Goal: Task Accomplishment & Management: Manage account settings

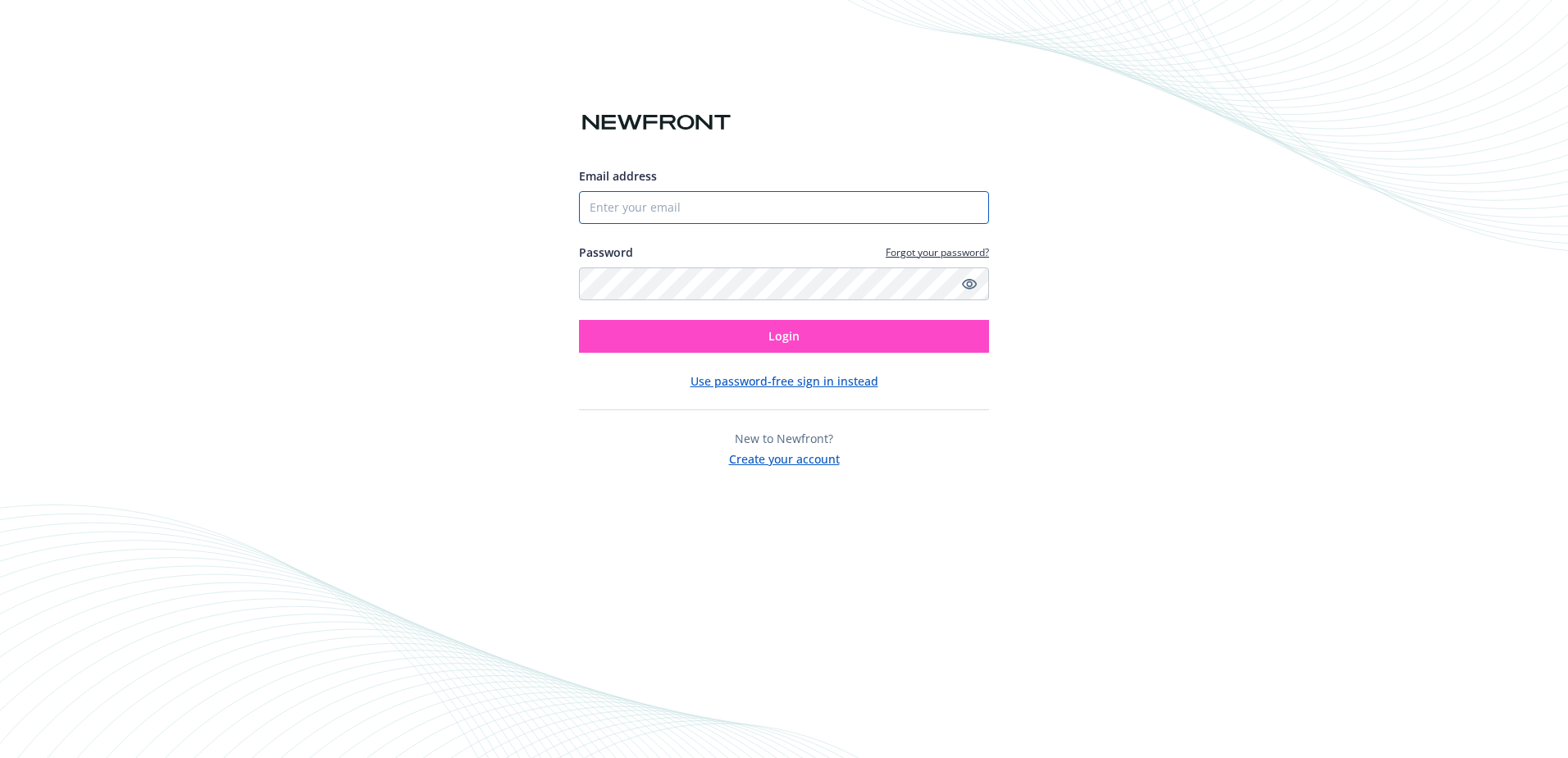
type input "[EMAIL_ADDRESS][DOMAIN_NAME]"
click at [717, 330] on button "Login" at bounding box center [784, 336] width 410 height 33
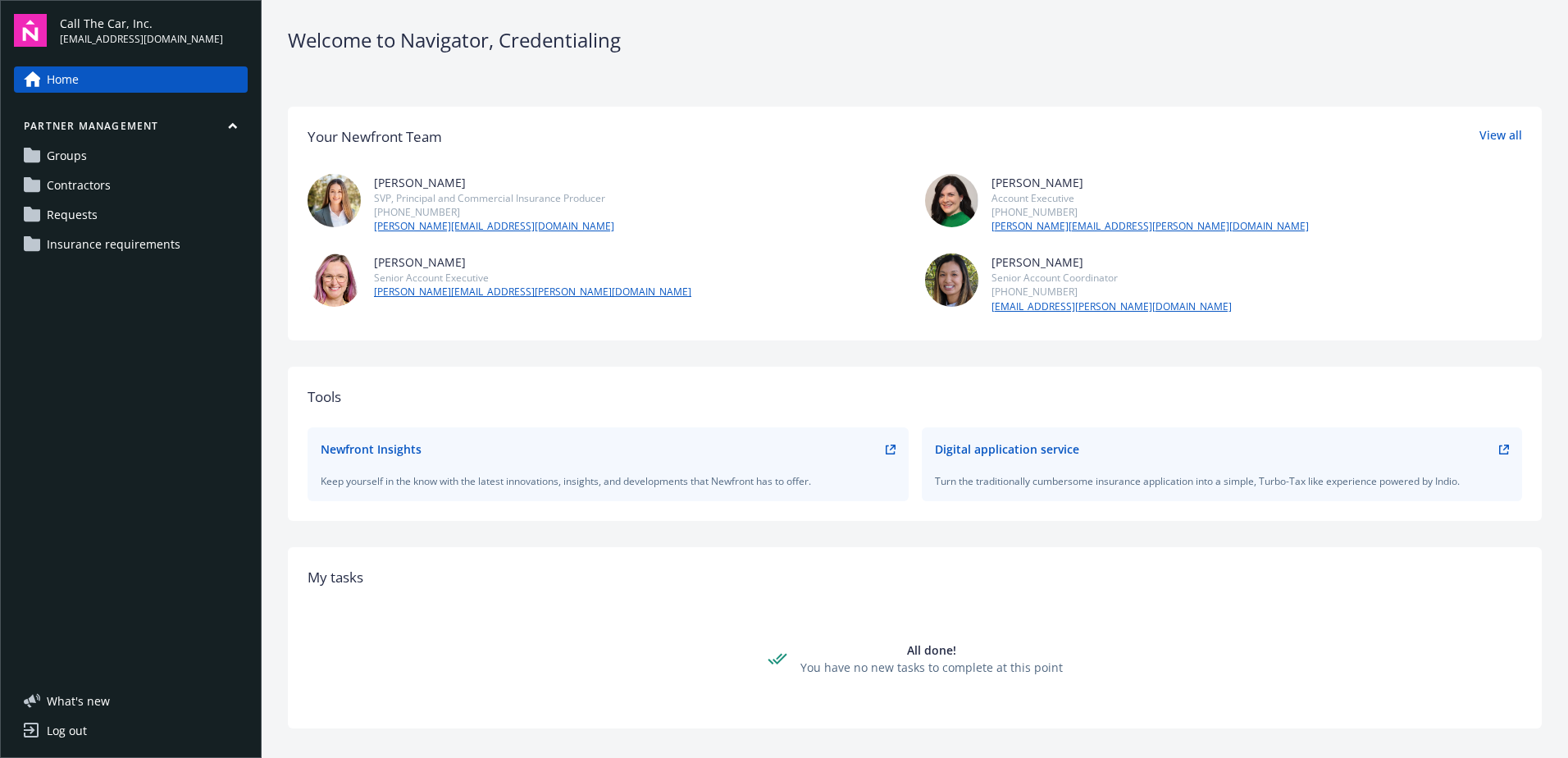
click at [82, 156] on span "Groups" at bounding box center [67, 156] width 40 height 26
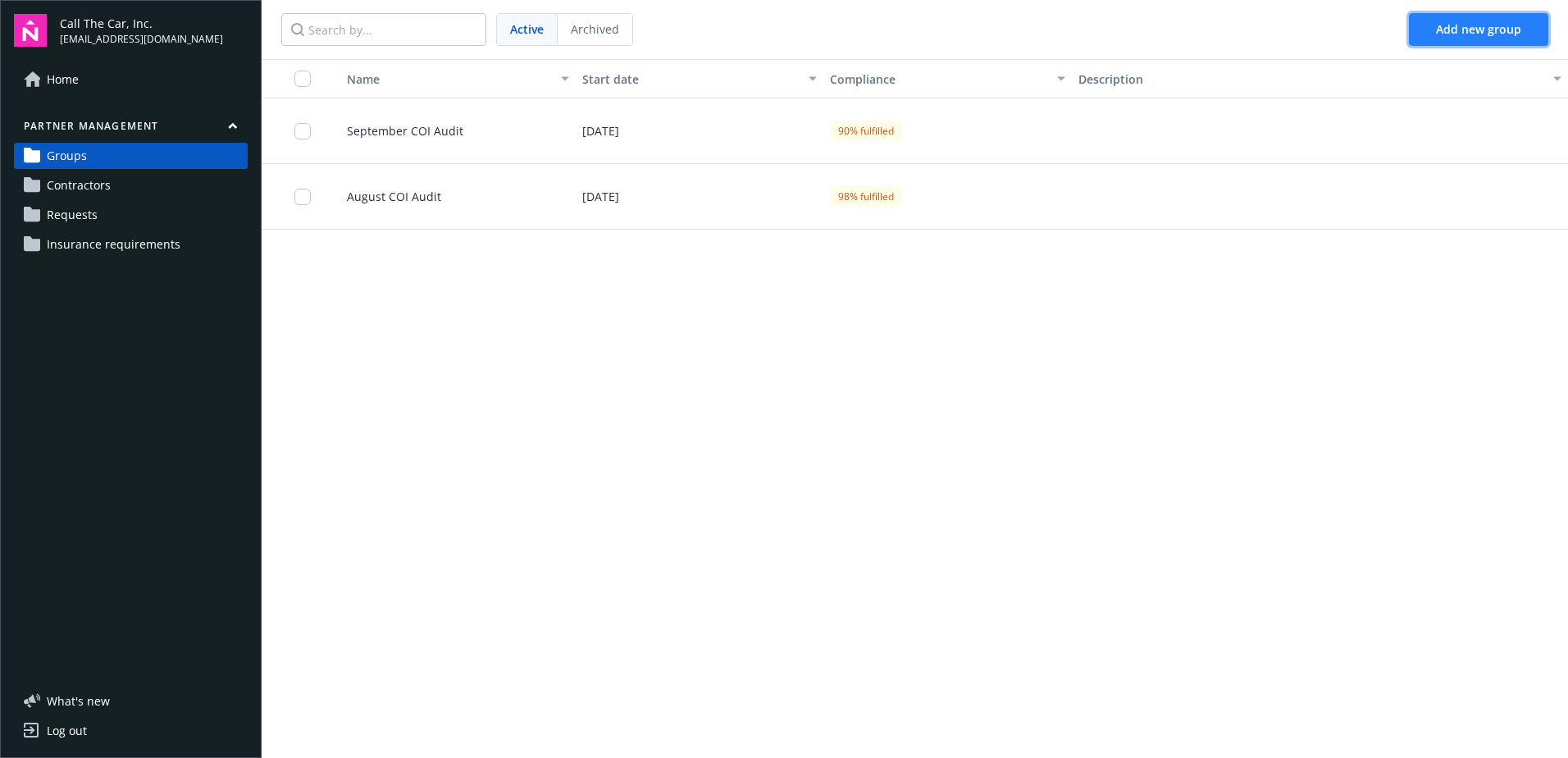
click at [1469, 22] on button "Add new group" at bounding box center [1478, 30] width 139 height 33
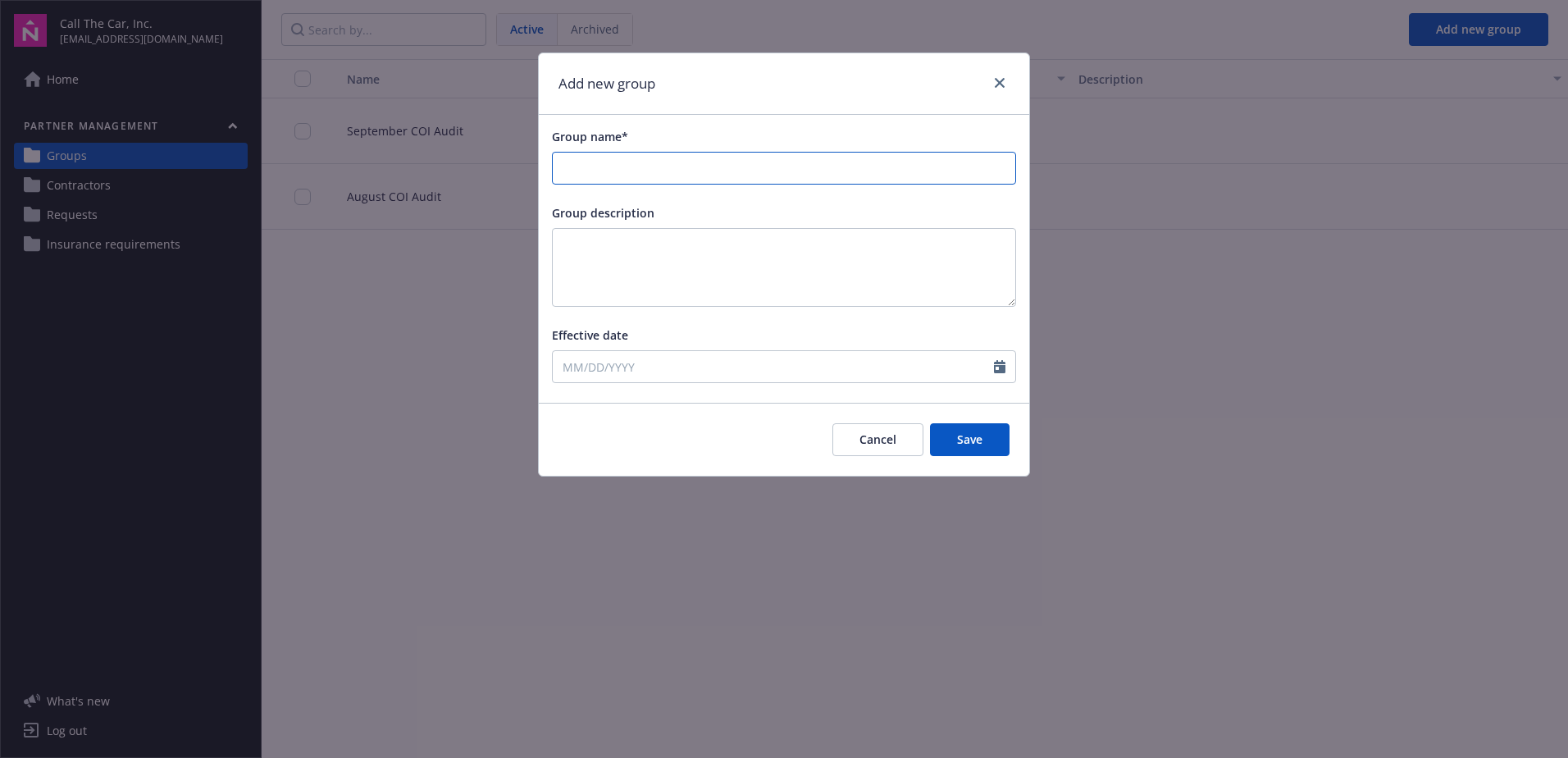
click at [624, 171] on input "Group name*" at bounding box center [784, 168] width 463 height 31
type input "October COI Audit"
select select "9"
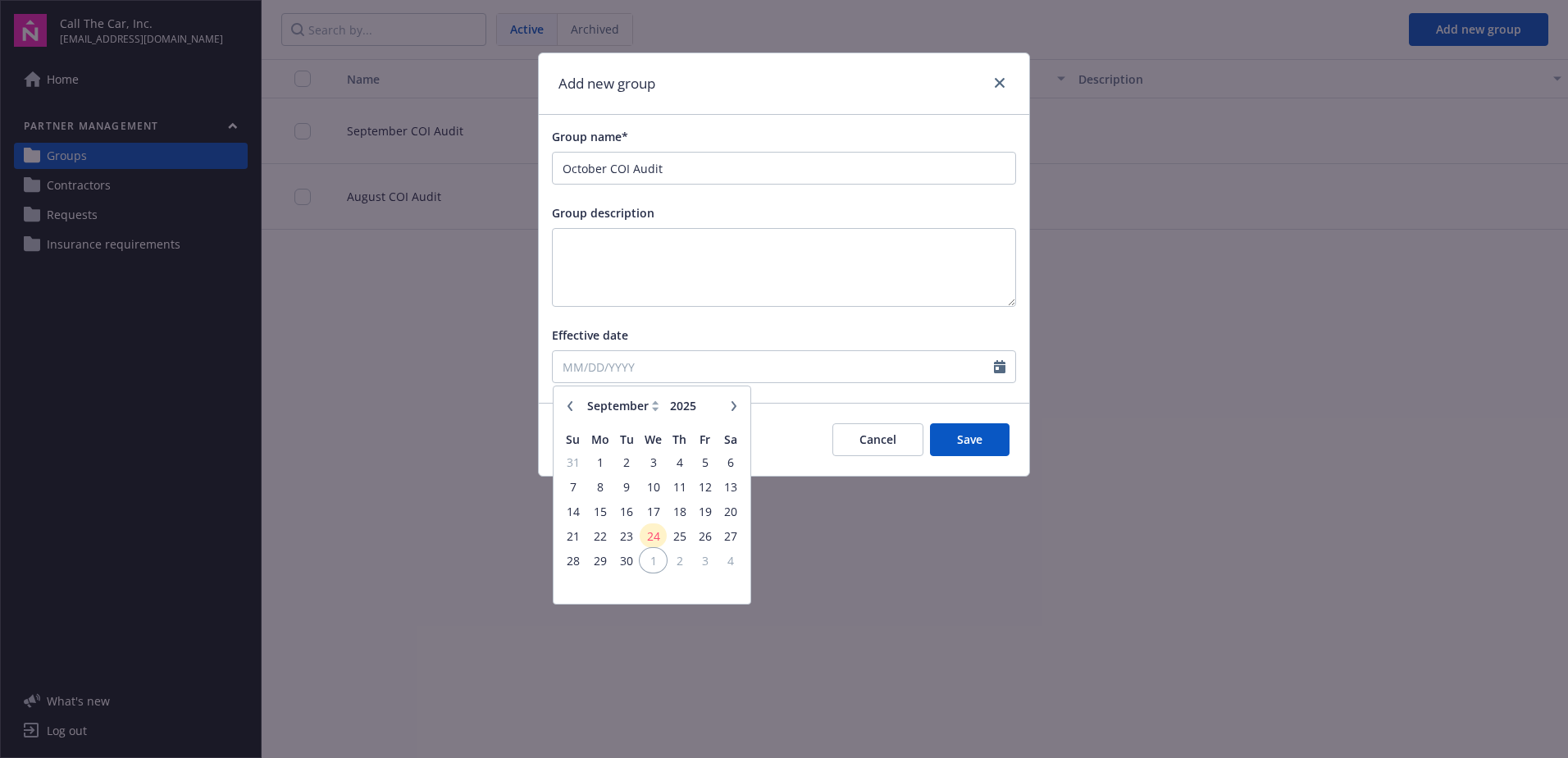
click at [649, 555] on span "1" at bounding box center [653, 560] width 24 height 20
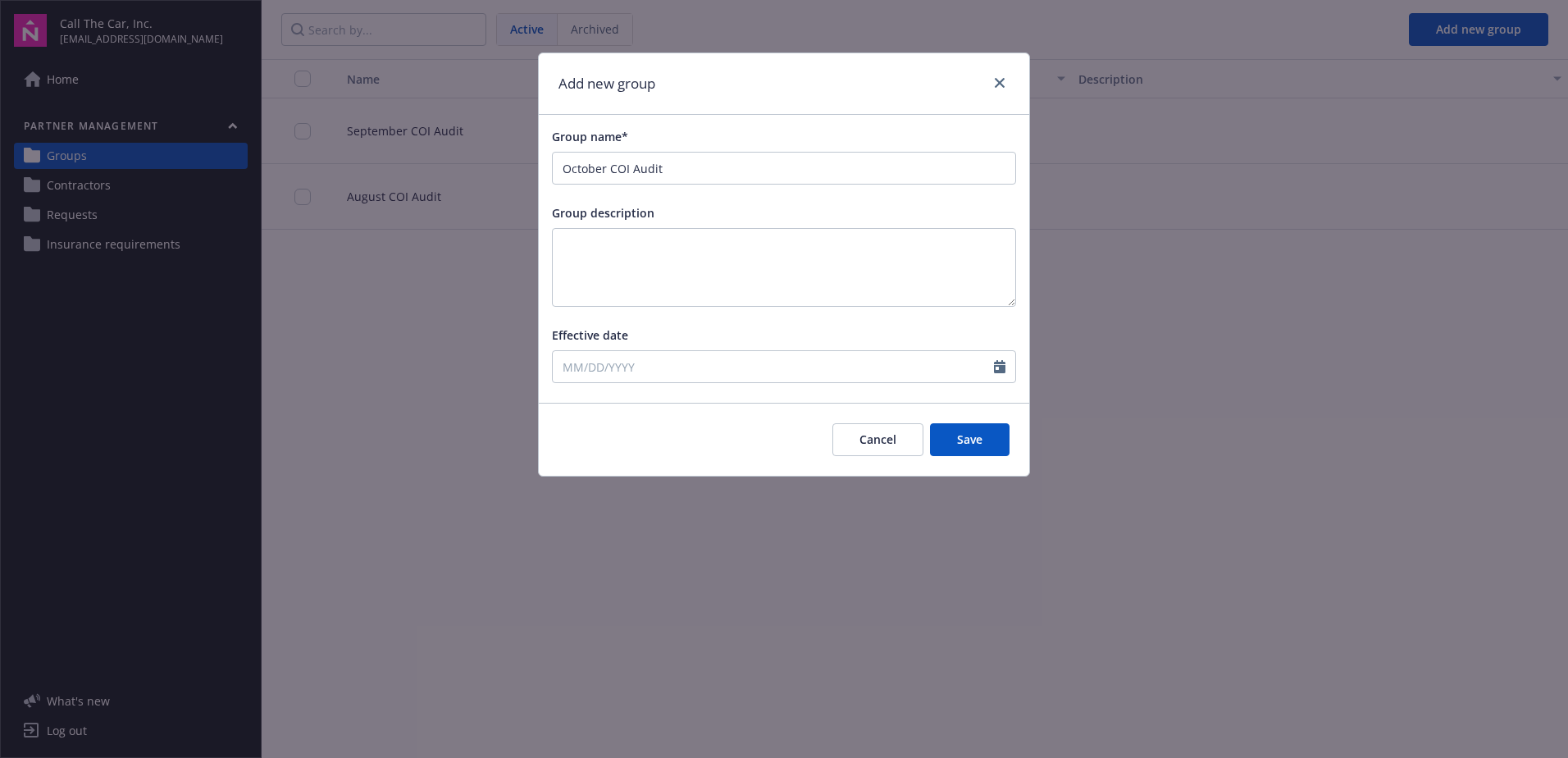
type input "10/01/2025"
drag, startPoint x: 969, startPoint y: 427, endPoint x: 1014, endPoint y: 441, distance: 47.1
click at [977, 428] on button "Save" at bounding box center [969, 440] width 80 height 33
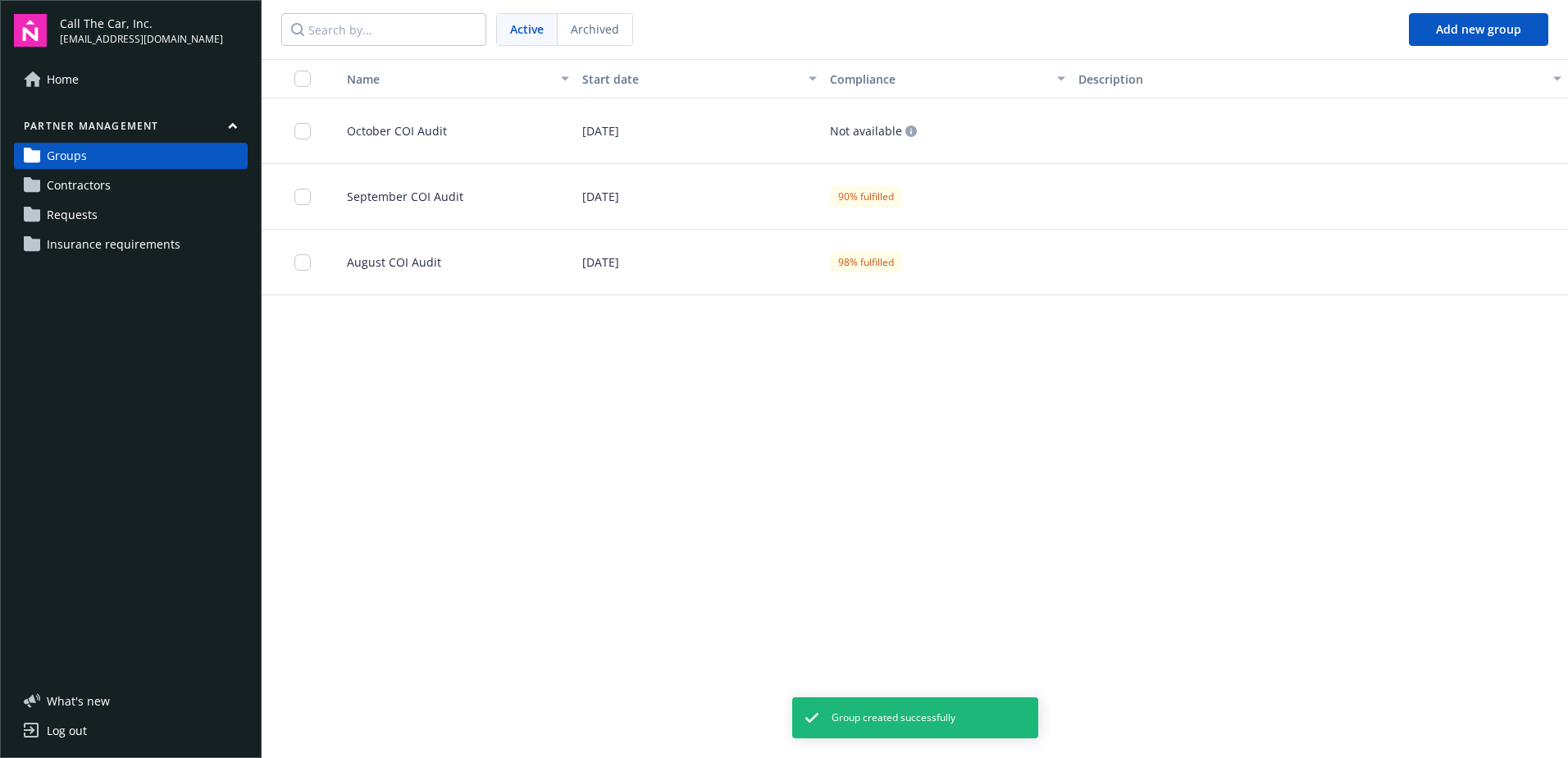
click at [439, 131] on span "October COI Audit" at bounding box center [391, 131] width 113 height 17
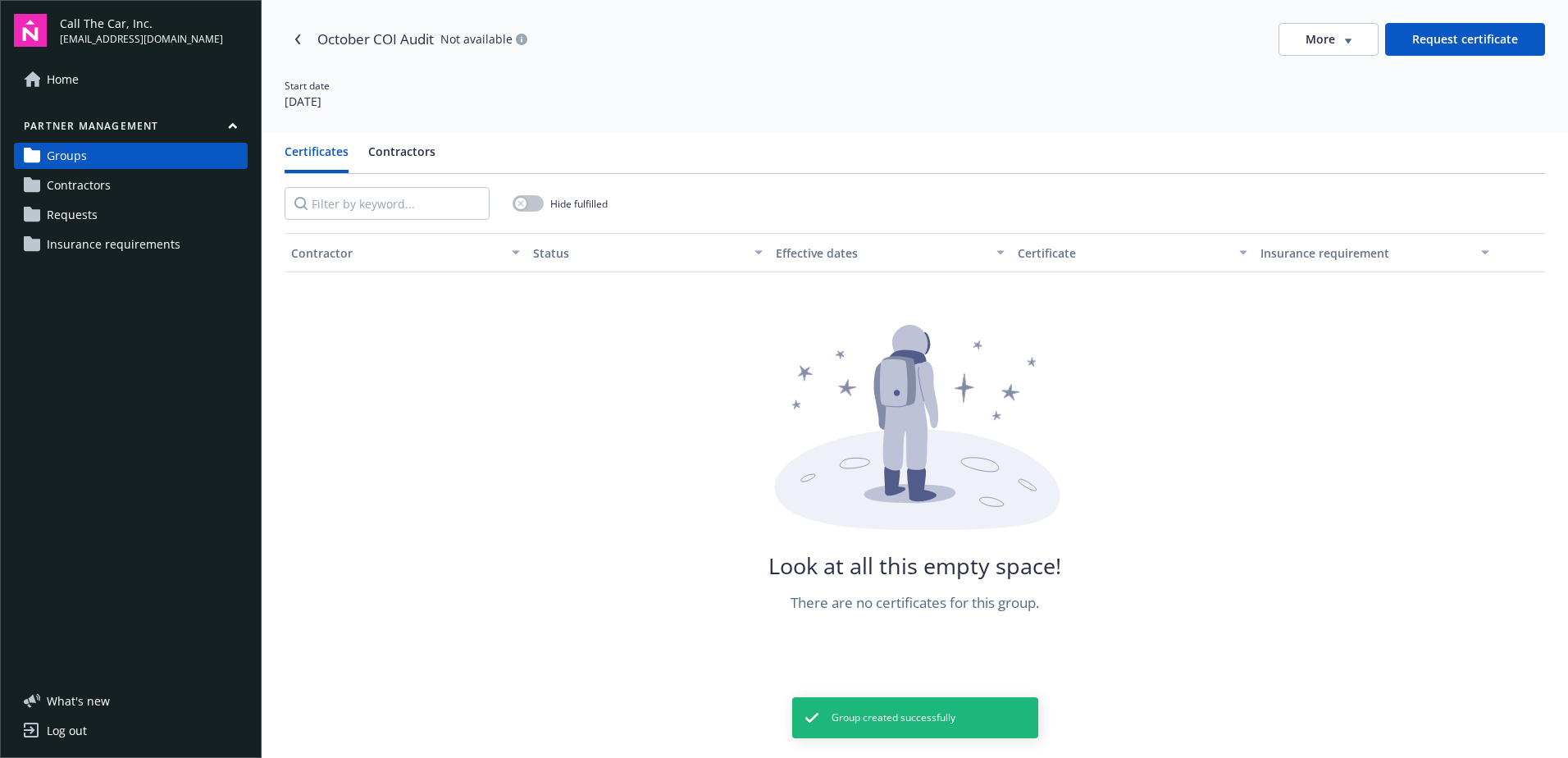
click at [427, 147] on button "Contractors" at bounding box center [401, 159] width 67 height 31
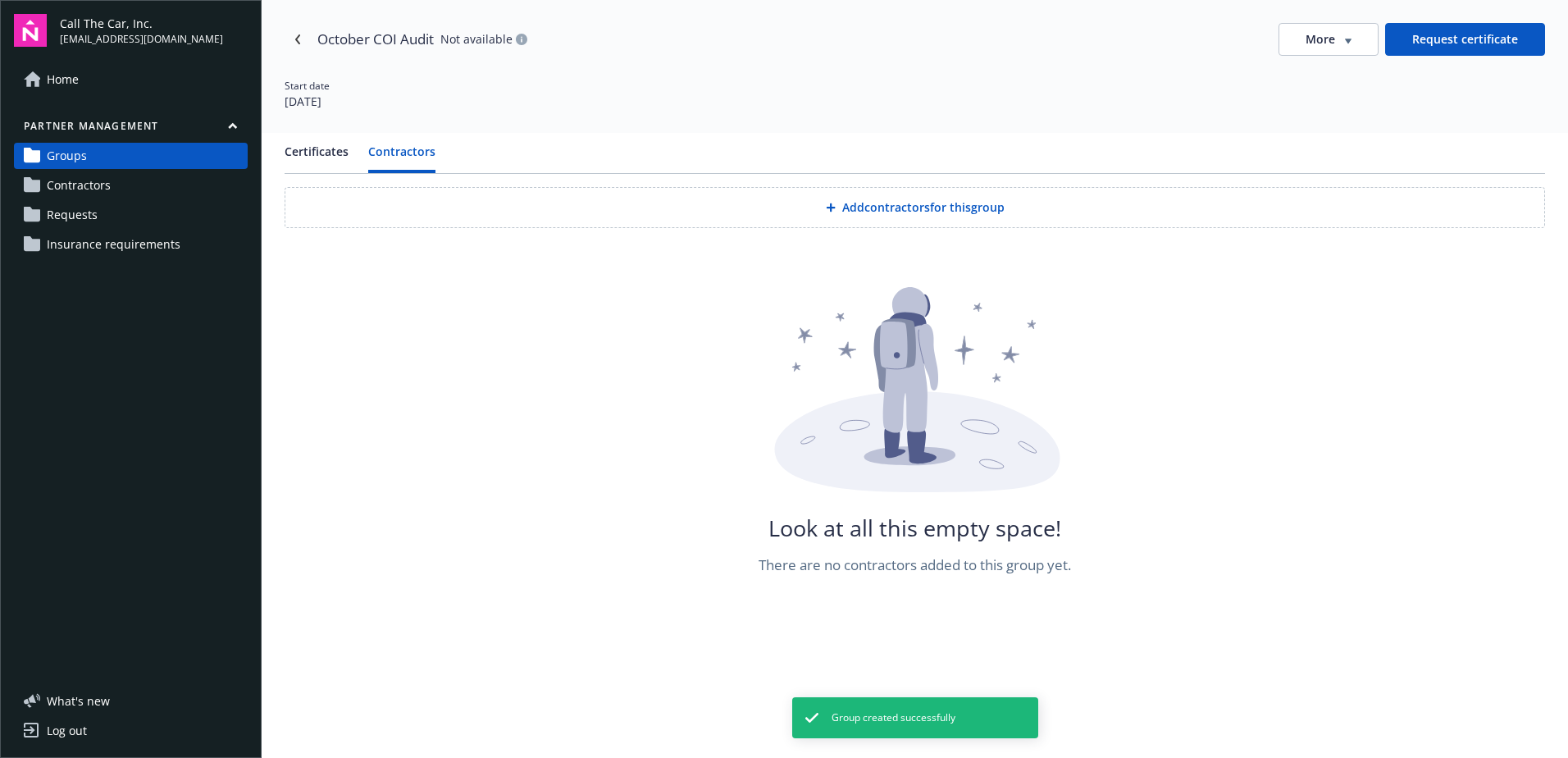
click at [907, 206] on button "Add contractors for this group" at bounding box center [914, 208] width 1261 height 41
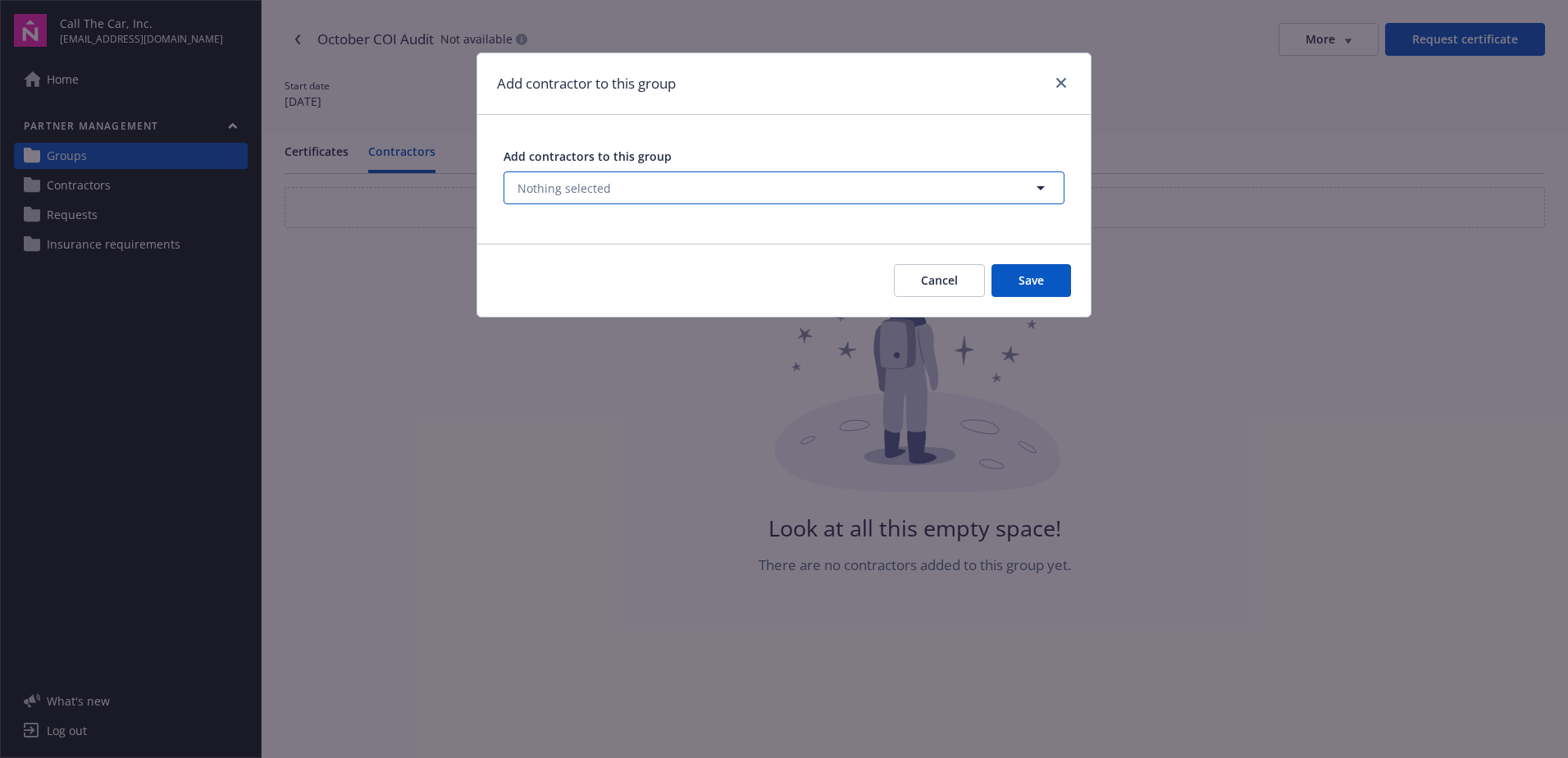
click at [621, 184] on button "Nothing selected" at bounding box center [784, 187] width 561 height 33
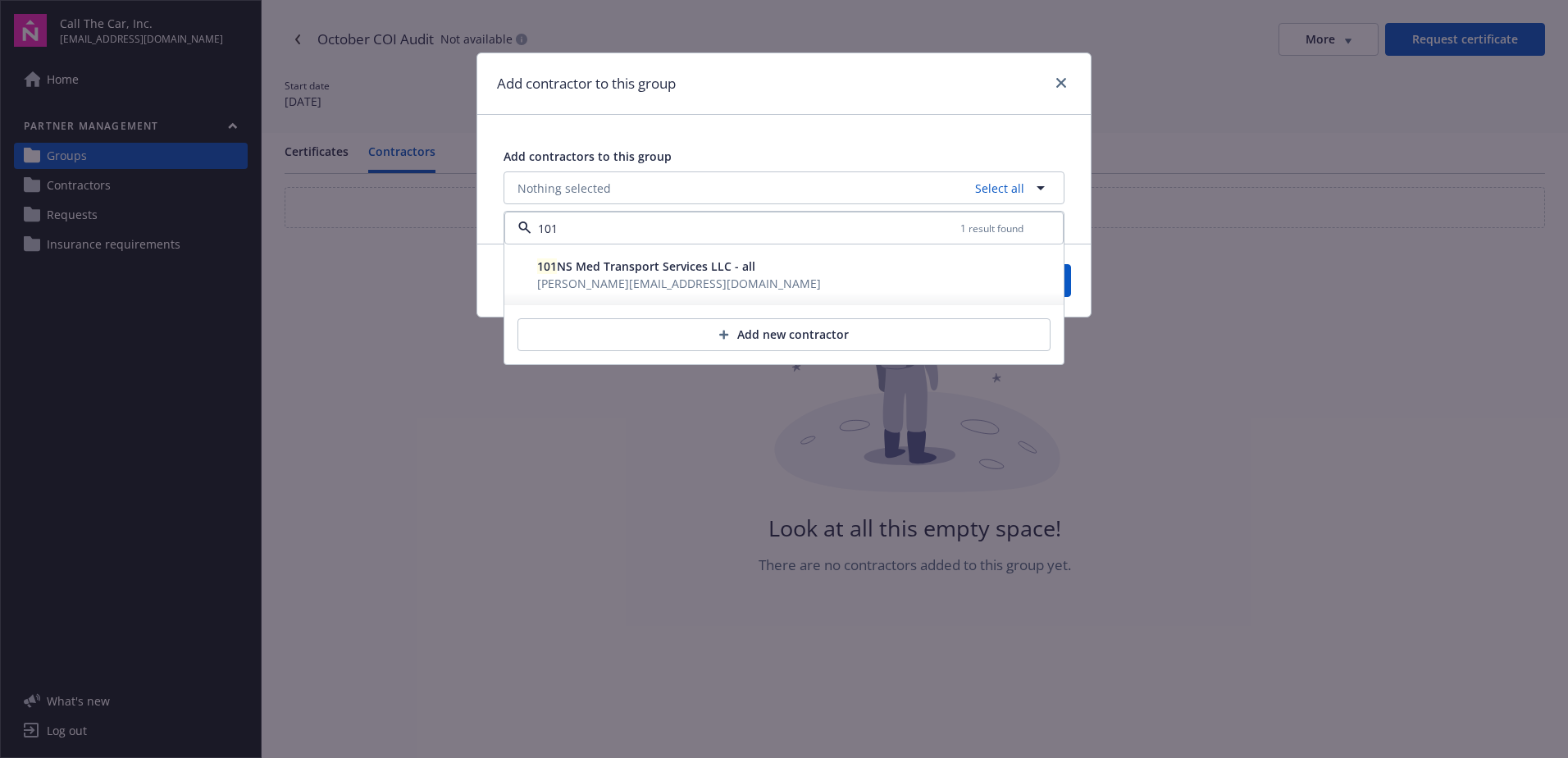
click at [622, 267] on span "101 NS Med Transport Services LLC - all" at bounding box center [645, 266] width 218 height 15
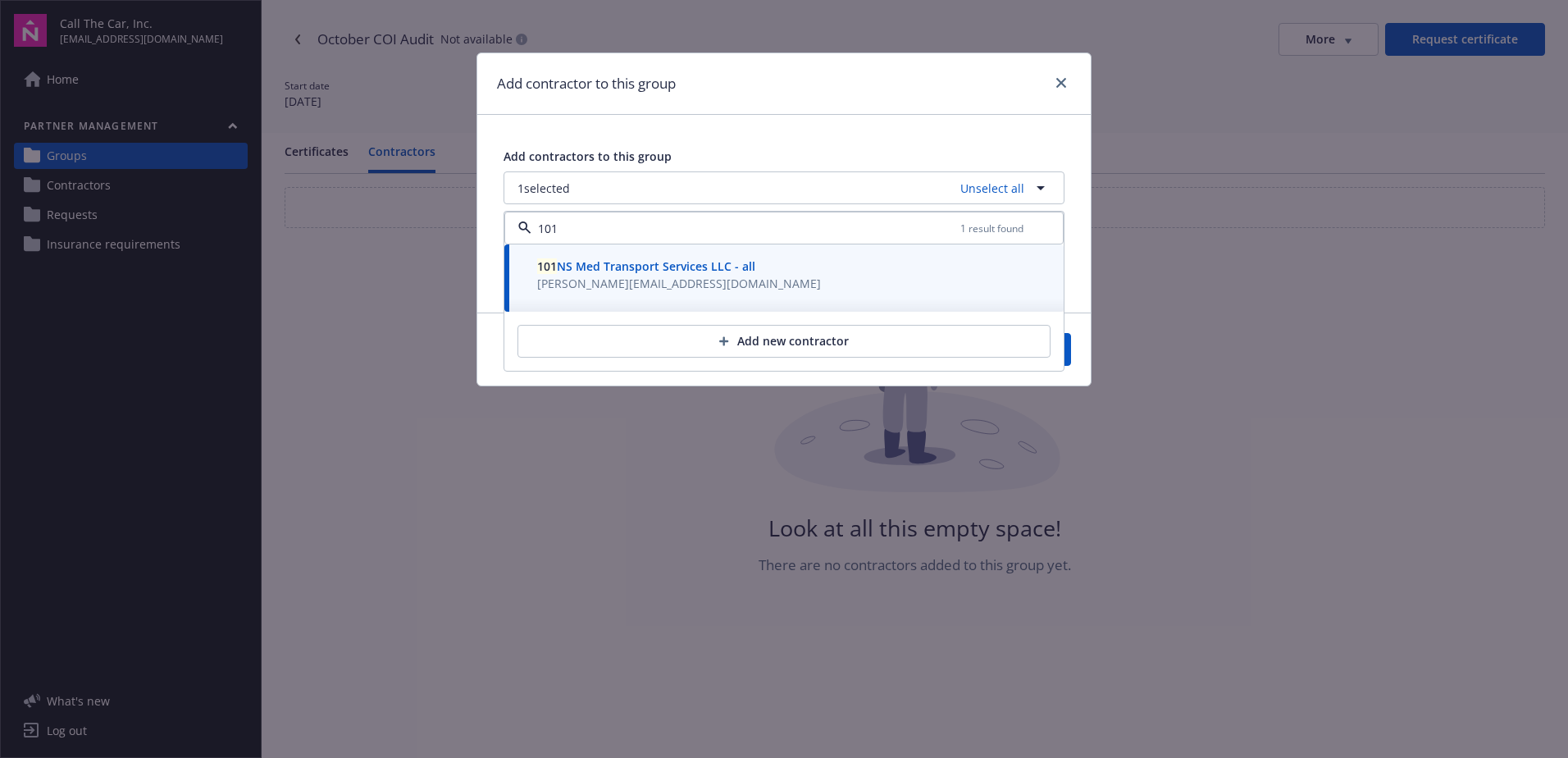
type input "101"
click at [1069, 352] on button "Save" at bounding box center [1031, 350] width 80 height 33
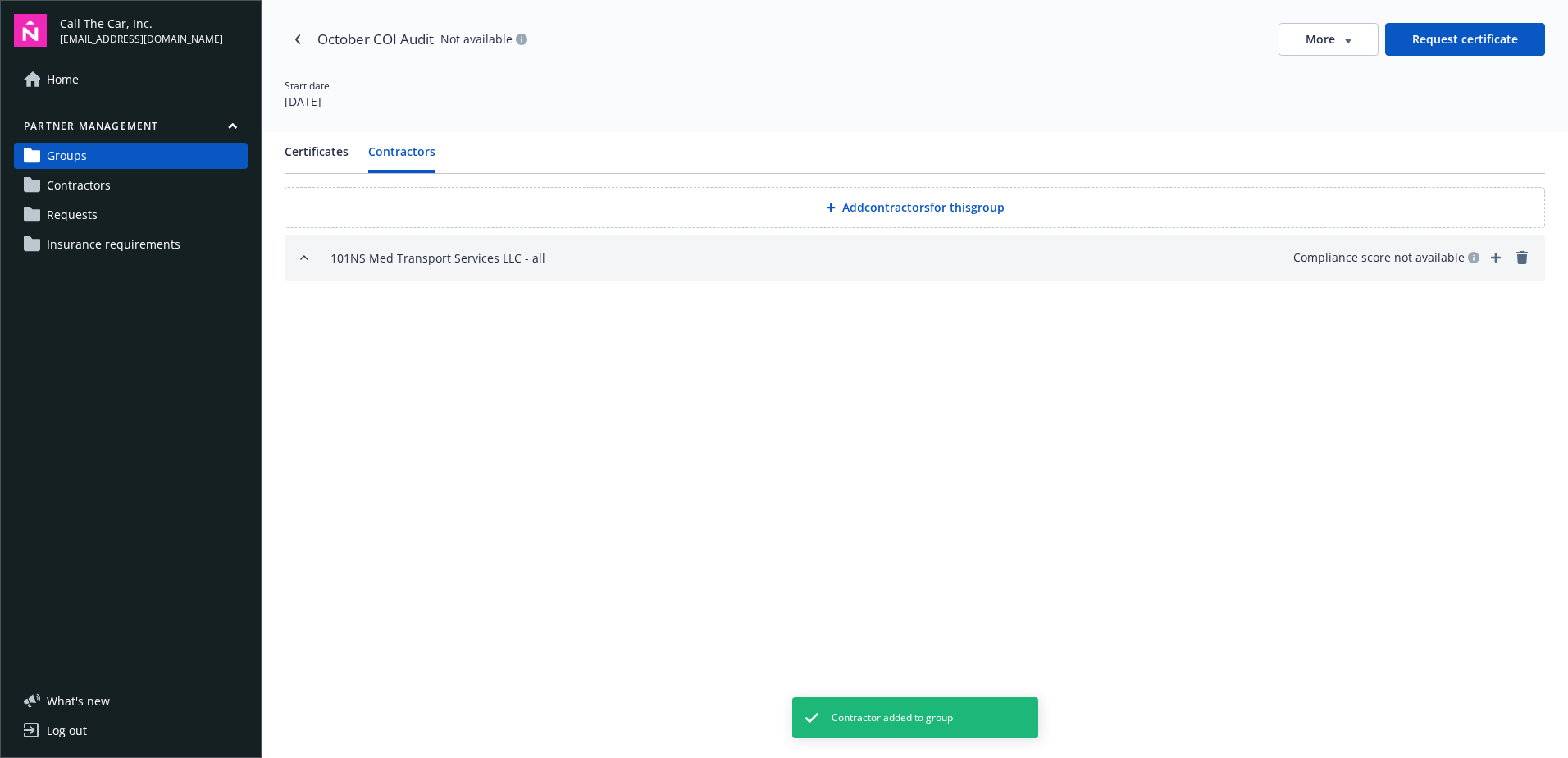
click at [499, 257] on div "101NS Med Transport Services LLC - all" at bounding box center [438, 257] width 215 height 19
click at [451, 257] on div "101NS Med Transport Services LLC - all" at bounding box center [438, 257] width 215 height 19
click at [896, 206] on button "Add contractors for this group" at bounding box center [914, 208] width 1261 height 41
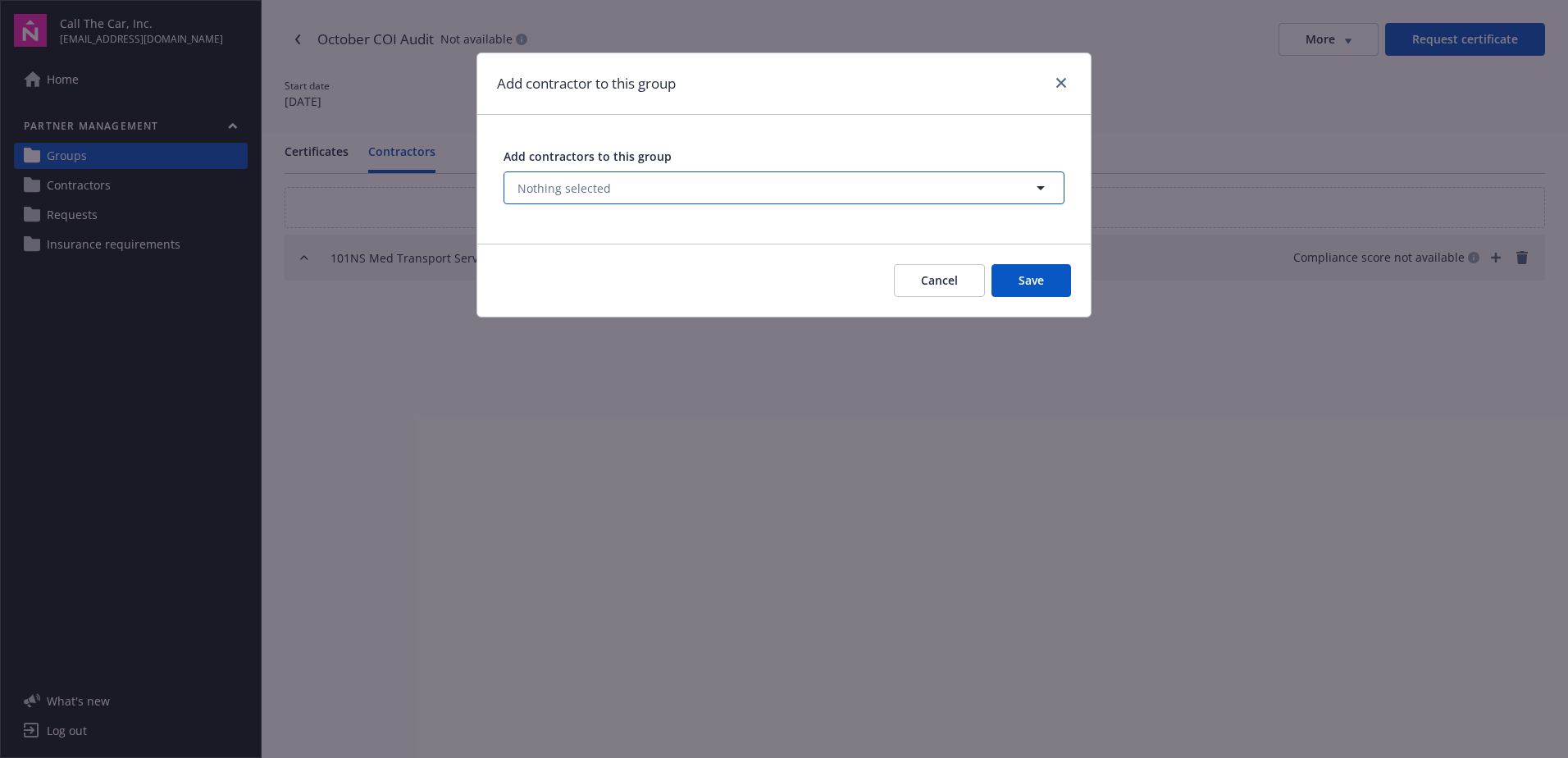
click at [561, 183] on span "Nothing selected" at bounding box center [564, 188] width 93 height 17
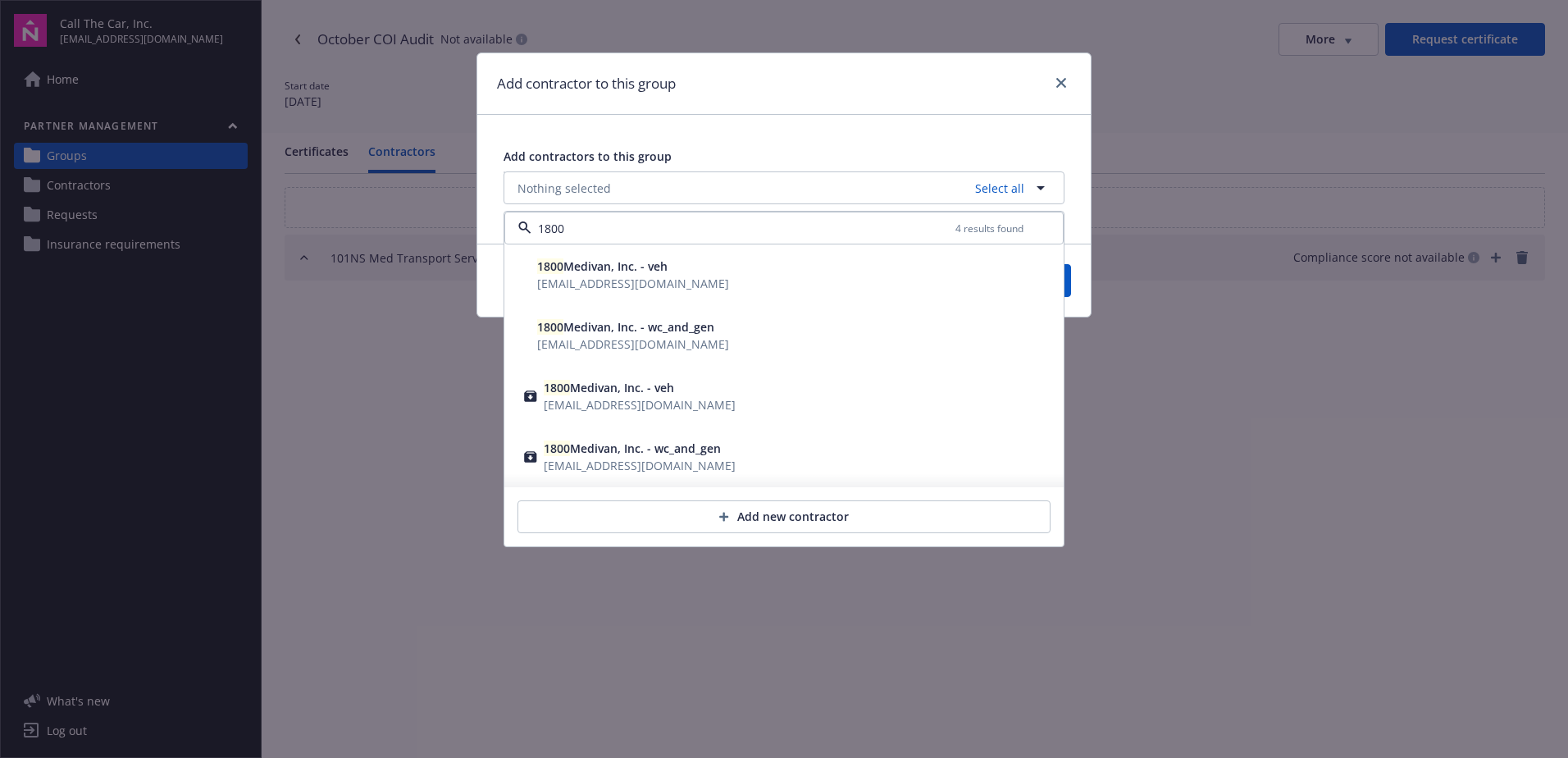
click at [589, 391] on span "1800 Medivan, Inc. - veh" at bounding box center [609, 387] width 131 height 15
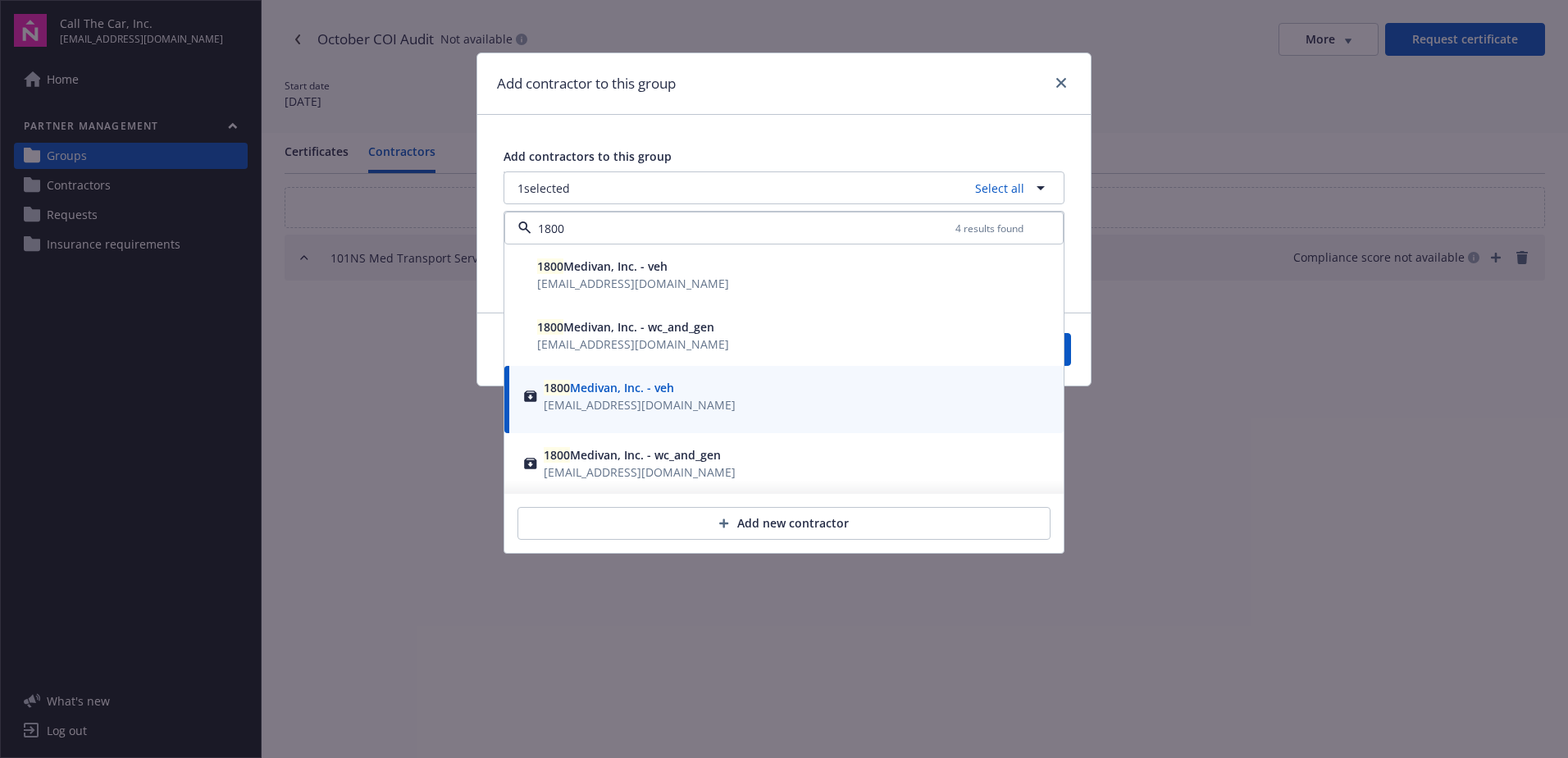
click at [592, 458] on span "1800 Medivan, Inc. - wc_and_gen" at bounding box center [632, 454] width 177 height 15
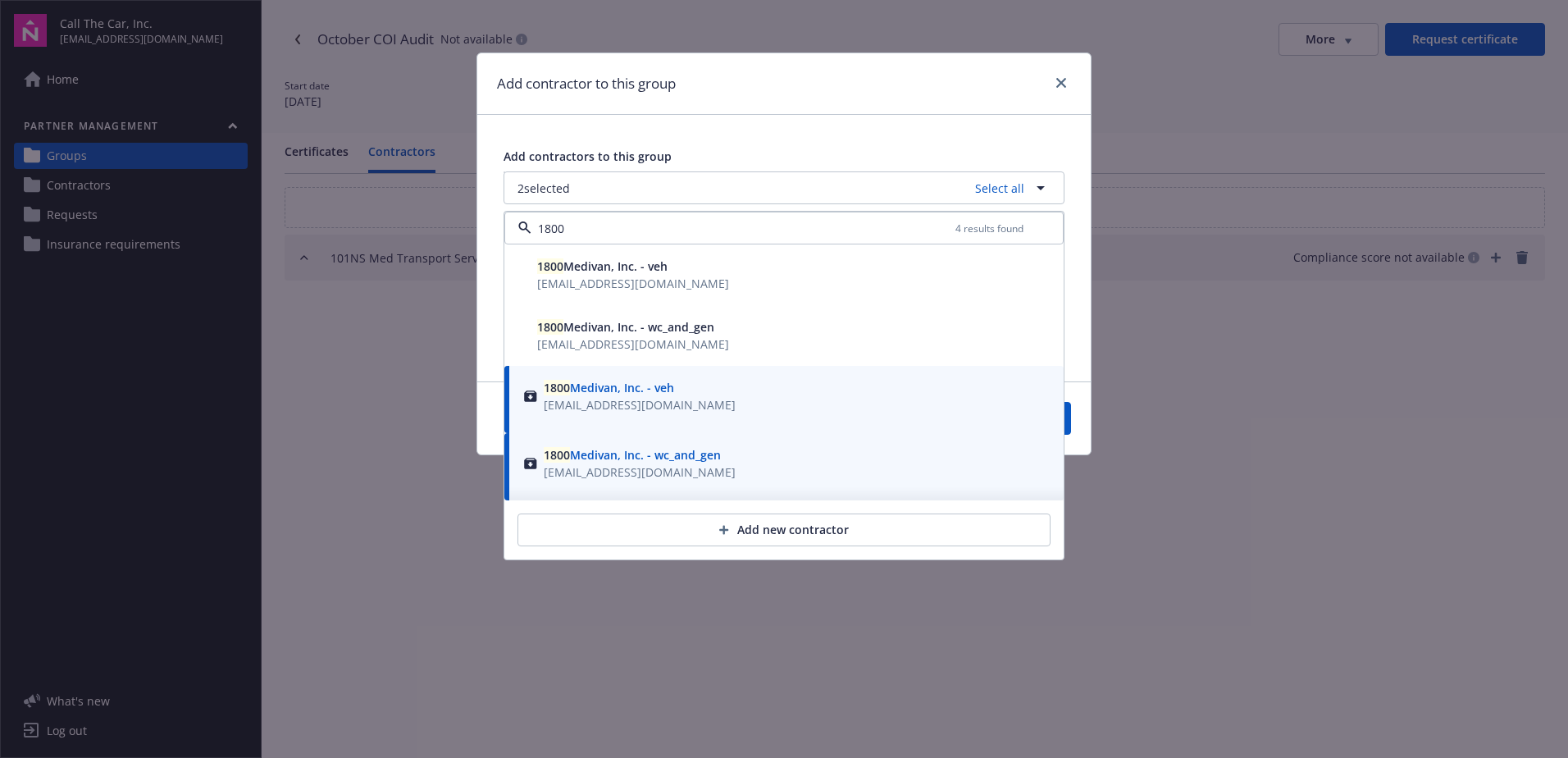
type input "1800"
drag, startPoint x: 1173, startPoint y: 447, endPoint x: 1144, endPoint y: 447, distance: 29.0
click at [1168, 447] on div "Add contractor to this group Add contractors to this group 2 selected Select al…" at bounding box center [784, 379] width 1568 height 758
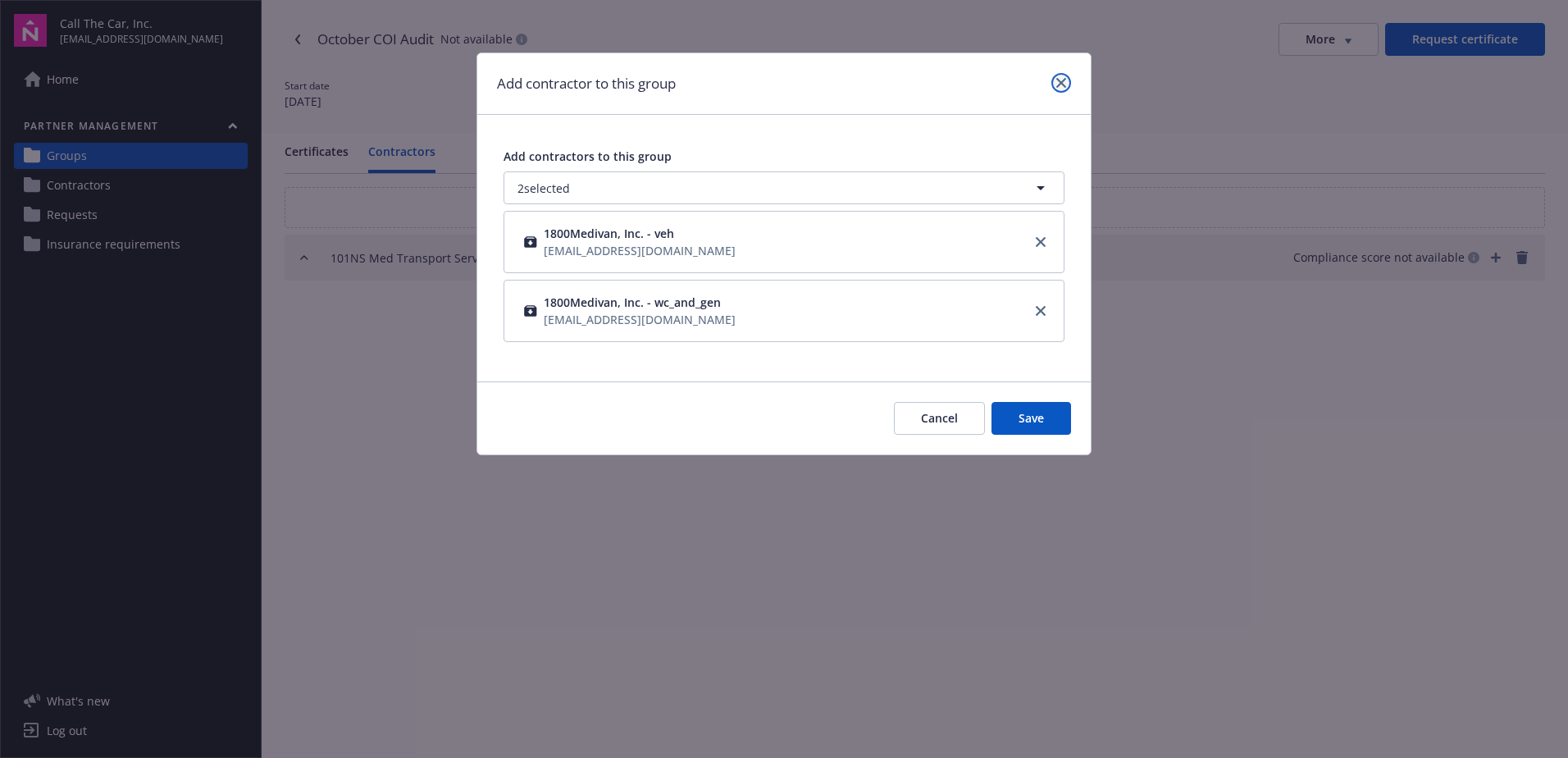
click at [1058, 81] on icon "close" at bounding box center [1061, 83] width 10 height 10
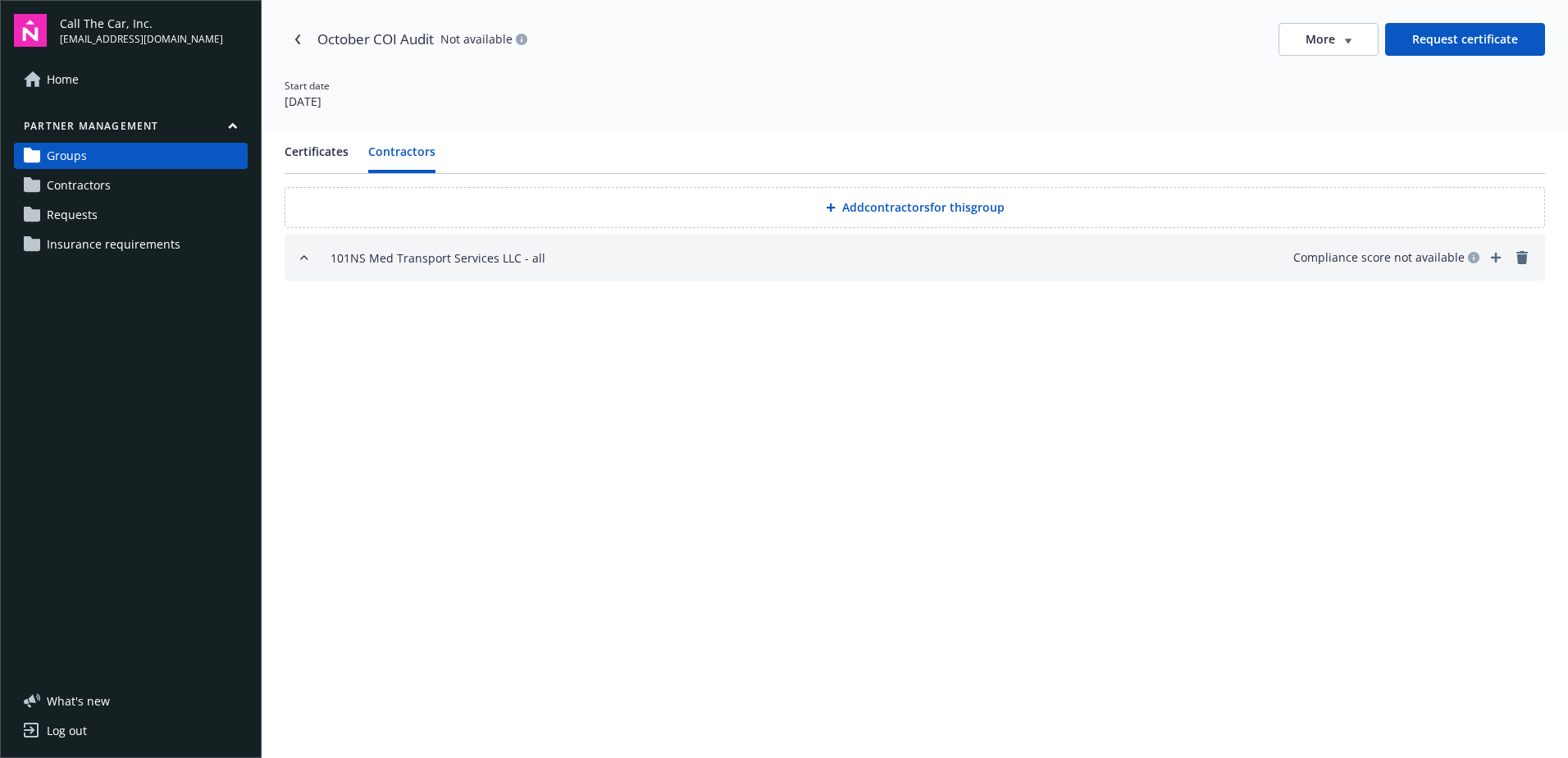
click at [80, 183] on span "Contractors" at bounding box center [79, 184] width 64 height 26
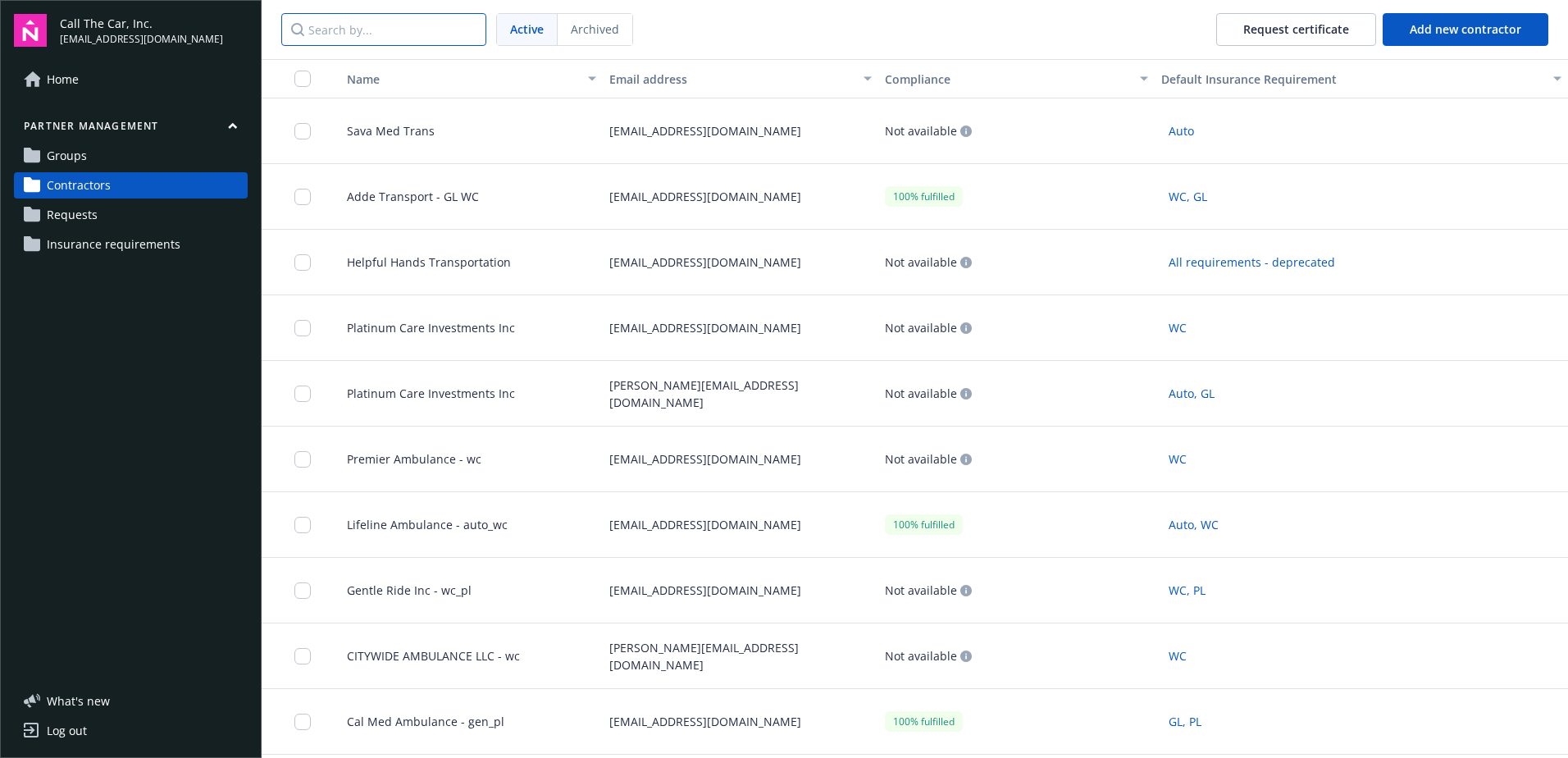
click at [375, 32] on input "Search by..." at bounding box center [384, 30] width 205 height 33
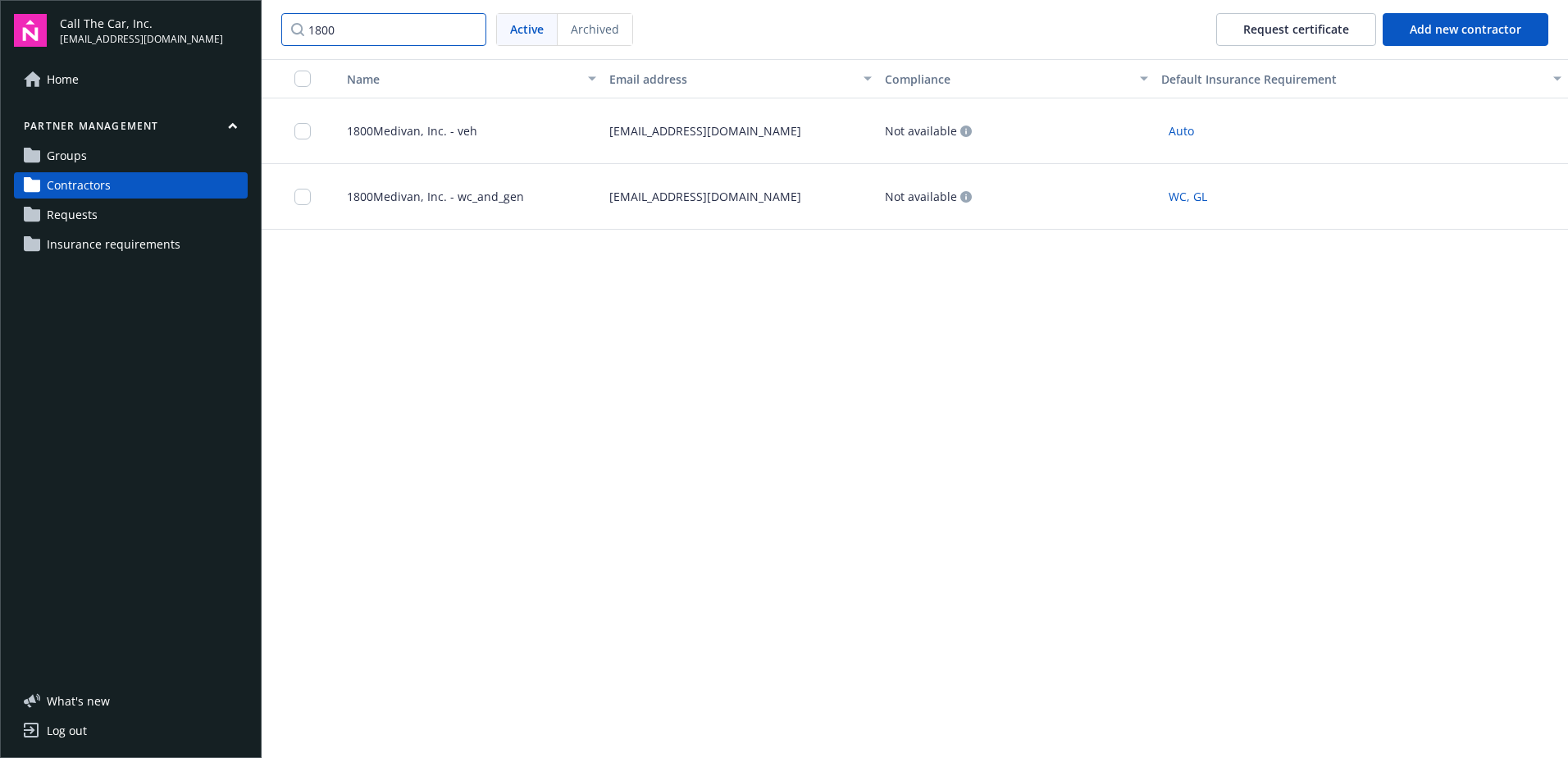
type input "1800"
click at [401, 127] on span "1800Medivan, Inc. - veh" at bounding box center [405, 131] width 143 height 17
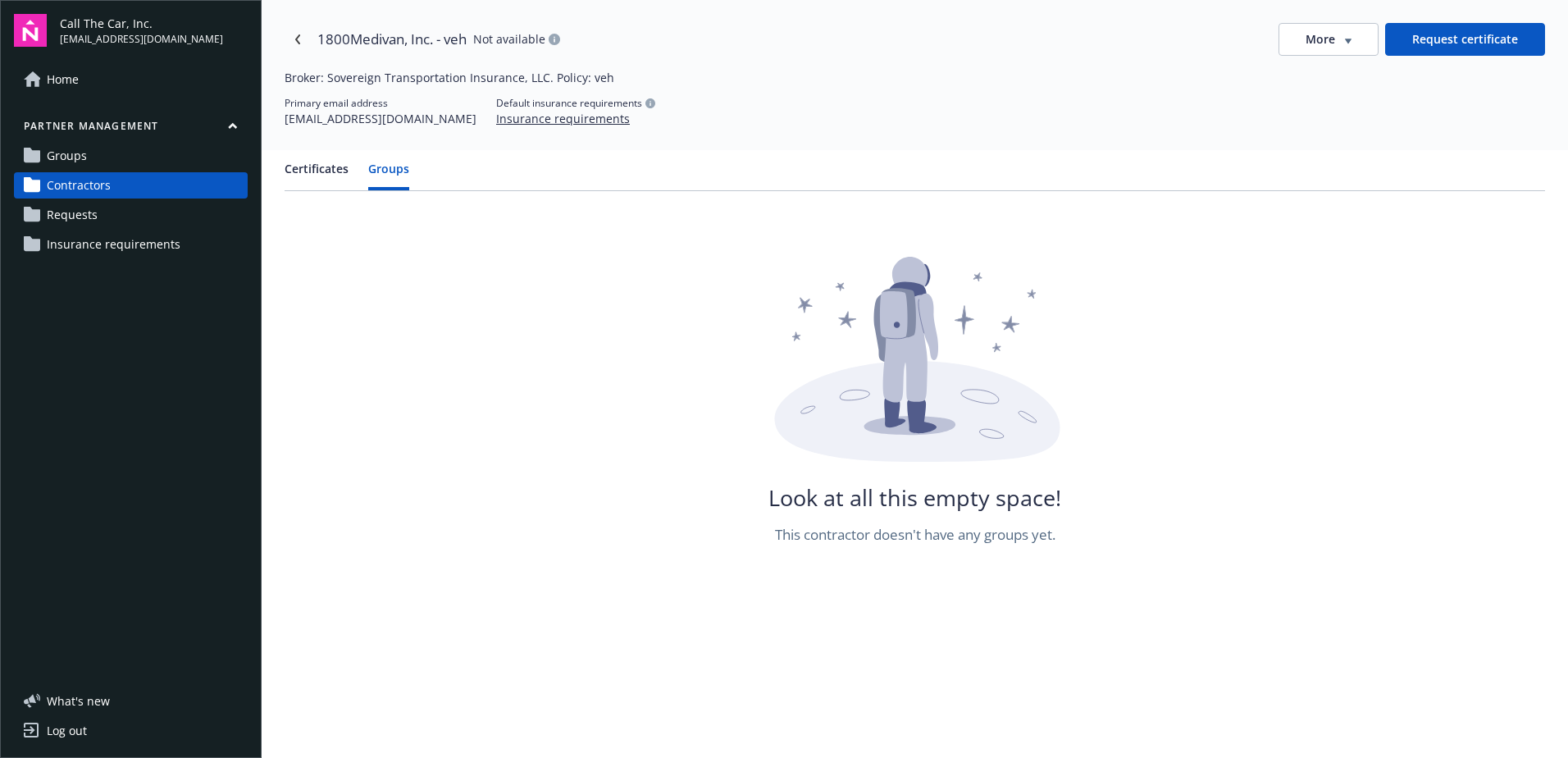
click at [388, 177] on button "Groups" at bounding box center [388, 176] width 41 height 31
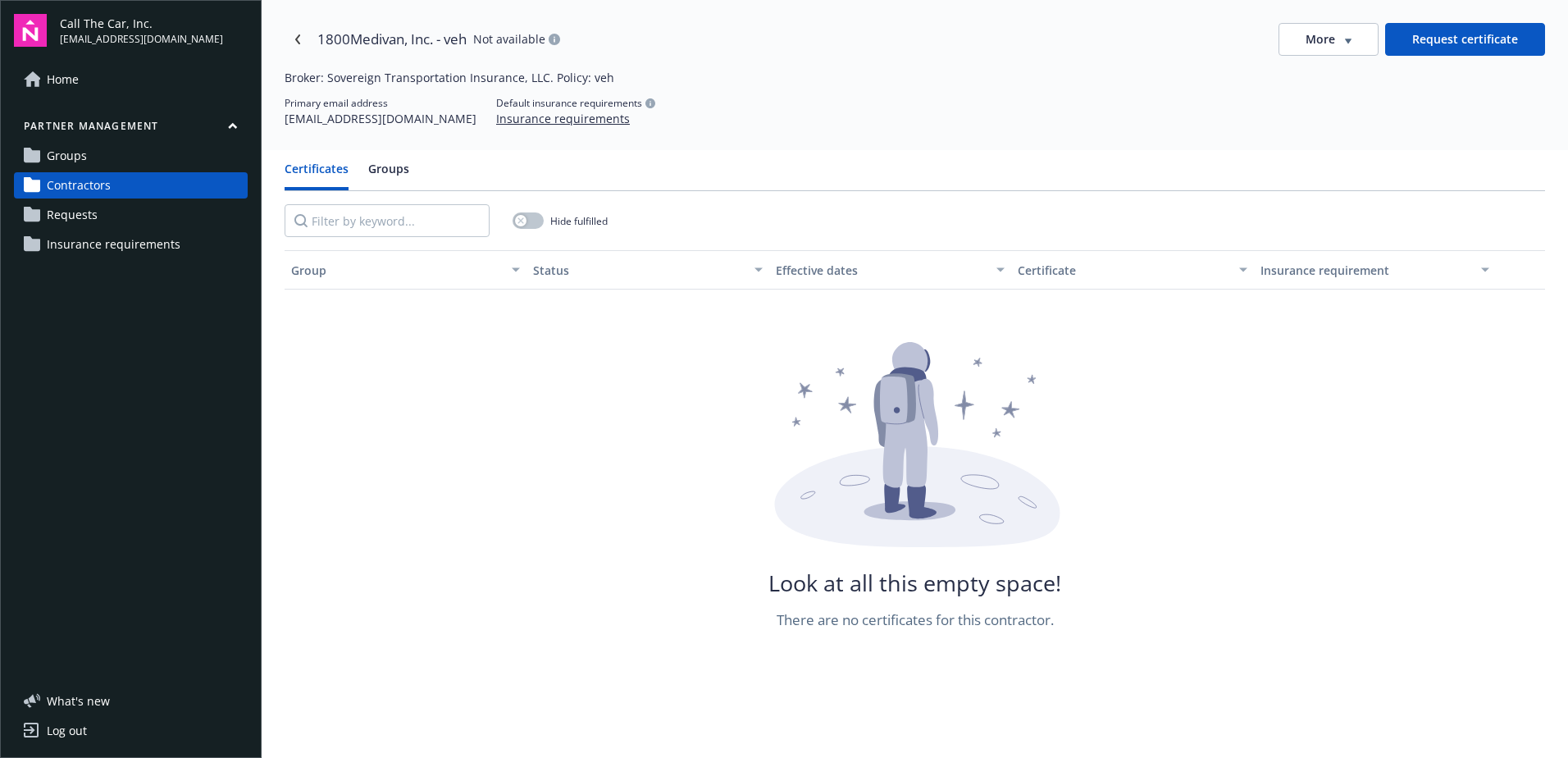
click at [326, 164] on button "Certificates" at bounding box center [316, 176] width 64 height 31
click at [343, 222] on input "Filter by keyword..." at bounding box center [387, 221] width 205 height 33
click at [299, 34] on link "Navigate back" at bounding box center [297, 38] width 26 height 26
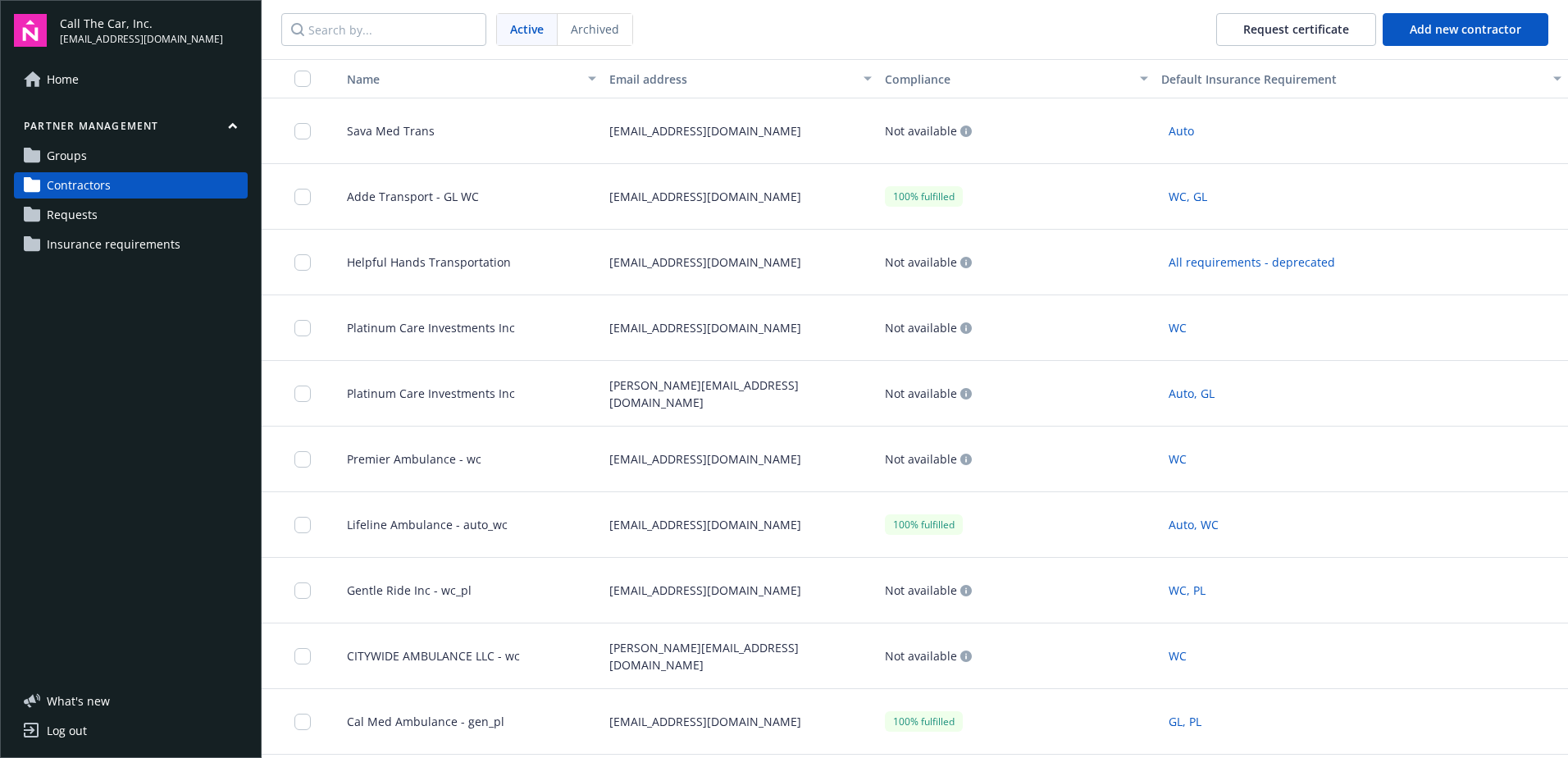
click at [112, 153] on link "Groups" at bounding box center [131, 156] width 233 height 26
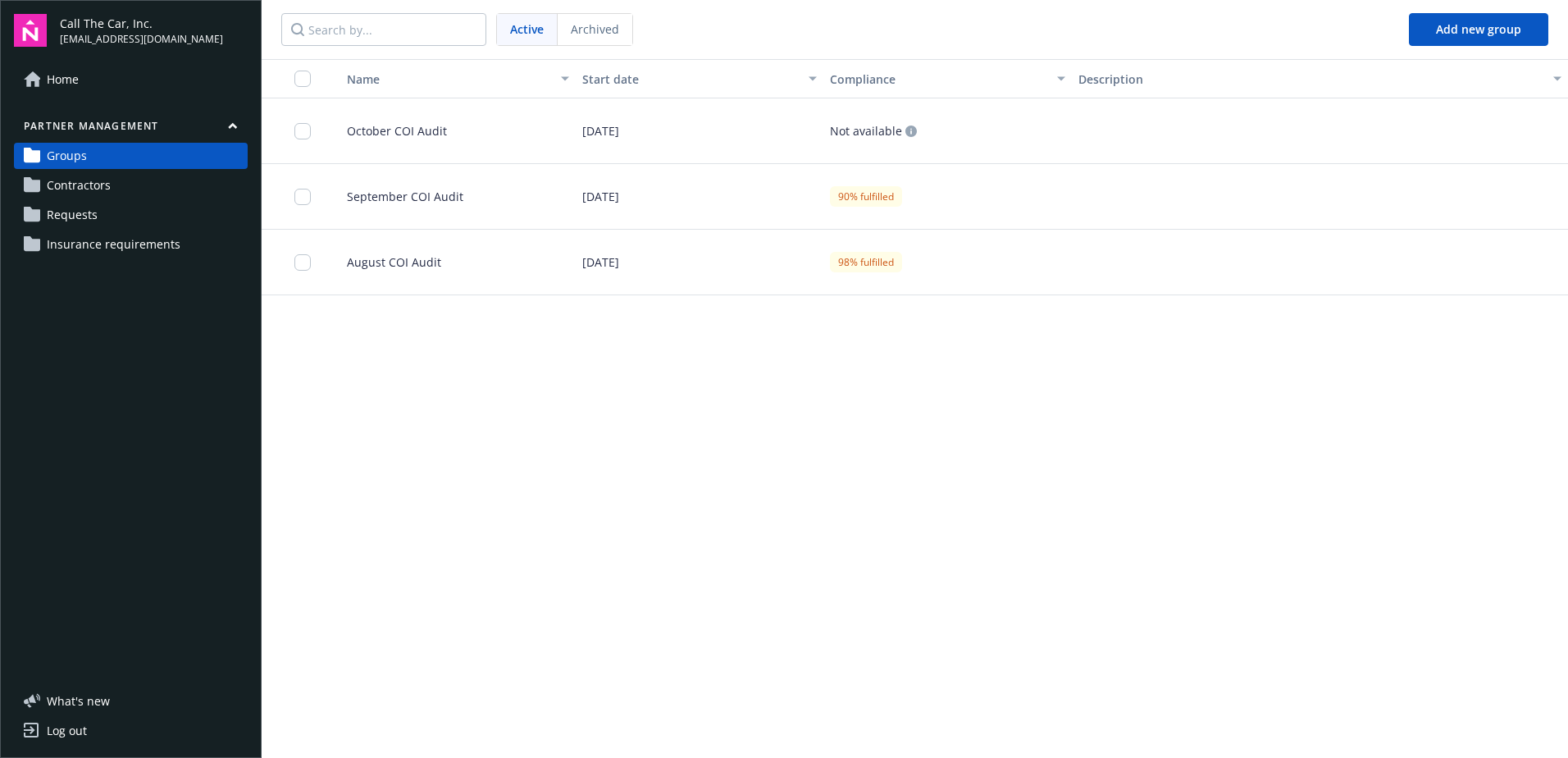
click at [377, 124] on span "October COI Audit" at bounding box center [391, 131] width 113 height 17
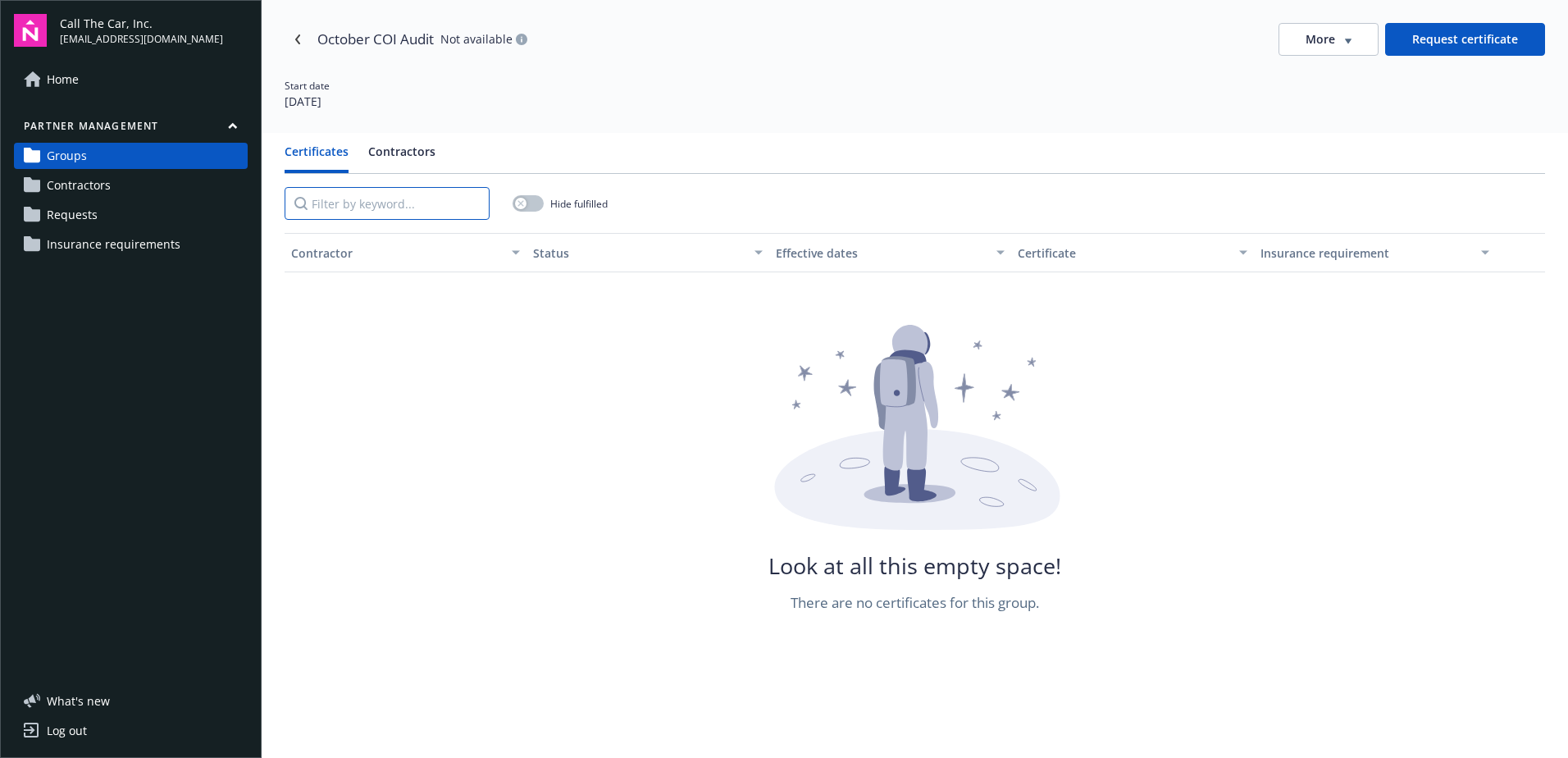
click at [413, 208] on input "Filter by keyword..." at bounding box center [387, 204] width 205 height 33
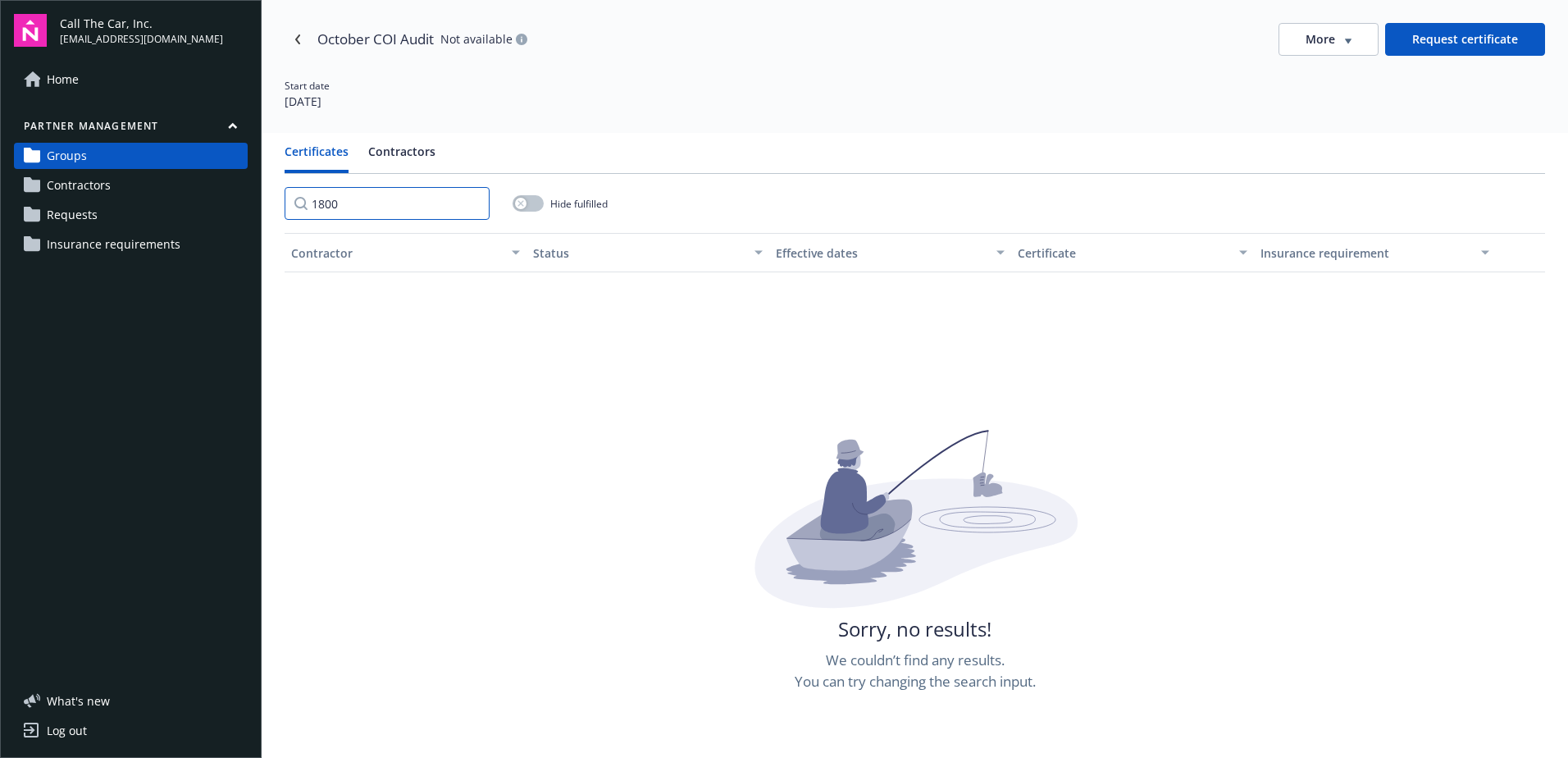
type input "1800"
click at [470, 203] on input "1800" at bounding box center [387, 204] width 205 height 33
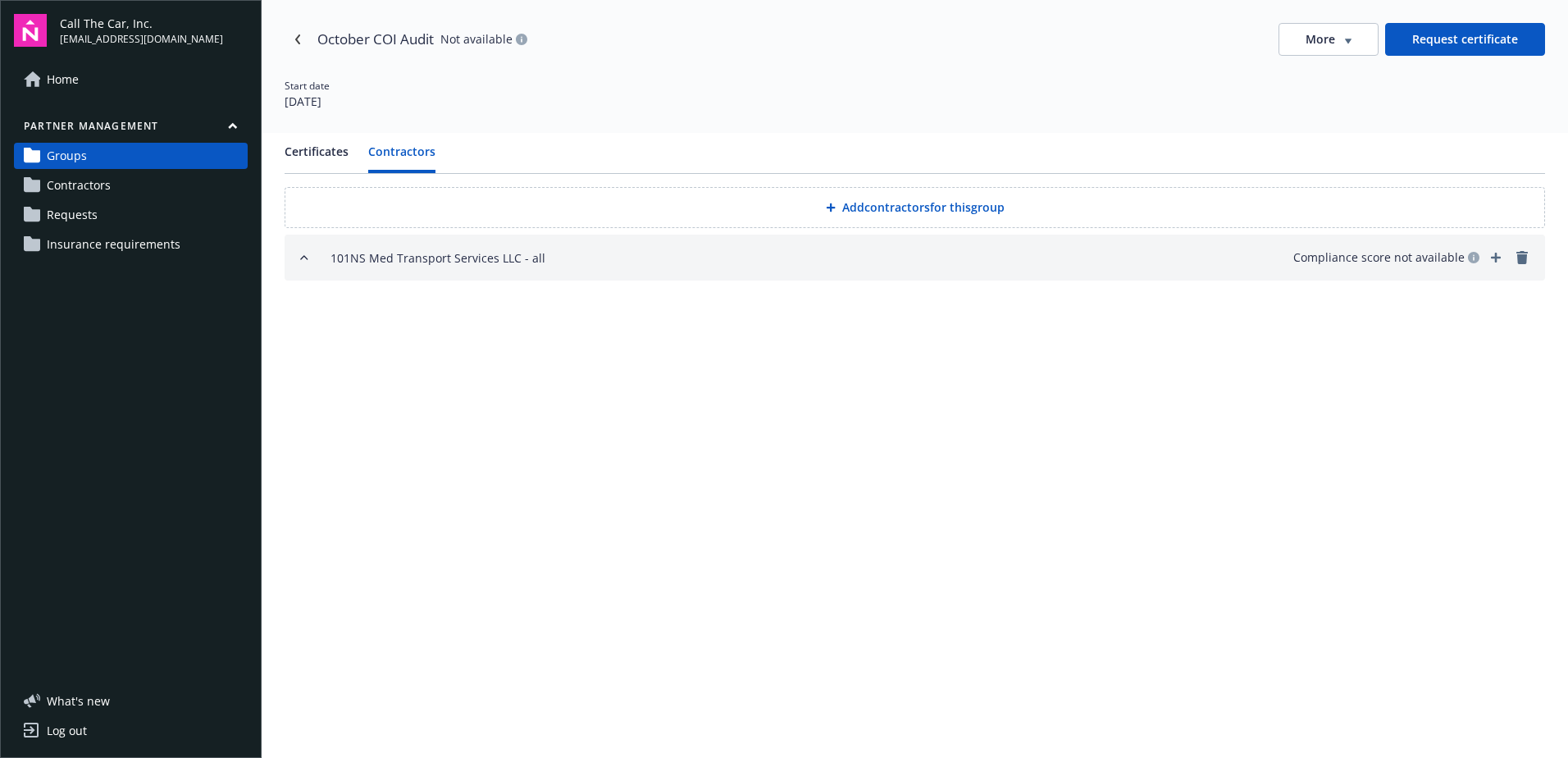
drag, startPoint x: 393, startPoint y: 143, endPoint x: 728, endPoint y: 172, distance: 336.3
click at [403, 144] on button "Contractors" at bounding box center [401, 159] width 67 height 31
click at [947, 208] on button "Add contractors for this group" at bounding box center [914, 208] width 1261 height 41
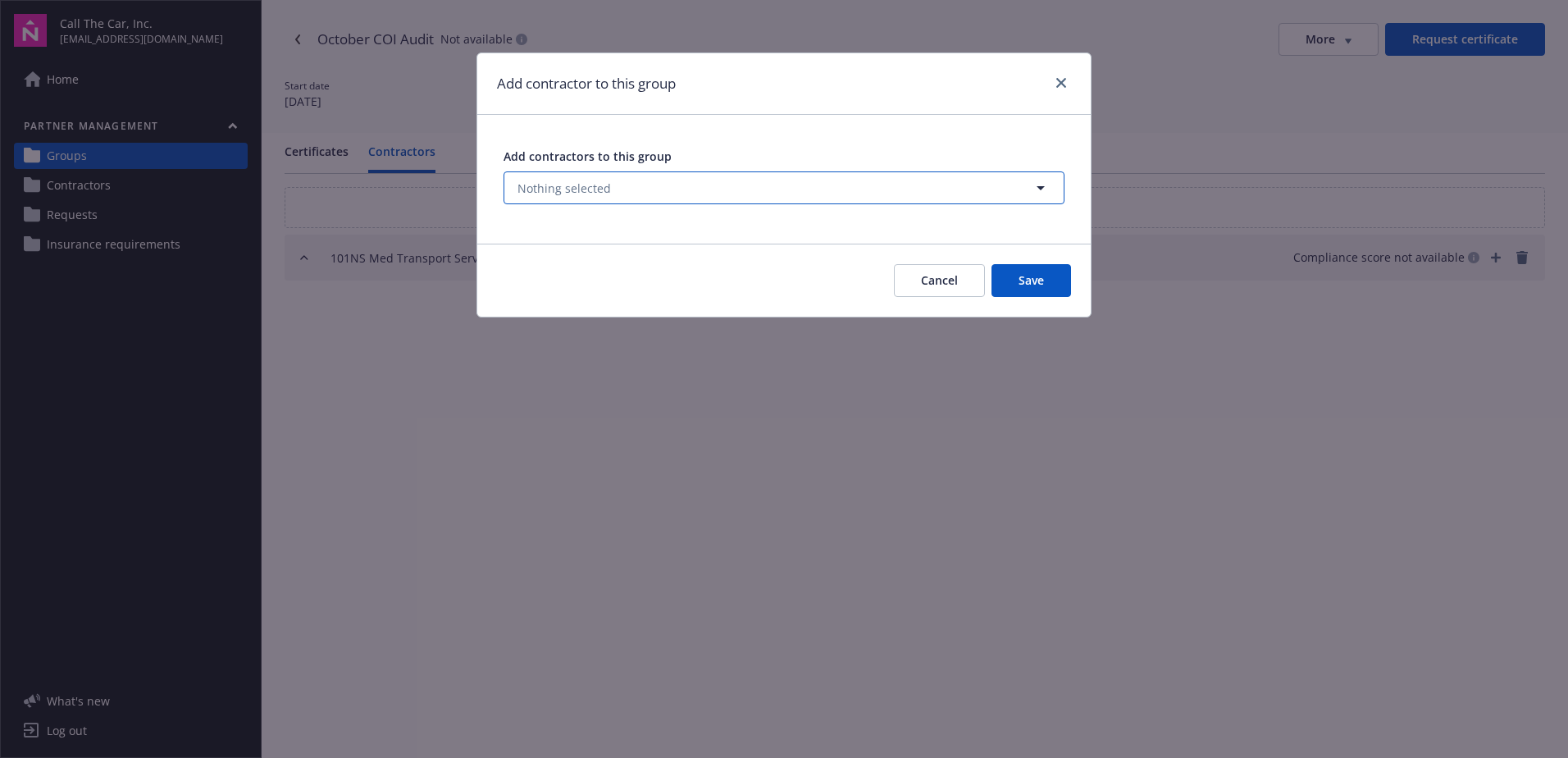
click at [546, 190] on span "Nothing selected" at bounding box center [564, 188] width 93 height 17
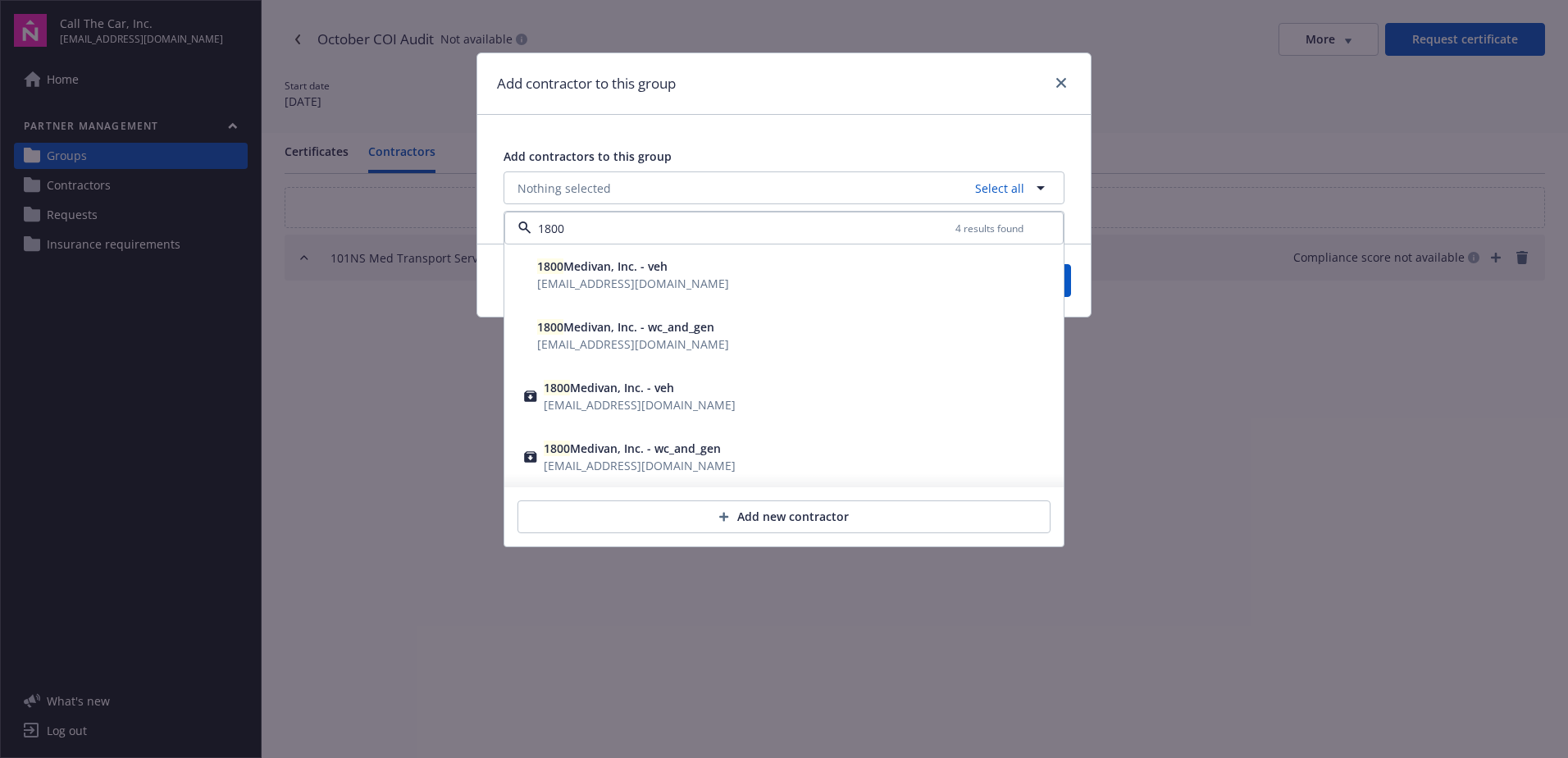
click at [567, 268] on span "1800 Medivan, Inc. - veh" at bounding box center [602, 266] width 131 height 15
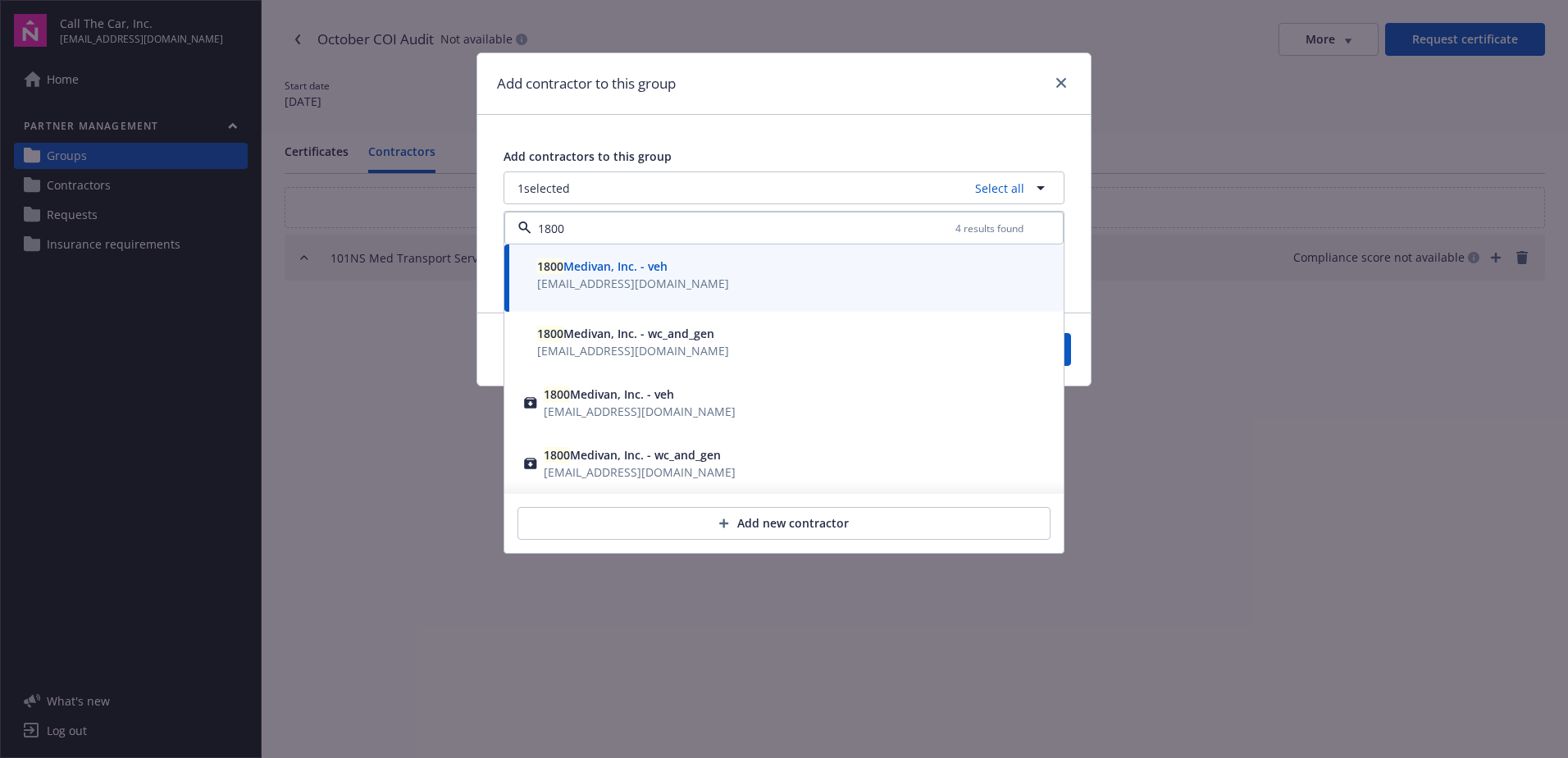
click at [567, 334] on span "1800 Medivan, Inc. - wc_and_gen" at bounding box center [625, 333] width 177 height 15
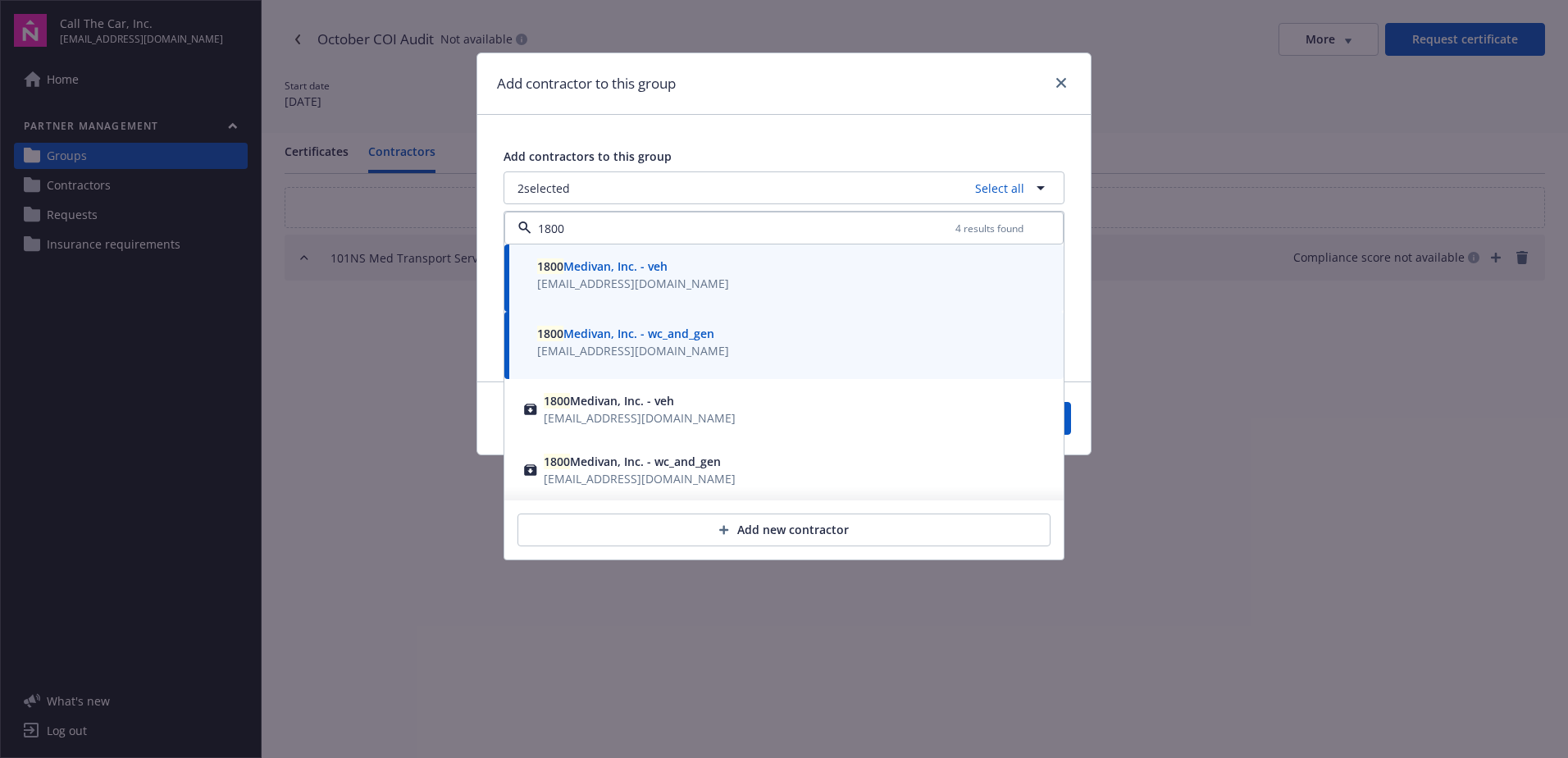
type input "1800"
click at [1067, 417] on button "Save" at bounding box center [1031, 418] width 80 height 33
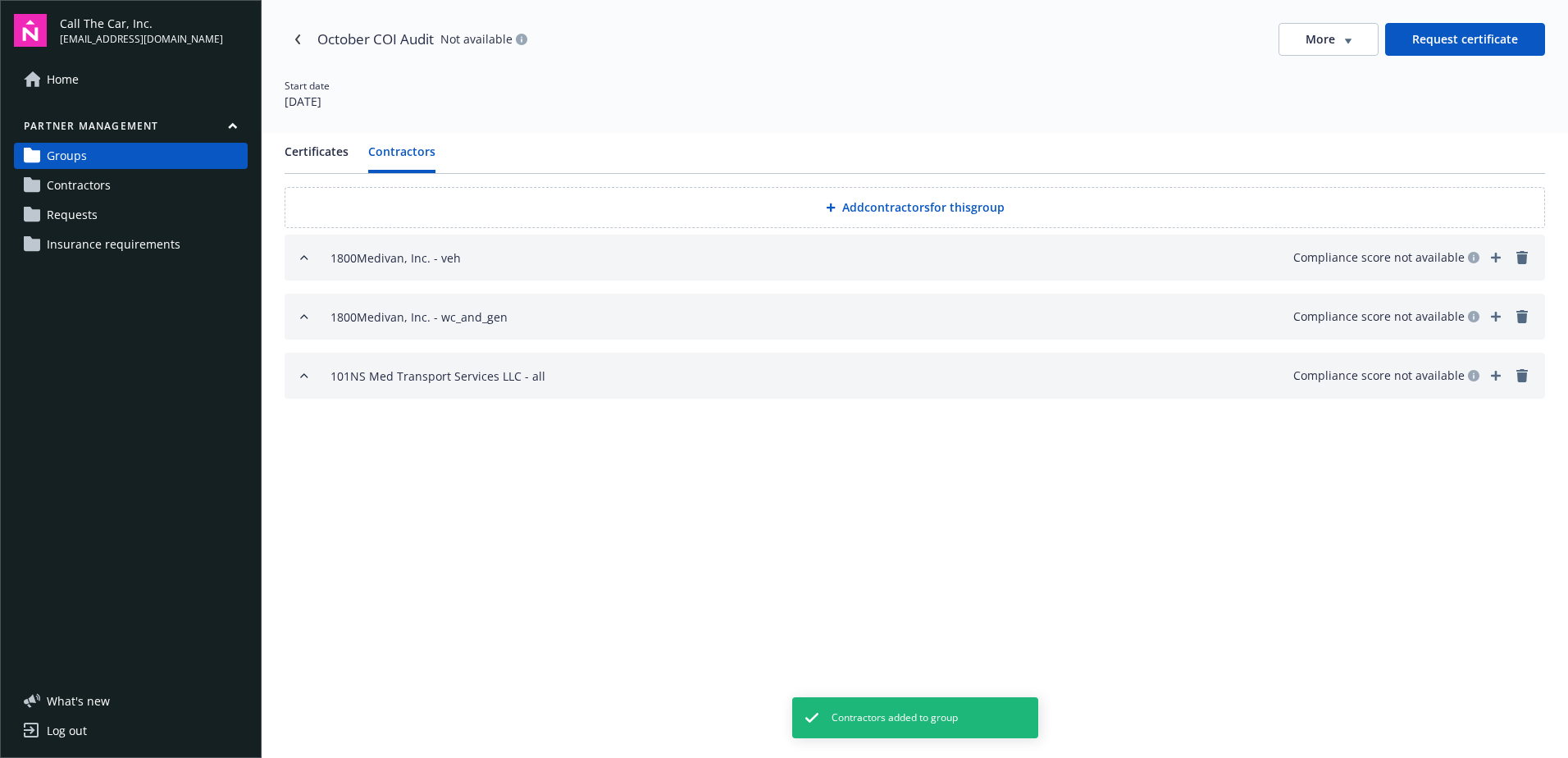
click at [953, 207] on button "Add contractors for this group" at bounding box center [914, 208] width 1261 height 41
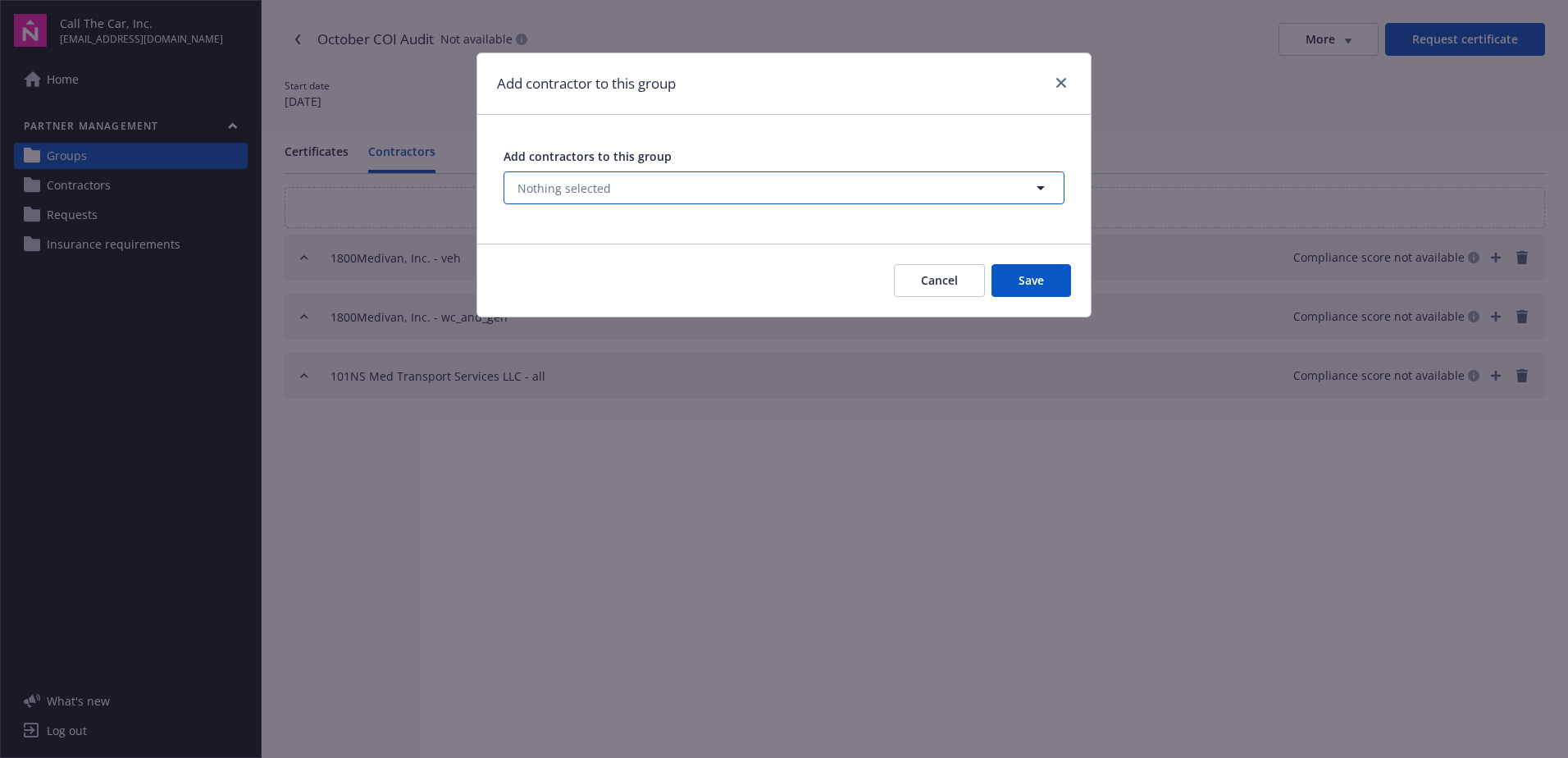
click at [568, 190] on span "Nothing selected" at bounding box center [564, 188] width 93 height 17
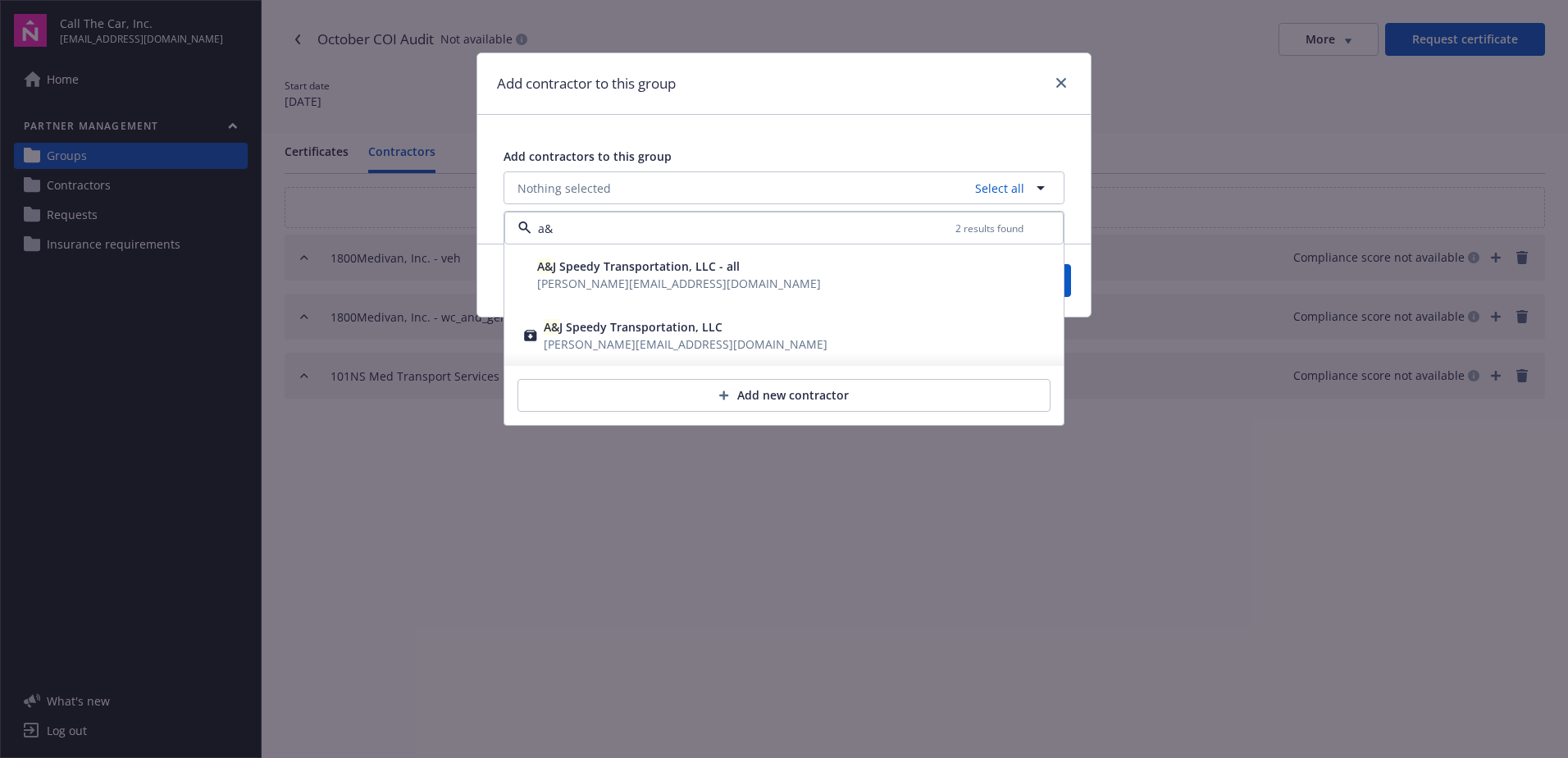
click at [598, 274] on span "A& J Speedy Transportation, LLC - all" at bounding box center [638, 266] width 203 height 15
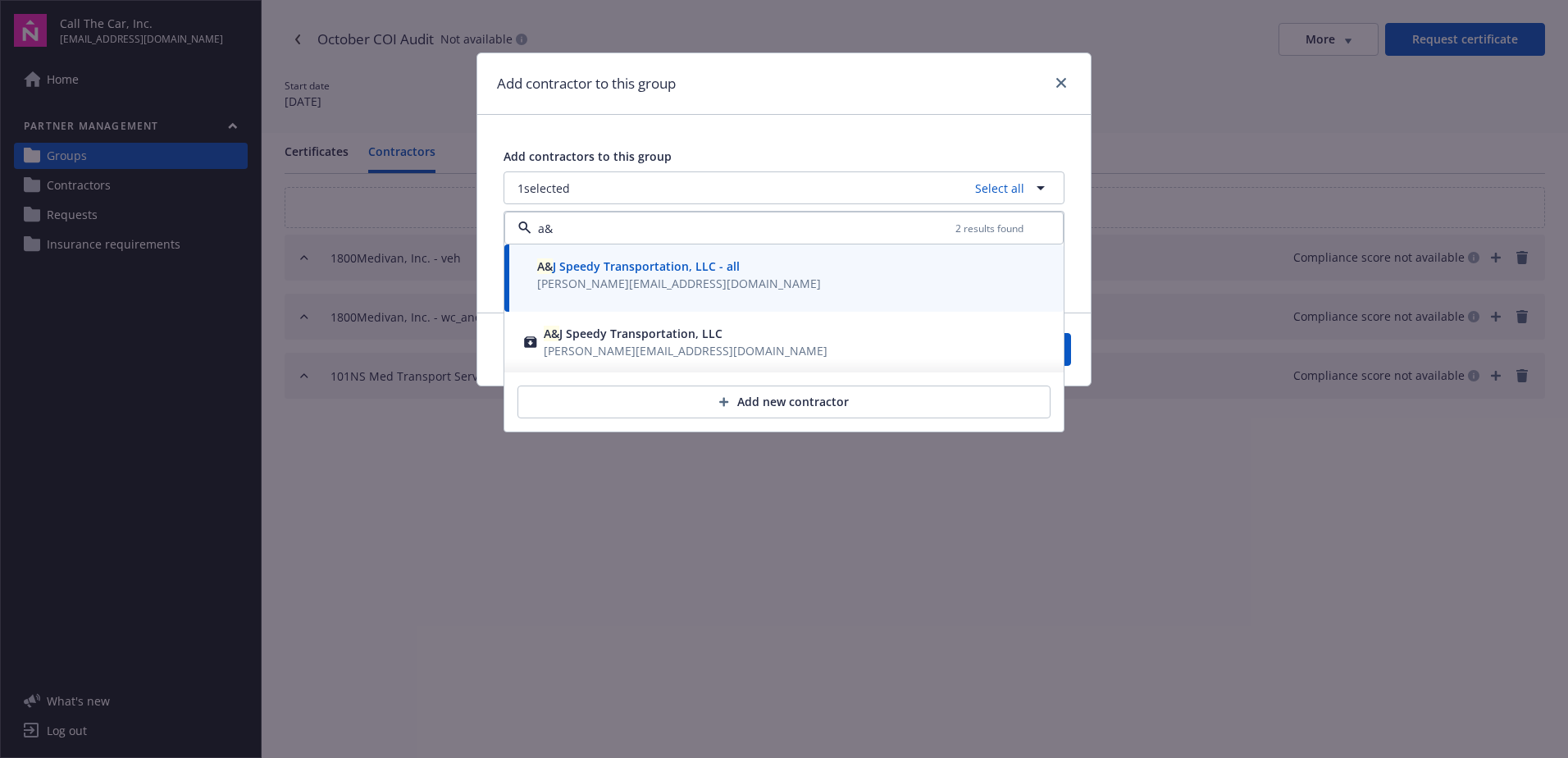
type input "a&"
click at [1070, 350] on button "Save" at bounding box center [1031, 350] width 80 height 33
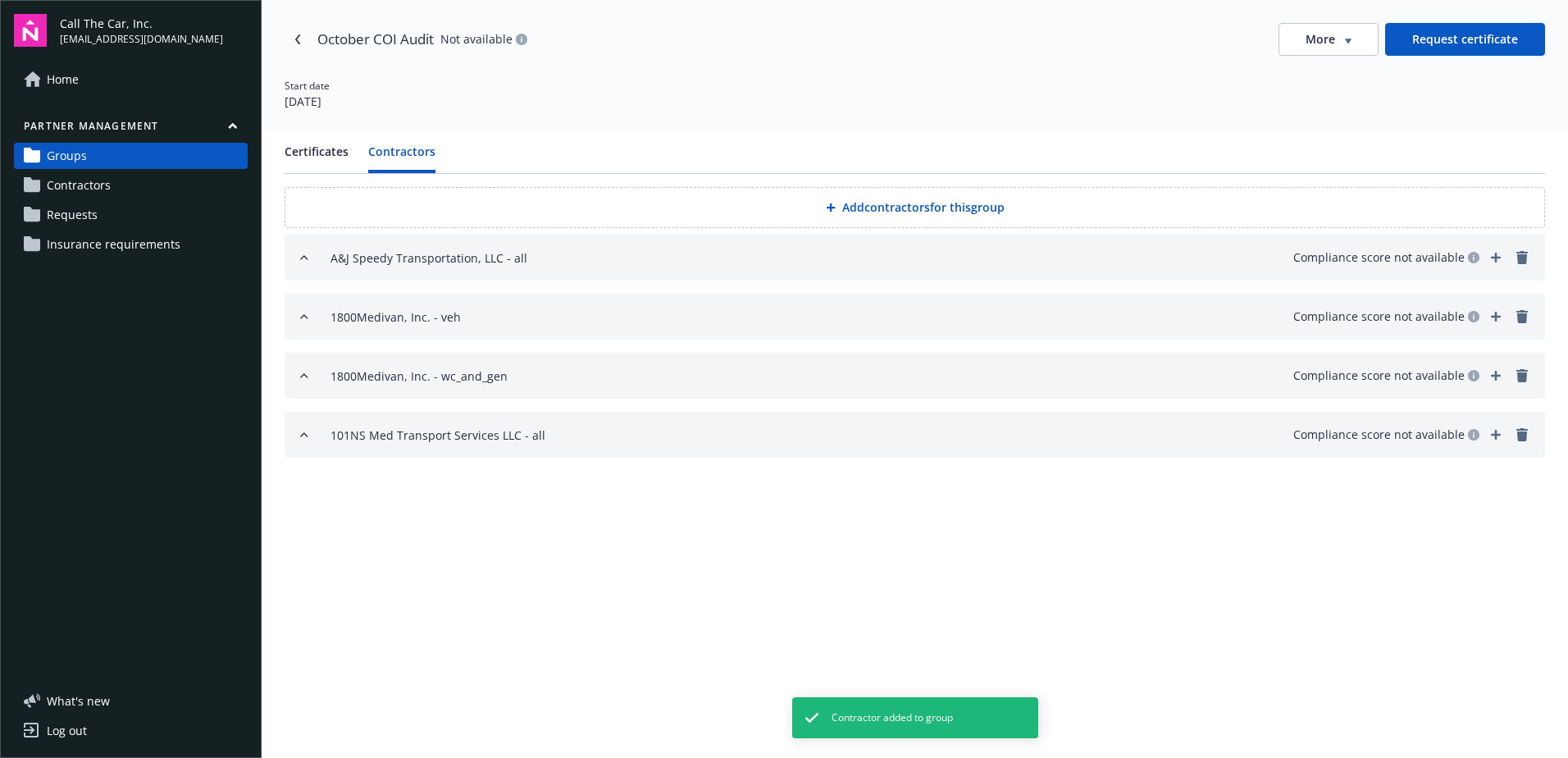
click at [903, 202] on button "Add contractors for this group" at bounding box center [914, 208] width 1261 height 41
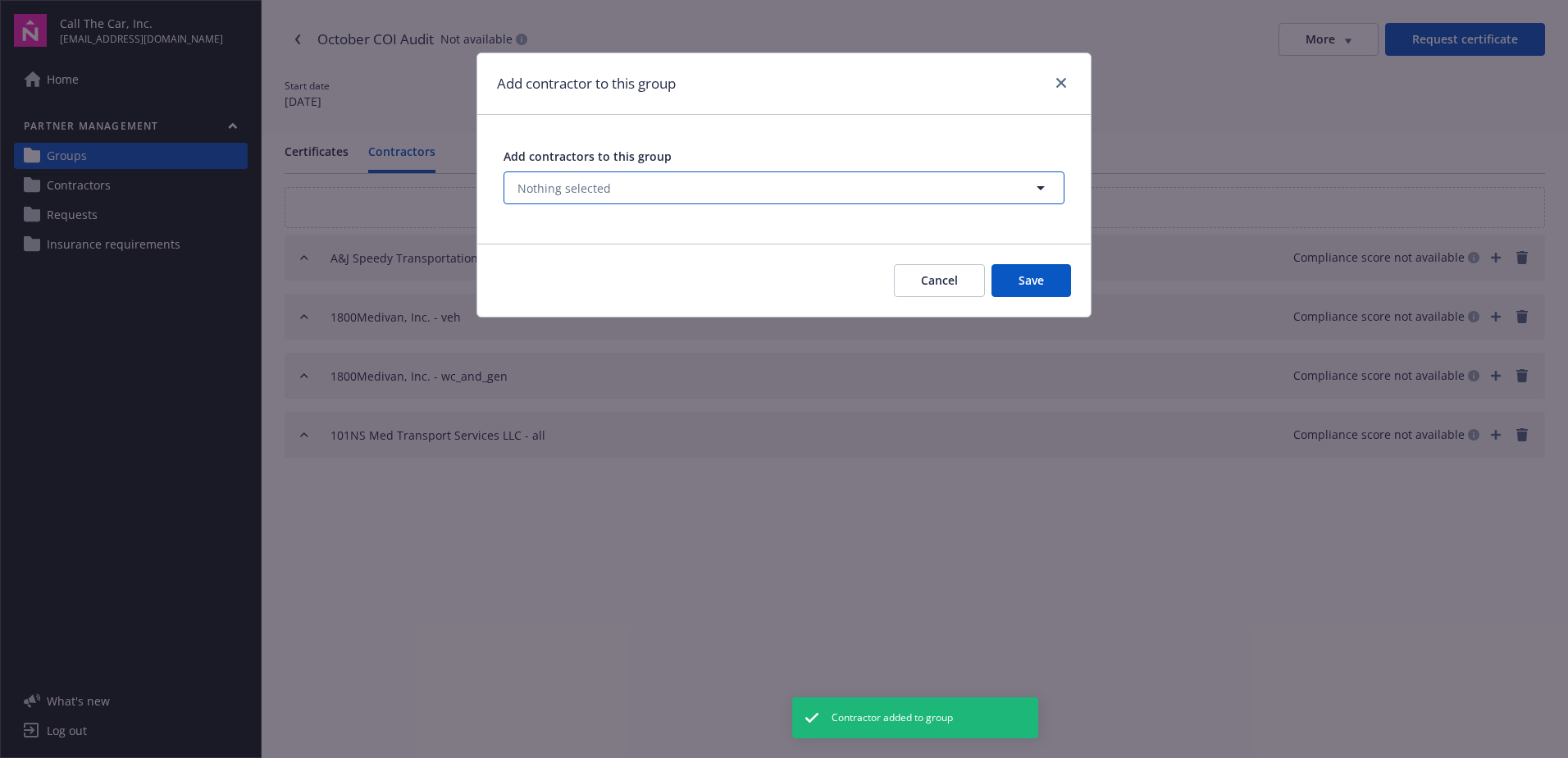
click at [569, 188] on span "Nothing selected" at bounding box center [564, 188] width 93 height 17
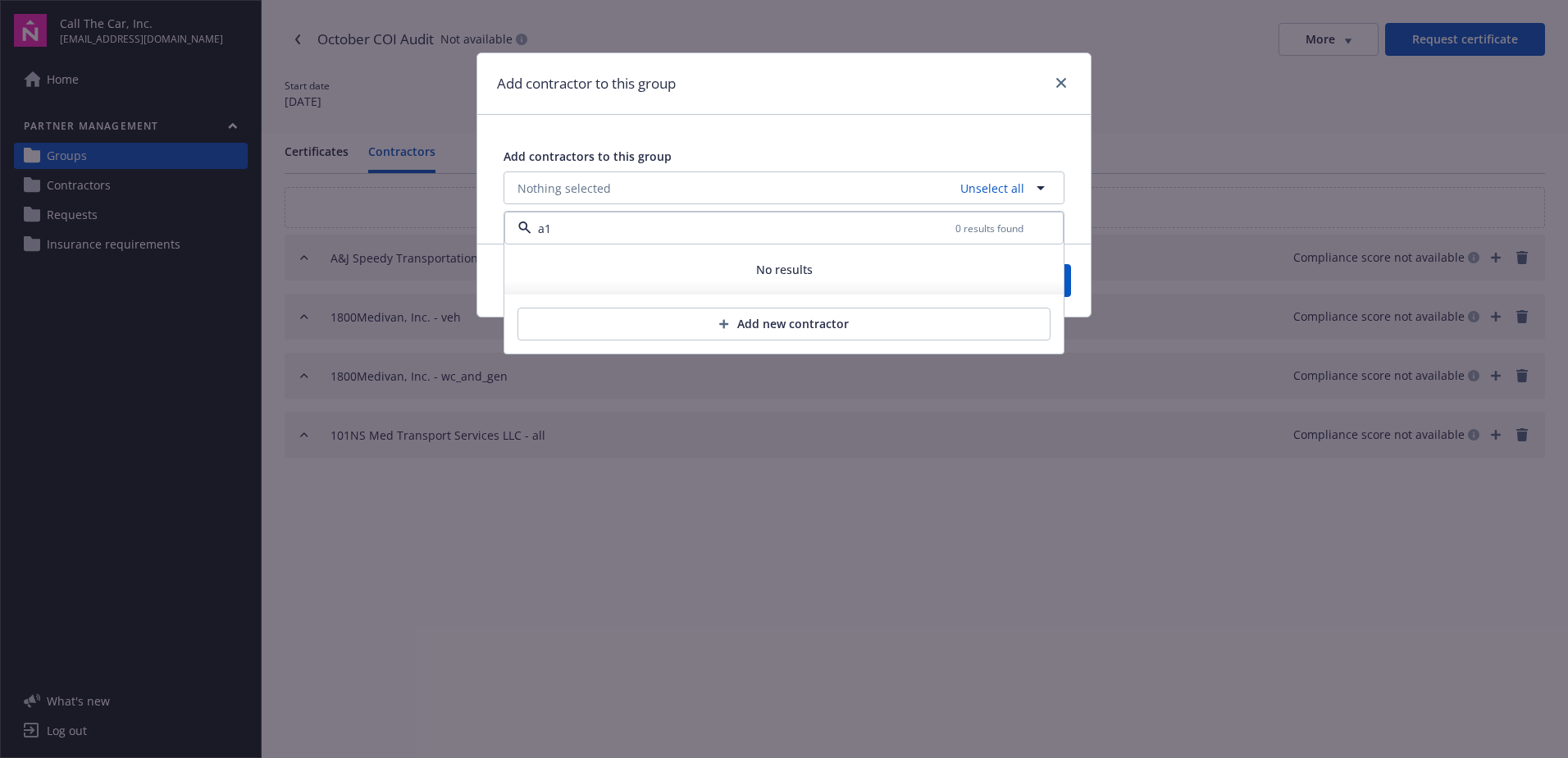
type input "a"
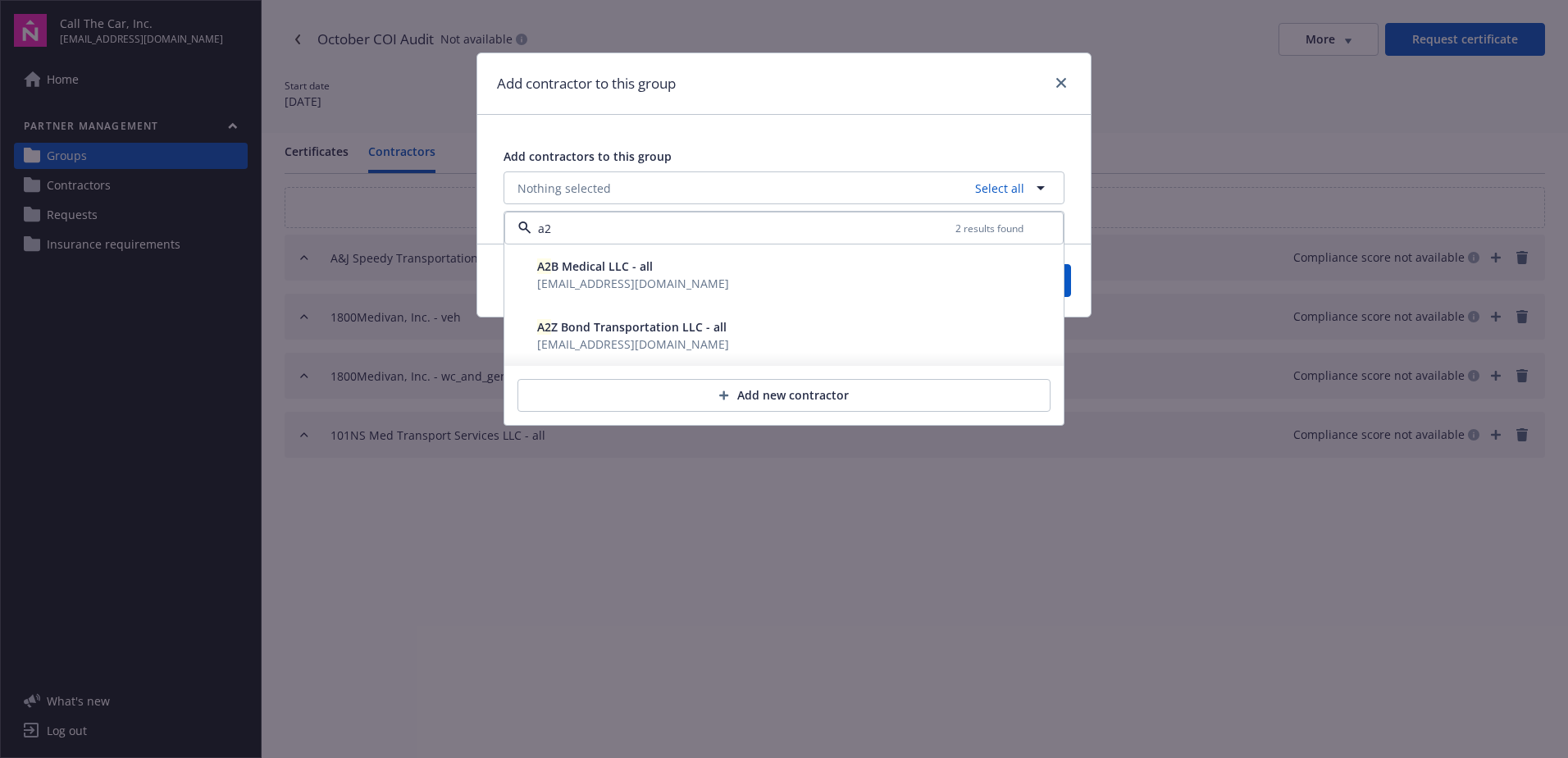
click at [591, 279] on span "rsykes@nemtexpert.com" at bounding box center [633, 283] width 192 height 15
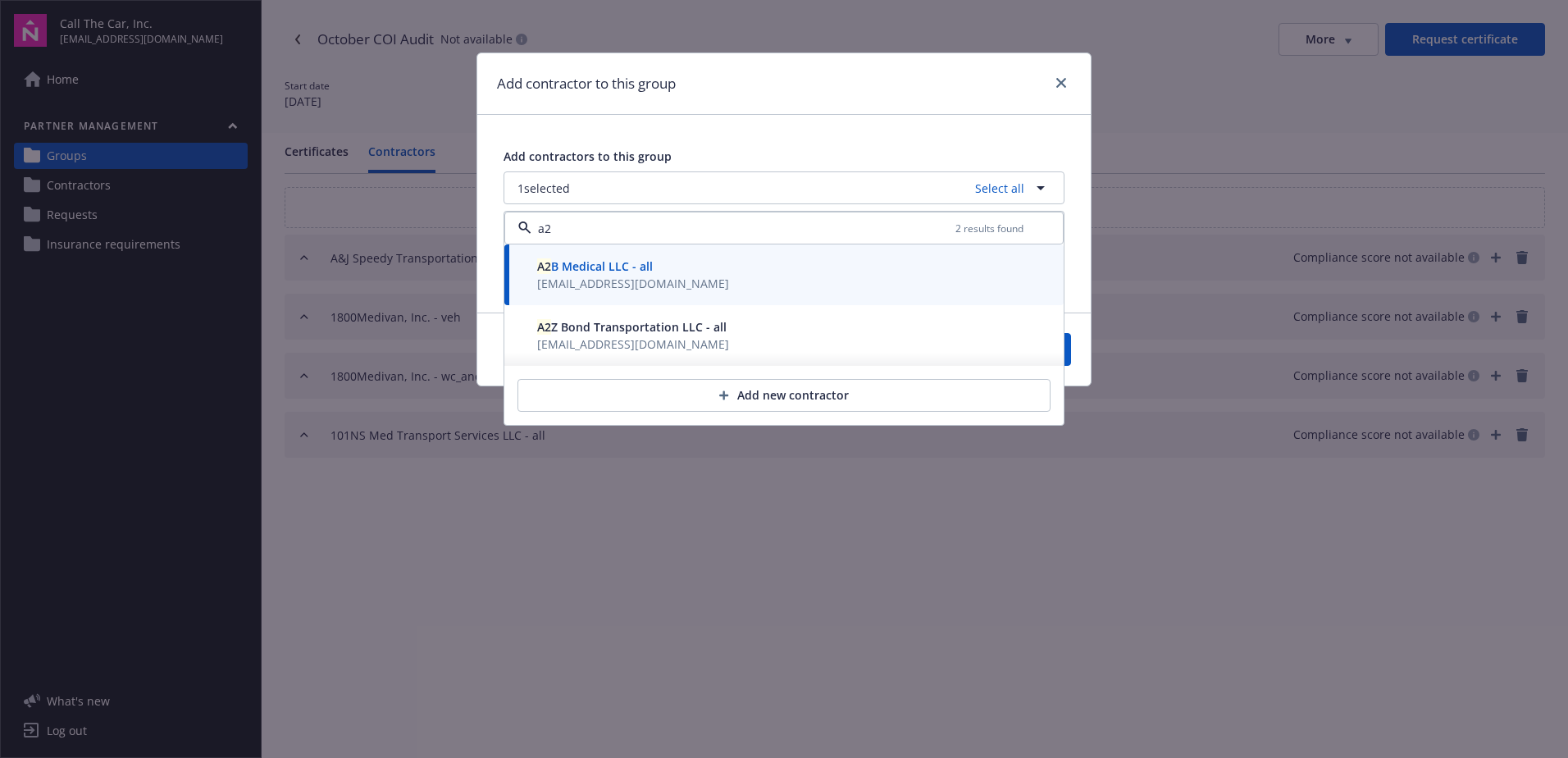
click at [591, 332] on span "A2 Z Bond Transportation LLC - all" at bounding box center [631, 327] width 189 height 15
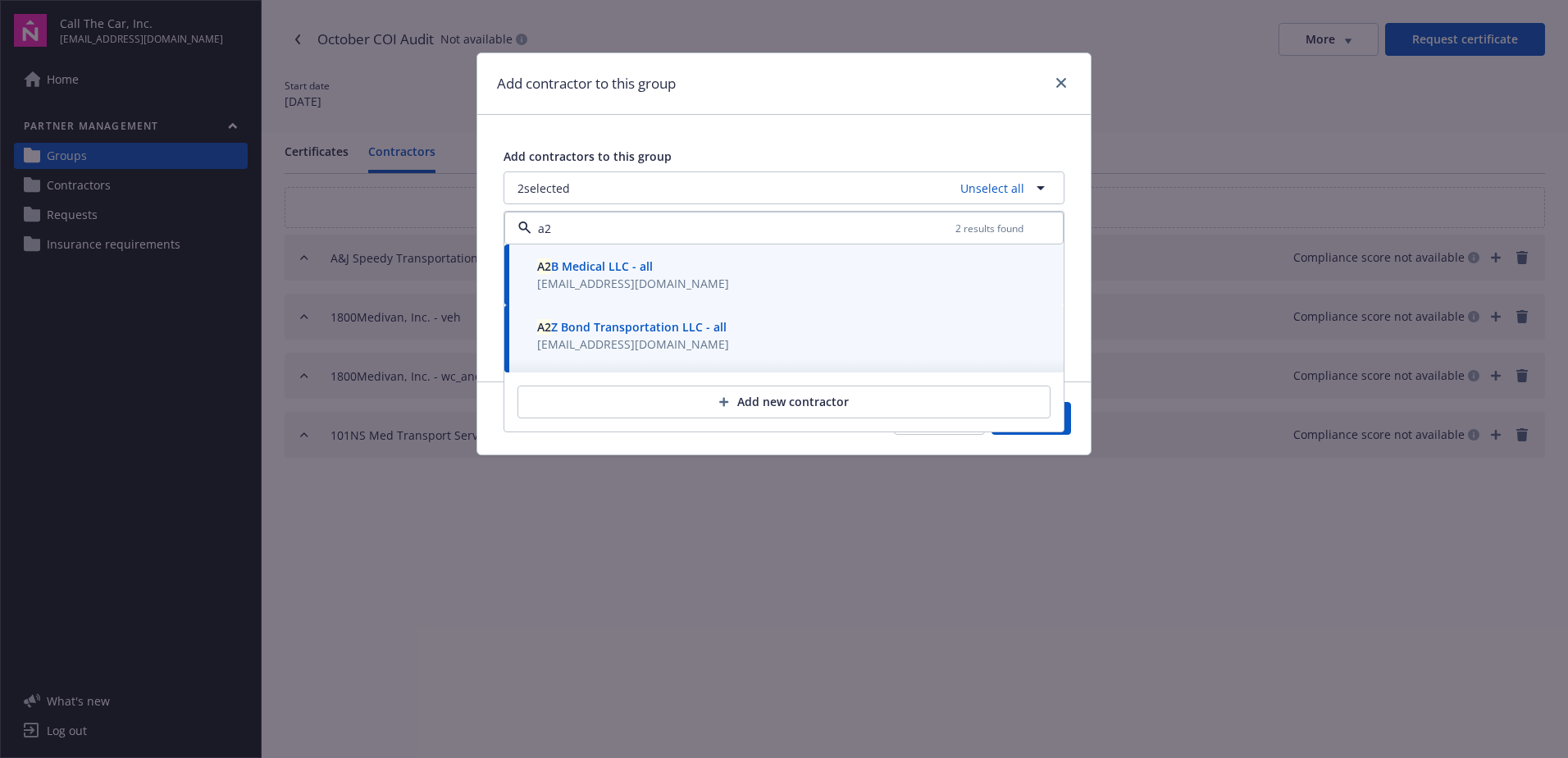
type input "a2"
click at [1066, 428] on button "Save" at bounding box center [1031, 418] width 80 height 33
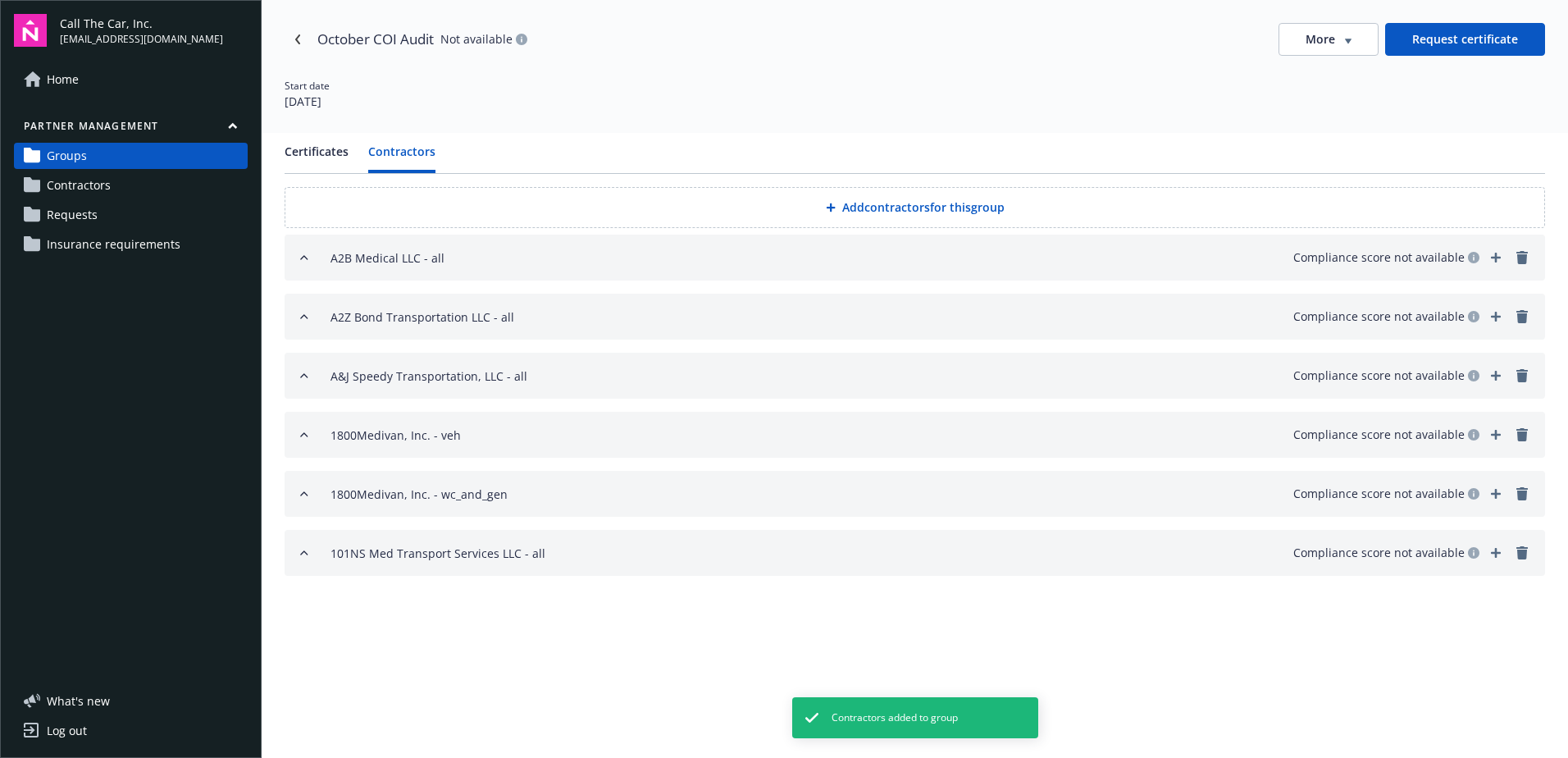
click at [907, 206] on button "Add contractors for this group" at bounding box center [914, 208] width 1261 height 41
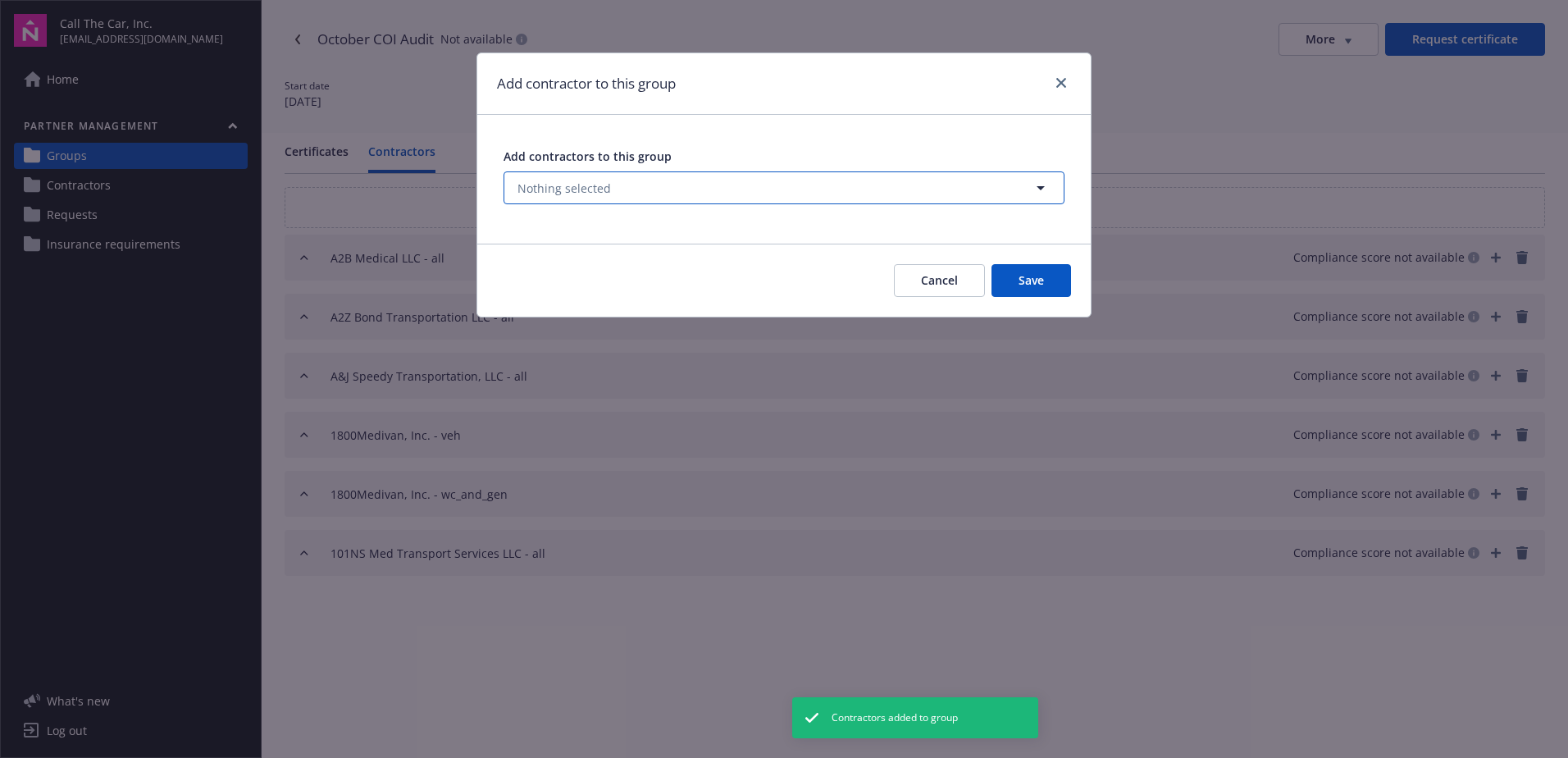
click at [571, 186] on span "Nothing selected" at bounding box center [564, 188] width 93 height 17
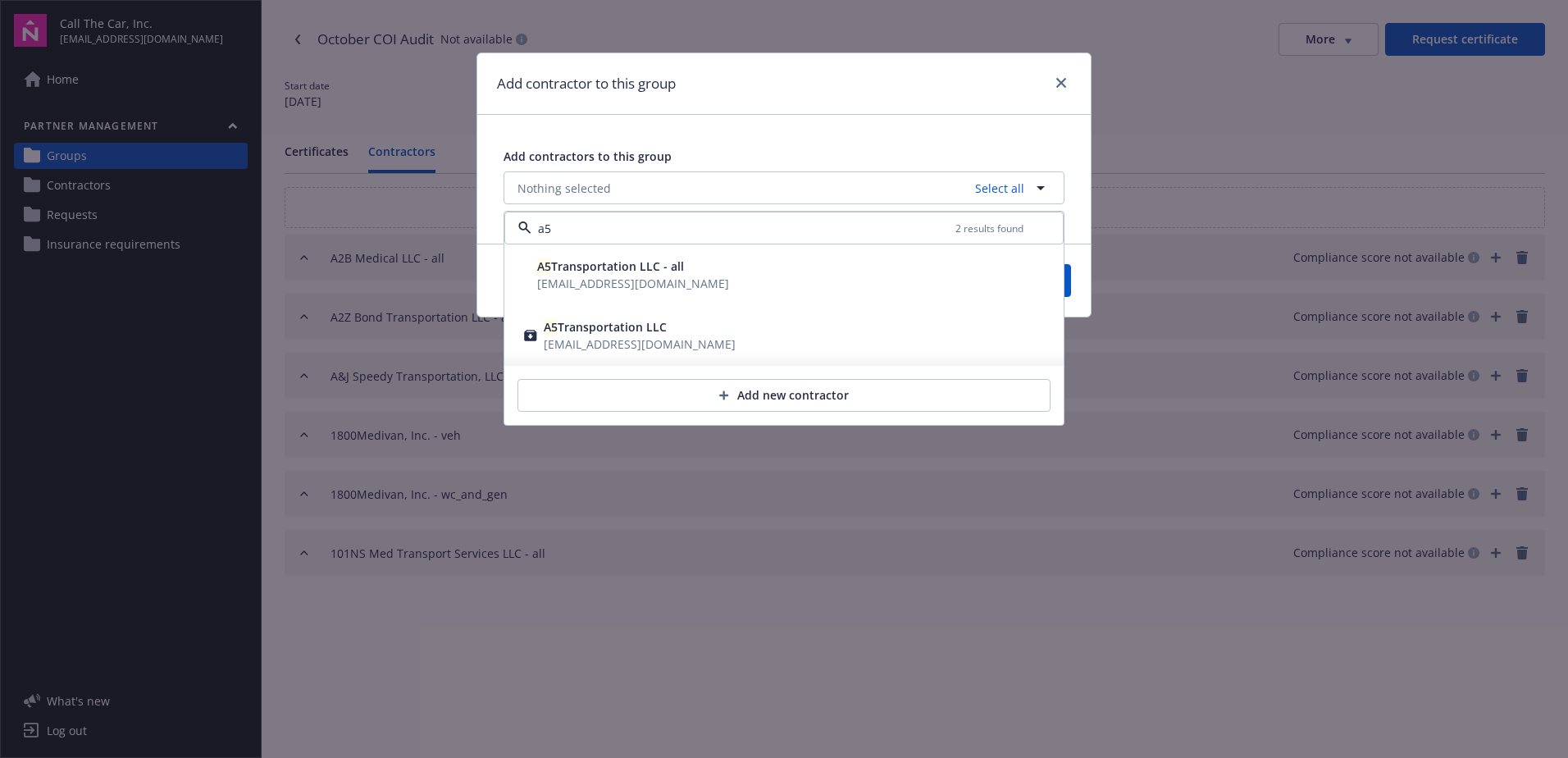
click at [576, 267] on span "A5 Transportation LLC - all" at bounding box center [610, 266] width 147 height 15
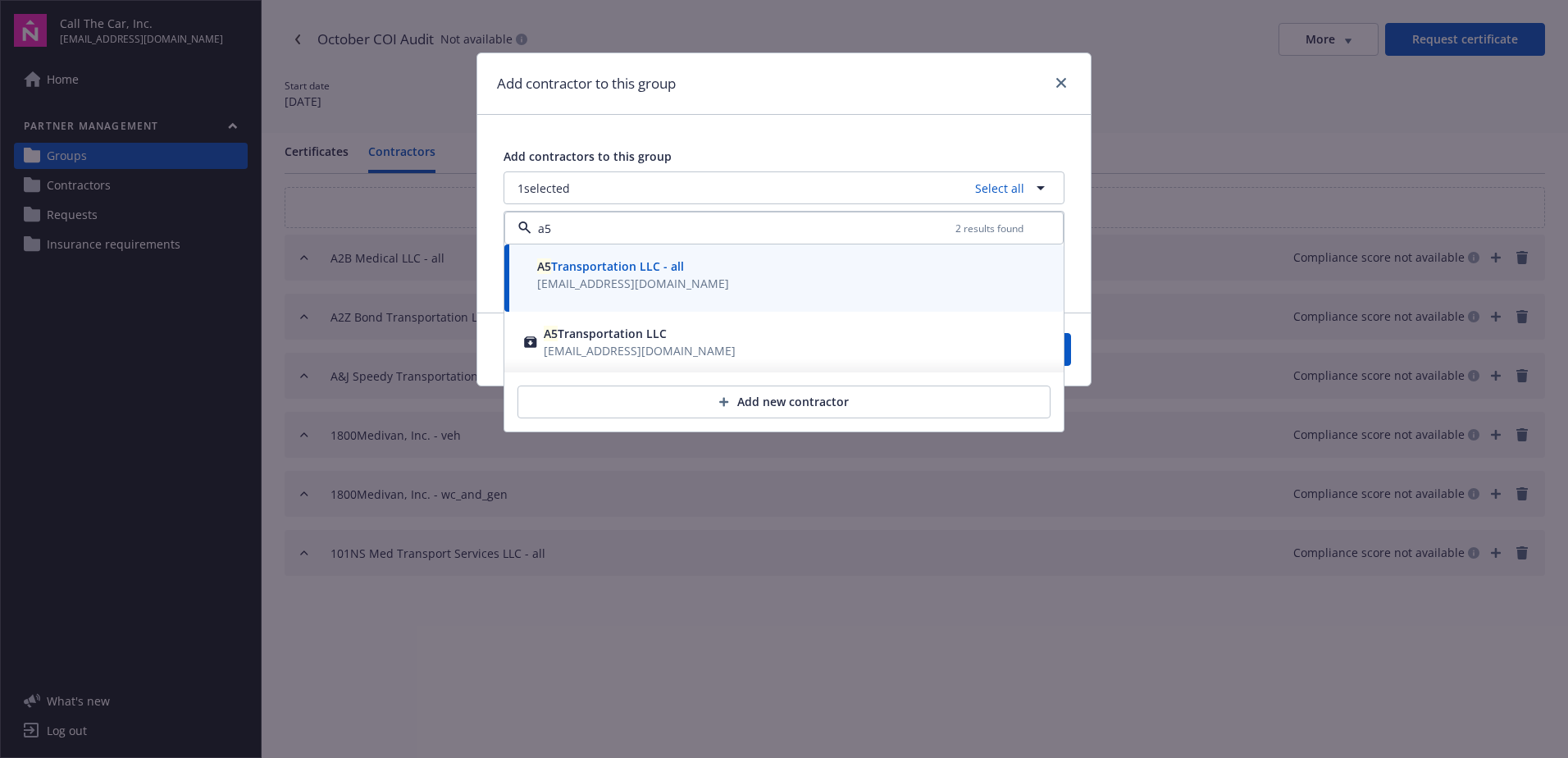
type input "a5"
click at [1069, 354] on button "Save" at bounding box center [1031, 350] width 80 height 33
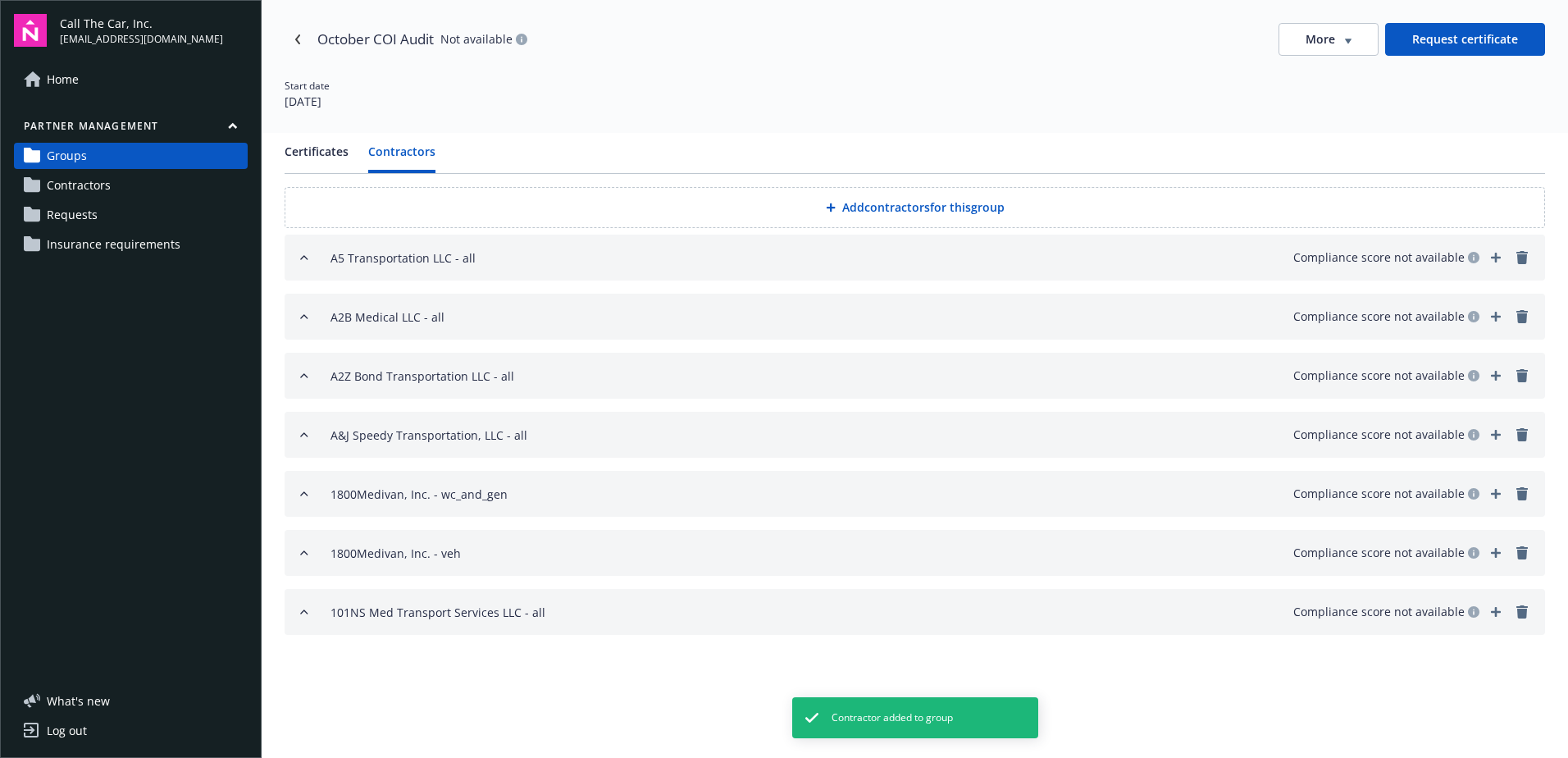
click at [869, 199] on button "Add contractors for this group" at bounding box center [914, 208] width 1261 height 41
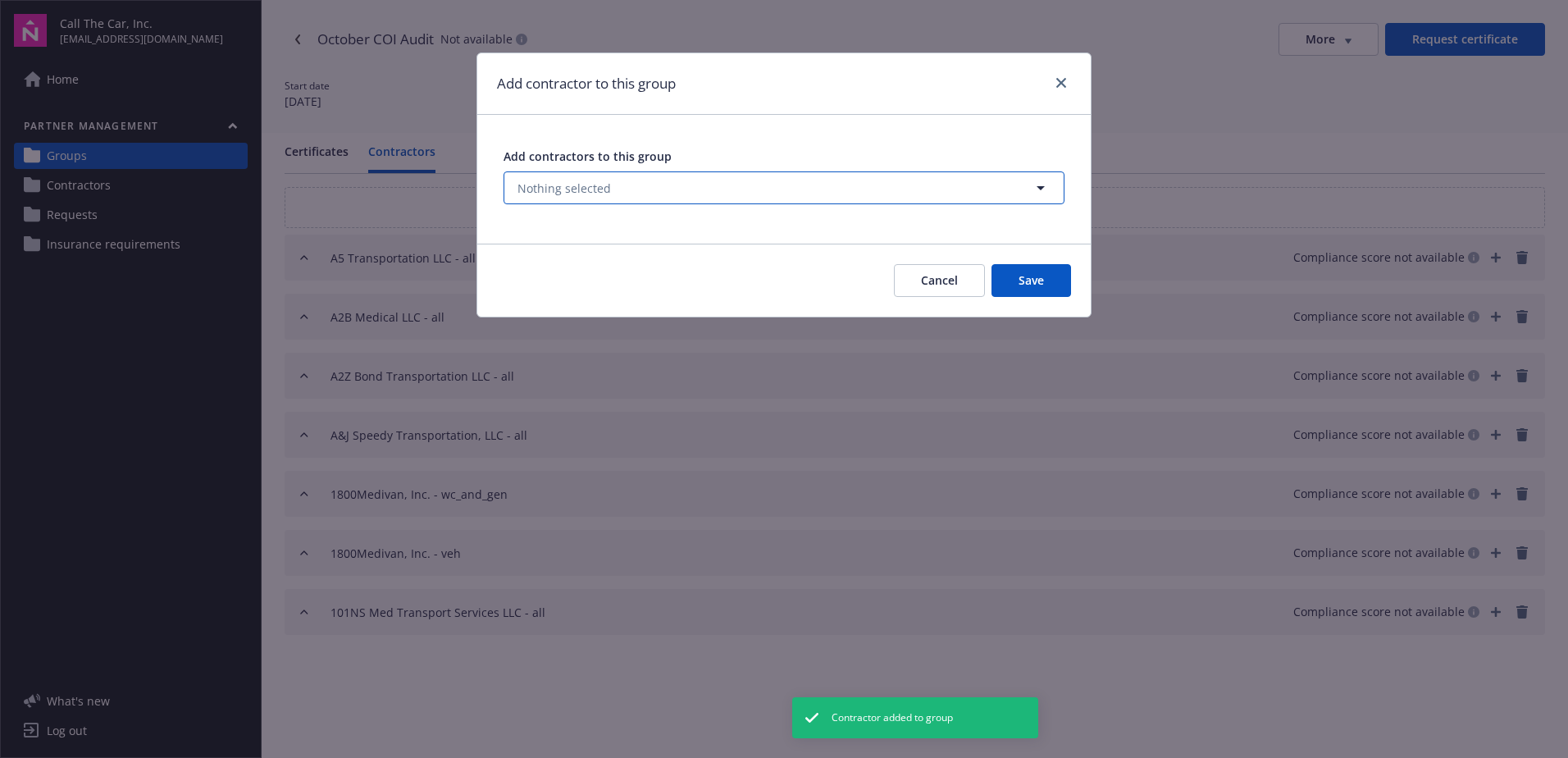
click at [568, 185] on span "Nothing selected" at bounding box center [564, 188] width 93 height 17
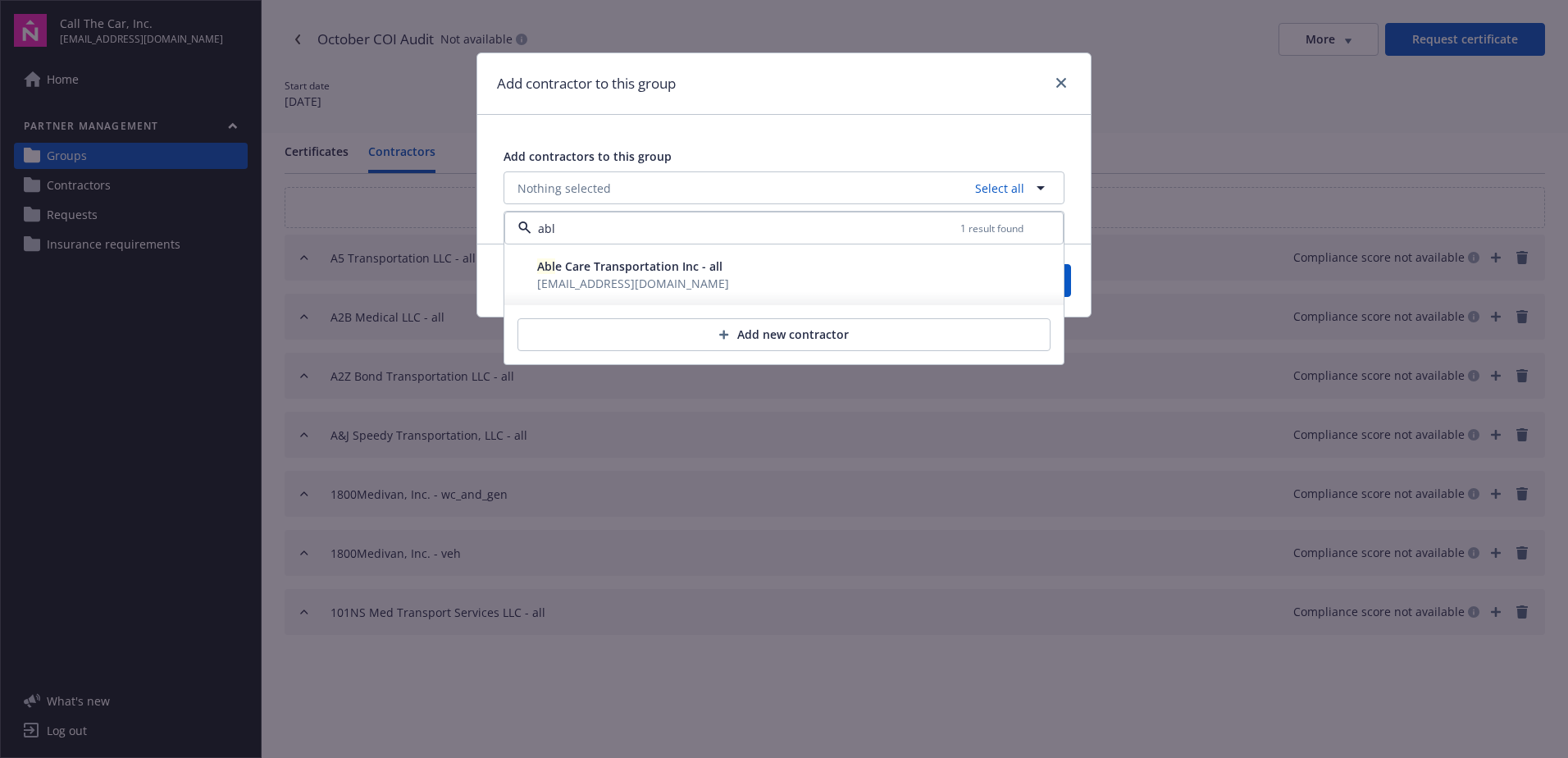
click at [615, 266] on span "Abl e Care Transportation Inc - all" at bounding box center [629, 266] width 185 height 15
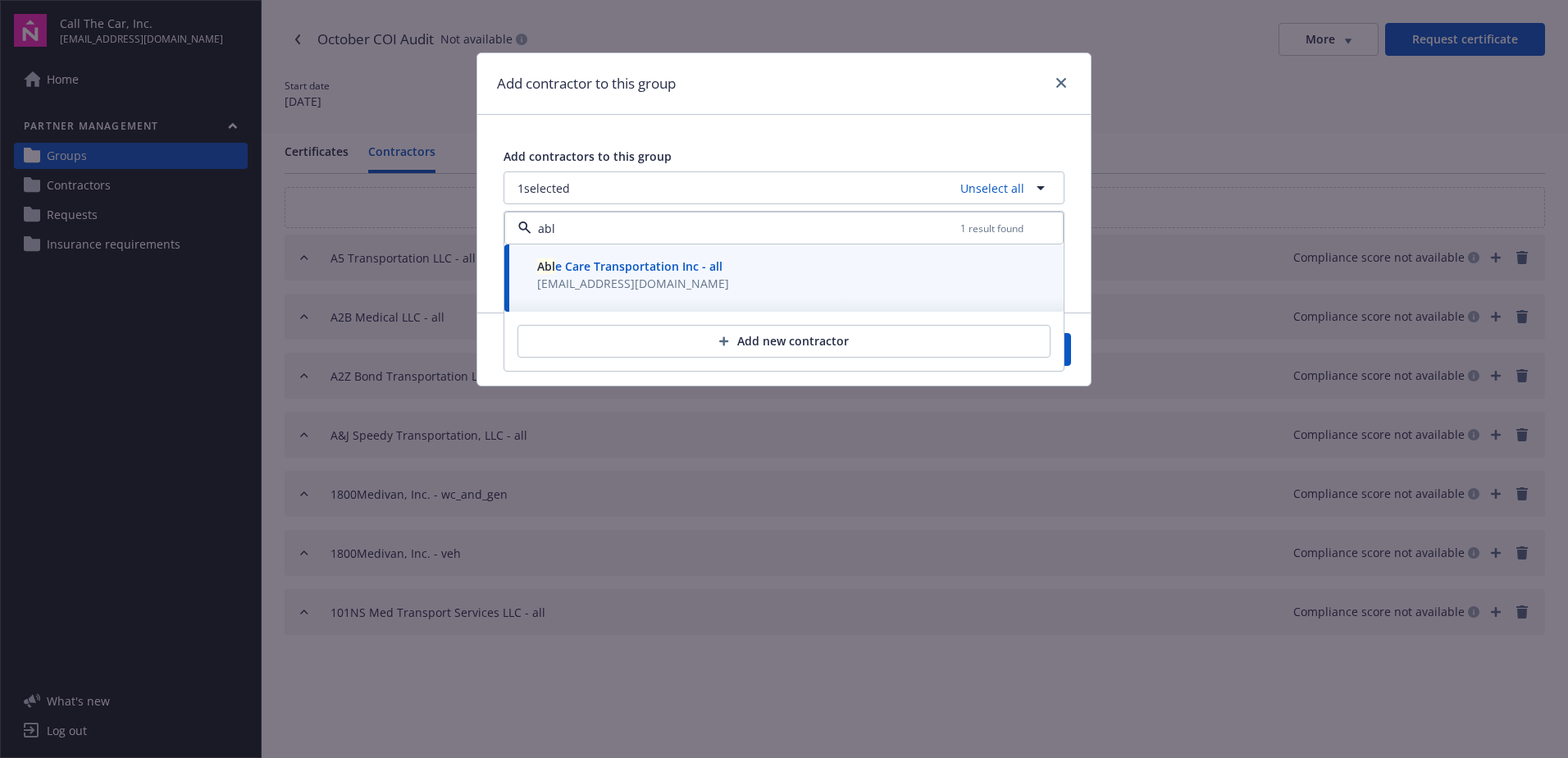
type input "abl"
click at [1069, 352] on button "Save" at bounding box center [1031, 350] width 80 height 33
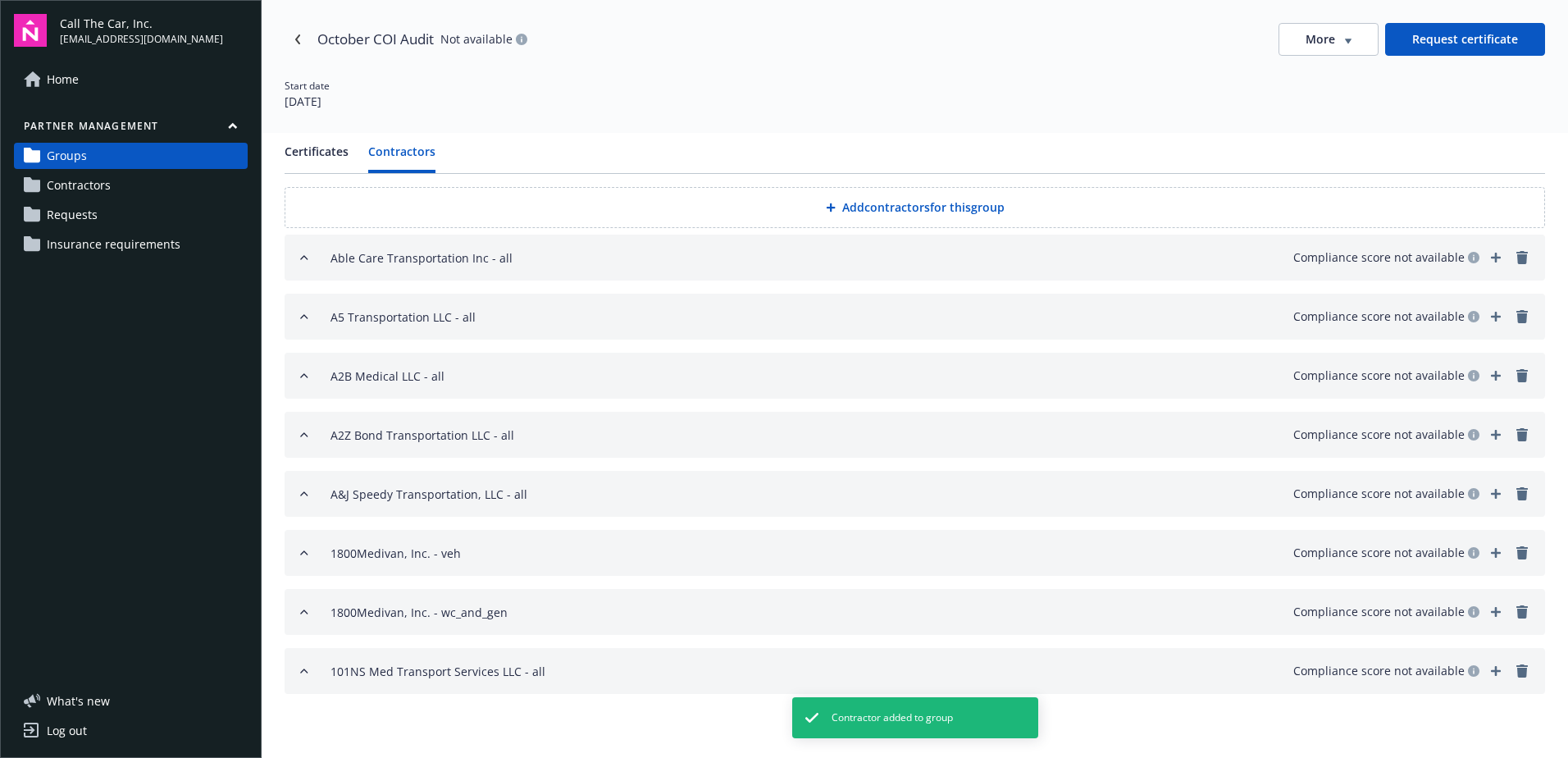
click at [885, 208] on button "Add contractors for this group" at bounding box center [914, 208] width 1261 height 41
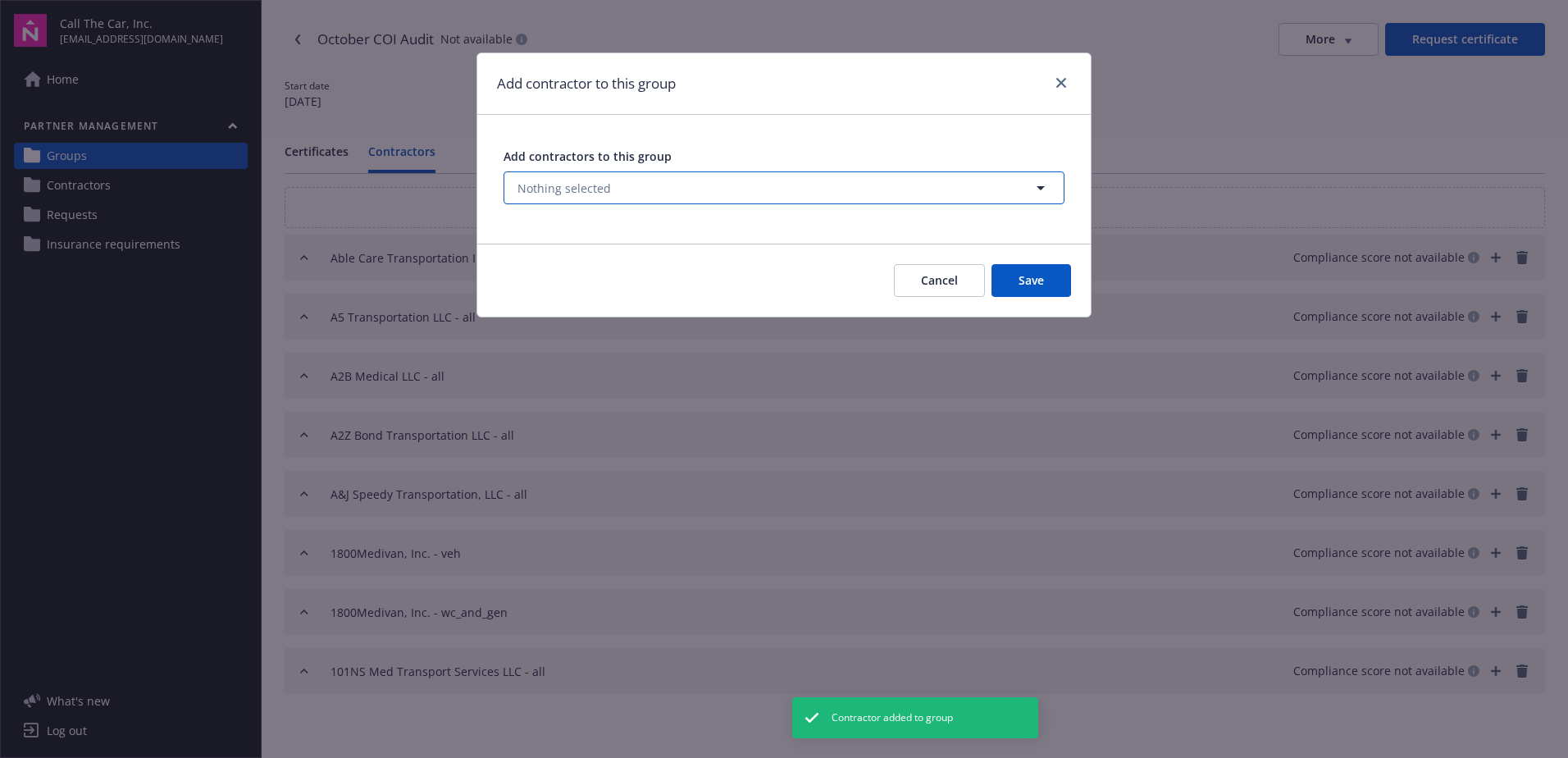
click at [559, 182] on span "Nothing selected" at bounding box center [564, 188] width 93 height 17
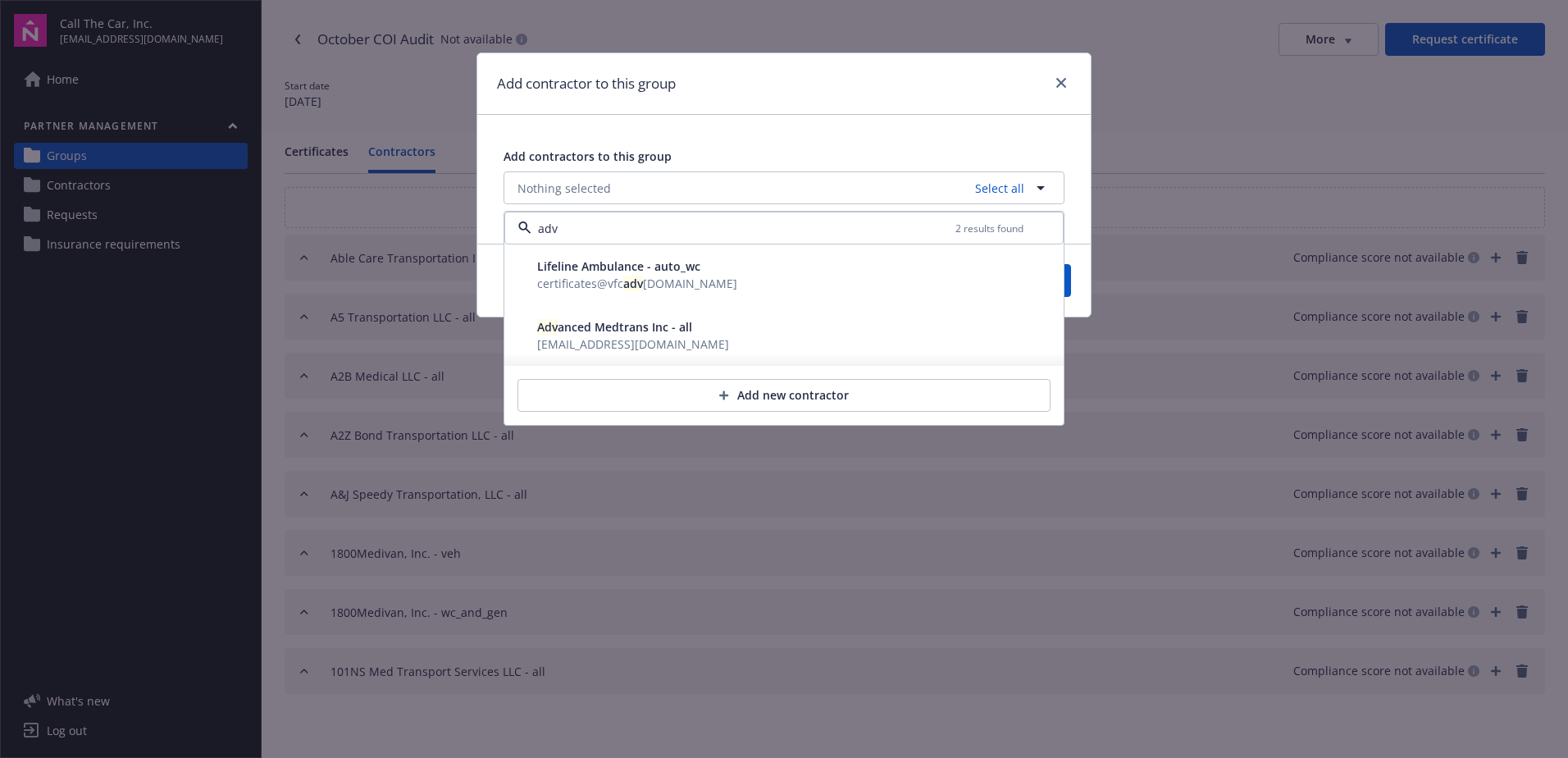
click at [576, 333] on span "Adv anced Medtrans Inc - all" at bounding box center [614, 327] width 155 height 15
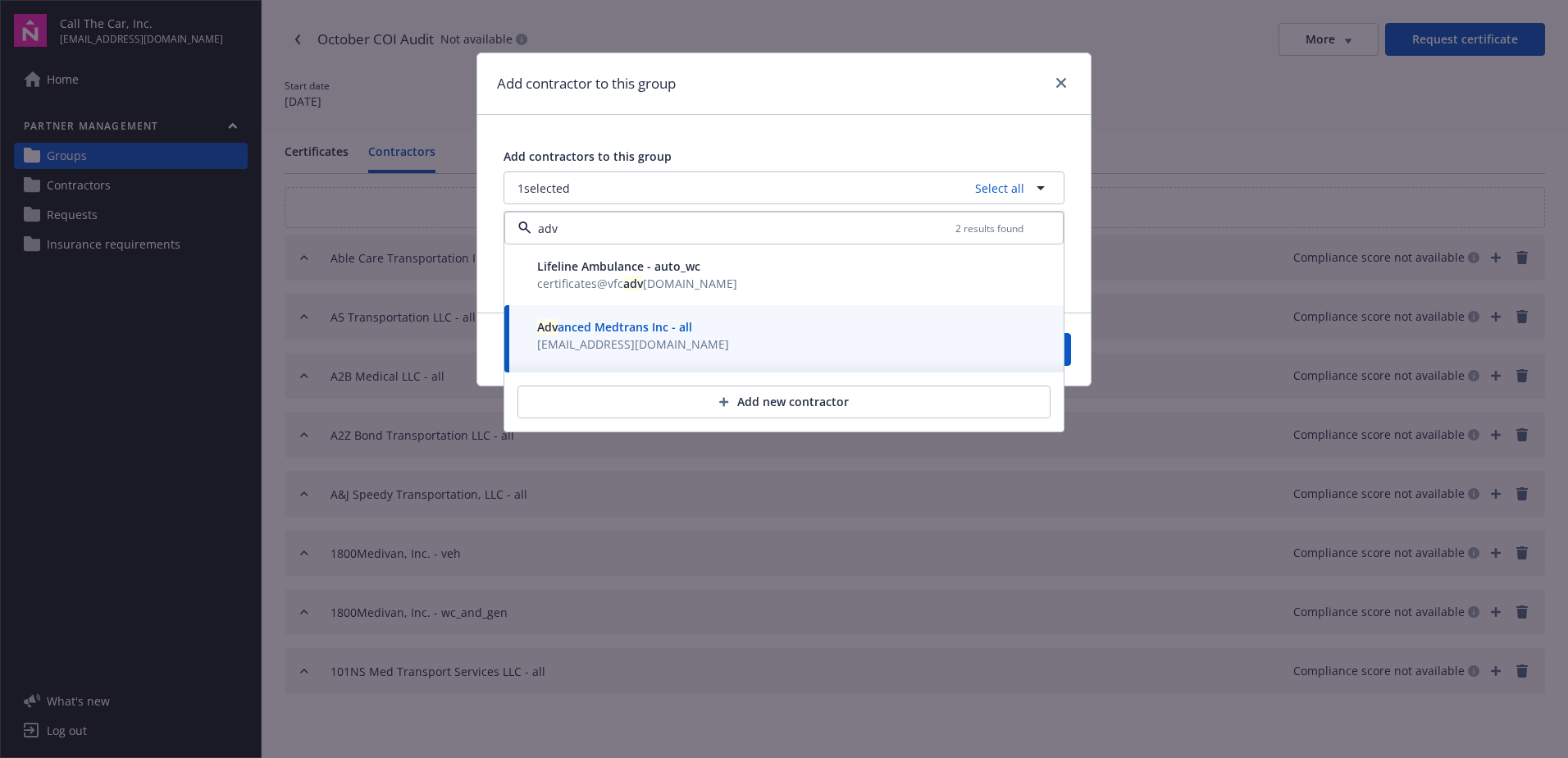
type input "adv"
click at [1070, 353] on button "Save" at bounding box center [1031, 350] width 80 height 33
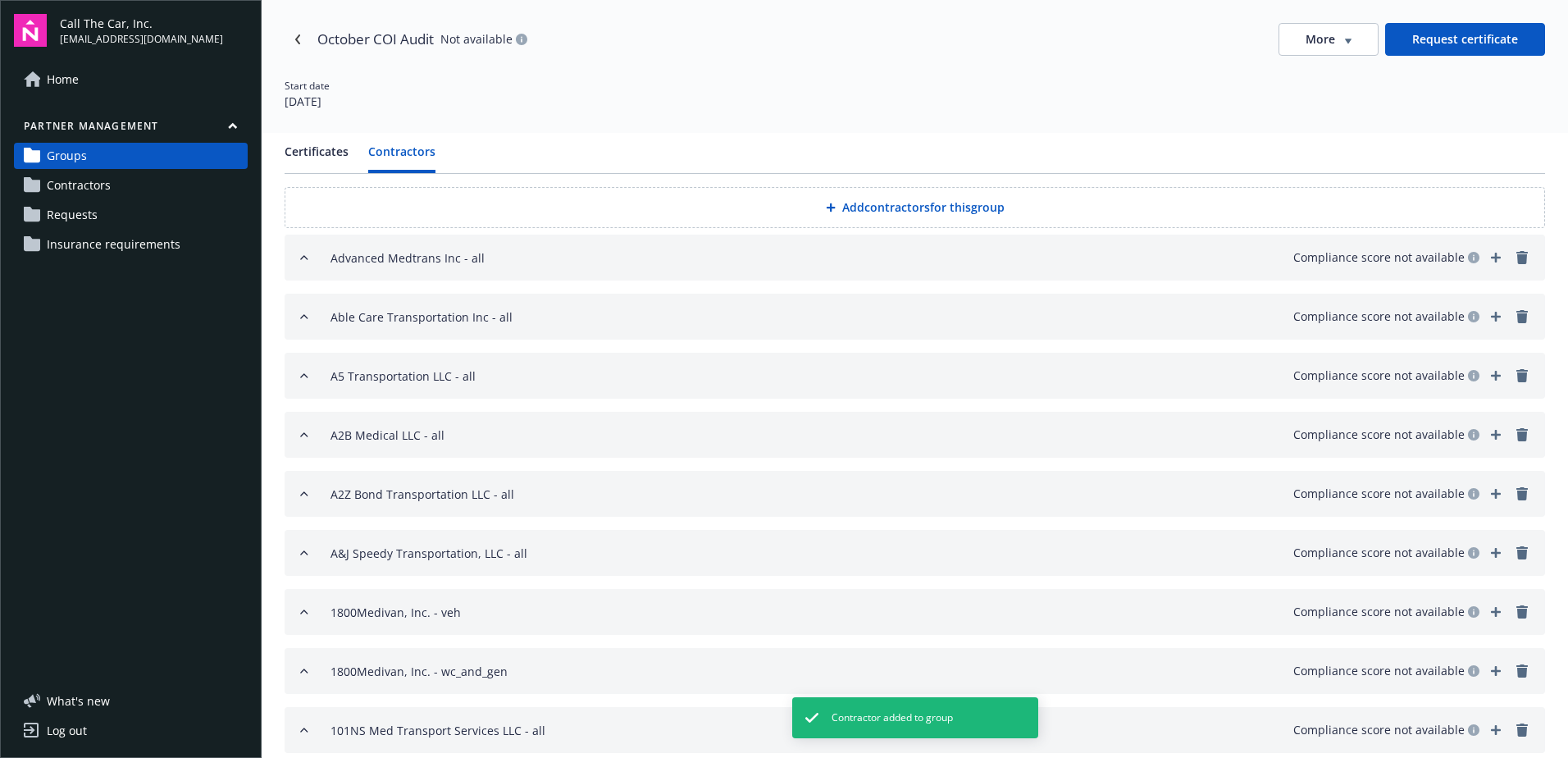
click at [856, 204] on button "Add contractors for this group" at bounding box center [914, 208] width 1261 height 41
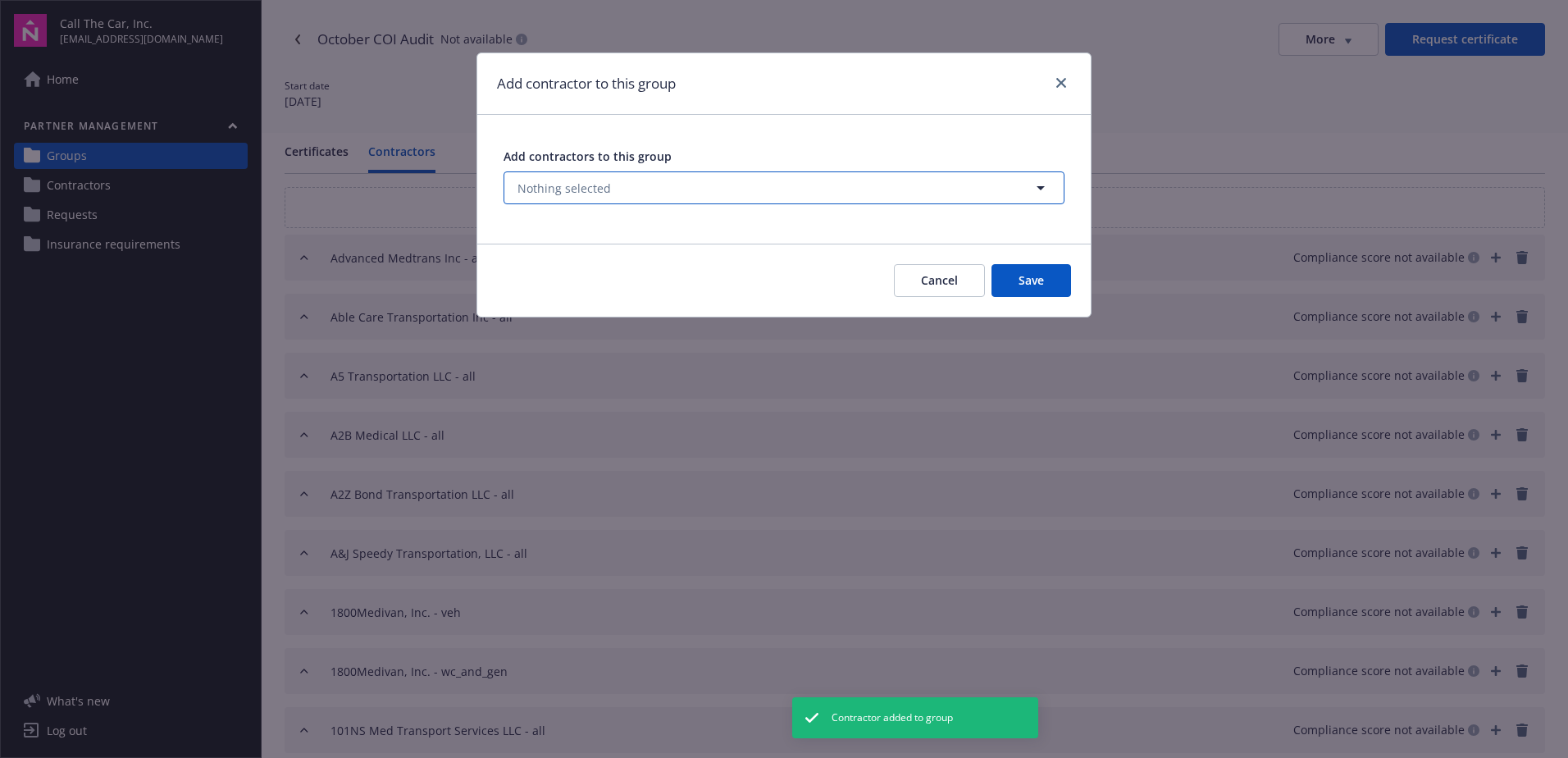
click at [637, 182] on button "Nothing selected" at bounding box center [784, 187] width 561 height 33
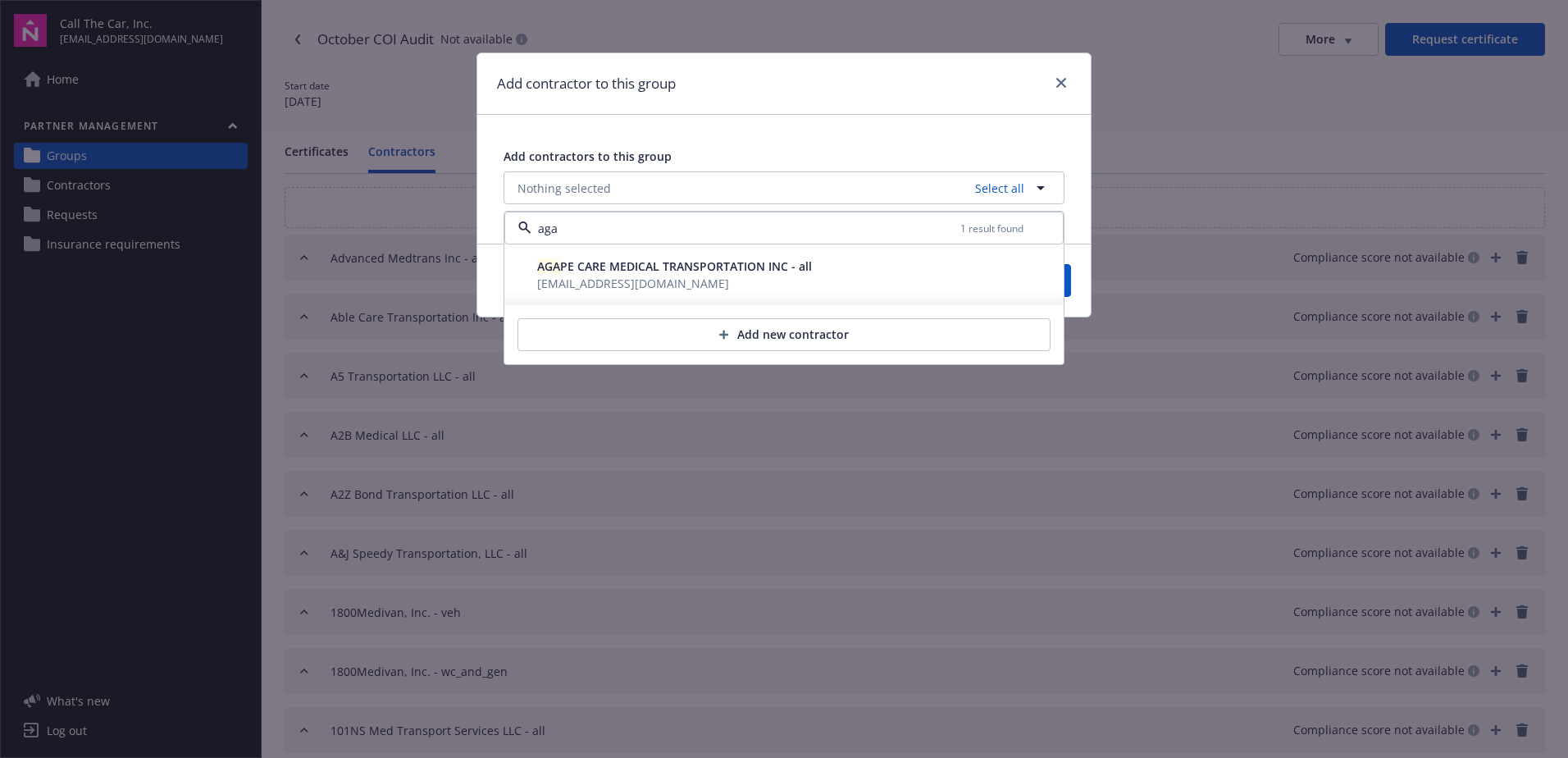
click at [611, 274] on span "AGA PE CARE MEDICAL TRANSPORTATION INC - all" at bounding box center [674, 266] width 275 height 15
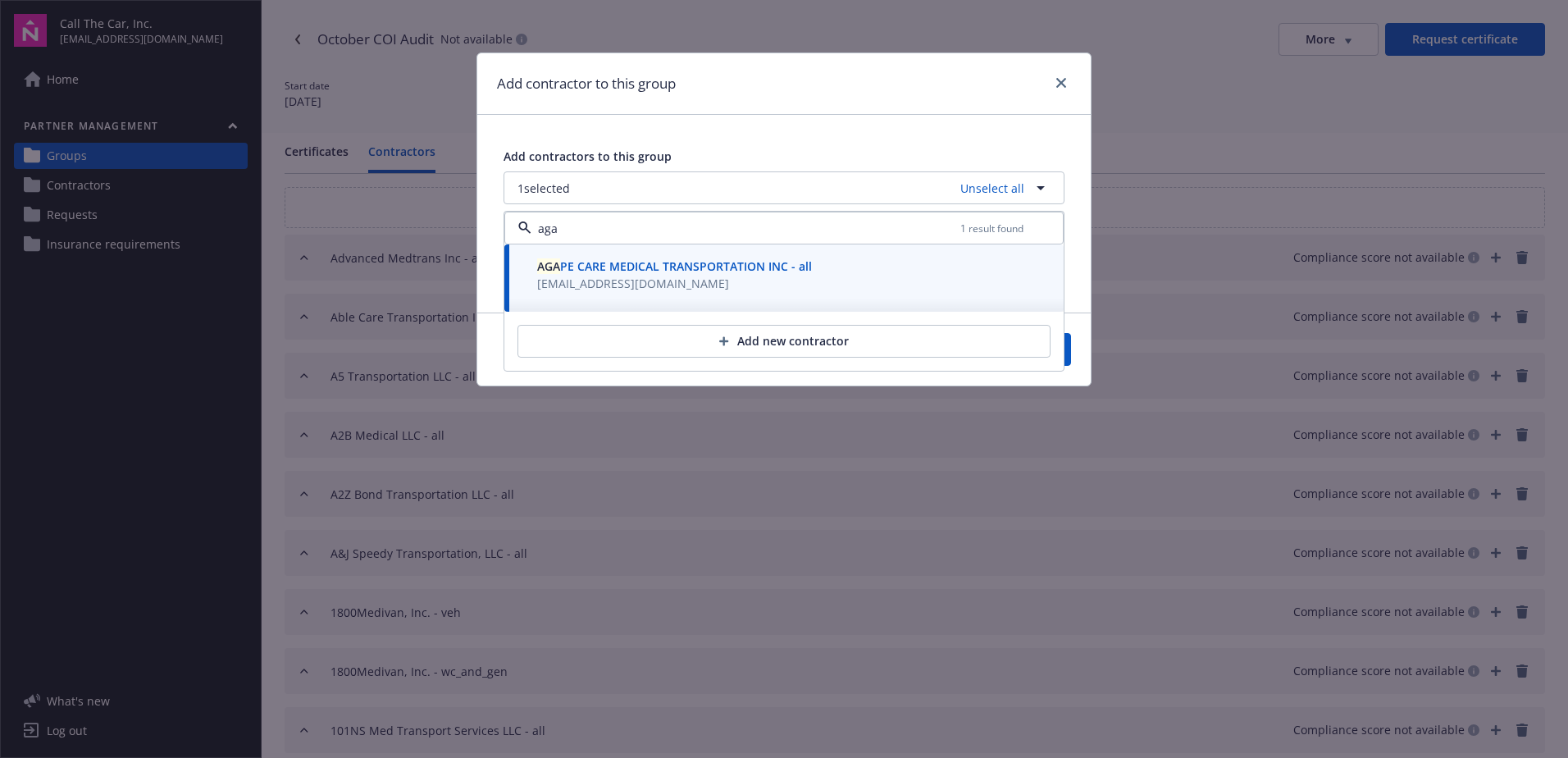
type input "aga"
click at [1071, 351] on div "Cancel Save" at bounding box center [784, 349] width 614 height 73
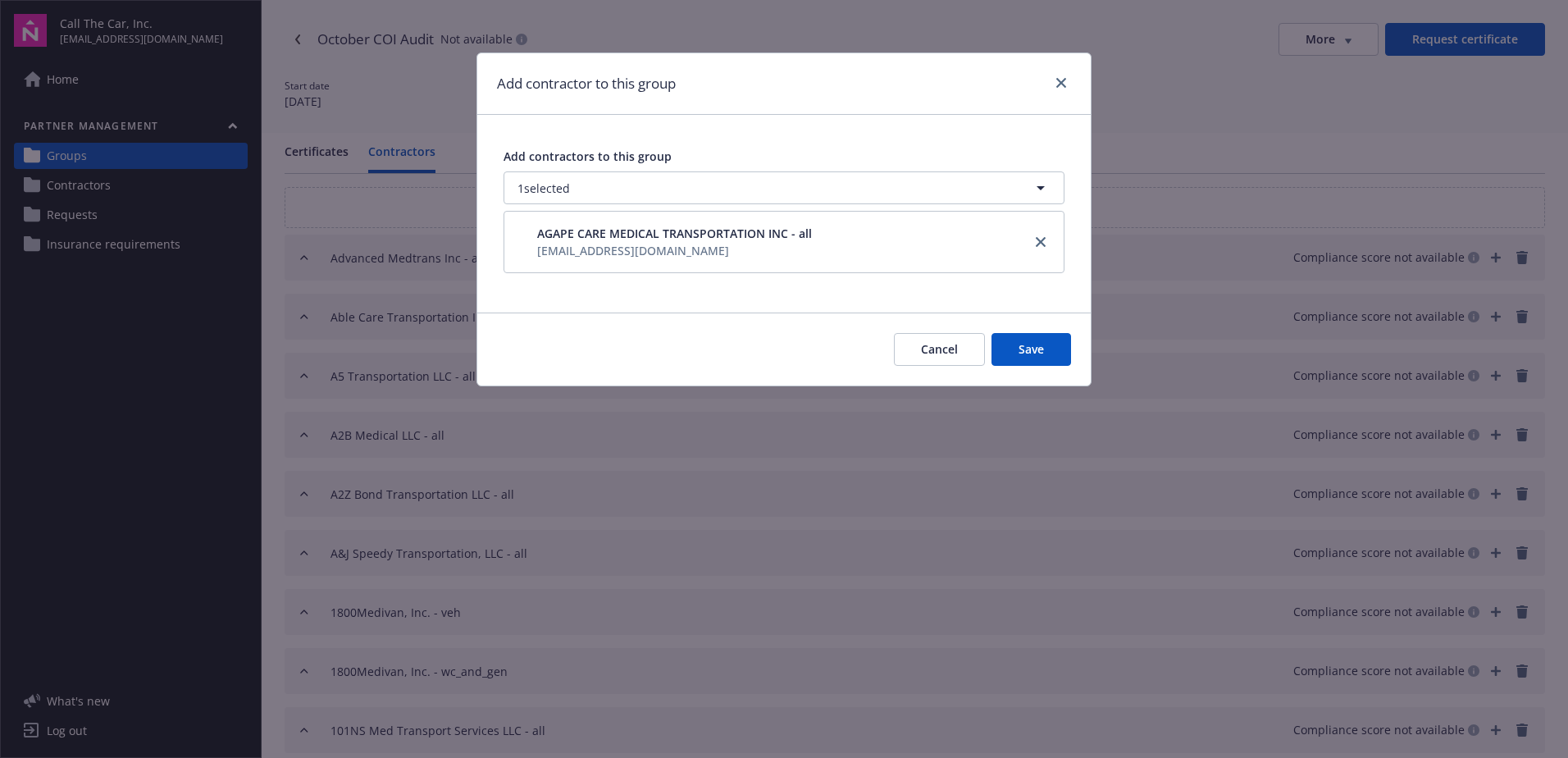
click at [716, 237] on span "AGAPE CARE MEDICAL TRANSPORTATION INC - all" at bounding box center [674, 233] width 275 height 17
click at [1020, 356] on button "Save" at bounding box center [1031, 356] width 80 height 33
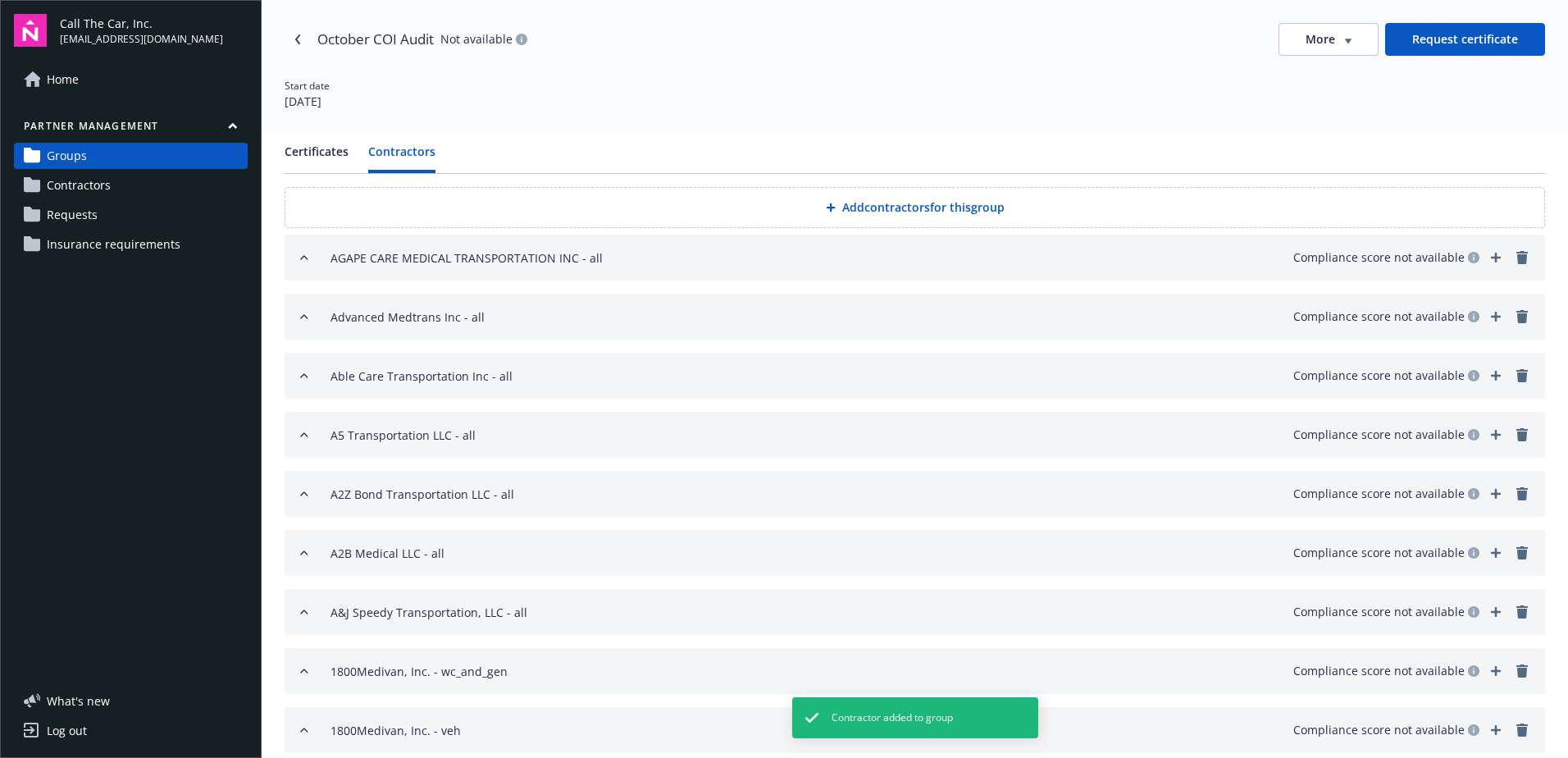
click at [859, 206] on button "Add contractors for this group" at bounding box center [914, 208] width 1261 height 41
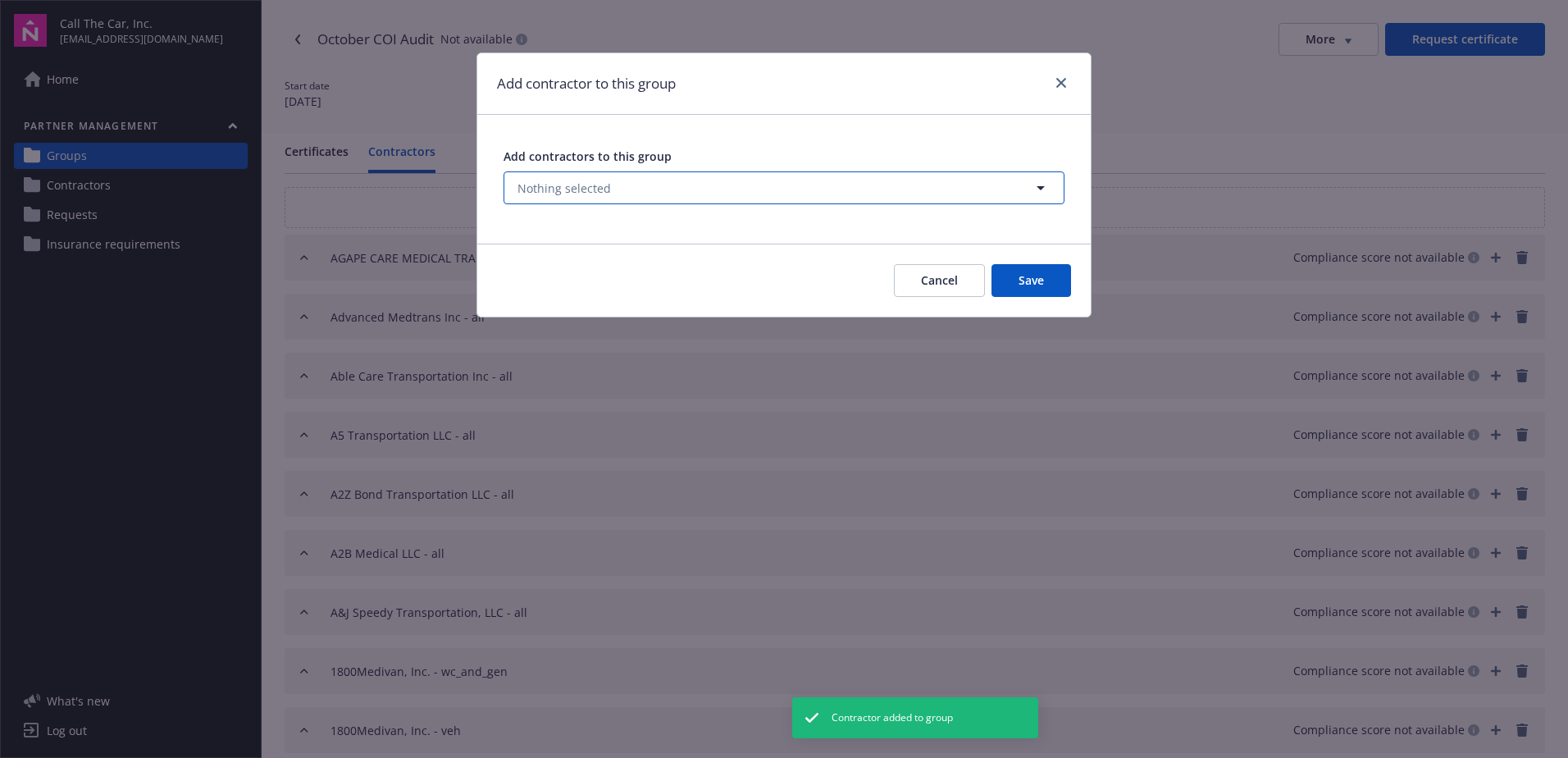
click at [643, 186] on button "Nothing selected" at bounding box center [784, 187] width 561 height 33
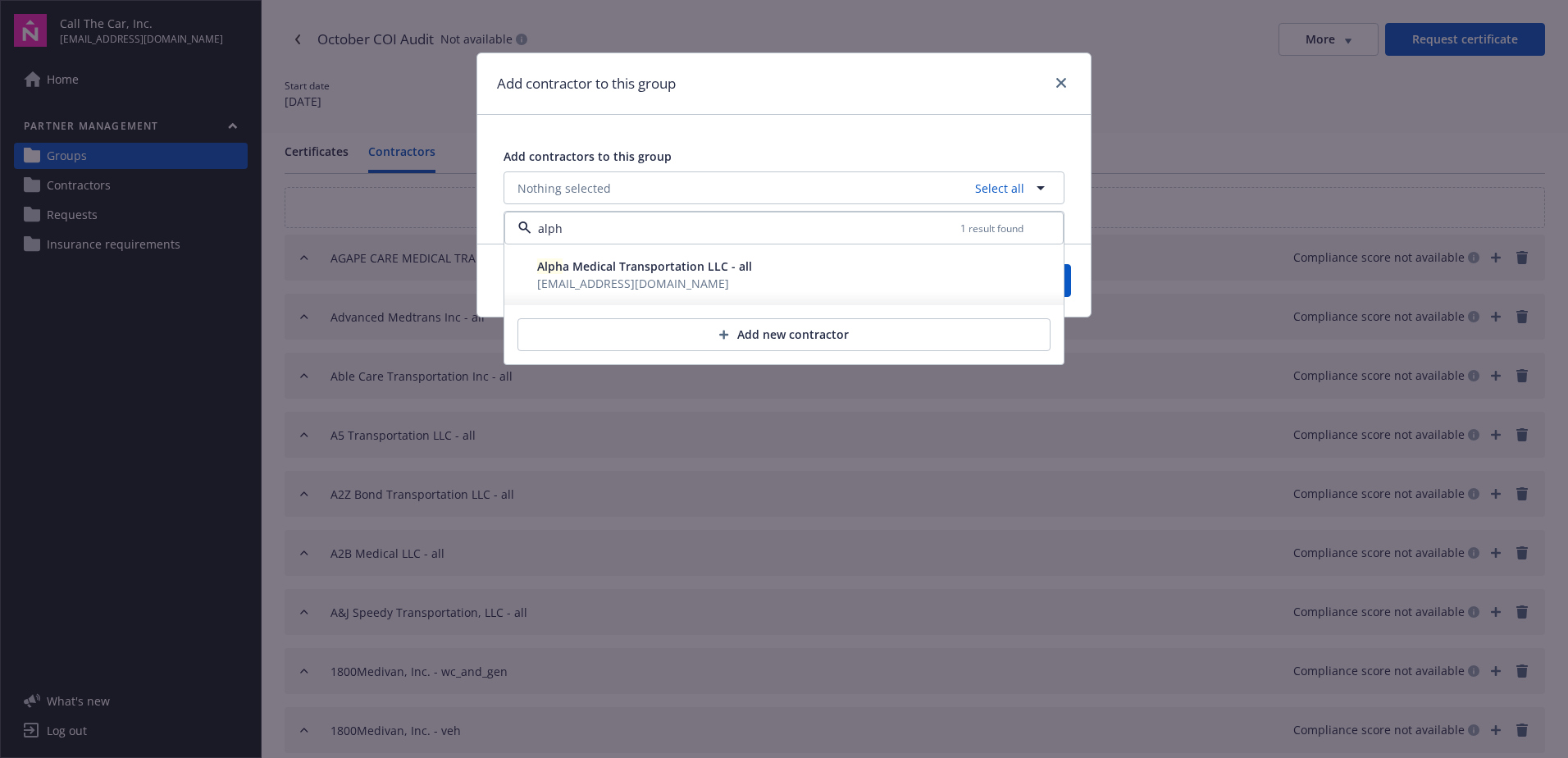
click at [616, 268] on span "Alph a Medical Transportation LLC - all" at bounding box center [644, 266] width 215 height 15
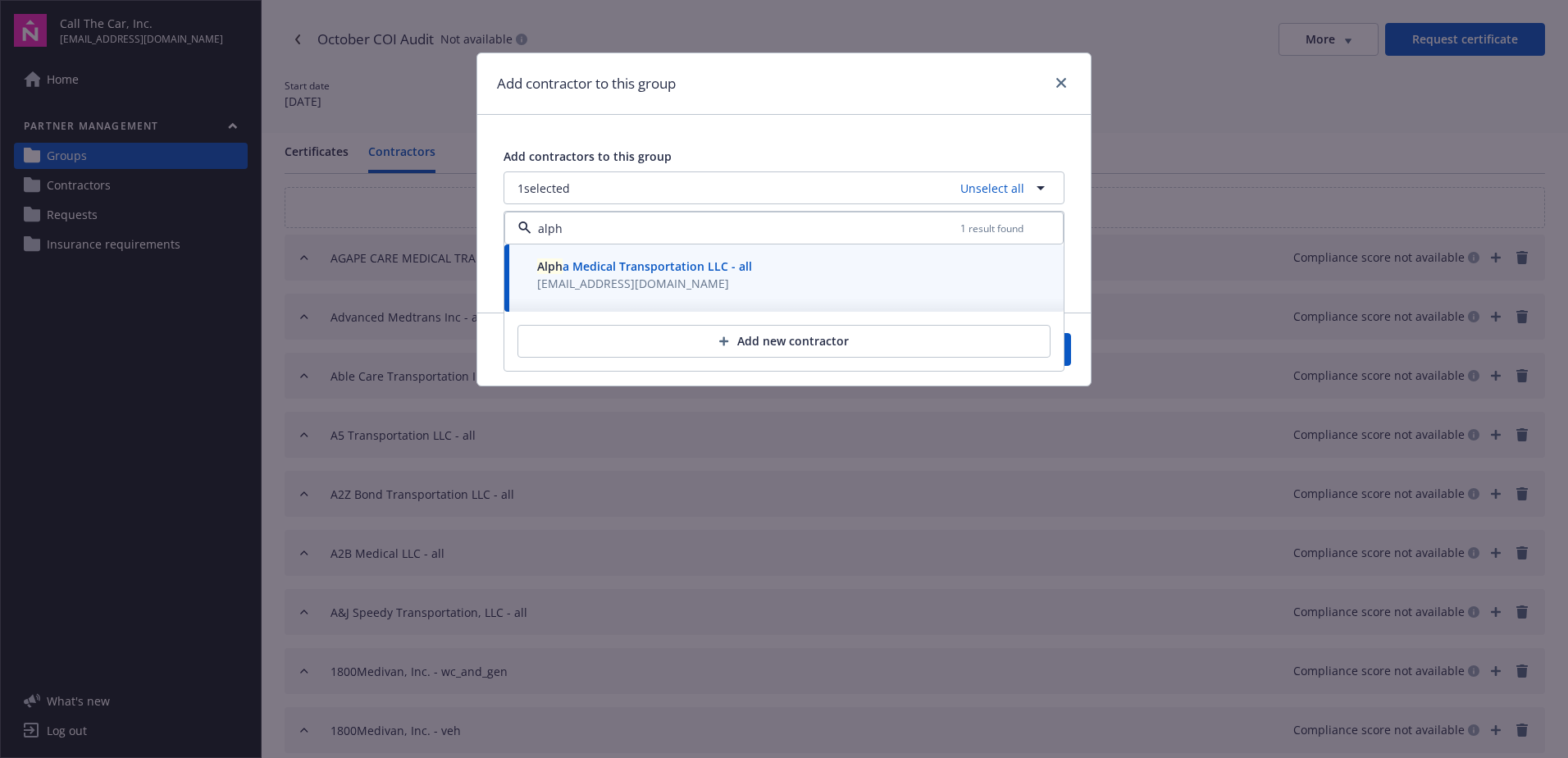
type input "alph"
click at [1072, 352] on div "Cancel Save" at bounding box center [784, 349] width 614 height 73
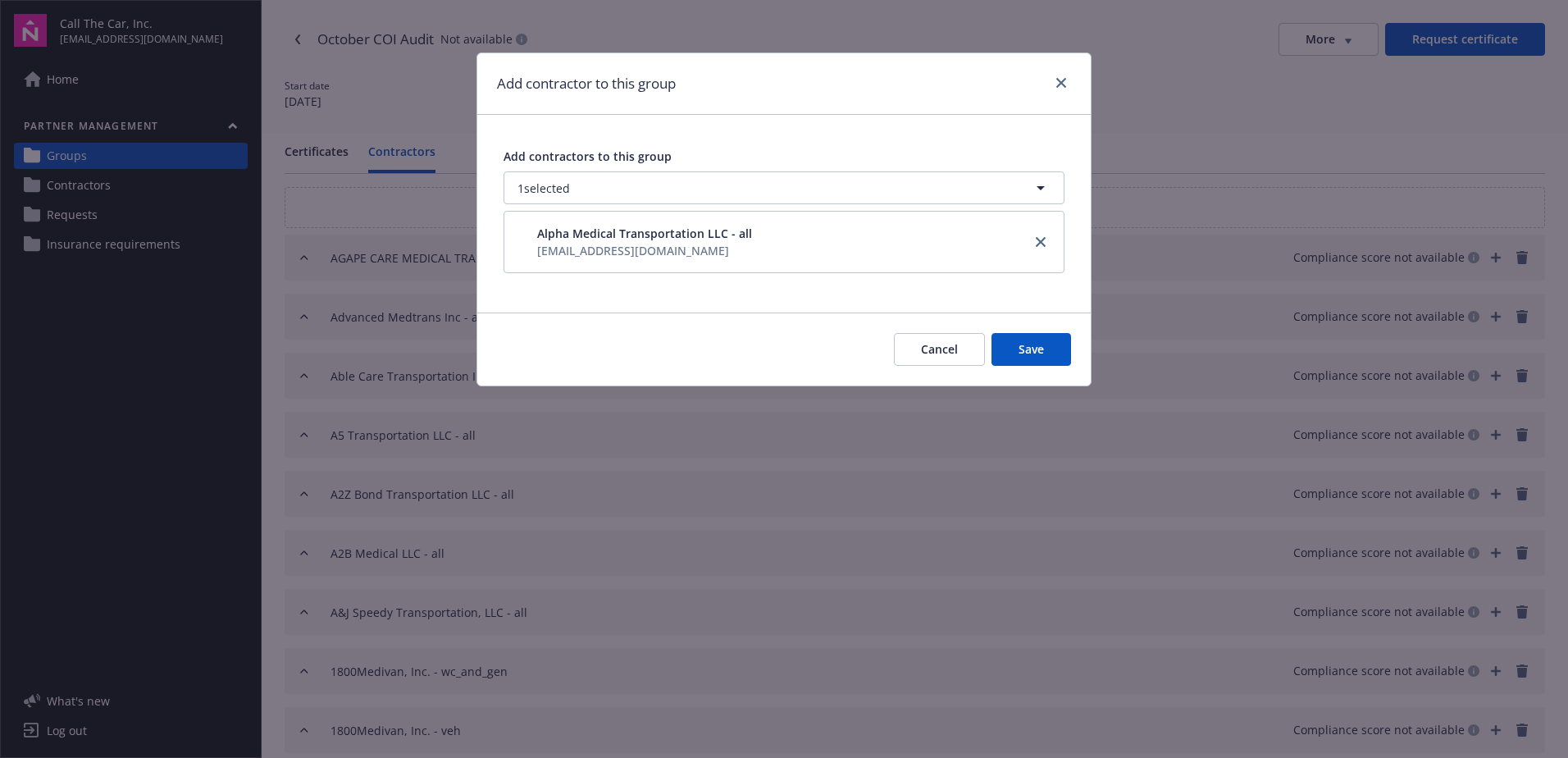
click at [1009, 338] on button "Save" at bounding box center [1031, 350] width 80 height 33
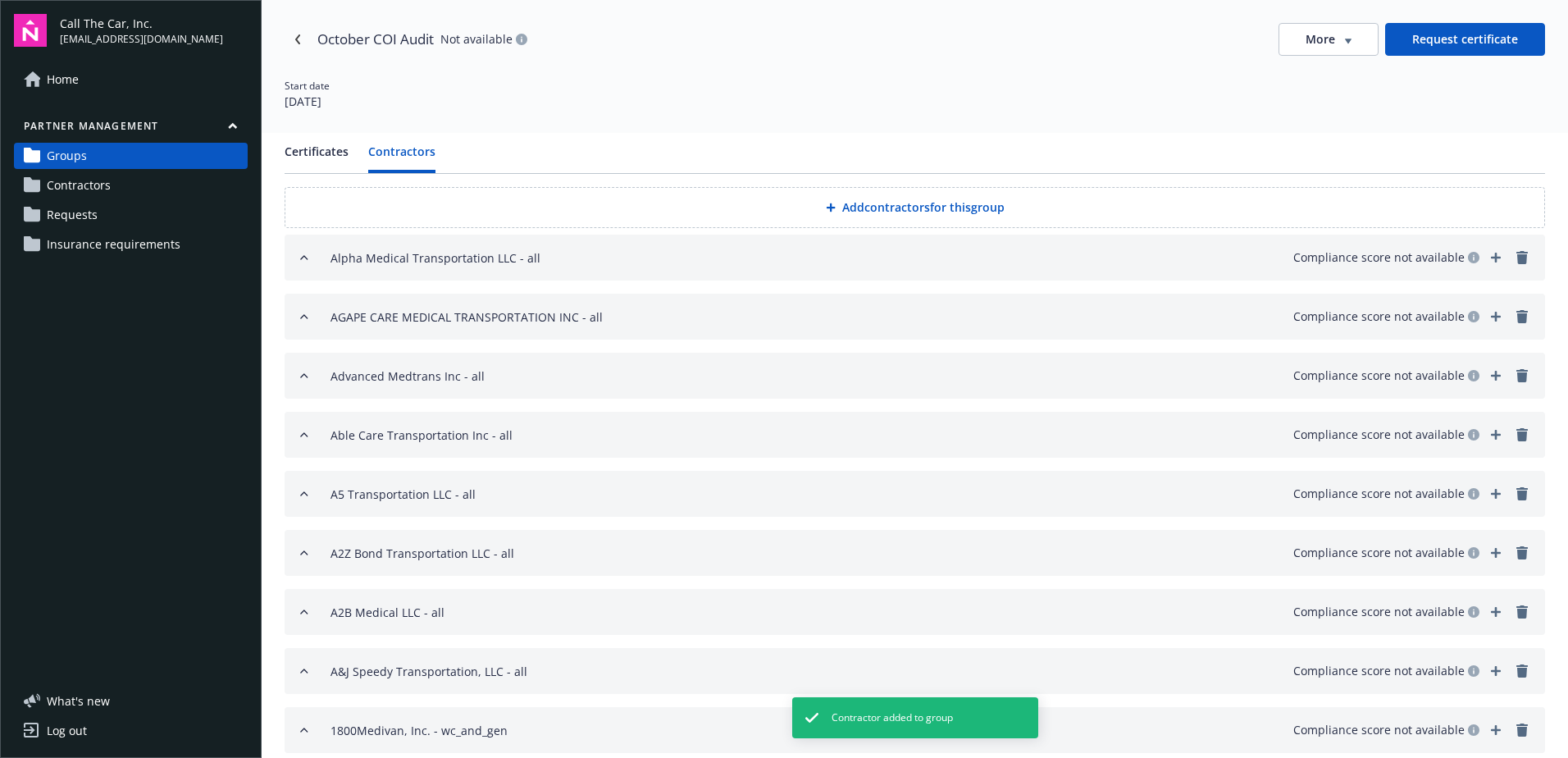
click at [877, 205] on button "Add contractors for this group" at bounding box center [914, 208] width 1261 height 41
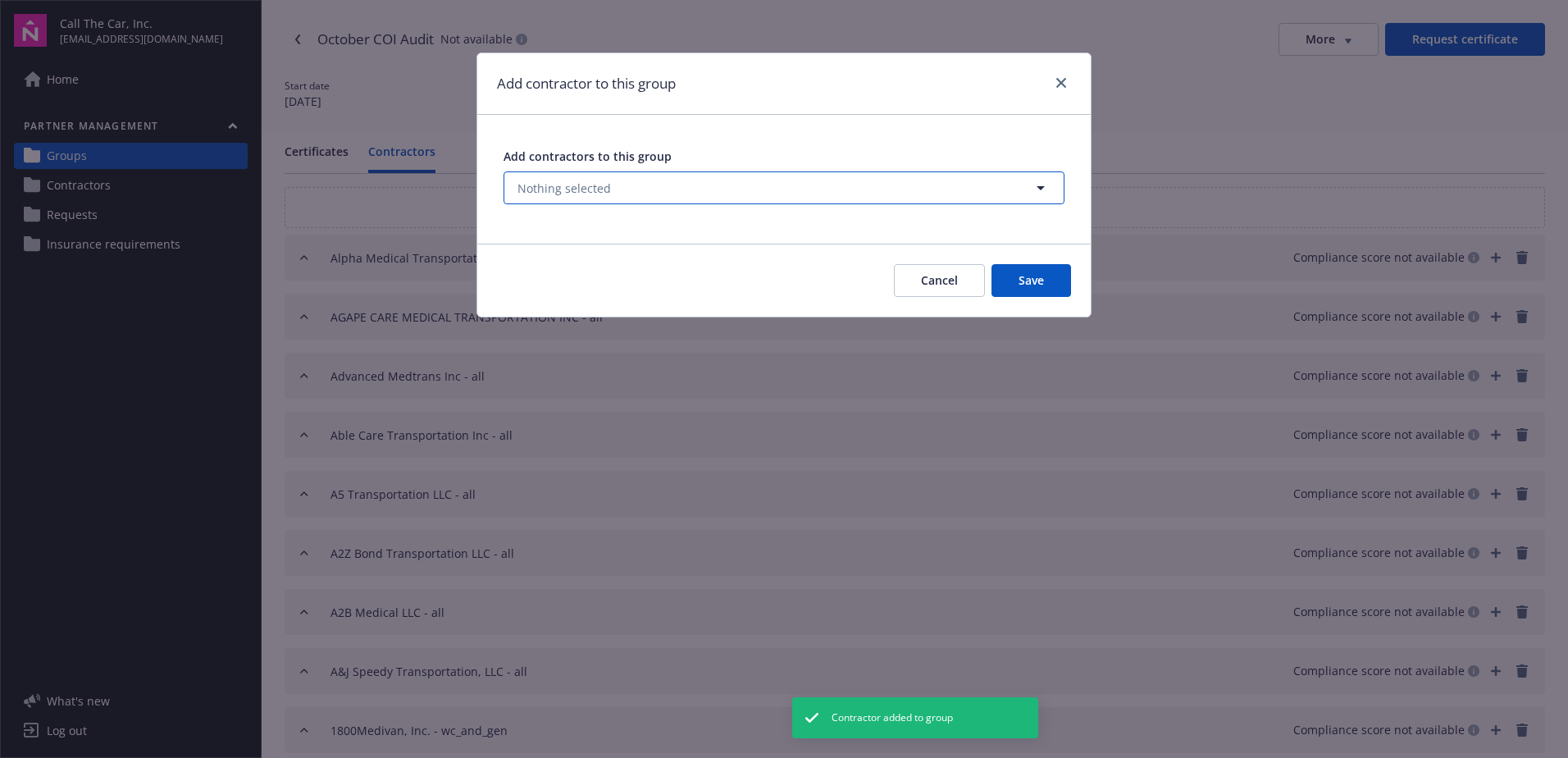
click at [598, 185] on span "Nothing selected" at bounding box center [564, 188] width 93 height 17
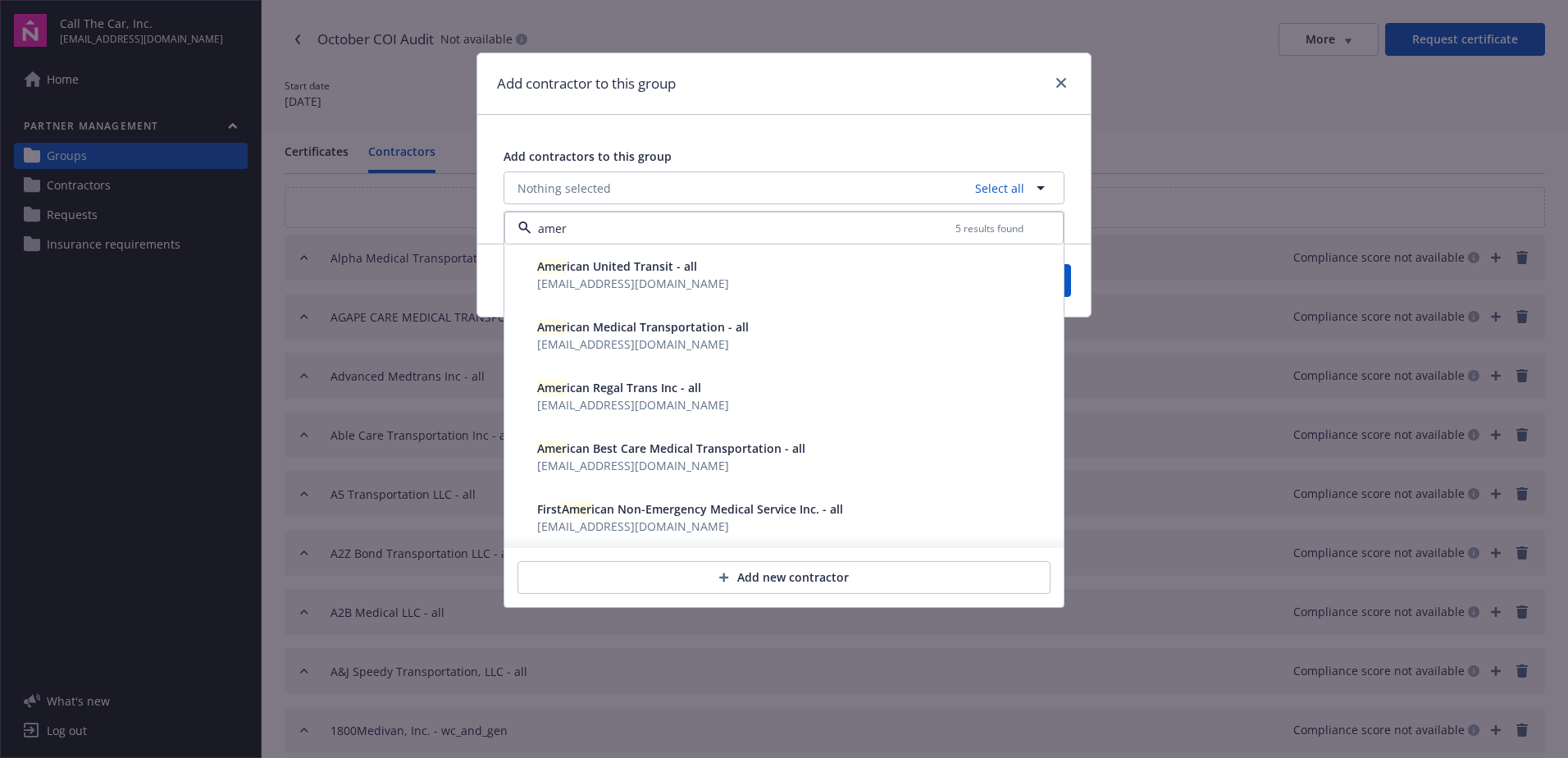
click at [619, 392] on span "Amer ican Regal Trans Inc - all" at bounding box center [618, 387] width 164 height 15
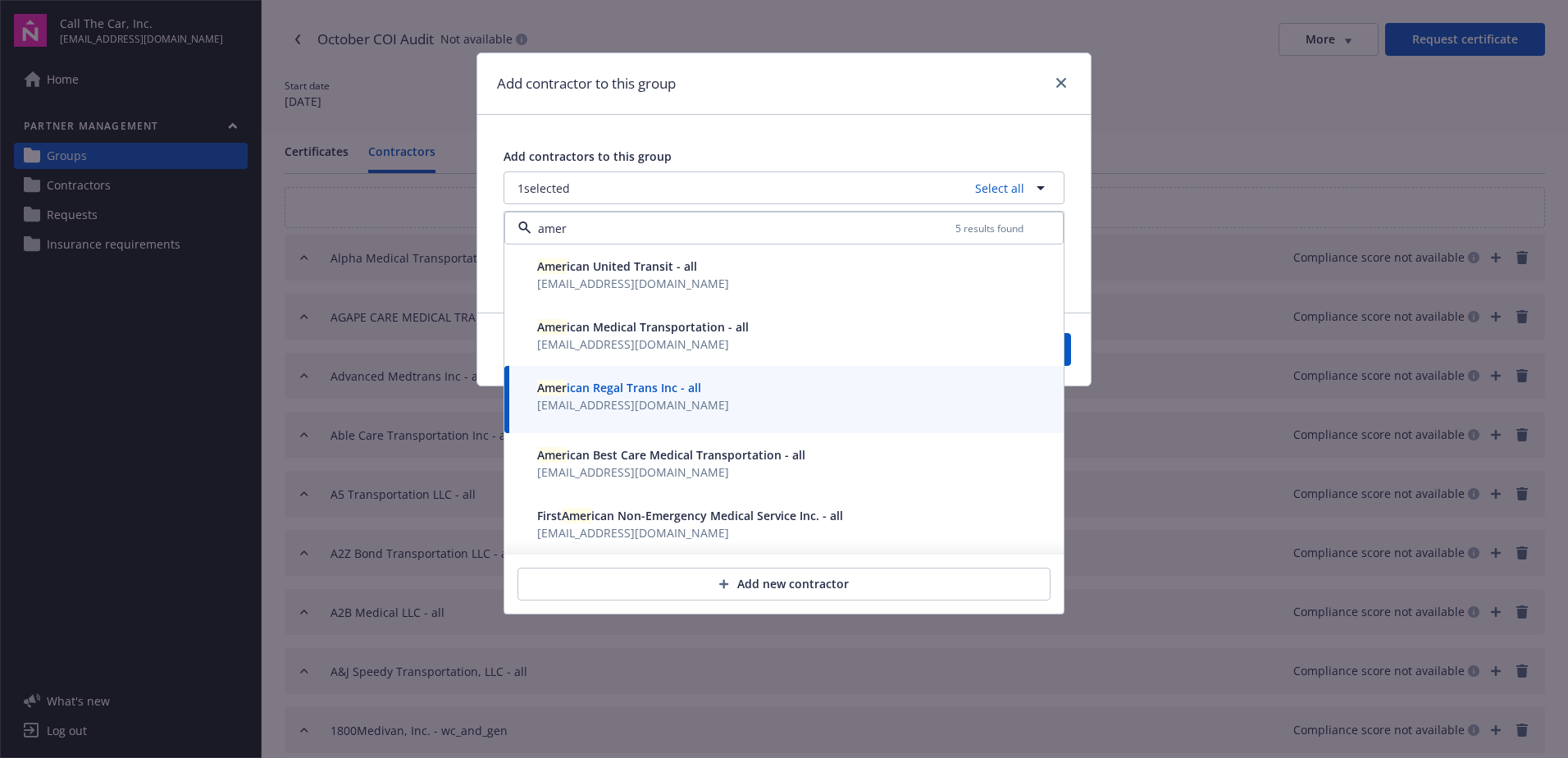
type input "amer"
click at [1067, 355] on button "Save" at bounding box center [1031, 350] width 80 height 33
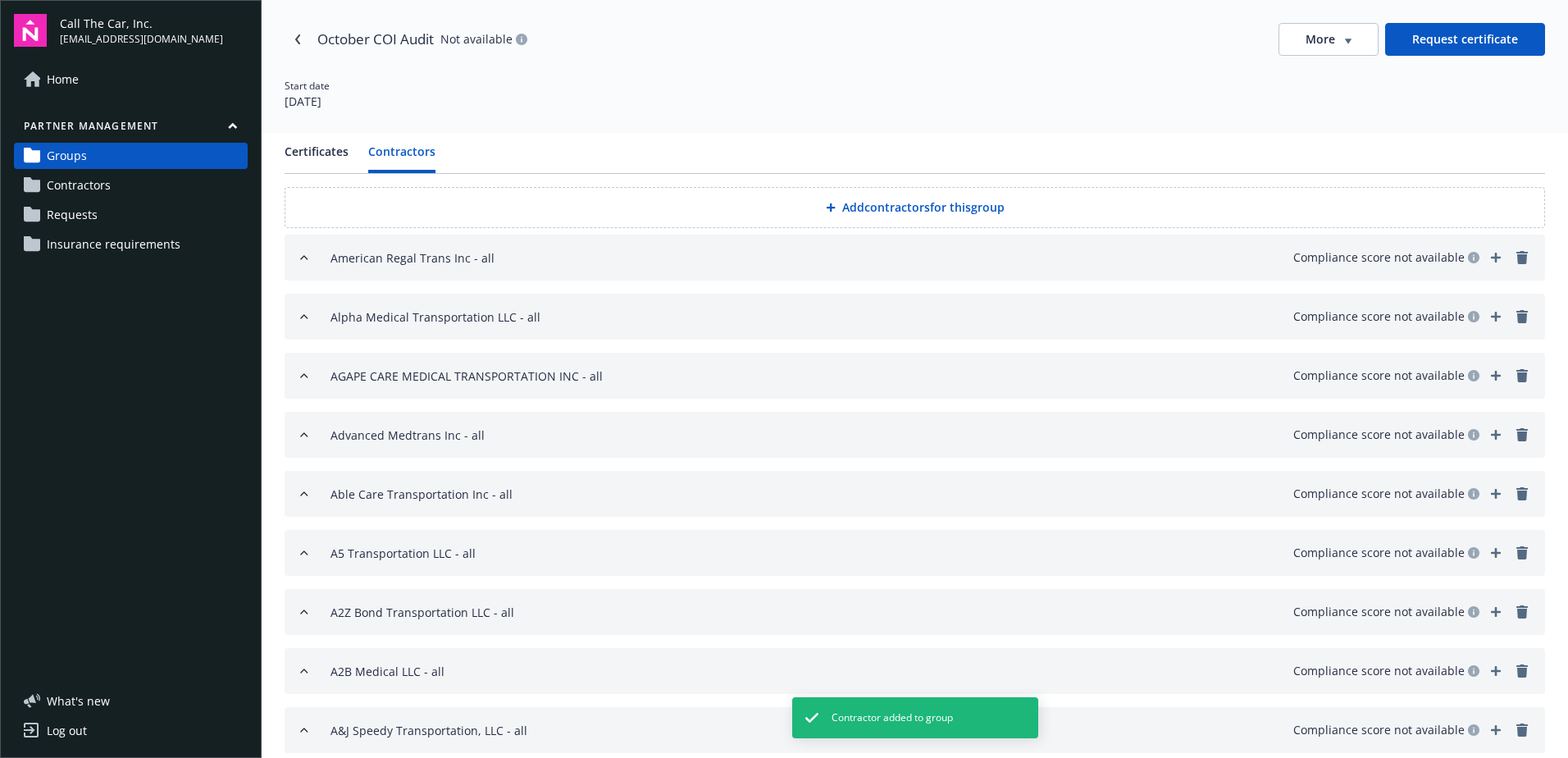
click at [865, 202] on button "Add contractors for this group" at bounding box center [914, 208] width 1261 height 41
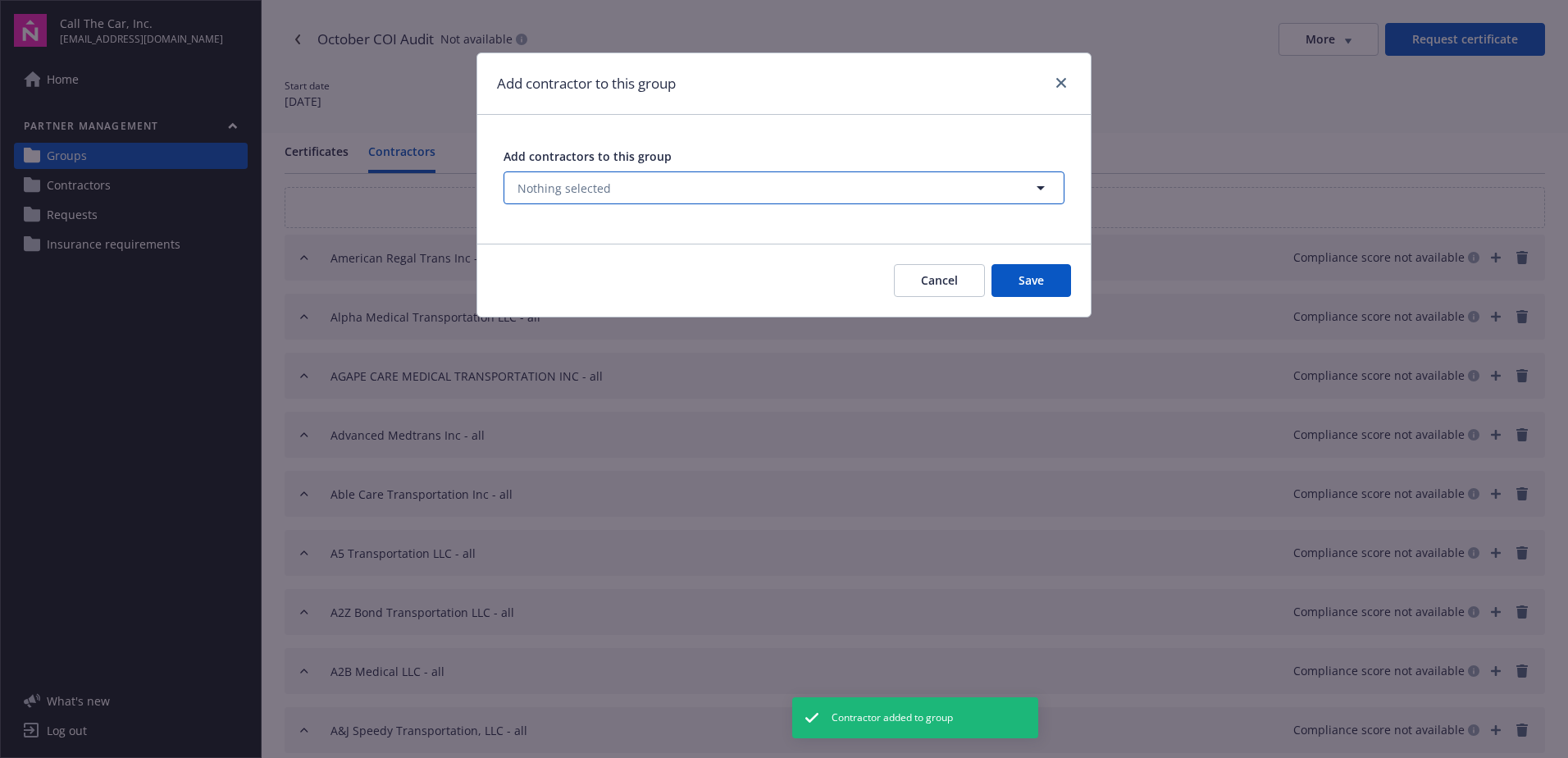
click at [577, 185] on span "Nothing selected" at bounding box center [564, 188] width 93 height 17
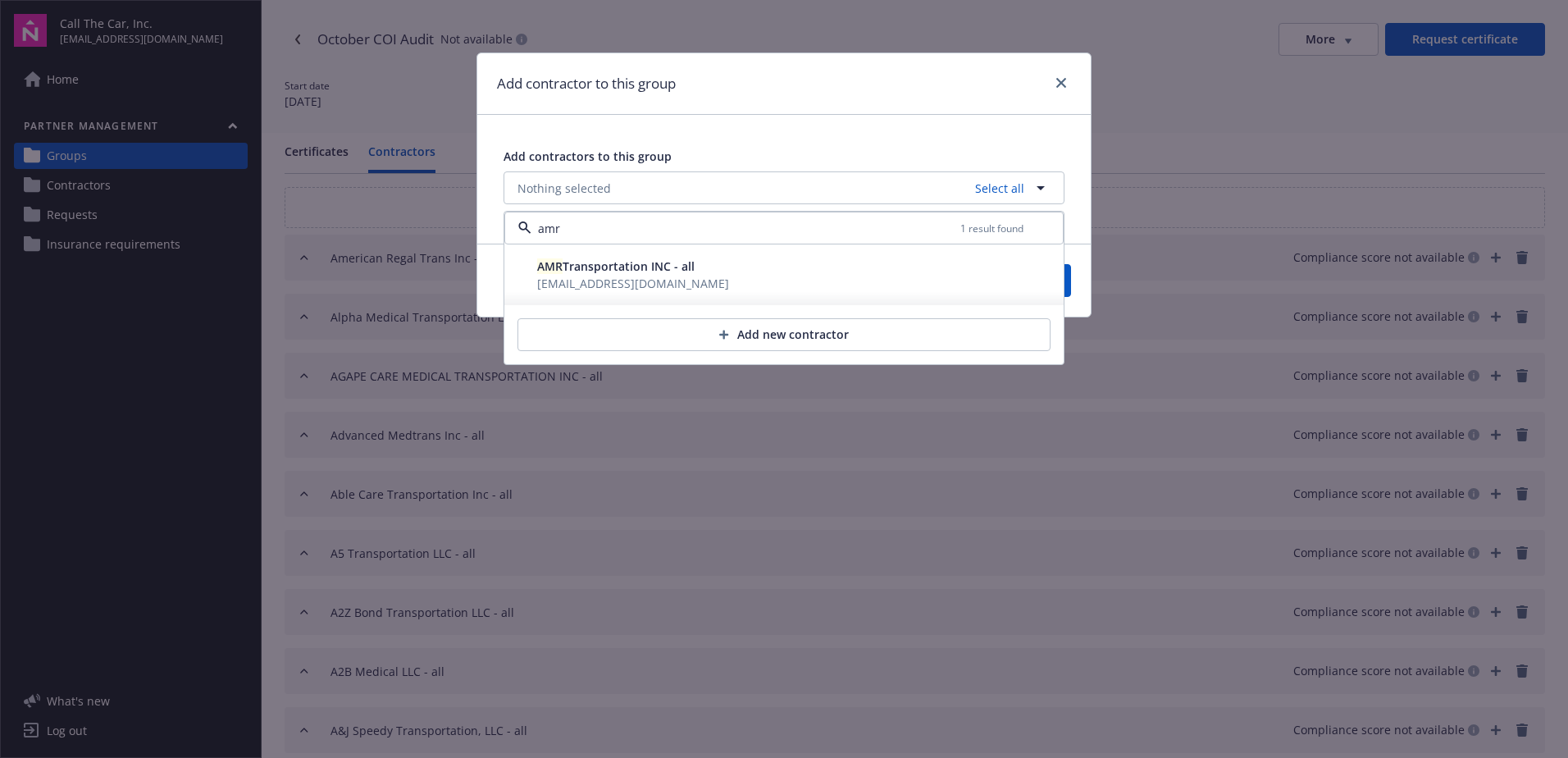
click at [610, 276] on span "service@lagunapacificins.com" at bounding box center [633, 283] width 192 height 15
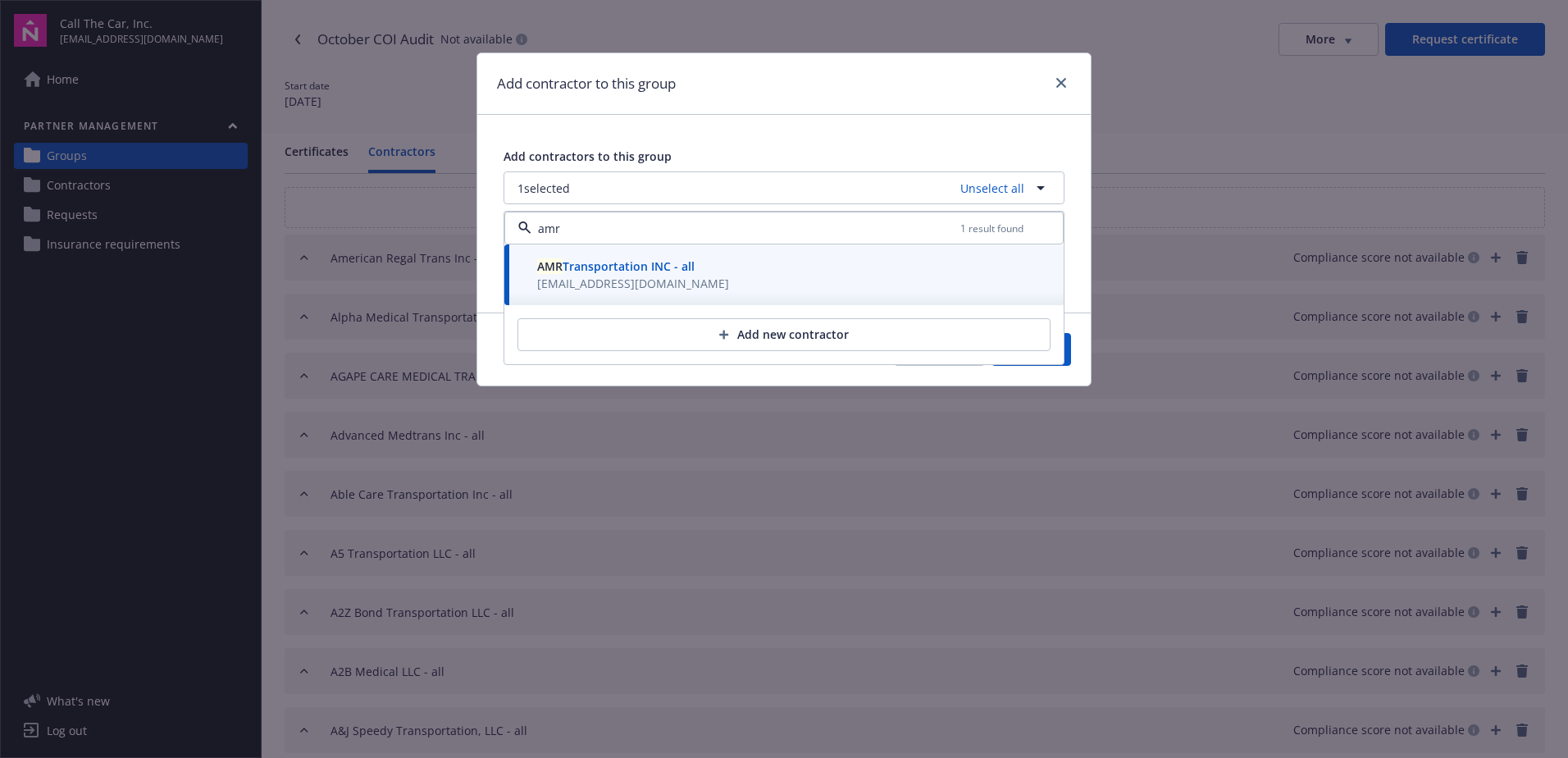
type input "amr"
click at [1070, 350] on button "Save" at bounding box center [1031, 350] width 80 height 33
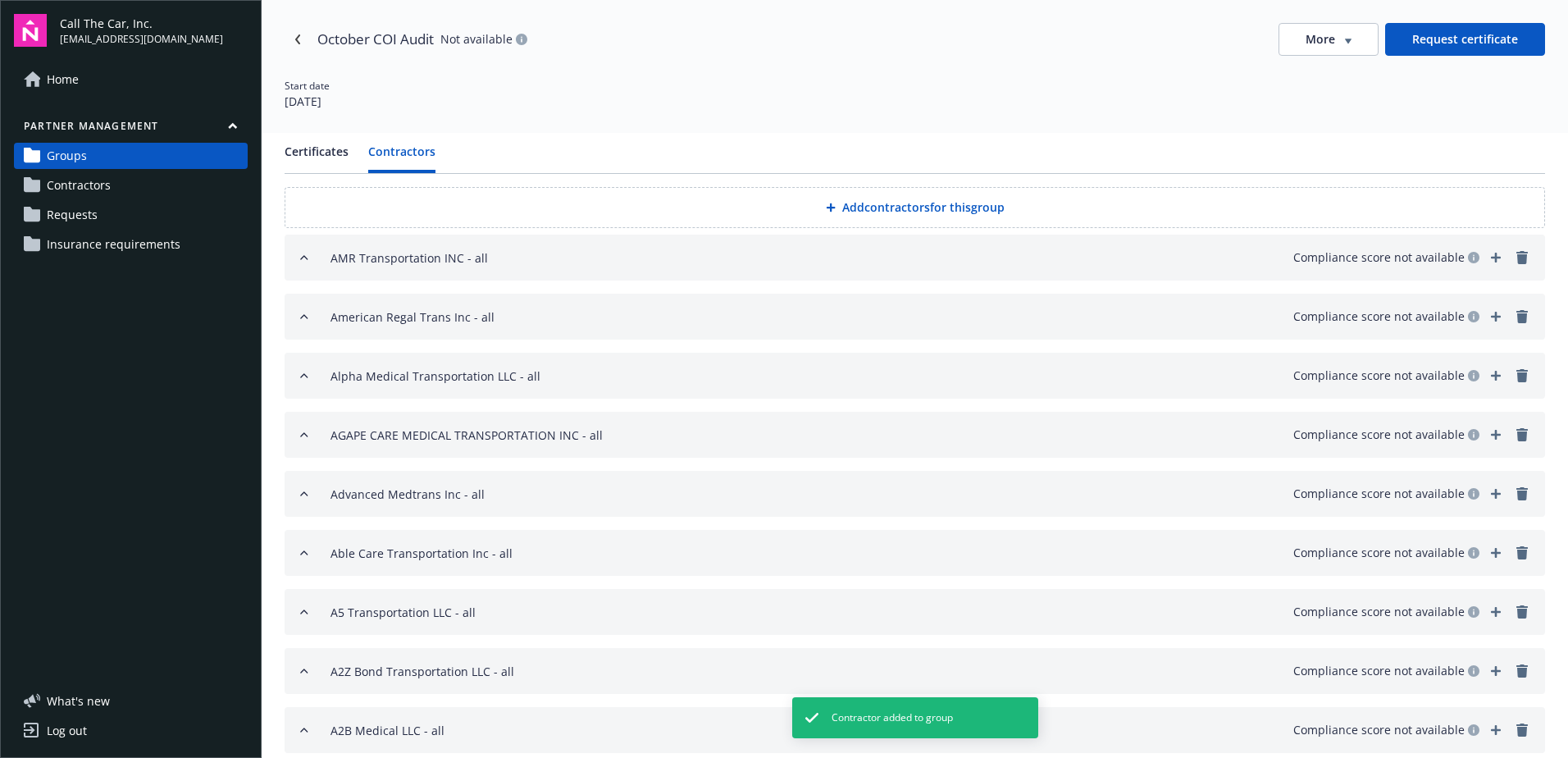
click at [874, 208] on button "Add contractors for this group" at bounding box center [914, 208] width 1261 height 41
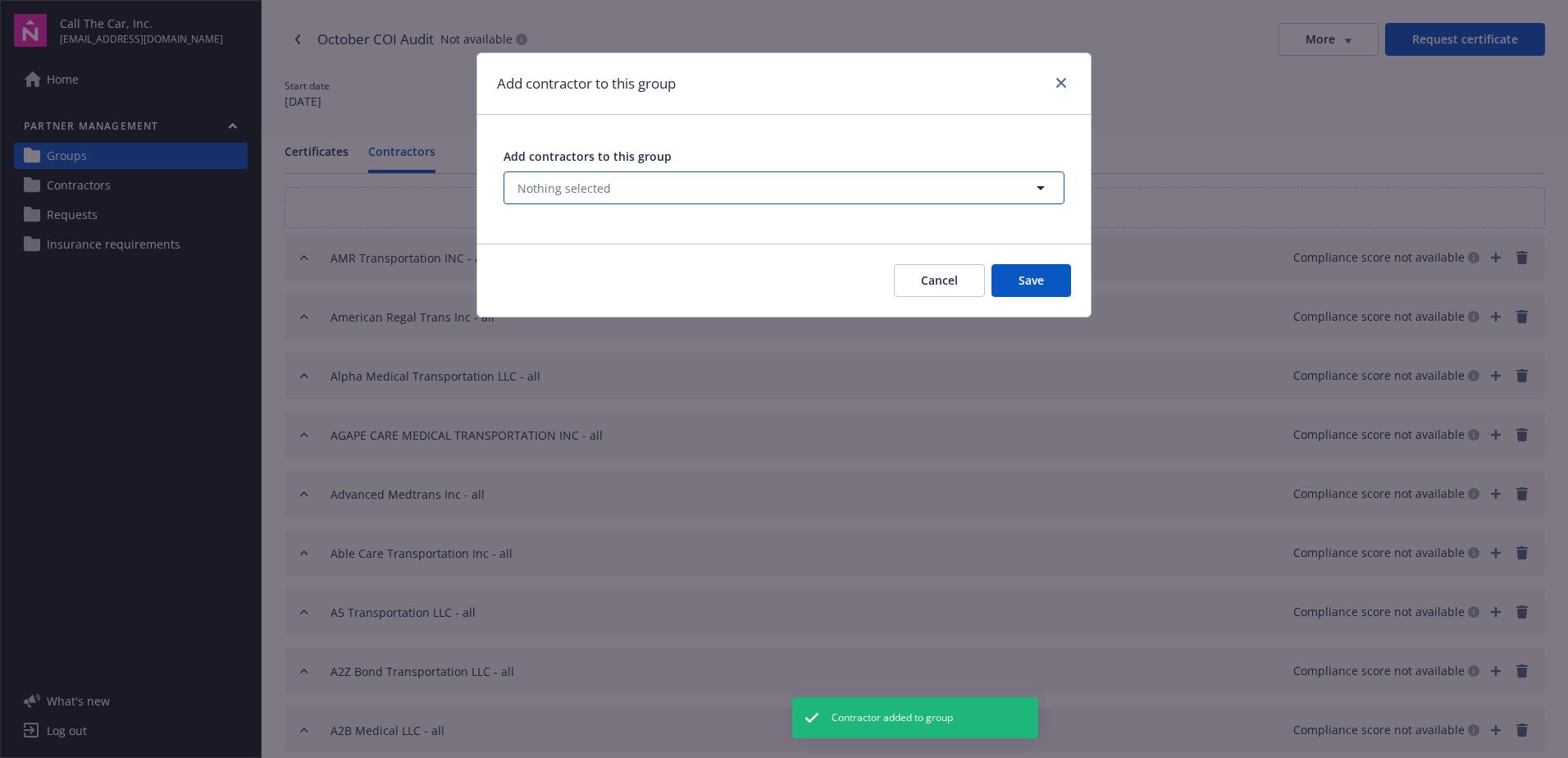
click at [552, 184] on span "Nothing selected" at bounding box center [564, 188] width 93 height 17
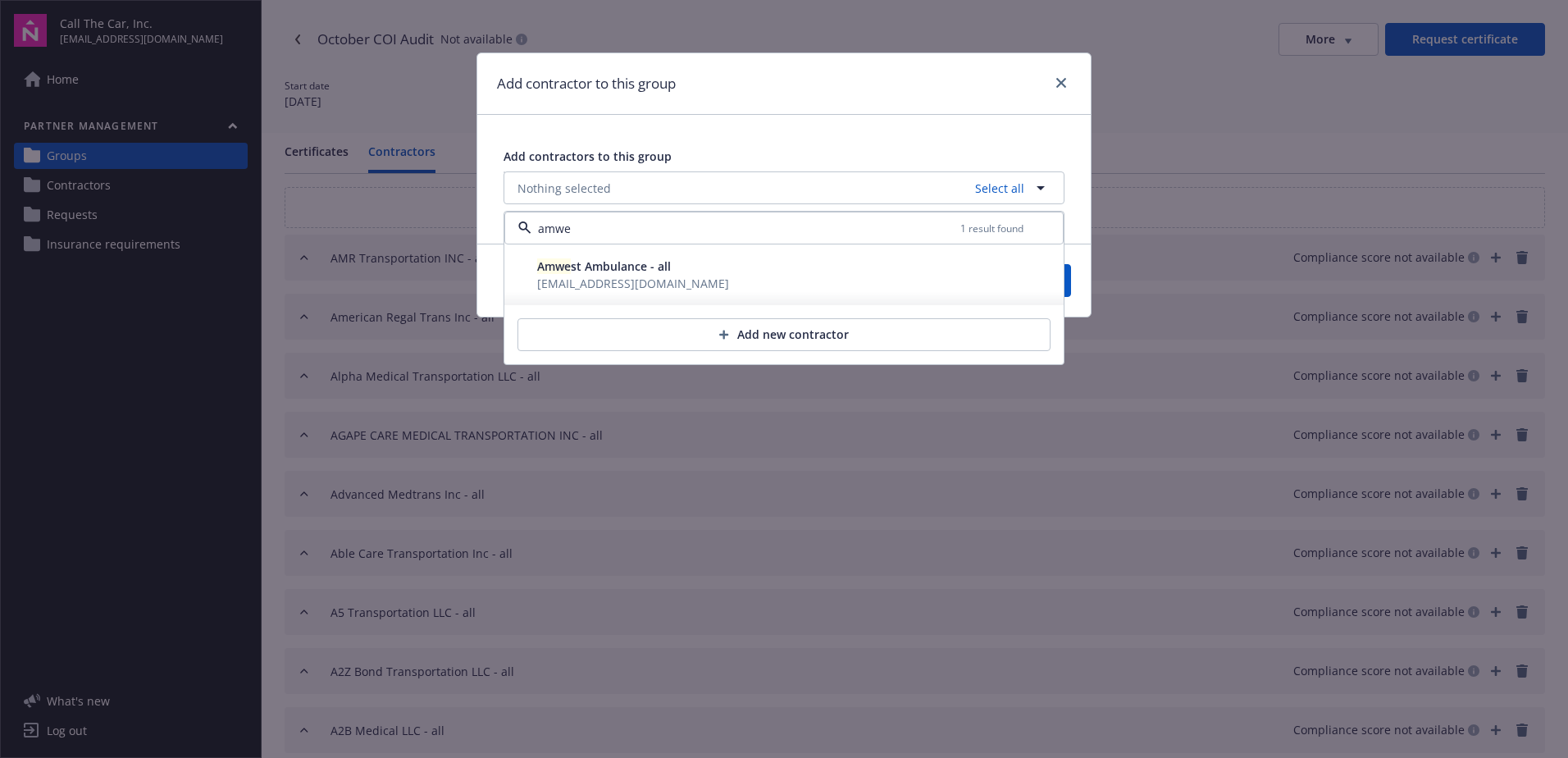
click at [606, 267] on span "Amwe st Ambulance - all" at bounding box center [603, 266] width 133 height 15
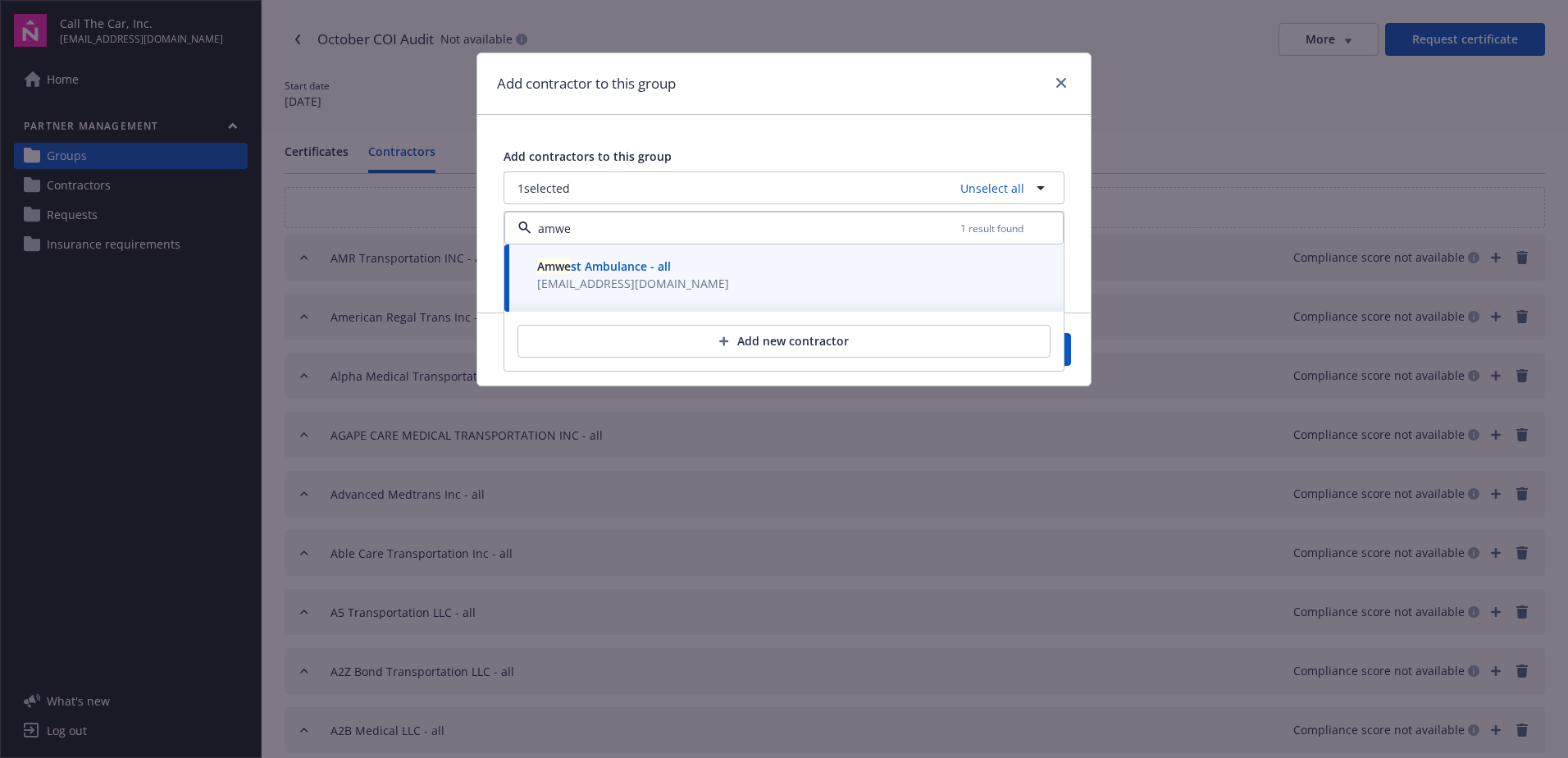
type input "amwe"
click at [1066, 344] on button "Save" at bounding box center [1031, 350] width 80 height 33
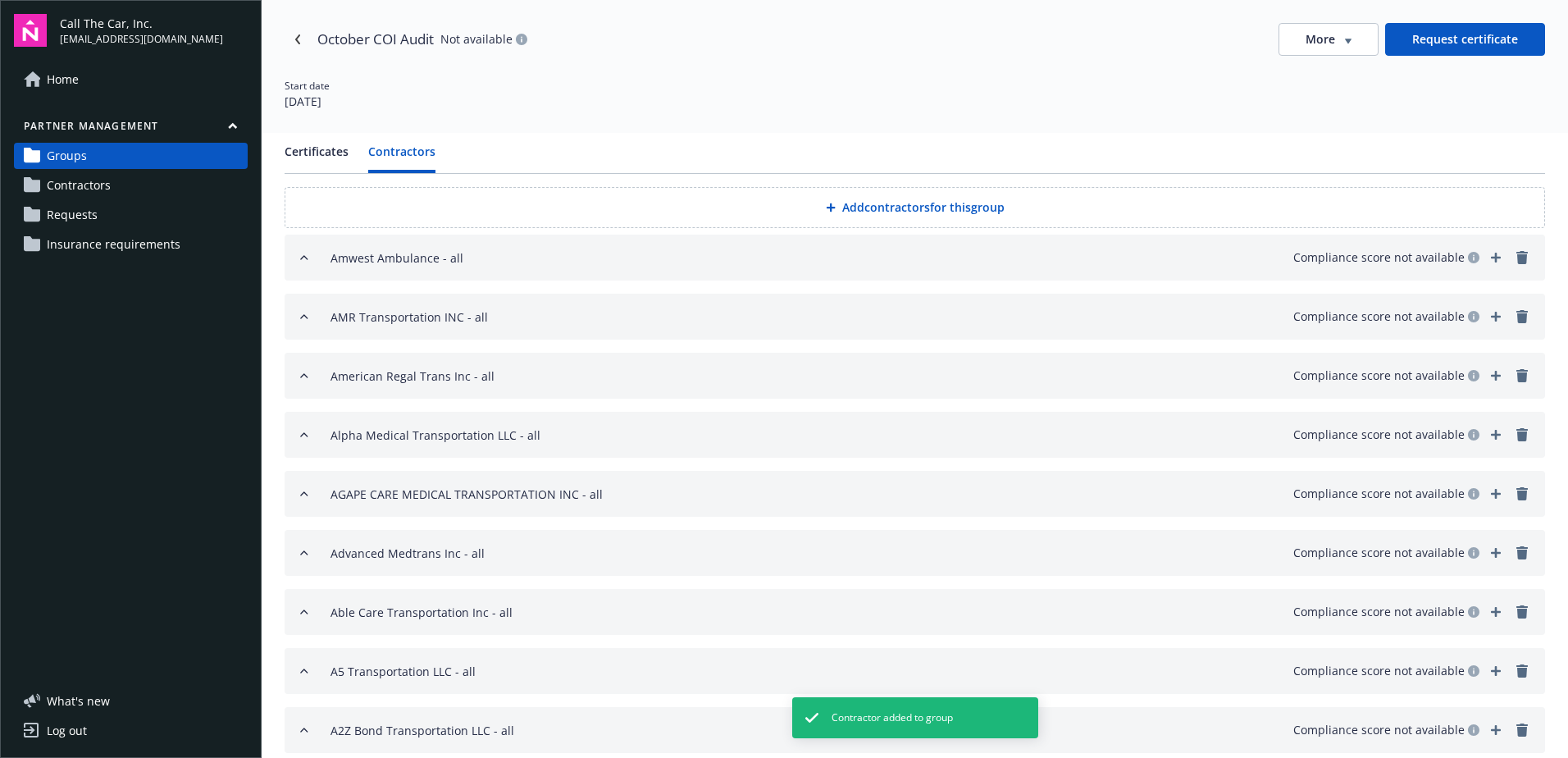
click at [860, 206] on button "Add contractors for this group" at bounding box center [914, 208] width 1261 height 41
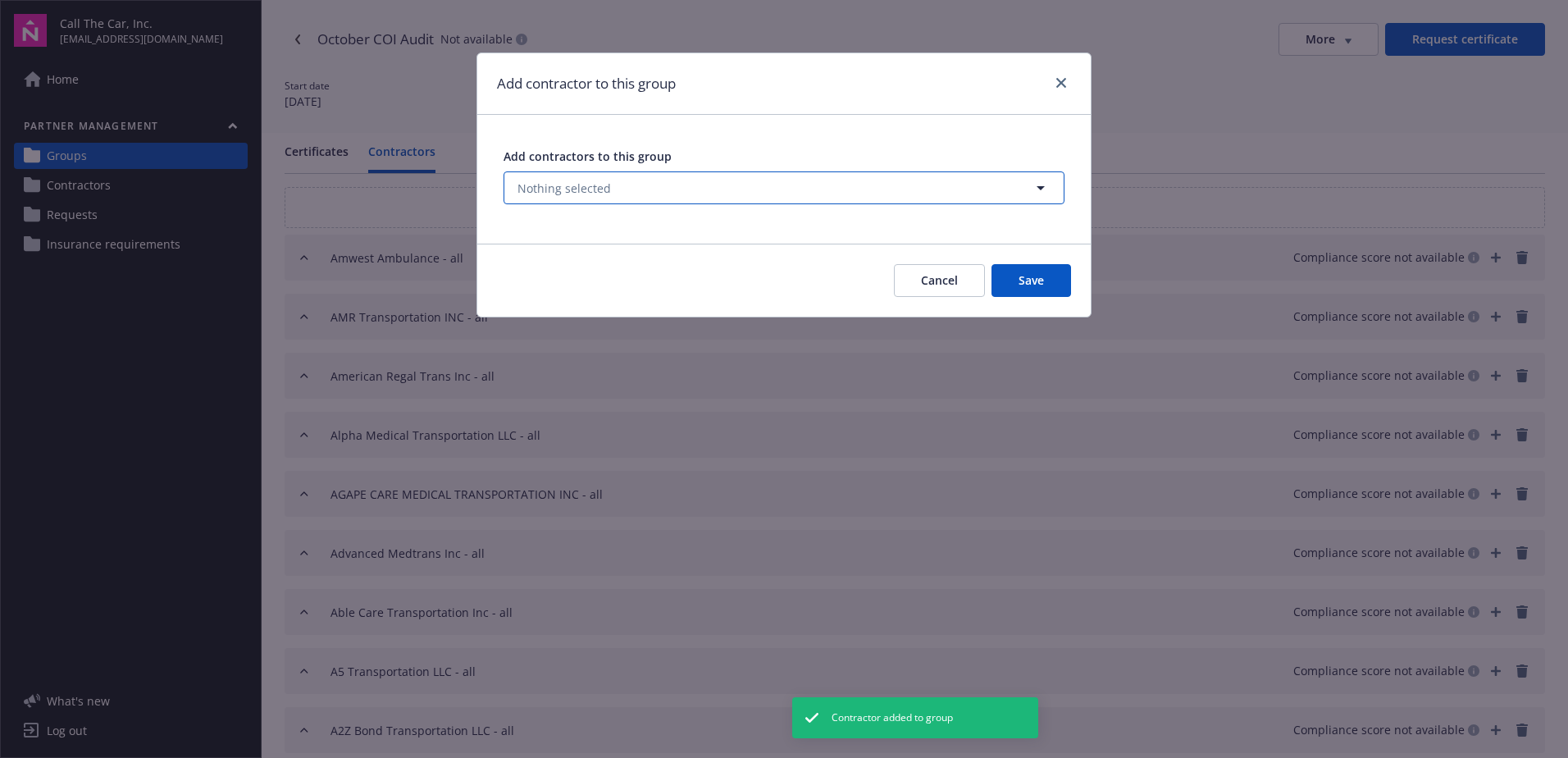
click at [624, 183] on button "Nothing selected" at bounding box center [784, 187] width 561 height 33
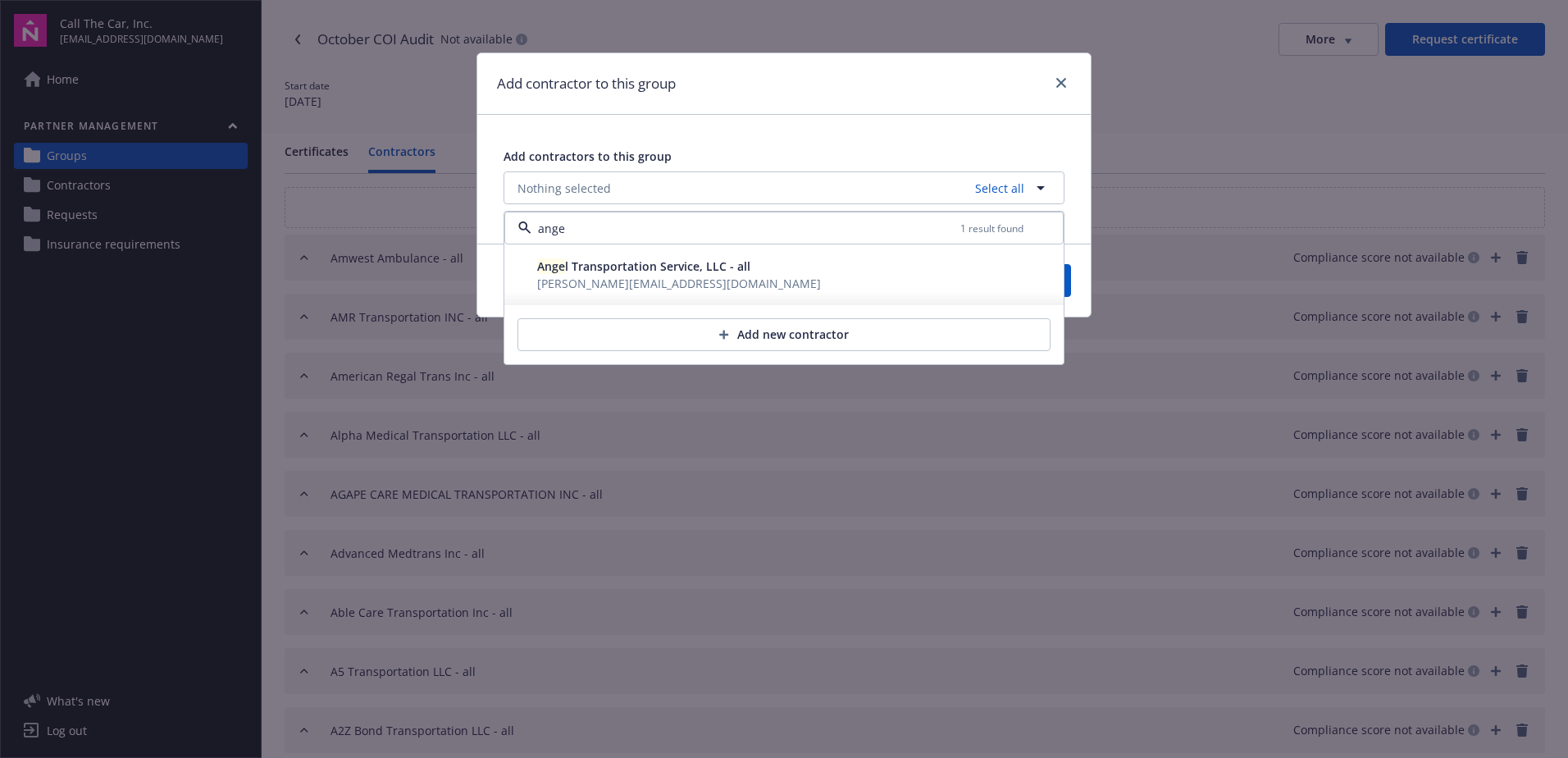
click at [600, 267] on span "Ange l Transportation Service, LLC - all" at bounding box center [643, 266] width 213 height 15
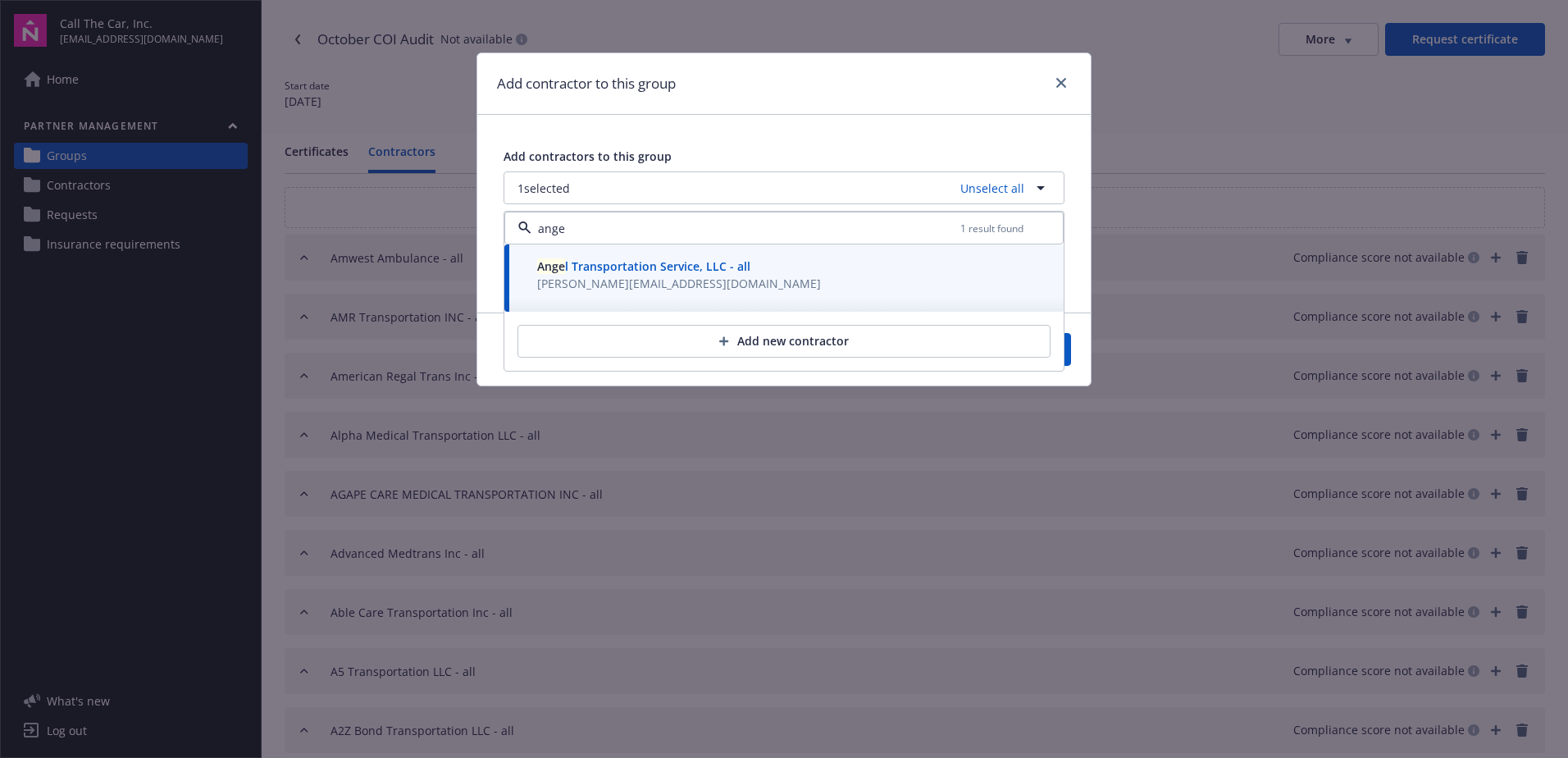
type input "ange"
click at [1069, 346] on button "Save" at bounding box center [1031, 350] width 80 height 33
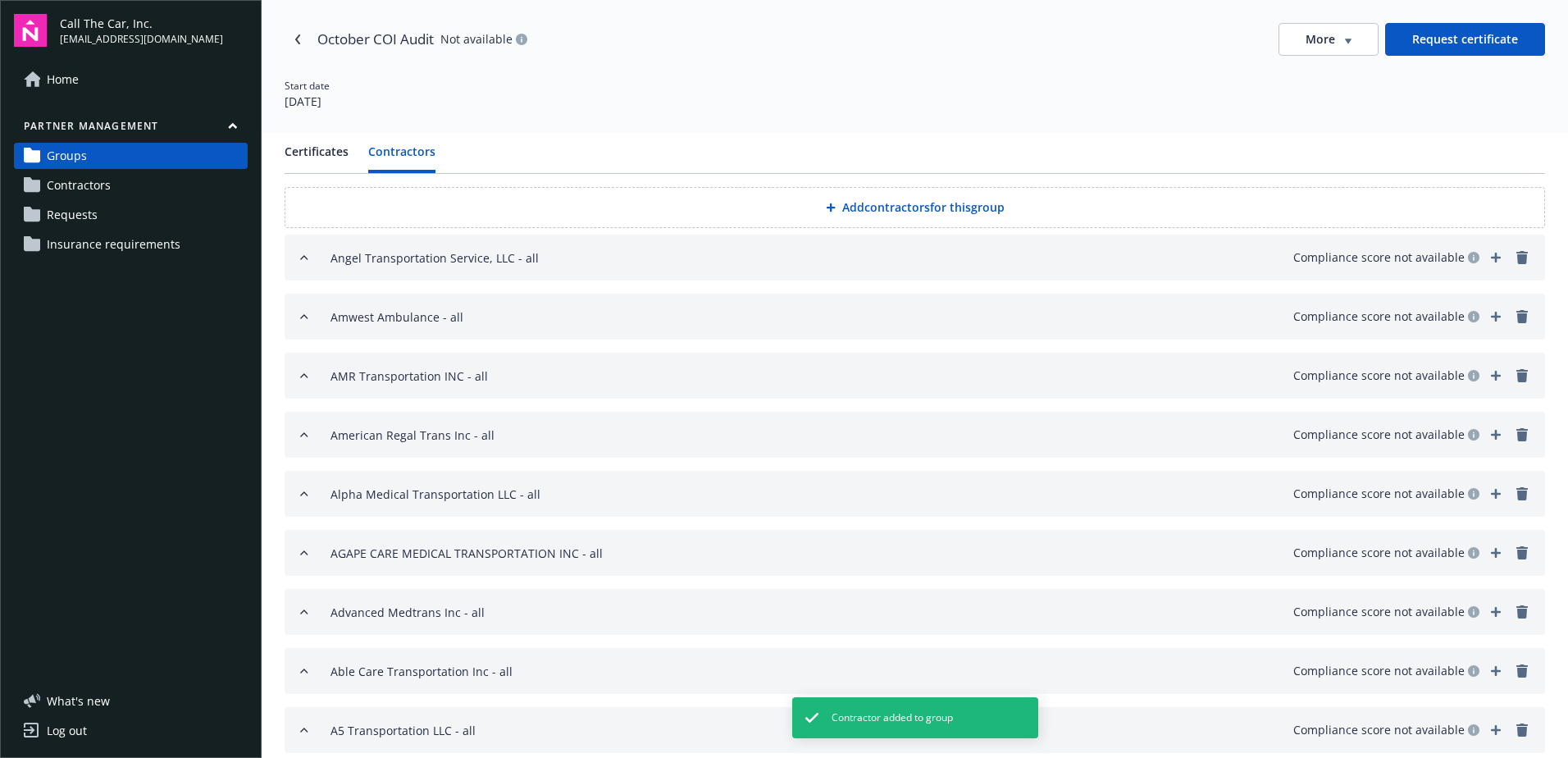
click at [868, 201] on button "Add contractors for this group" at bounding box center [914, 208] width 1261 height 41
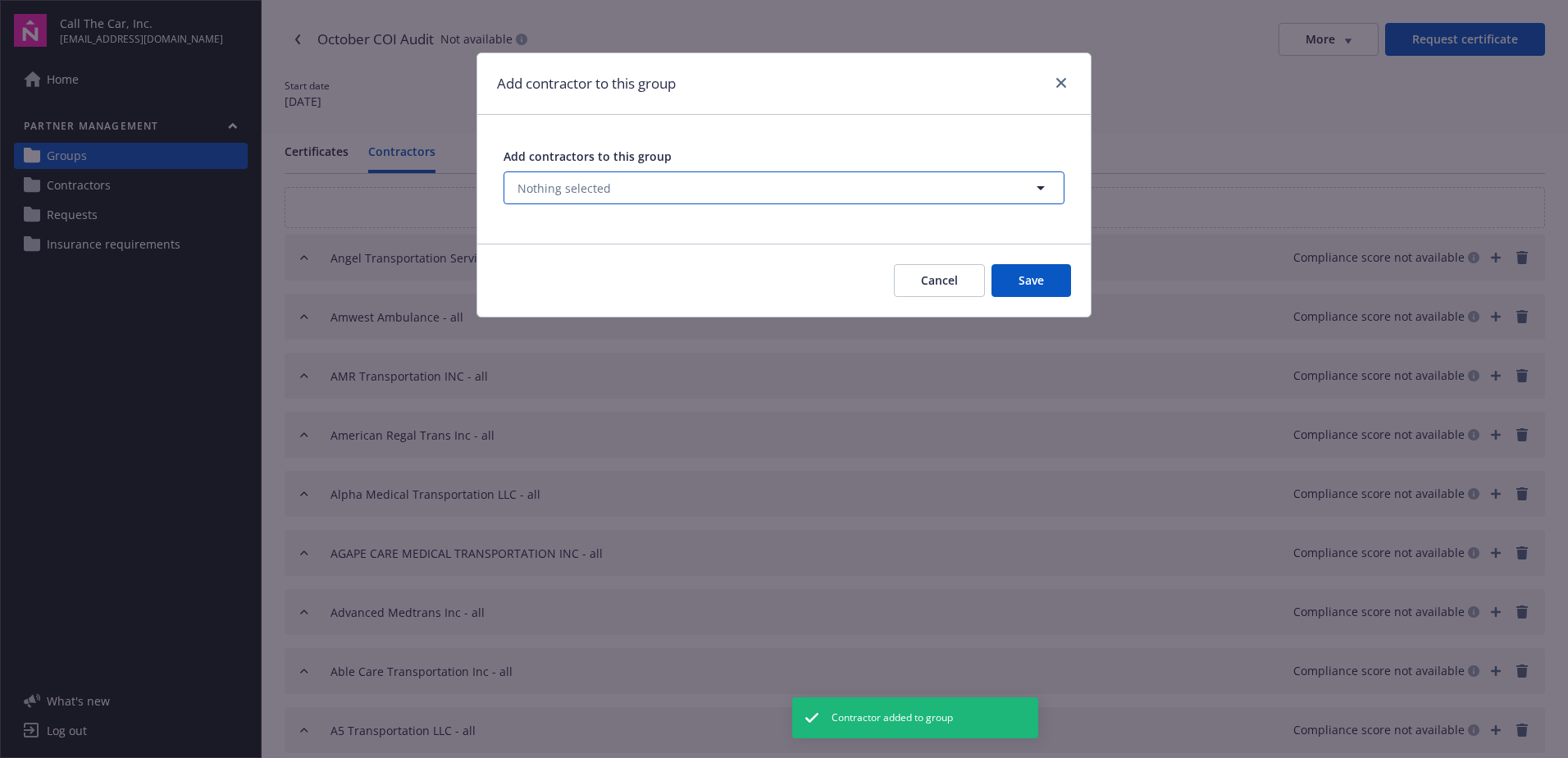
click at [567, 181] on span "Nothing selected" at bounding box center [564, 188] width 93 height 17
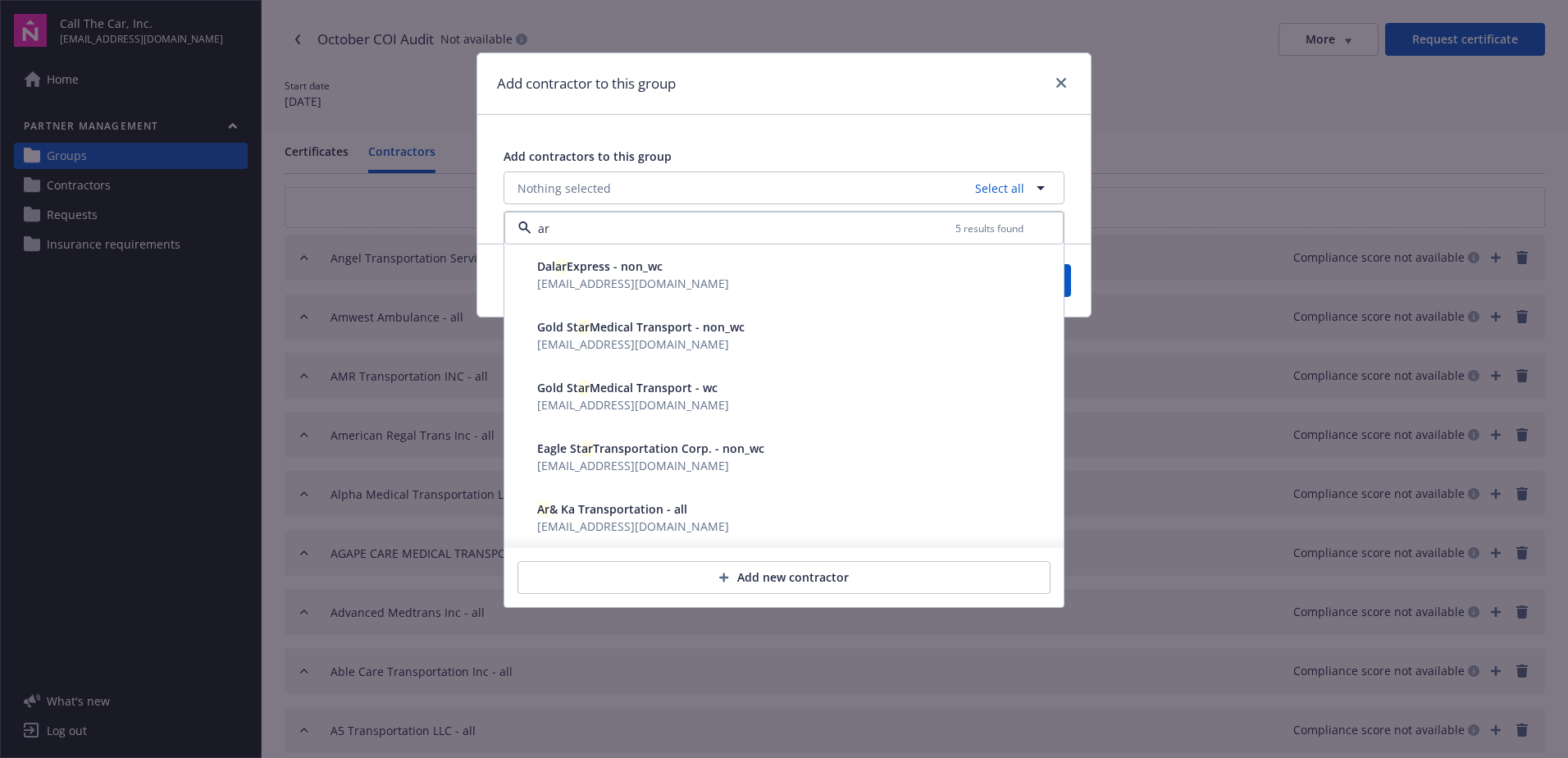
click at [610, 510] on span "Ar & Ka Transportation - all" at bounding box center [612, 509] width 150 height 15
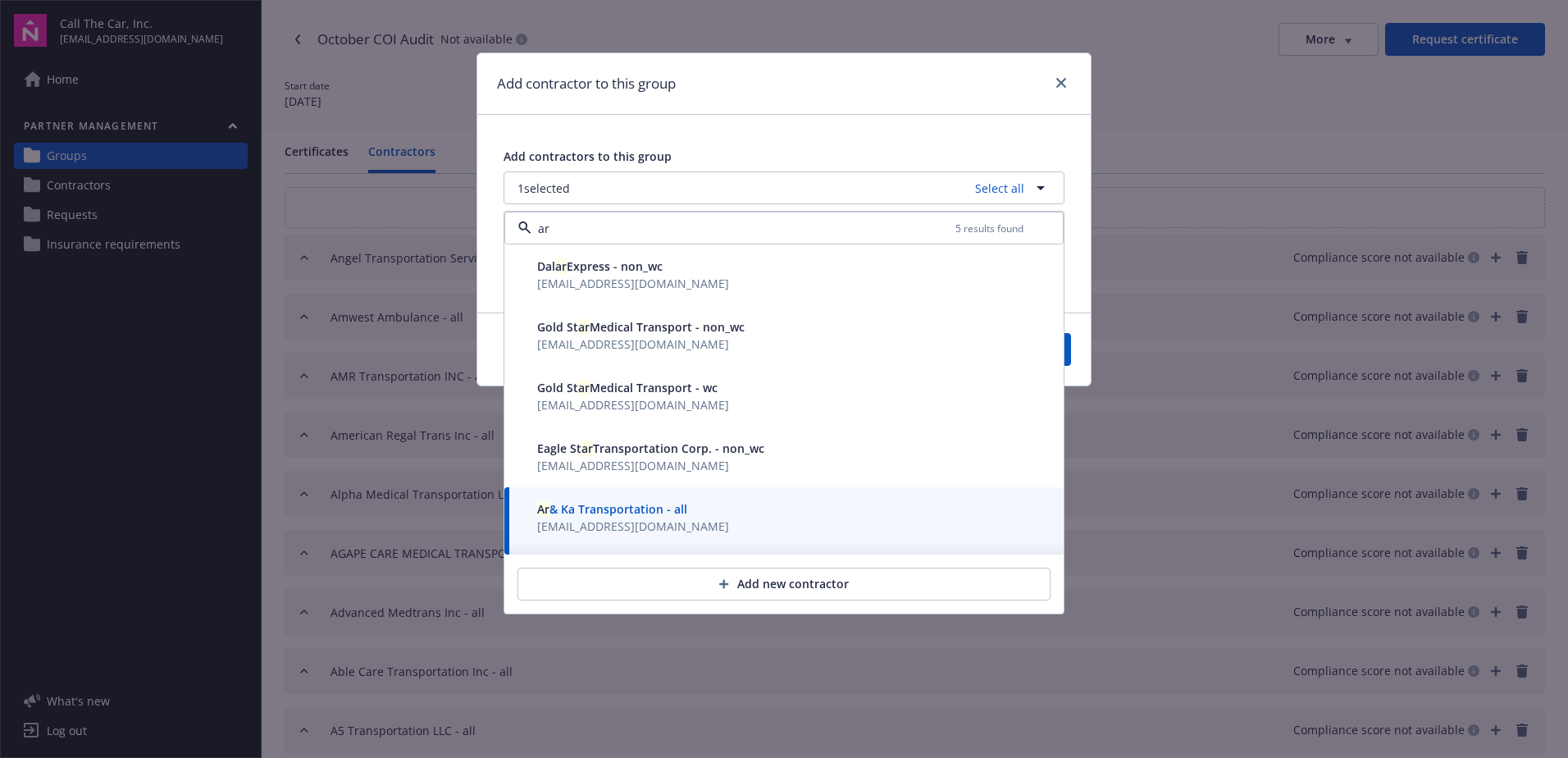
type input "ar"
click at [1068, 355] on button "Save" at bounding box center [1031, 350] width 80 height 33
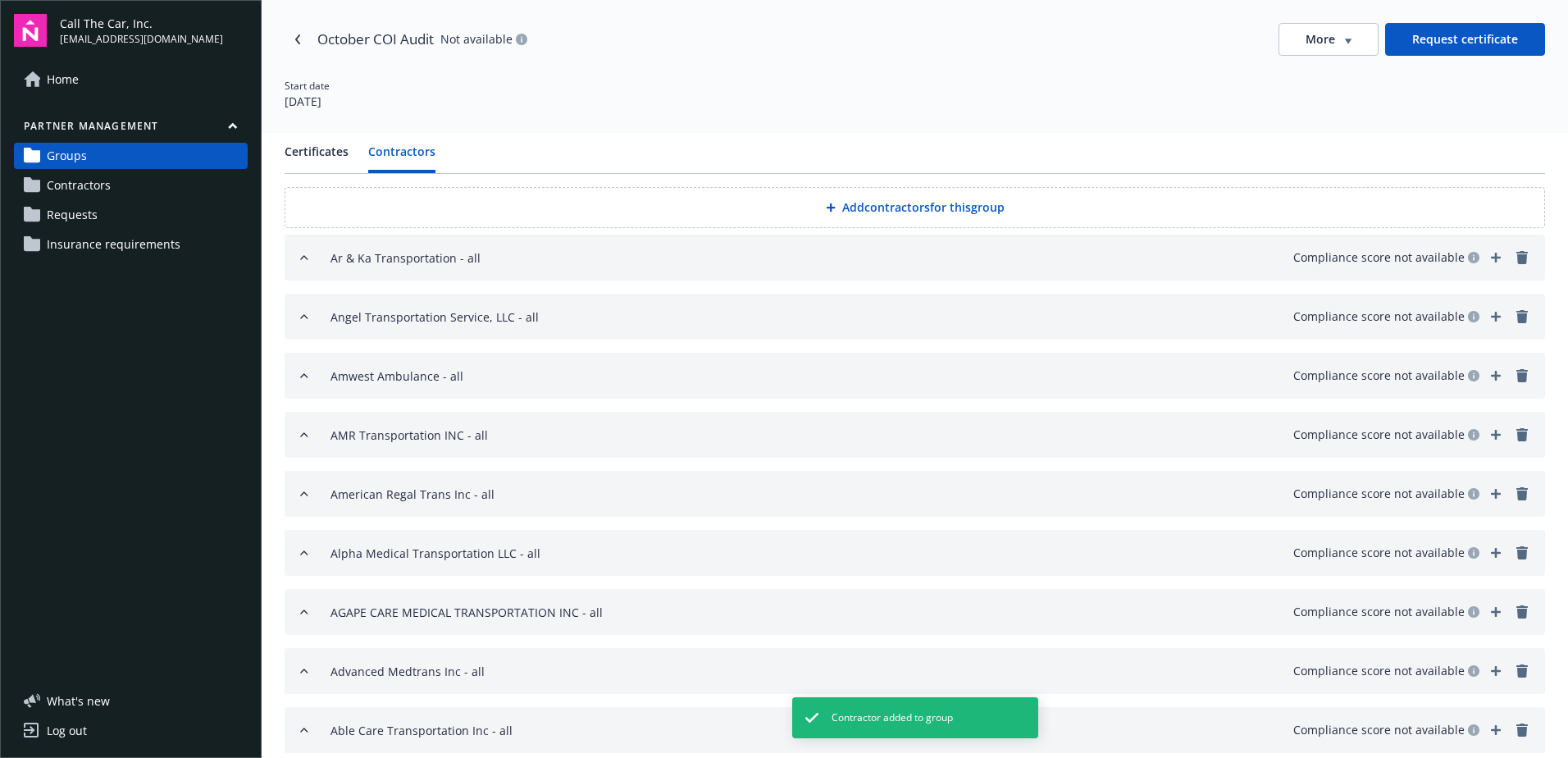
click at [895, 205] on button "Add contractors for this group" at bounding box center [914, 208] width 1261 height 41
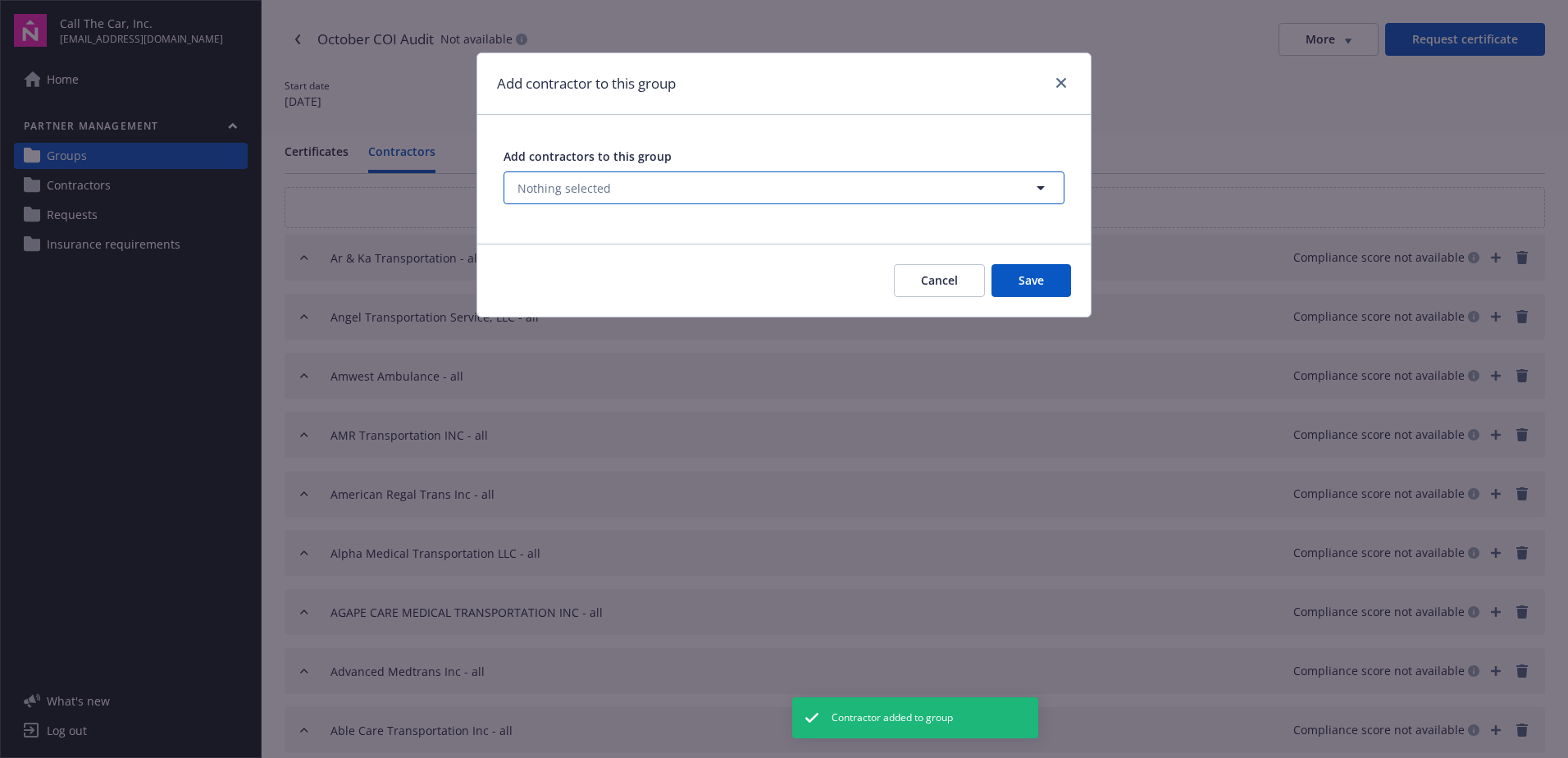
click at [580, 186] on span "Nothing selected" at bounding box center [564, 188] width 93 height 17
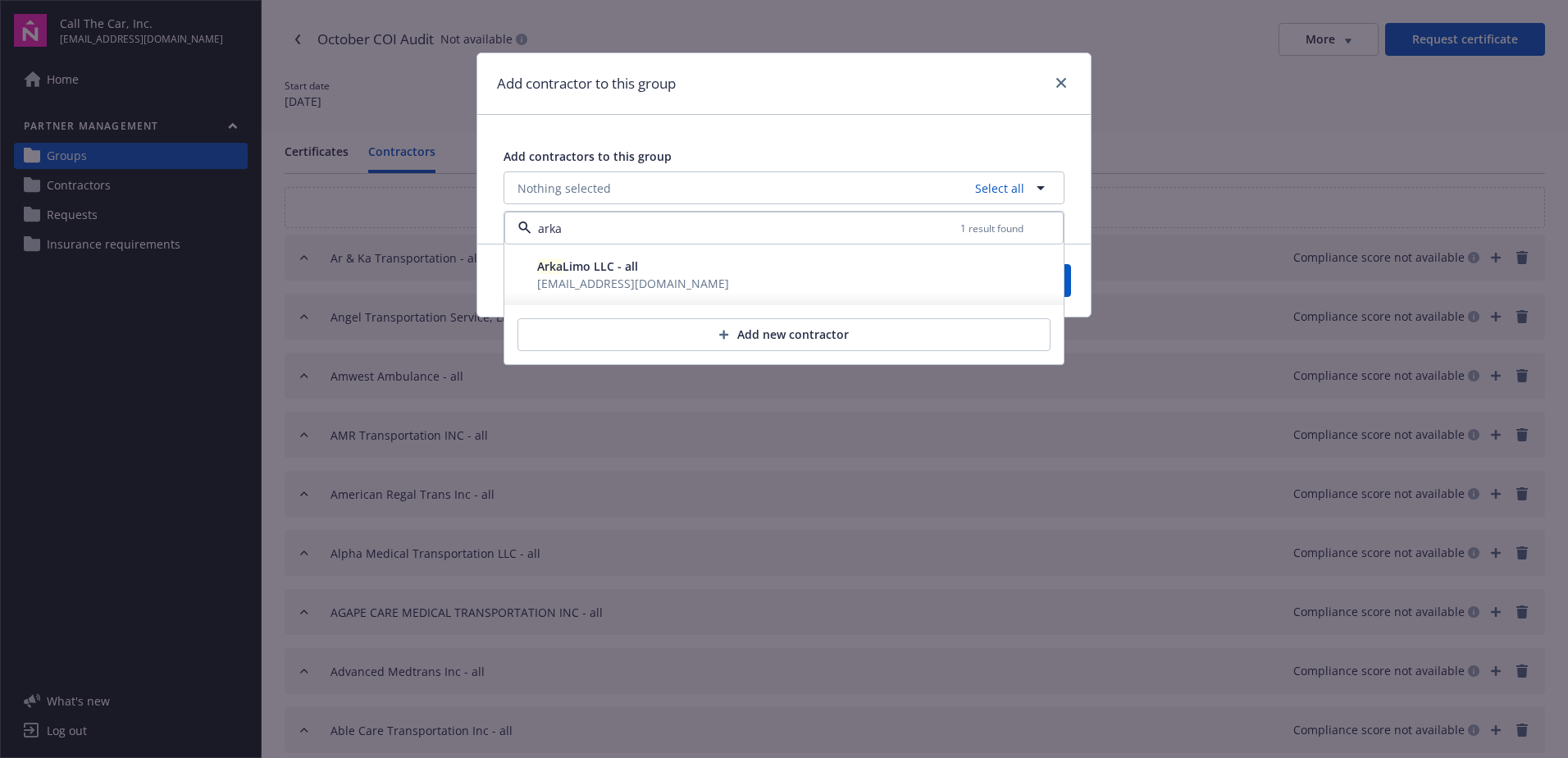
click at [574, 269] on span "Arka Limo LLC - all" at bounding box center [587, 266] width 101 height 15
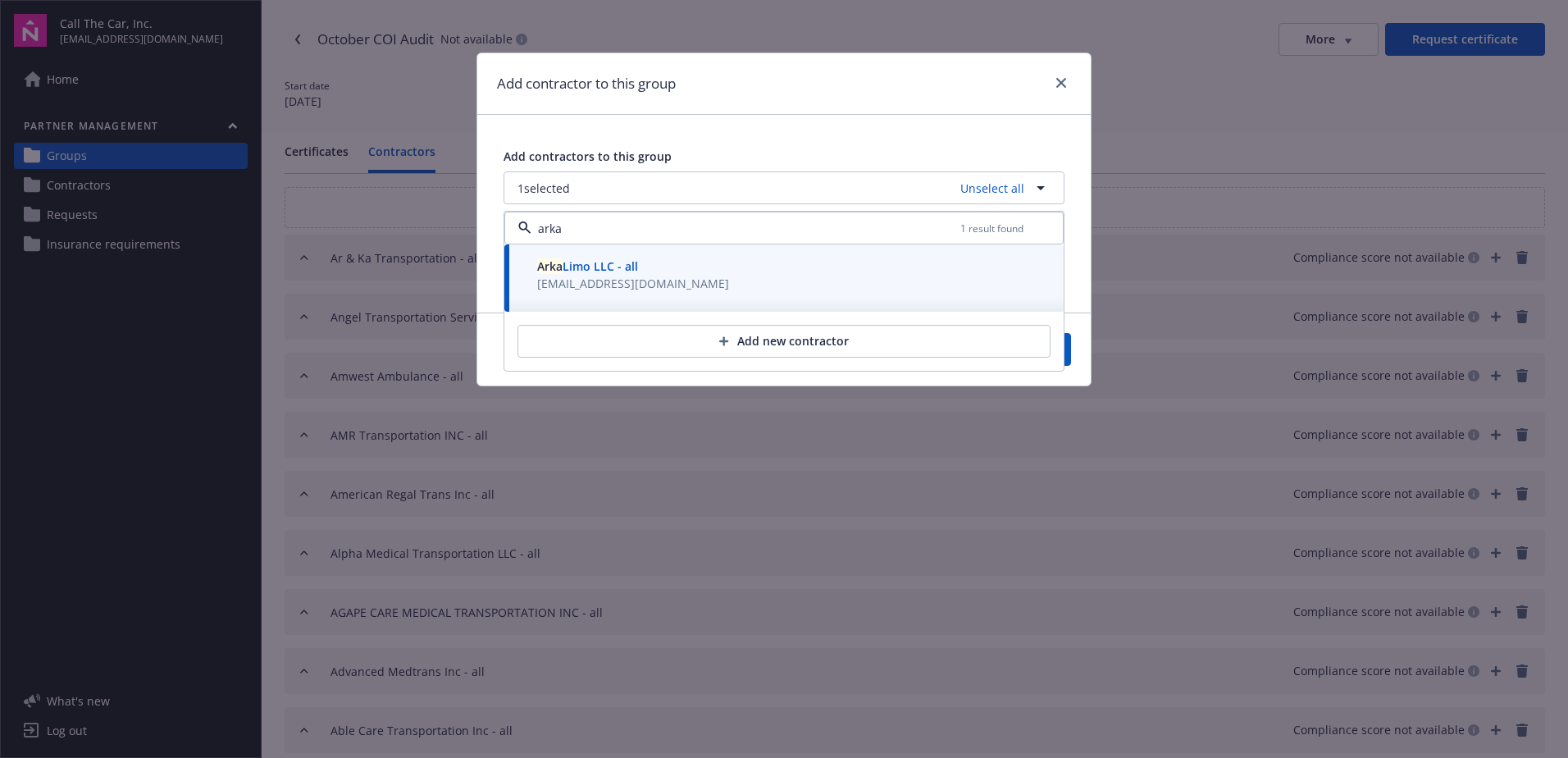
type input "arka"
click at [1069, 354] on button "Save" at bounding box center [1031, 350] width 80 height 33
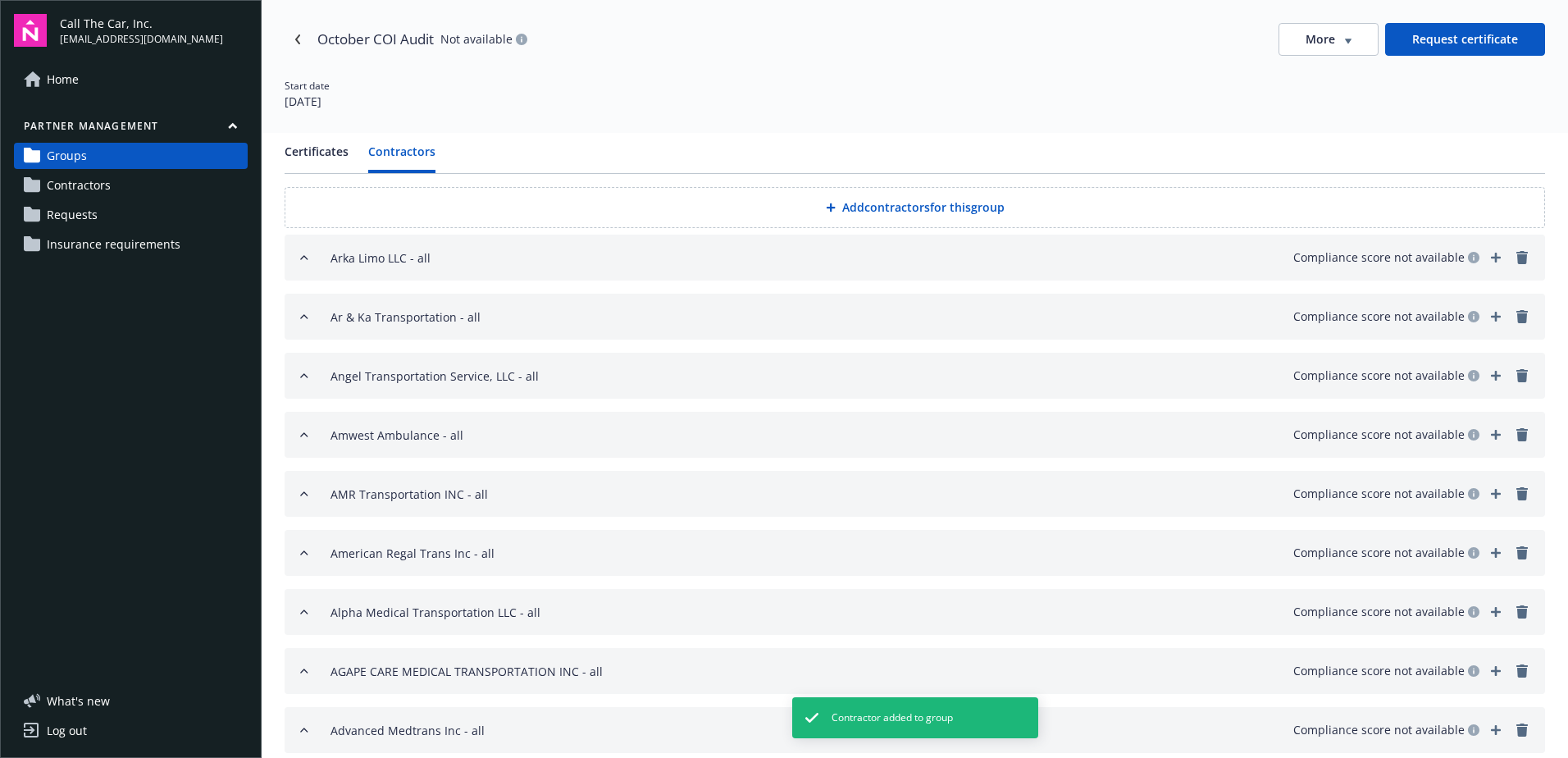
click at [878, 205] on button "Add contractors for this group" at bounding box center [914, 208] width 1261 height 41
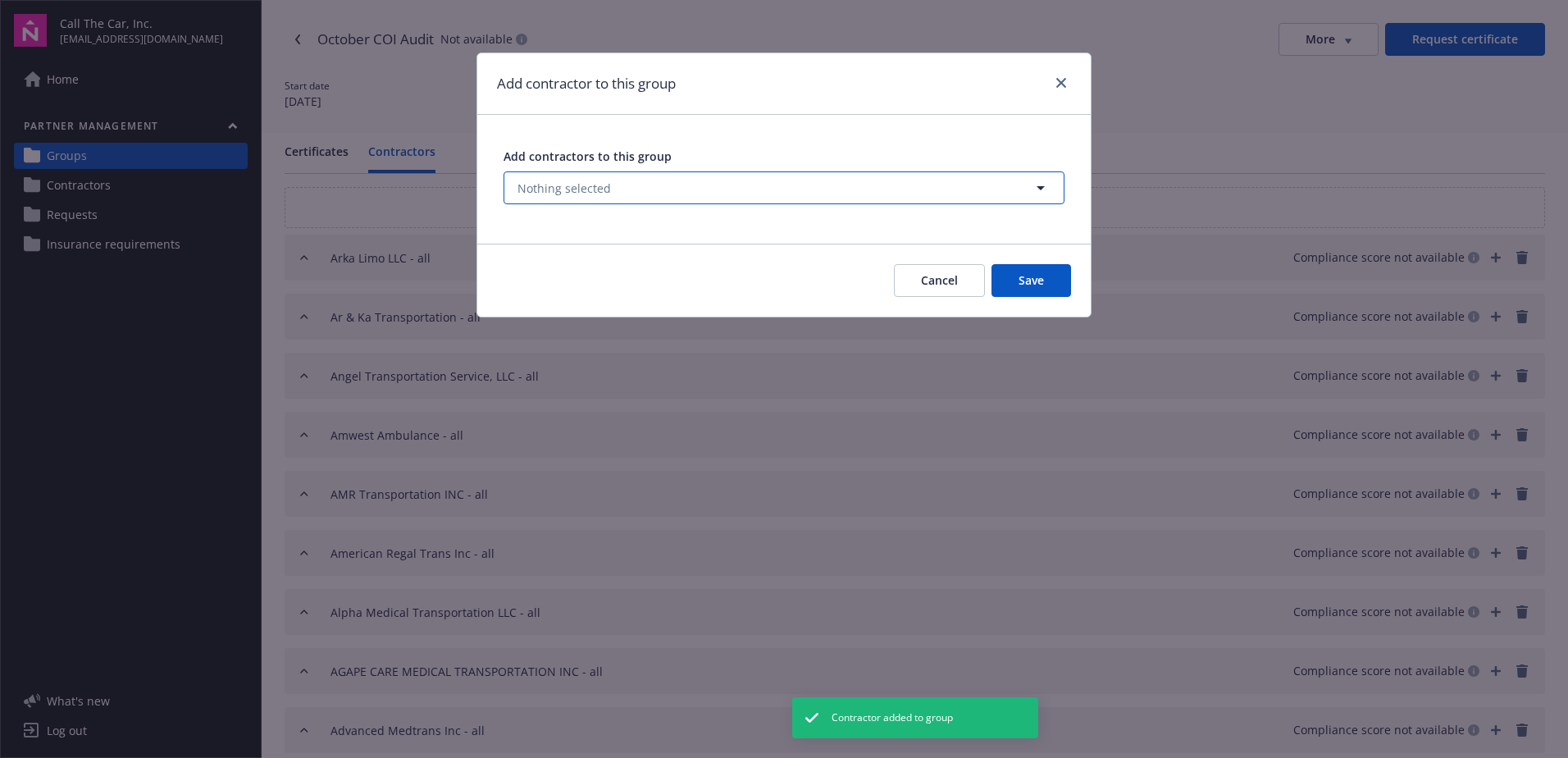
click at [610, 184] on button "Nothing selected" at bounding box center [784, 187] width 561 height 33
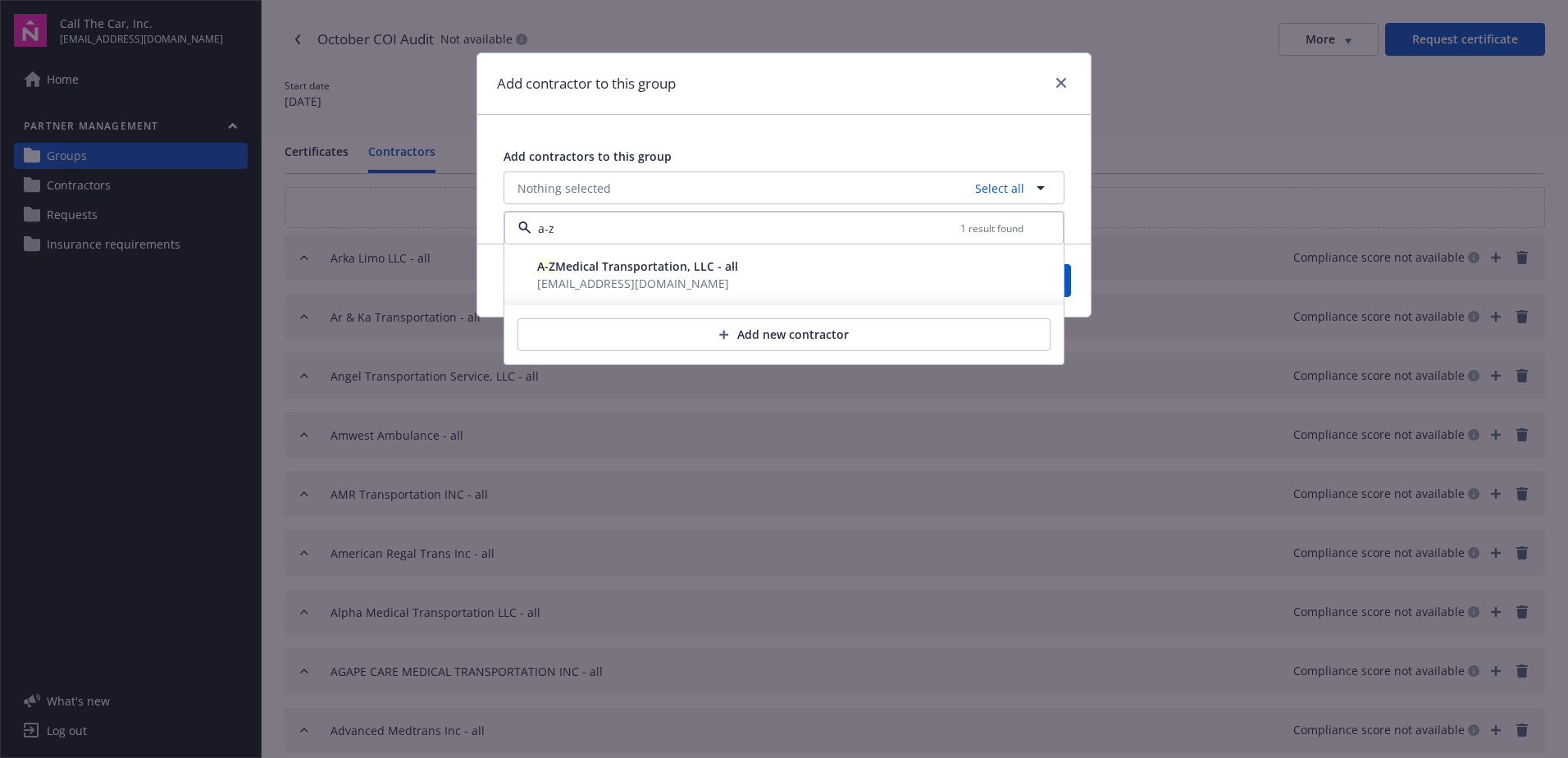
click at [584, 279] on span "charmaneP@hardyins.com" at bounding box center [633, 283] width 192 height 15
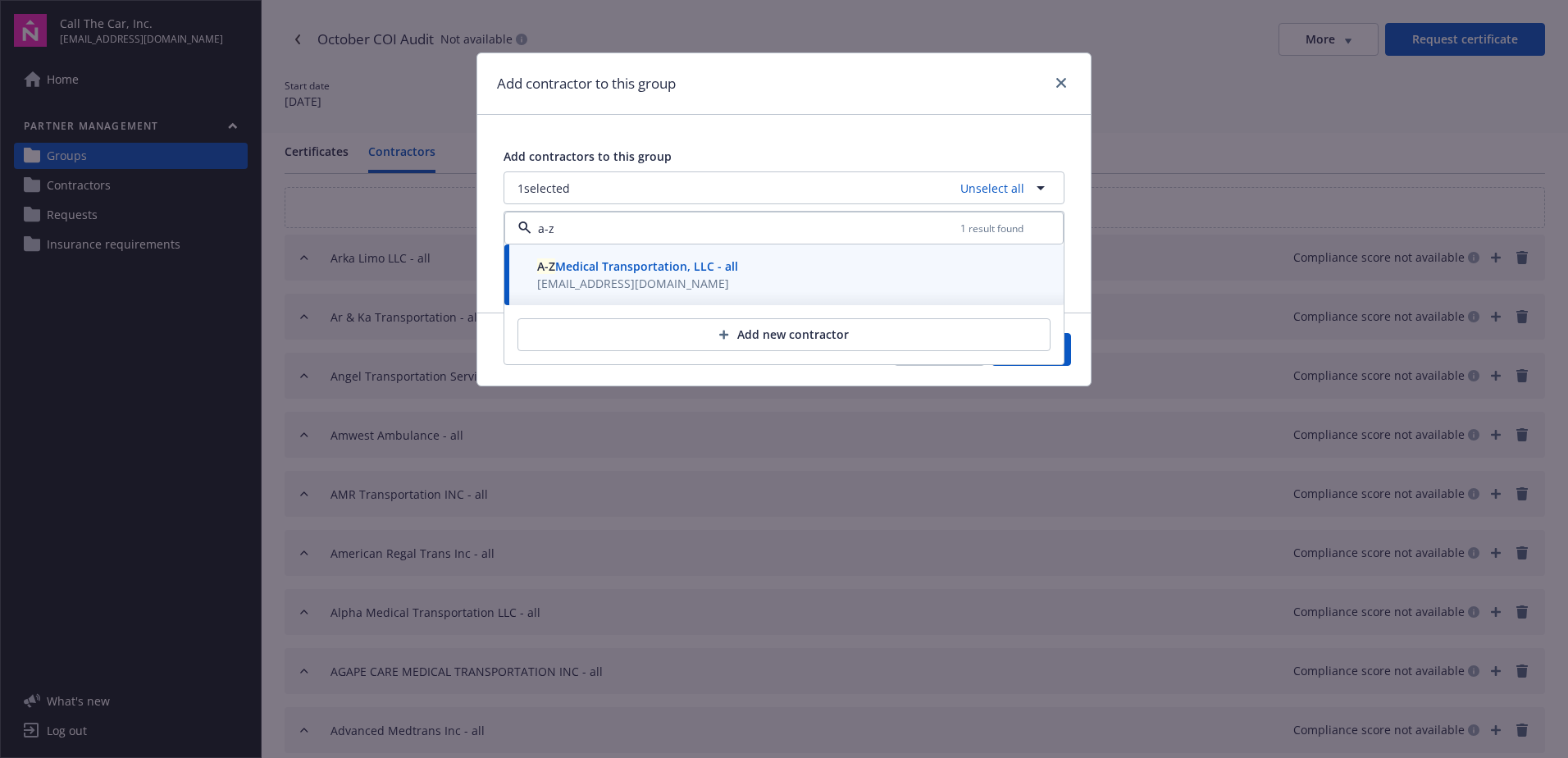
type input "a-z"
click at [1065, 359] on button "Save" at bounding box center [1031, 350] width 80 height 33
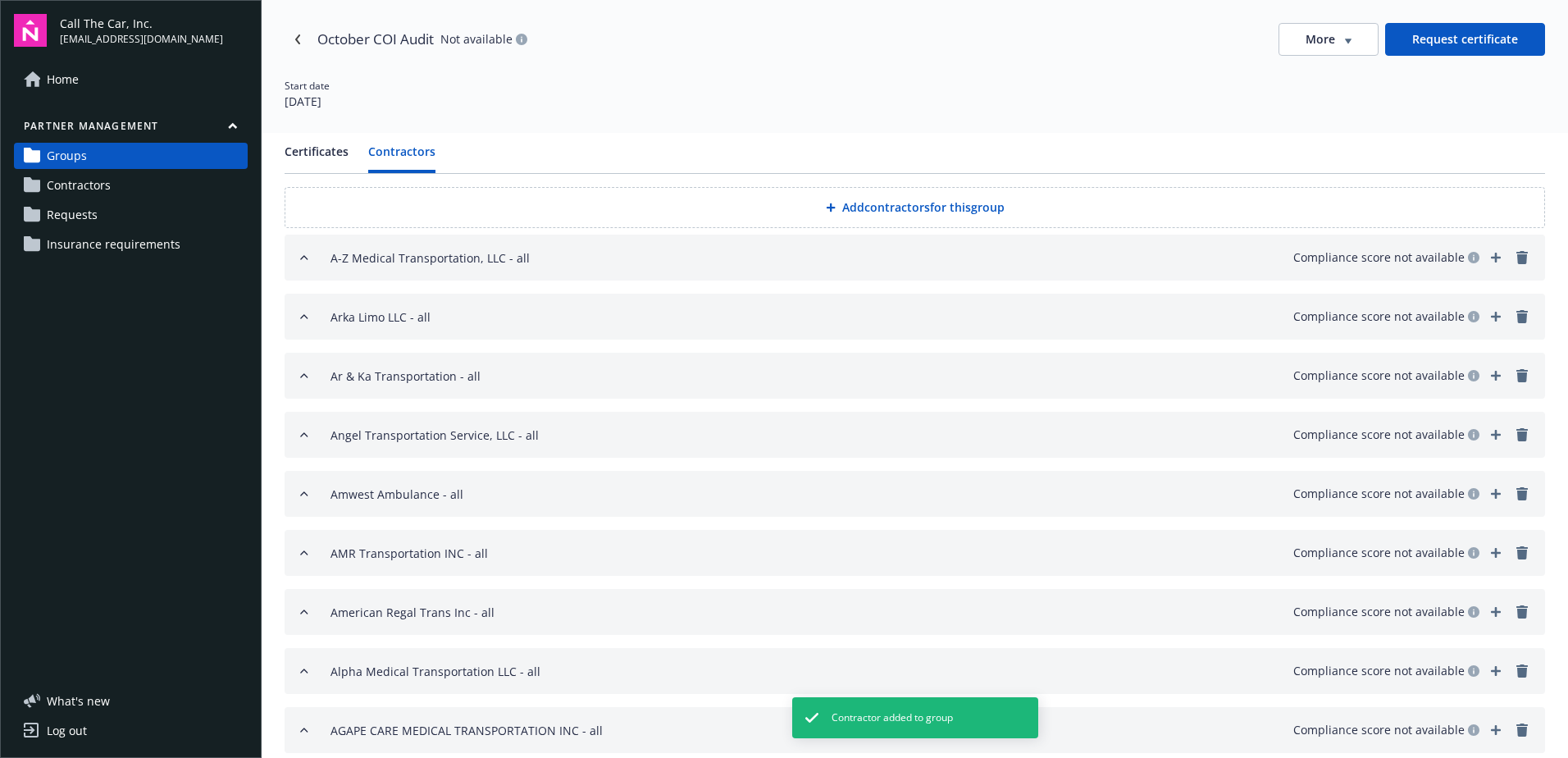
click at [846, 200] on button "Add contractors for this group" at bounding box center [914, 208] width 1261 height 41
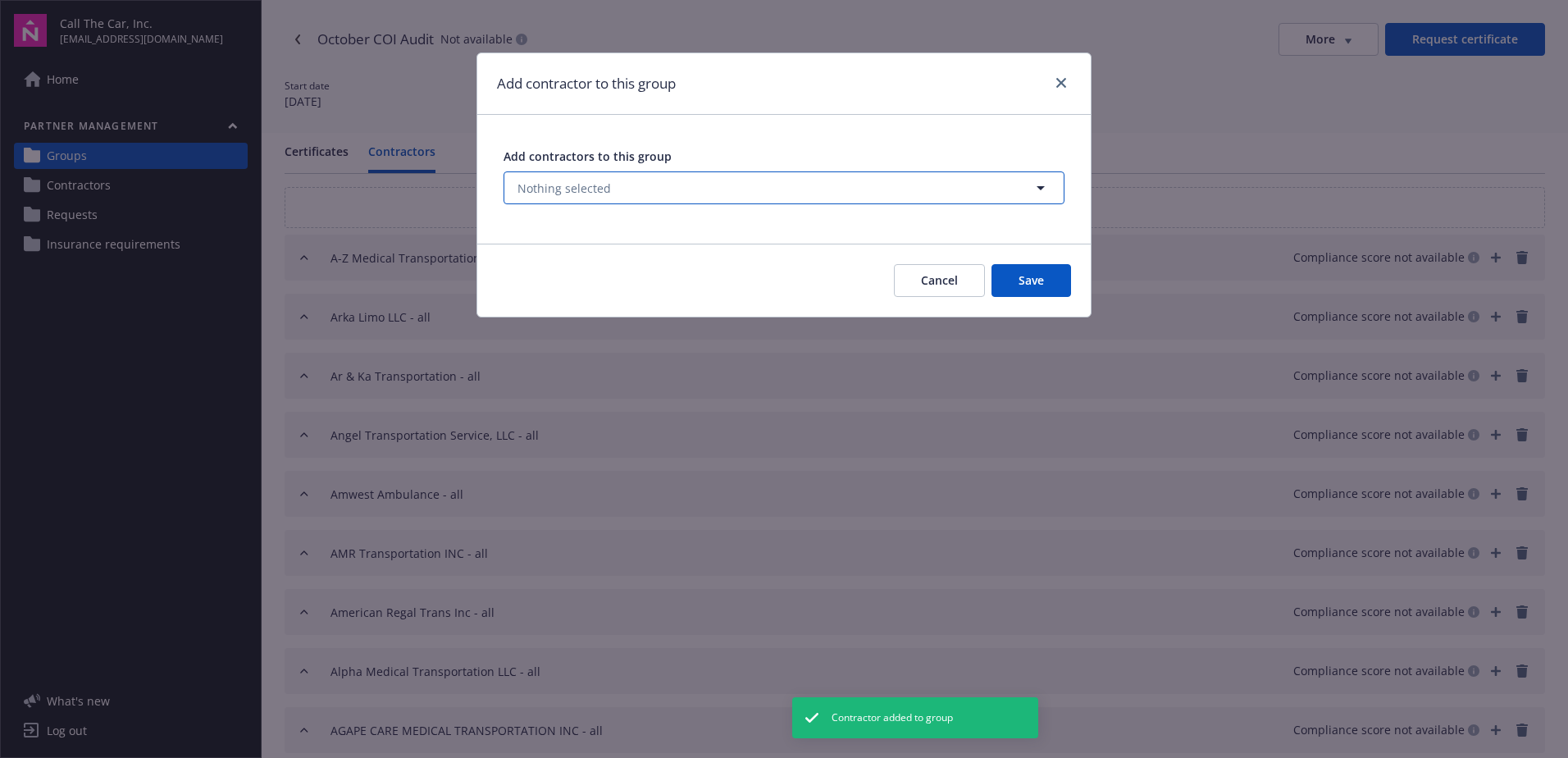
click at [626, 186] on button "Nothing selected" at bounding box center [784, 187] width 561 height 33
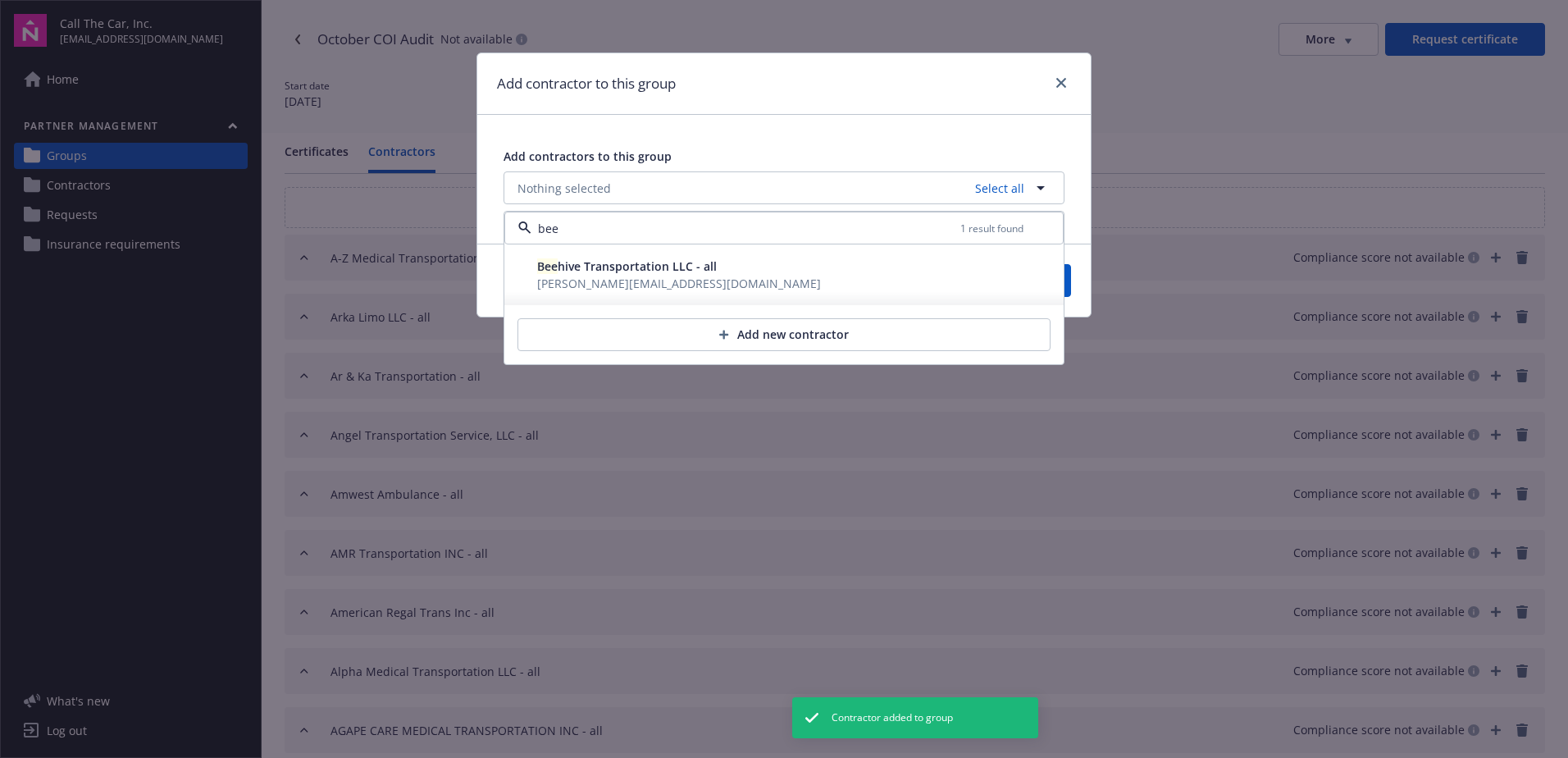
click at [594, 267] on span "Bee hive Transportation LLC - all" at bounding box center [626, 266] width 180 height 15
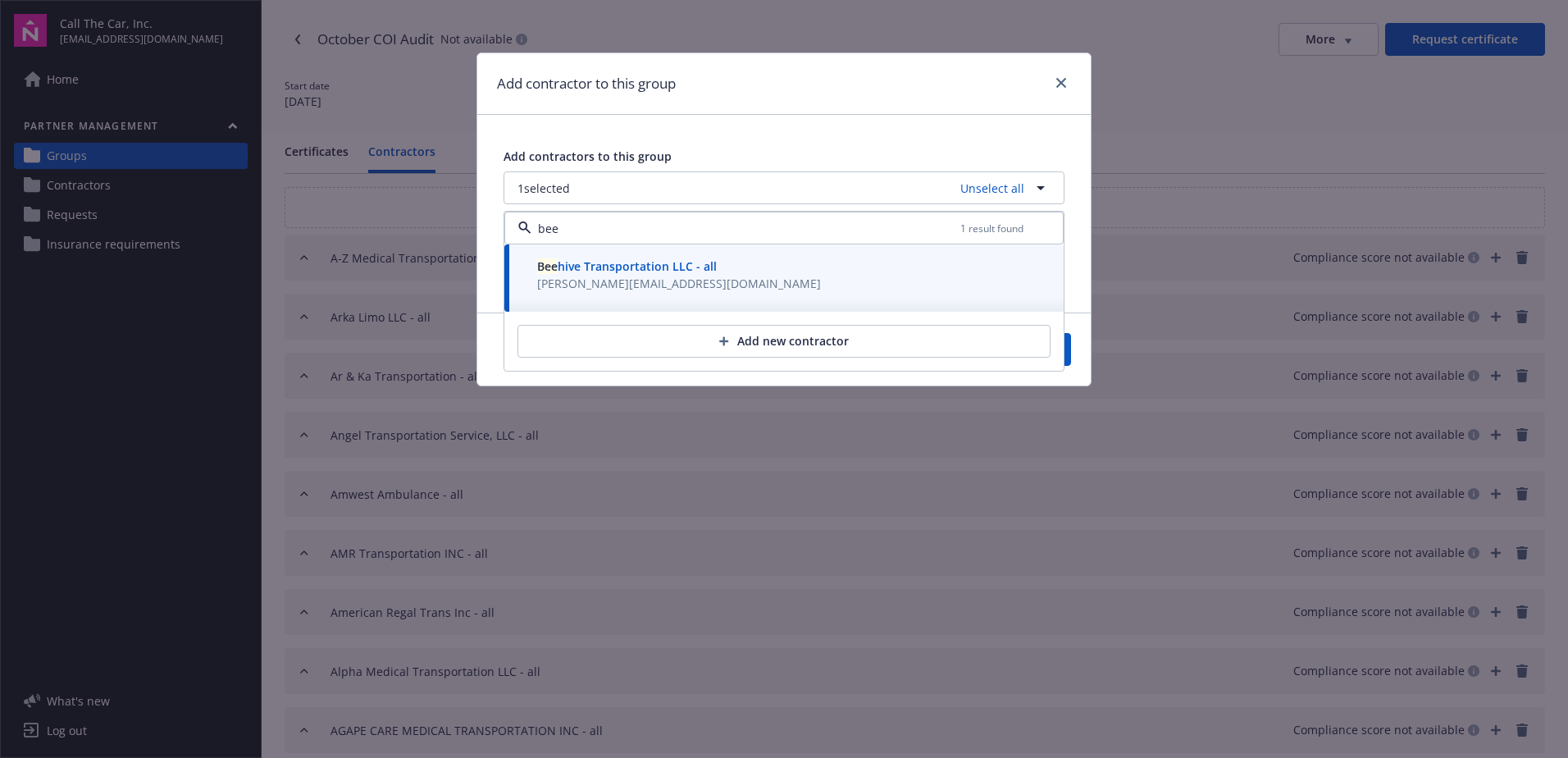
type input "bee"
click at [1070, 353] on button "Save" at bounding box center [1031, 350] width 80 height 33
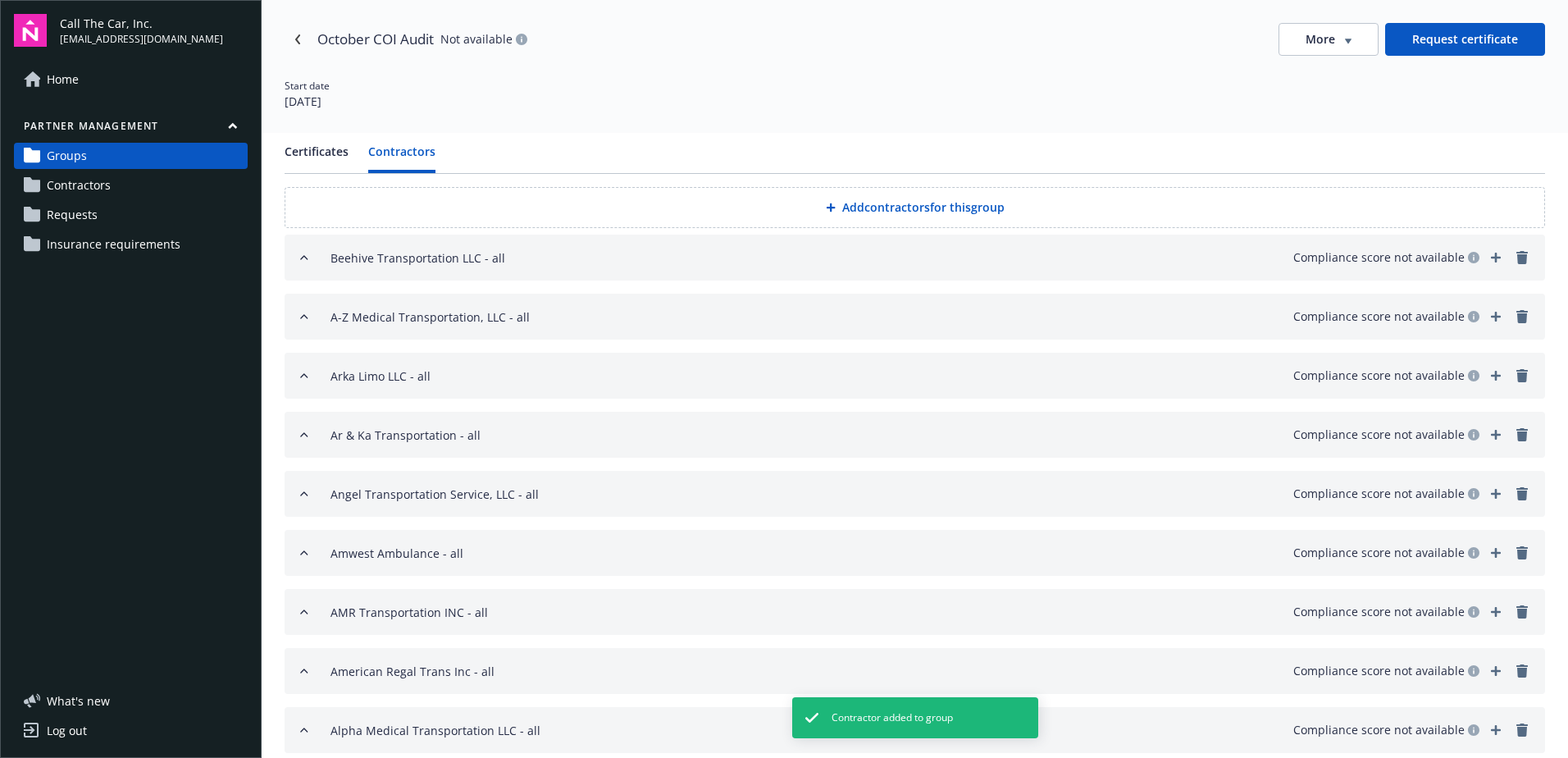
click at [870, 207] on button "Add contractors for this group" at bounding box center [914, 208] width 1261 height 41
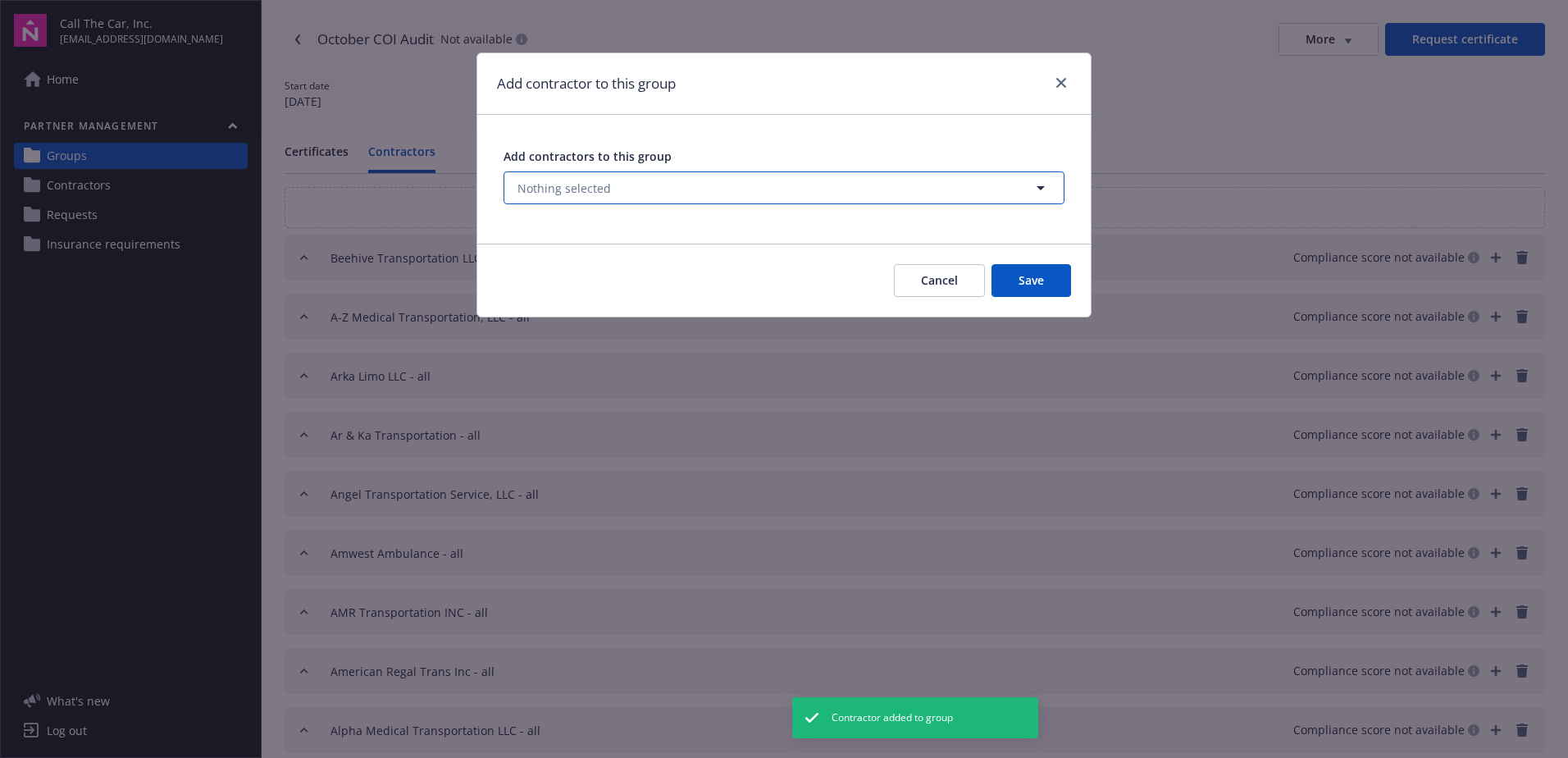
click at [615, 183] on button "Nothing selected" at bounding box center [784, 187] width 561 height 33
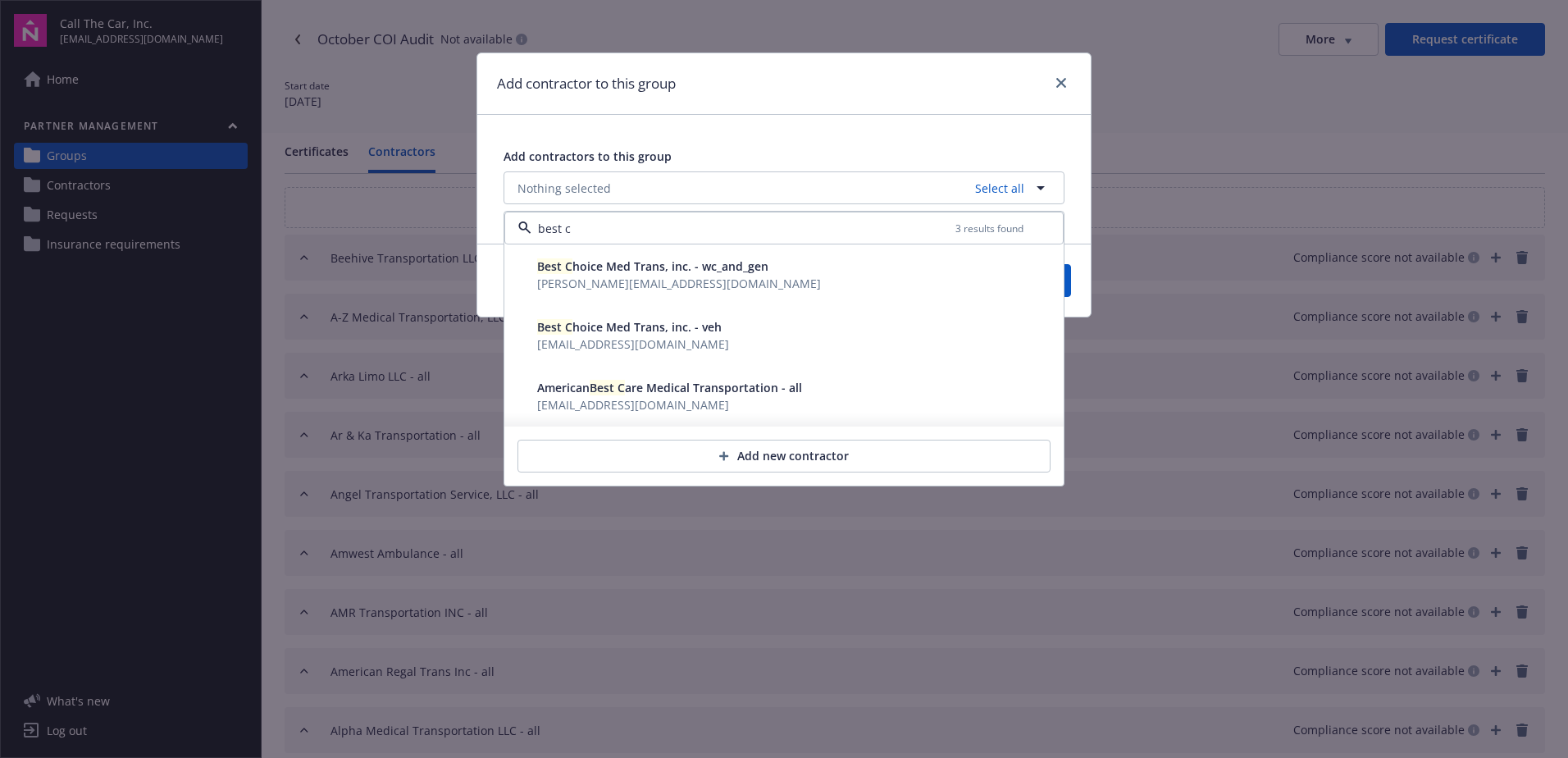
click at [588, 276] on span "nadiney@knightins.net" at bounding box center [678, 283] width 283 height 15
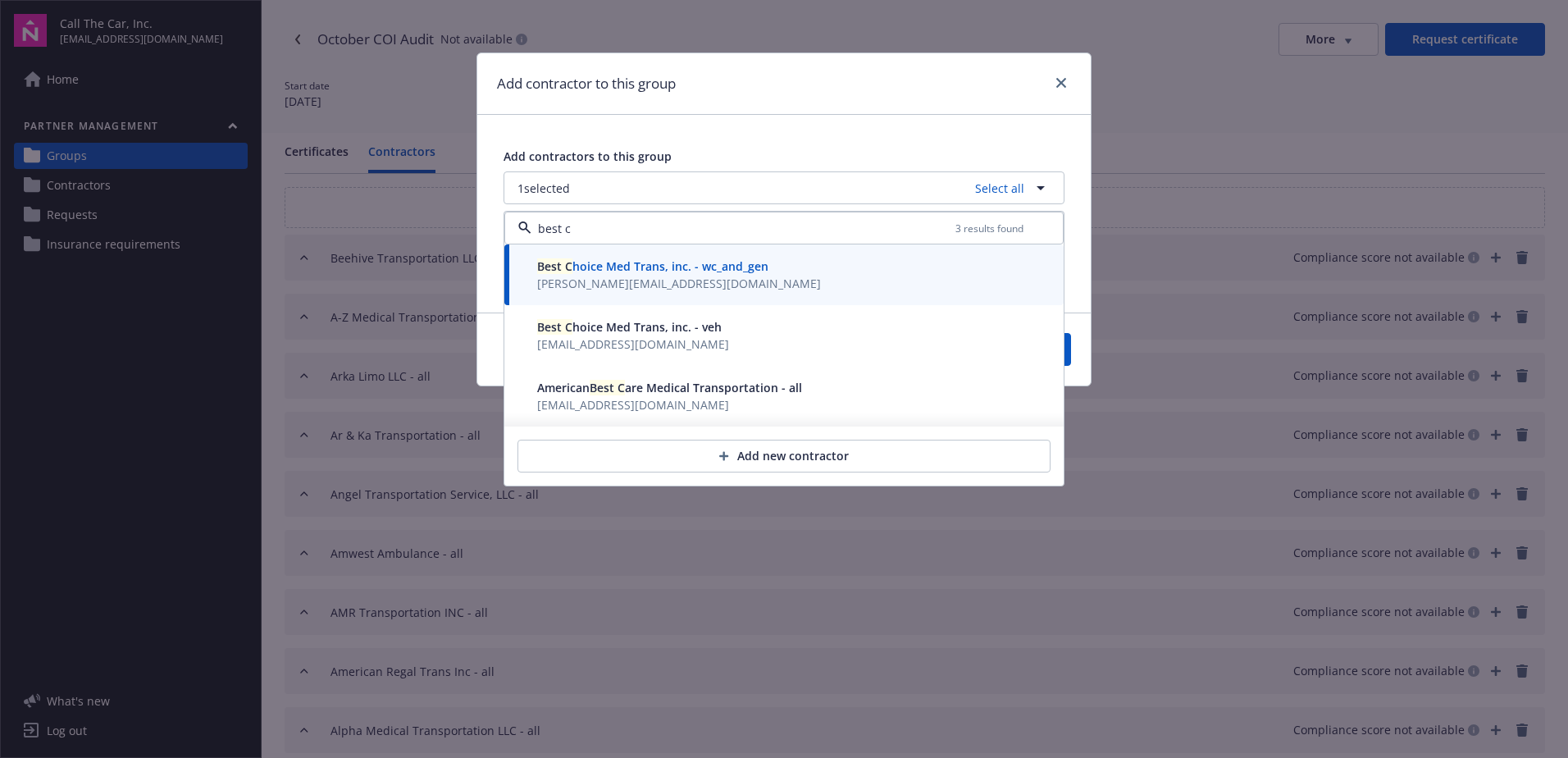
click at [589, 327] on span "Best C hoice Med Trans, inc. - veh" at bounding box center [629, 327] width 184 height 15
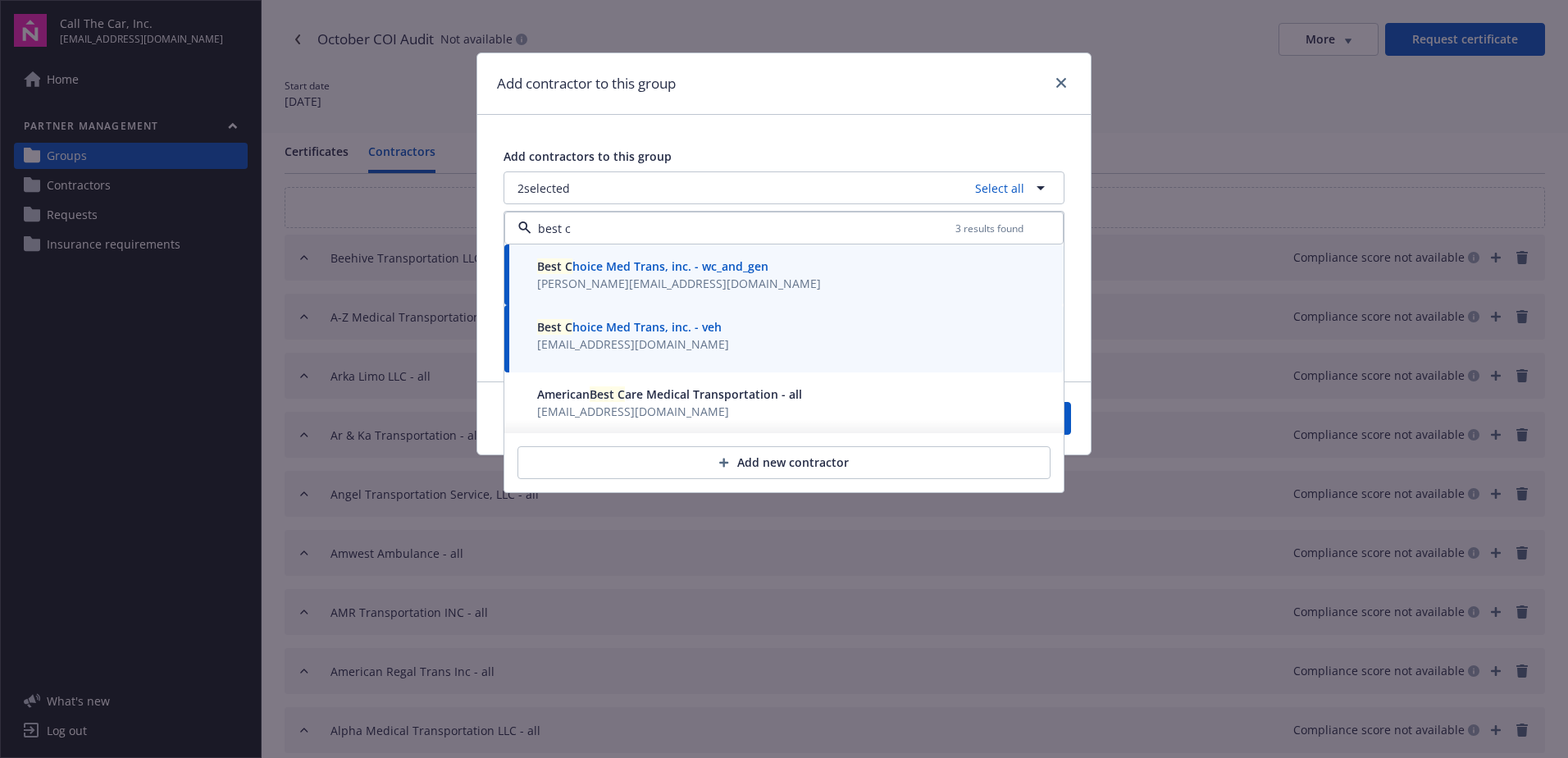
type input "best c"
click at [1072, 424] on div "Cancel Save" at bounding box center [784, 418] width 614 height 73
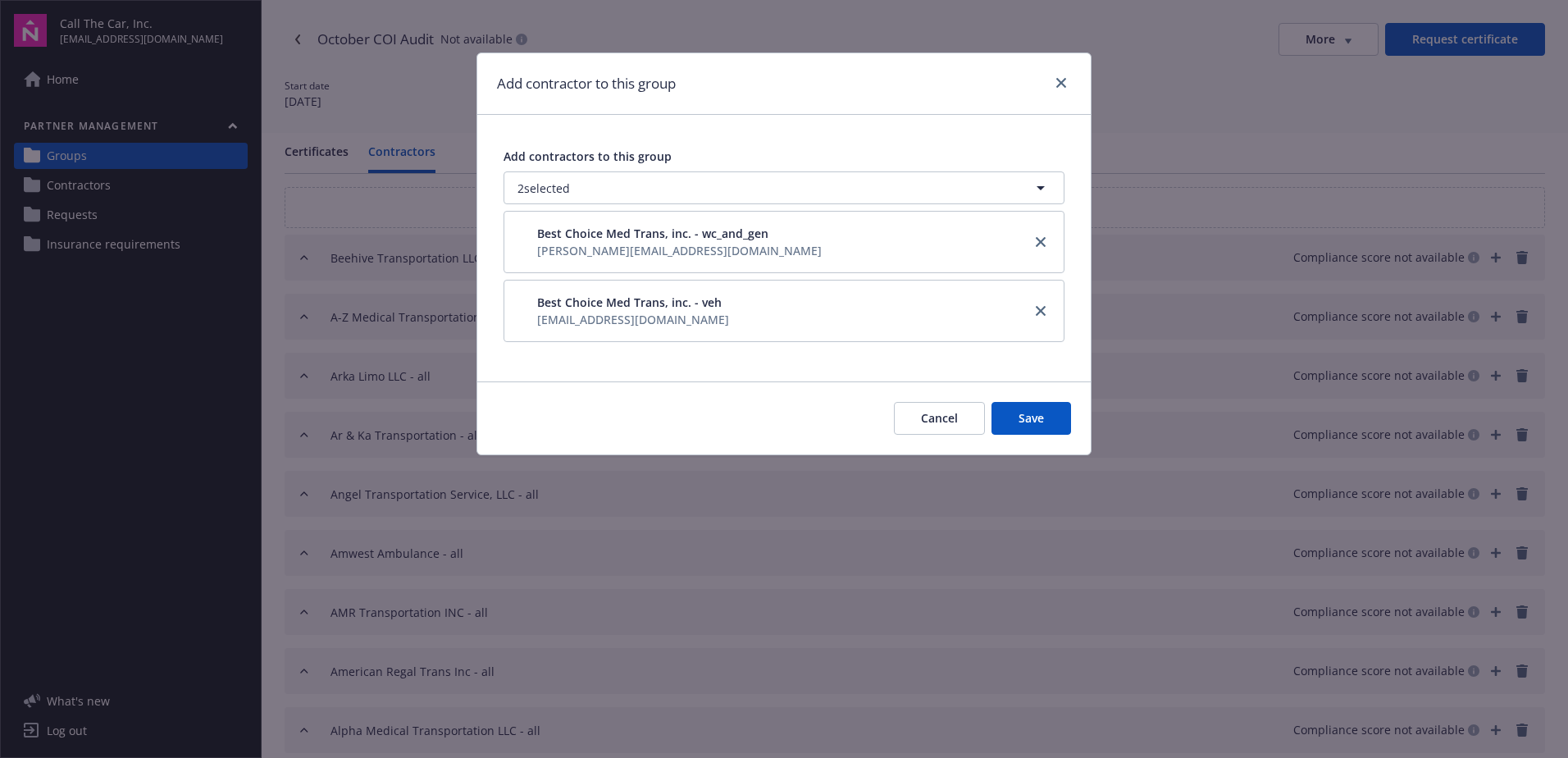
click at [1056, 414] on button "Save" at bounding box center [1031, 418] width 80 height 33
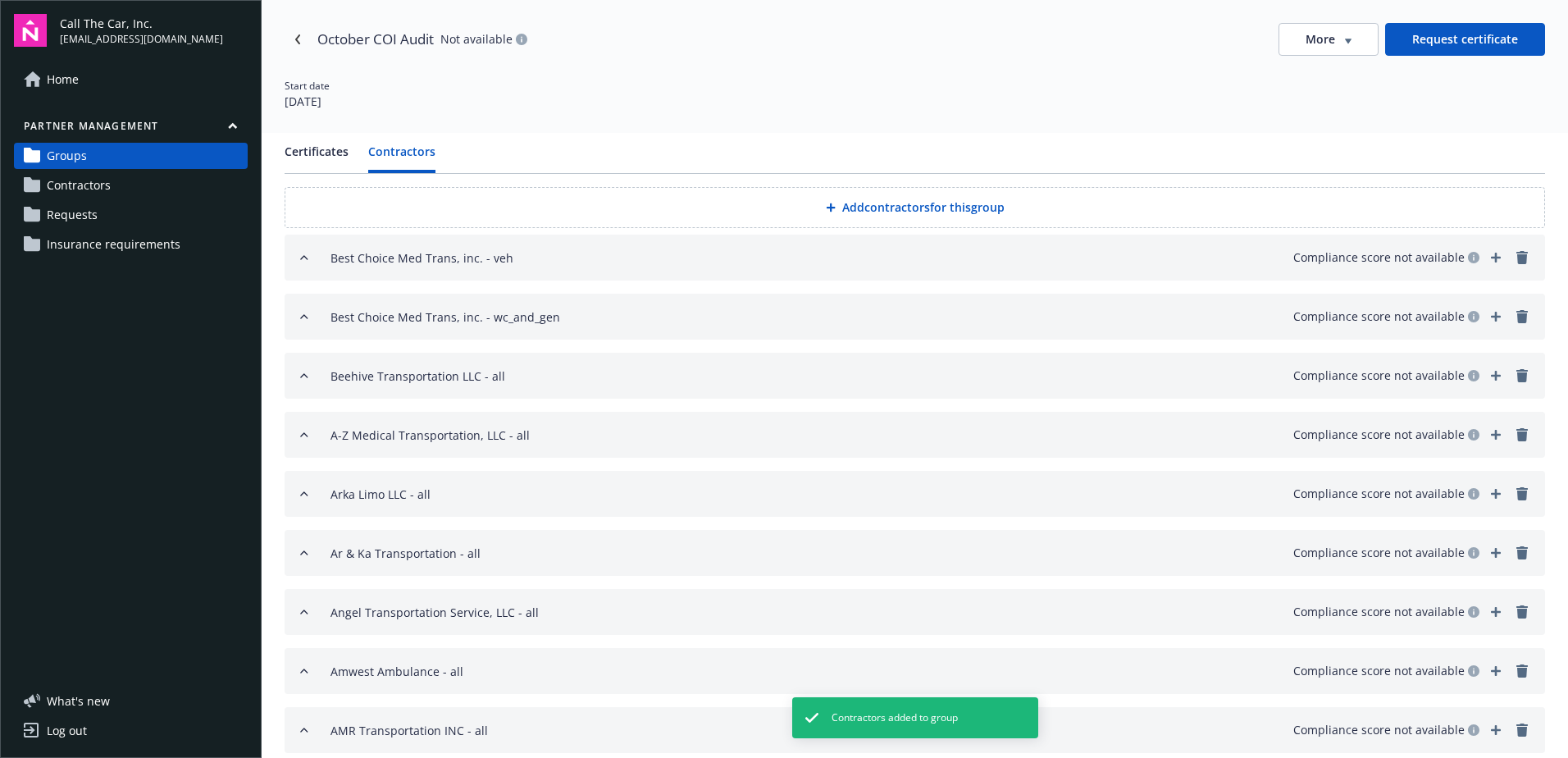
click at [873, 207] on button "Add contractors for this group" at bounding box center [914, 208] width 1261 height 41
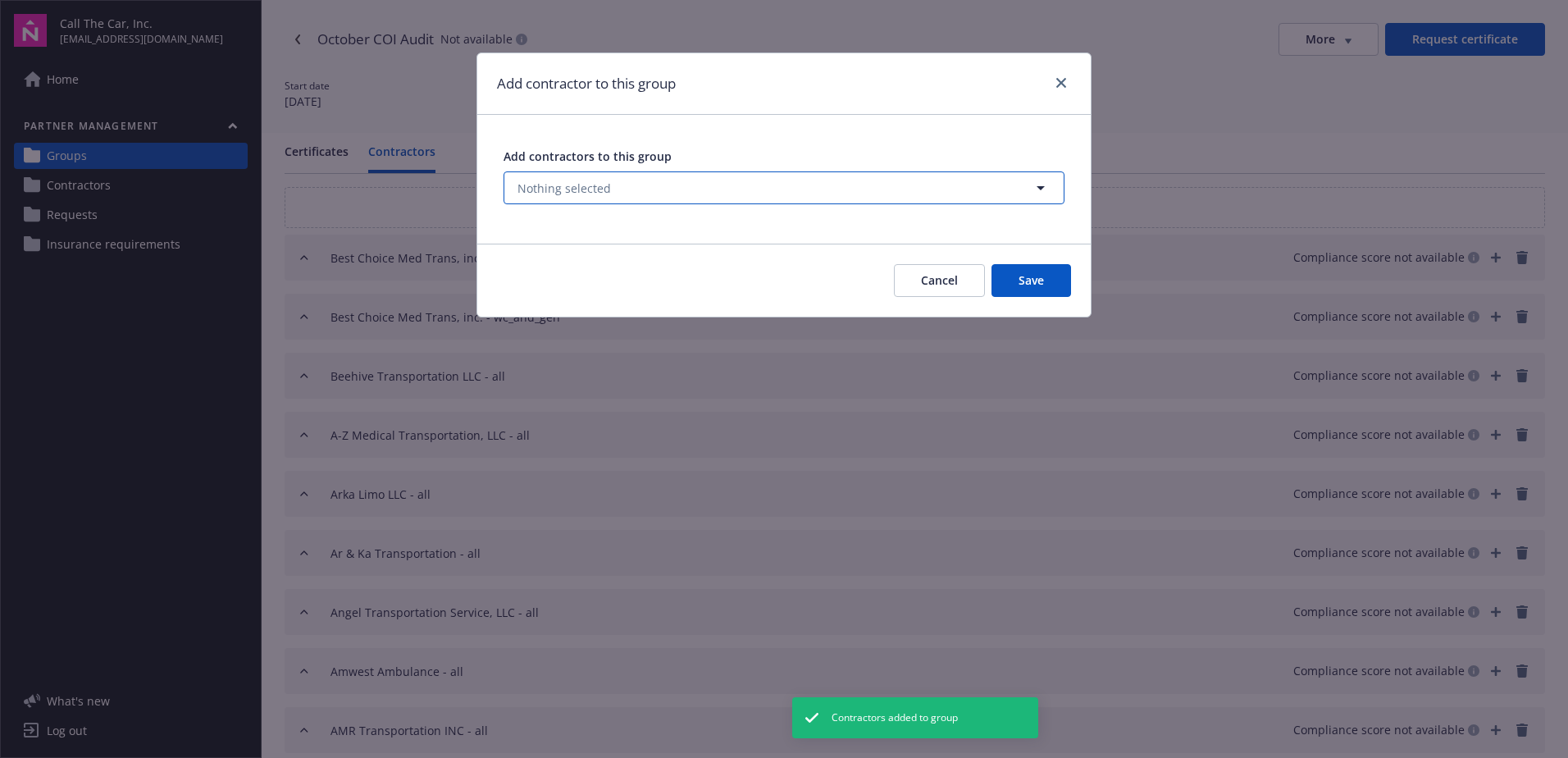
click at [583, 186] on span "Nothing selected" at bounding box center [564, 188] width 93 height 17
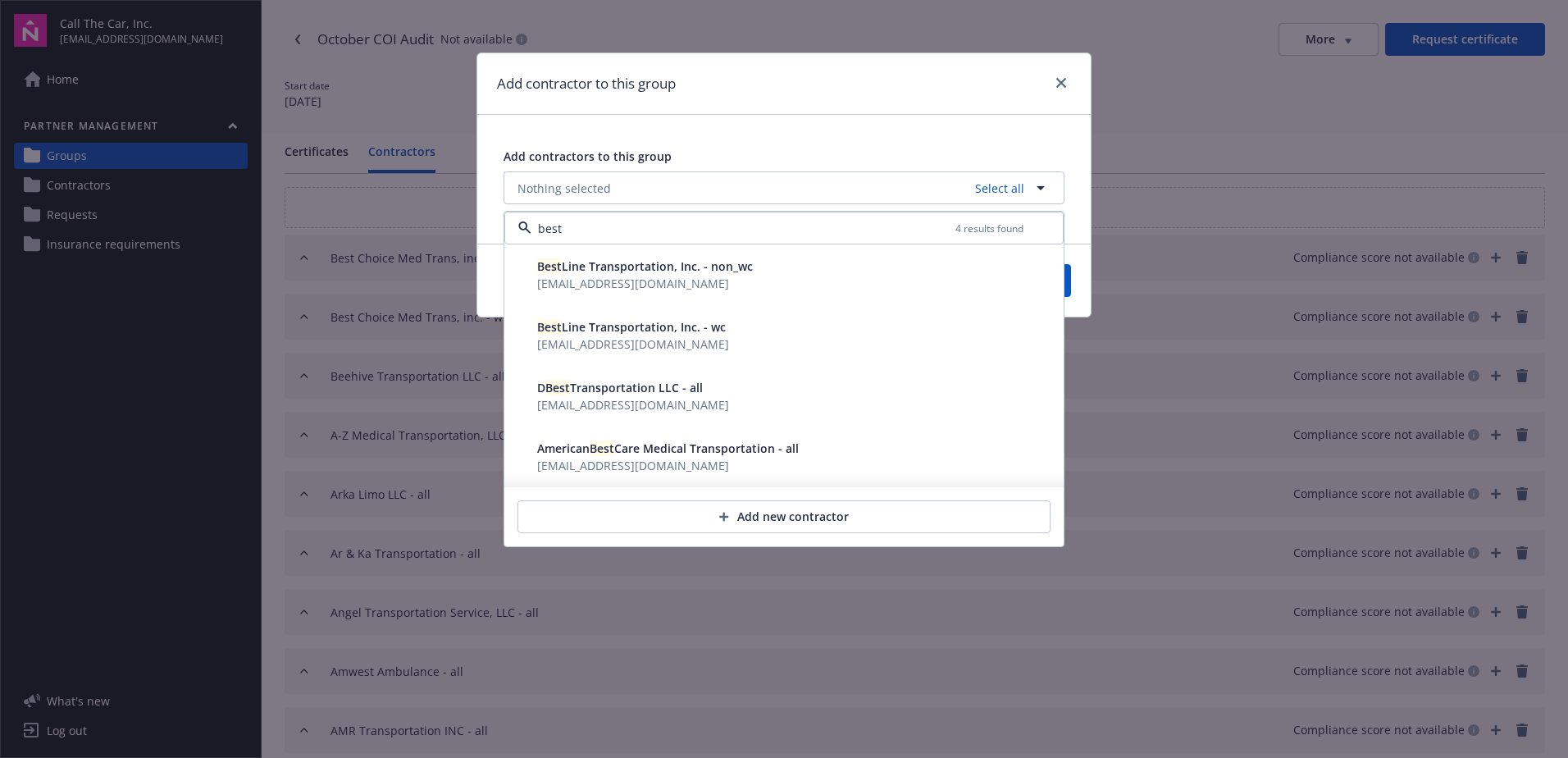
click at [617, 277] on span "ultimateinsgroup@gmail.com" at bounding box center [633, 283] width 192 height 15
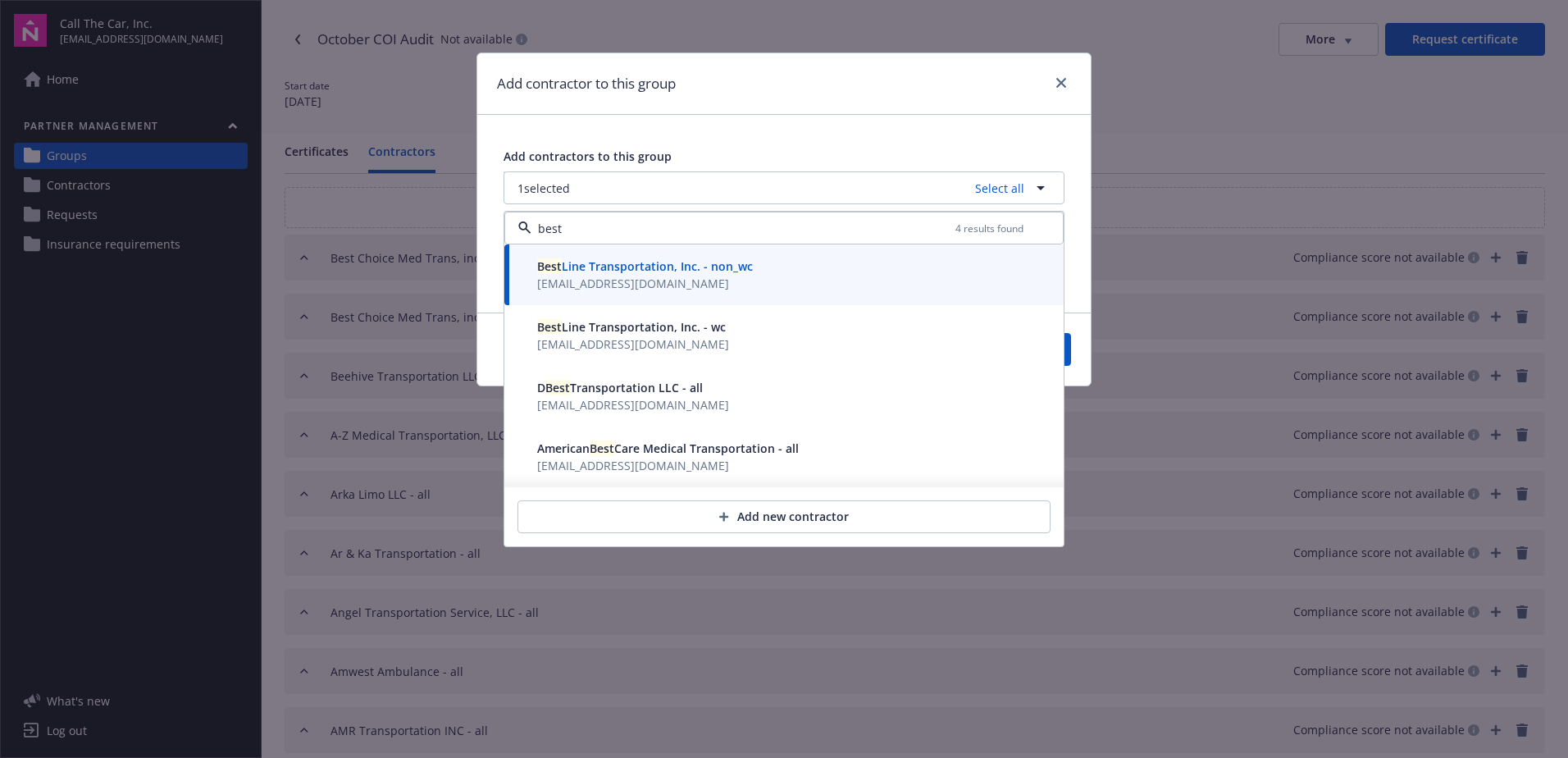
click at [609, 334] on span "Best Line Transportation, Inc. - wc" at bounding box center [631, 327] width 188 height 15
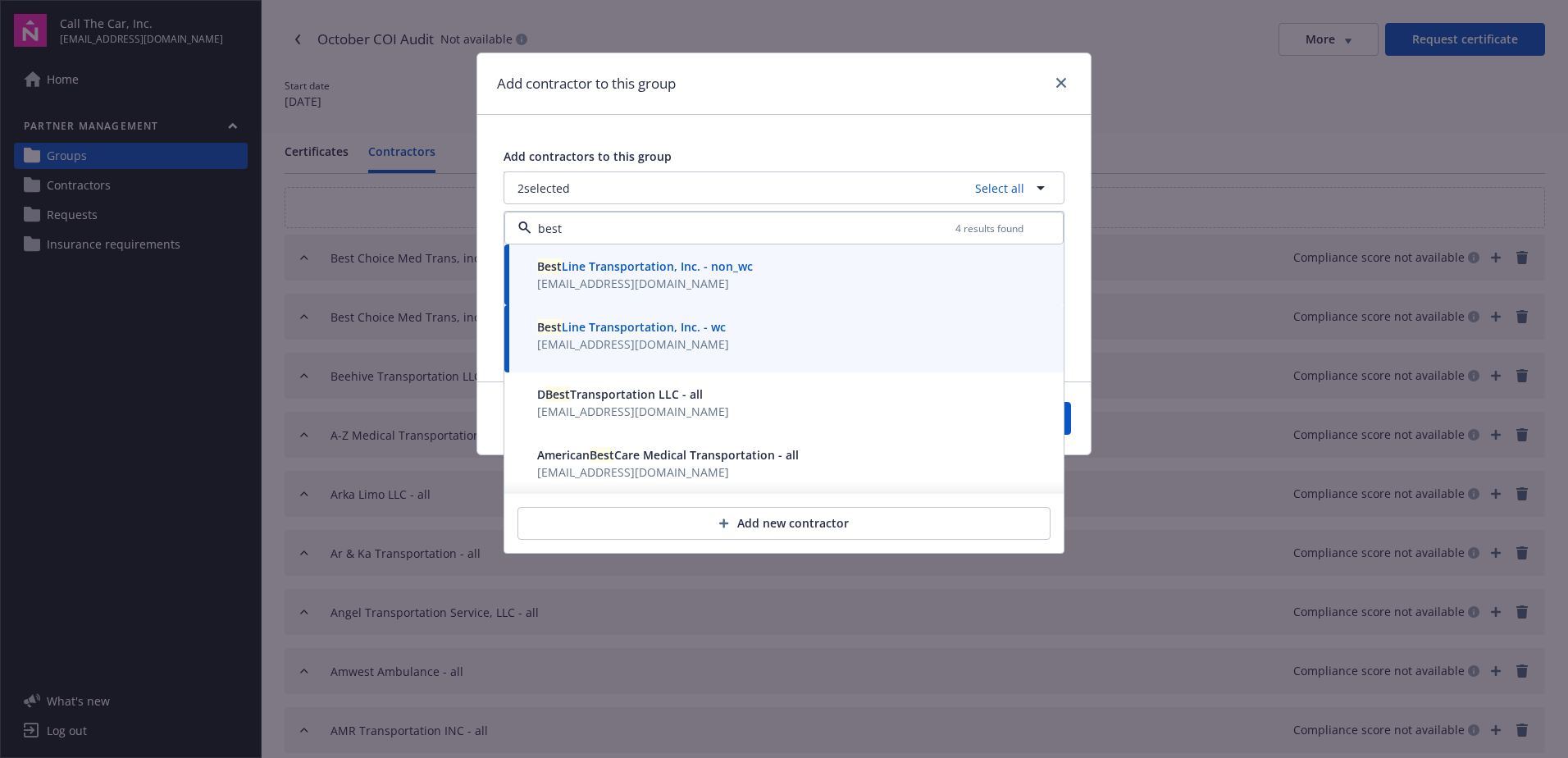
type input "best"
click at [1067, 425] on button "Save" at bounding box center [1031, 418] width 80 height 33
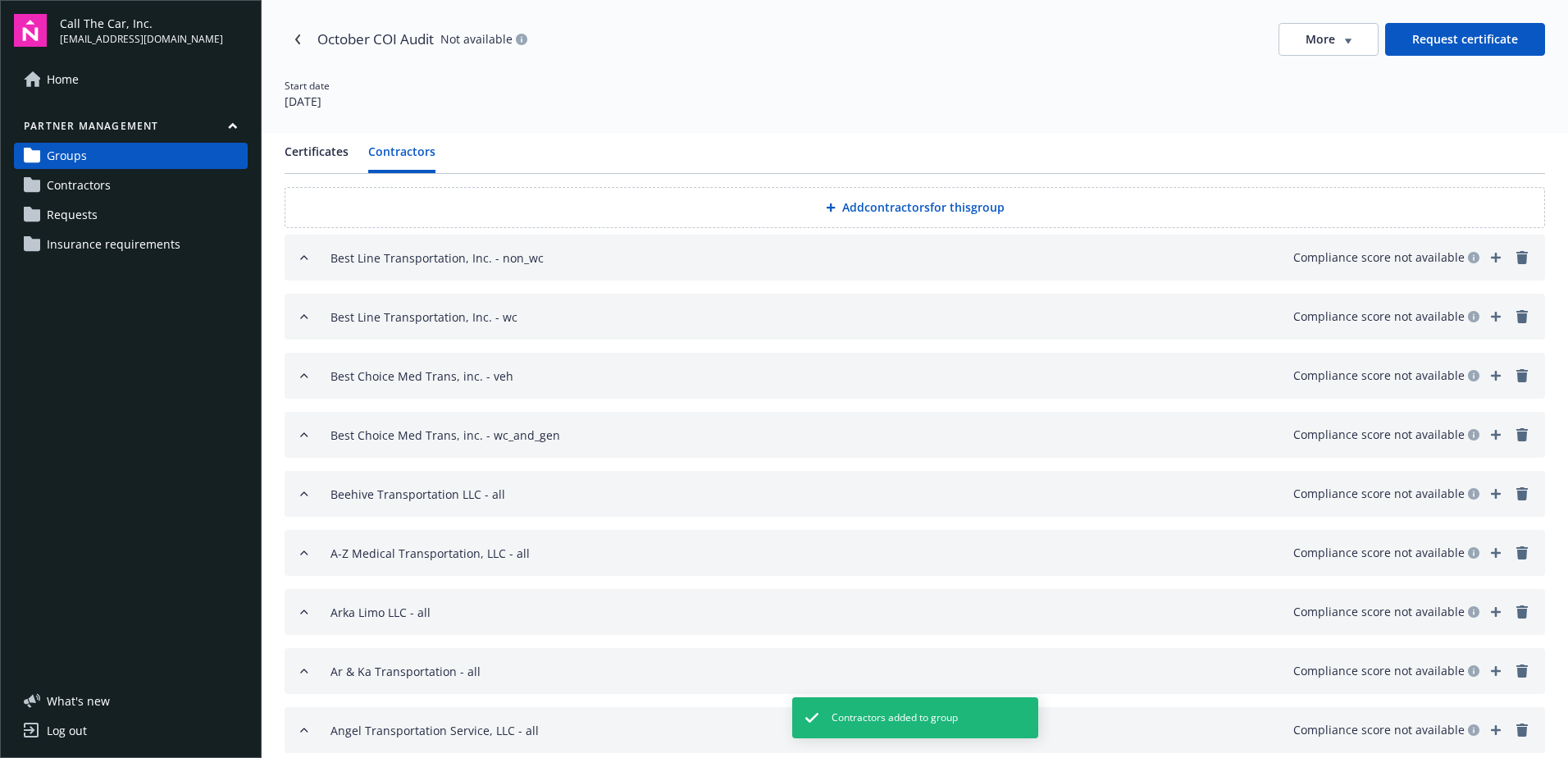
click at [874, 199] on button "Add contractors for this group" at bounding box center [914, 208] width 1261 height 41
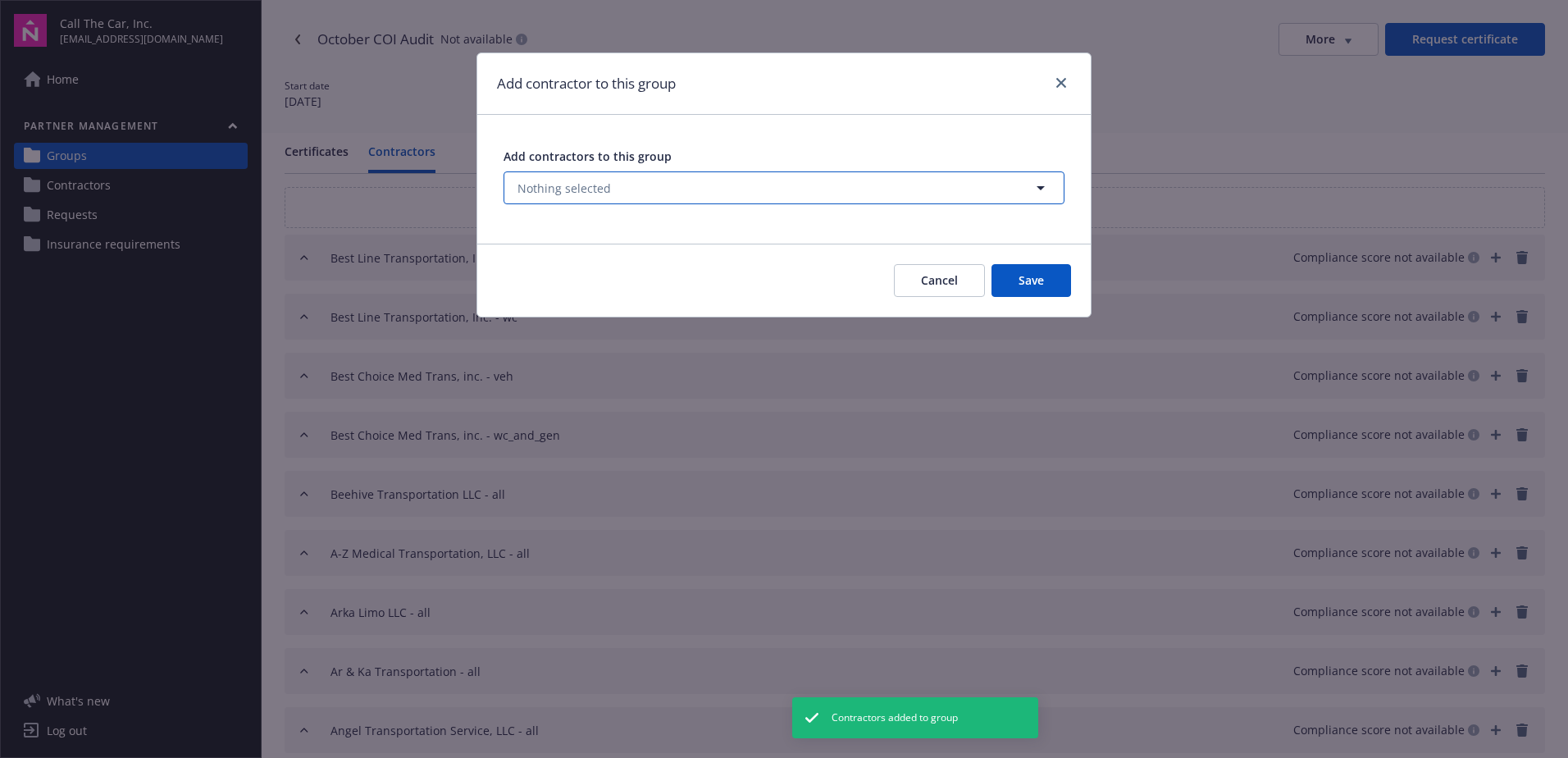
click at [564, 182] on span "Nothing selected" at bounding box center [564, 188] width 93 height 17
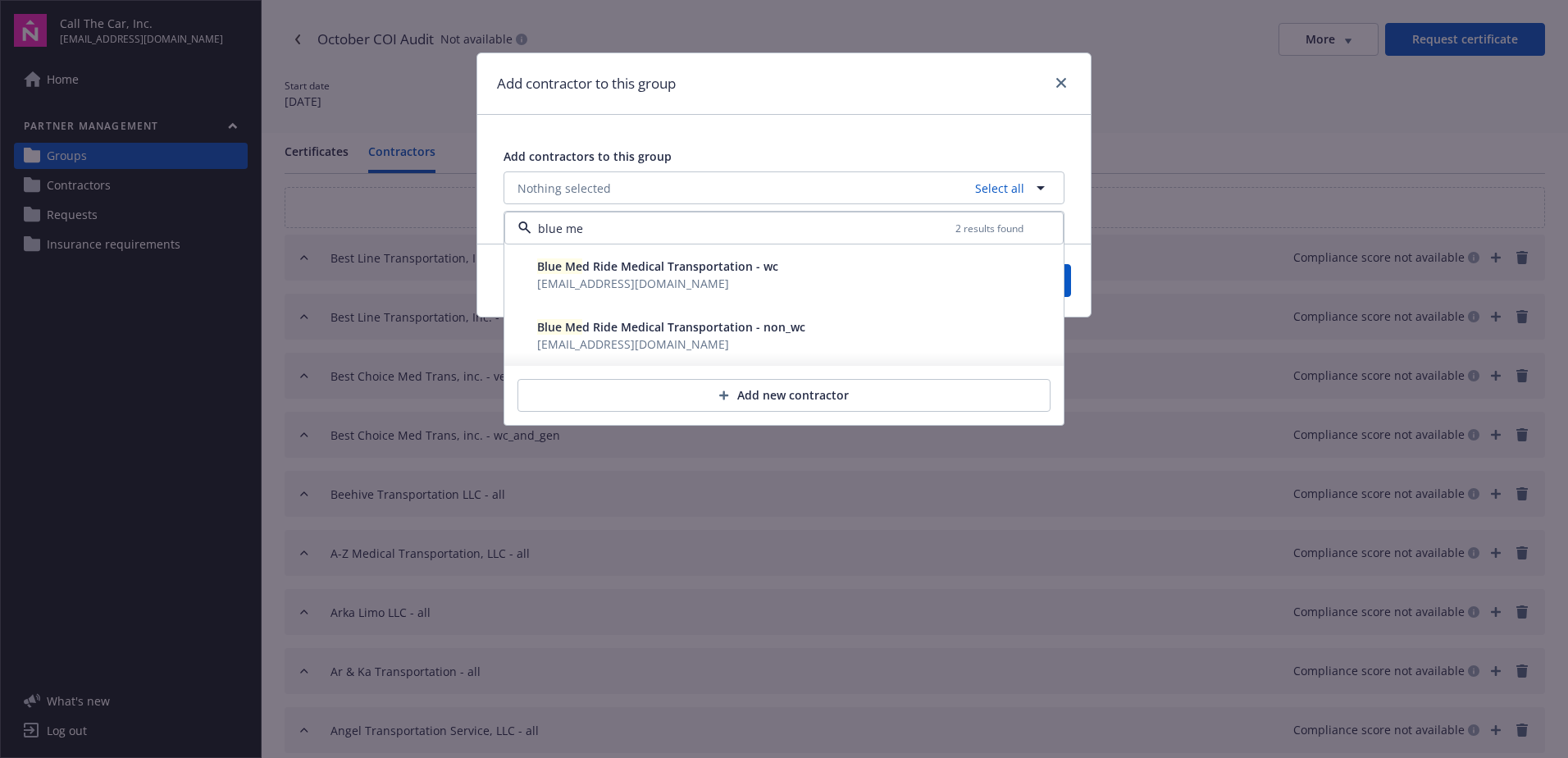
click at [623, 267] on span "Blue Me d Ride Medical Transportation - wc" at bounding box center [657, 266] width 241 height 15
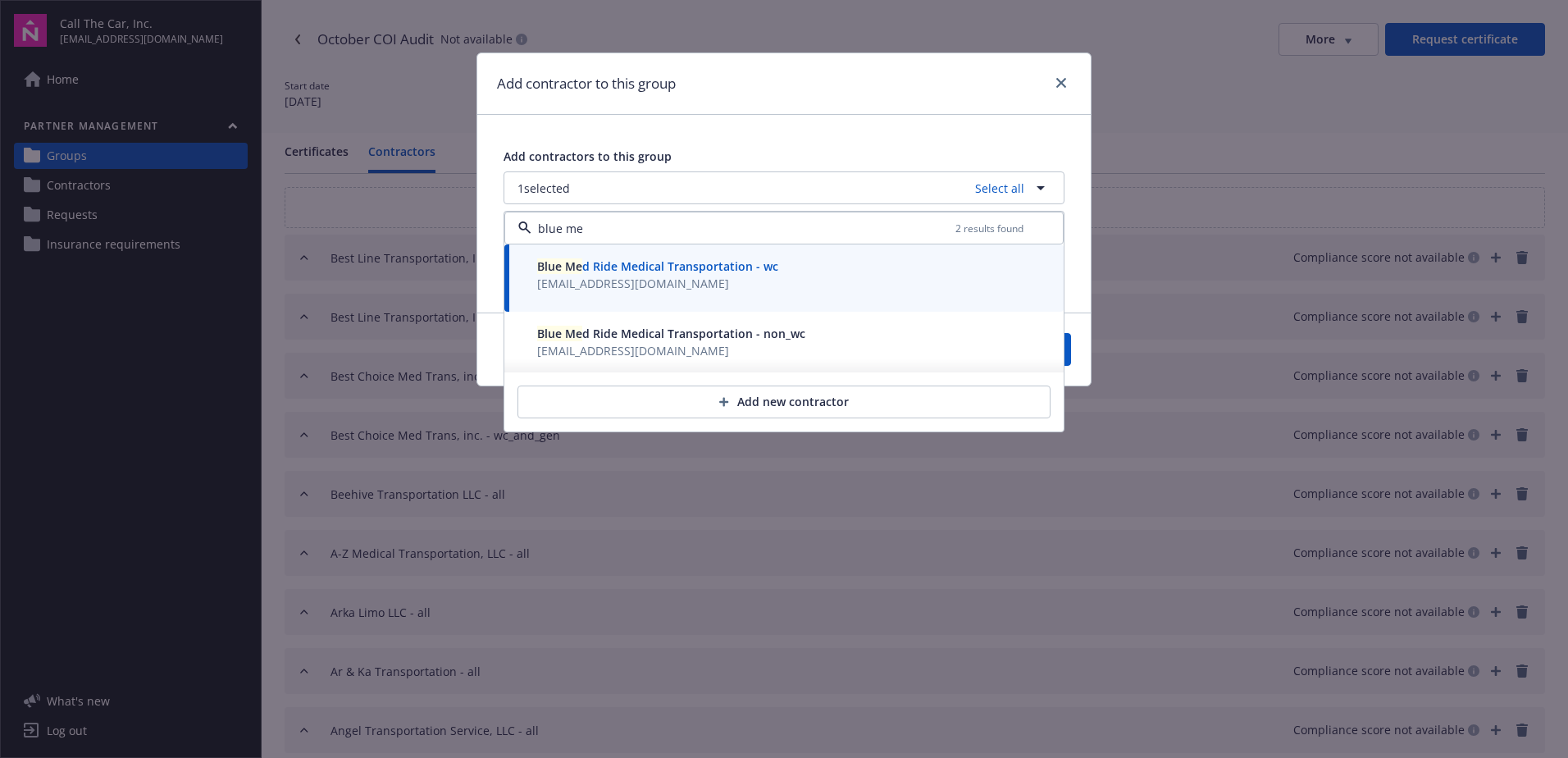
click at [619, 339] on span "Blue Me d Ride Medical Transportation - non_wc" at bounding box center [670, 333] width 268 height 15
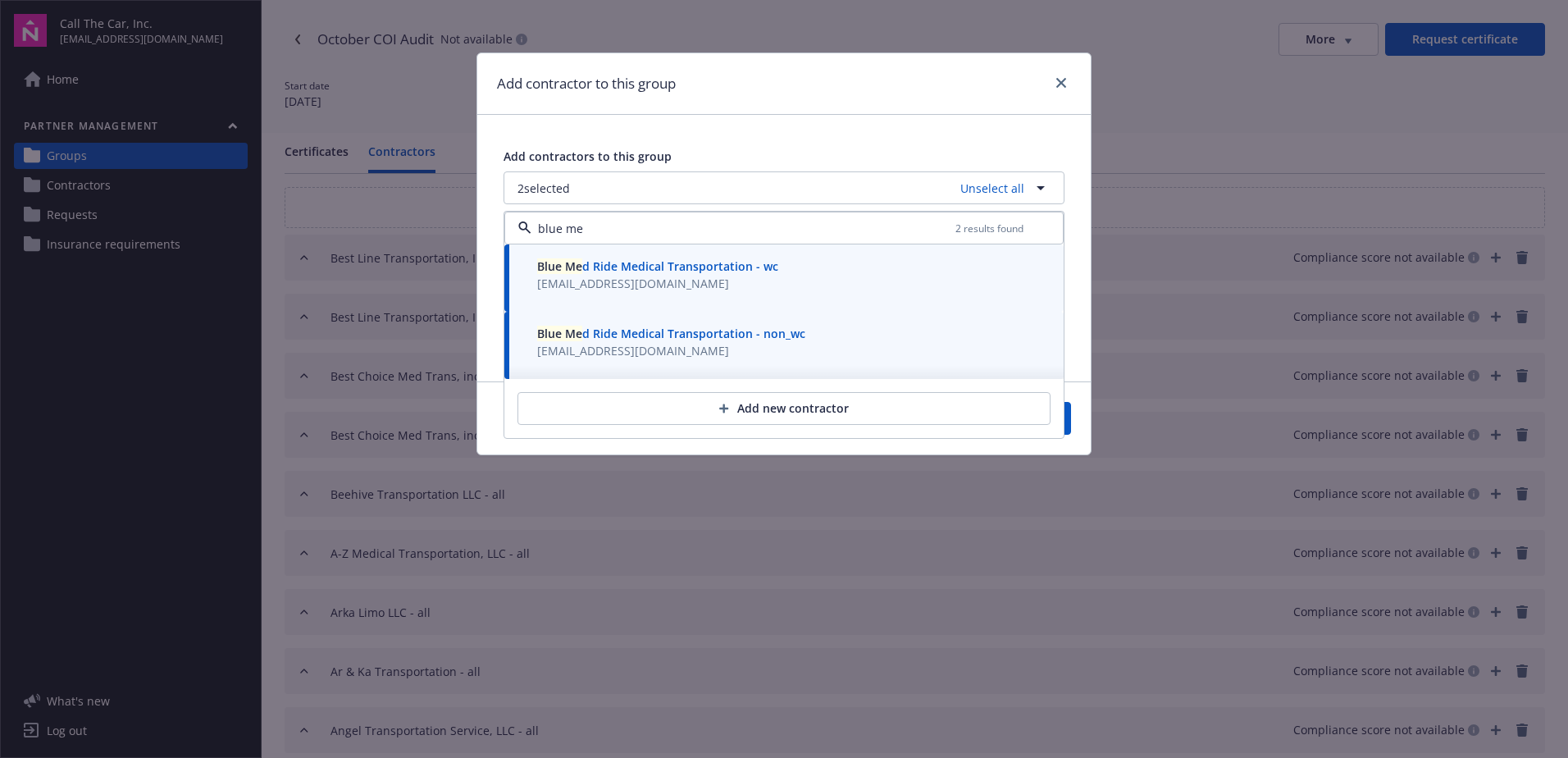
type input "blue me"
click at [1070, 413] on button "Save" at bounding box center [1031, 418] width 80 height 33
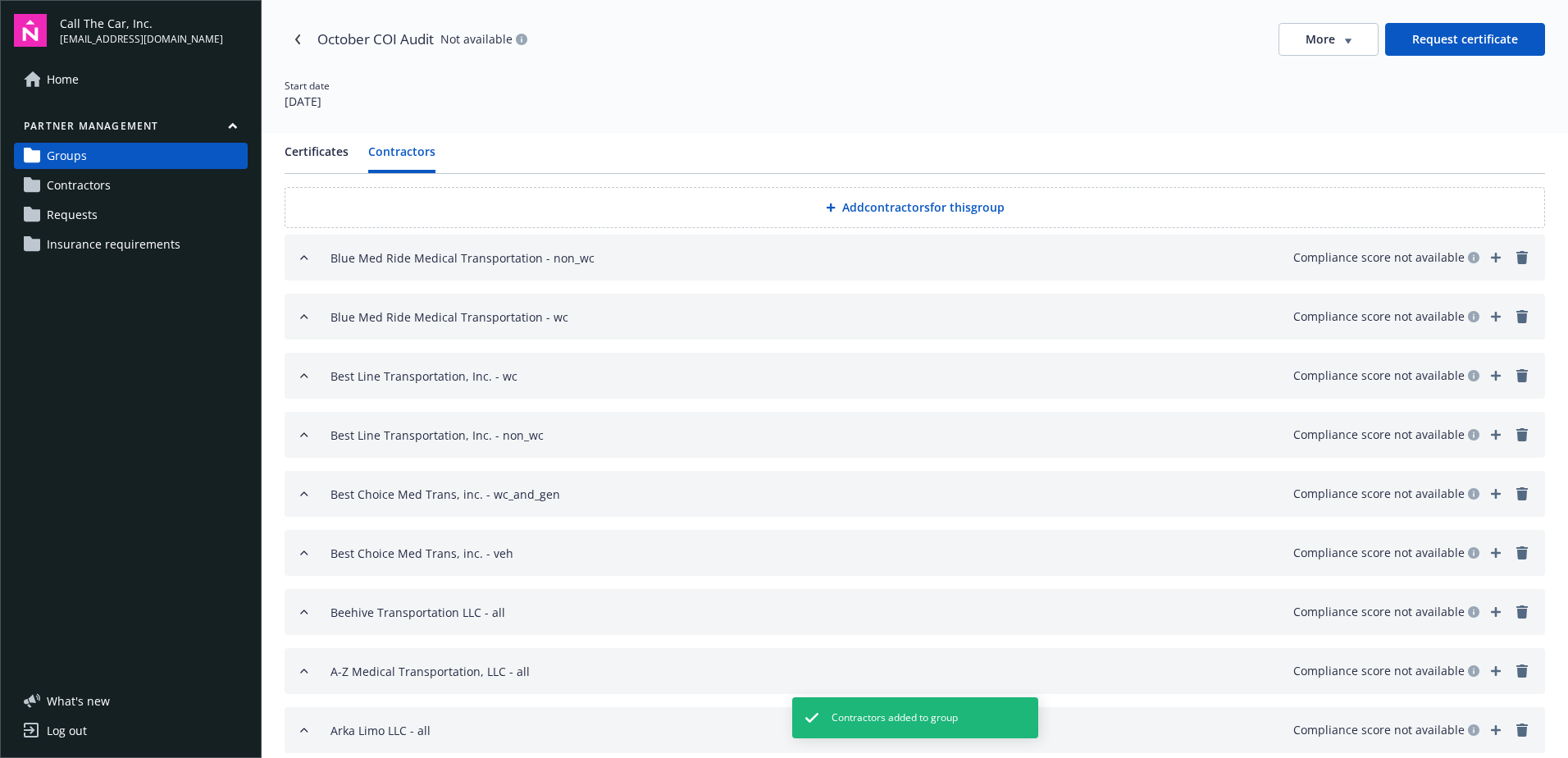
click at [875, 203] on button "Add contractors for this group" at bounding box center [914, 208] width 1261 height 41
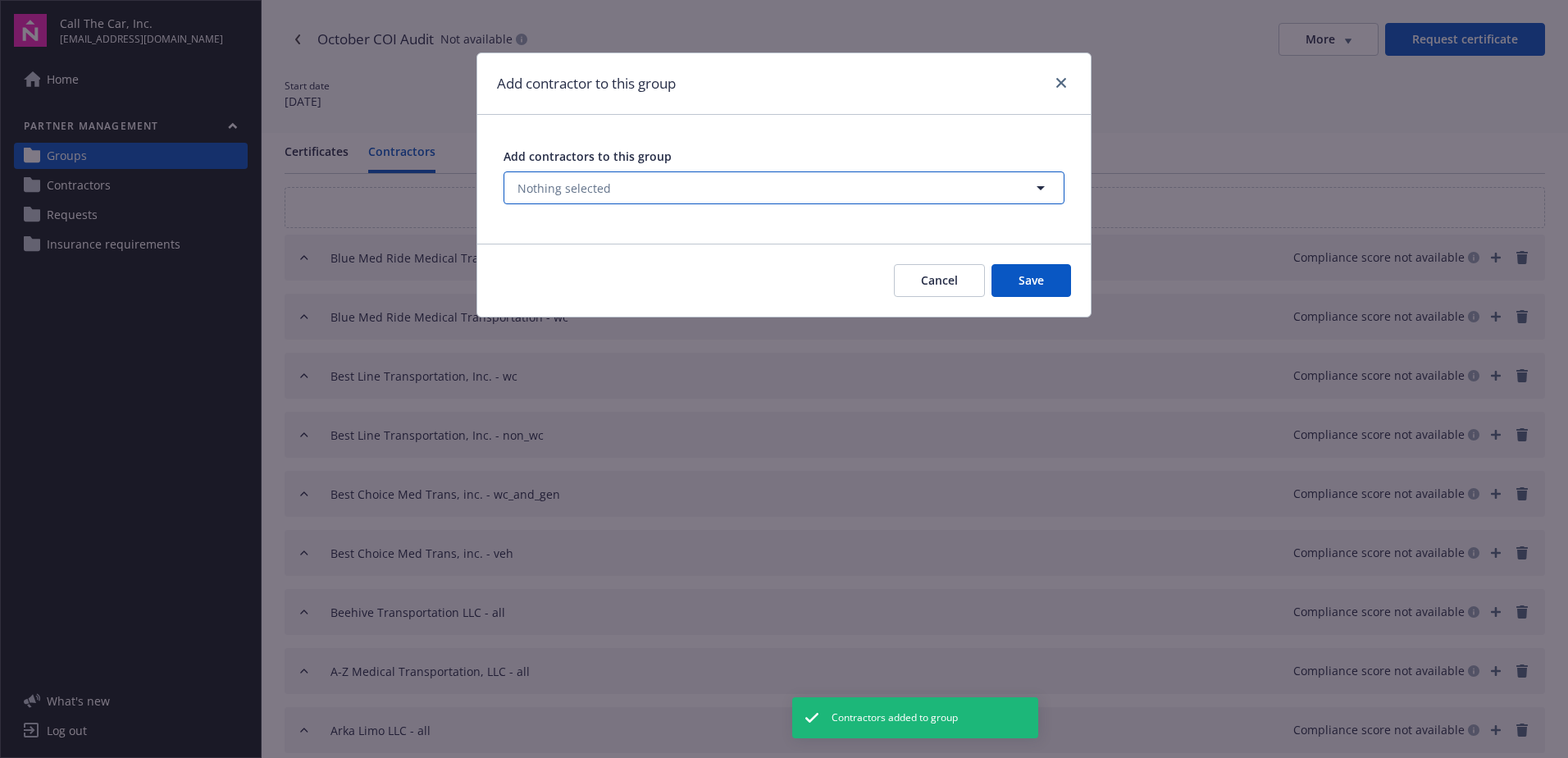
click at [578, 184] on span "Nothing selected" at bounding box center [564, 188] width 93 height 17
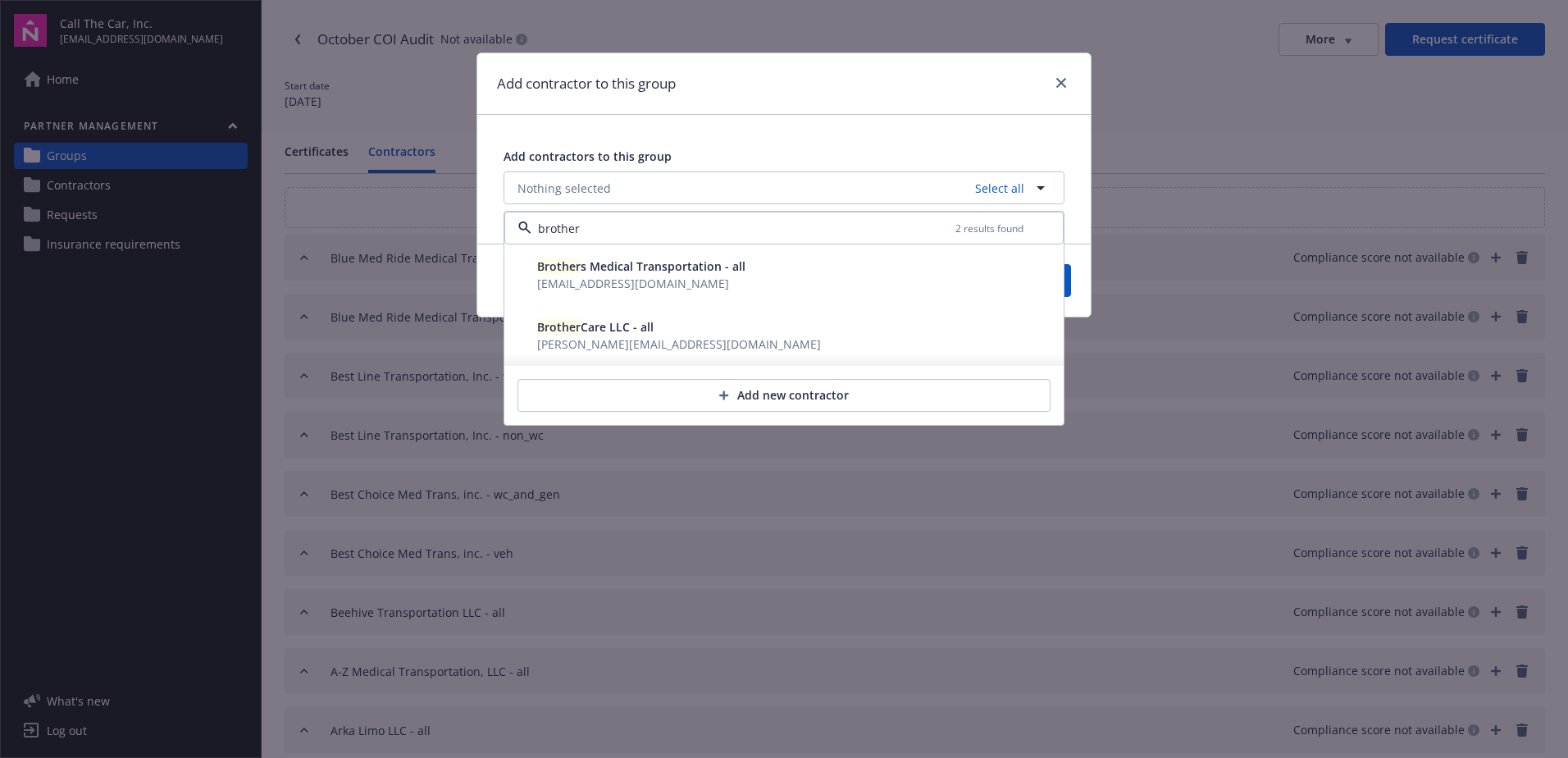
click at [570, 336] on span "majeda@karakibusiness.com" at bounding box center [678, 344] width 283 height 15
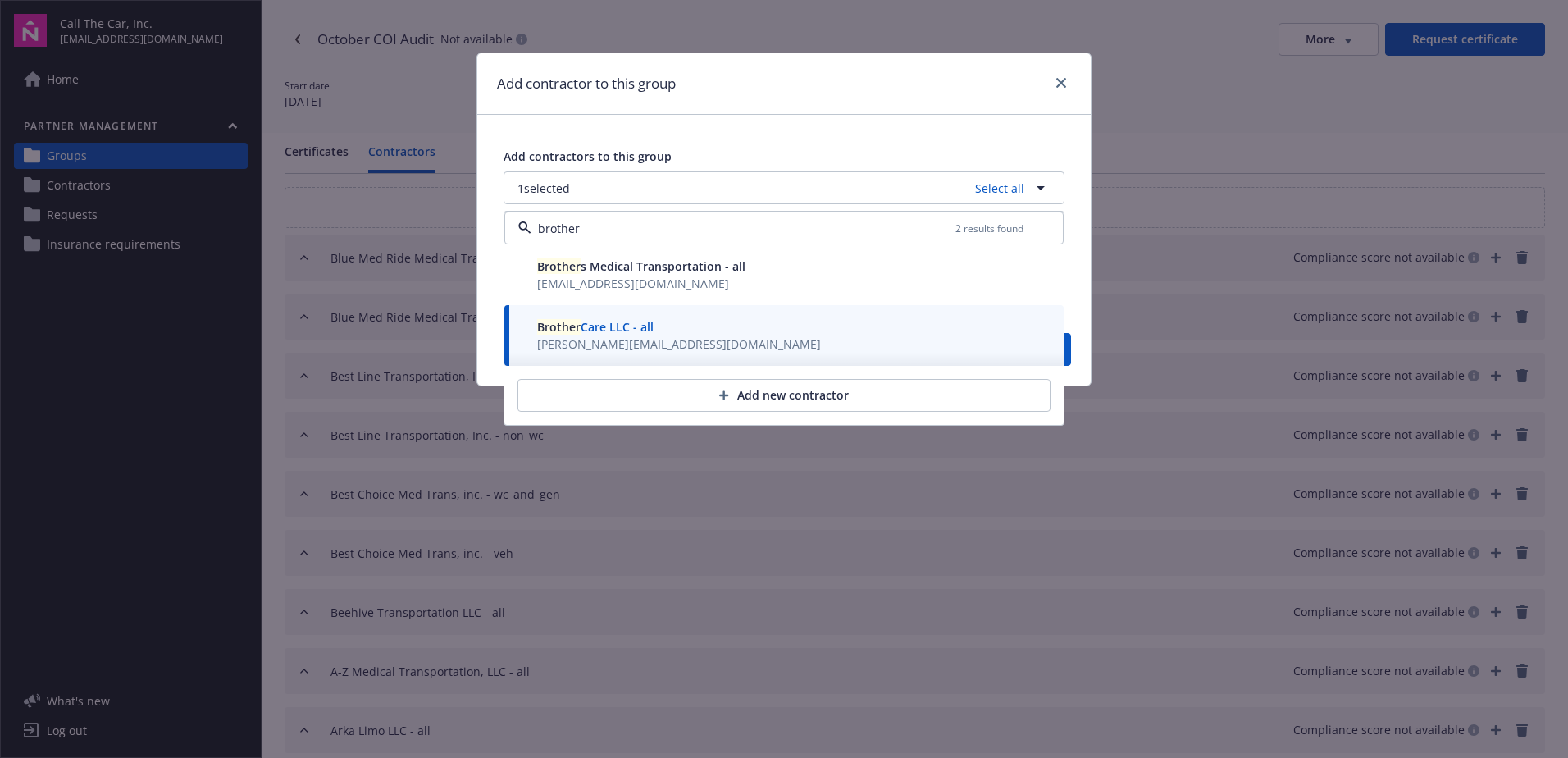
type input "brother"
click at [1065, 353] on button "Save" at bounding box center [1031, 350] width 80 height 33
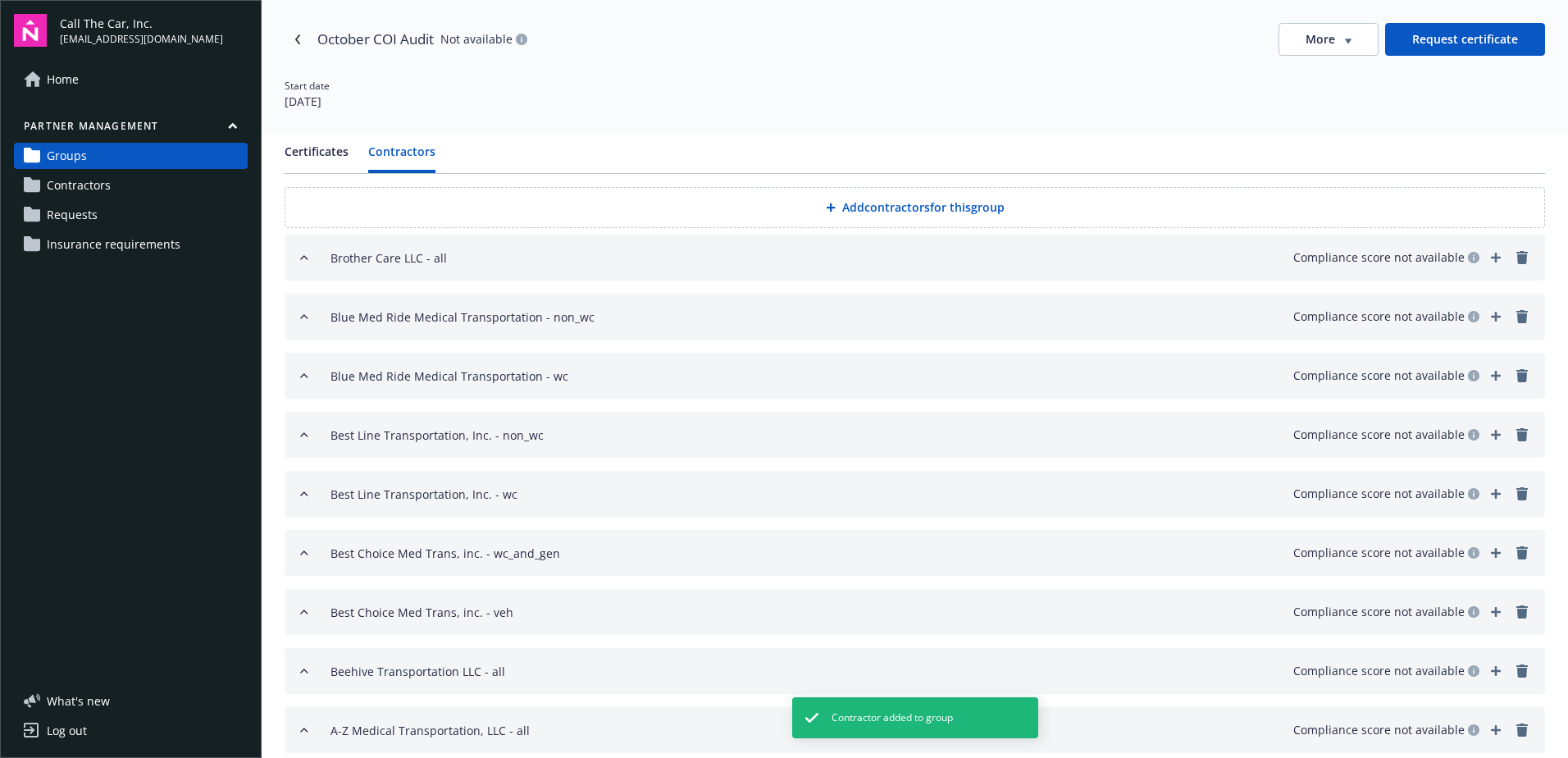
click at [858, 200] on button "Add contractors for this group" at bounding box center [914, 208] width 1261 height 41
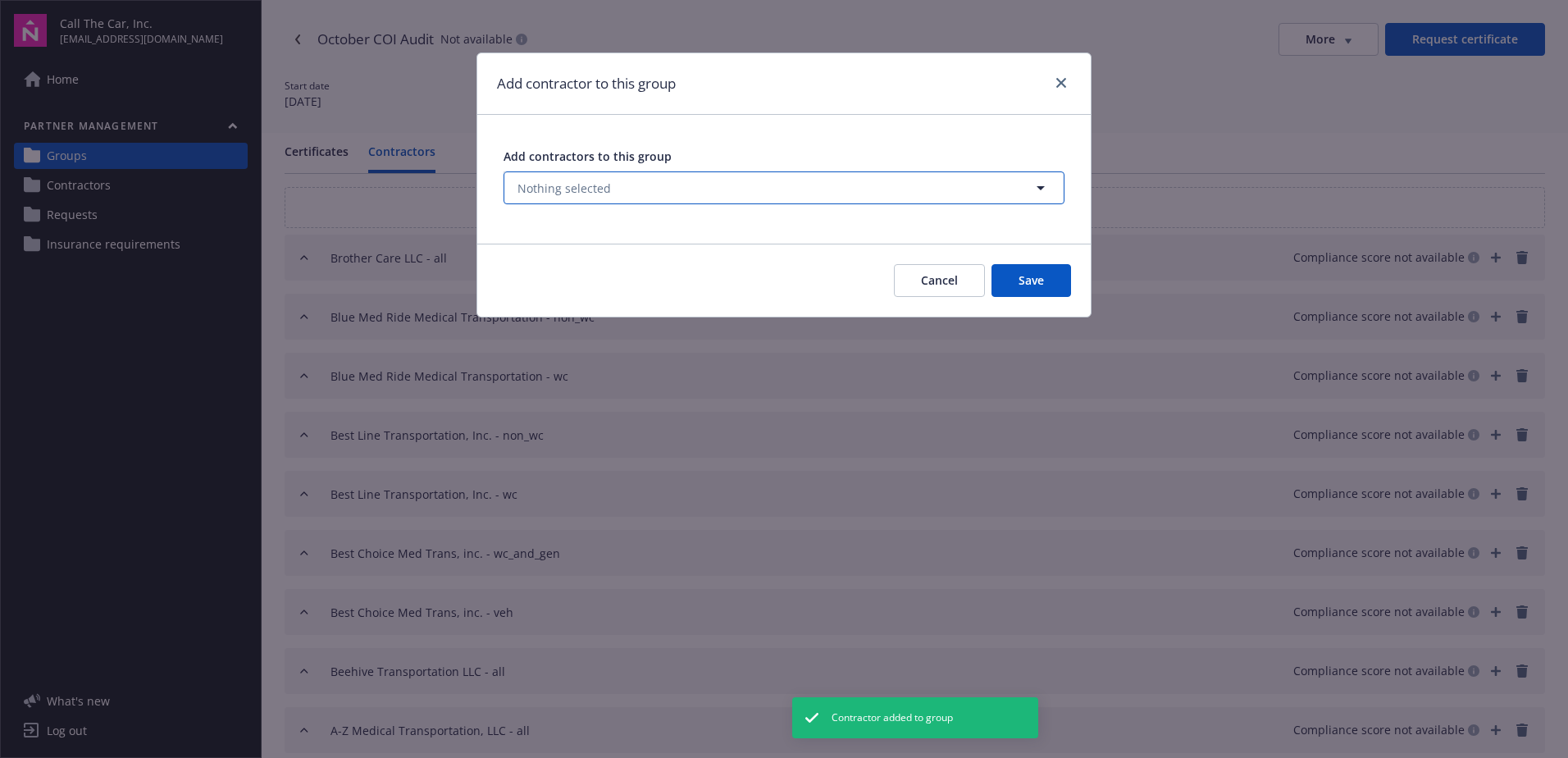
click at [558, 183] on span "Nothing selected" at bounding box center [564, 188] width 93 height 17
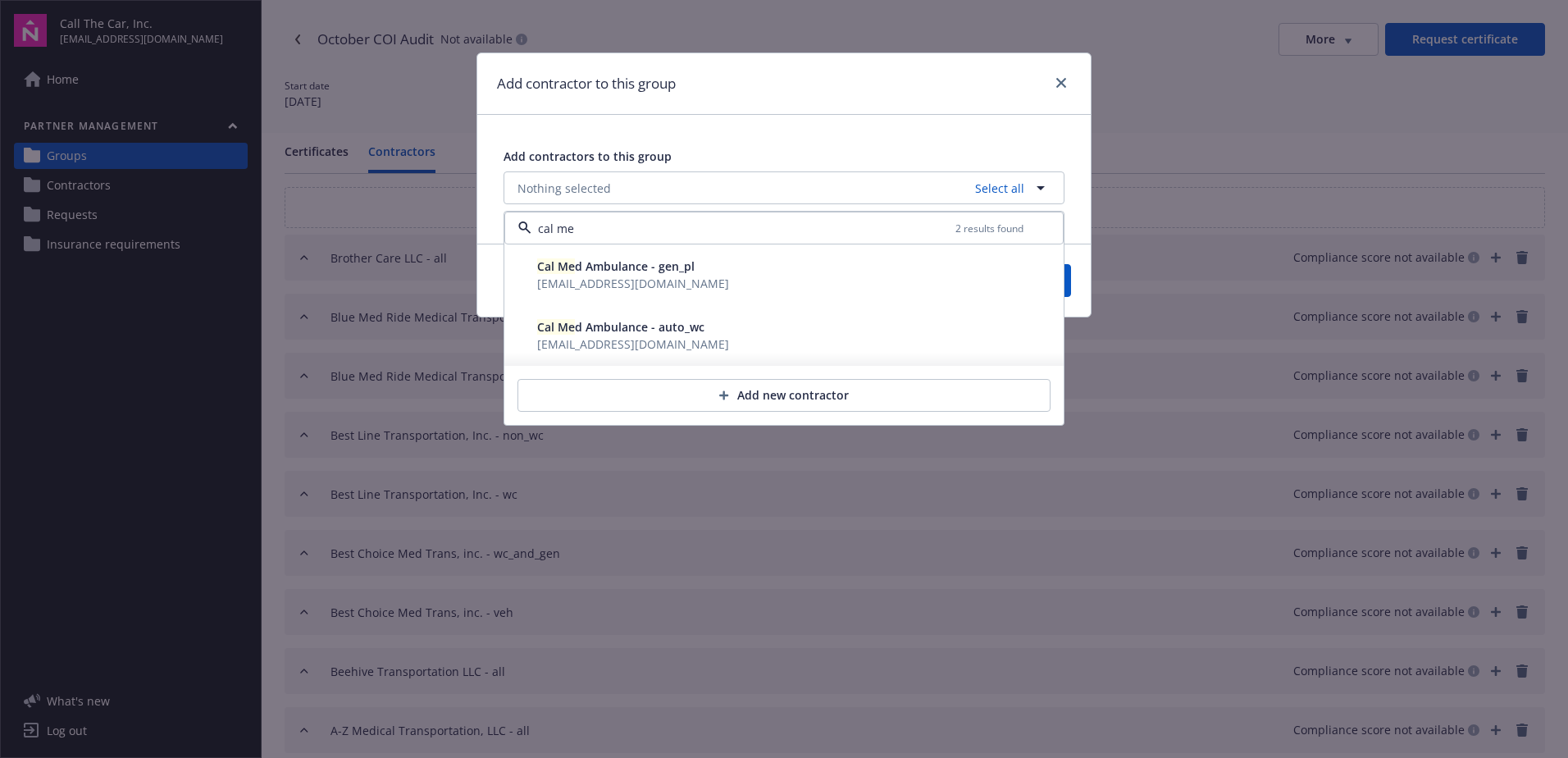
click at [575, 271] on span "Cal Me d Ambulance - gen_pl" at bounding box center [615, 266] width 157 height 15
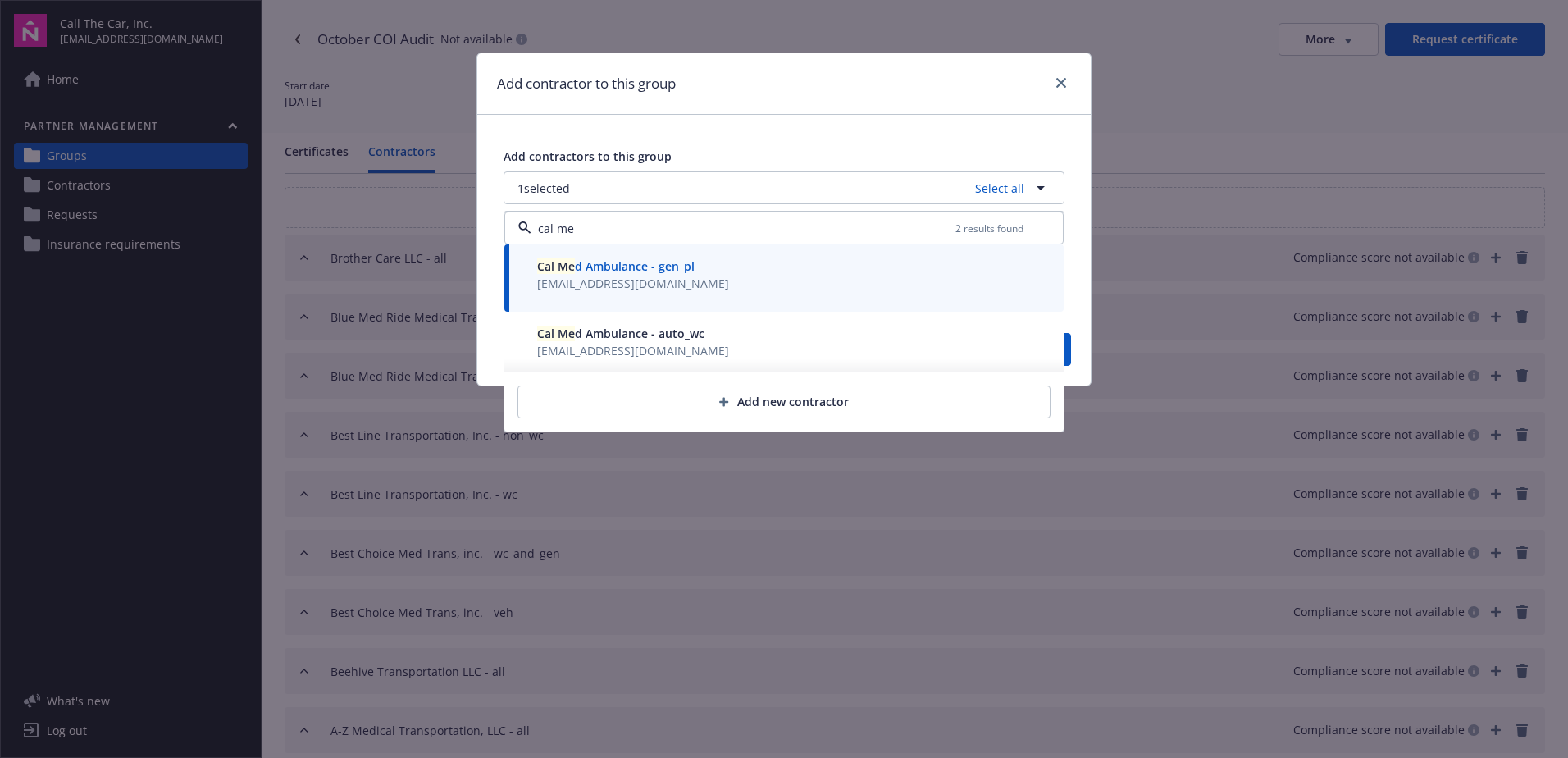
click at [567, 345] on span "certificates@colony-west.com" at bounding box center [633, 351] width 192 height 15
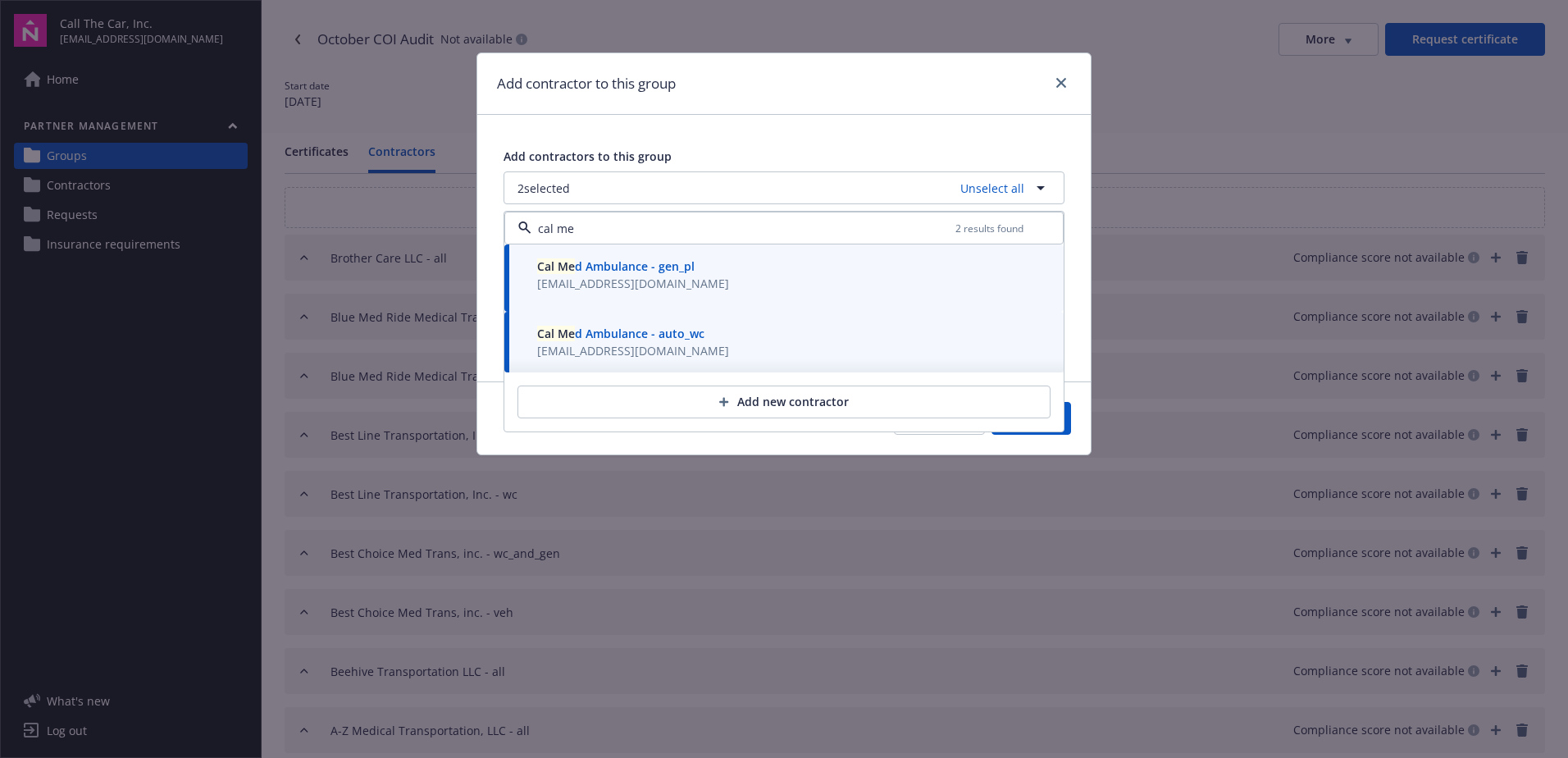
type input "cal me"
click at [1069, 424] on button "Save" at bounding box center [1031, 418] width 80 height 33
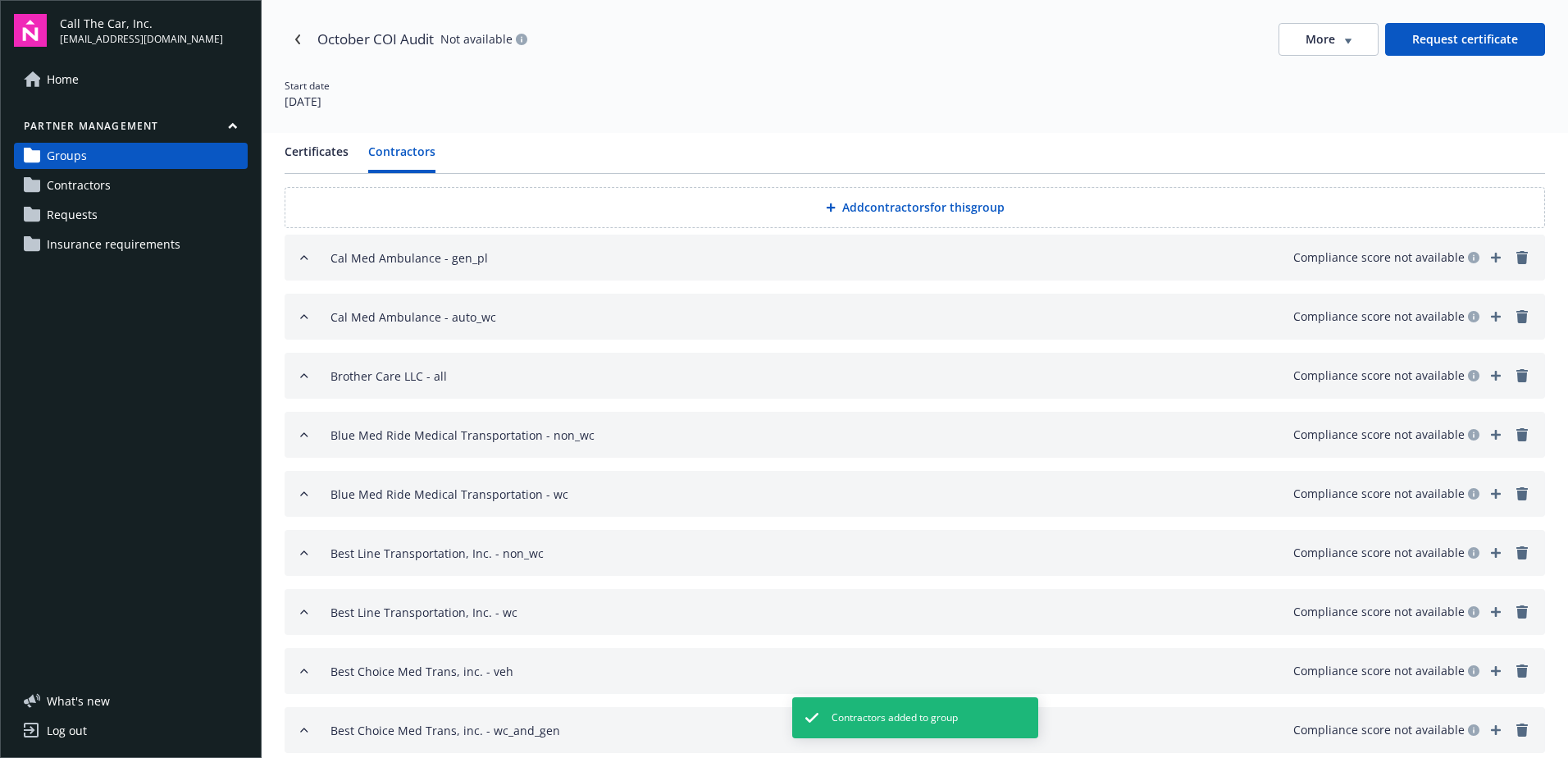
click at [873, 202] on button "Add contractors for this group" at bounding box center [914, 208] width 1261 height 41
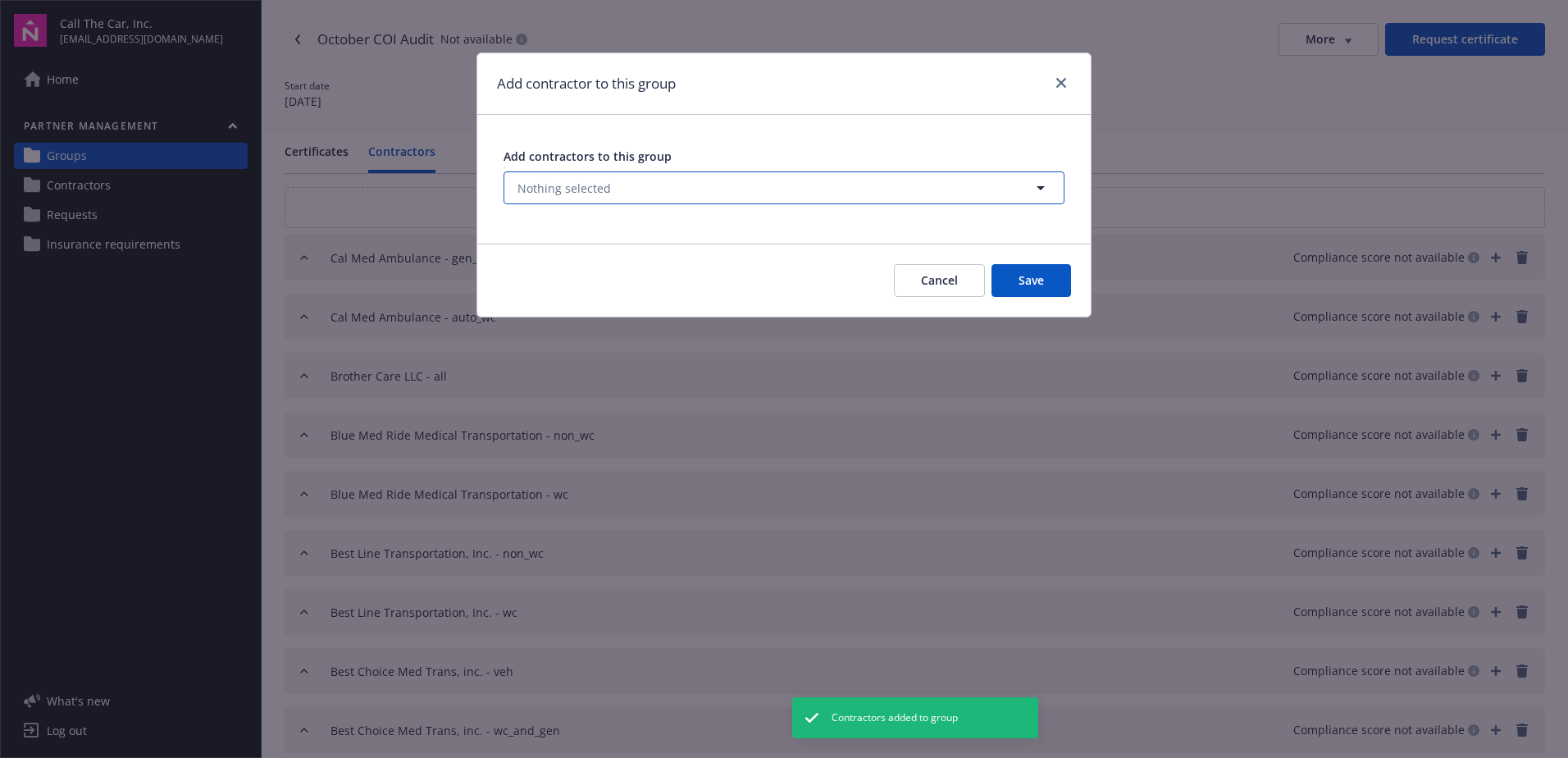
click at [655, 181] on button "Nothing selected" at bounding box center [784, 187] width 561 height 33
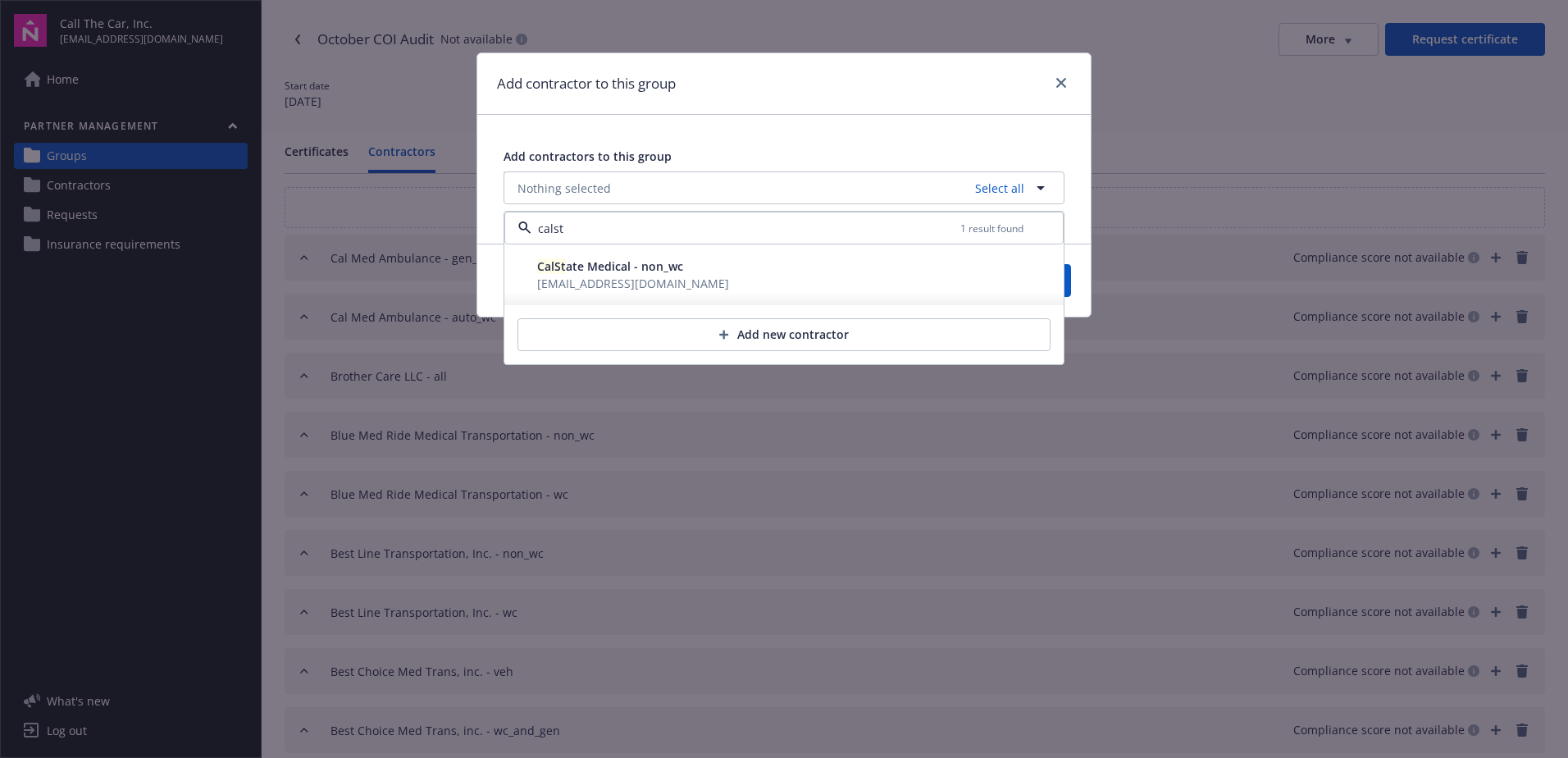
click at [627, 272] on span "CalSt ate Medical - non_wc" at bounding box center [610, 266] width 146 height 15
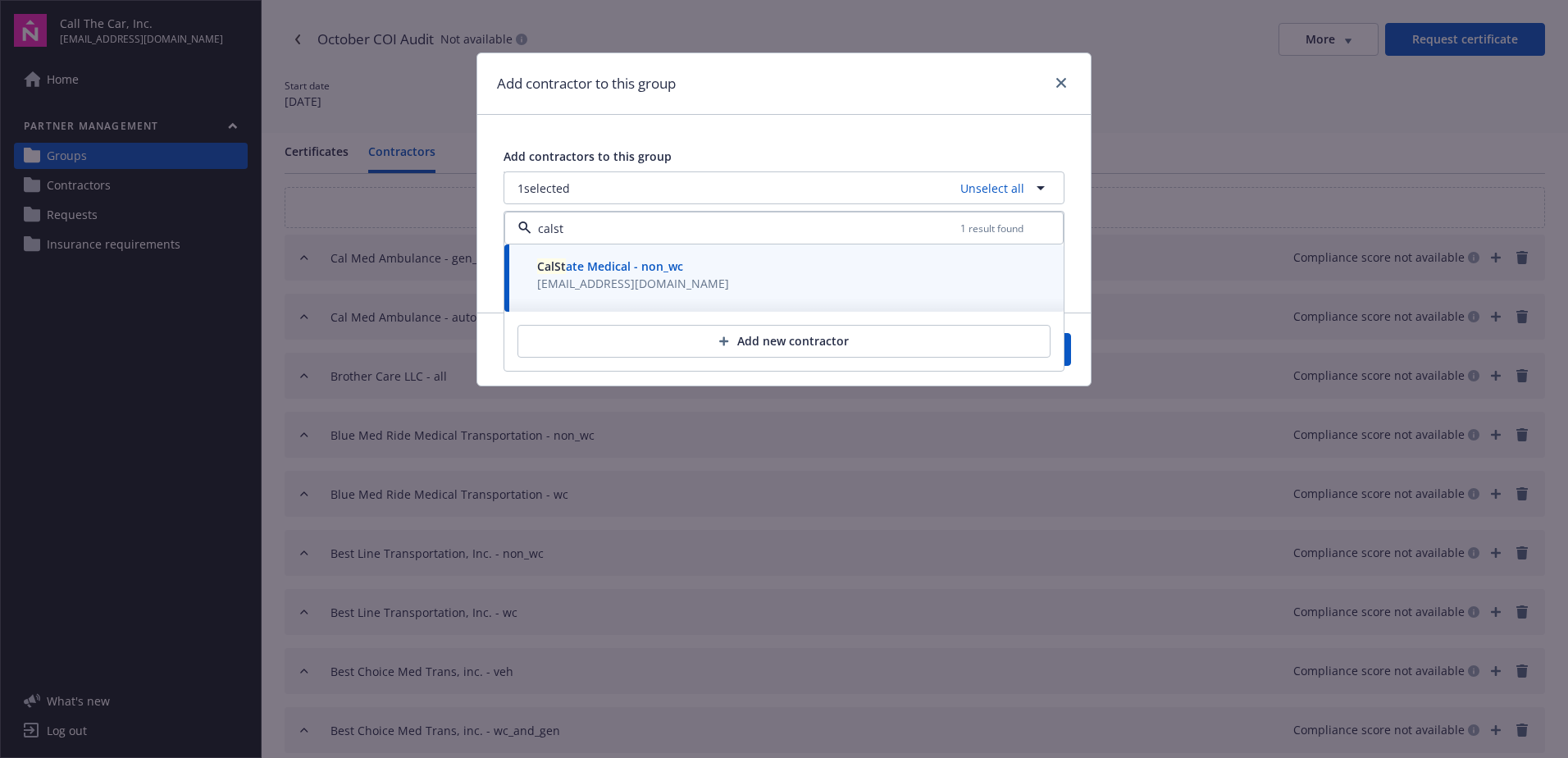
type input "calst"
click at [1071, 355] on button "Save" at bounding box center [1031, 350] width 80 height 33
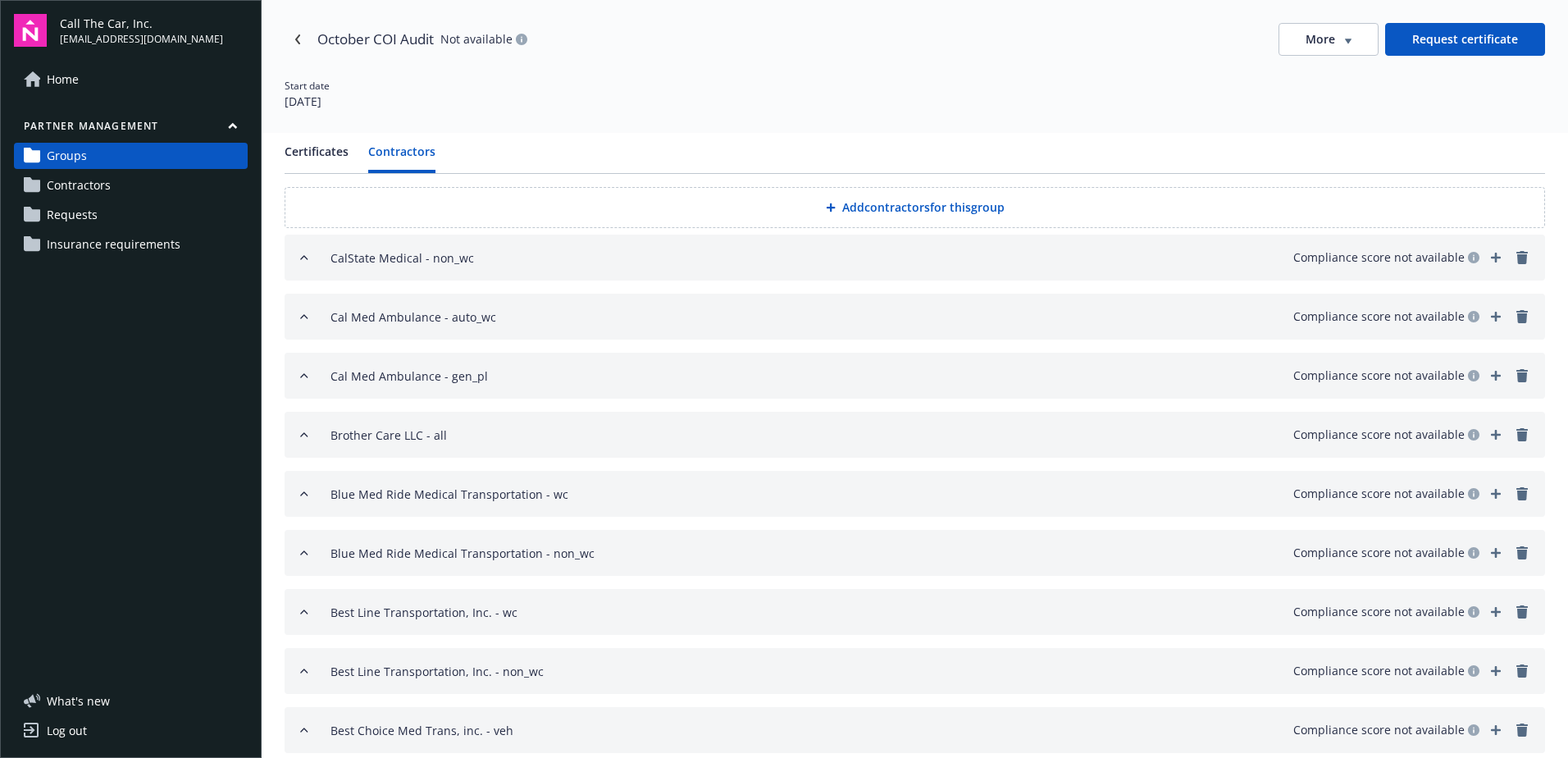
click at [894, 201] on button "Add contractors for this group" at bounding box center [914, 208] width 1261 height 41
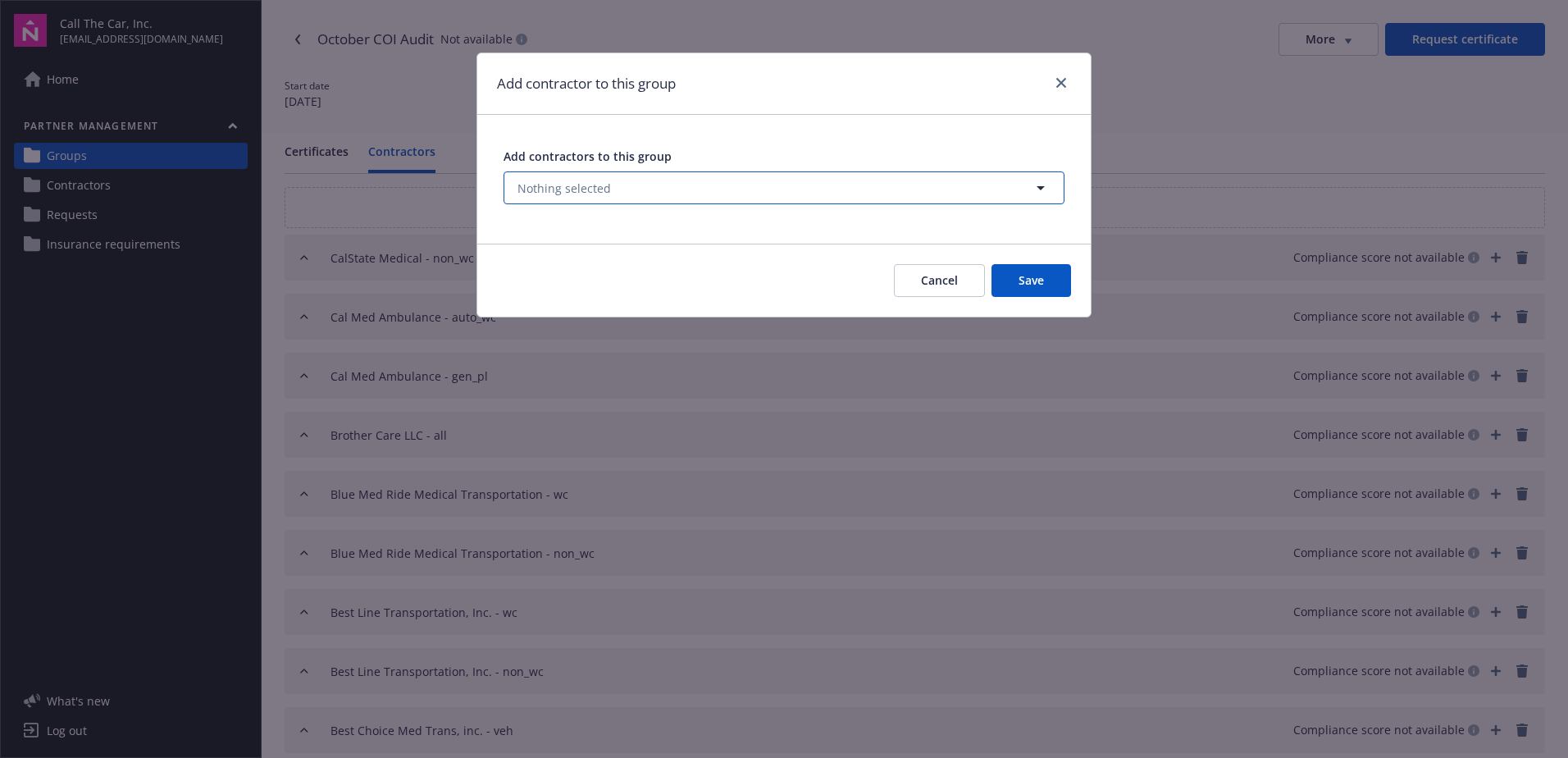
click at [549, 189] on span "Nothing selected" at bounding box center [564, 188] width 93 height 17
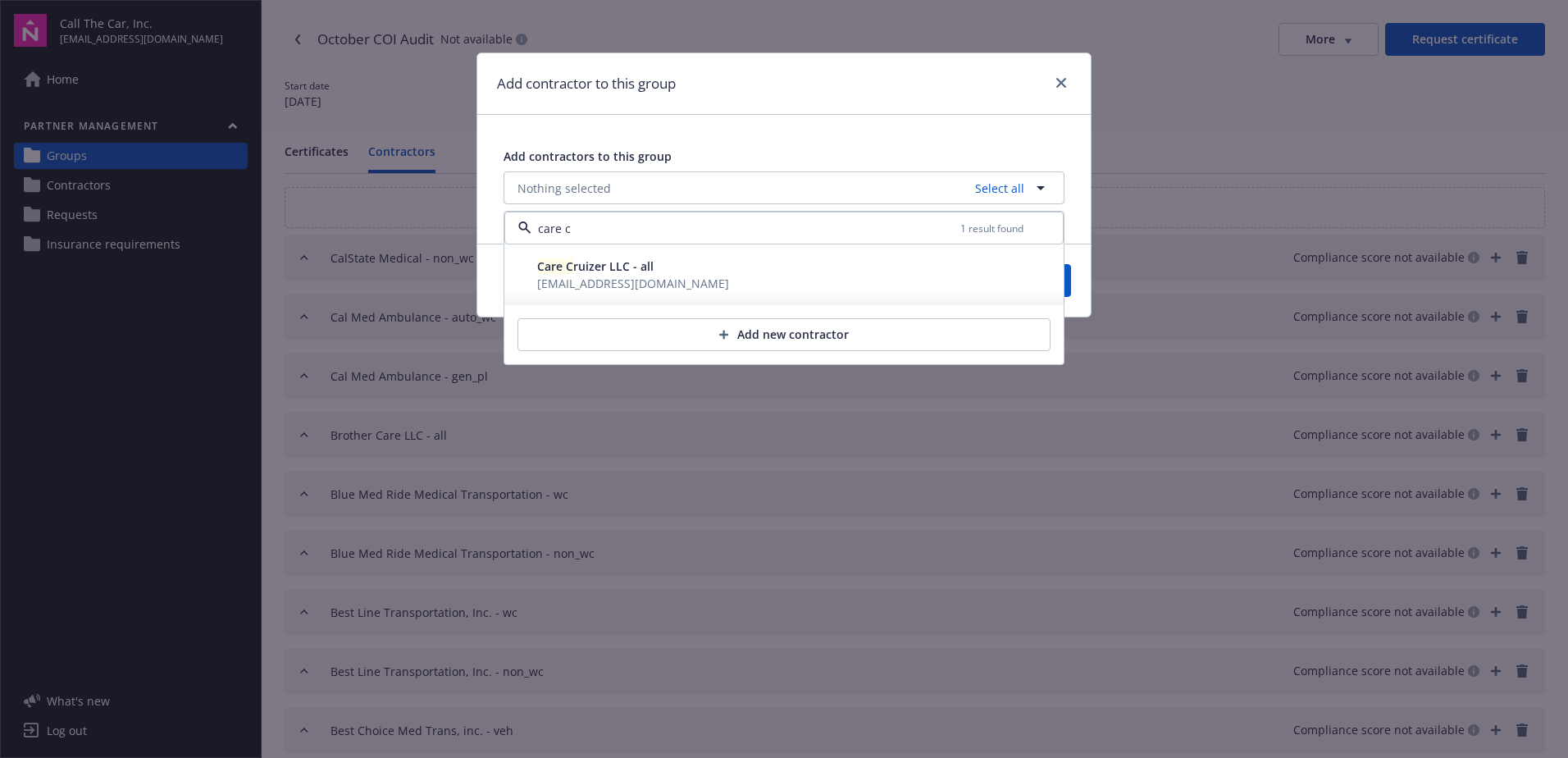
click at [619, 277] on span "policyservices@jarvisins.com" at bounding box center [633, 283] width 192 height 15
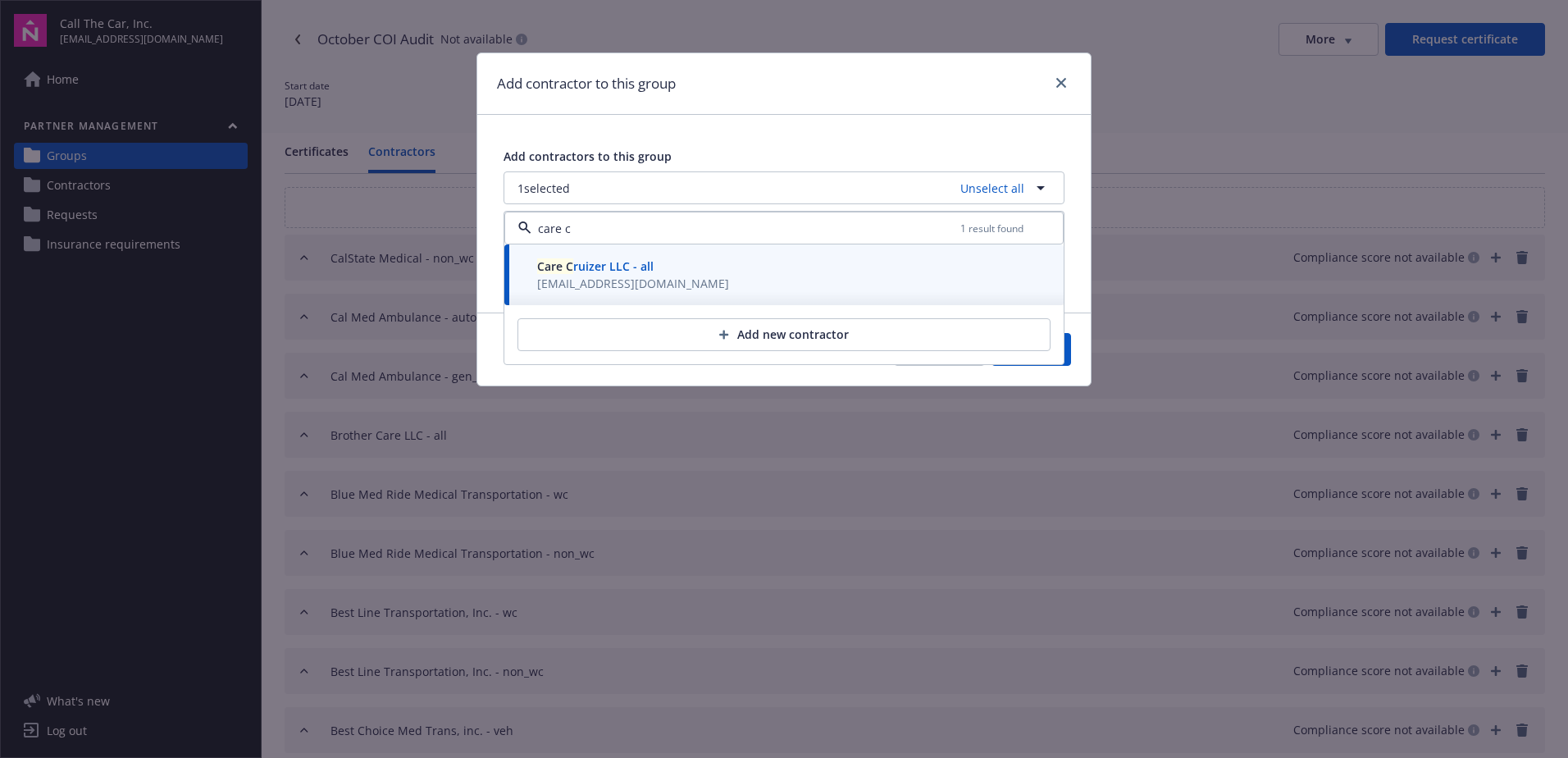
type input "care c"
click at [1070, 354] on button "Save" at bounding box center [1031, 350] width 80 height 33
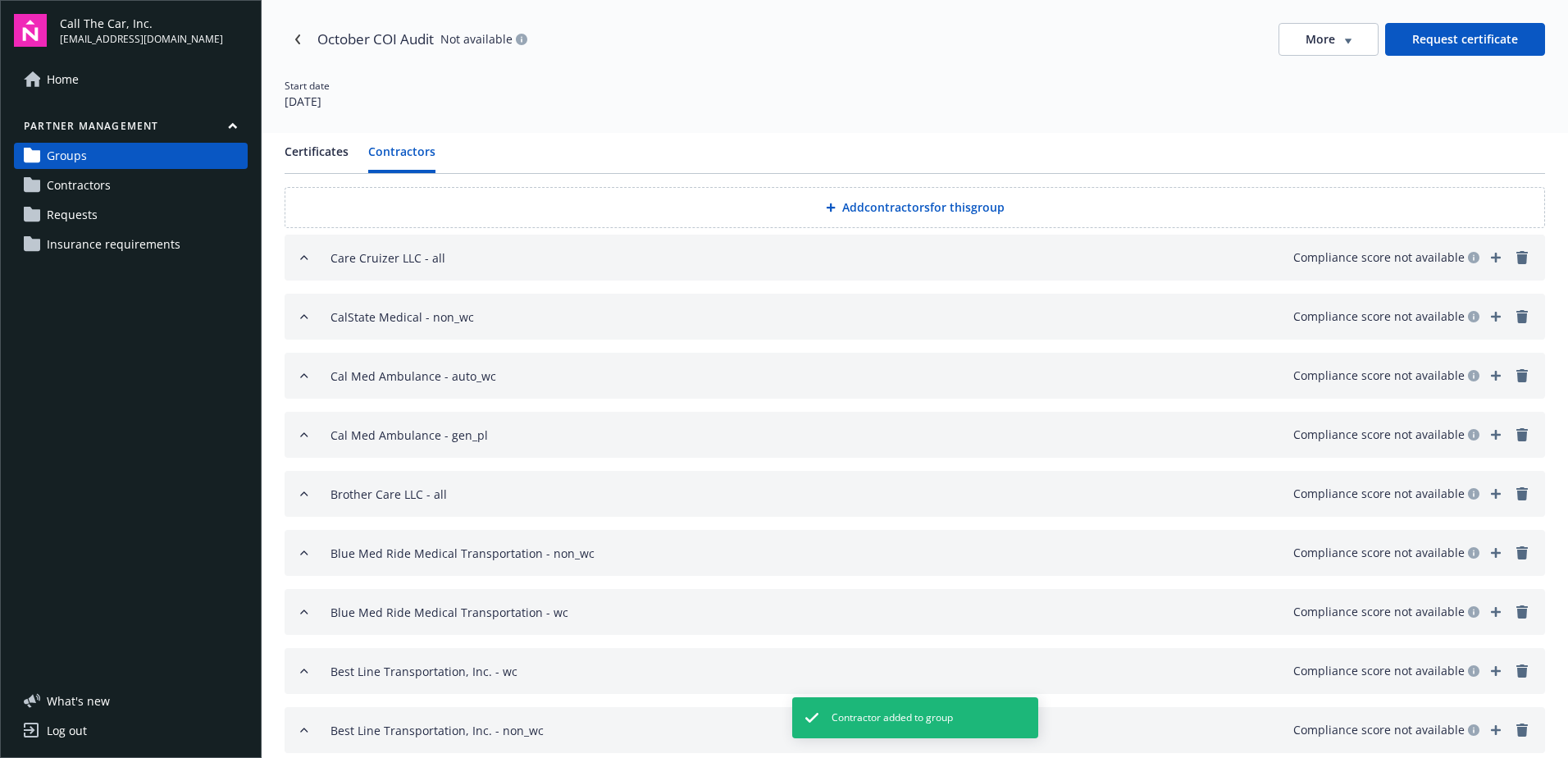
click at [848, 203] on button "Add contractors for this group" at bounding box center [914, 208] width 1261 height 41
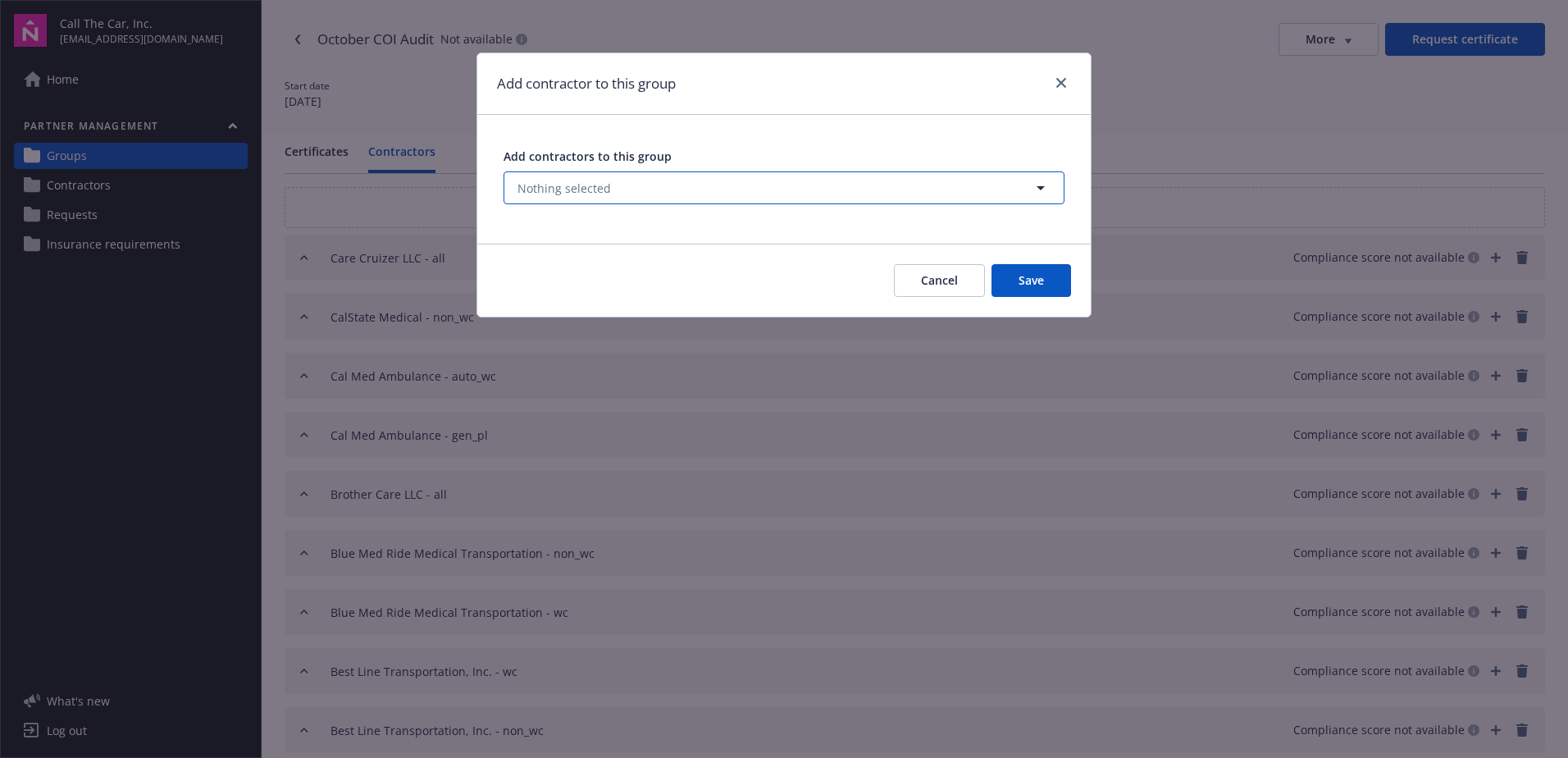
click at [571, 184] on span "Nothing selected" at bounding box center [564, 188] width 93 height 17
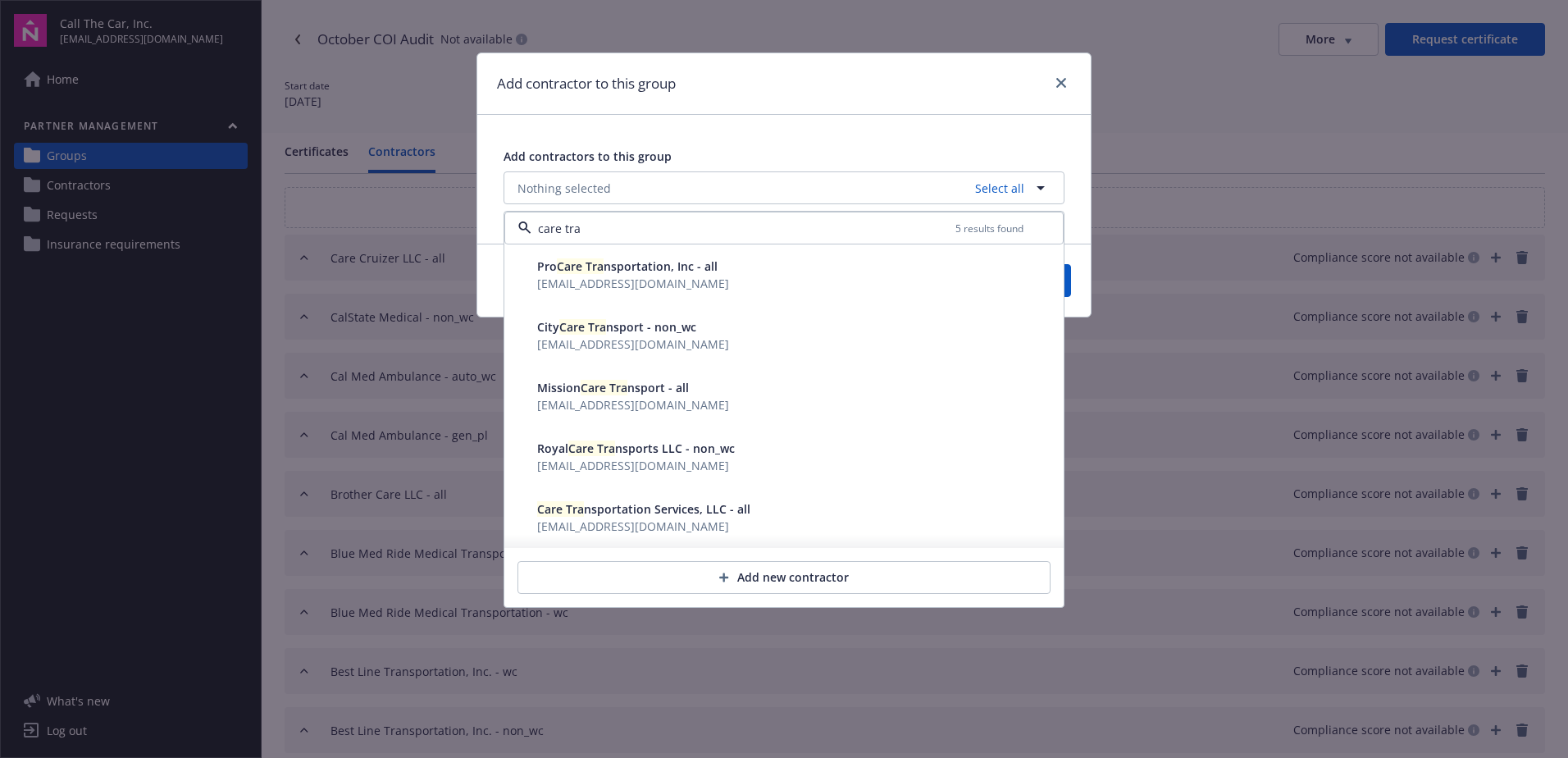
click at [658, 523] on span "CERTIFICATE@KASHINSURANCE.COM" at bounding box center [633, 526] width 192 height 15
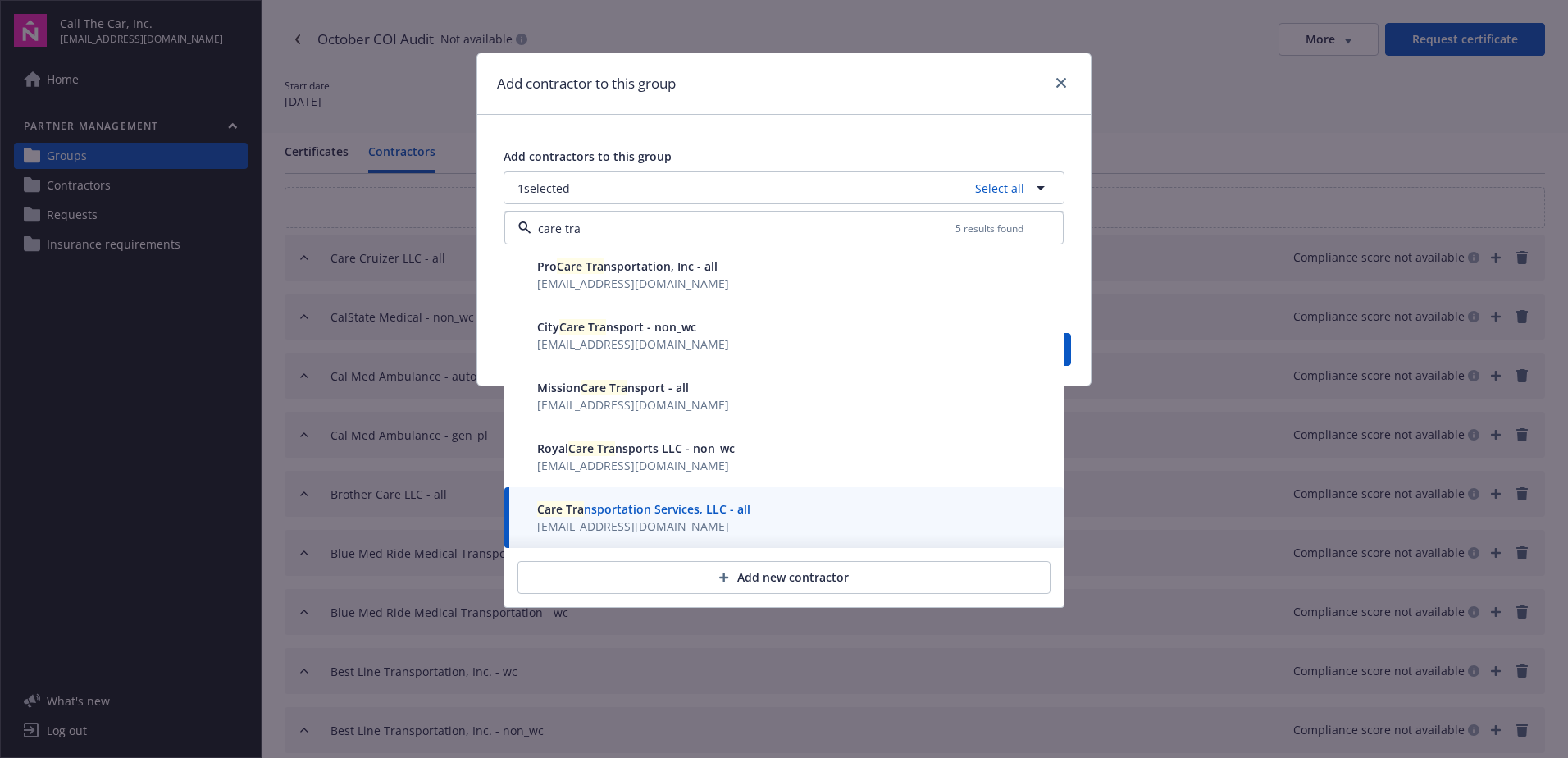
type input "care tra"
click at [1069, 355] on button "Save" at bounding box center [1031, 350] width 80 height 33
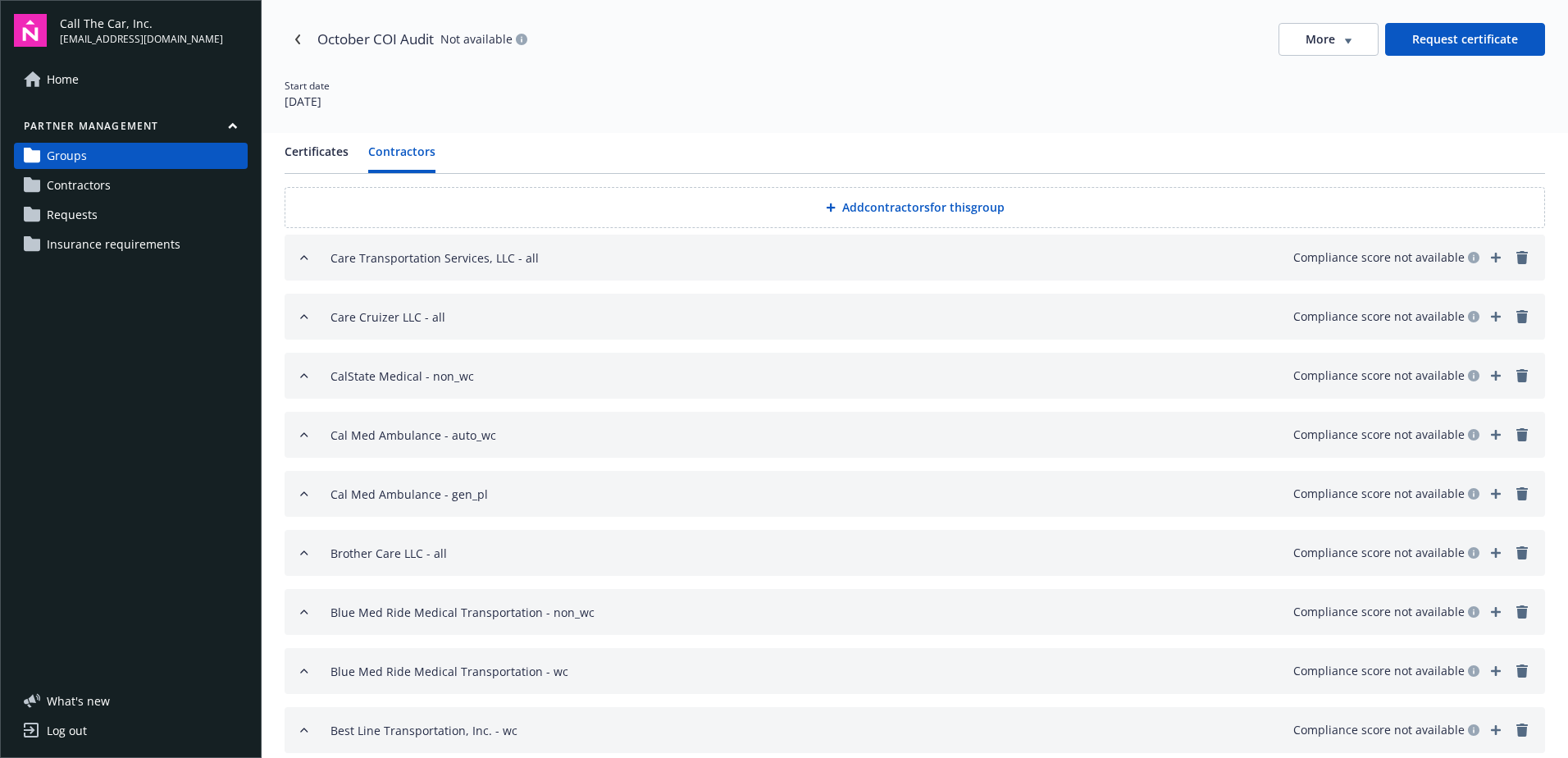
click at [868, 202] on button "Add contractors for this group" at bounding box center [914, 208] width 1261 height 41
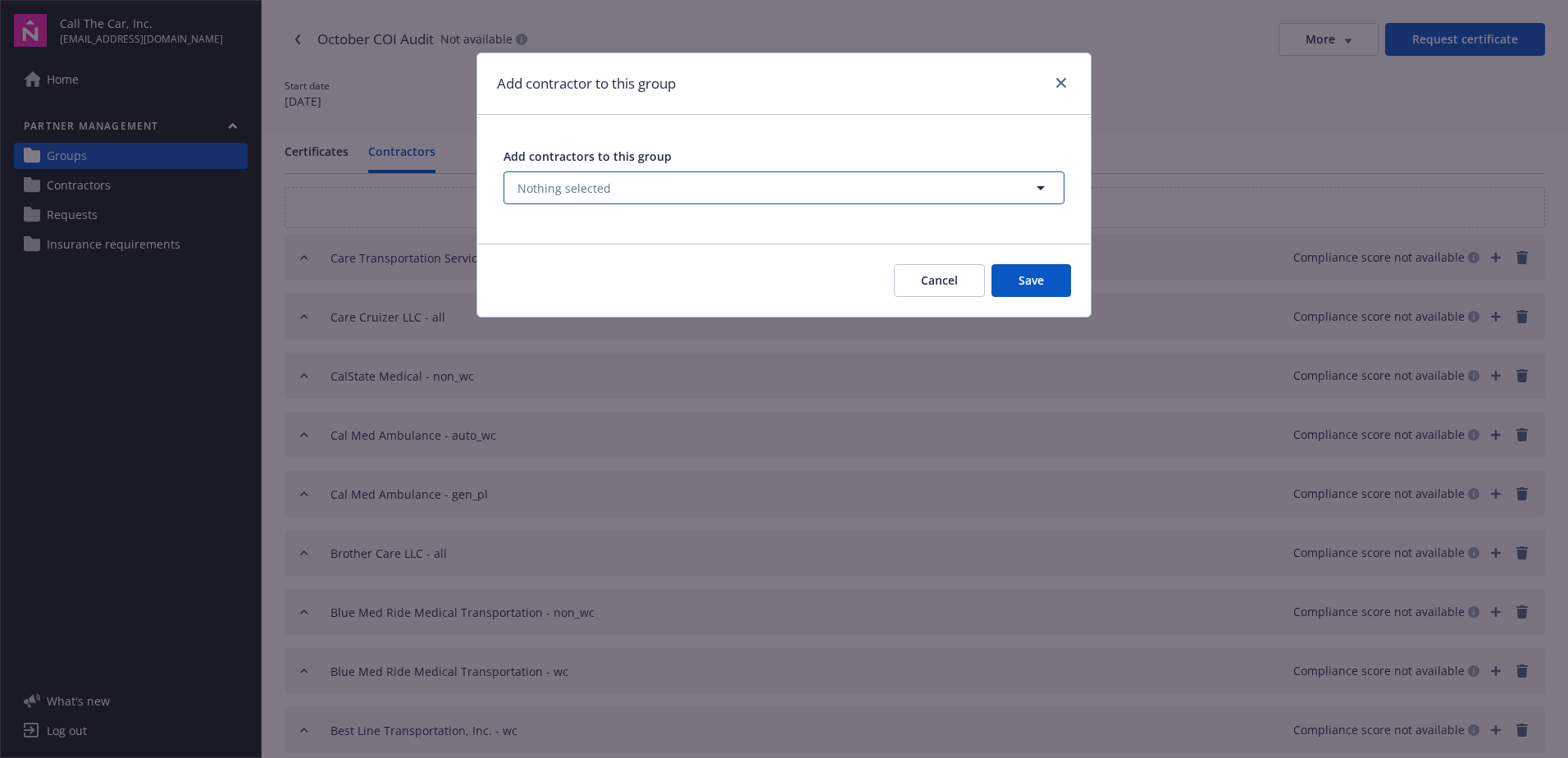
click at [567, 182] on span "Nothing selected" at bounding box center [564, 188] width 93 height 17
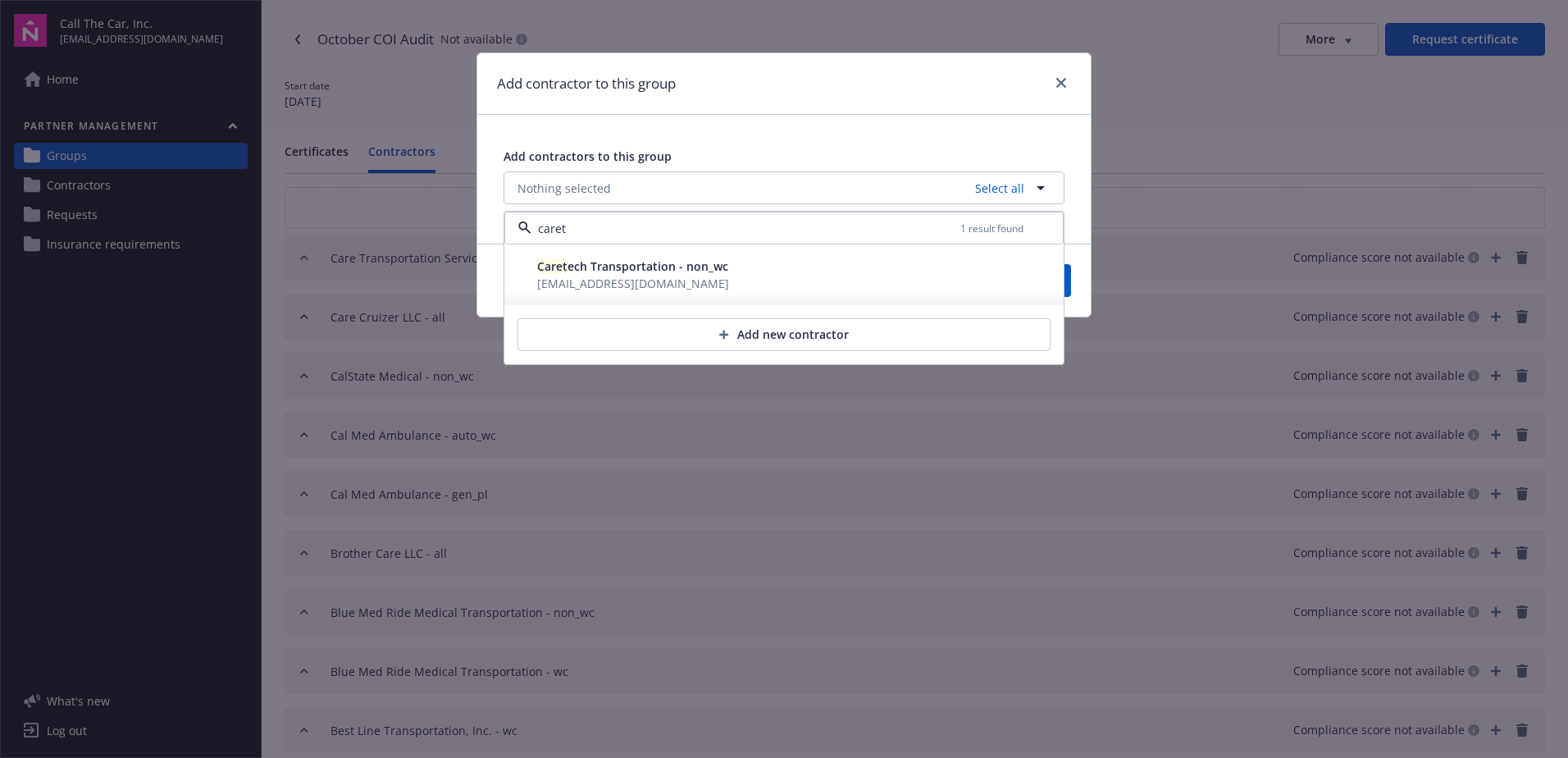
drag, startPoint x: 619, startPoint y: 272, endPoint x: 637, endPoint y: 274, distance: 18.1
click at [637, 274] on span "Caret ech Transportation - non_wc" at bounding box center [632, 266] width 191 height 15
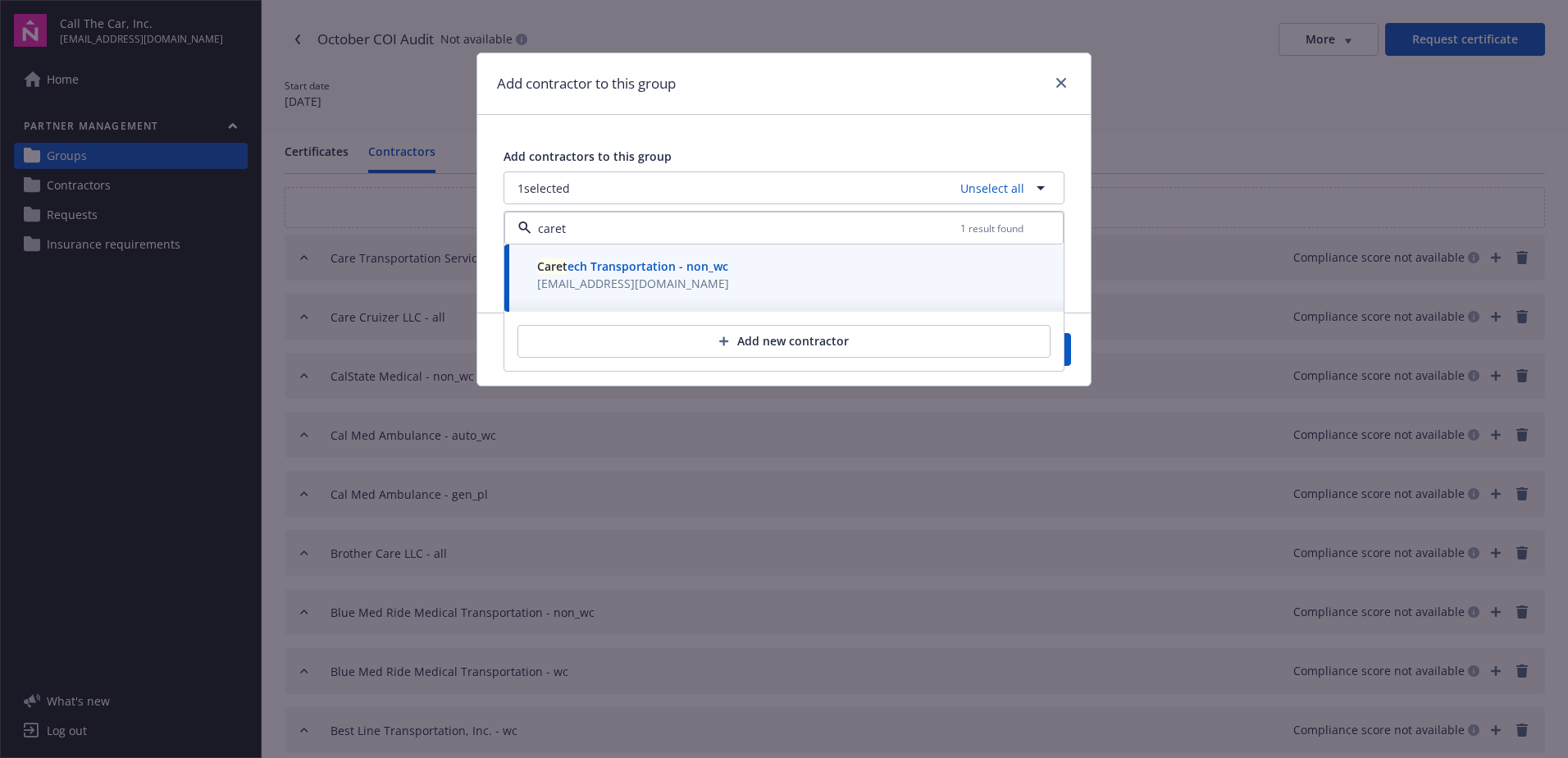
type input "caret"
click at [1072, 356] on div "Cancel Save" at bounding box center [784, 349] width 614 height 73
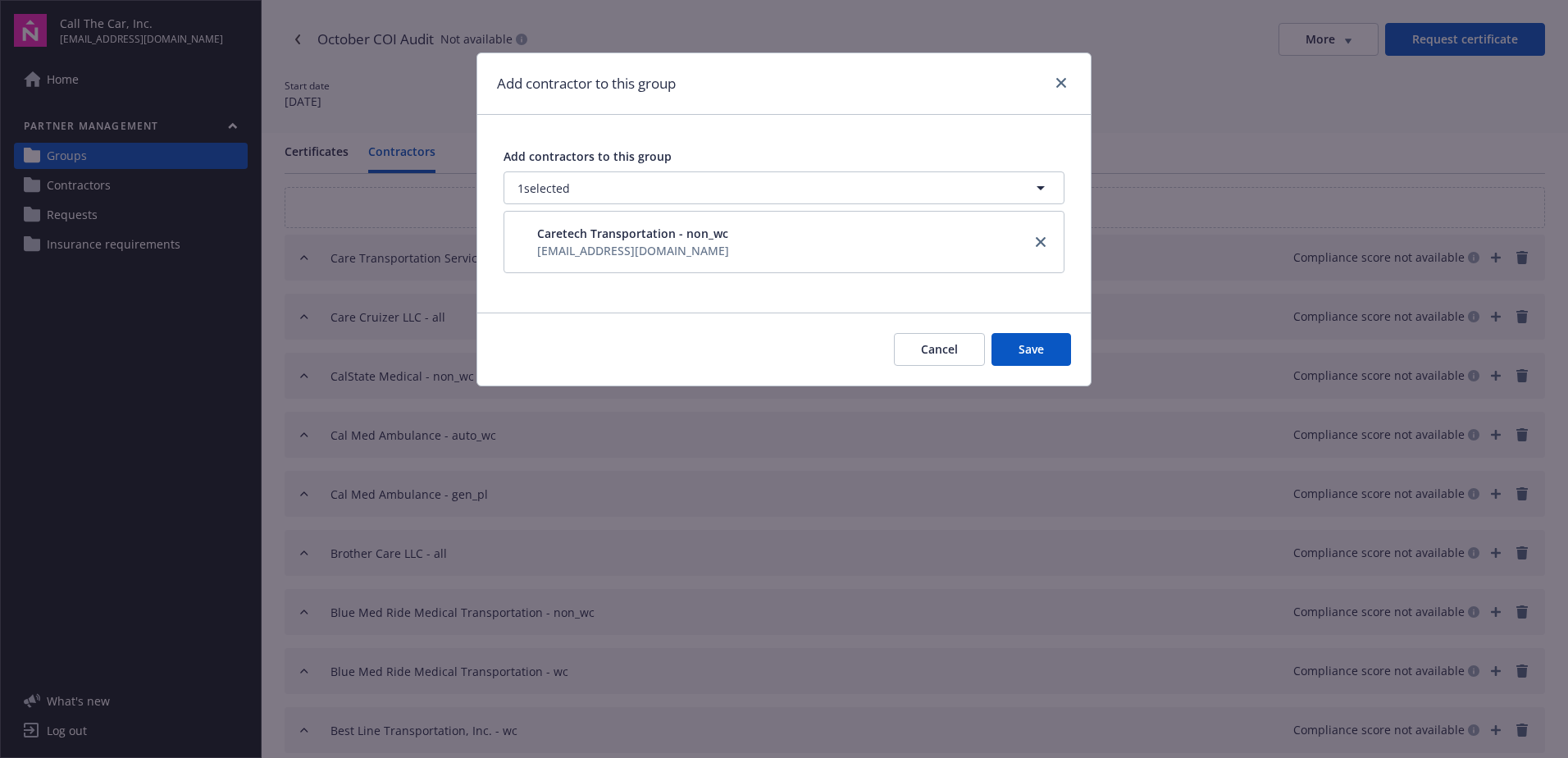
click at [1062, 348] on button "Save" at bounding box center [1031, 350] width 80 height 33
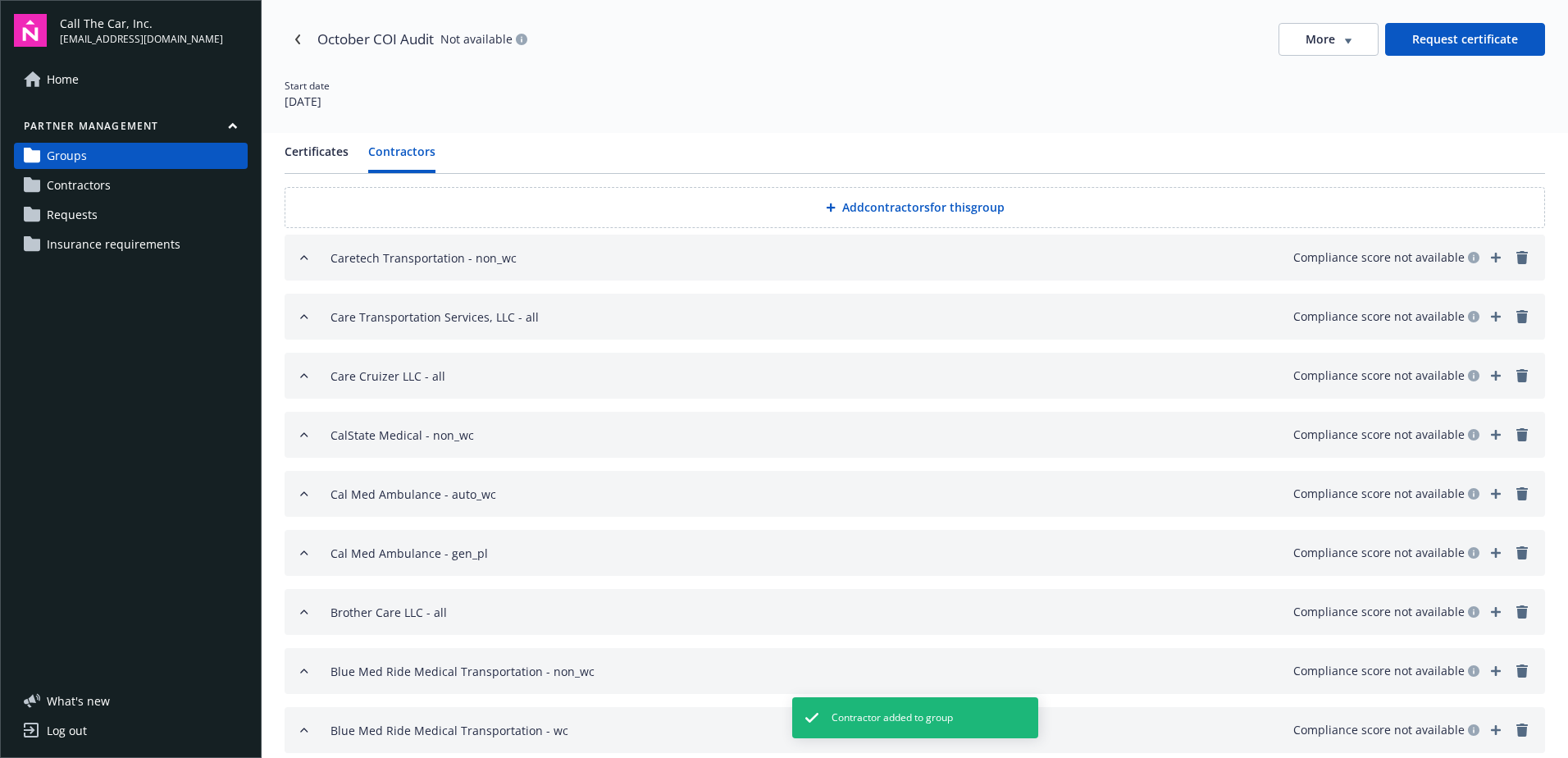
click at [870, 208] on button "Add contractors for this group" at bounding box center [914, 208] width 1261 height 41
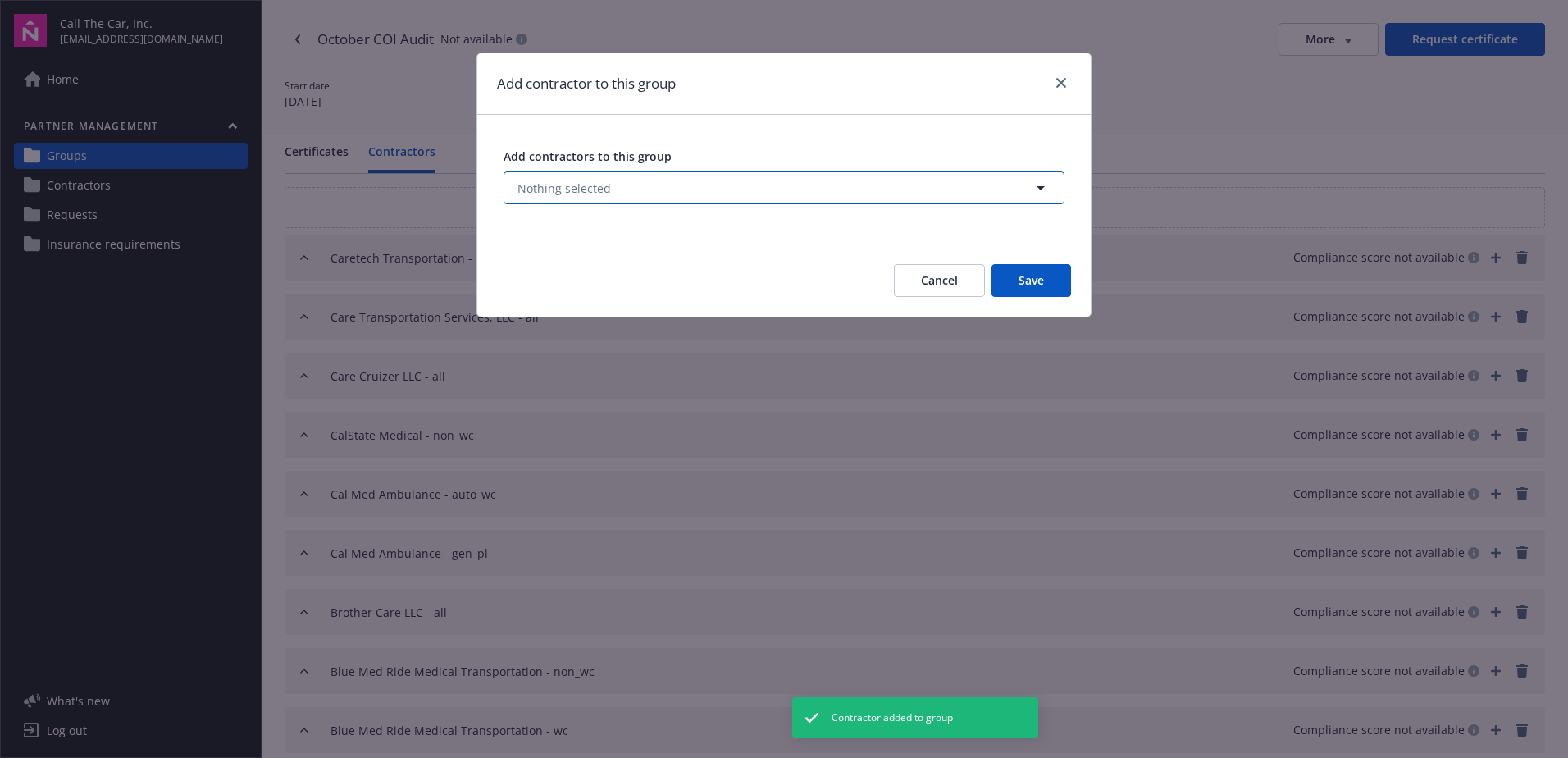
click at [623, 196] on button "Nothing selected" at bounding box center [784, 187] width 561 height 33
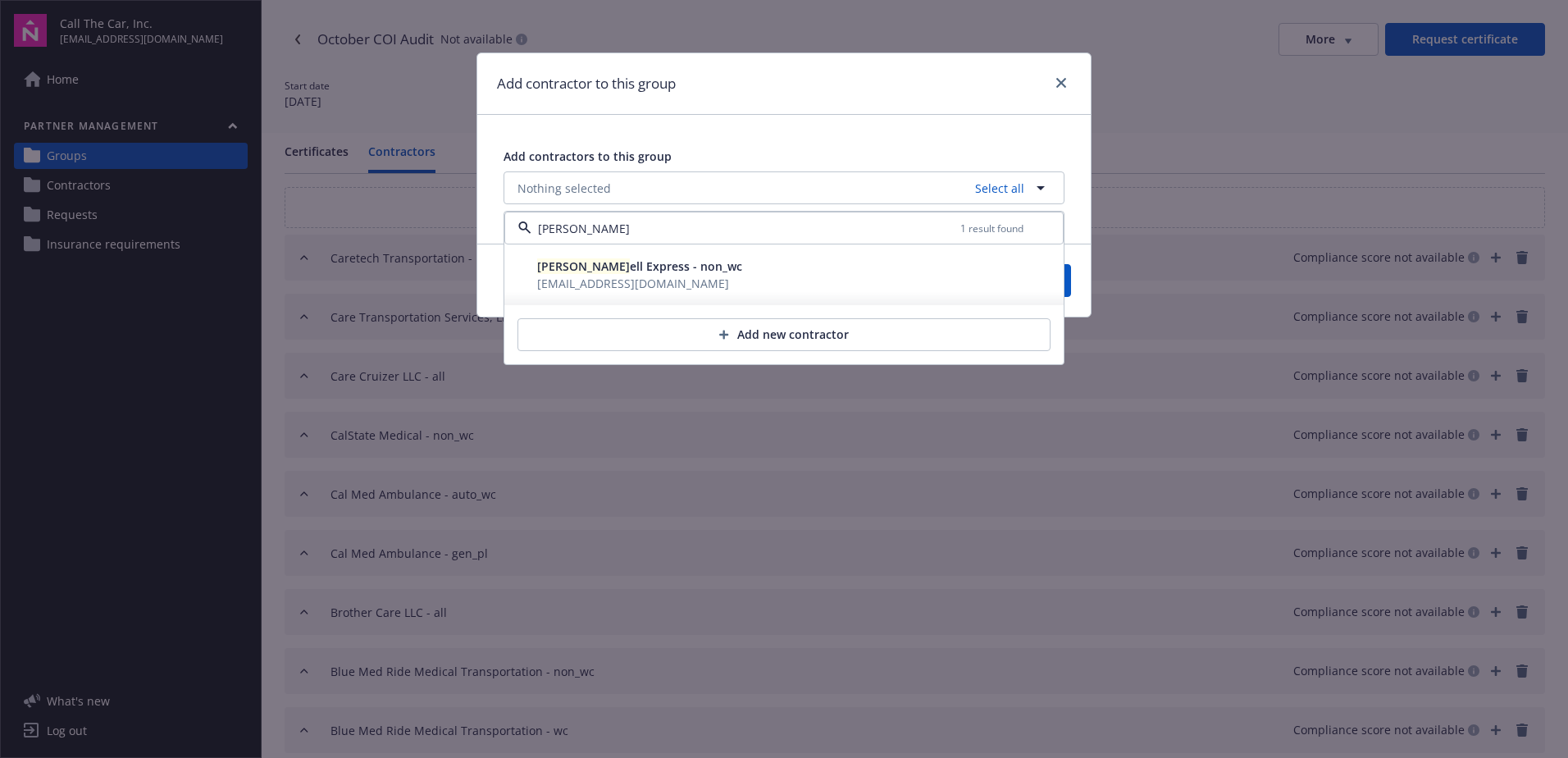
click at [633, 262] on span "Carew ell Express - non_wc" at bounding box center [639, 266] width 205 height 15
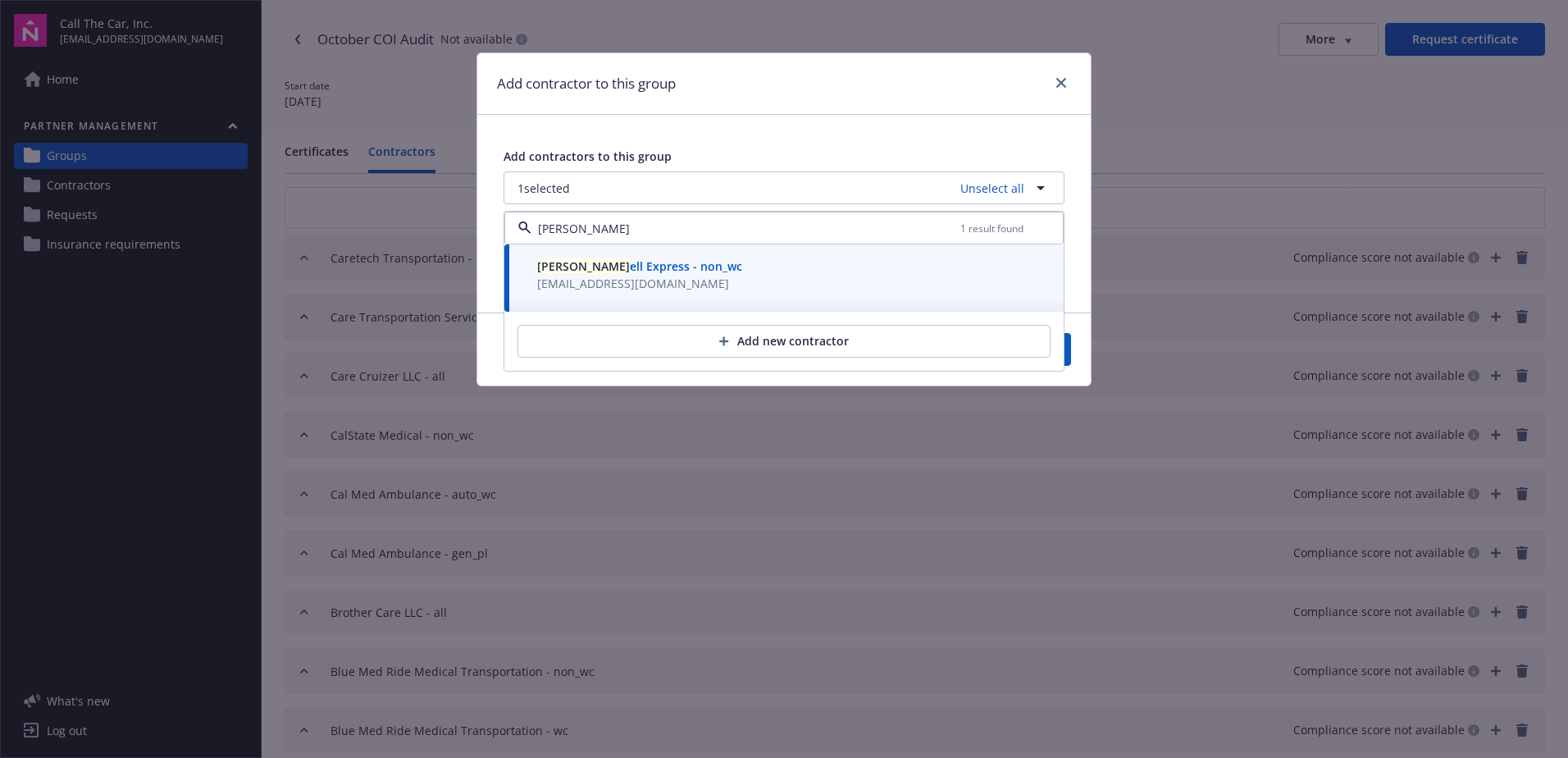
type input "carew"
click at [1070, 349] on button "Save" at bounding box center [1031, 350] width 80 height 33
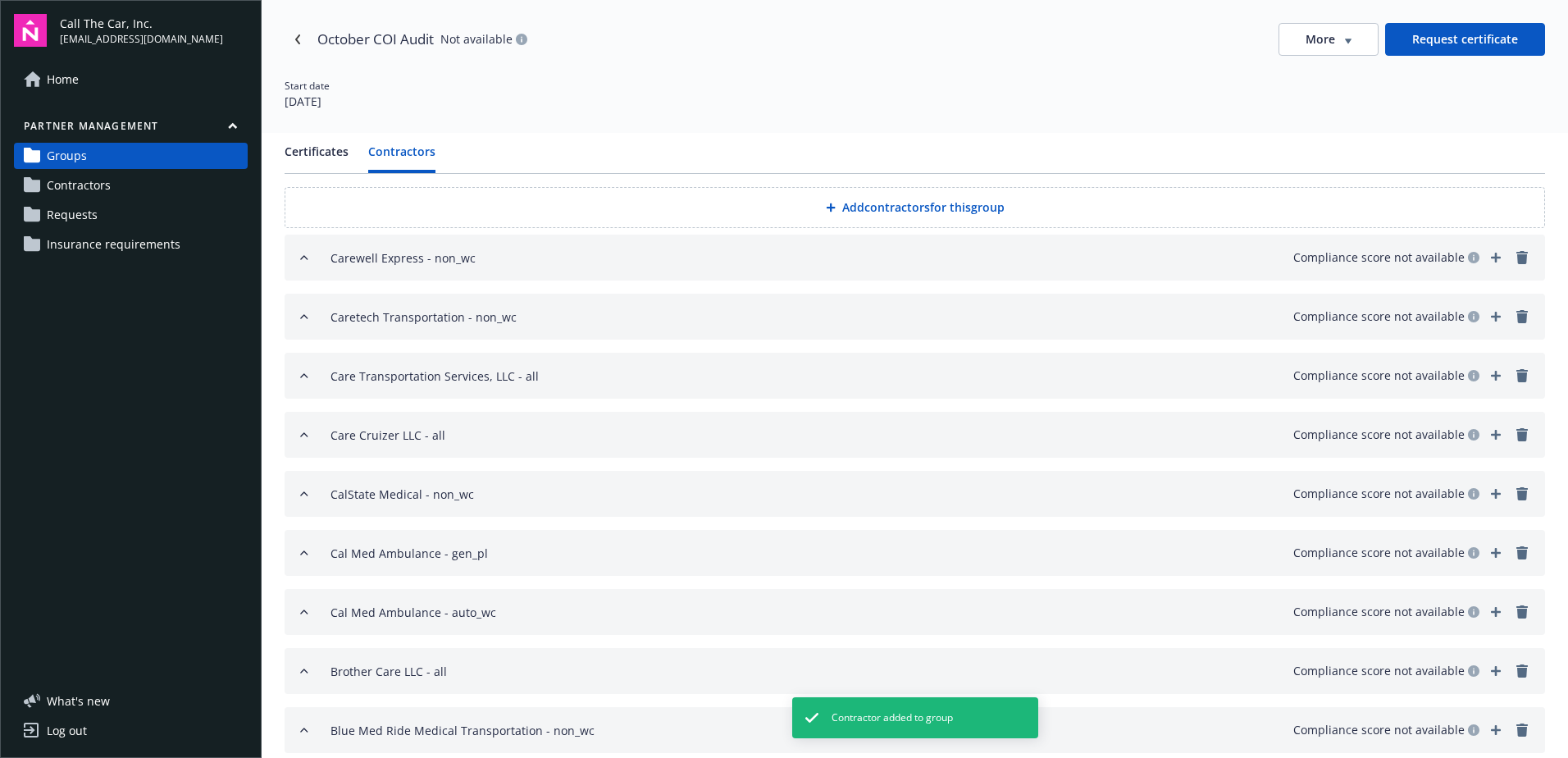
click at [846, 204] on button "Add contractors for this group" at bounding box center [914, 208] width 1261 height 41
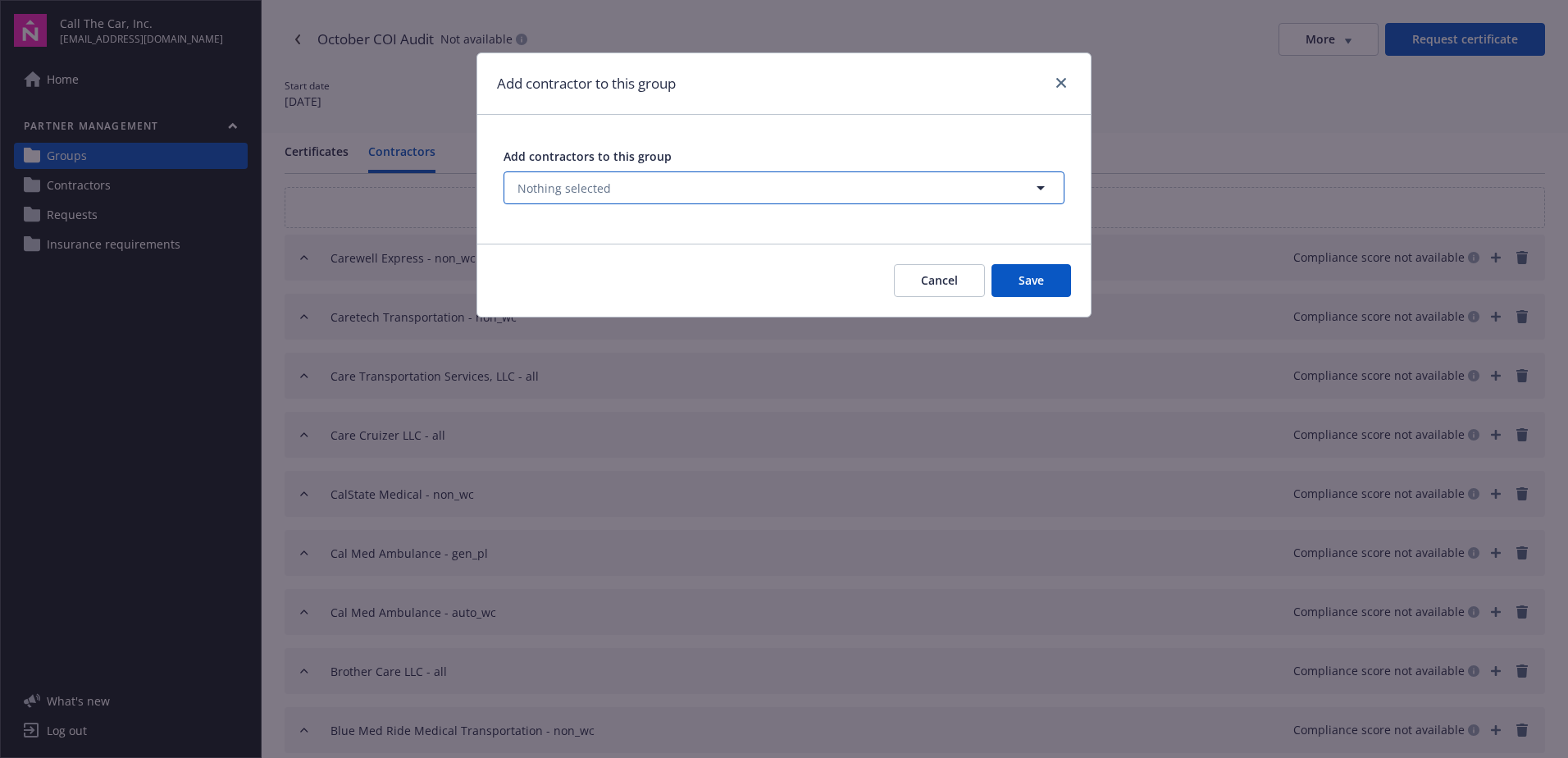
click at [589, 184] on span "Nothing selected" at bounding box center [564, 188] width 93 height 17
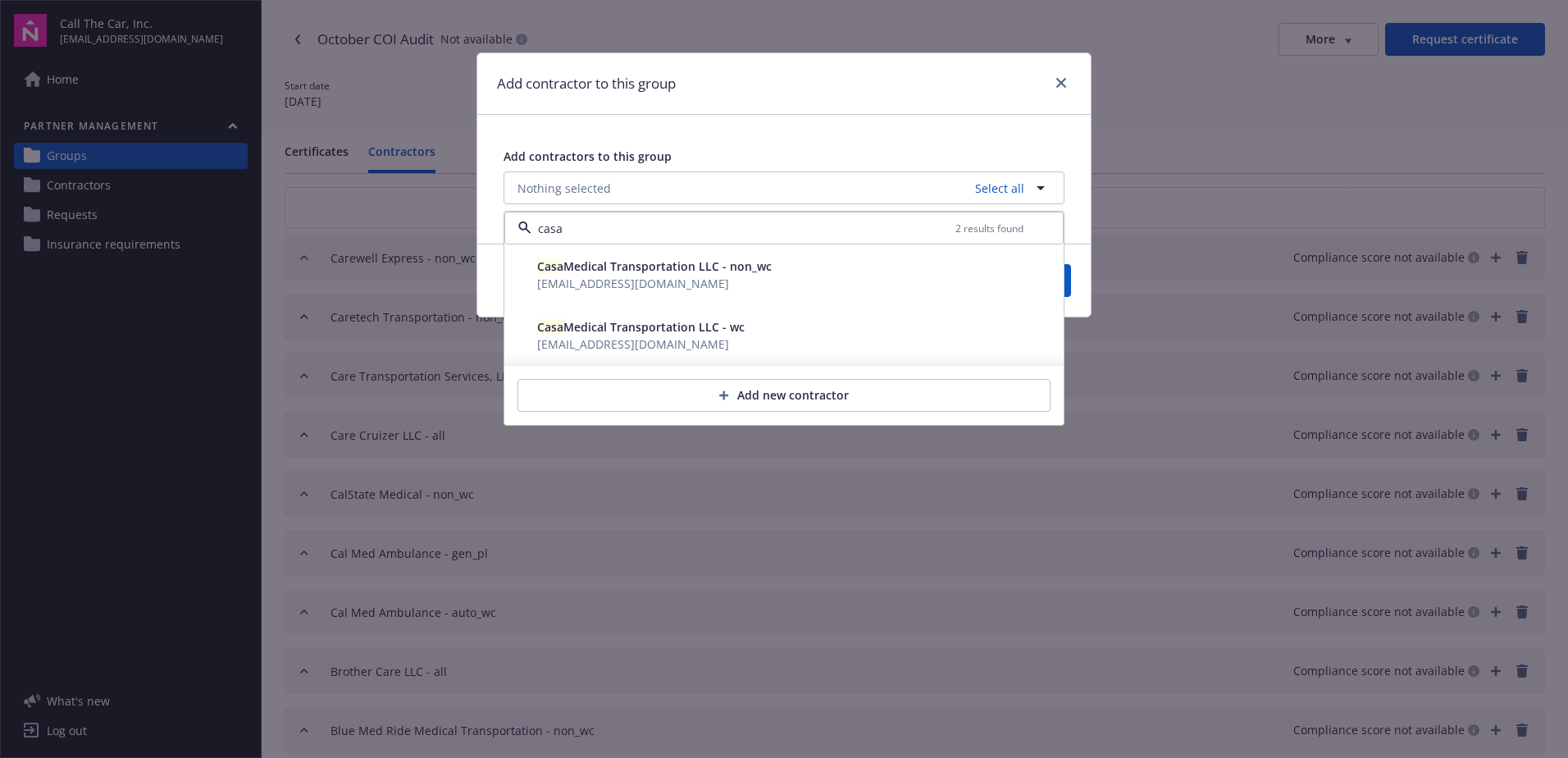
click at [598, 274] on span "Casa Medical Transportation LLC - non_wc" at bounding box center [654, 266] width 234 height 15
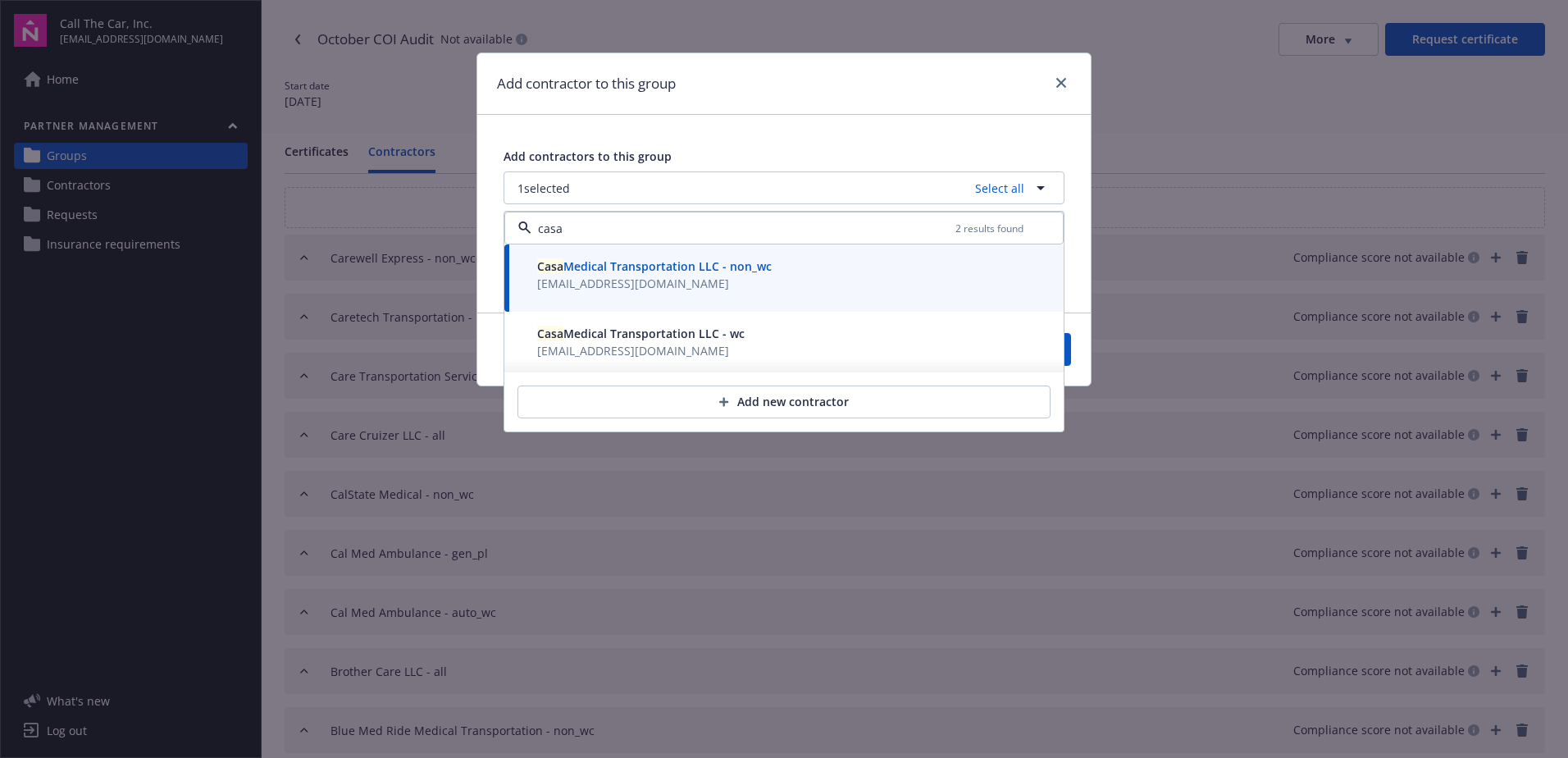
click at [609, 338] on span "Casa Medical Transportation LLC - wc" at bounding box center [640, 333] width 207 height 15
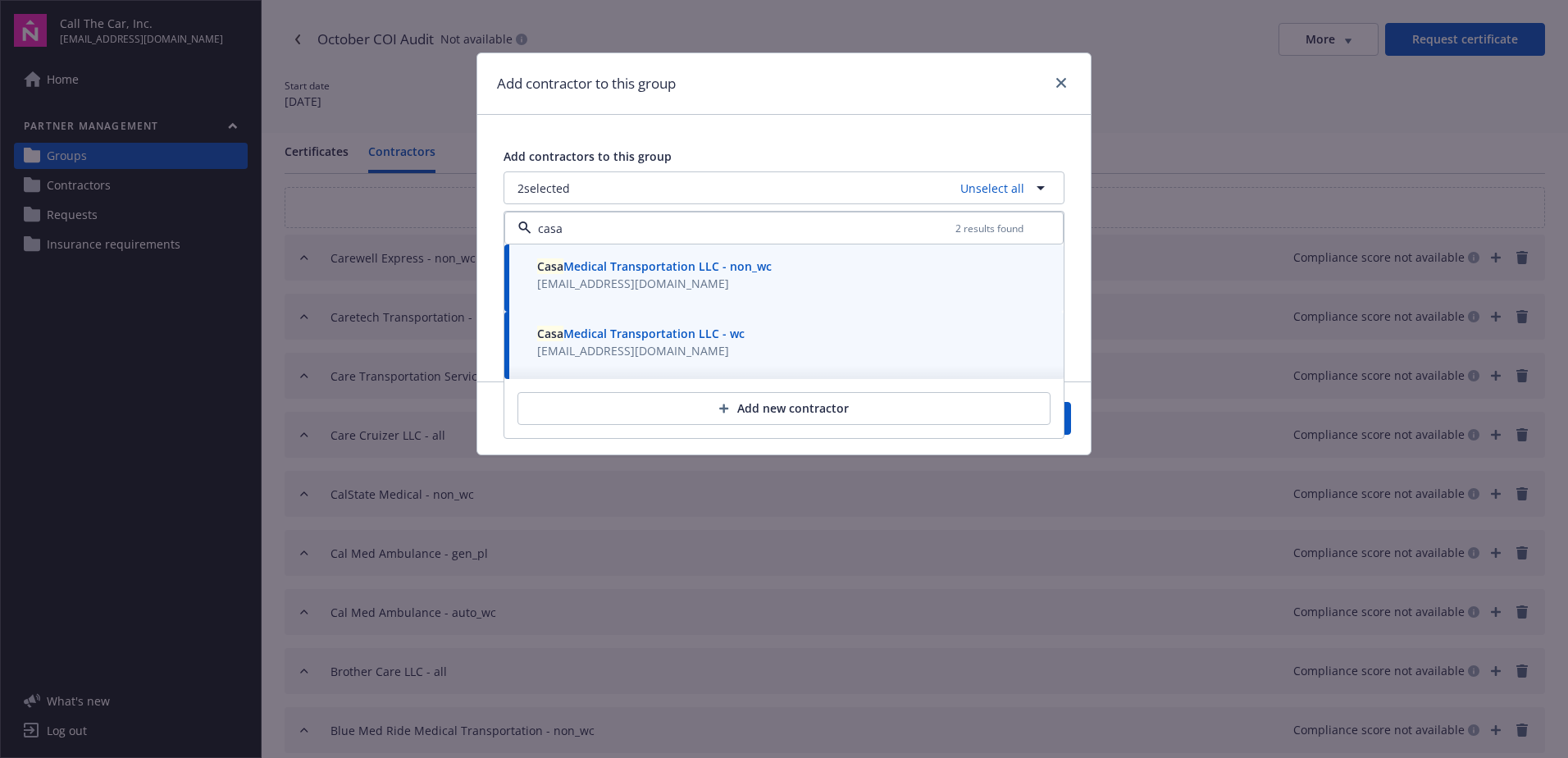
type input "casa"
click at [1067, 425] on button "Save" at bounding box center [1031, 418] width 80 height 33
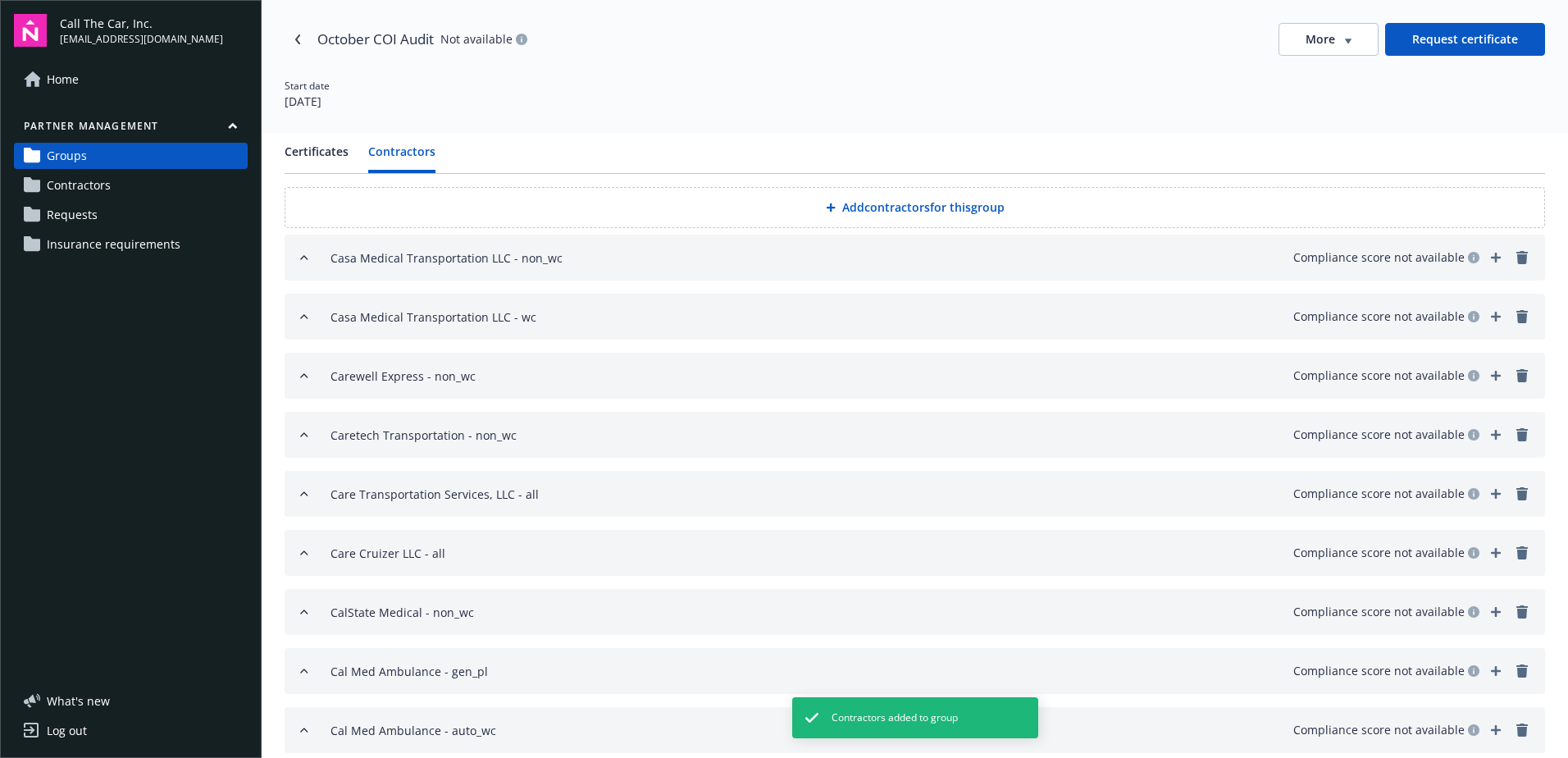
click at [852, 204] on button "Add contractors for this group" at bounding box center [914, 208] width 1261 height 41
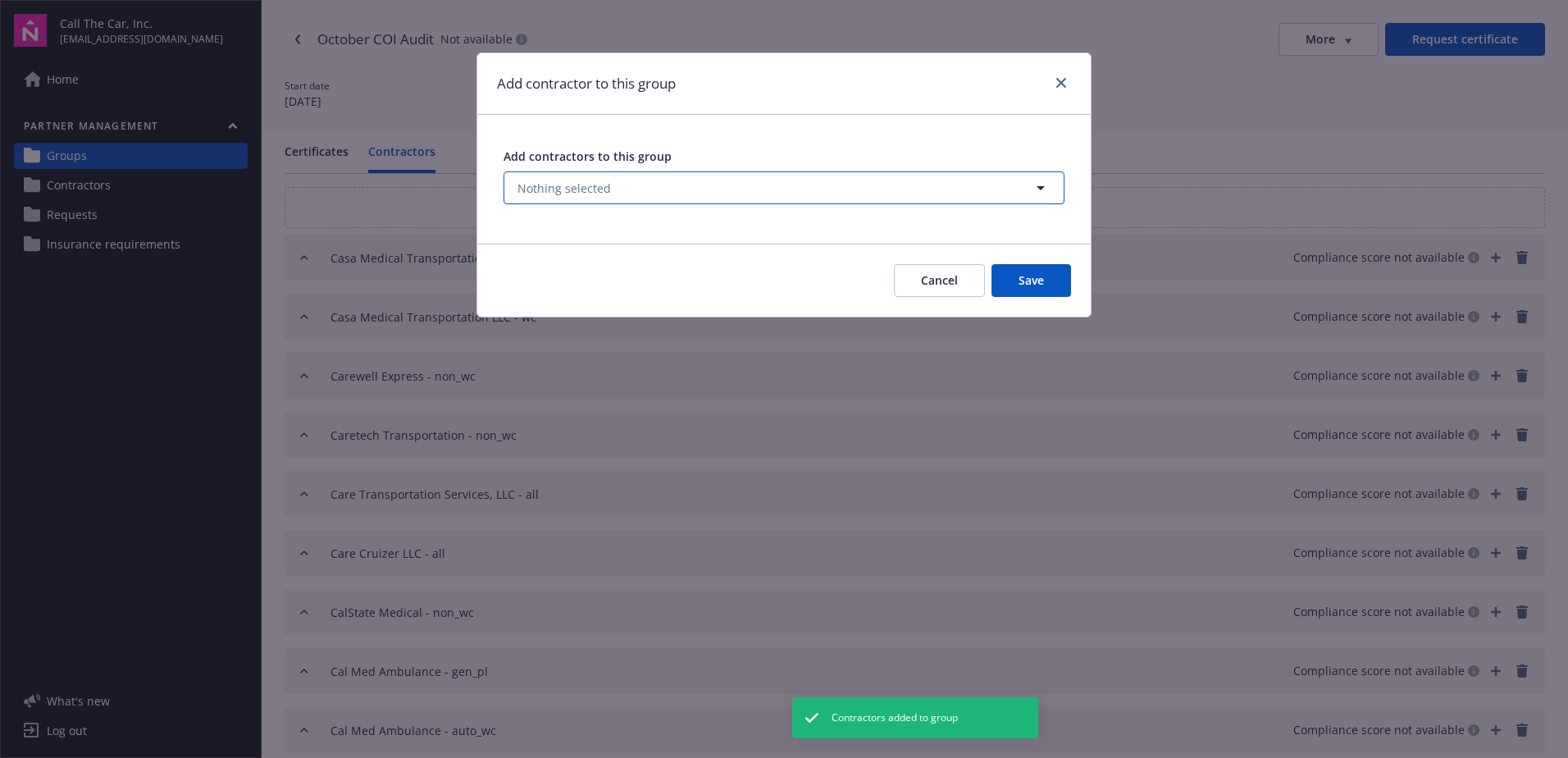
click at [649, 183] on button "Nothing selected" at bounding box center [784, 187] width 561 height 33
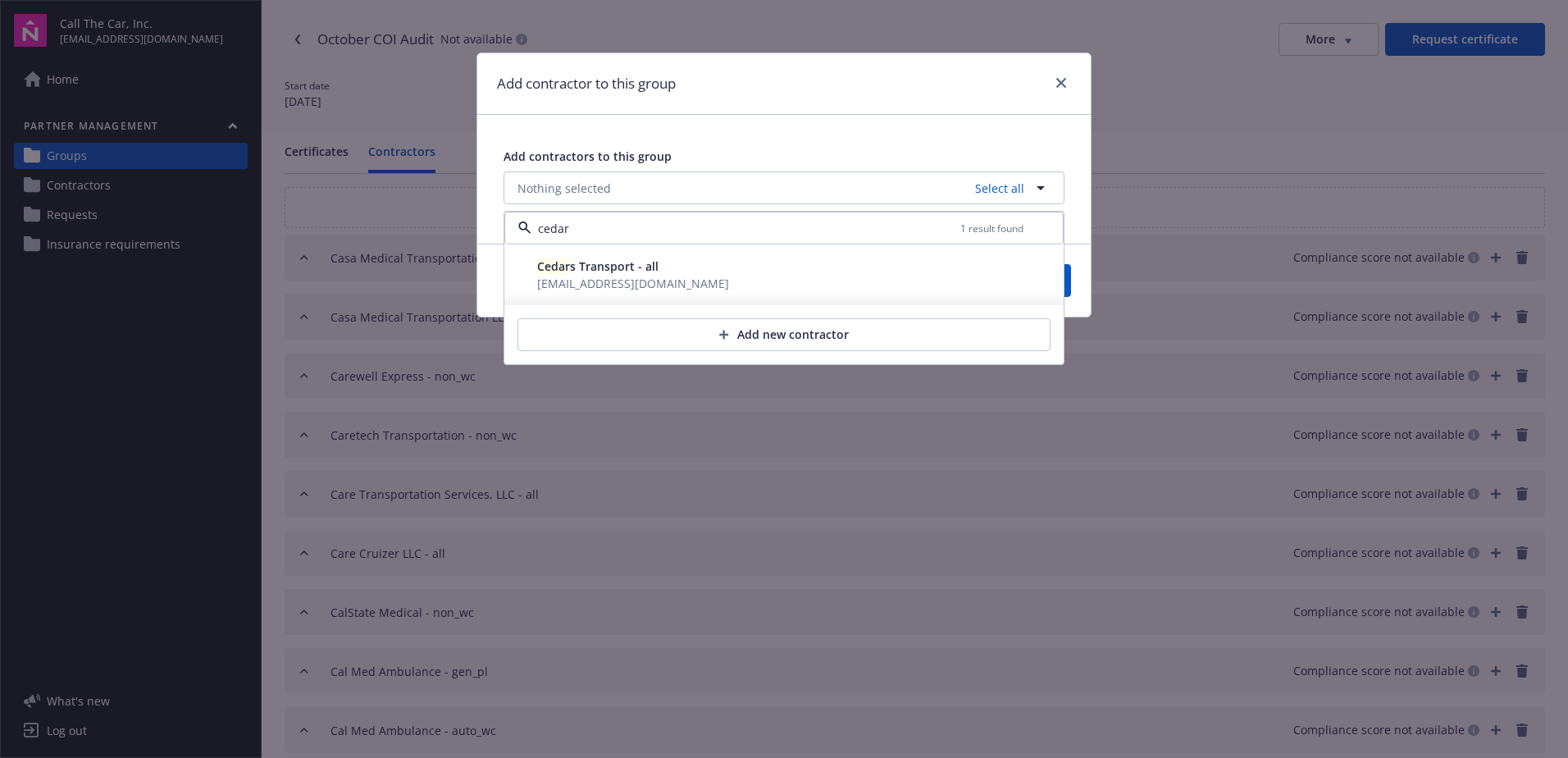
click at [624, 263] on div "Cedar s Transport - all qualityplus2009@hotmail.com" at bounding box center [622, 275] width 218 height 41
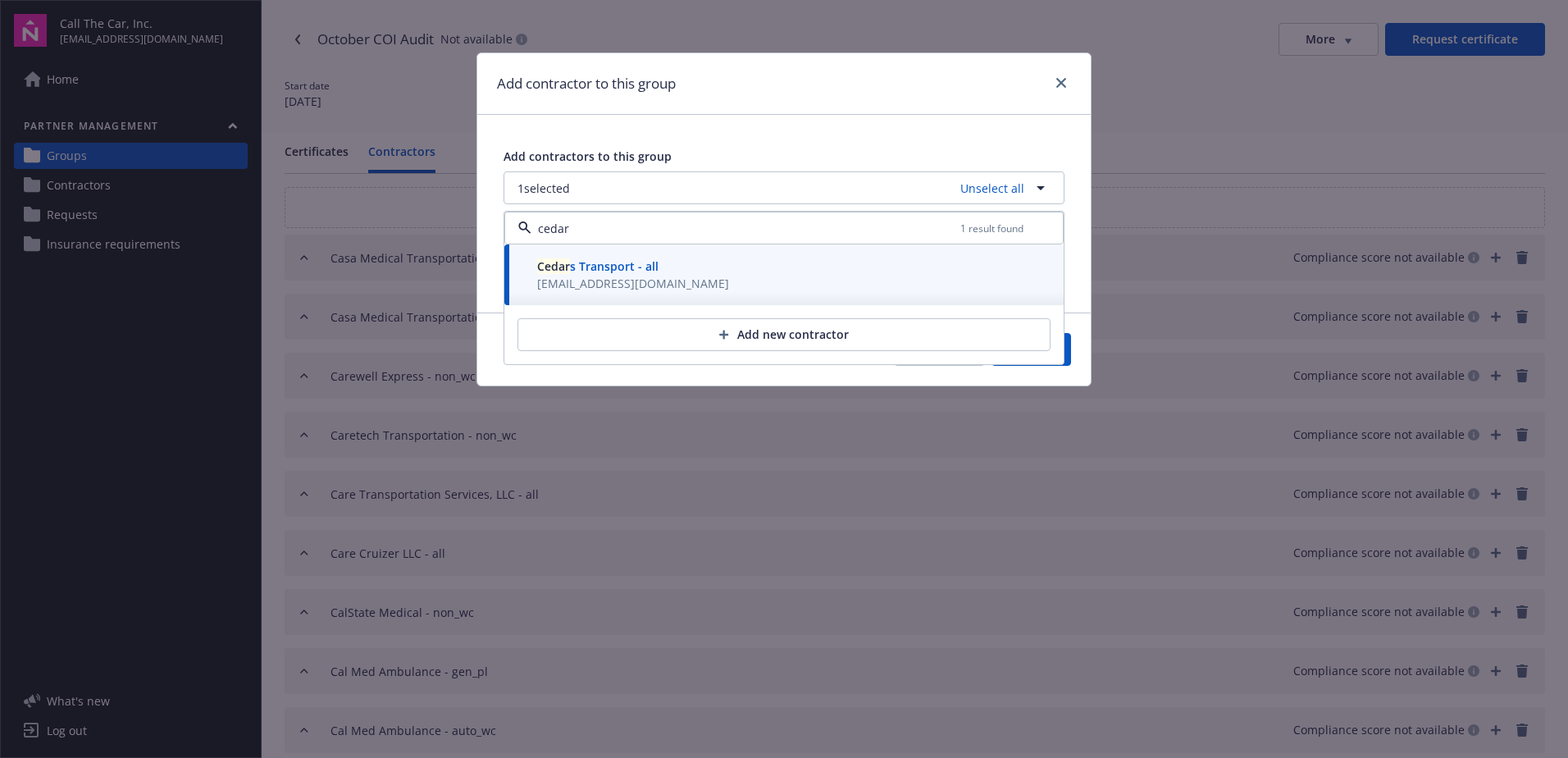
type input "cedar"
click at [1064, 356] on div "cedar 1 result found Cedar s Transport - all qualityplus2009@hotmail.com Add ne…" at bounding box center [784, 287] width 561 height 155
click at [1069, 355] on button "Save" at bounding box center [1031, 350] width 80 height 33
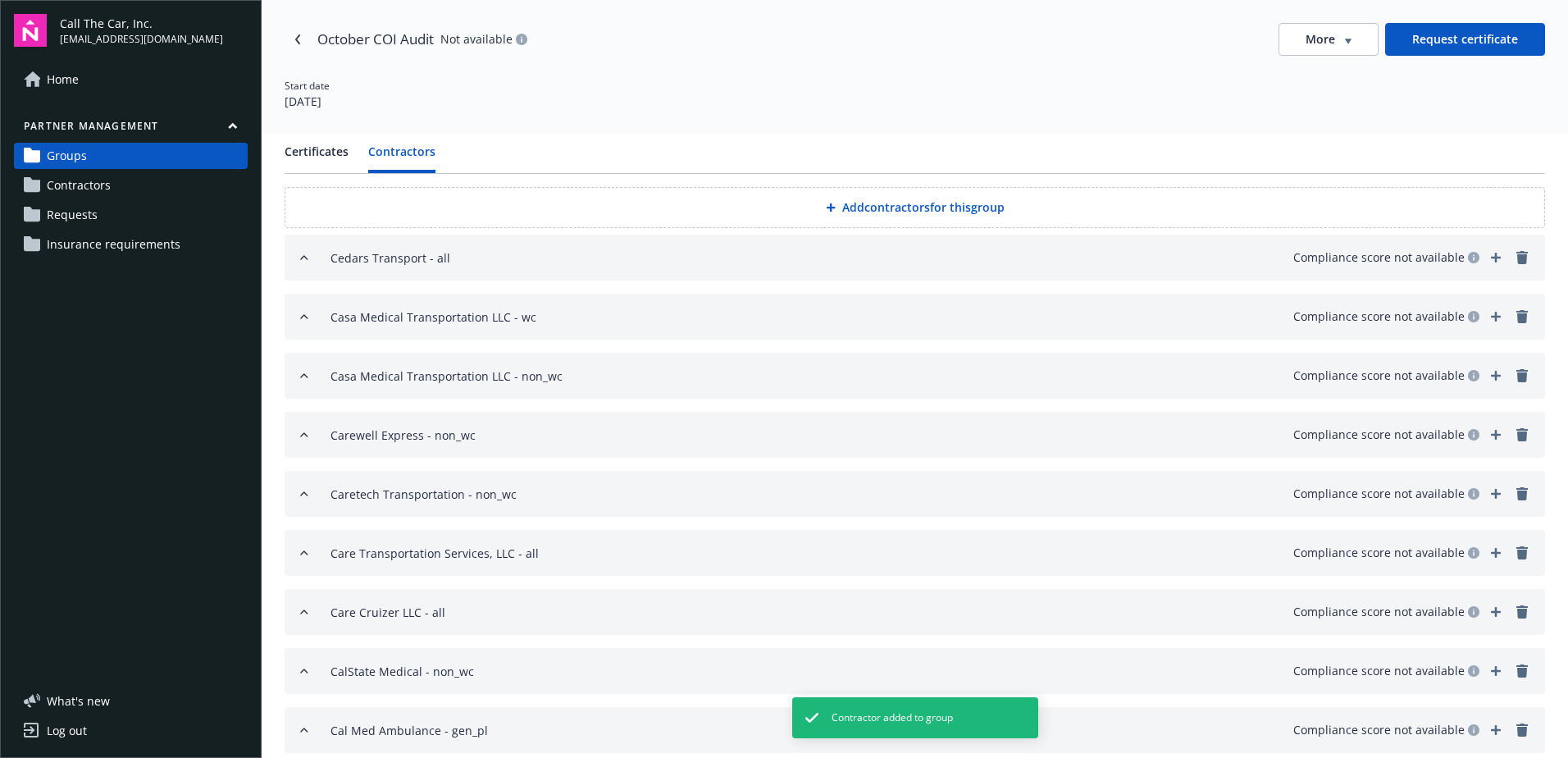
click at [880, 205] on button "Add contractors for this group" at bounding box center [914, 208] width 1261 height 41
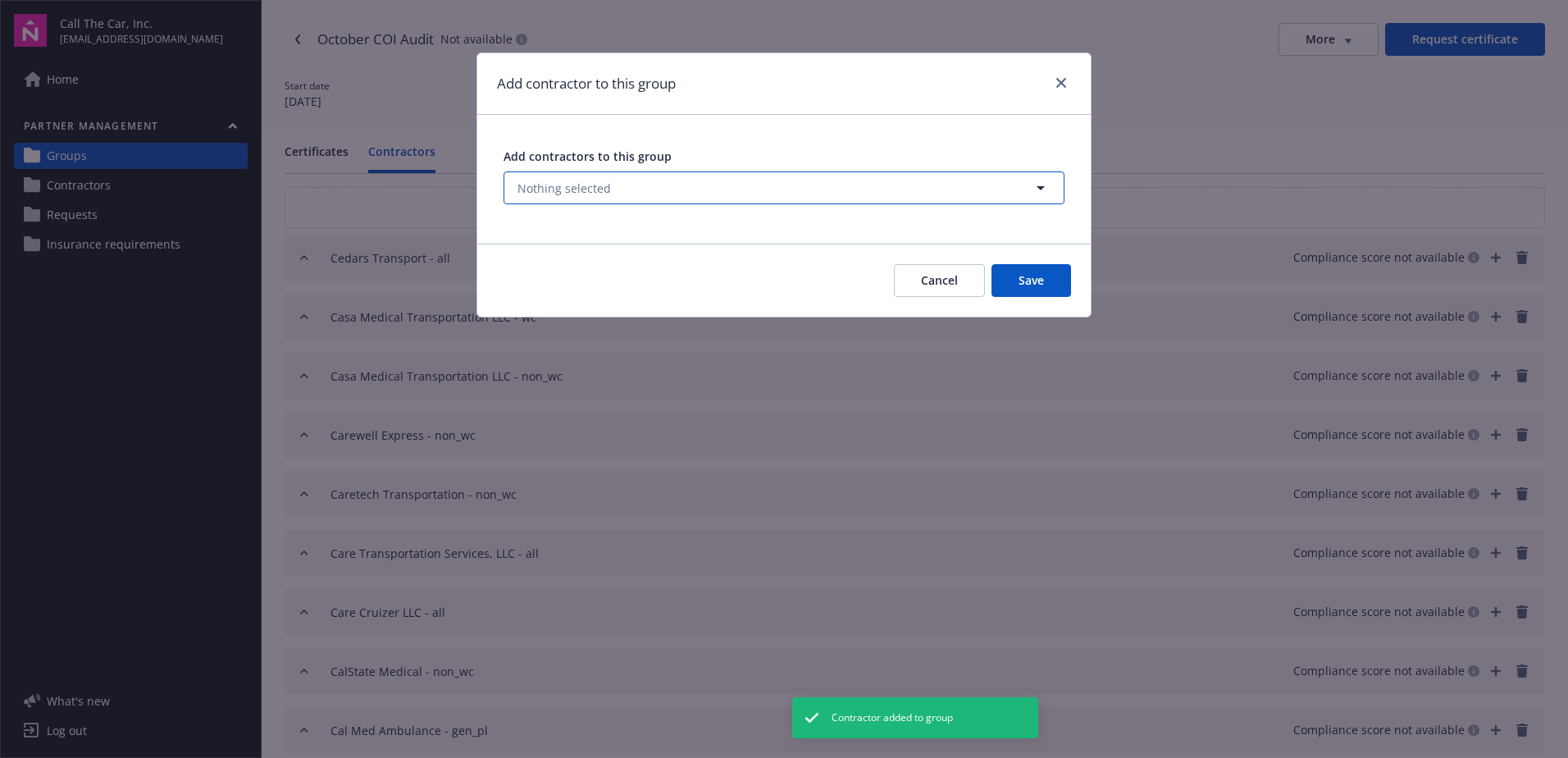
click at [565, 183] on span "Nothing selected" at bounding box center [564, 188] width 93 height 17
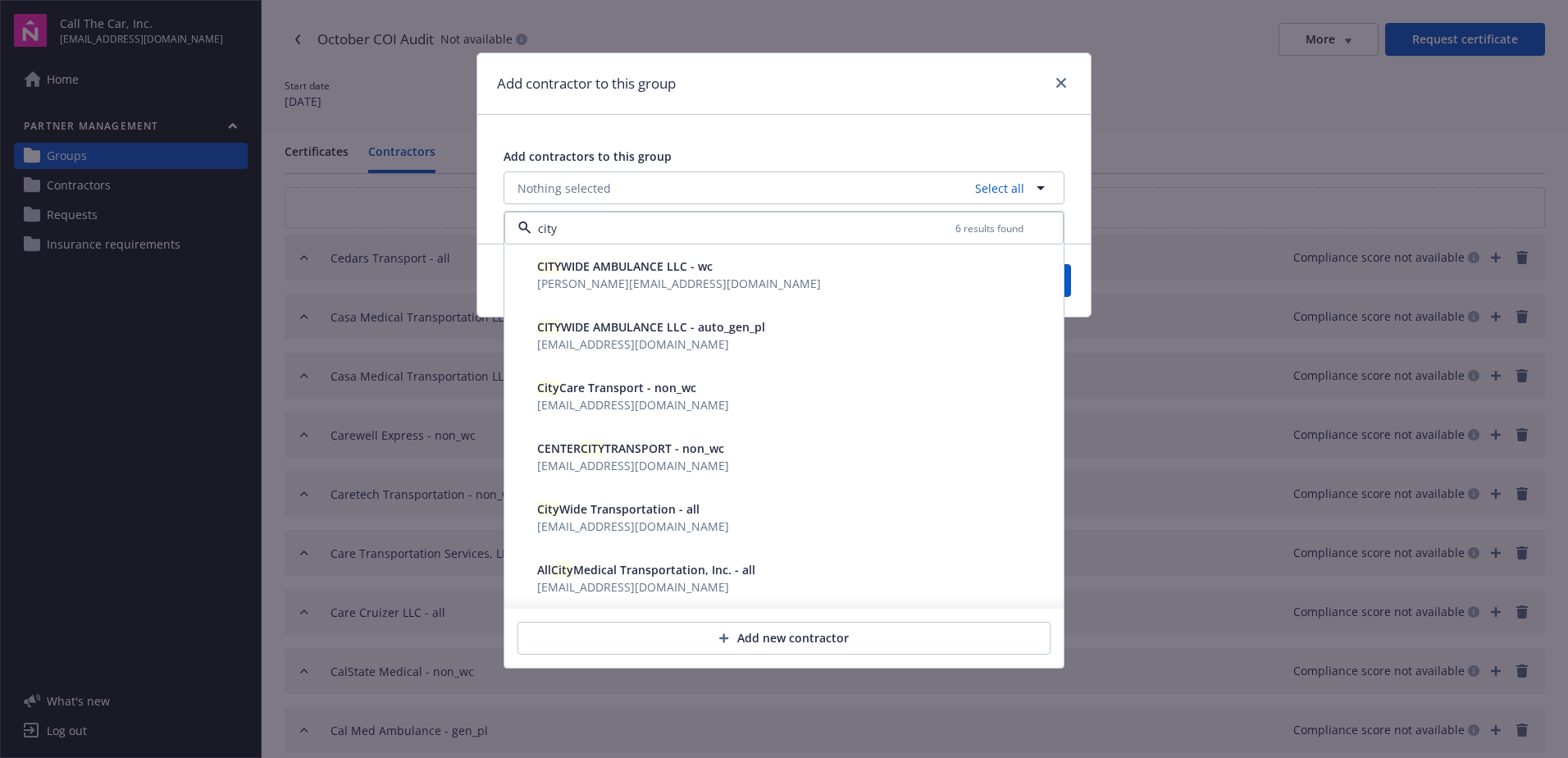
click at [602, 396] on span "City Care Transport - non_wc" at bounding box center [616, 387] width 159 height 15
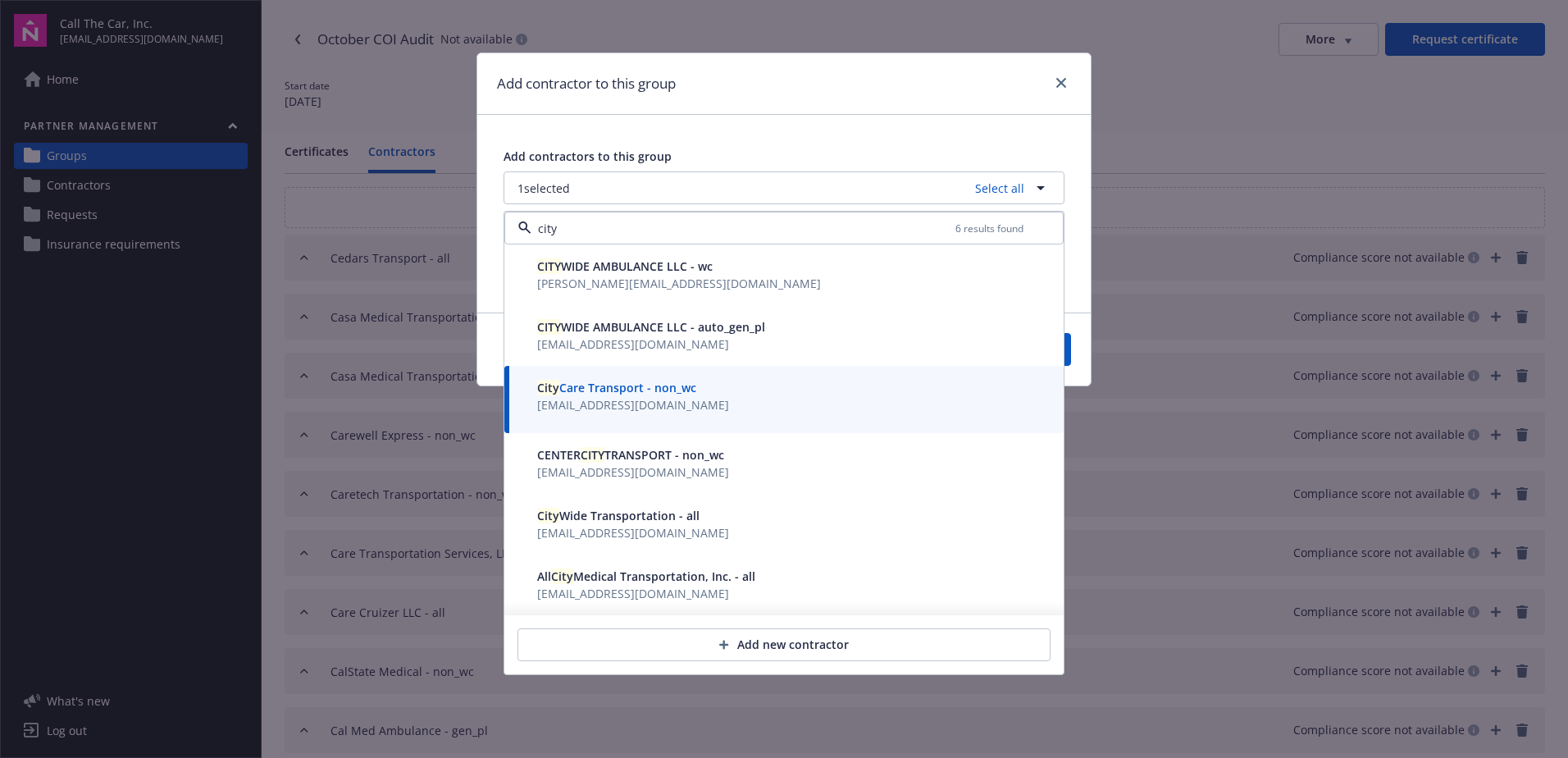
click at [598, 518] on span "City Wide Transportation - all" at bounding box center [617, 516] width 162 height 15
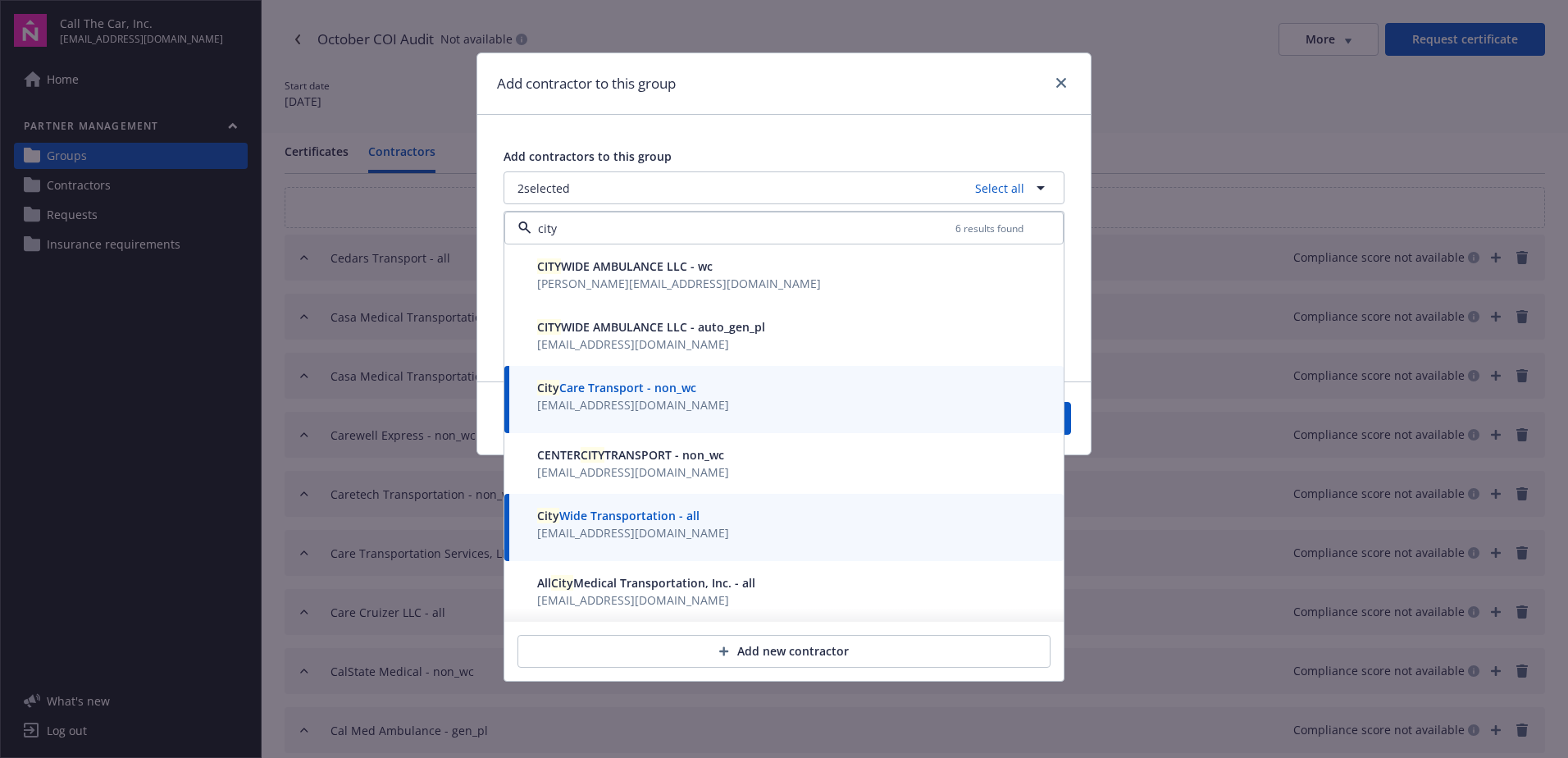
type input "city"
click at [1066, 425] on button "Save" at bounding box center [1031, 418] width 80 height 33
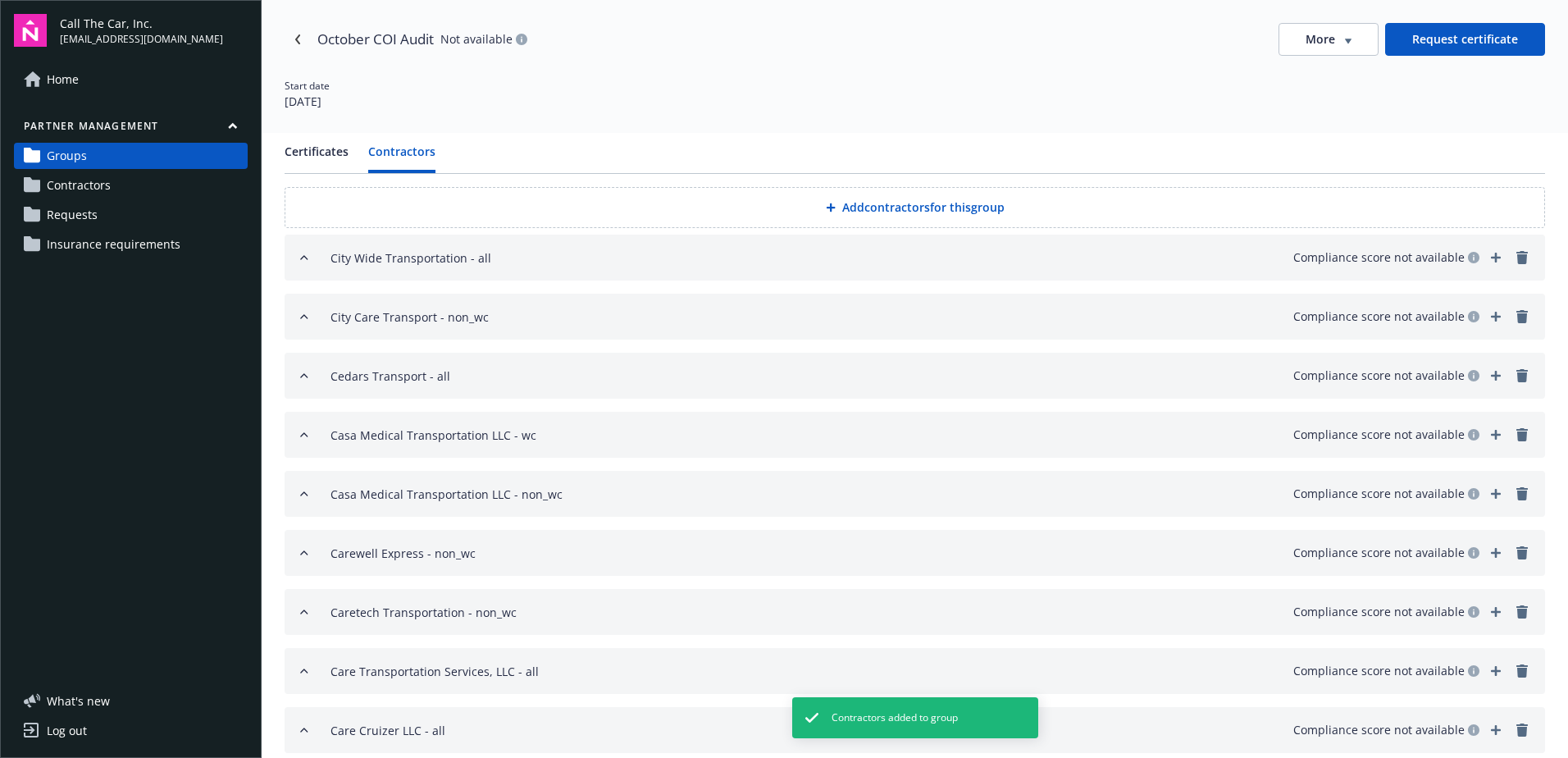
click at [859, 202] on button "Add contractors for this group" at bounding box center [914, 208] width 1261 height 41
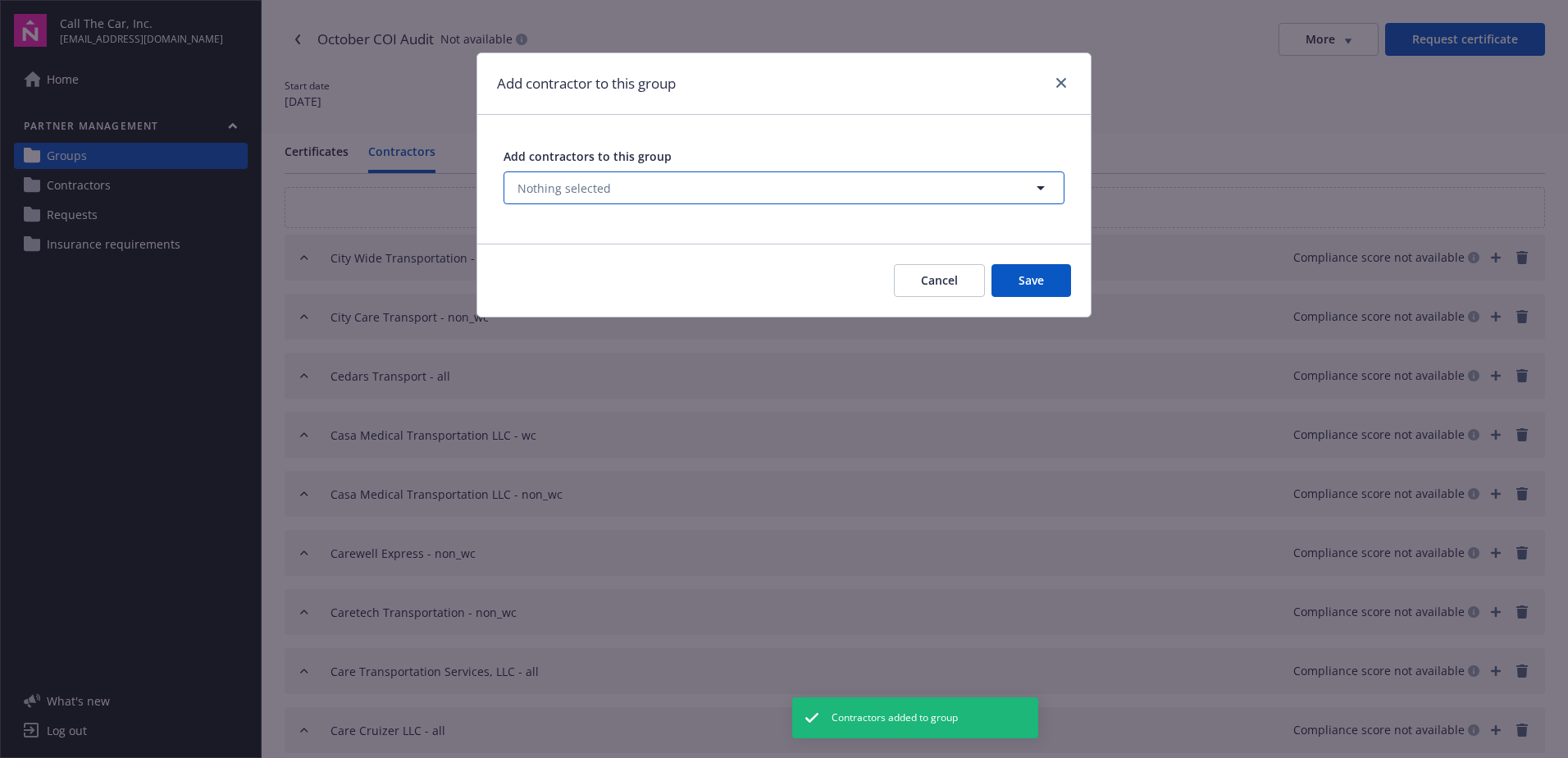
click at [564, 180] on span "Nothing selected" at bounding box center [564, 188] width 93 height 17
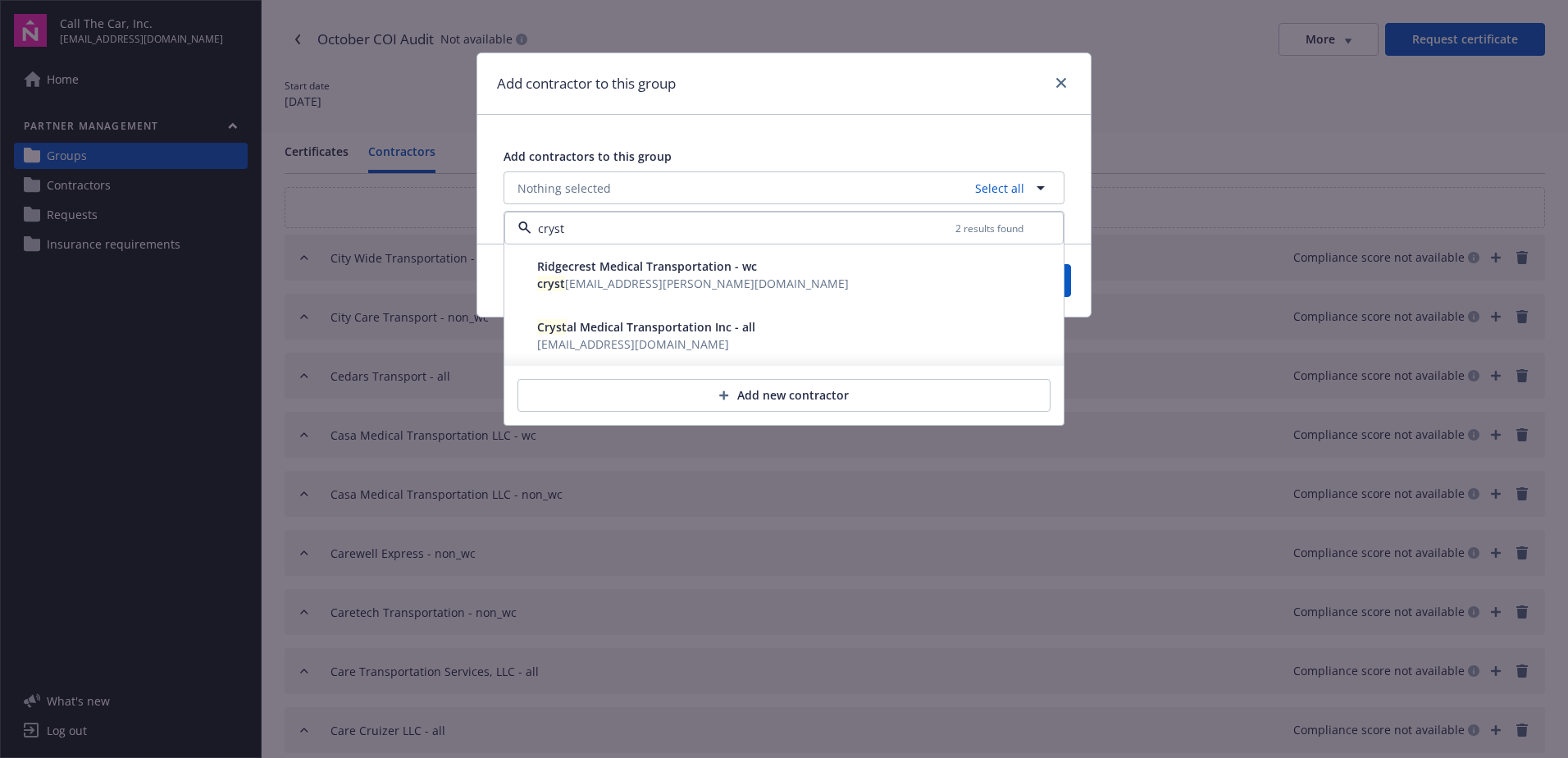
click at [579, 328] on span "Cryst al Medical Transportation Inc - all" at bounding box center [645, 327] width 218 height 15
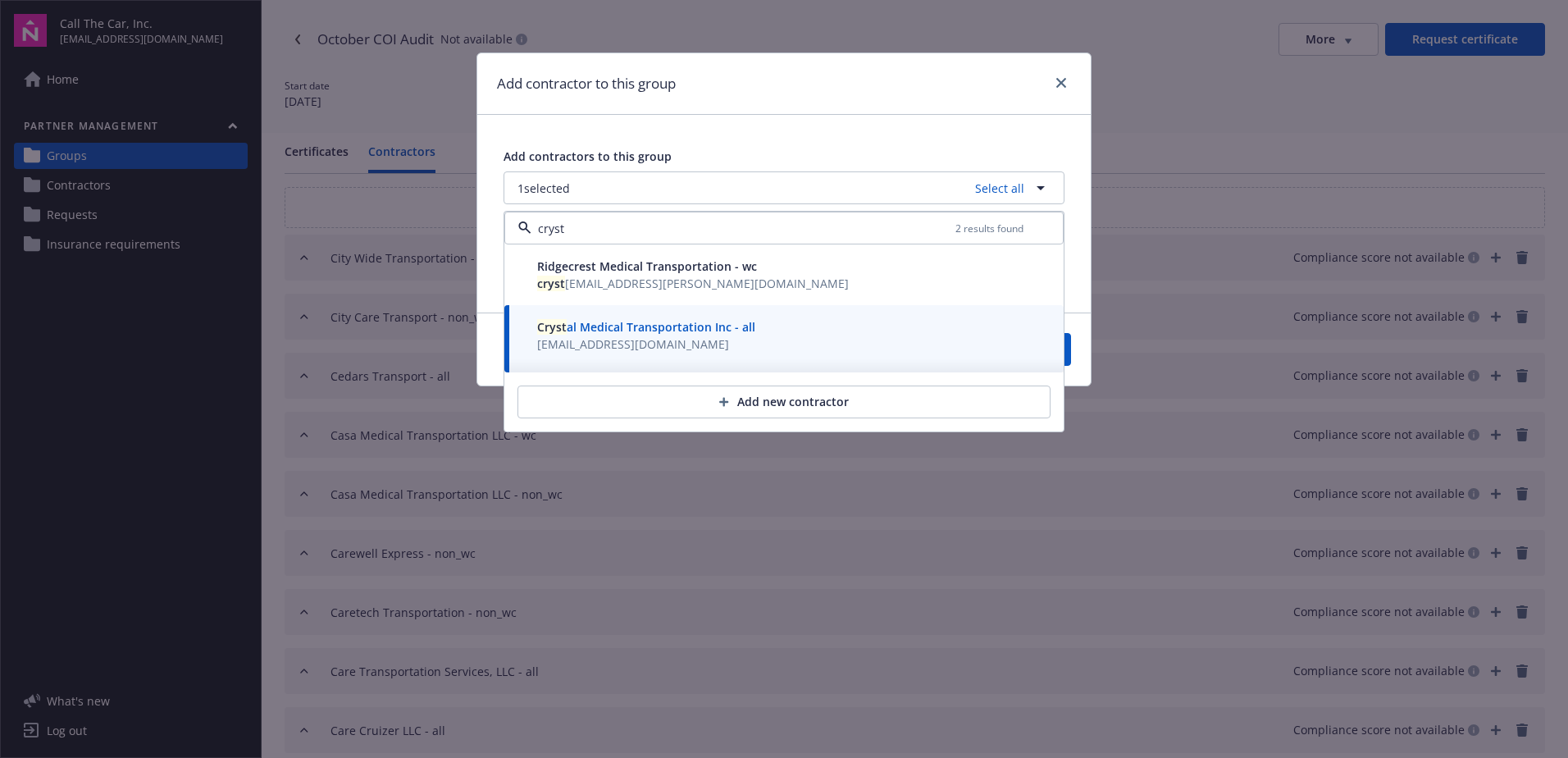
type input "cryst"
click at [1068, 349] on button "Save" at bounding box center [1031, 350] width 80 height 33
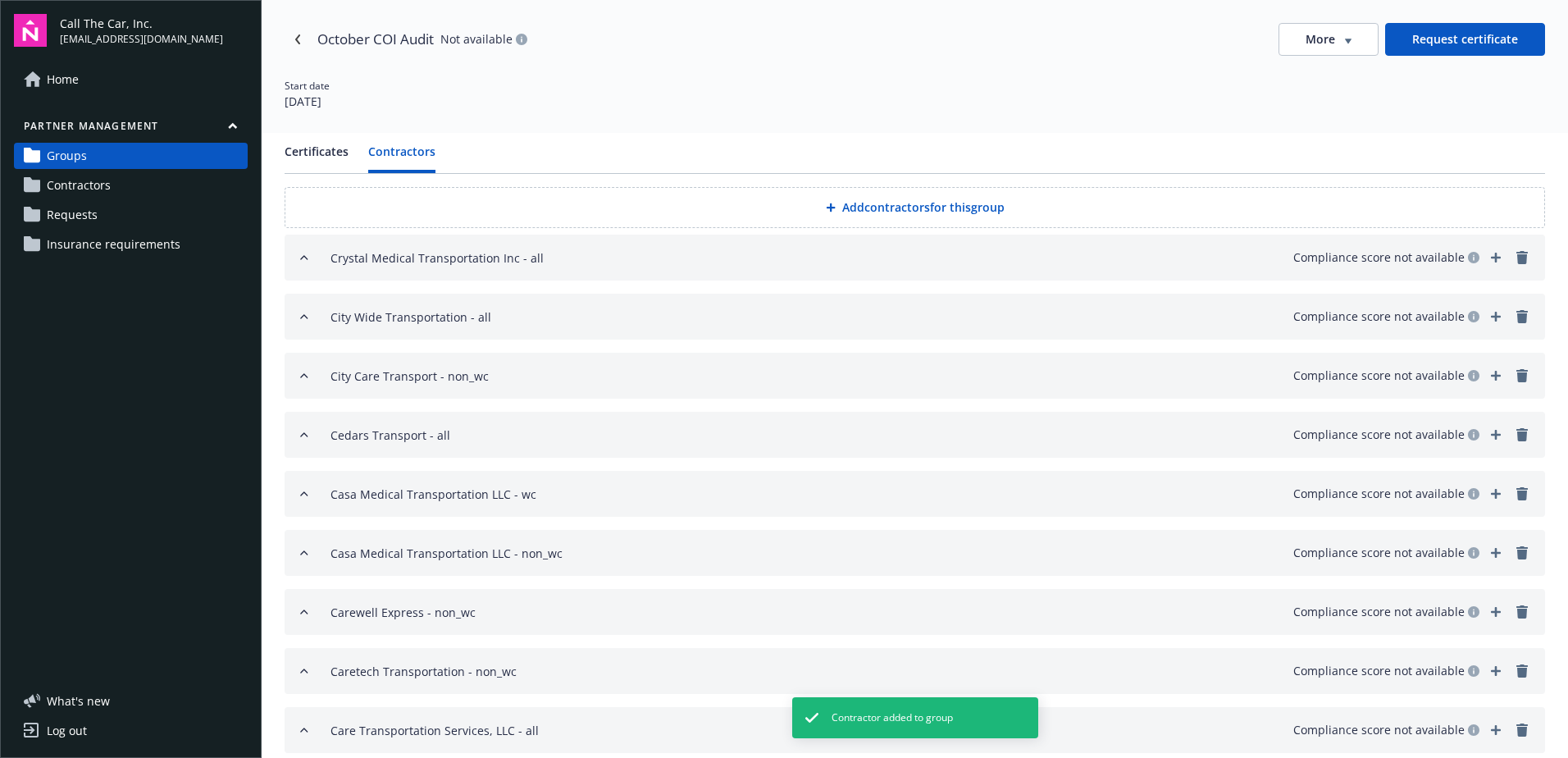
click at [840, 205] on button "Add contractors for this group" at bounding box center [914, 208] width 1261 height 41
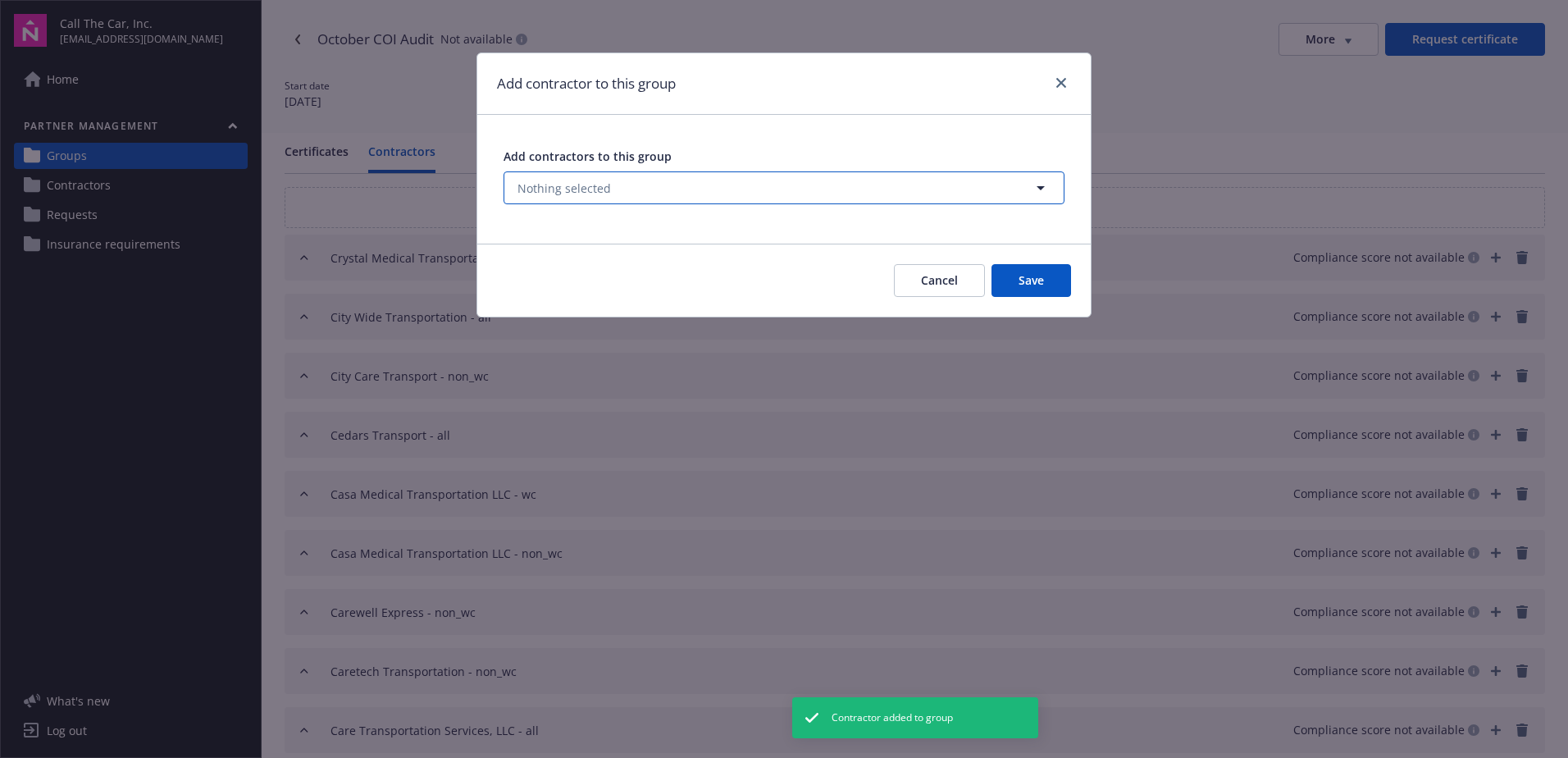
click at [594, 184] on span "Nothing selected" at bounding box center [564, 188] width 93 height 17
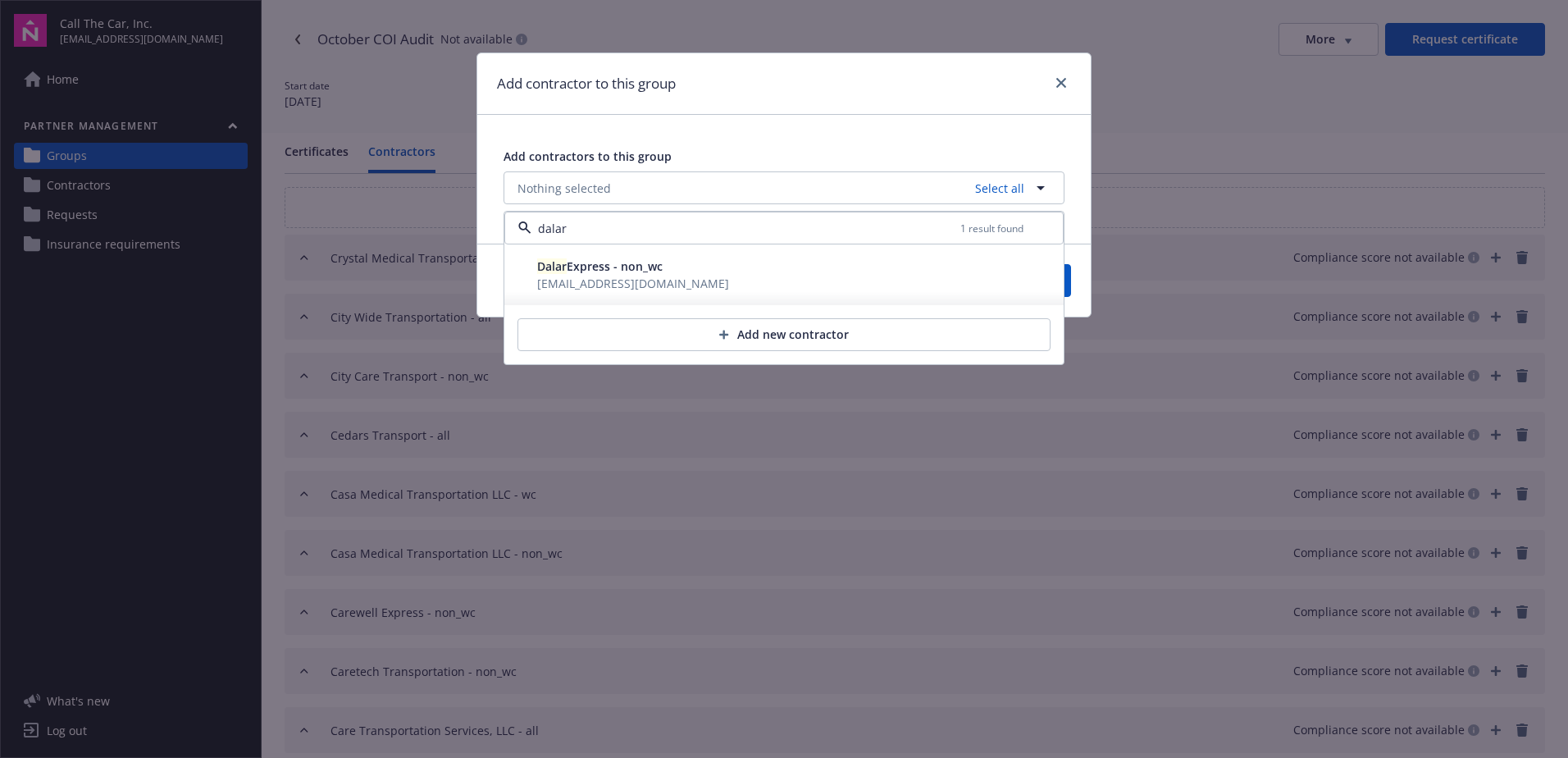
click at [584, 272] on span "Dalar Express - non_wc" at bounding box center [599, 266] width 126 height 15
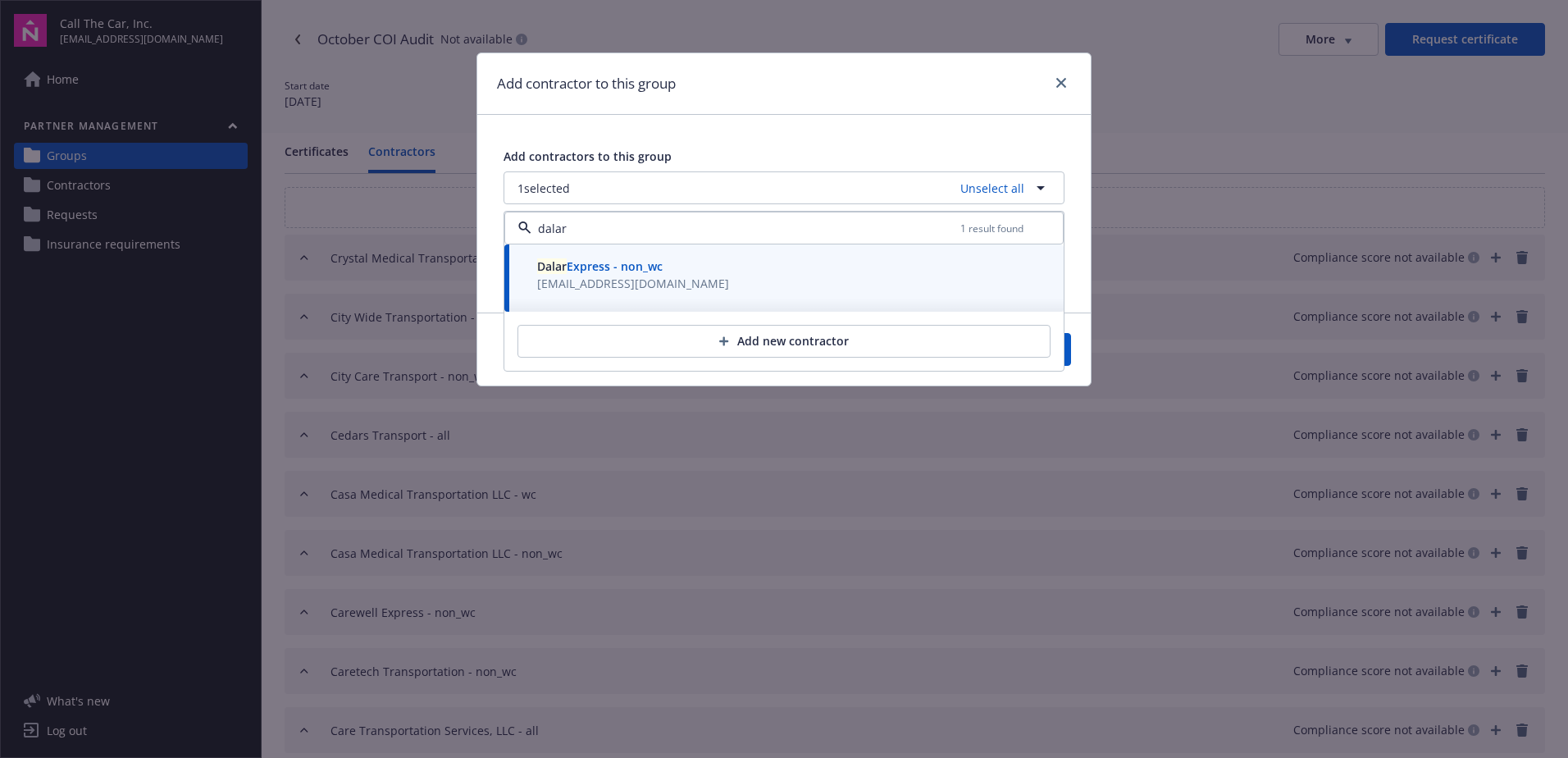
type input "dalar"
click at [1068, 355] on button "Save" at bounding box center [1031, 350] width 80 height 33
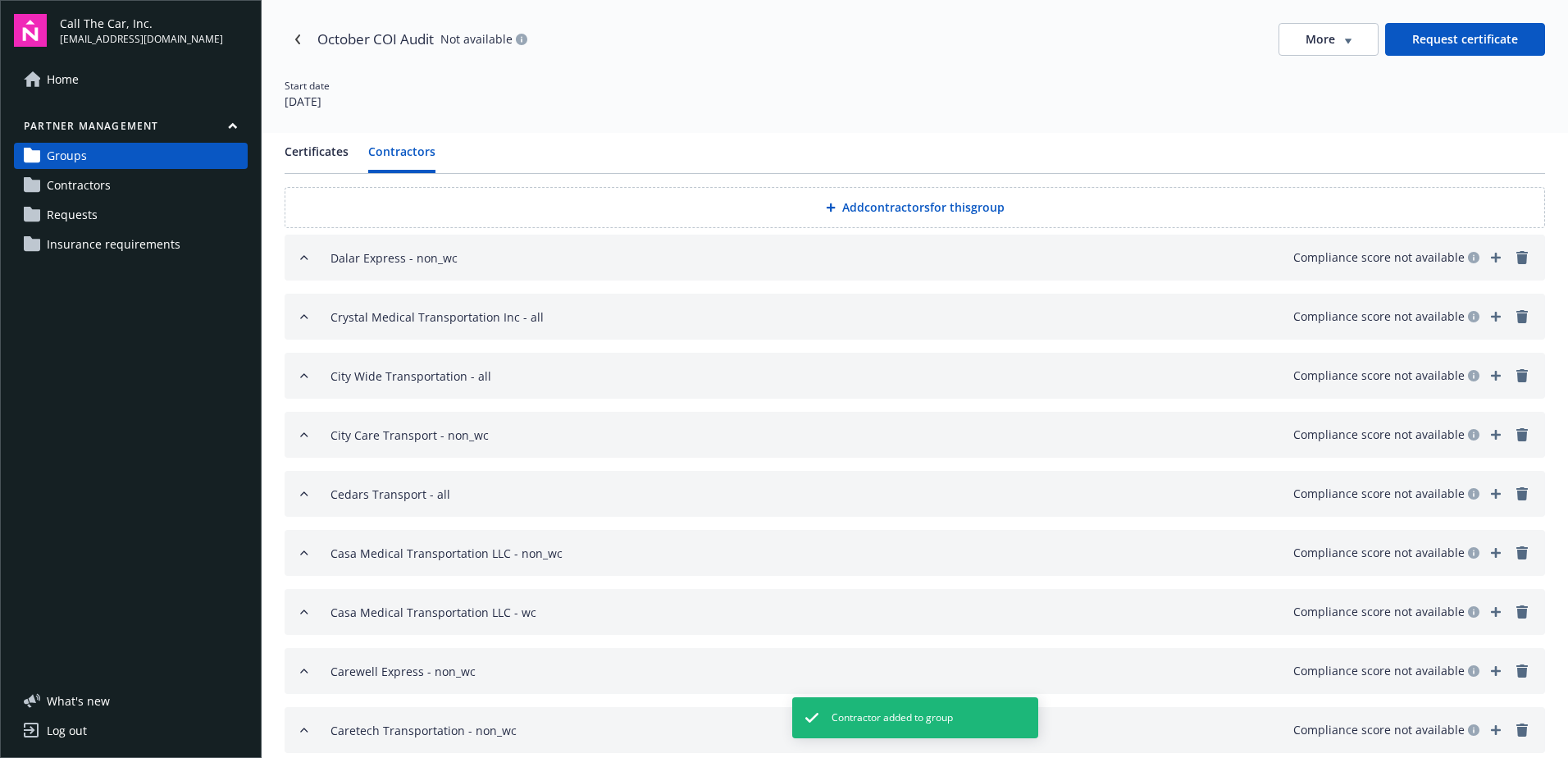
click at [892, 204] on button "Add contractors for this group" at bounding box center [914, 208] width 1261 height 41
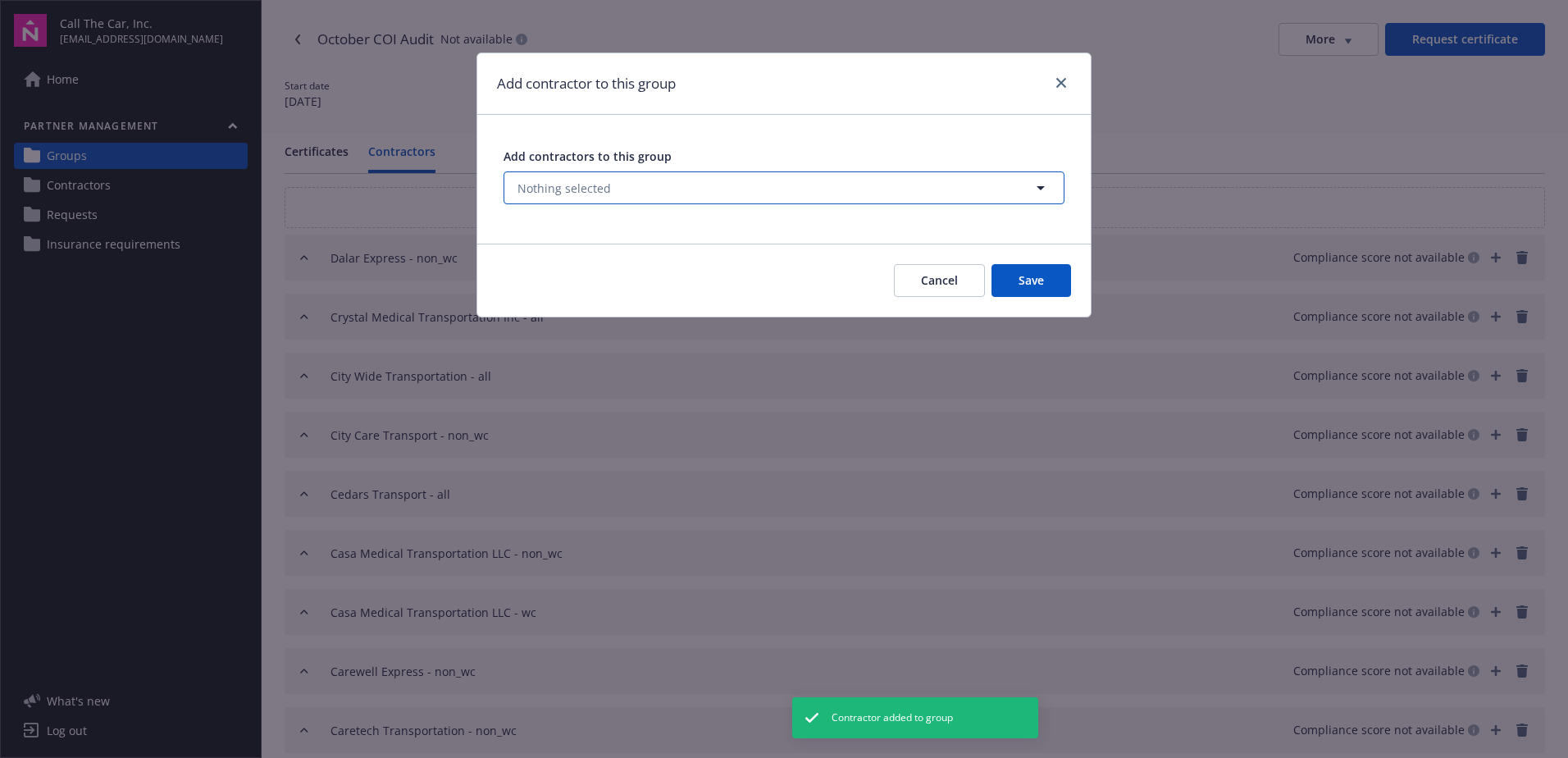
click at [574, 183] on span "Nothing selected" at bounding box center [564, 188] width 93 height 17
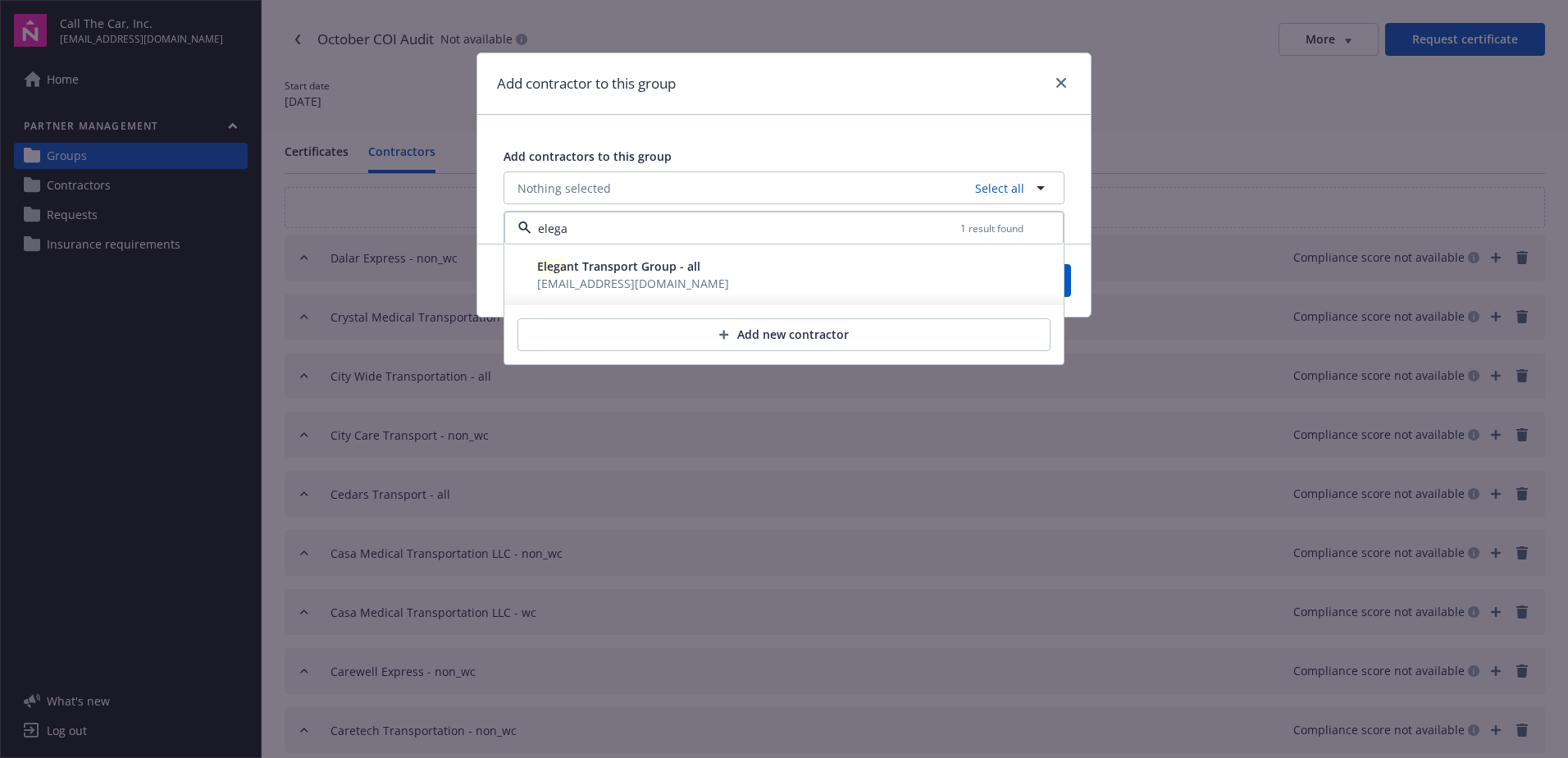
click at [555, 272] on span "Elega" at bounding box center [551, 266] width 30 height 15
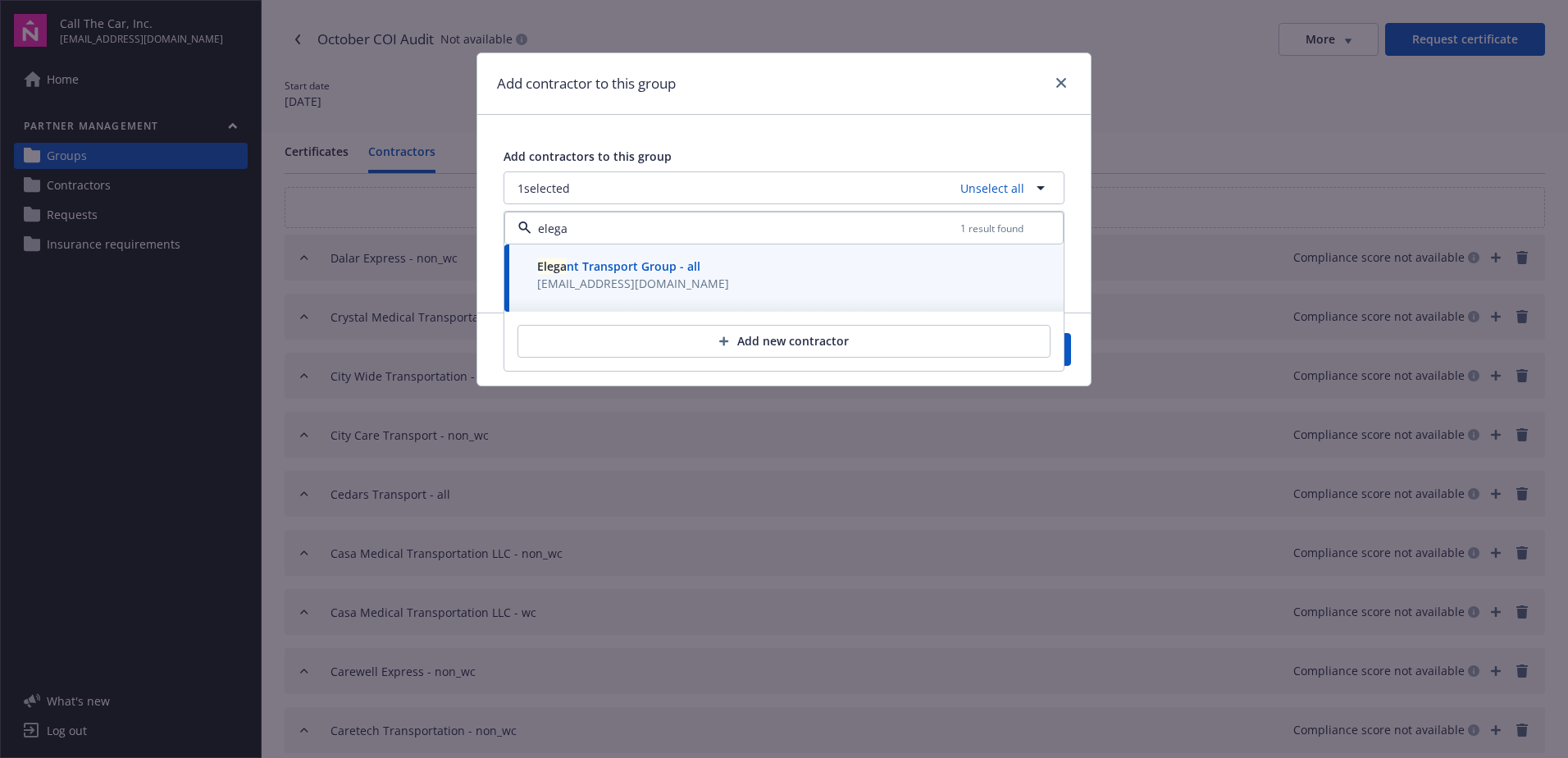
type input "elega"
click at [1070, 343] on button "Save" at bounding box center [1031, 350] width 80 height 33
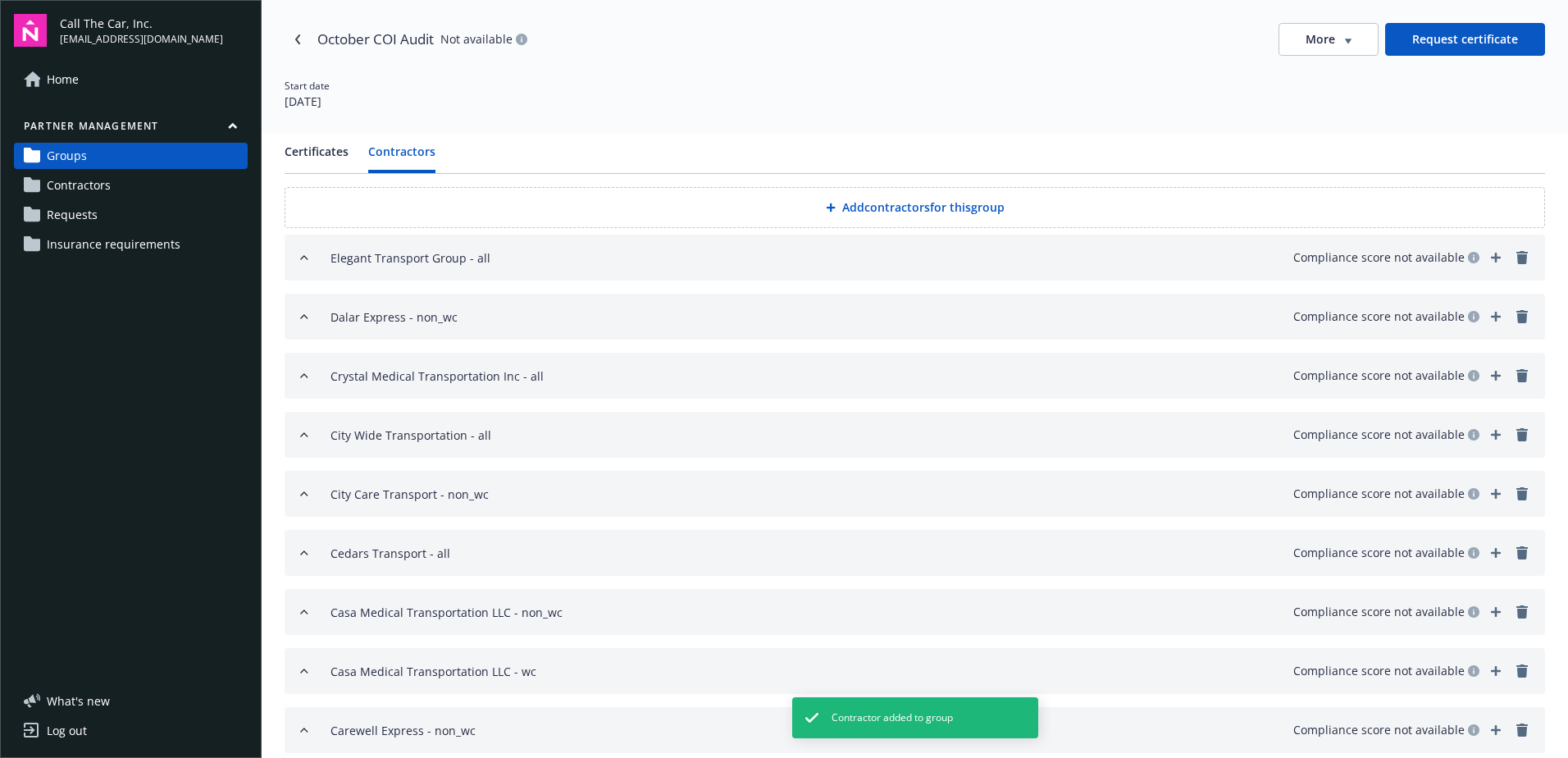
click at [871, 204] on button "Add contractors for this group" at bounding box center [914, 208] width 1261 height 41
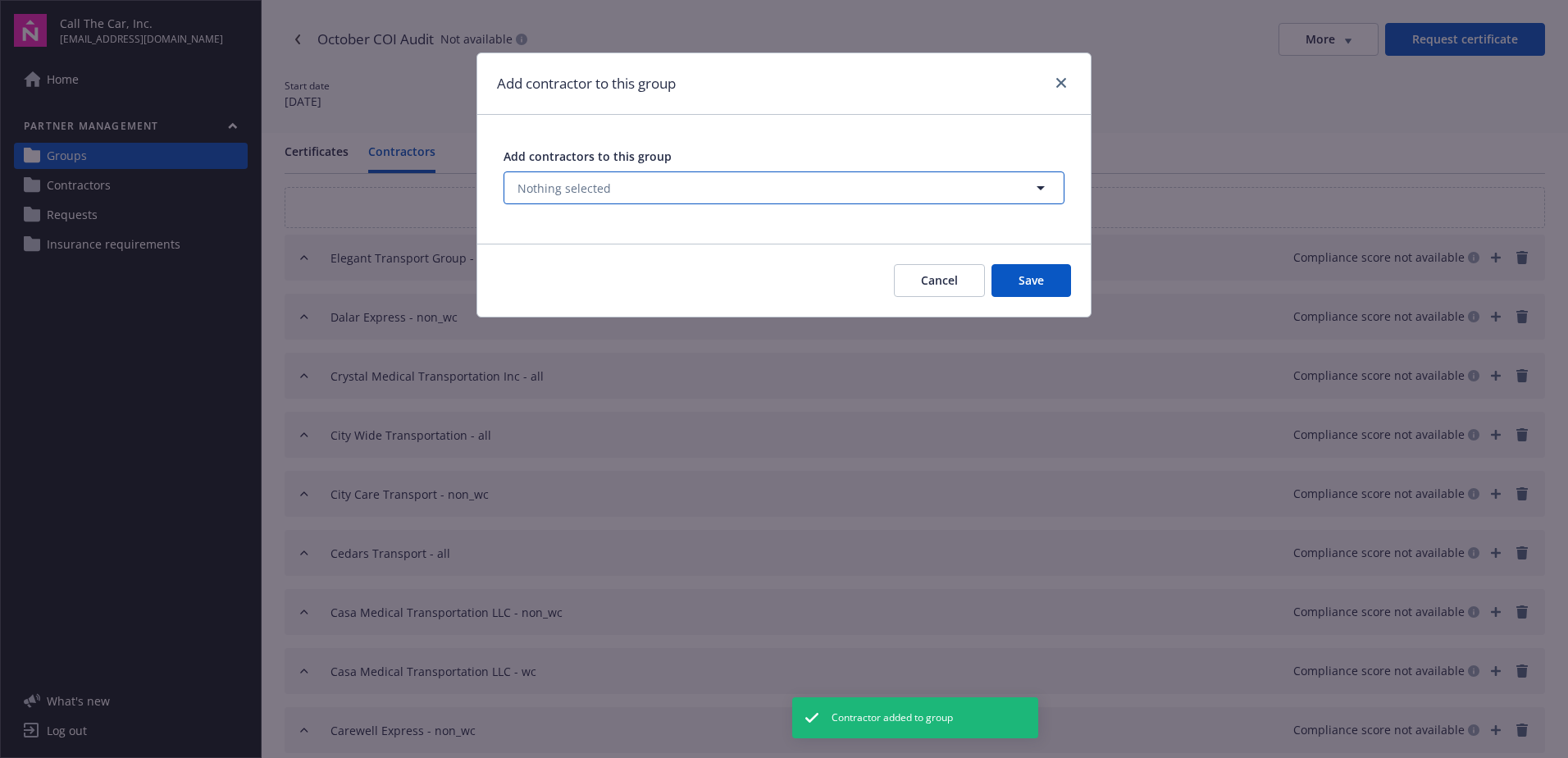
click at [632, 185] on button "Nothing selected" at bounding box center [784, 187] width 561 height 33
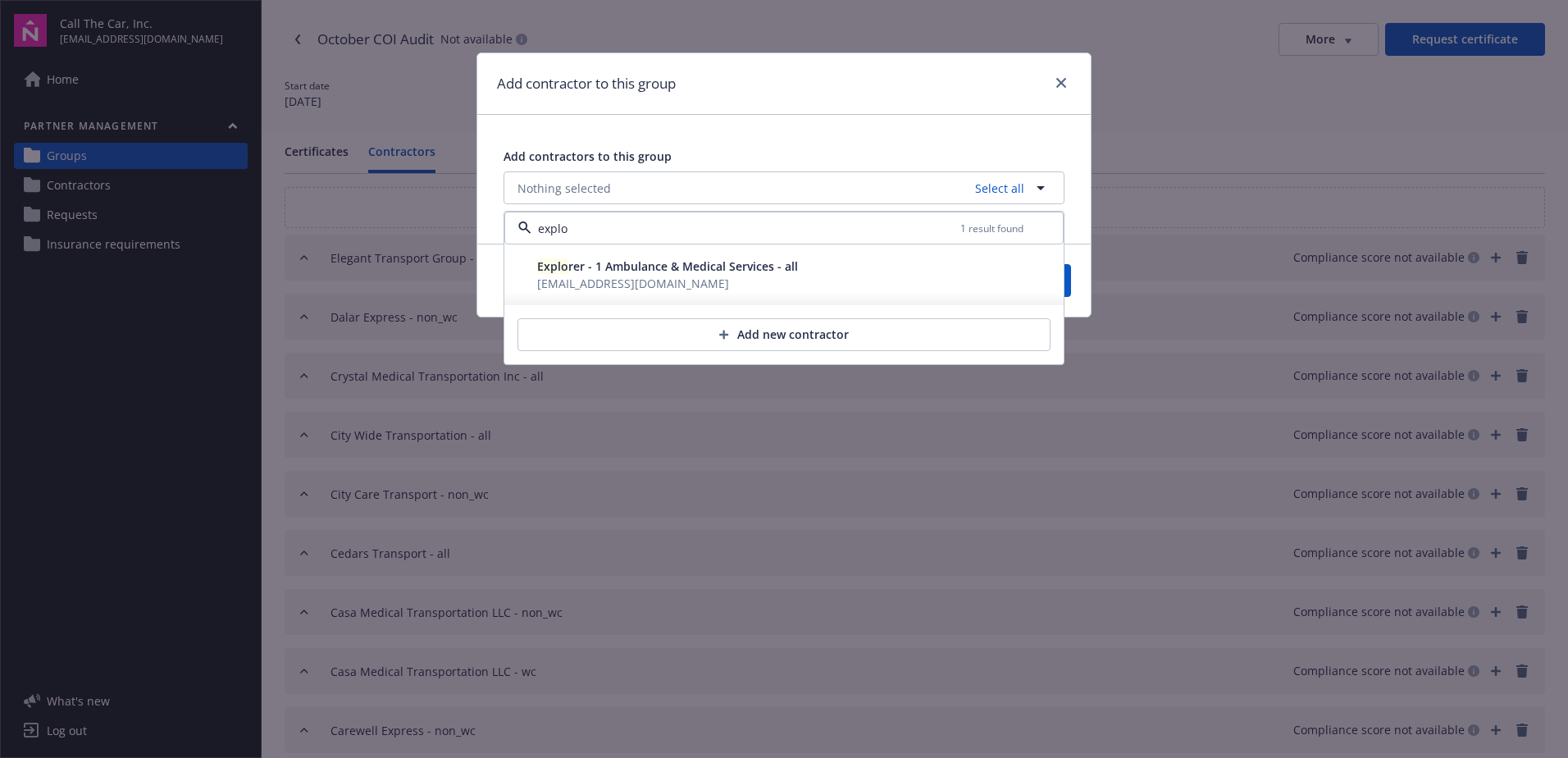
click at [598, 278] on span "policyservices@jarvisins.com" at bounding box center [633, 283] width 192 height 15
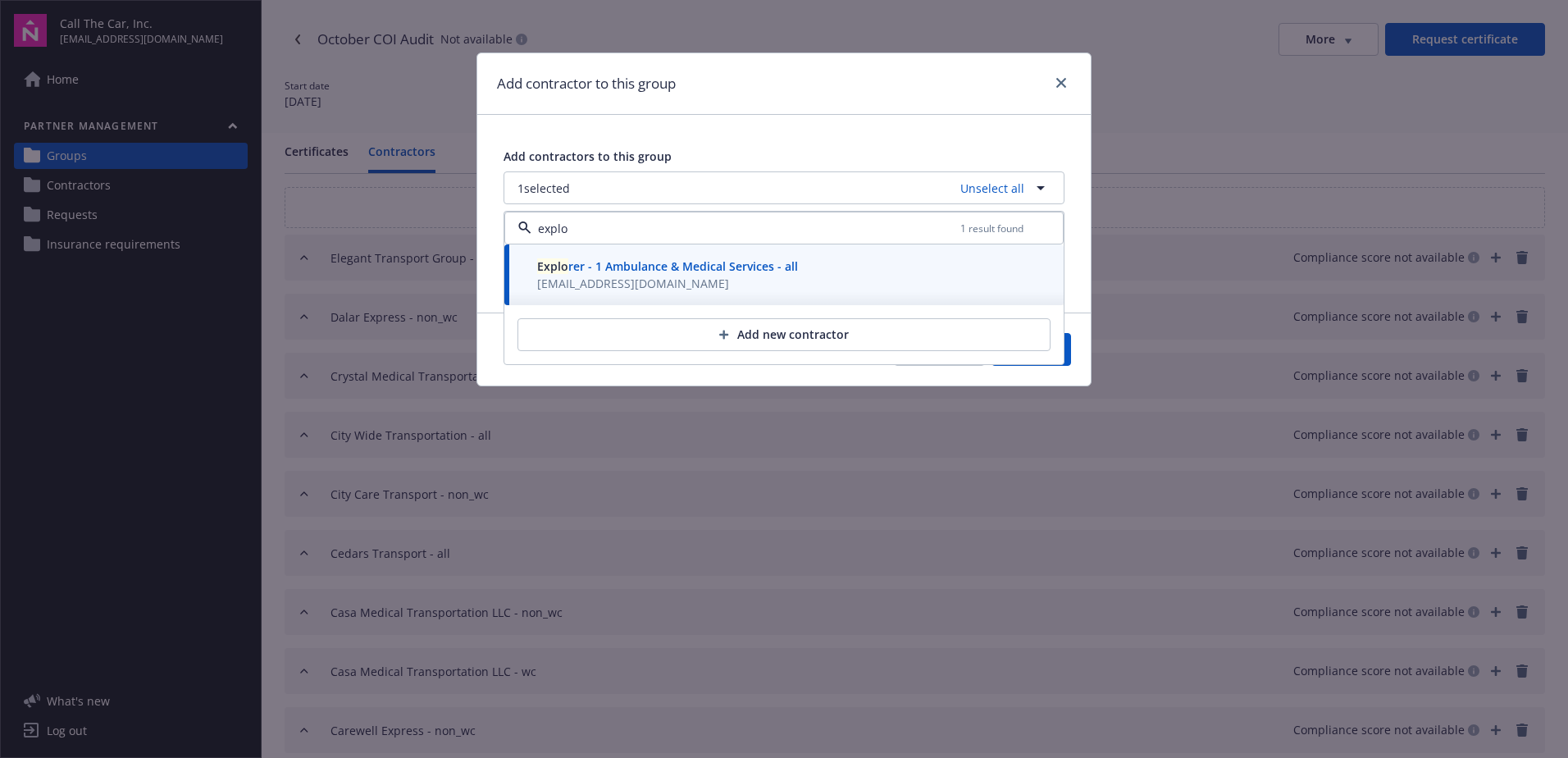
type input "explo"
click at [1067, 347] on button "Save" at bounding box center [1031, 350] width 80 height 33
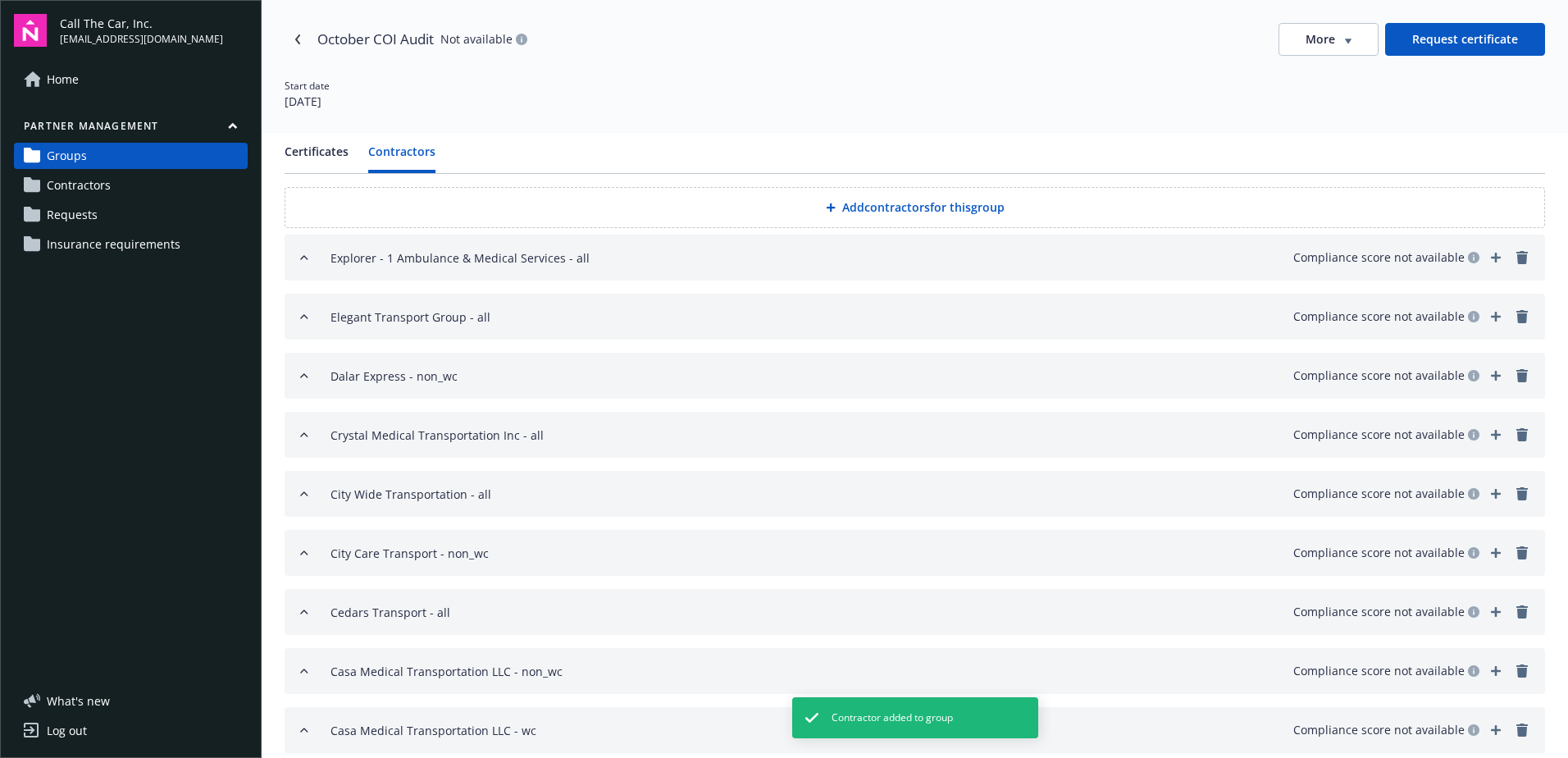
click at [854, 206] on button "Add contractors for this group" at bounding box center [914, 208] width 1261 height 41
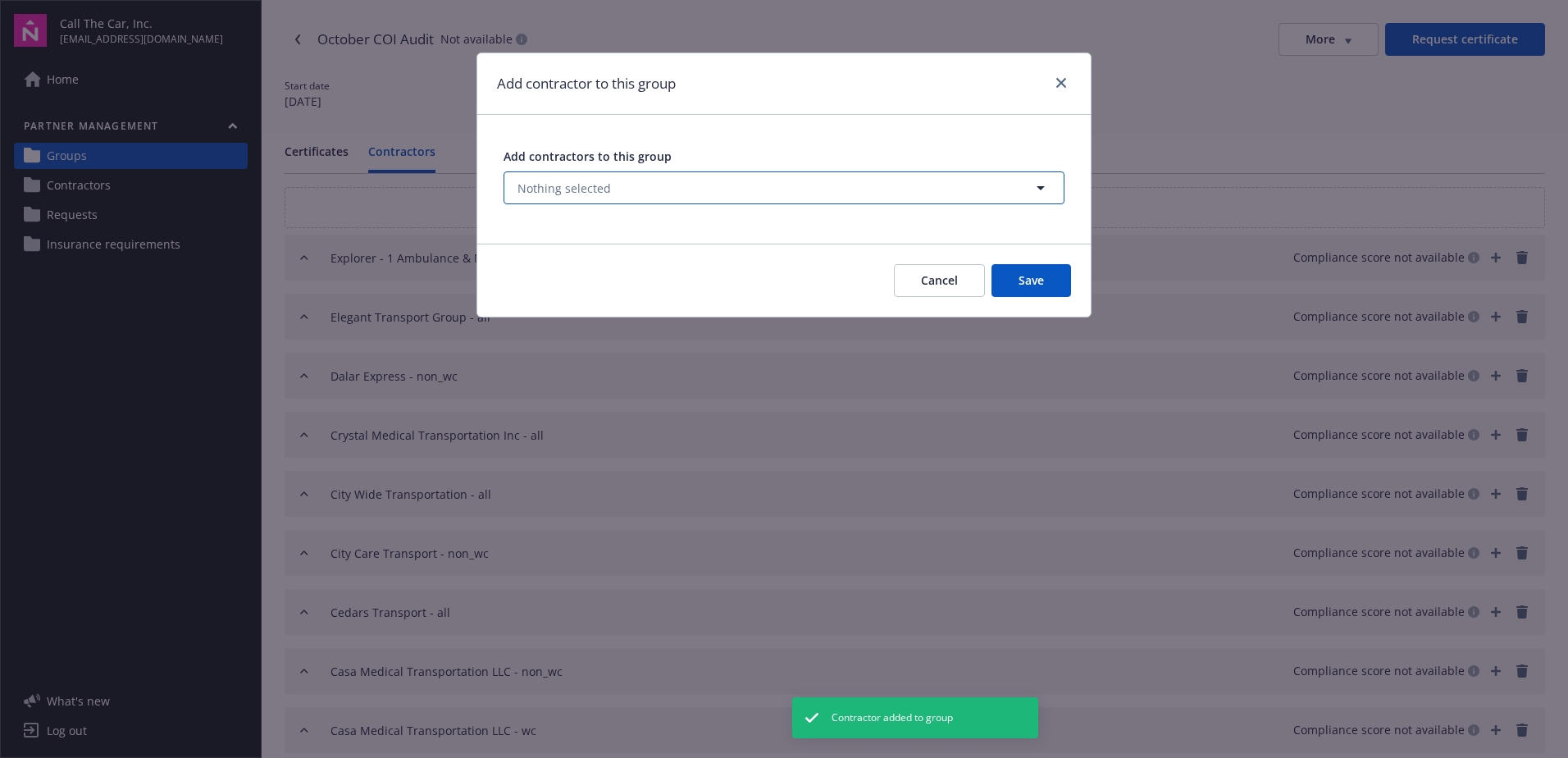
click at [583, 184] on span "Nothing selected" at bounding box center [564, 188] width 93 height 17
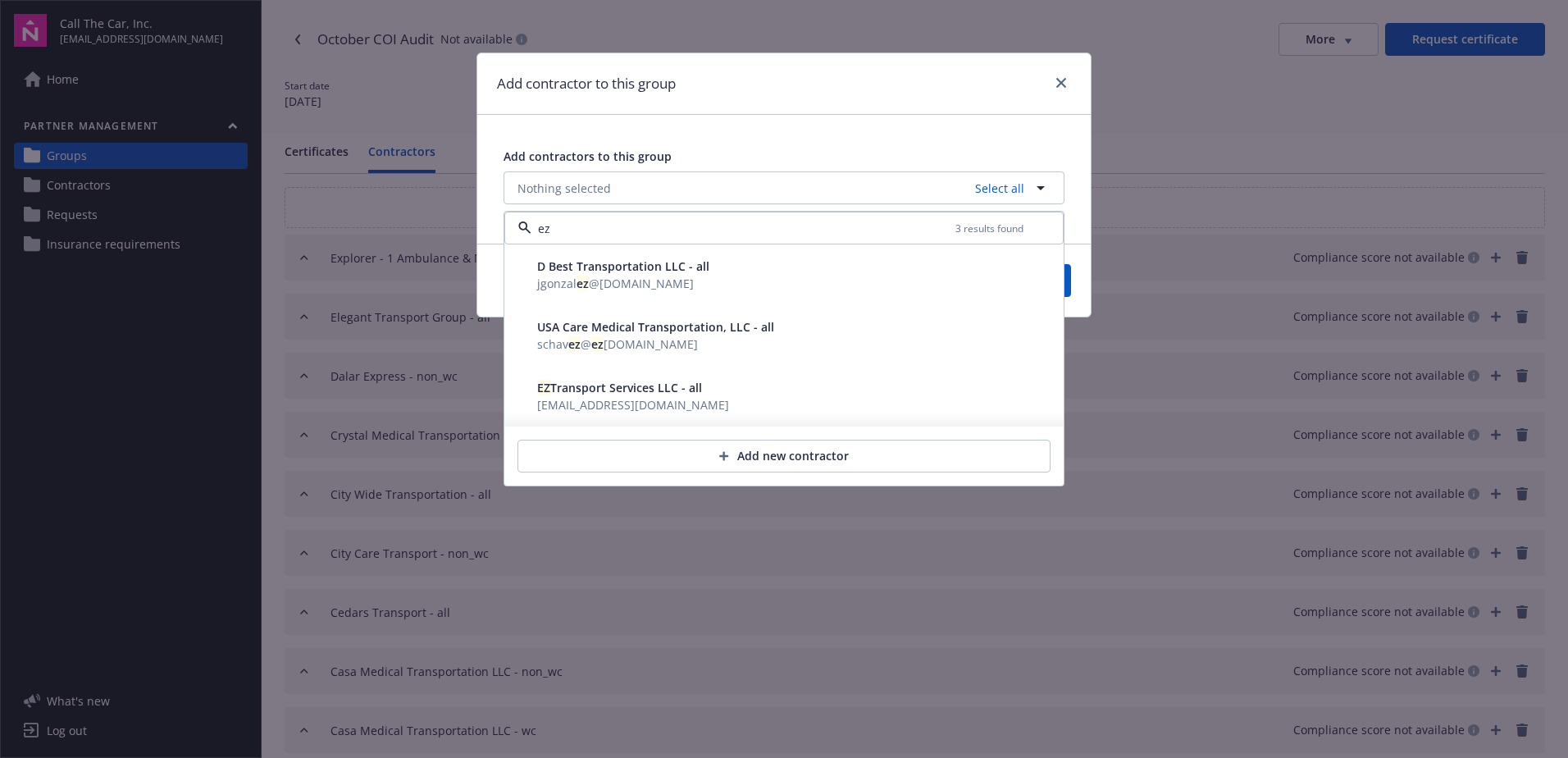
click at [615, 390] on span "EZ Transport Services LLC - all" at bounding box center [619, 387] width 165 height 15
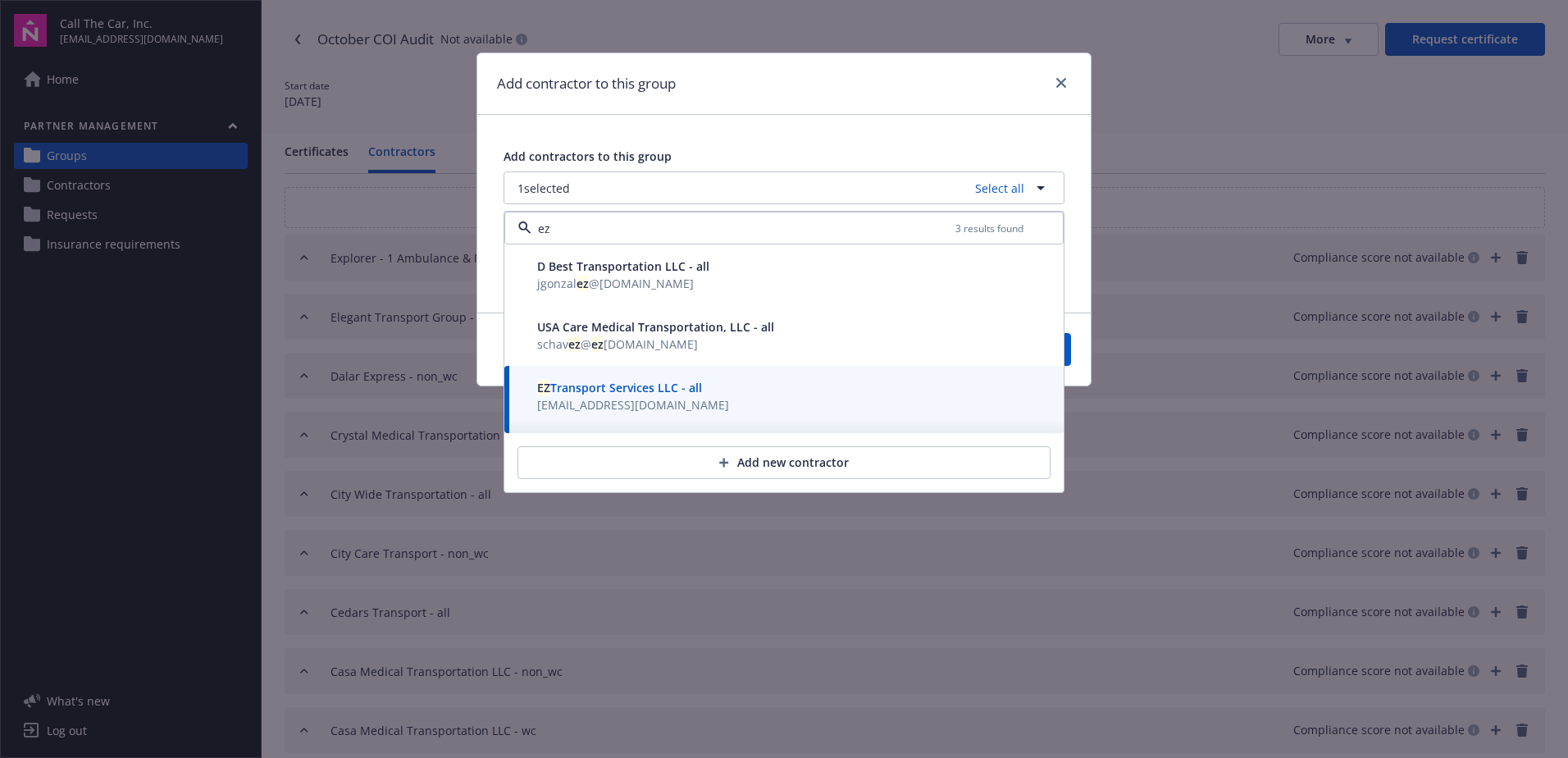
type input "ez"
click at [1069, 351] on button "Save" at bounding box center [1031, 350] width 80 height 33
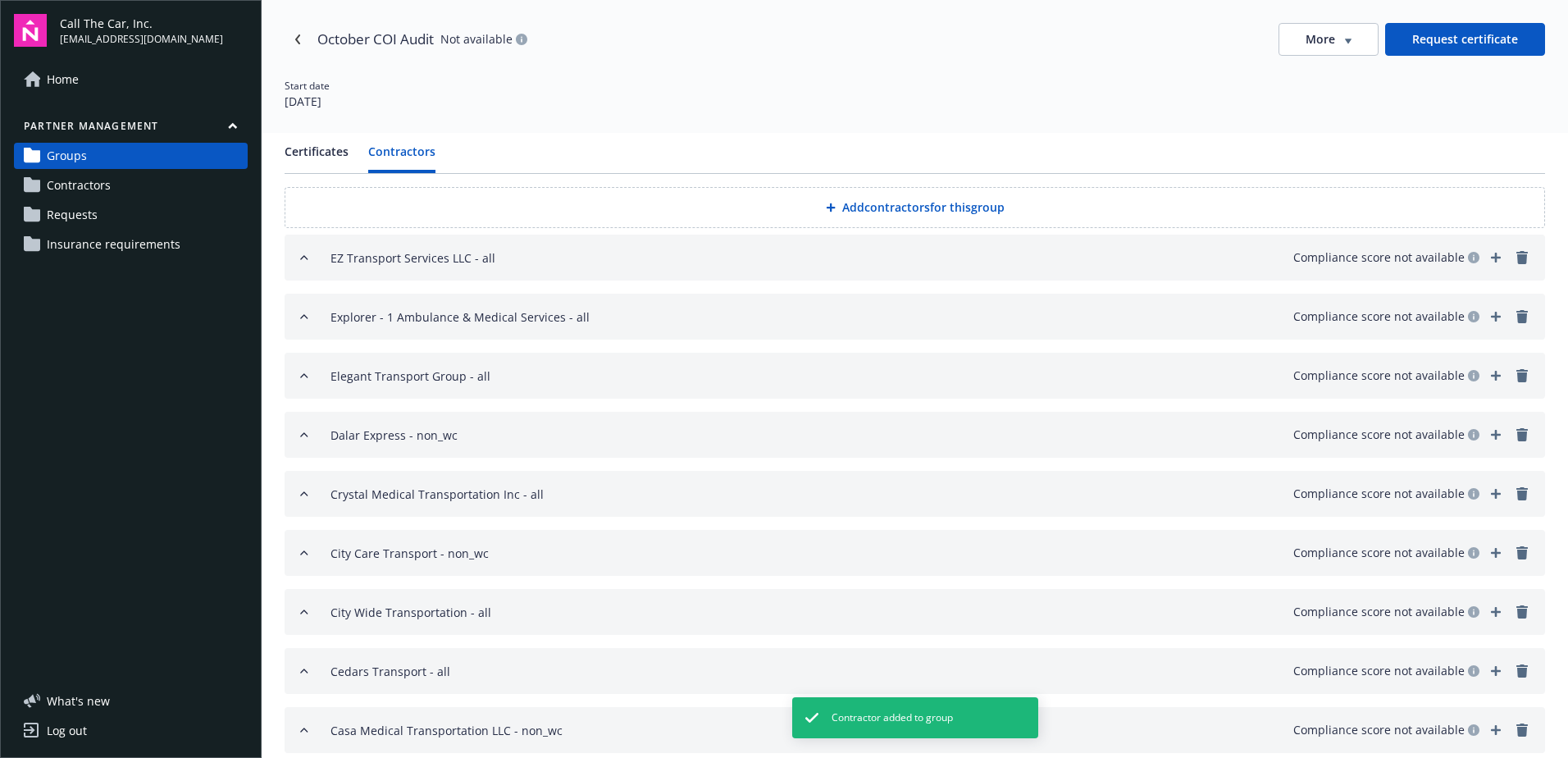
click at [845, 206] on button "Add contractors for this group" at bounding box center [914, 208] width 1261 height 41
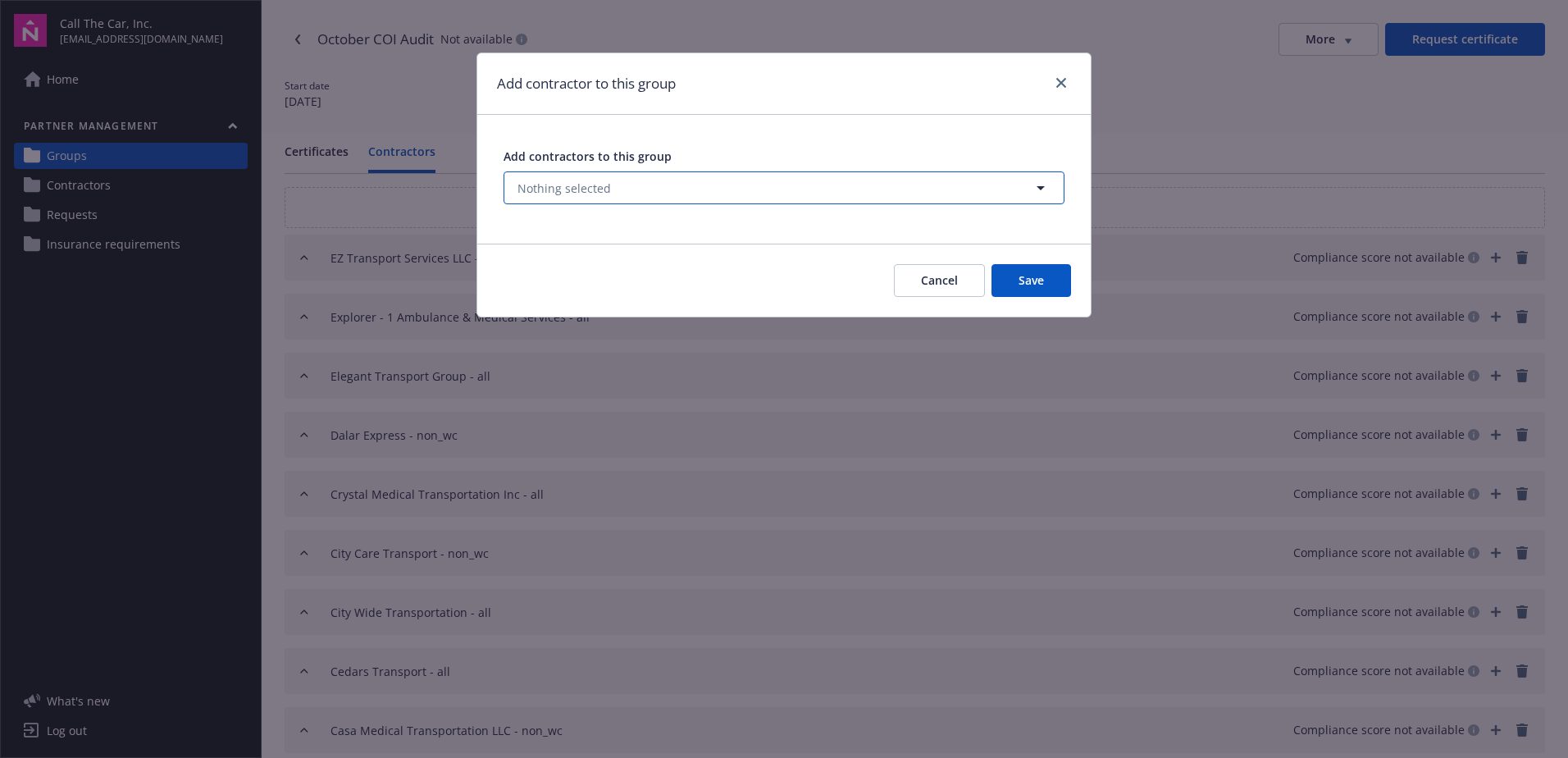
click at [553, 187] on span "Nothing selected" at bounding box center [564, 188] width 93 height 17
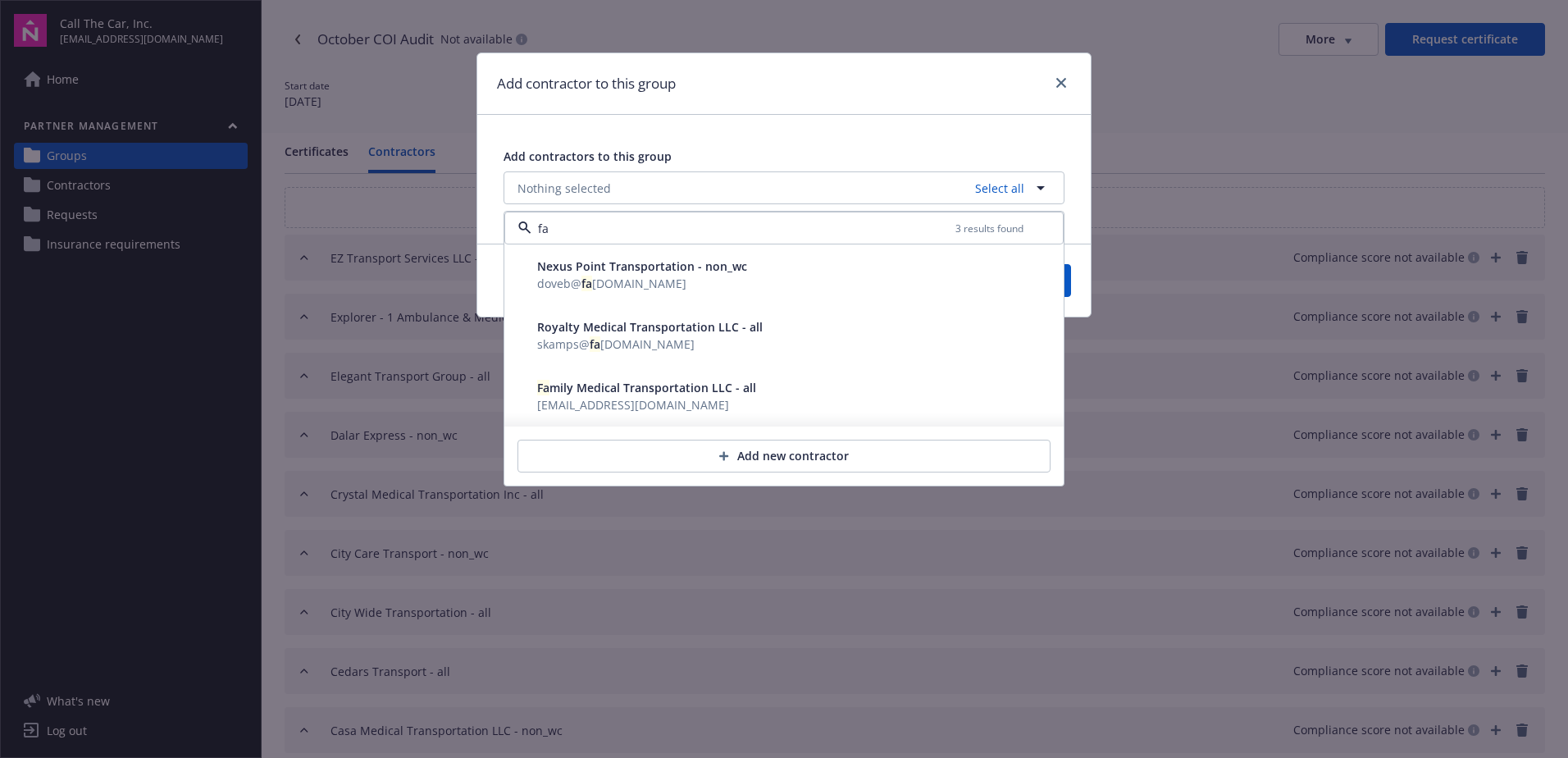
type input "f"
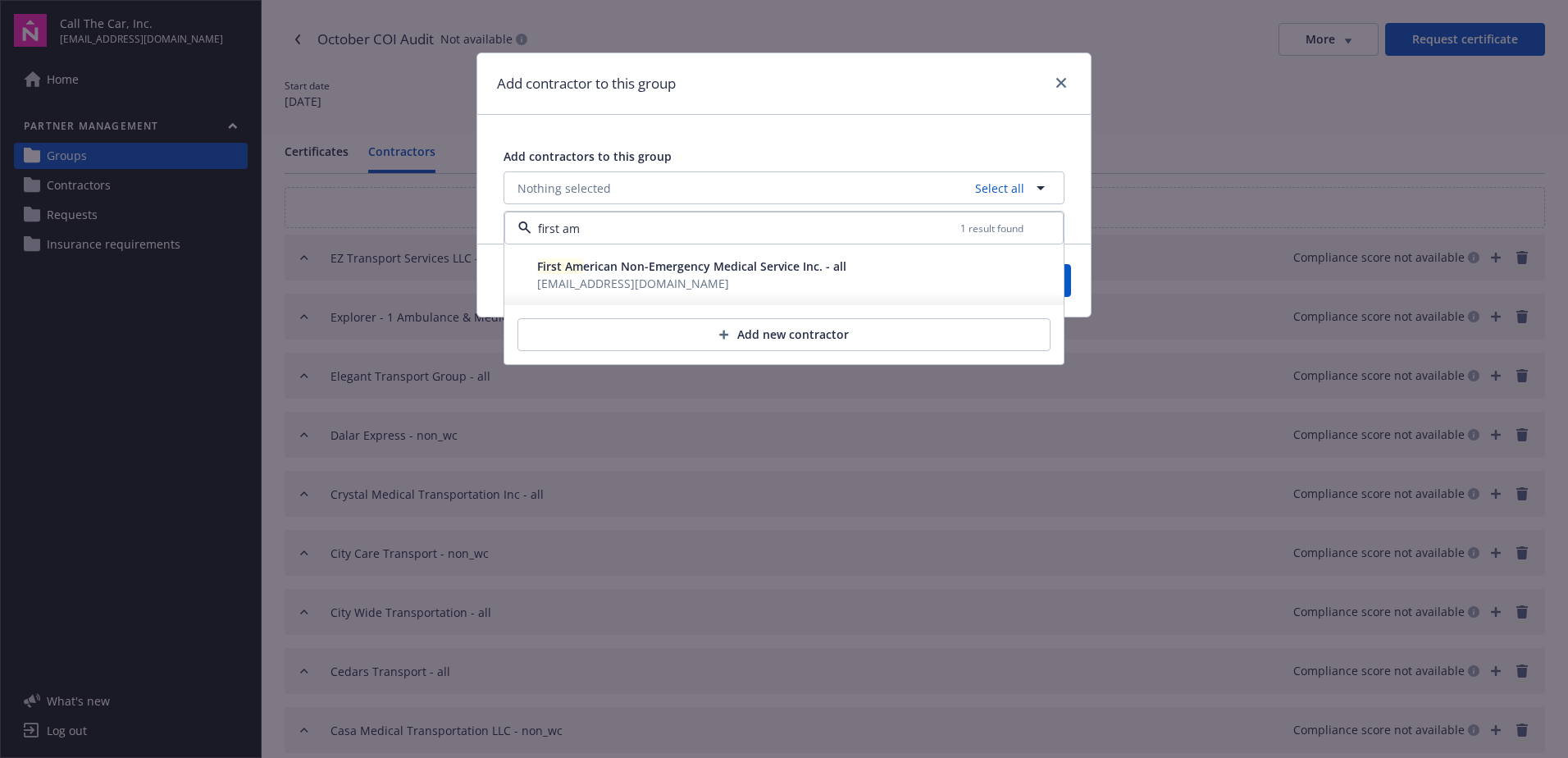
click at [658, 264] on span "First Am erican Non-Emergency Medical Service Inc. - all" at bounding box center [691, 266] width 309 height 15
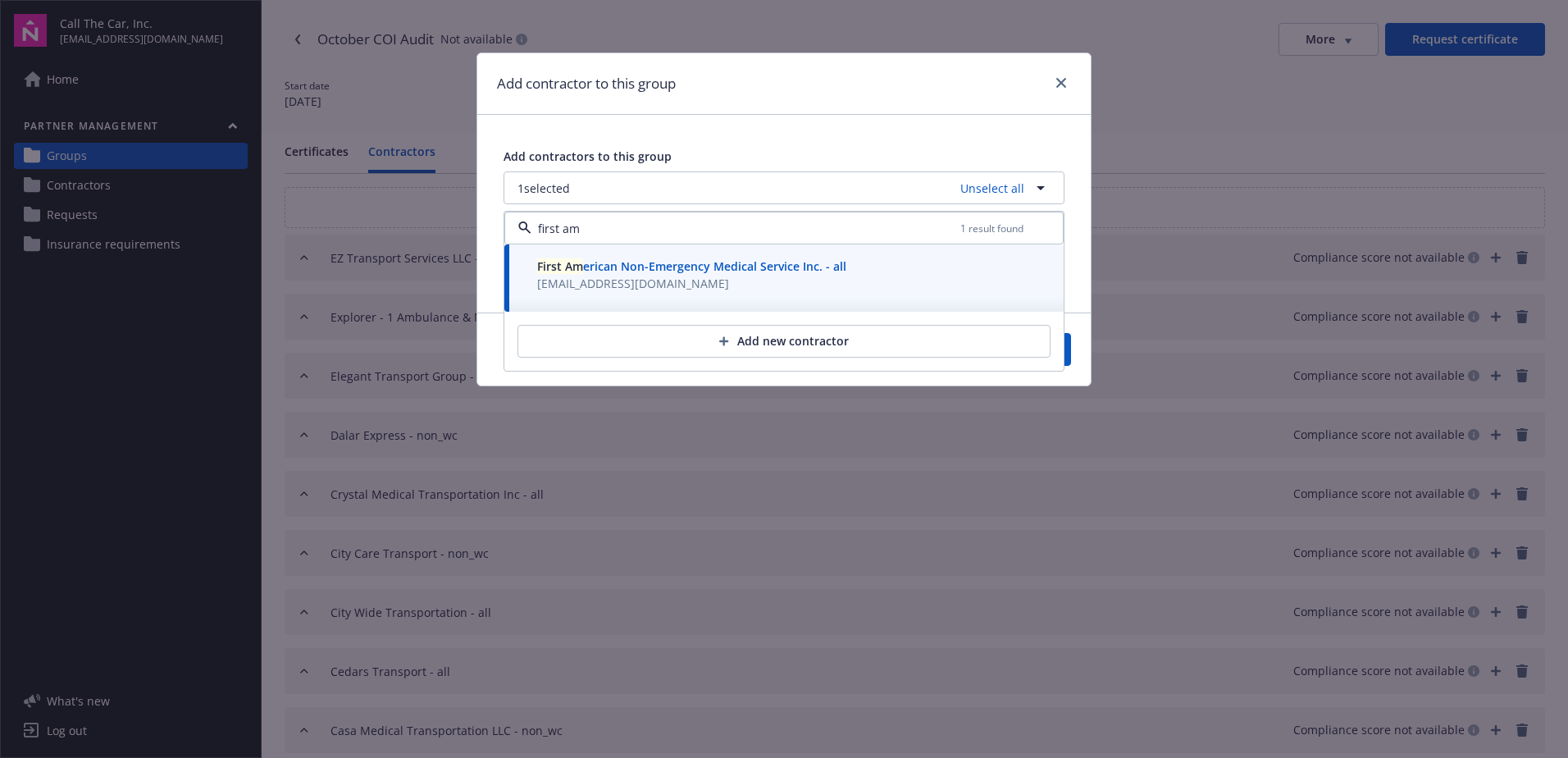
type input "first am"
click at [1071, 352] on div "Cancel Save" at bounding box center [784, 349] width 614 height 73
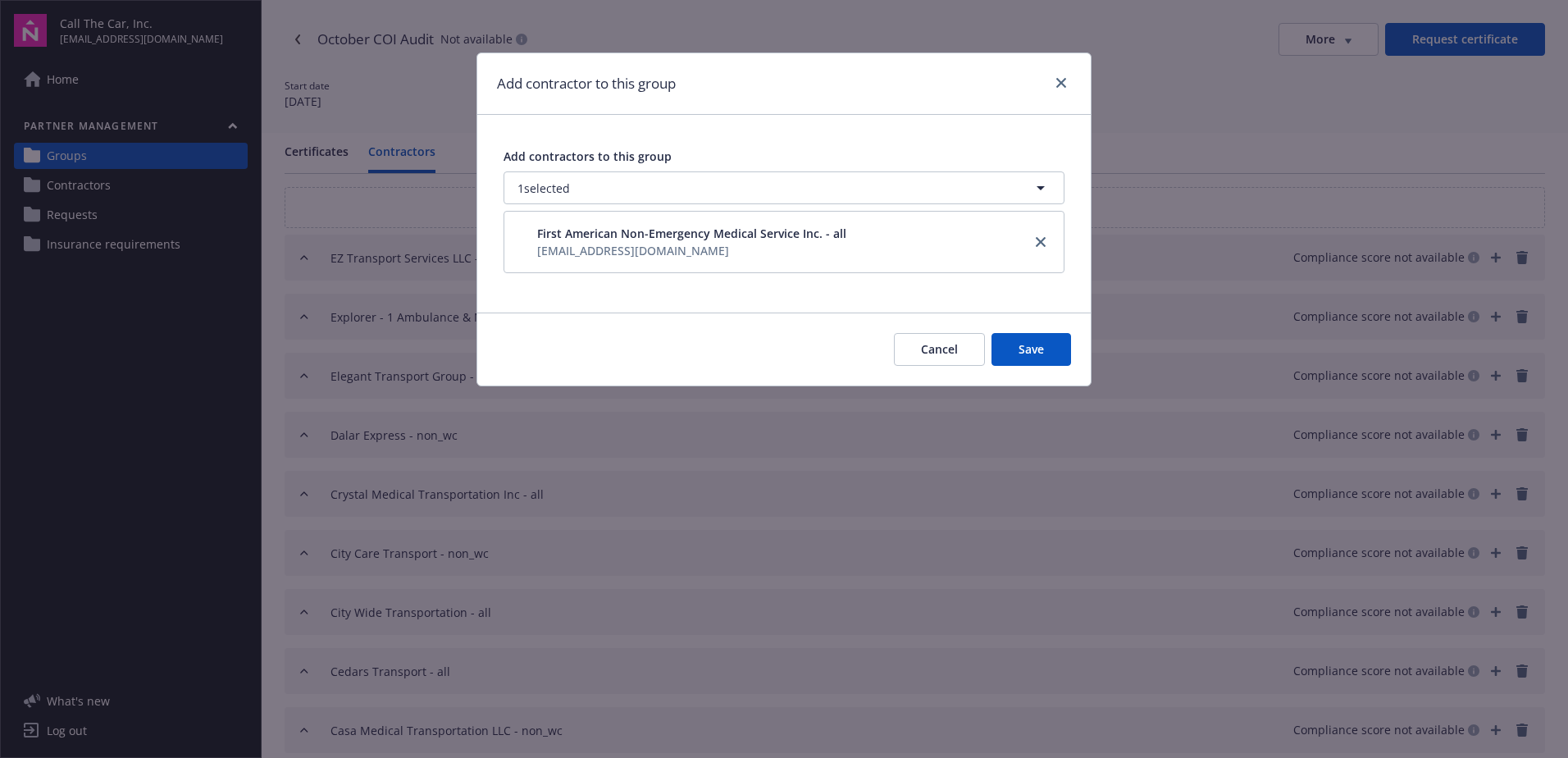
click at [1056, 357] on button "Save" at bounding box center [1031, 350] width 80 height 33
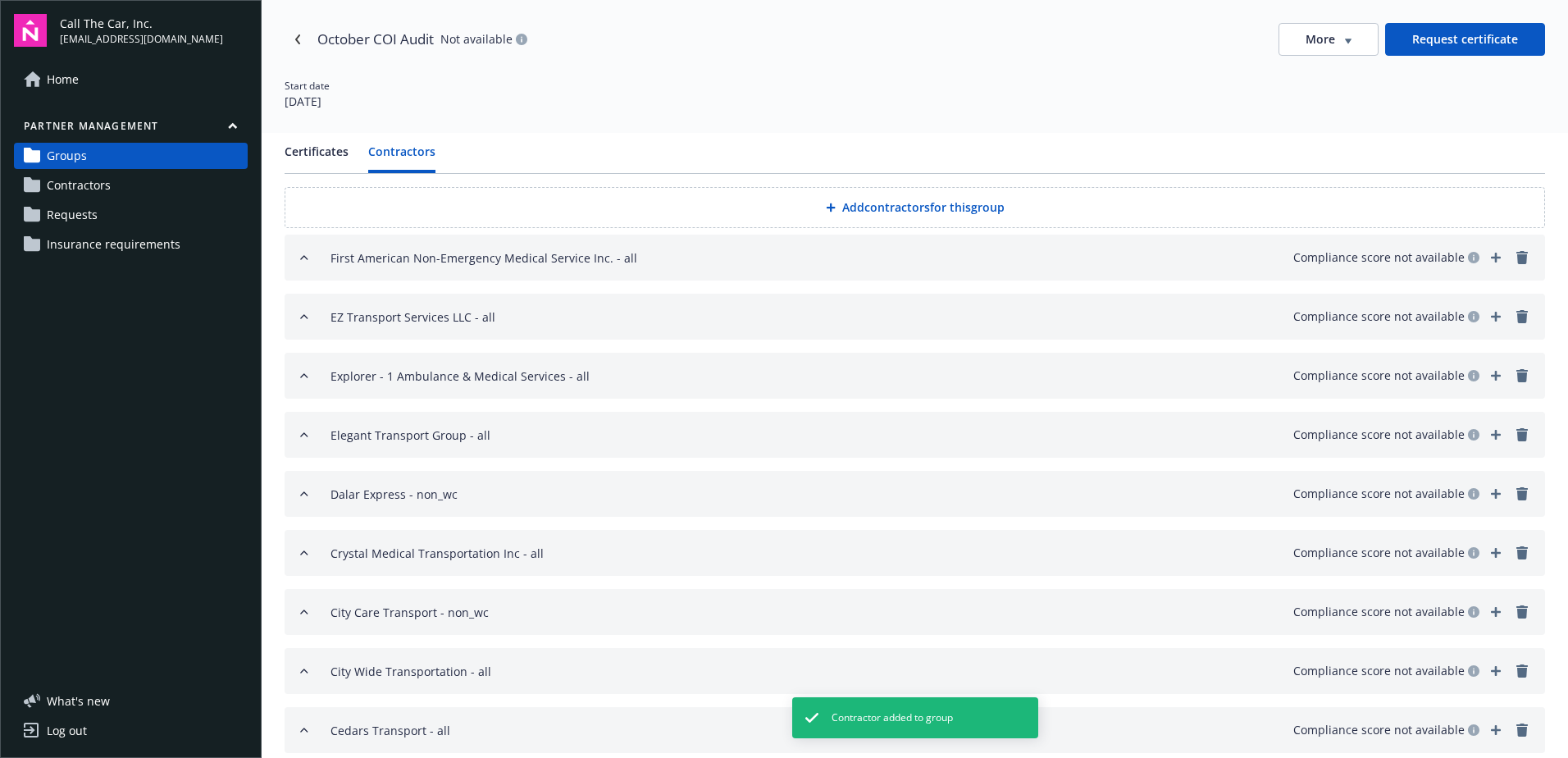
click at [890, 193] on button "Add contractors for this group" at bounding box center [914, 208] width 1261 height 41
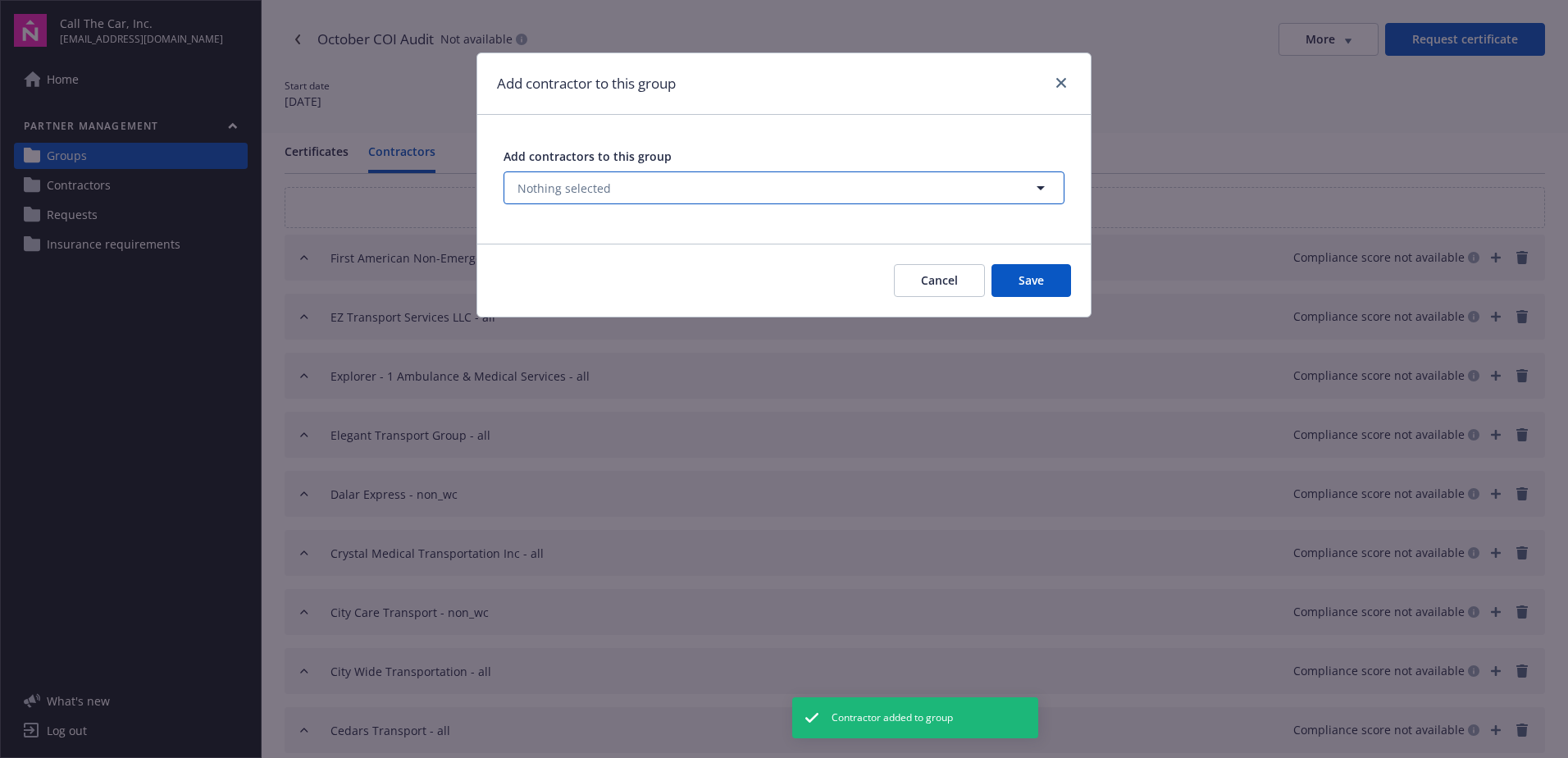
click at [595, 181] on span "Nothing selected" at bounding box center [564, 188] width 93 height 17
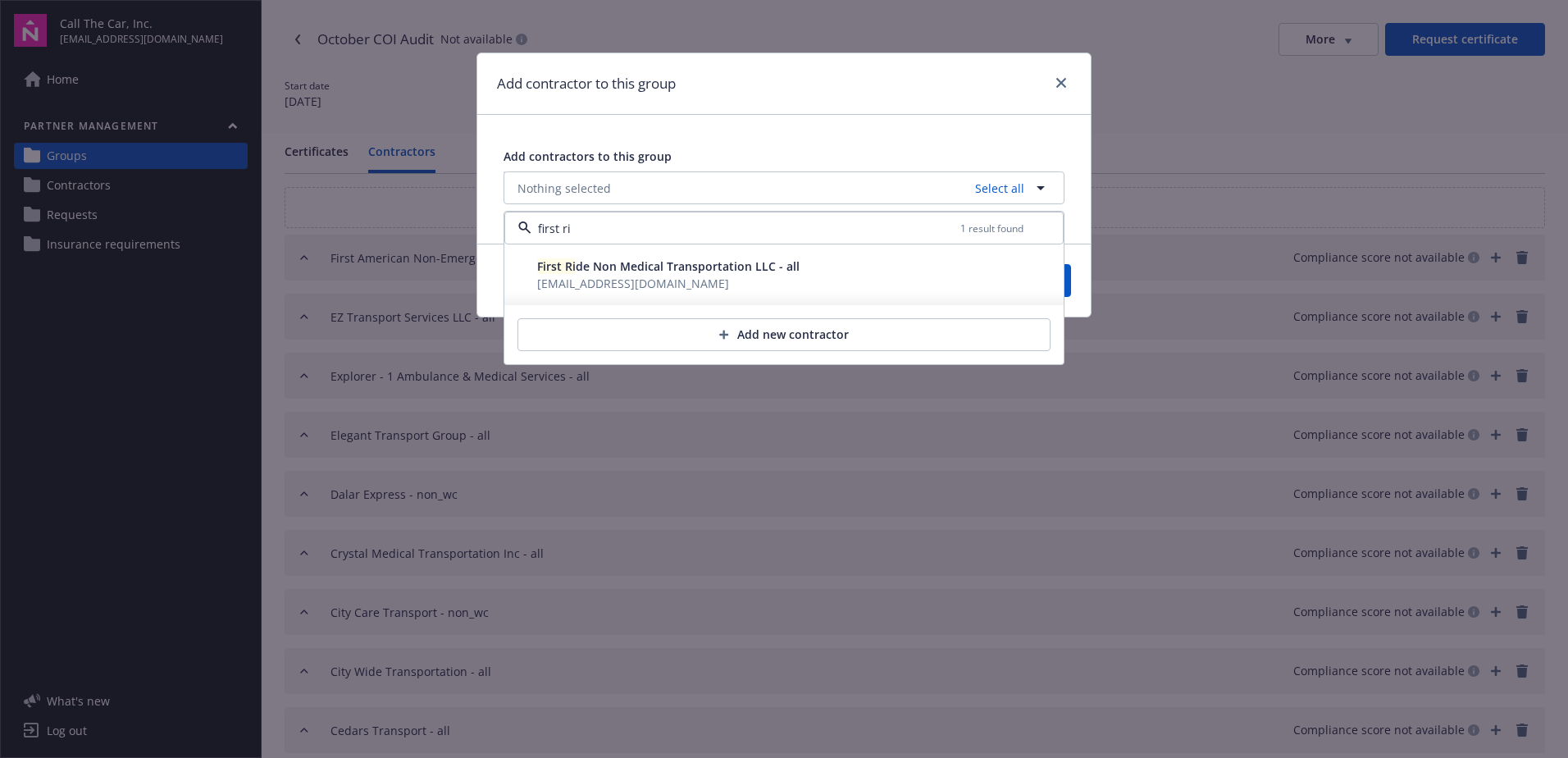
click at [602, 279] on span "policyservices@jarvisins.com" at bounding box center [633, 283] width 192 height 15
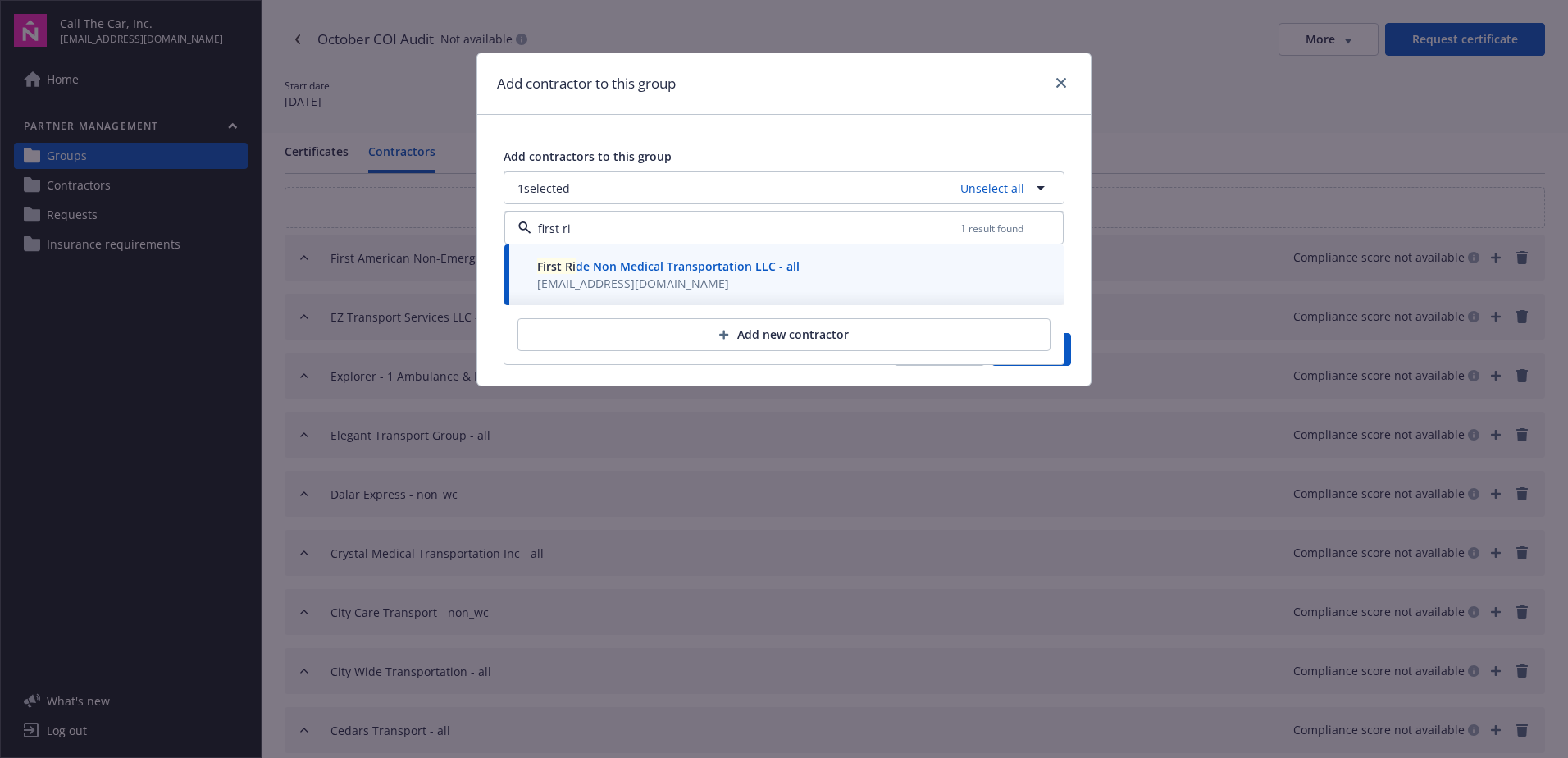
type input "first ri"
click at [1070, 352] on button "Save" at bounding box center [1031, 350] width 80 height 33
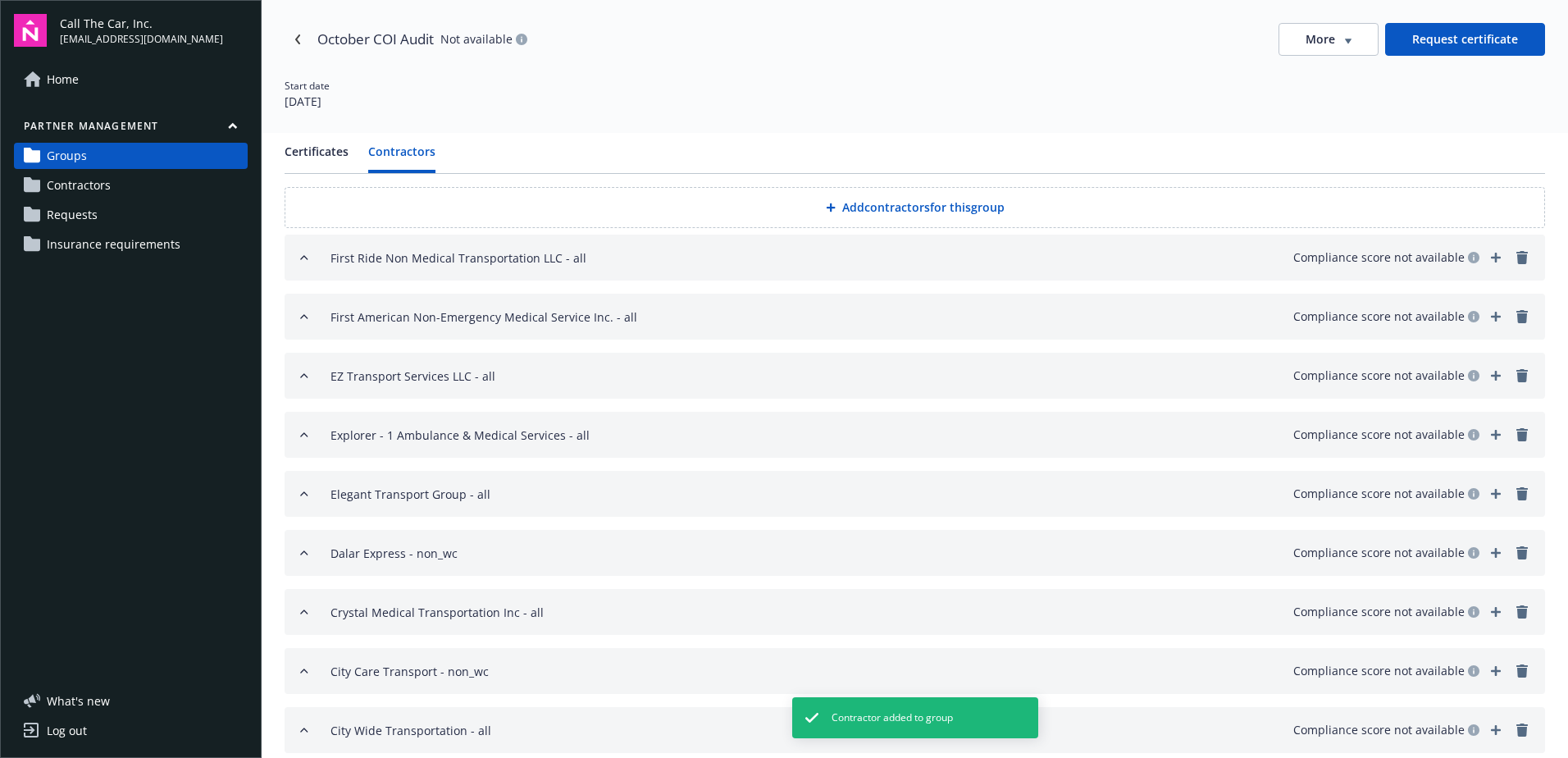
click at [866, 204] on button "Add contractors for this group" at bounding box center [914, 208] width 1261 height 41
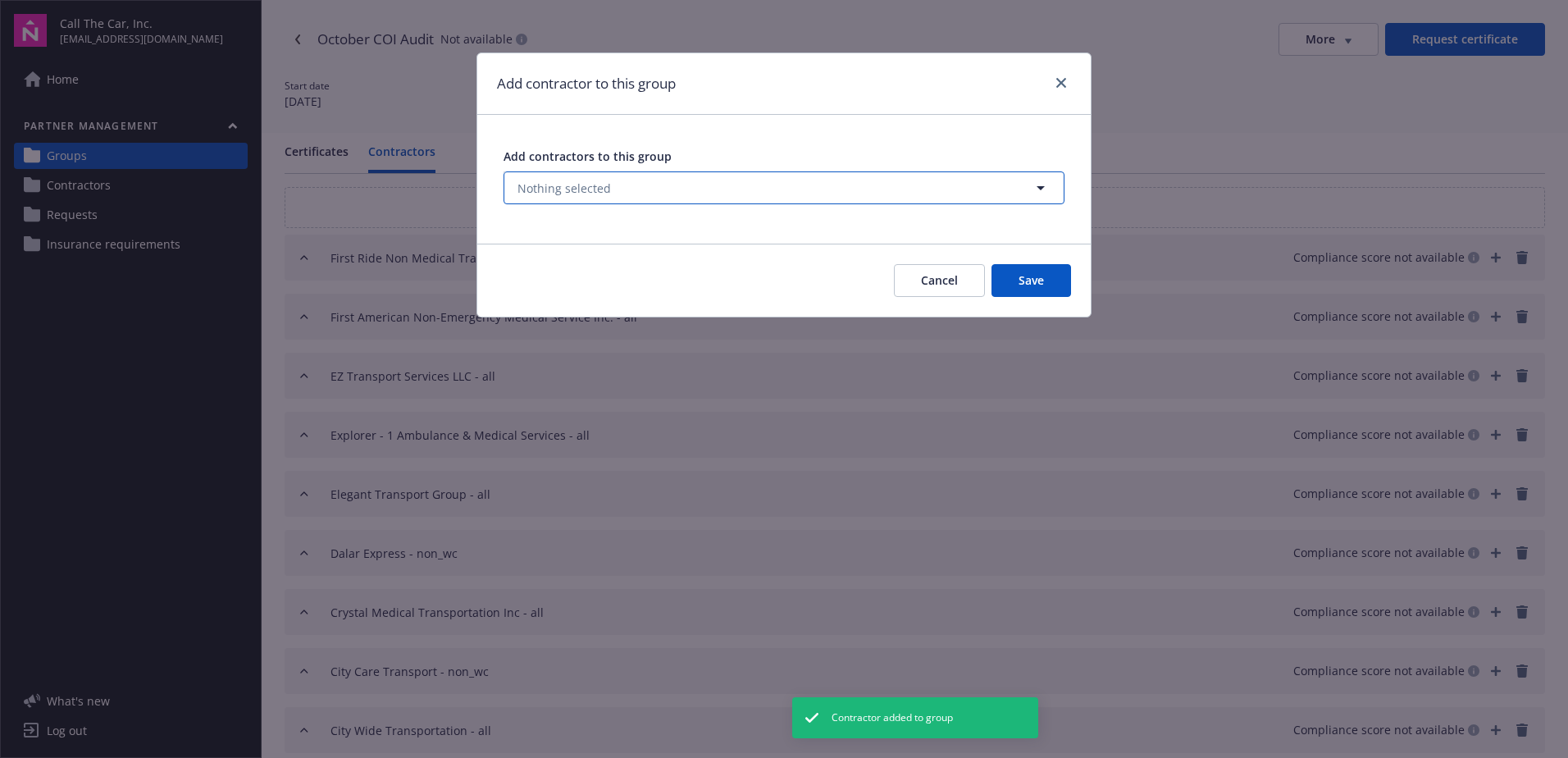
click at [555, 184] on span "Nothing selected" at bounding box center [564, 188] width 93 height 17
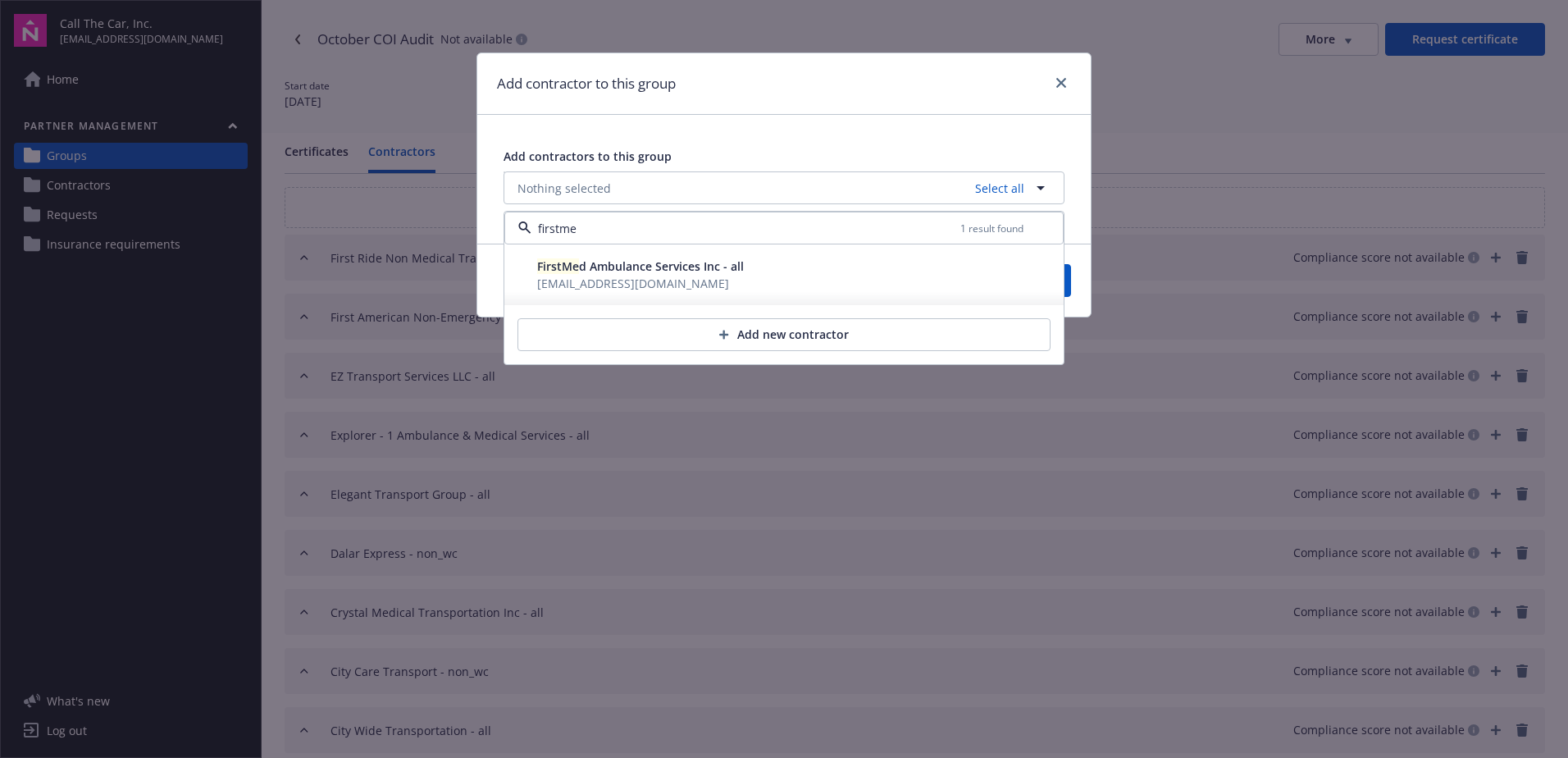
click at [584, 285] on span "erikah_davis@ajg.com" at bounding box center [633, 283] width 192 height 15
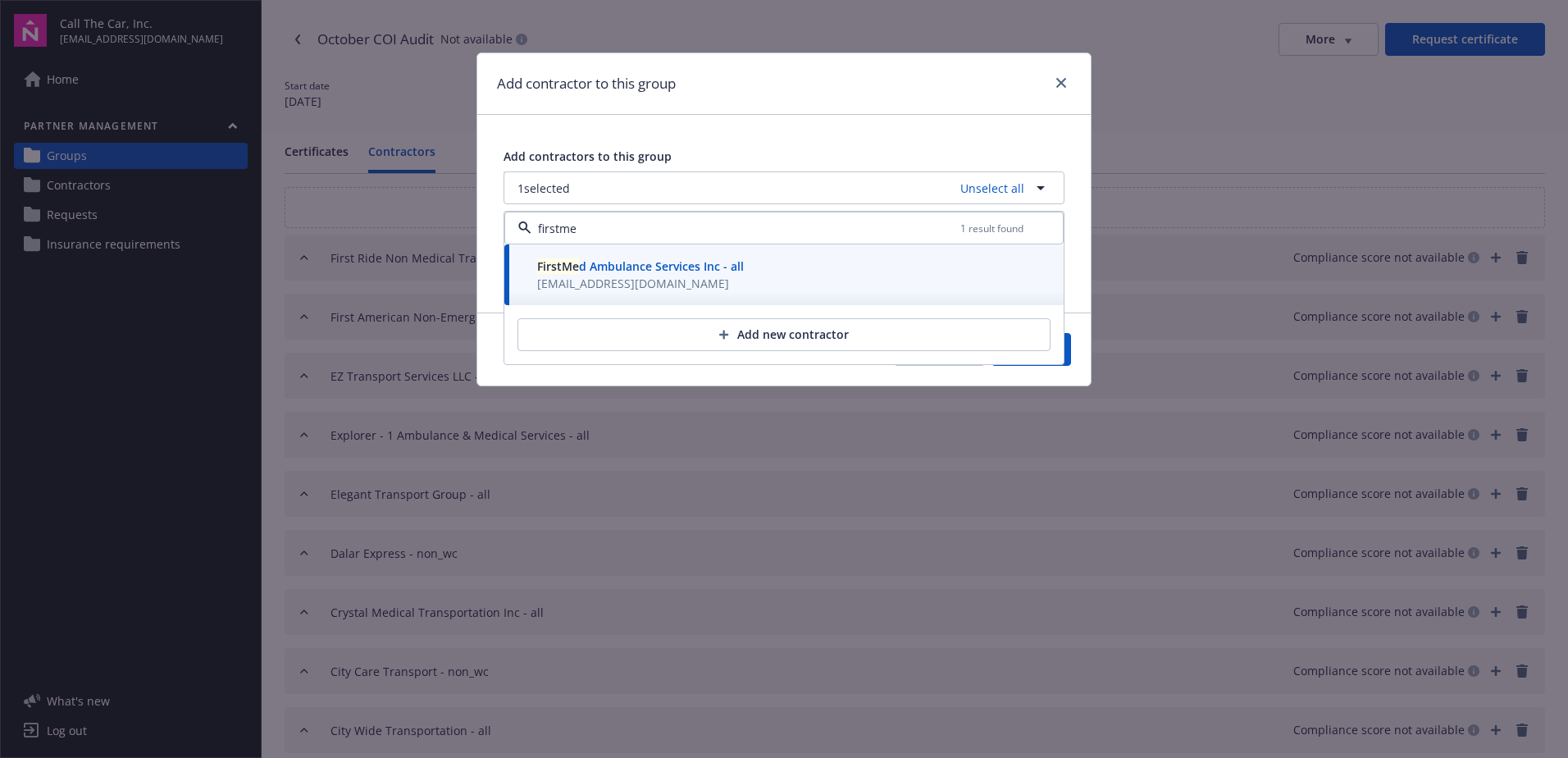
type input "firstme"
click at [1064, 350] on div "firstme 1 result found FirstMe d Ambulance Services Inc - all erikah_davis@ajg.…" at bounding box center [784, 287] width 561 height 155
click at [1068, 352] on button "Save" at bounding box center [1031, 350] width 80 height 33
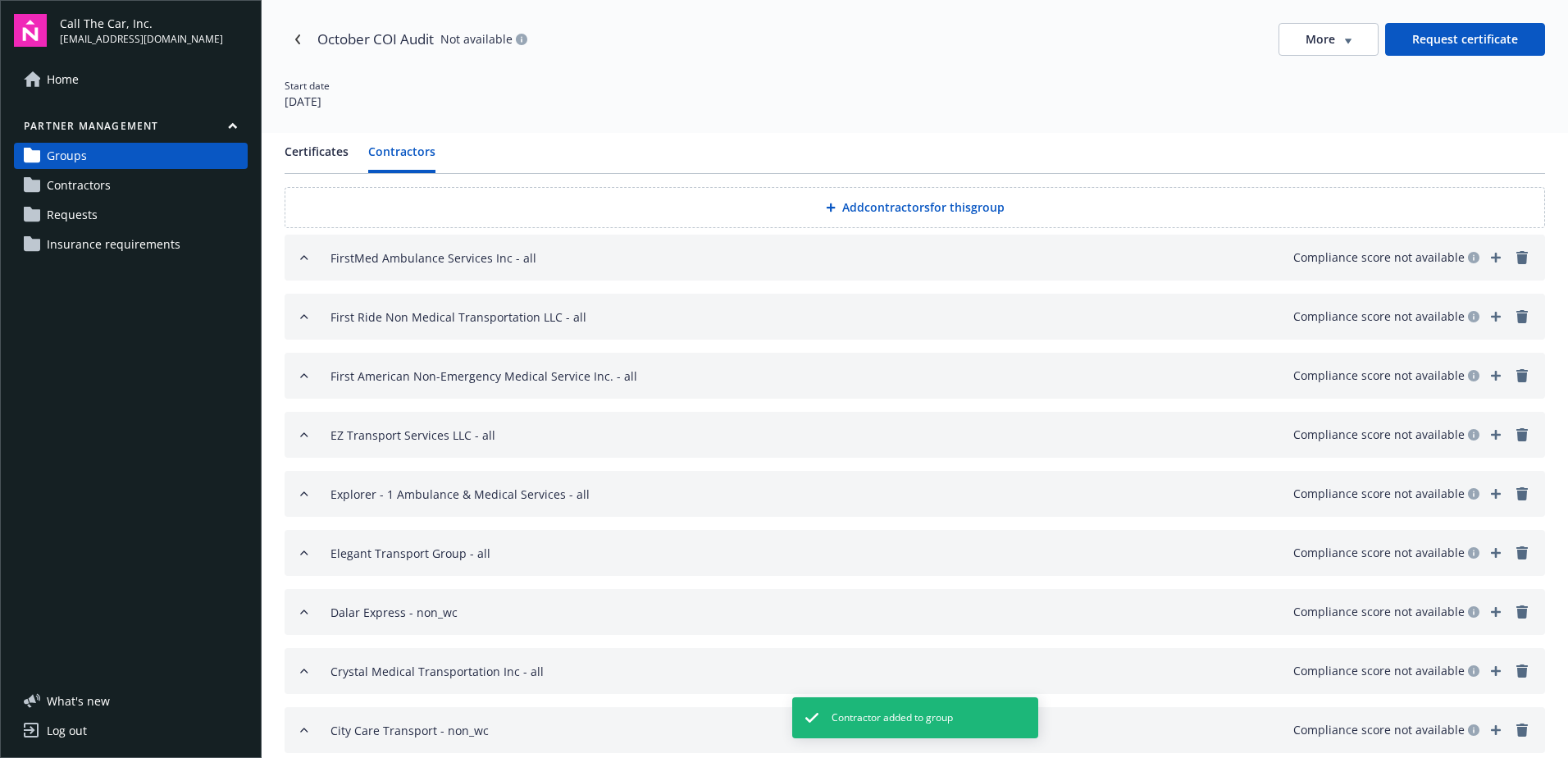
click at [844, 206] on button "Add contractors for this group" at bounding box center [914, 208] width 1261 height 41
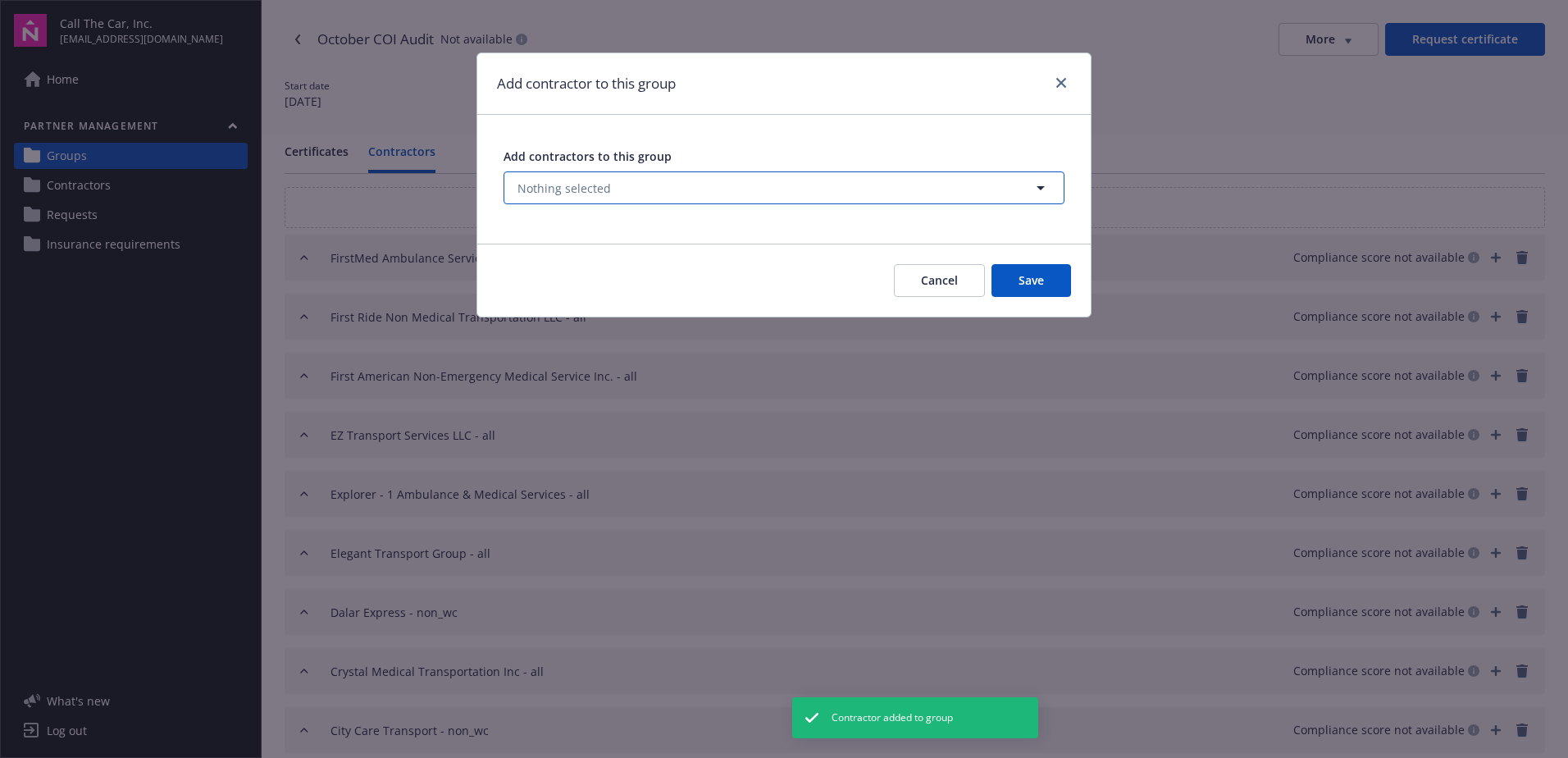
click at [639, 183] on button "Nothing selected" at bounding box center [784, 187] width 561 height 33
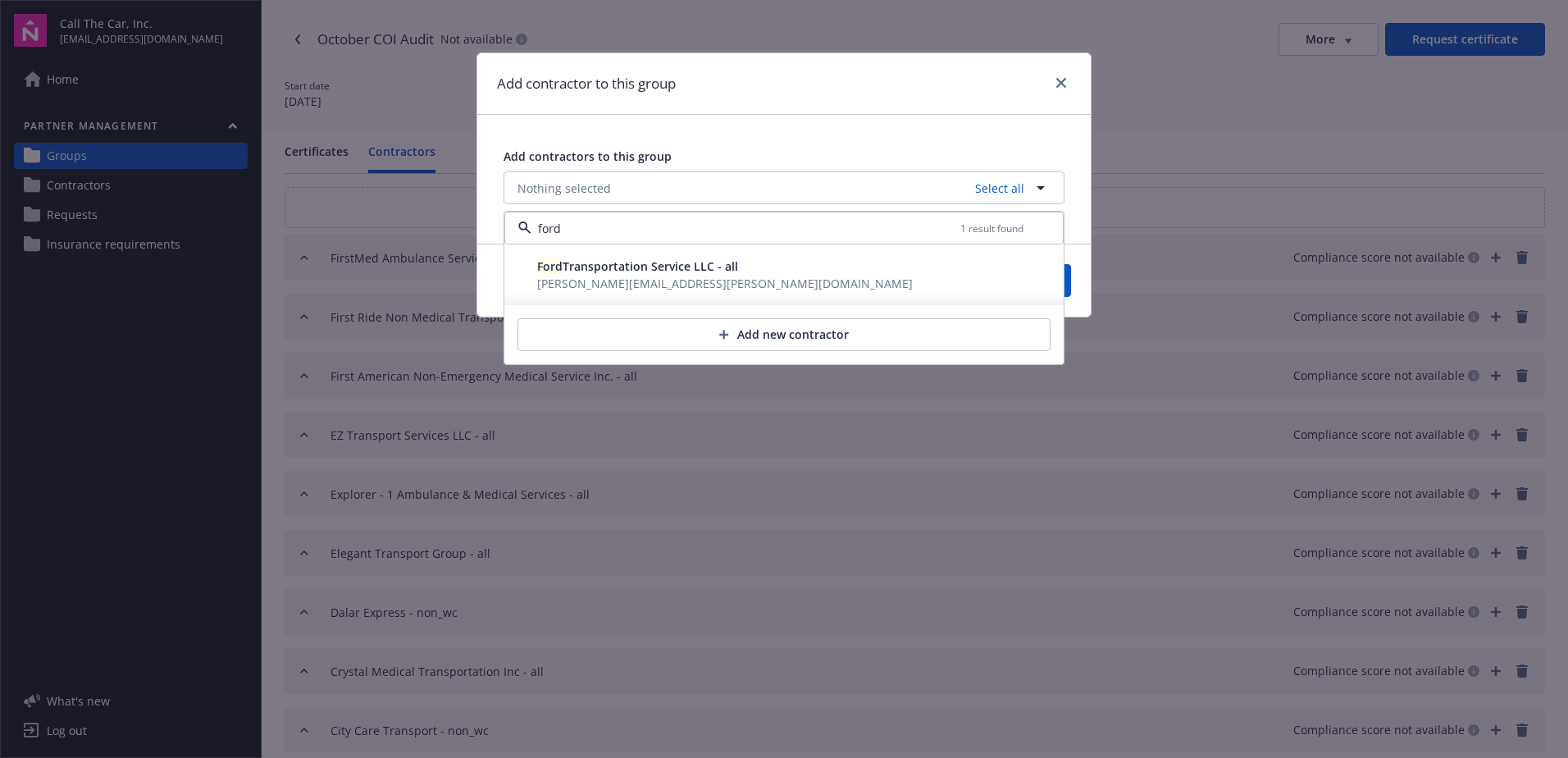
click at [638, 274] on span "Ford Transportation Service LLC - all" at bounding box center [637, 266] width 201 height 15
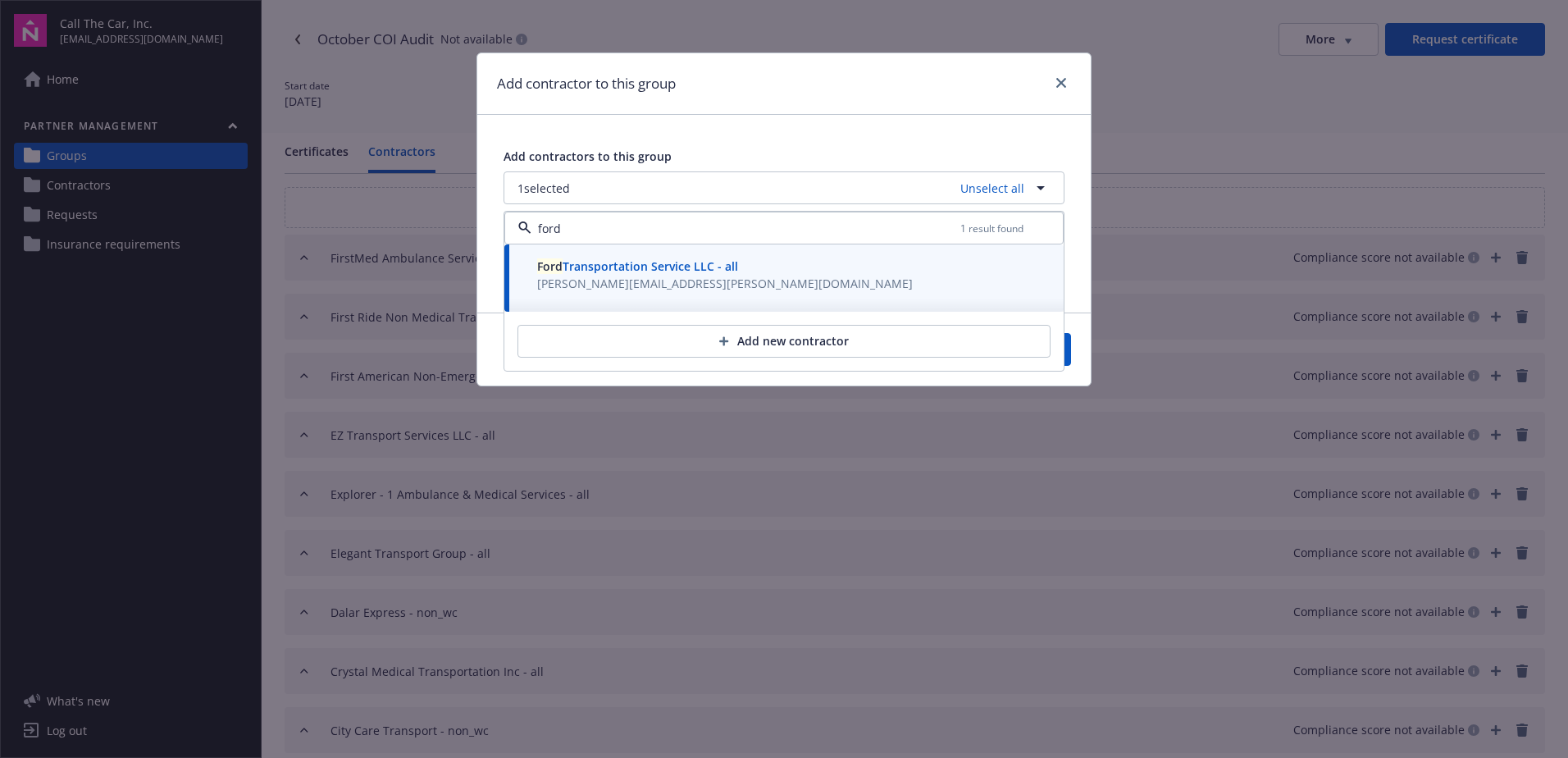
type input "ford"
click at [1070, 352] on button "Save" at bounding box center [1031, 350] width 80 height 33
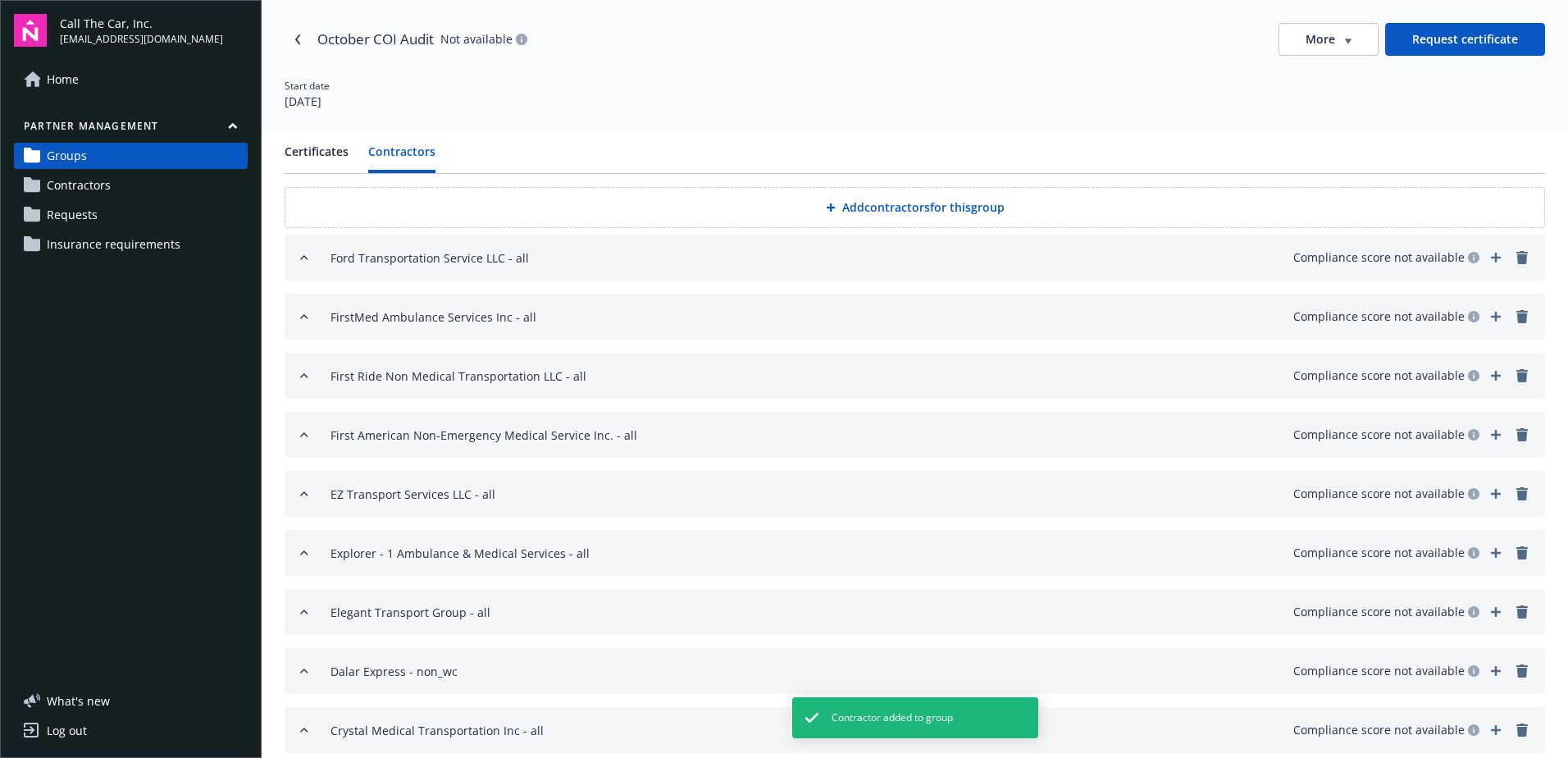
click at [846, 204] on button "Add contractors for this group" at bounding box center [914, 208] width 1261 height 41
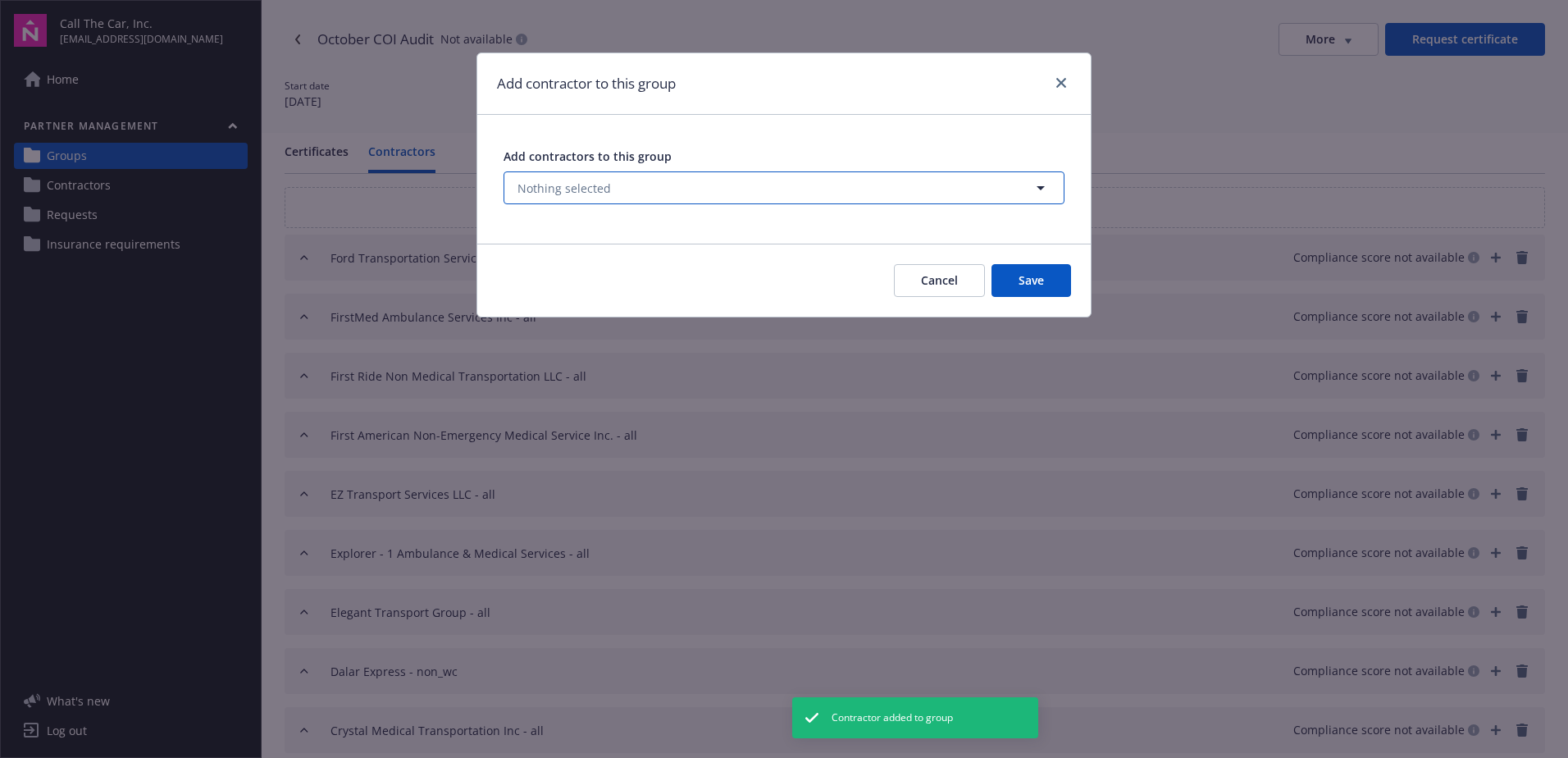
click at [562, 182] on span "Nothing selected" at bounding box center [564, 188] width 93 height 17
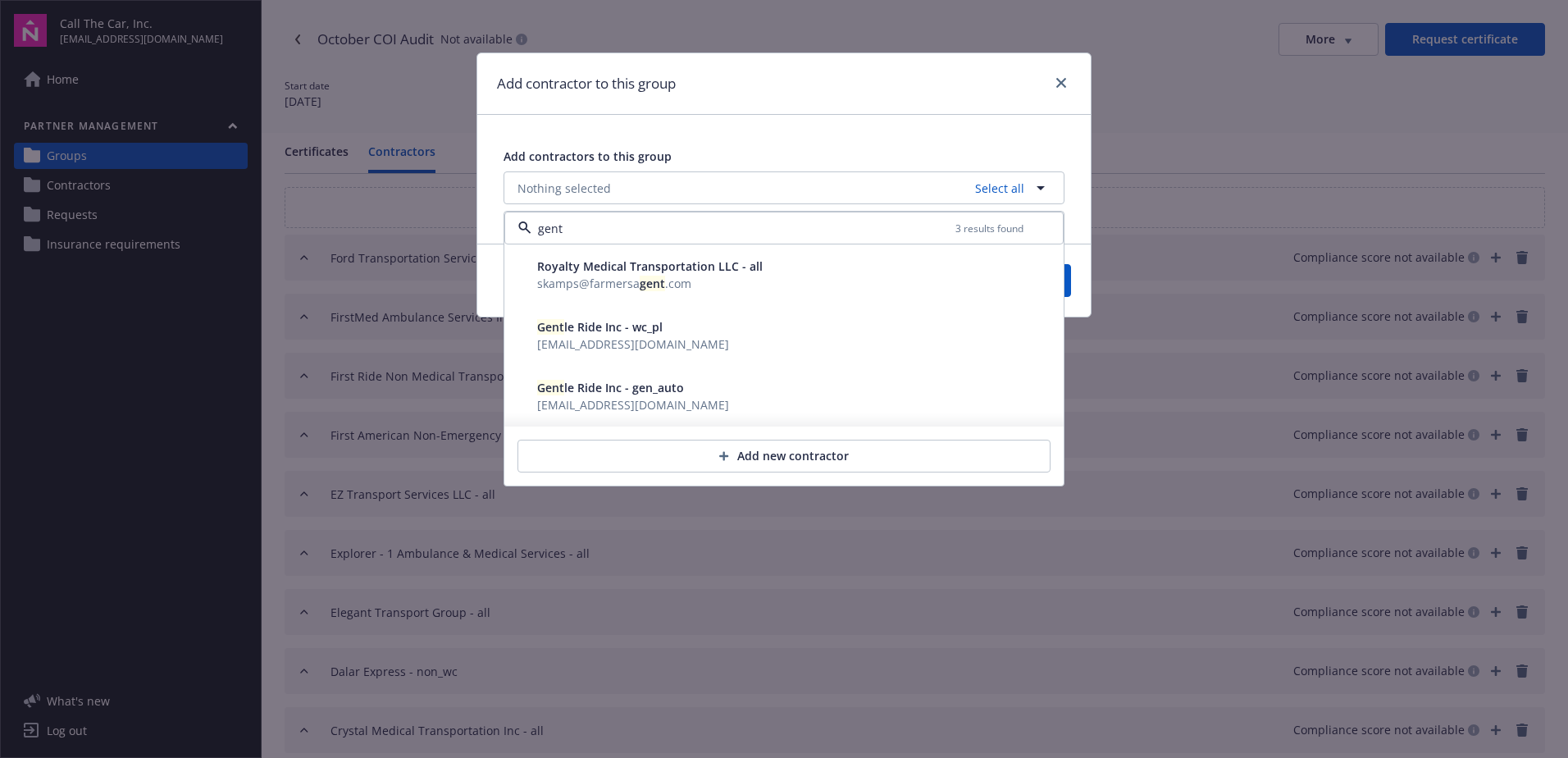
click at [559, 334] on span "Gent" at bounding box center [550, 327] width 27 height 15
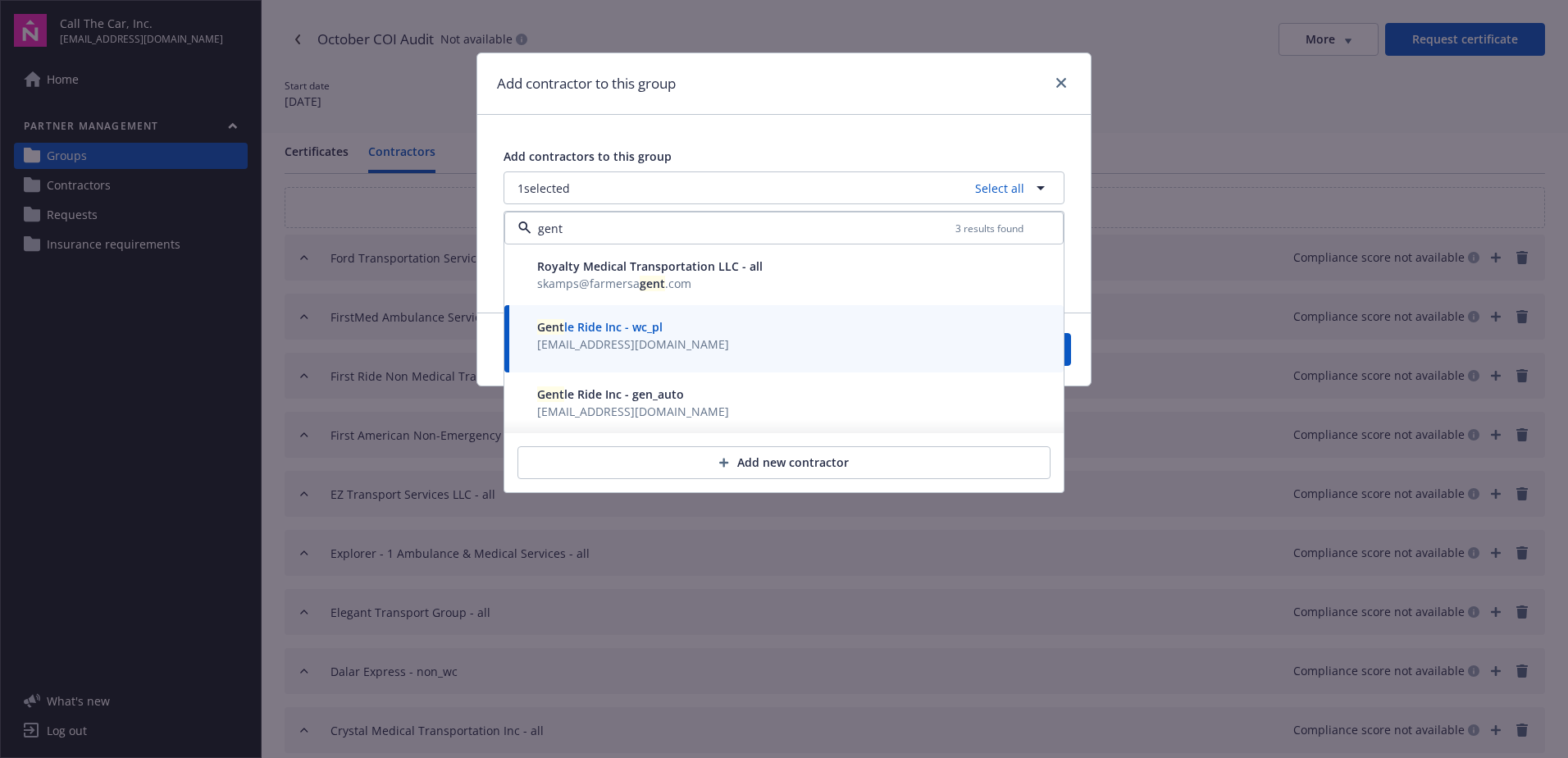
click at [567, 390] on span "Gent le Ride Inc - gen_auto" at bounding box center [610, 394] width 147 height 15
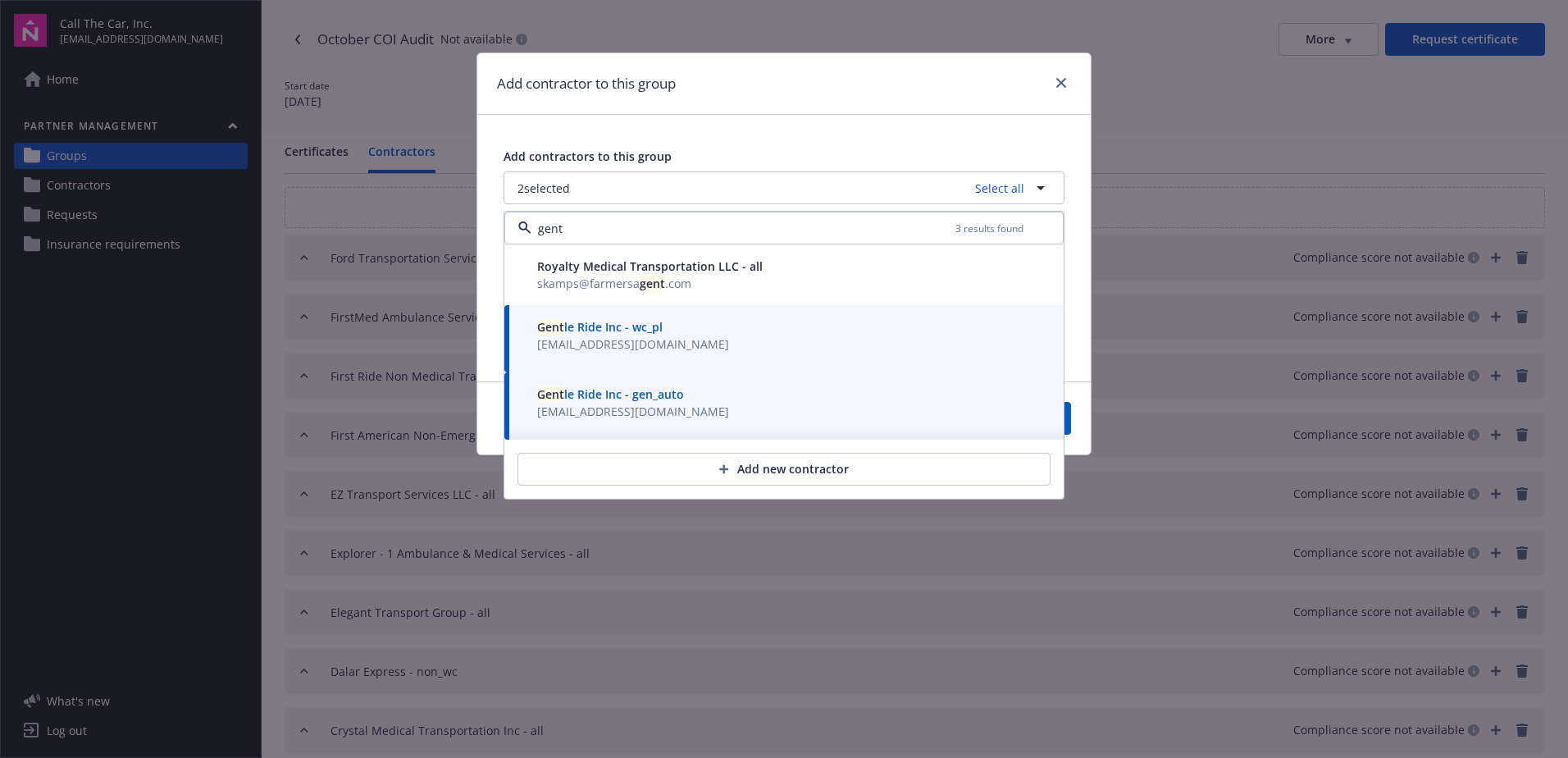
type input "gent"
click at [1071, 419] on button "Save" at bounding box center [1031, 418] width 80 height 33
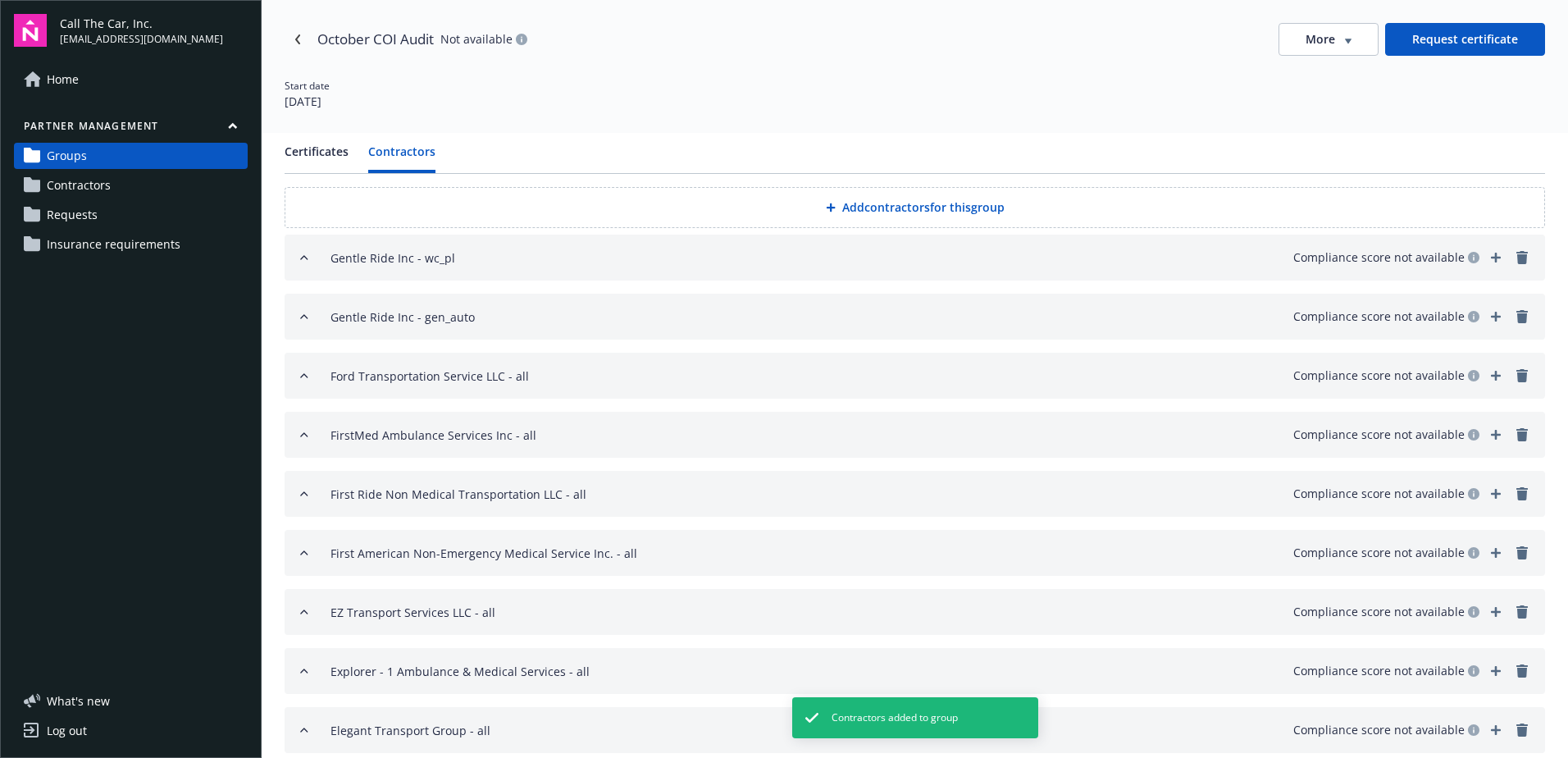
click at [856, 200] on button "Add contractors for this group" at bounding box center [914, 208] width 1261 height 41
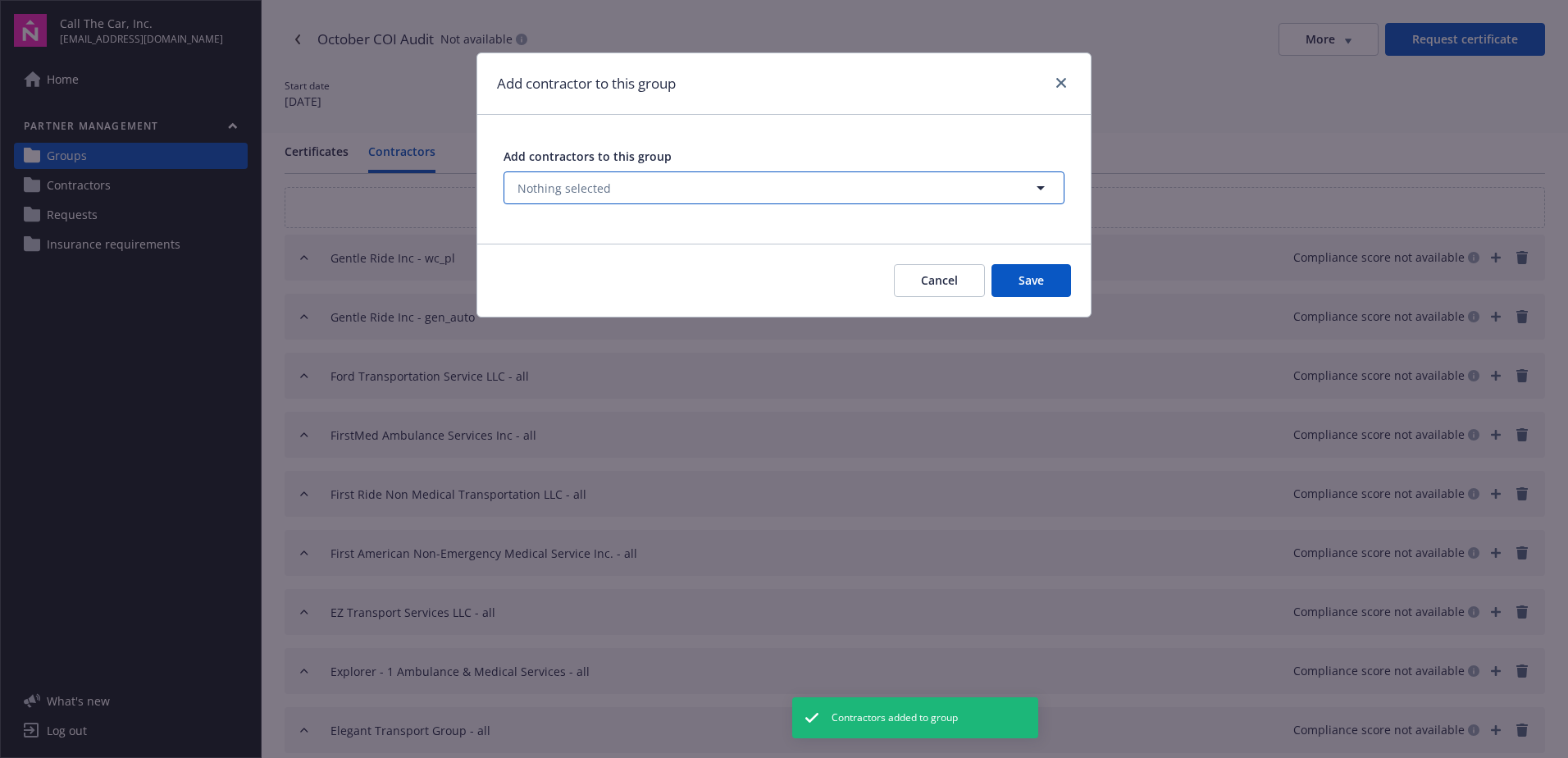
click at [608, 181] on button "Nothing selected" at bounding box center [784, 187] width 561 height 33
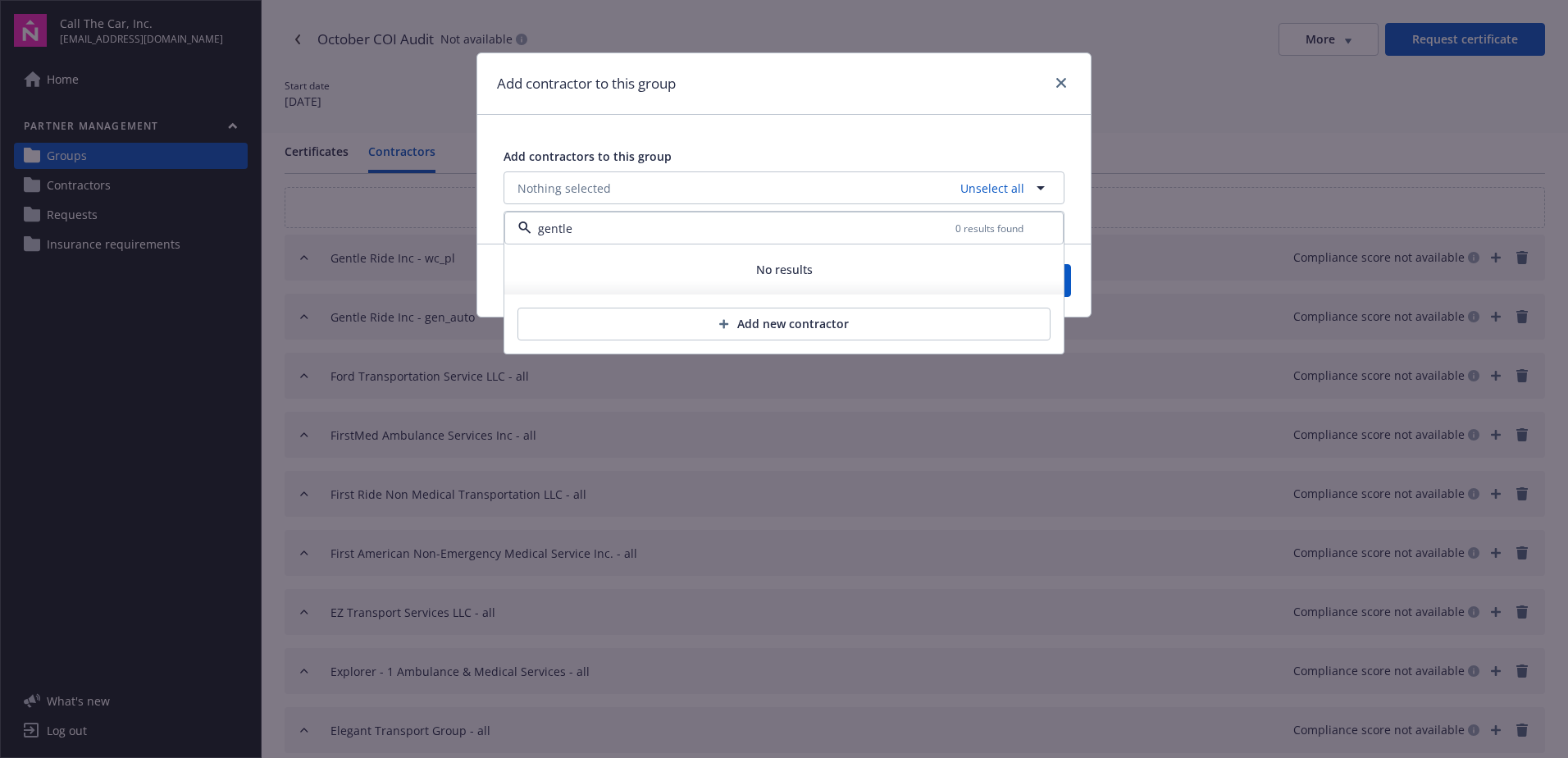
type input "gentle"
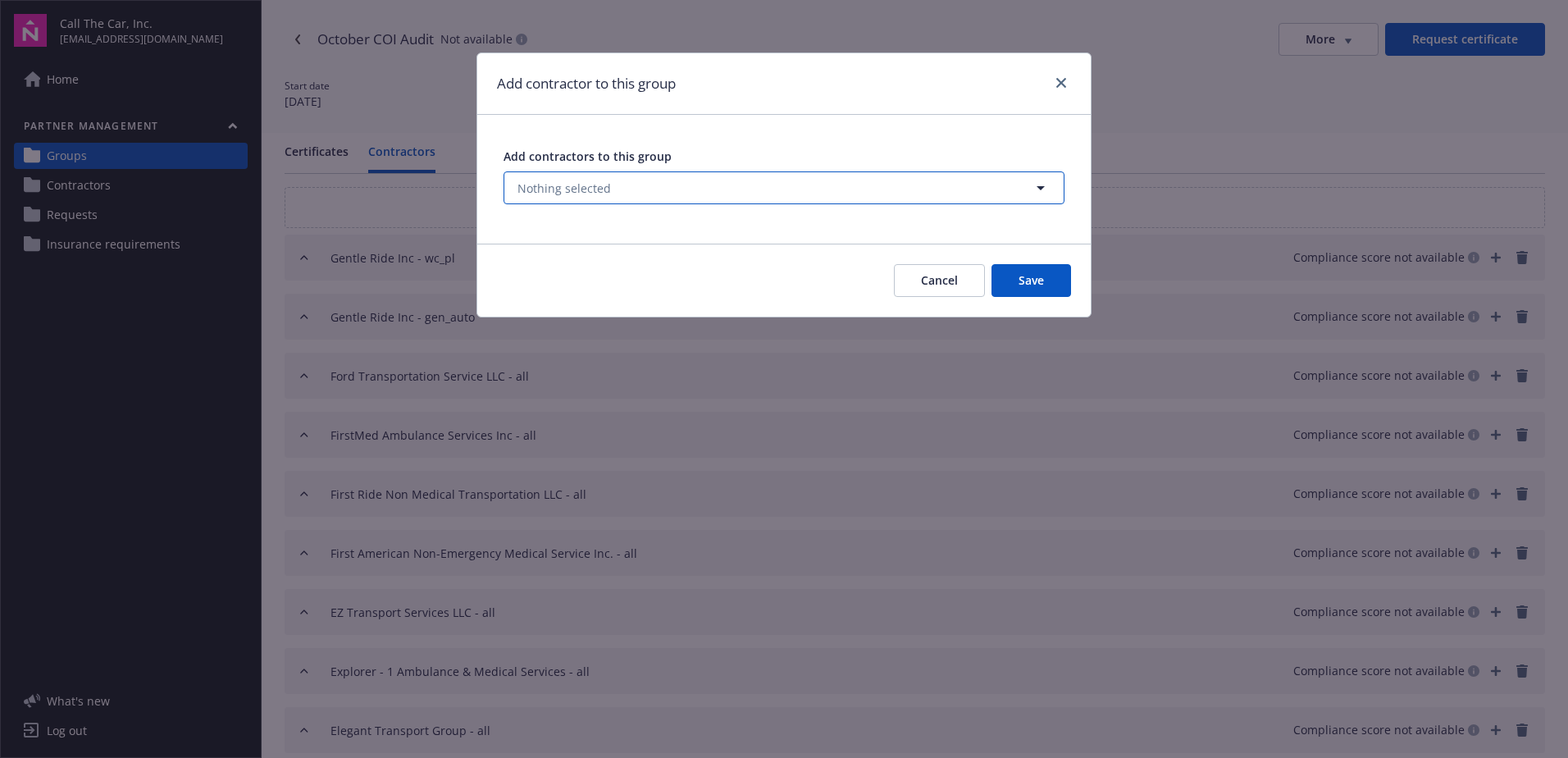
click at [593, 174] on button "Nothing selected" at bounding box center [784, 187] width 561 height 33
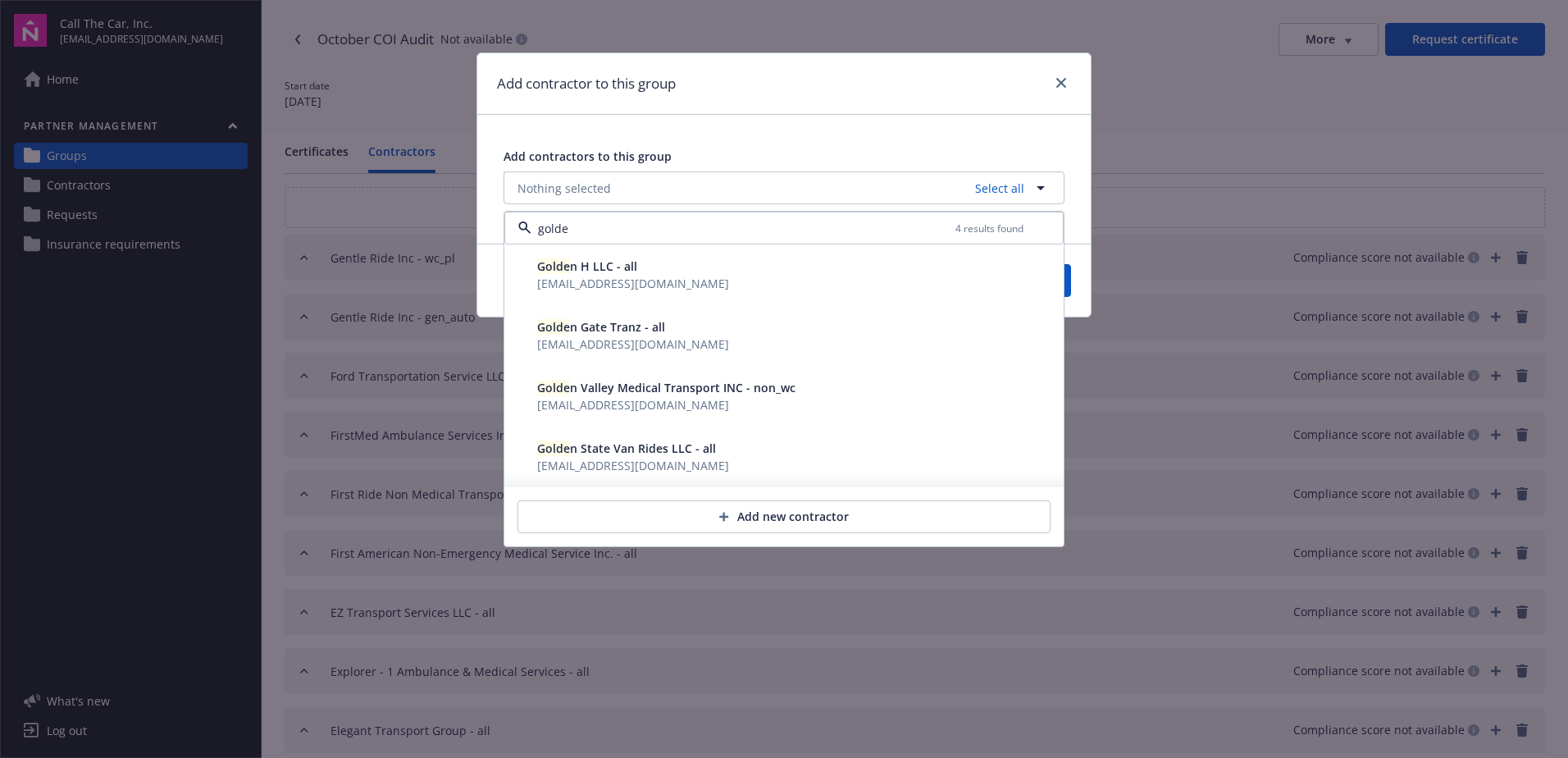
click at [587, 338] on span "amomjyan@allriskplans.com" at bounding box center [633, 344] width 192 height 15
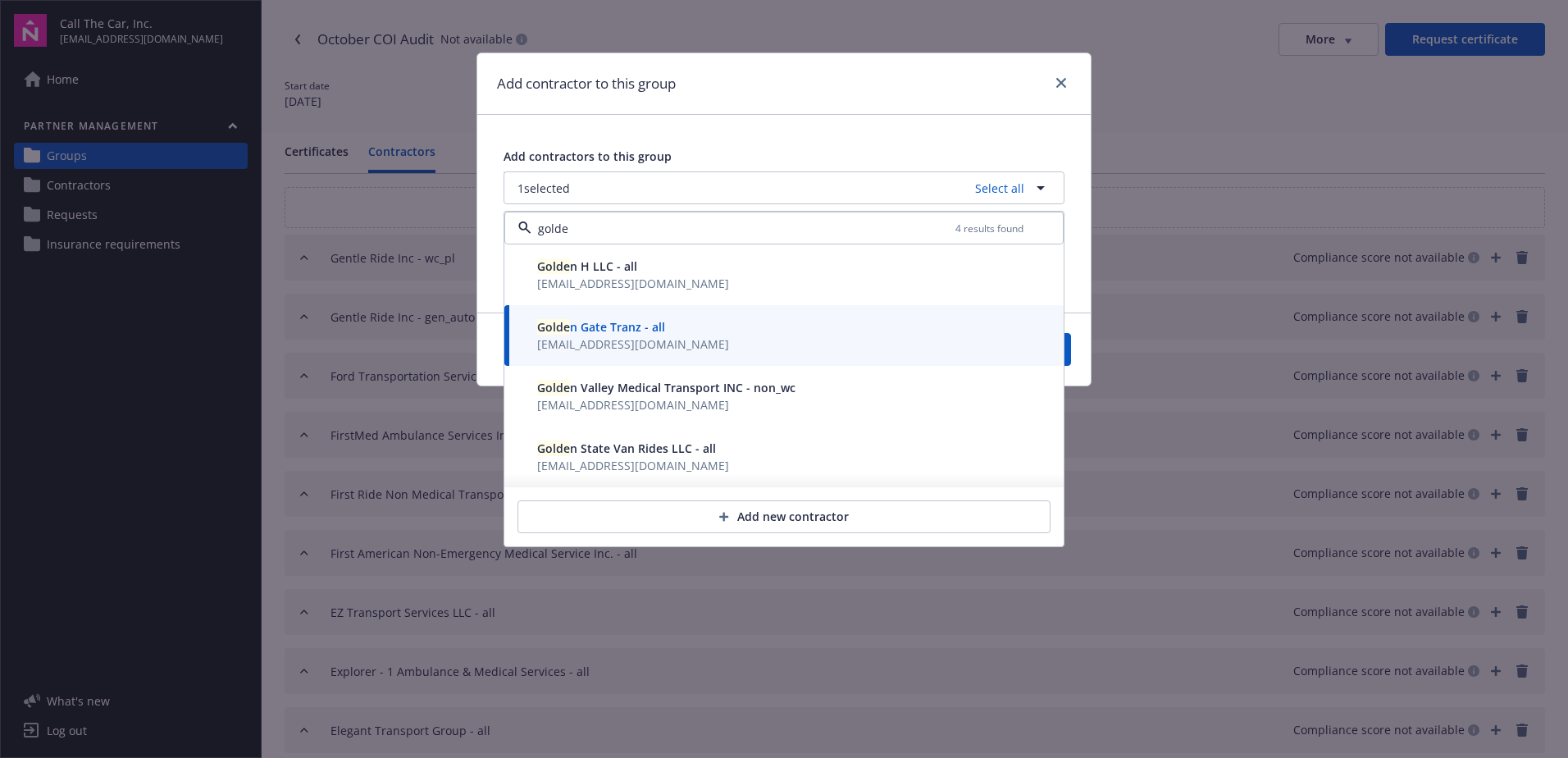
click at [1063, 354] on div "Golde n Gate Tranz - all amomjyan@allriskplans.com" at bounding box center [784, 335] width 559 height 61
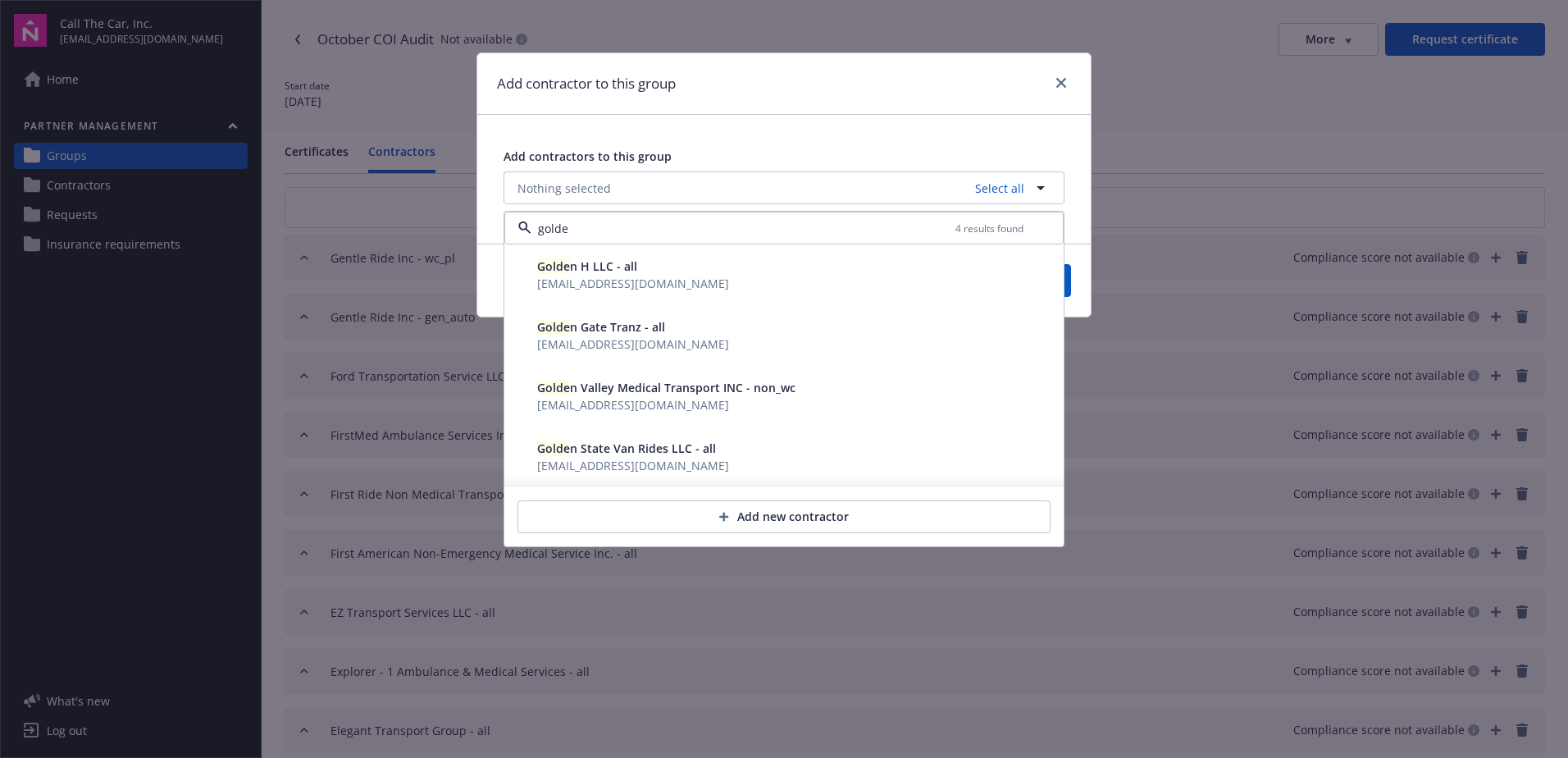
type input "golde"
click at [1071, 287] on div "Cancel Save" at bounding box center [784, 281] width 614 height 73
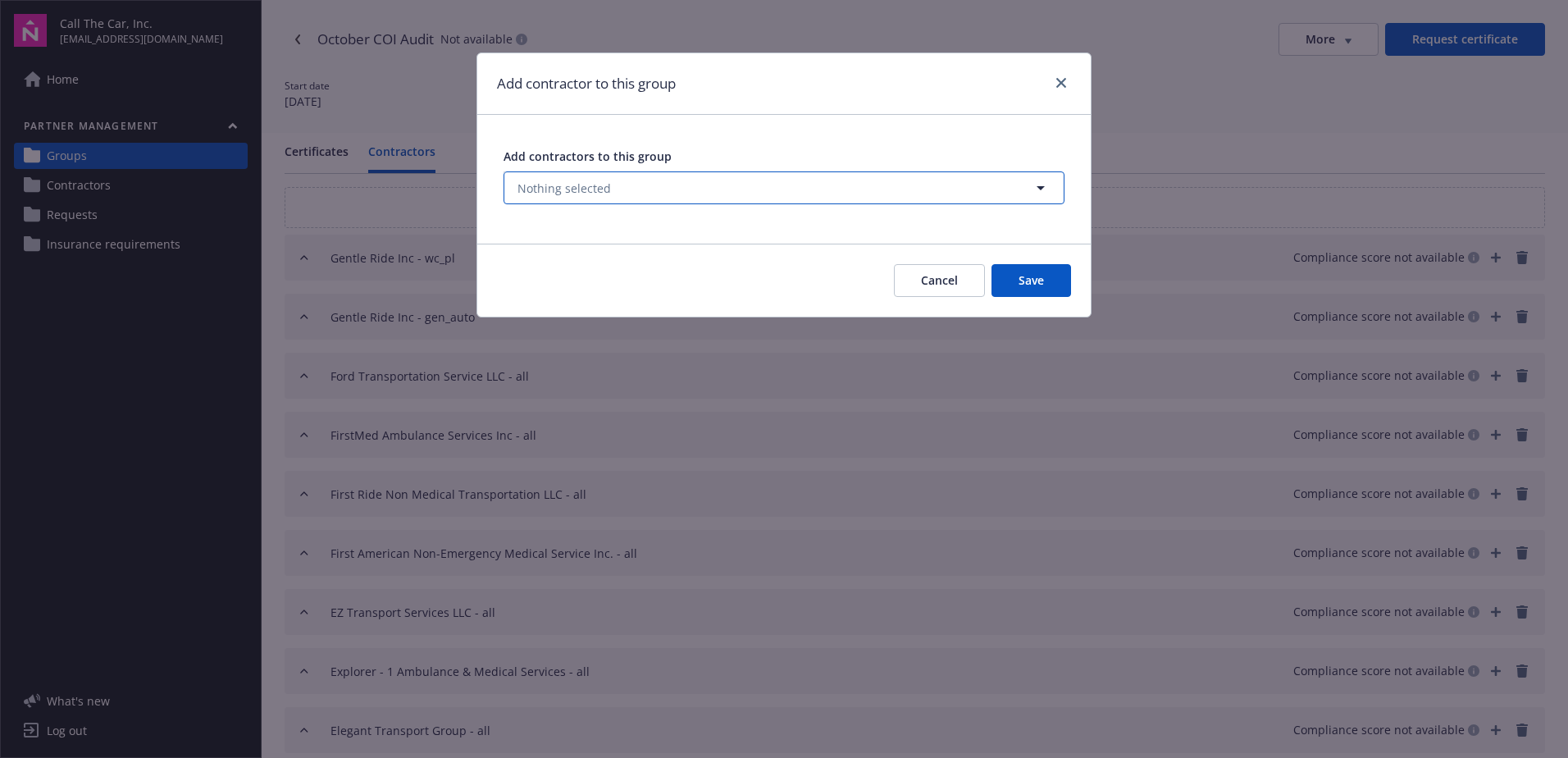
click at [604, 188] on span "Nothing selected" at bounding box center [564, 188] width 93 height 17
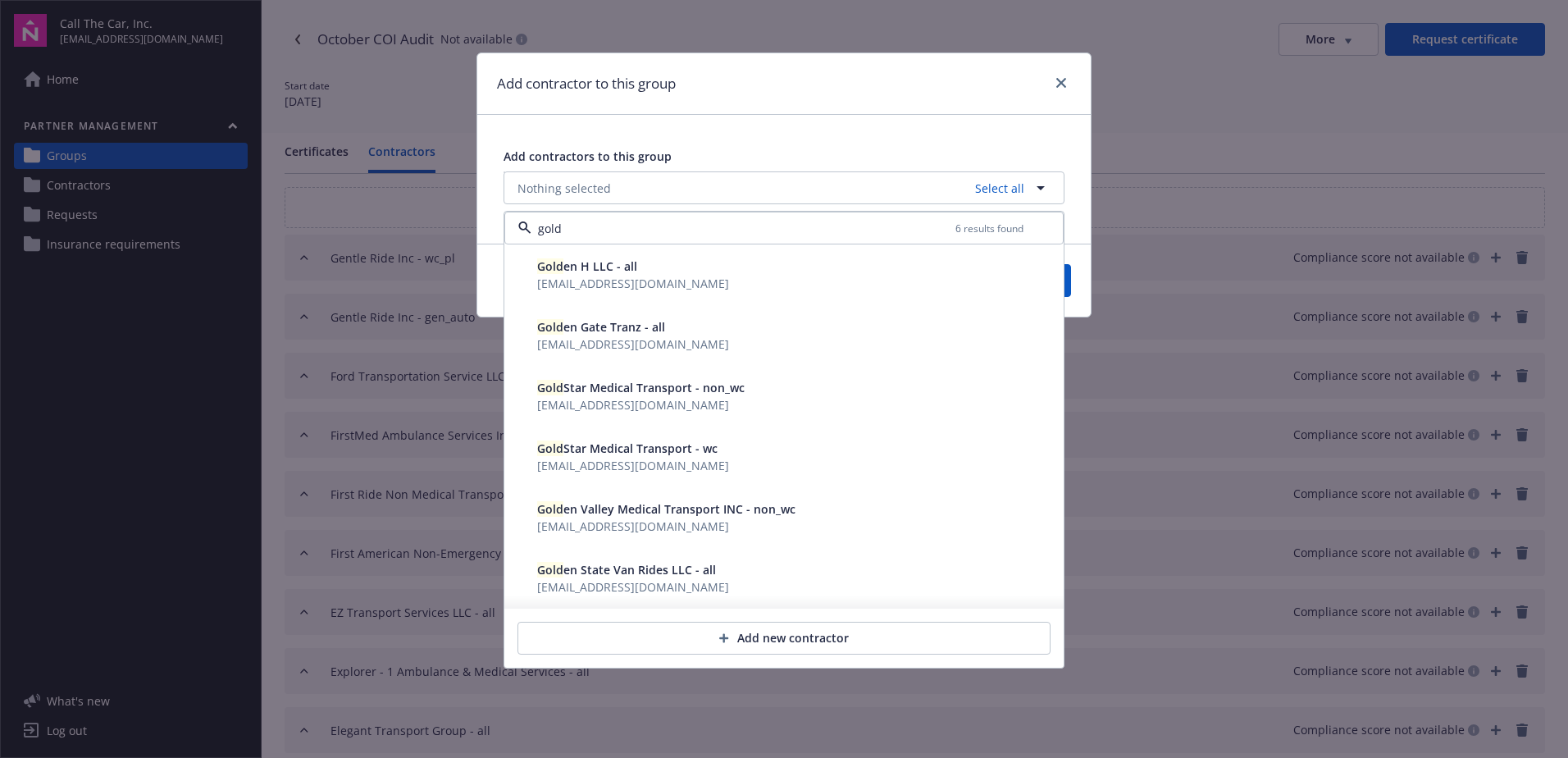
click at [591, 323] on span "Gold en Gate Tranz - all" at bounding box center [600, 327] width 128 height 15
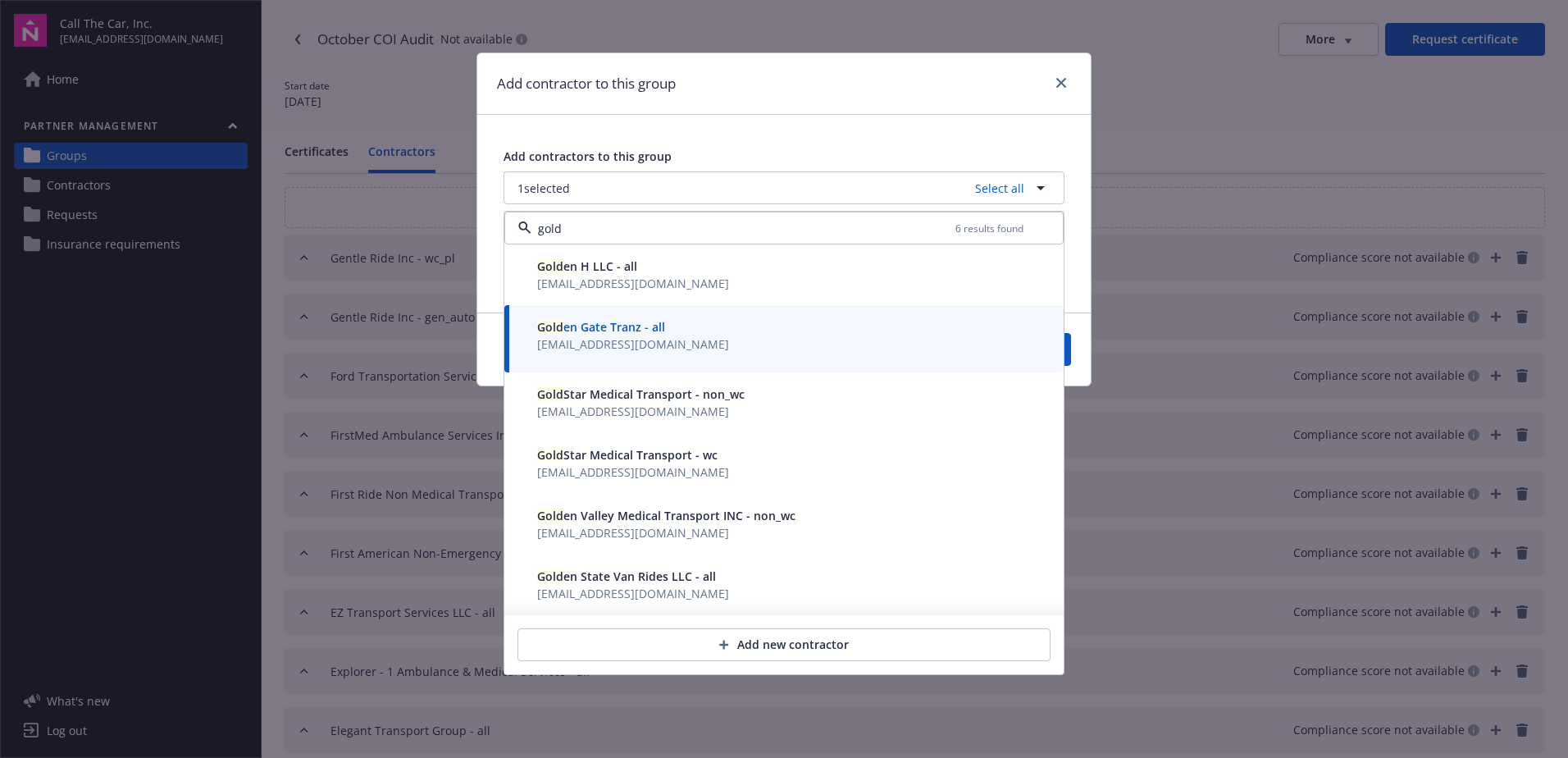
type input "gold"
click at [1067, 355] on button "Save" at bounding box center [1031, 350] width 80 height 33
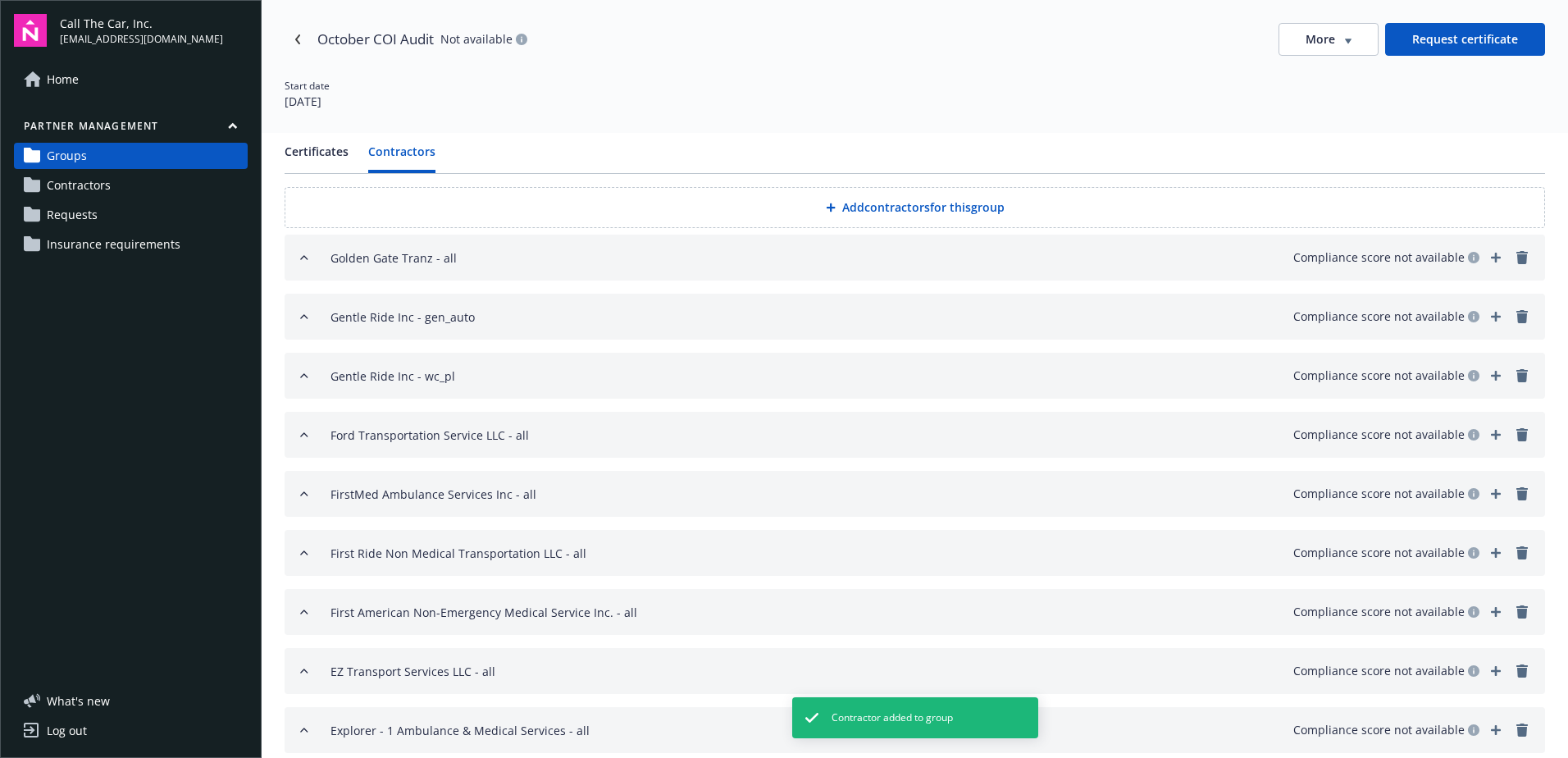
click at [903, 206] on button "Add contractors for this group" at bounding box center [914, 208] width 1261 height 41
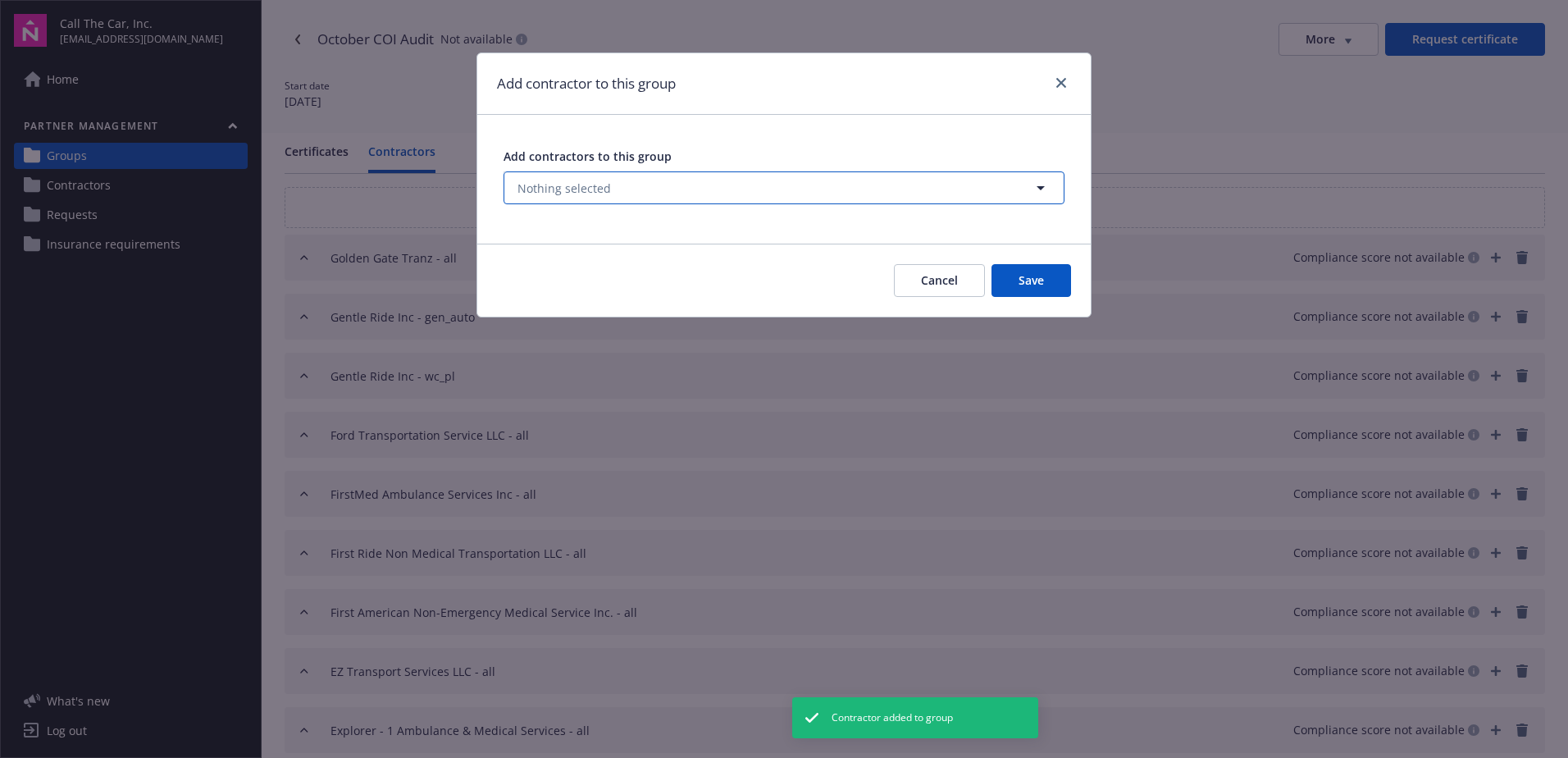
click at [557, 186] on span "Nothing selected" at bounding box center [564, 188] width 93 height 17
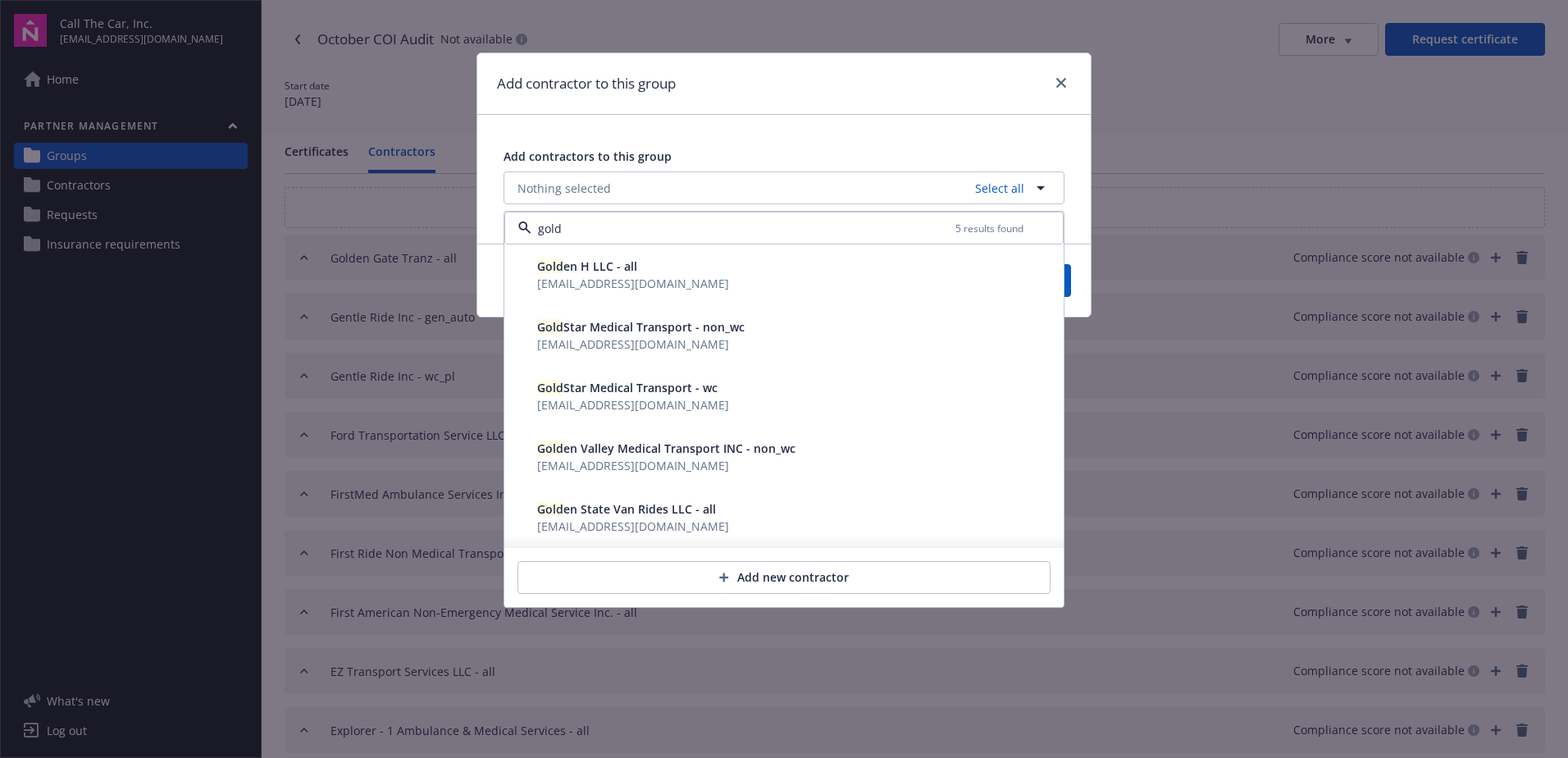
click at [540, 278] on span "rose@lageneralins.com" at bounding box center [633, 283] width 192 height 15
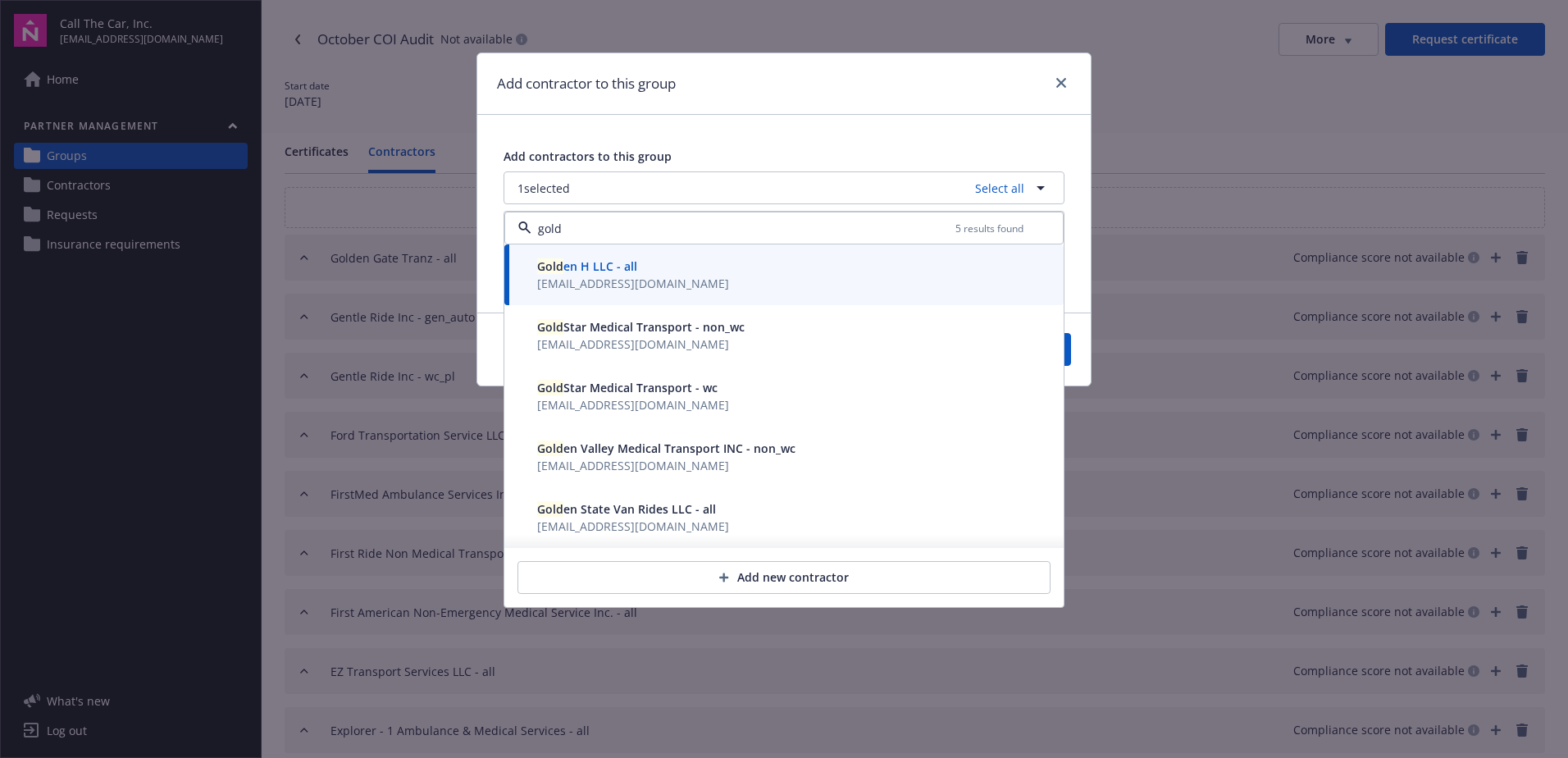
click at [585, 514] on span "Gold en State Van Rides LLC - all" at bounding box center [626, 509] width 179 height 15
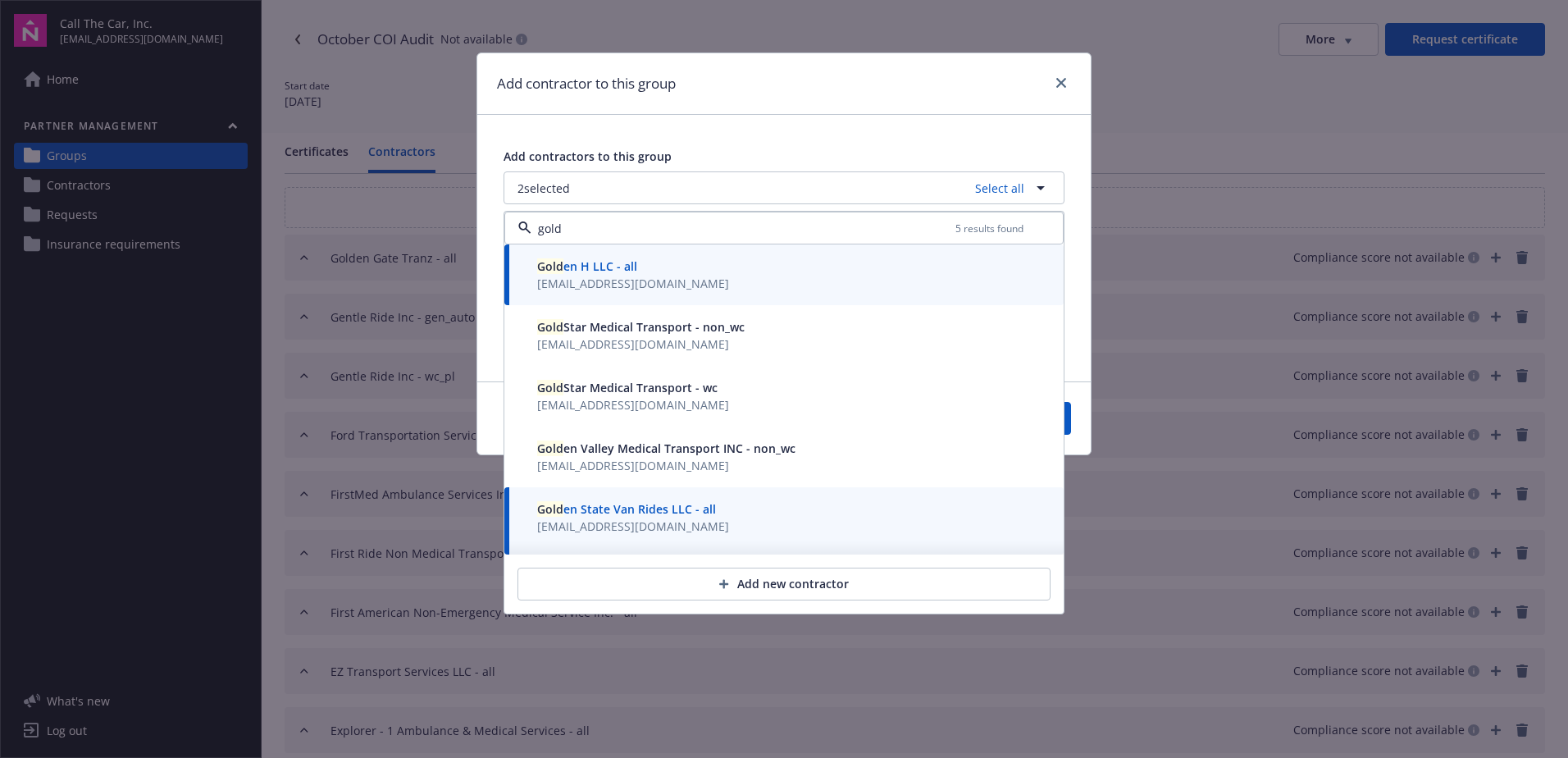
type input "gold"
click at [1068, 425] on button "Save" at bounding box center [1031, 418] width 80 height 33
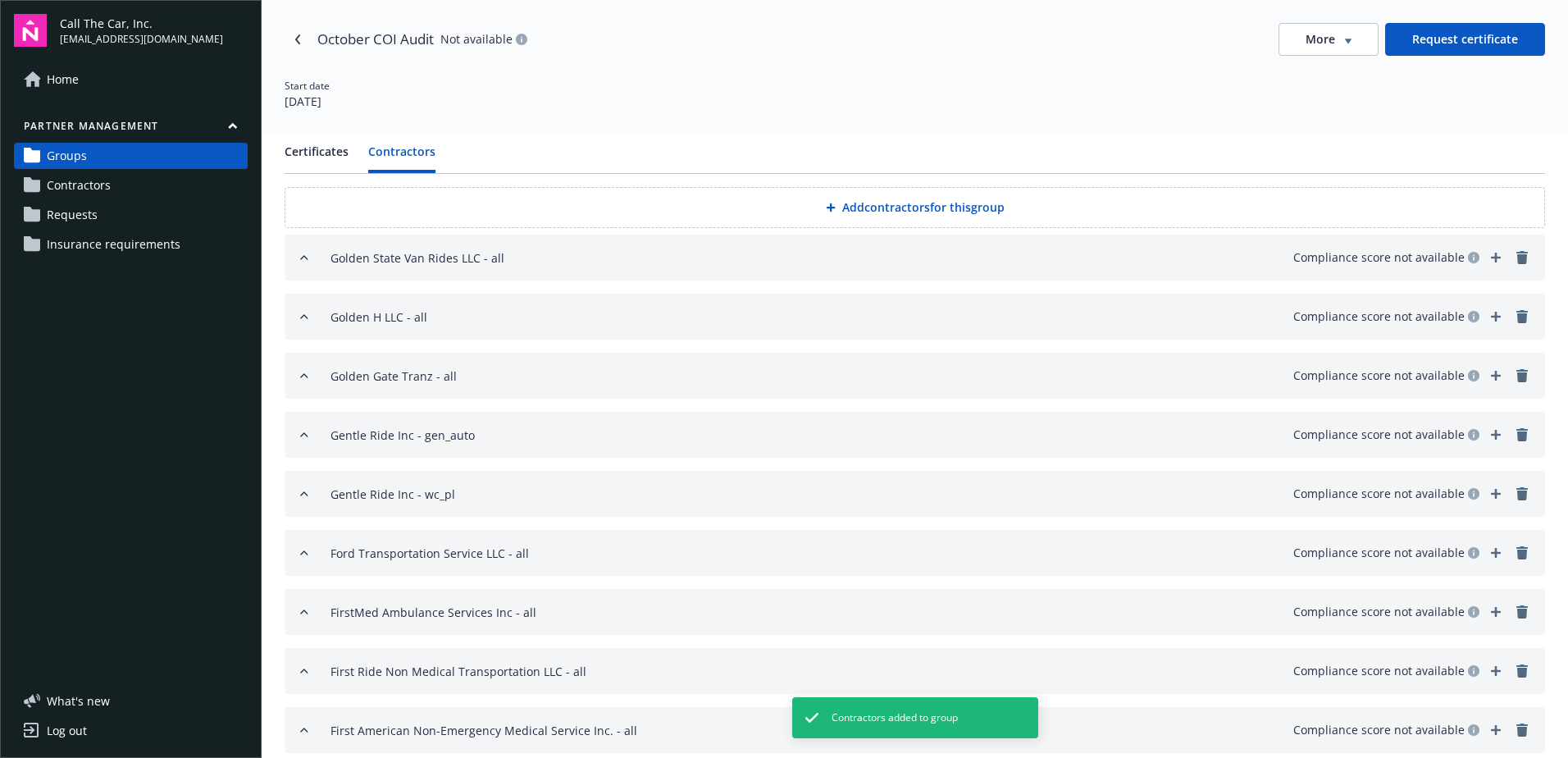
click at [844, 205] on button "Add contractors for this group" at bounding box center [914, 208] width 1261 height 41
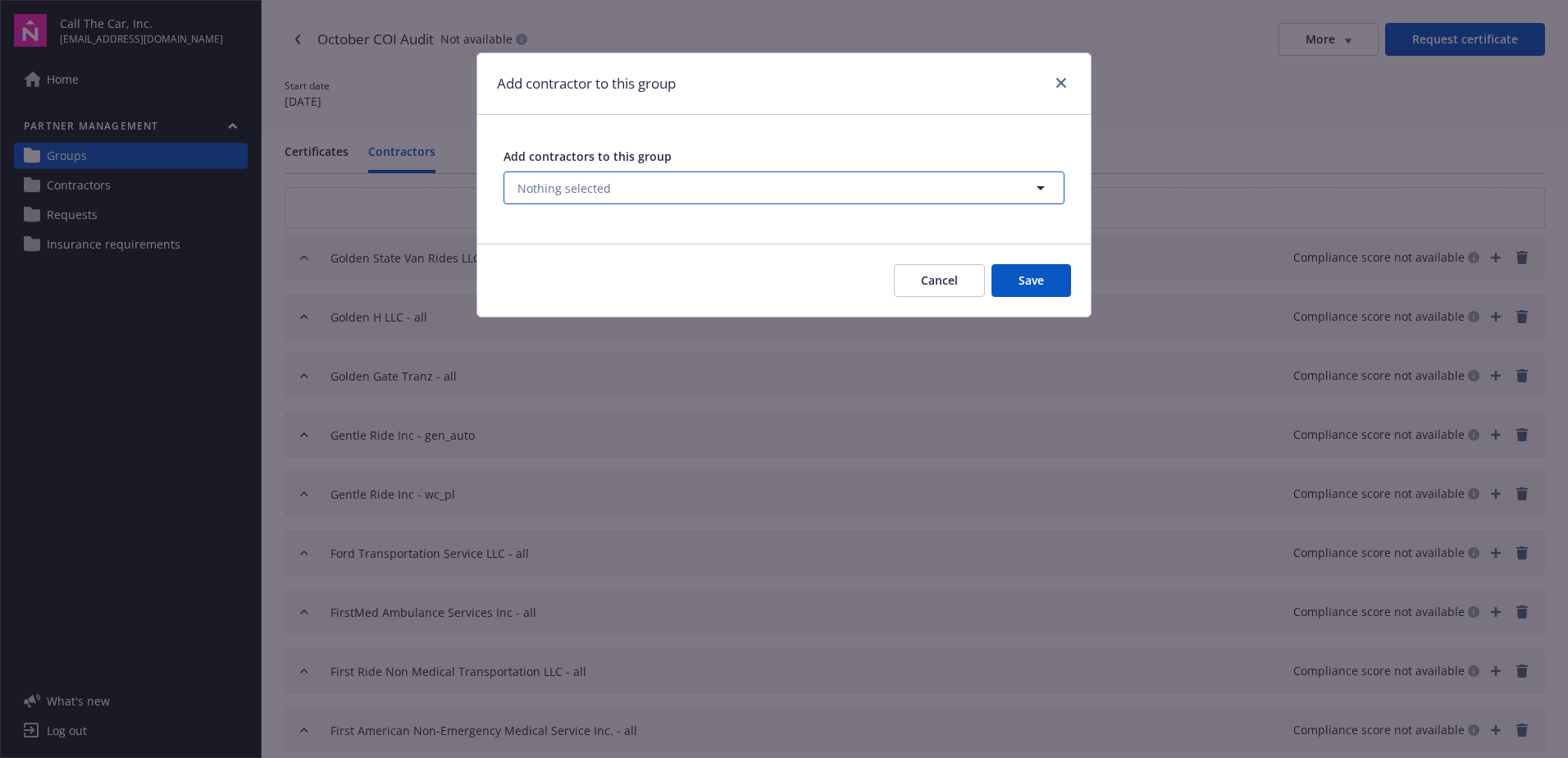
click at [572, 183] on span "Nothing selected" at bounding box center [564, 188] width 93 height 17
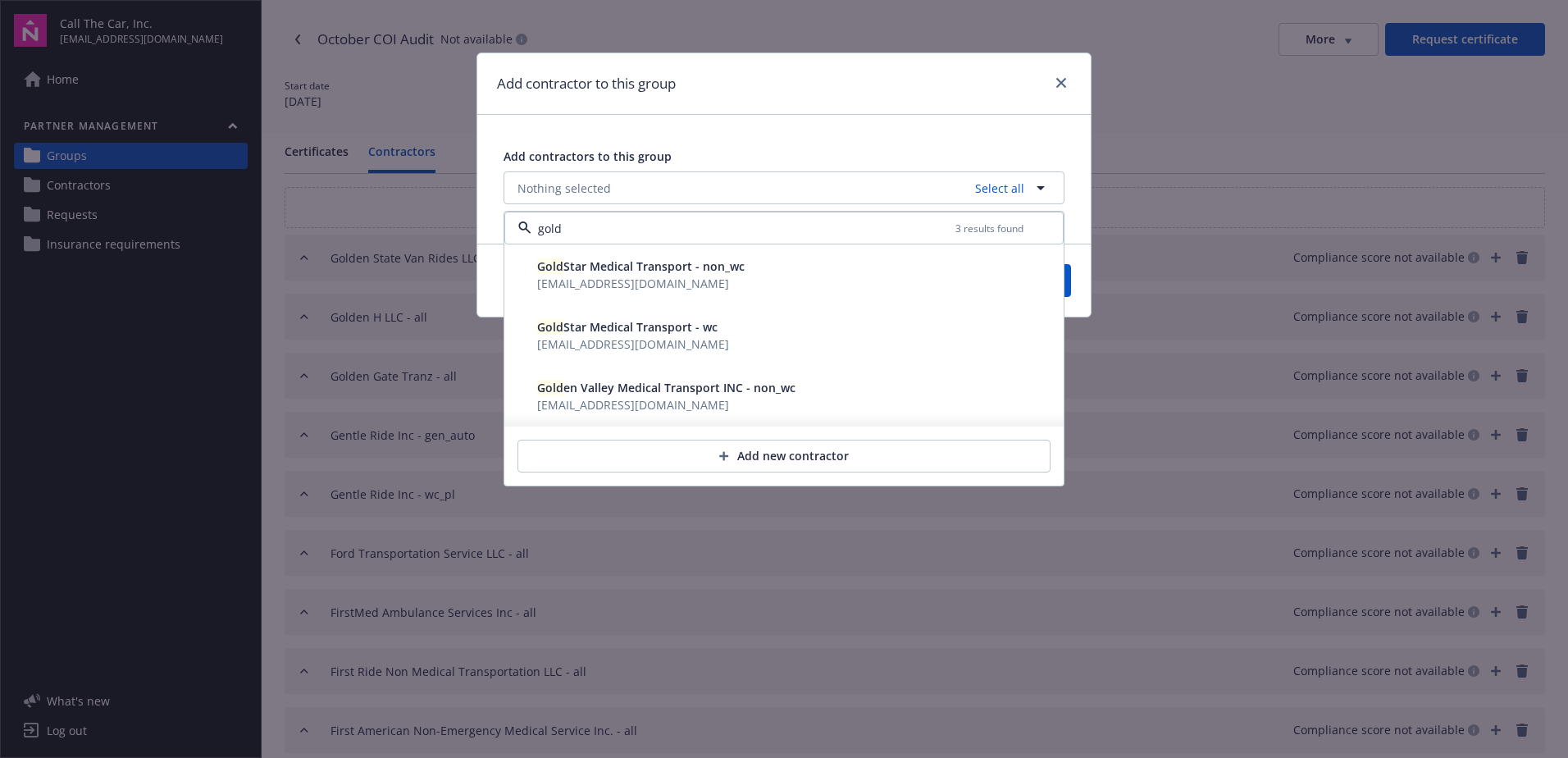
click at [553, 403] on span "service@lagunapacificins.com" at bounding box center [633, 404] width 192 height 15
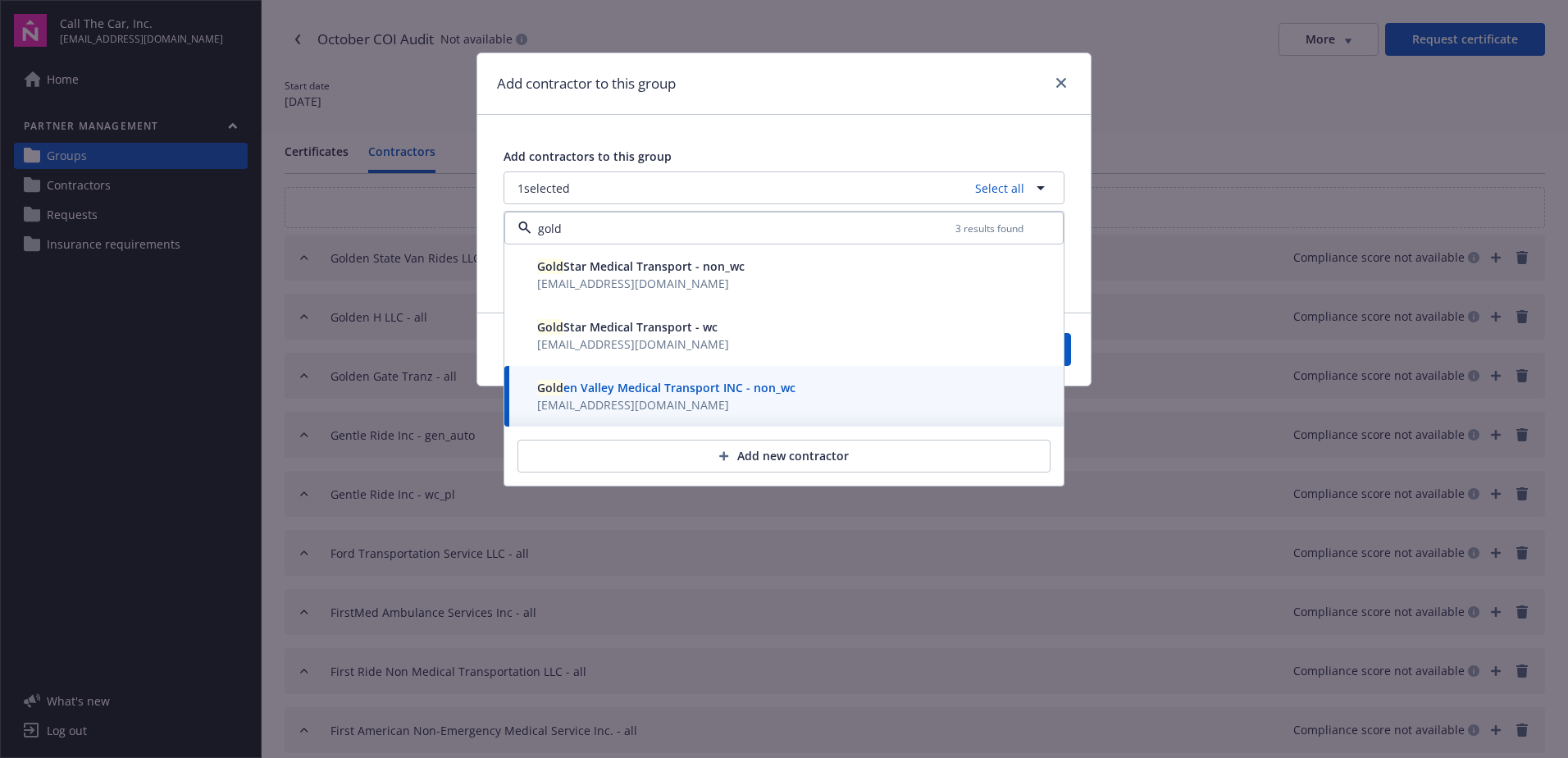
type input "gold"
click at [1067, 351] on button "Save" at bounding box center [1031, 350] width 80 height 33
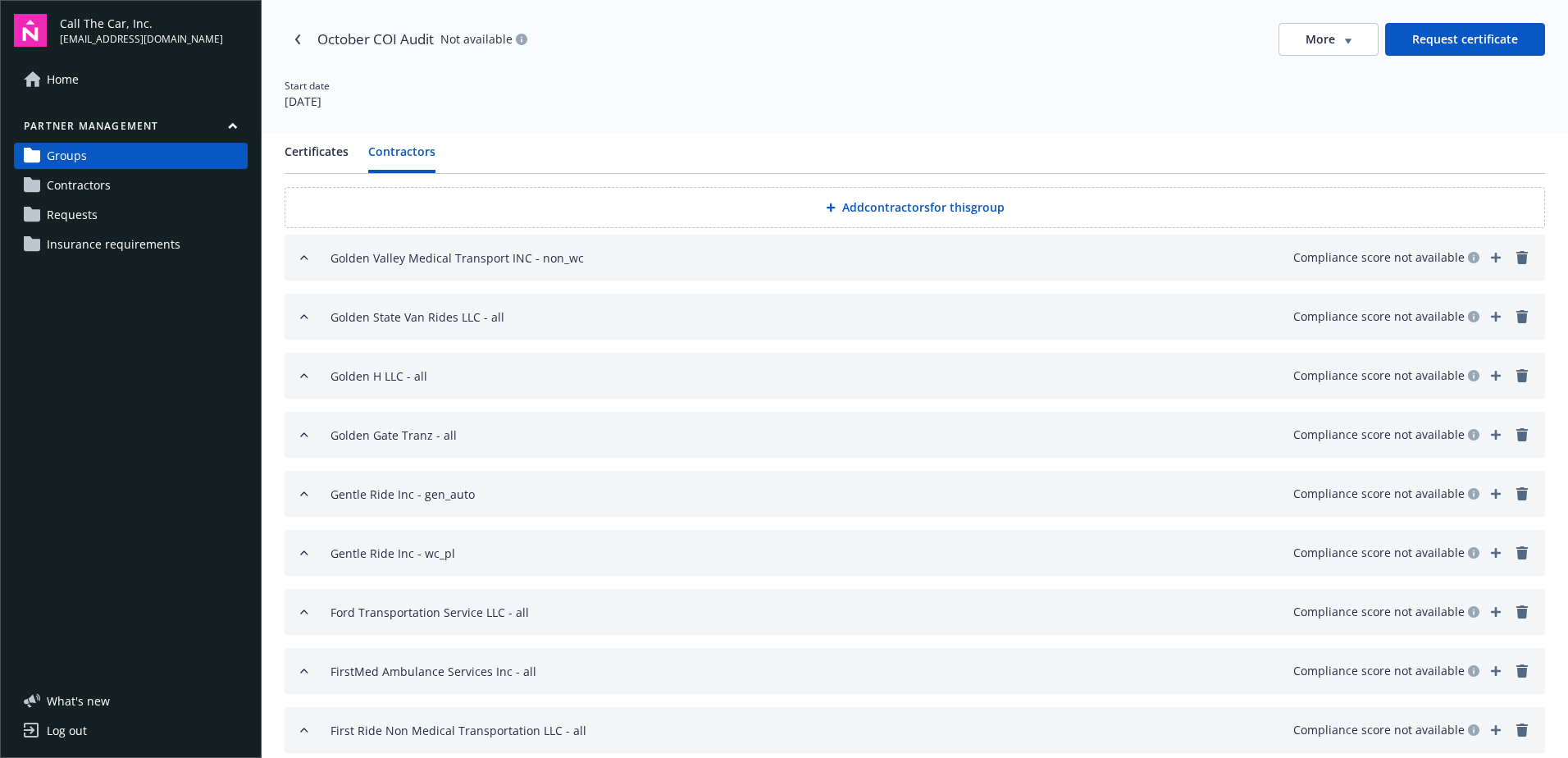
click at [868, 207] on button "Add contractors for this group" at bounding box center [914, 208] width 1261 height 41
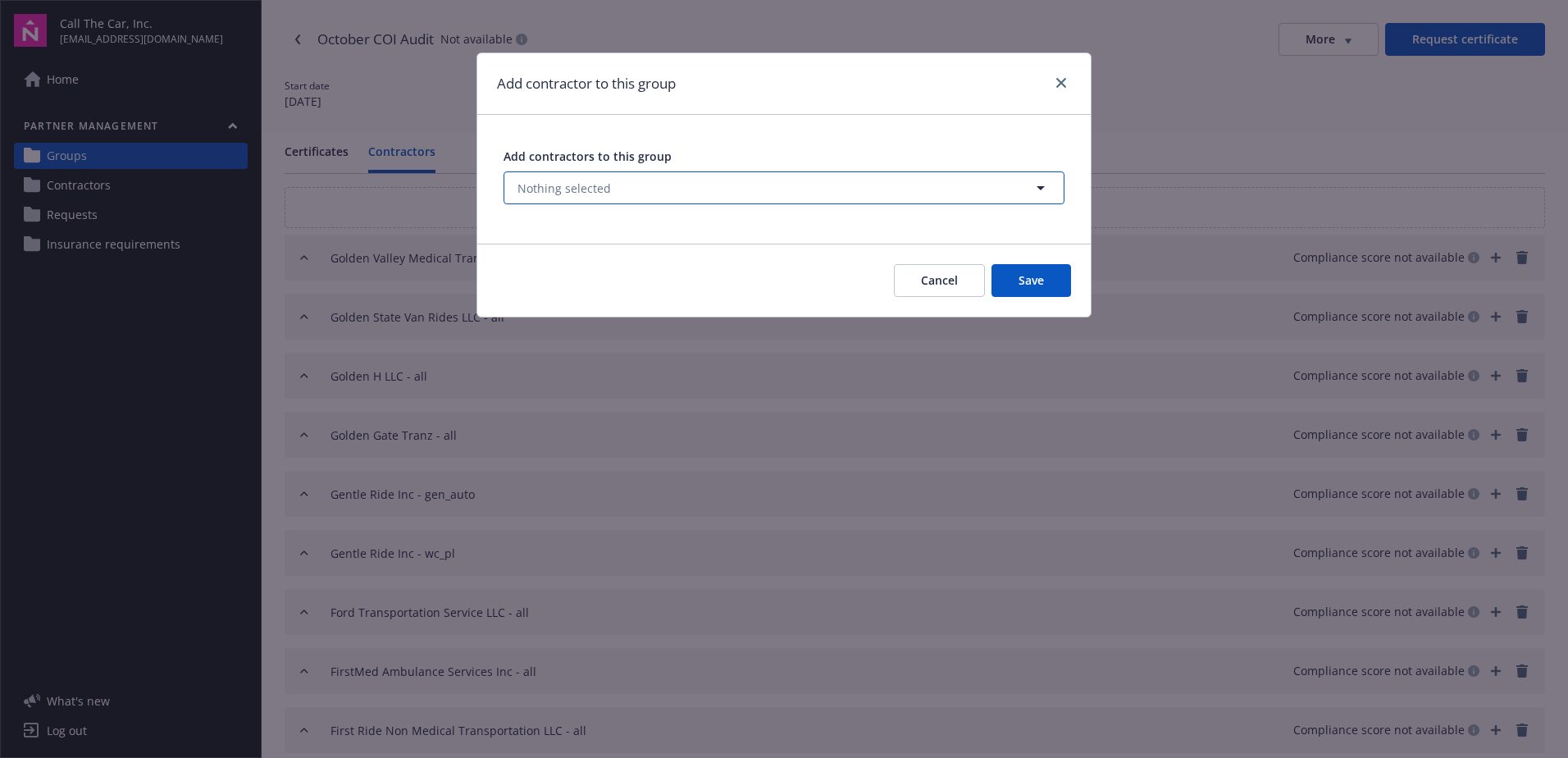
drag, startPoint x: 716, startPoint y: 174, endPoint x: 717, endPoint y: 183, distance: 9.1
click at [716, 175] on button "Nothing selected" at bounding box center [784, 187] width 561 height 33
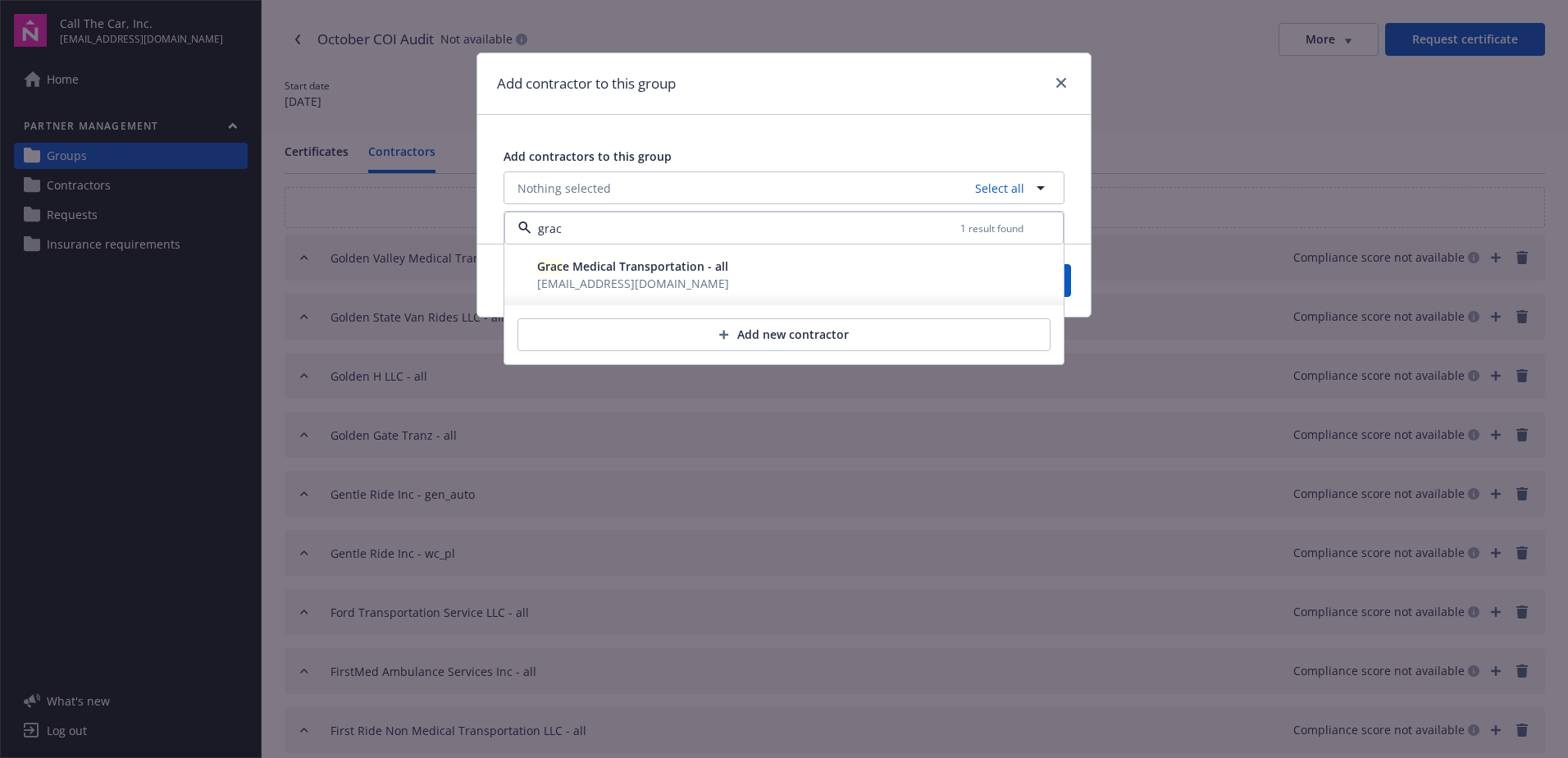
click at [650, 265] on span "Grac e Medical Transportation - all" at bounding box center [632, 266] width 191 height 15
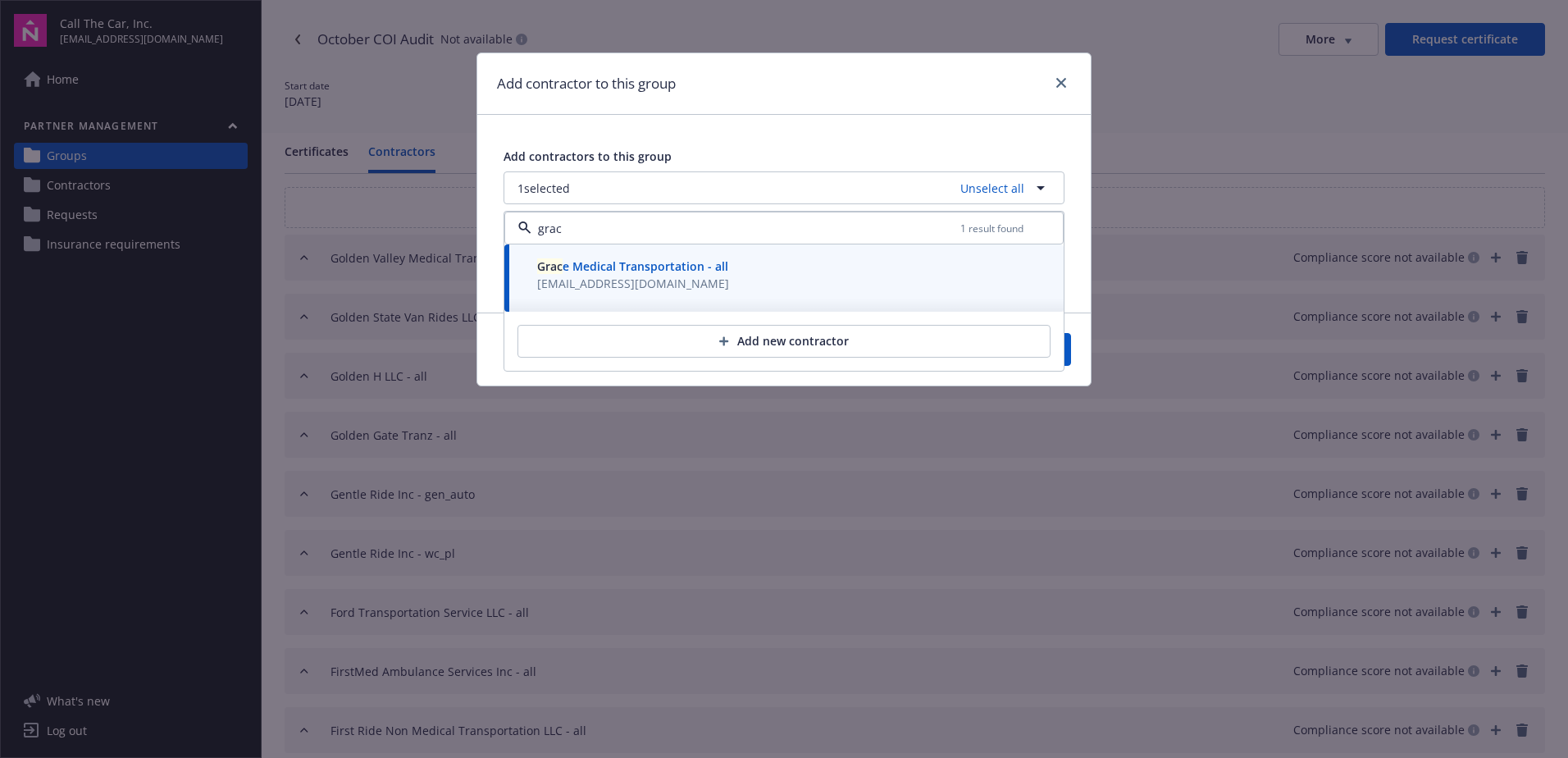
type input "grac"
click at [1067, 358] on button "Save" at bounding box center [1031, 350] width 80 height 33
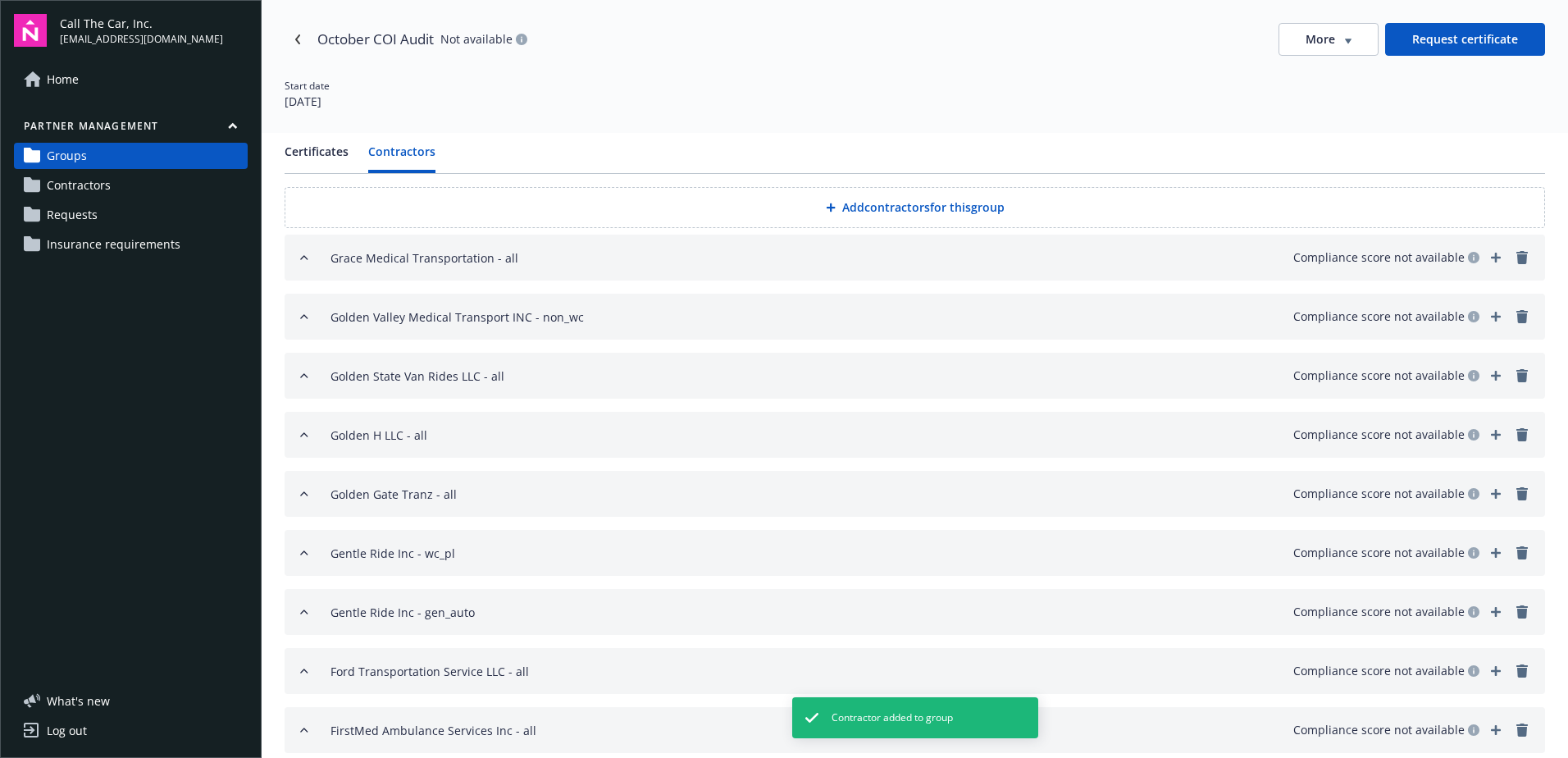
click at [856, 202] on button "Add contractors for this group" at bounding box center [914, 208] width 1261 height 41
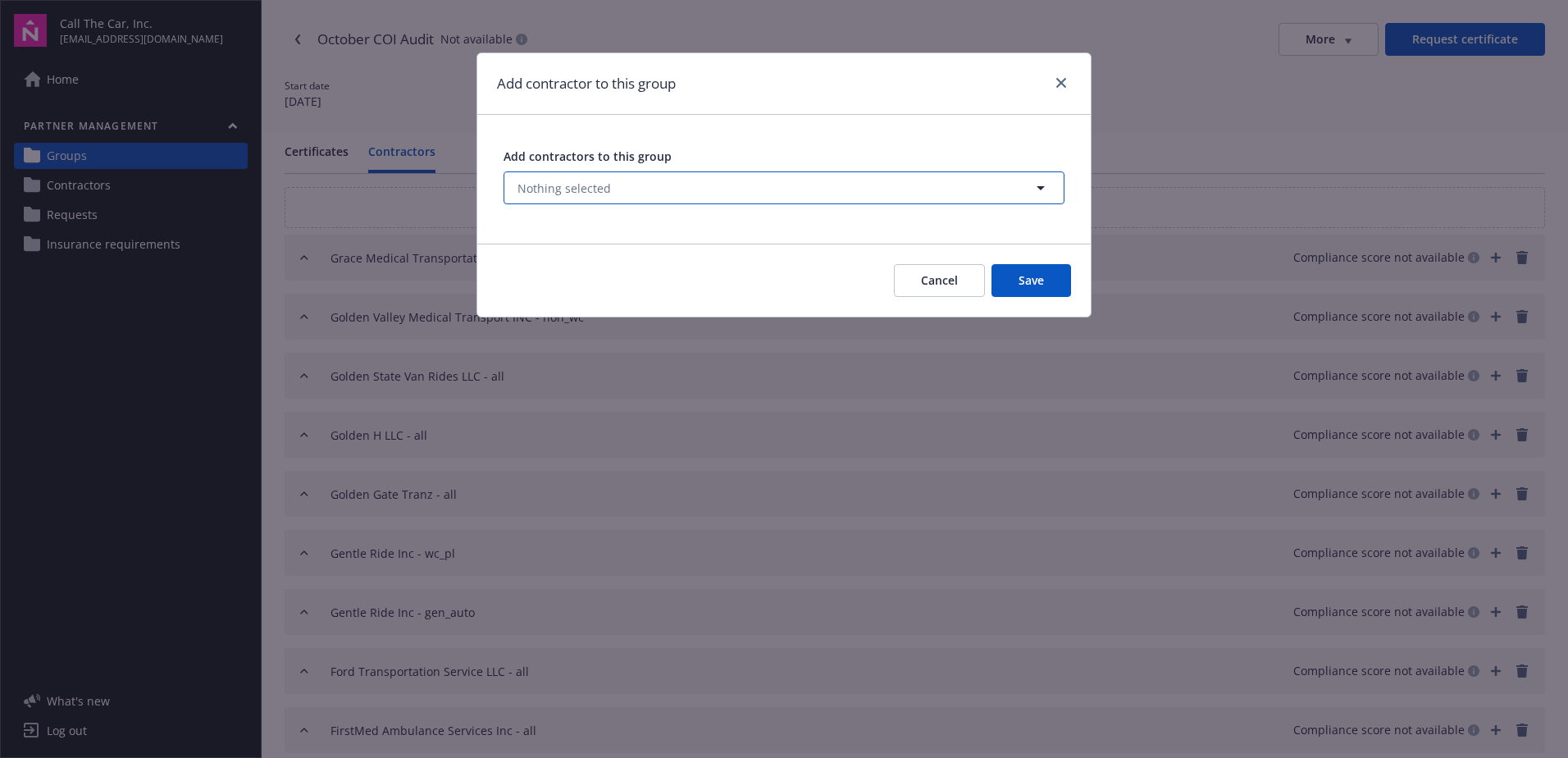
click at [567, 186] on span "Nothing selected" at bounding box center [564, 188] width 93 height 17
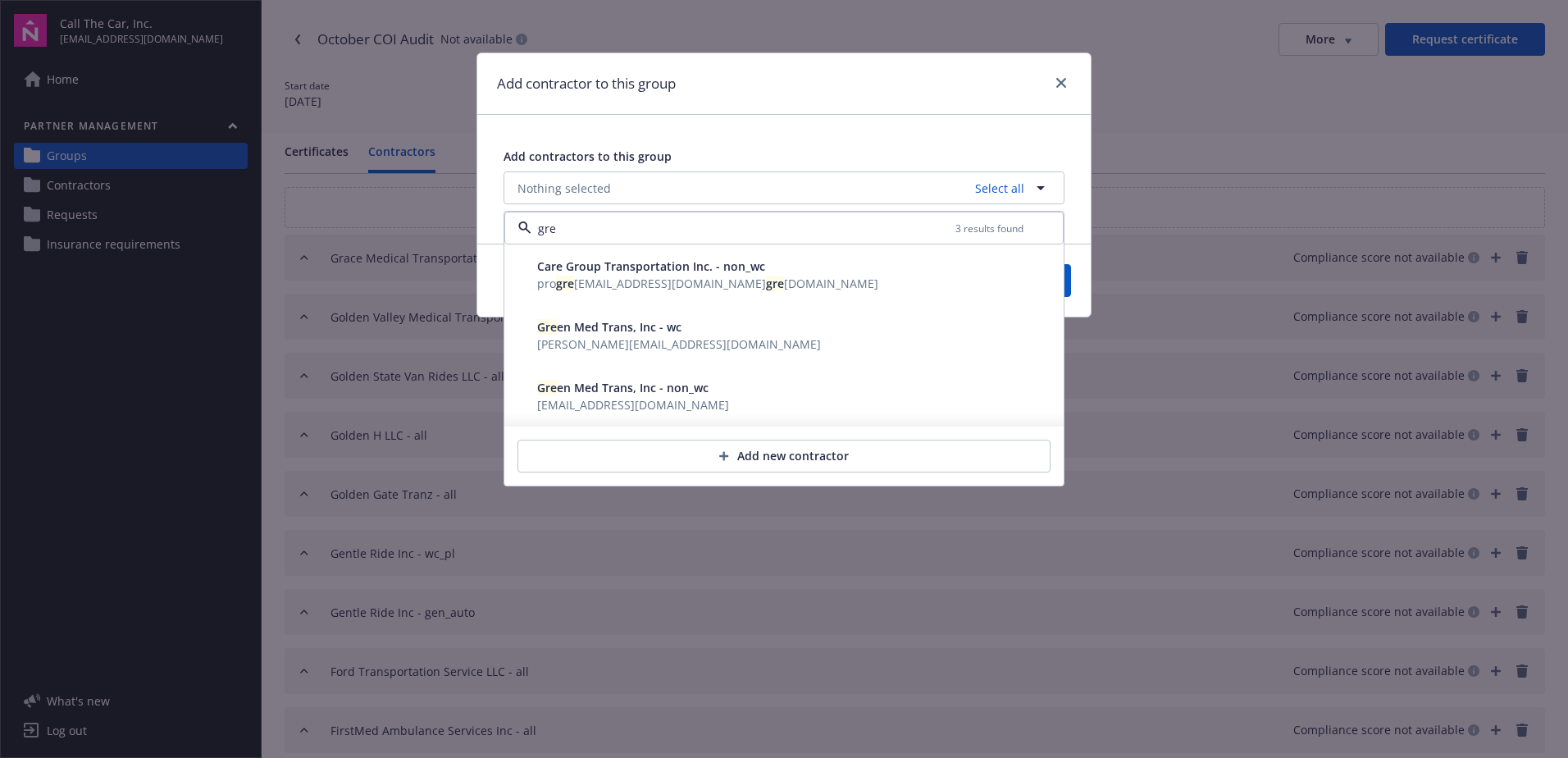
click at [533, 391] on div at bounding box center [527, 386] width 13 height 13
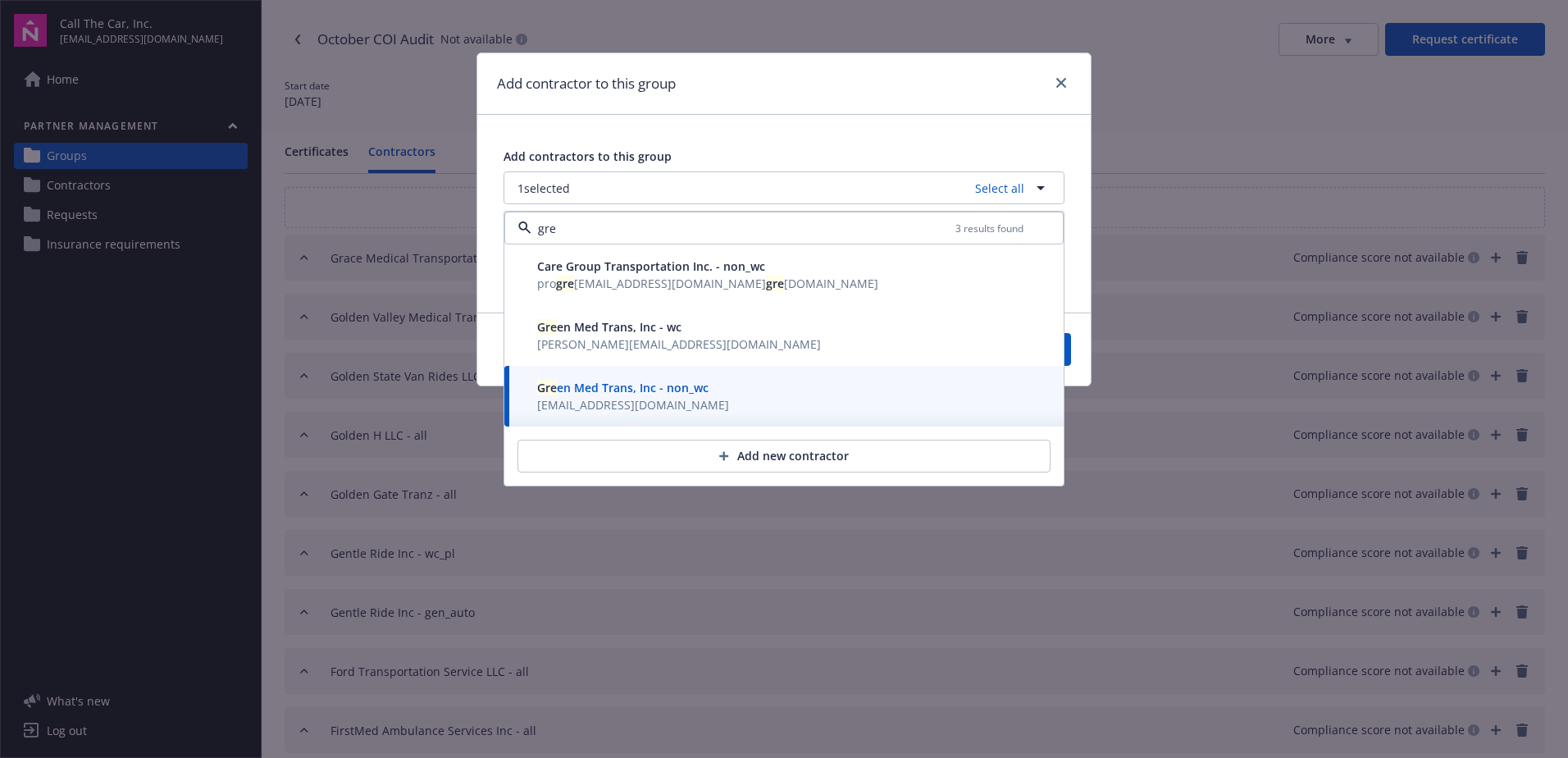
type input "gre"
click at [1068, 357] on button "Save" at bounding box center [1031, 350] width 80 height 33
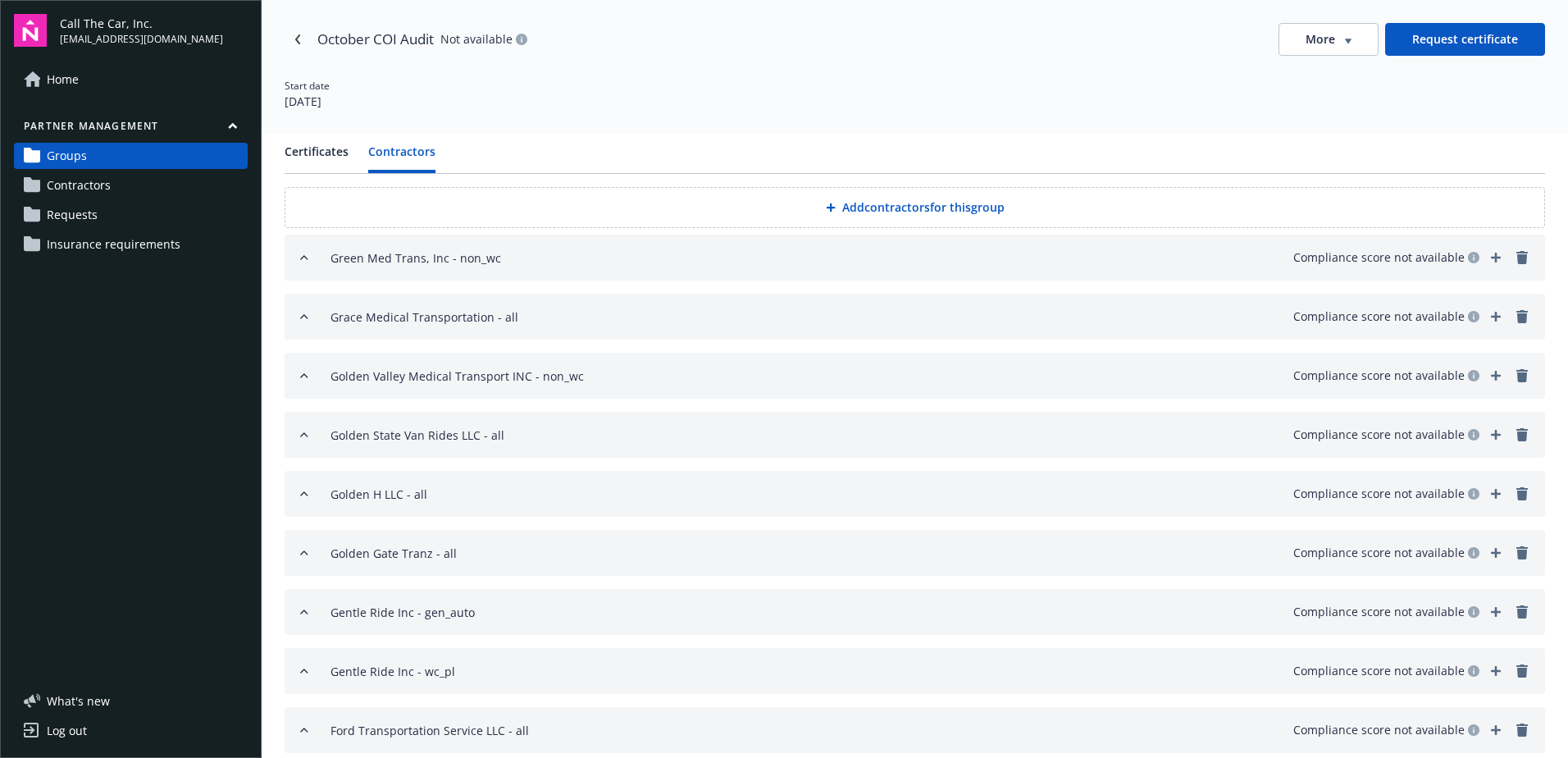
click at [889, 201] on button "Add contractors for this group" at bounding box center [914, 208] width 1261 height 41
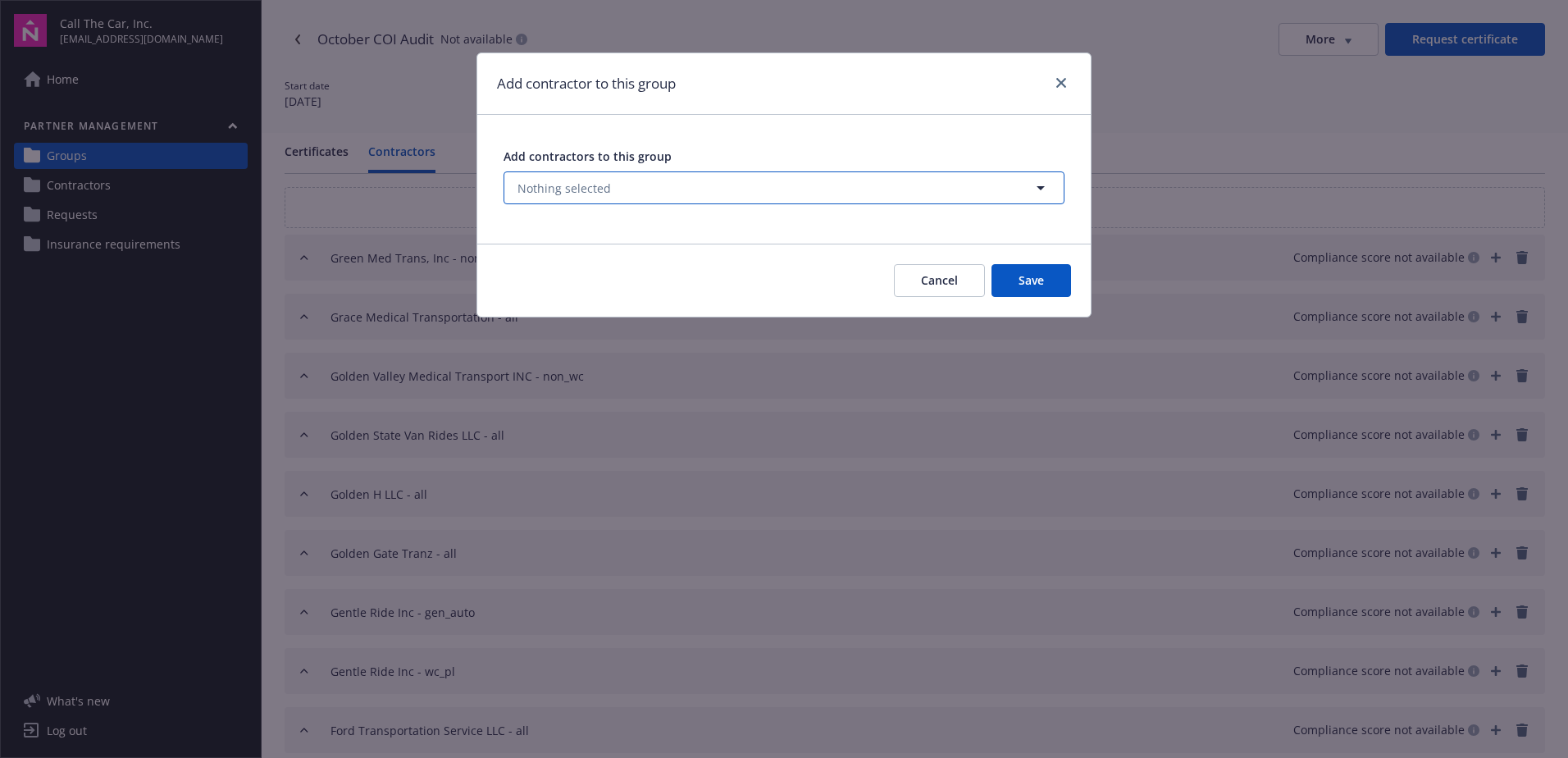
click at [591, 177] on button "Nothing selected" at bounding box center [784, 187] width 561 height 33
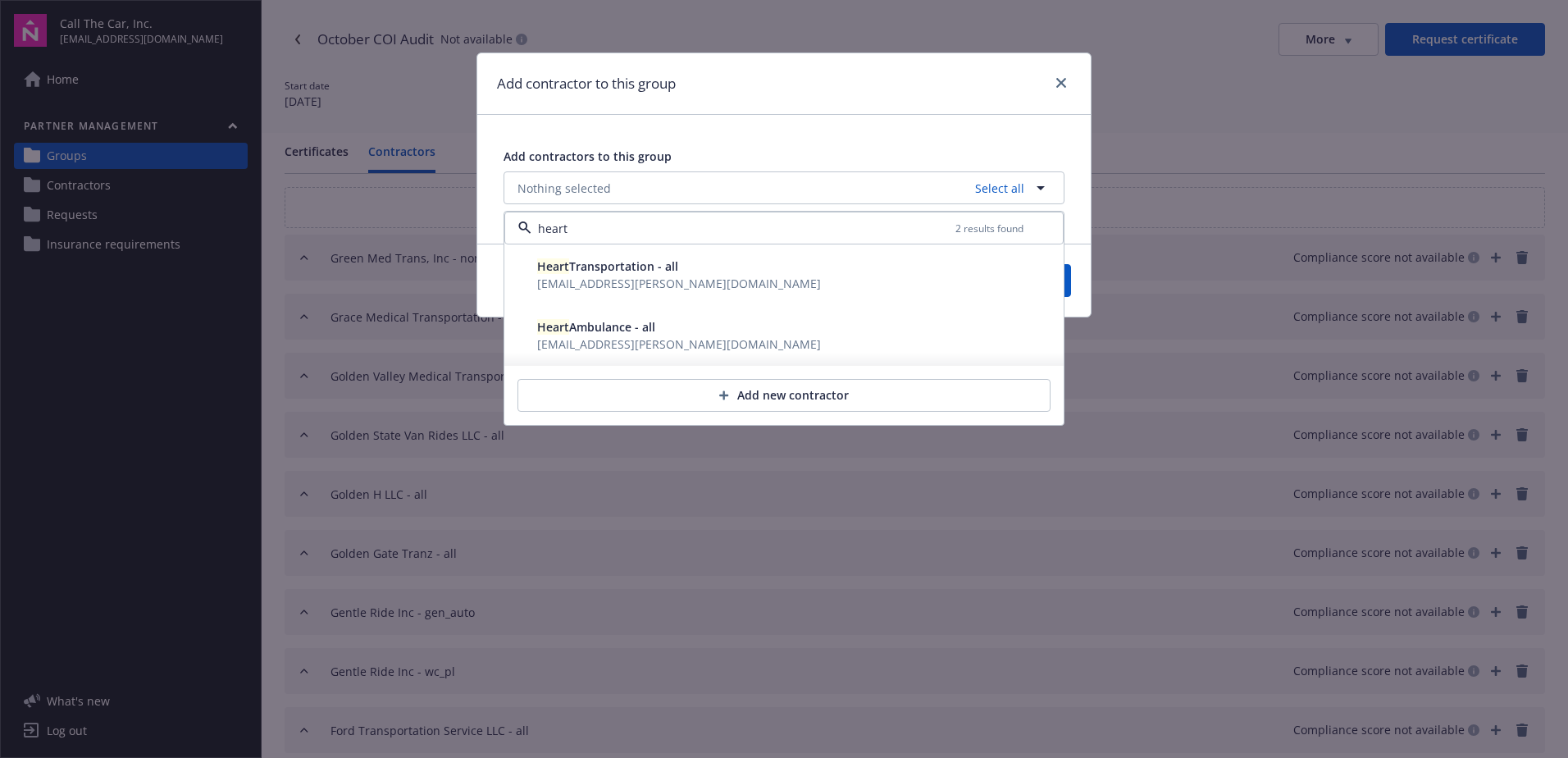
click at [621, 276] on span "AZ.Thorne@bbrown.com" at bounding box center [678, 283] width 283 height 15
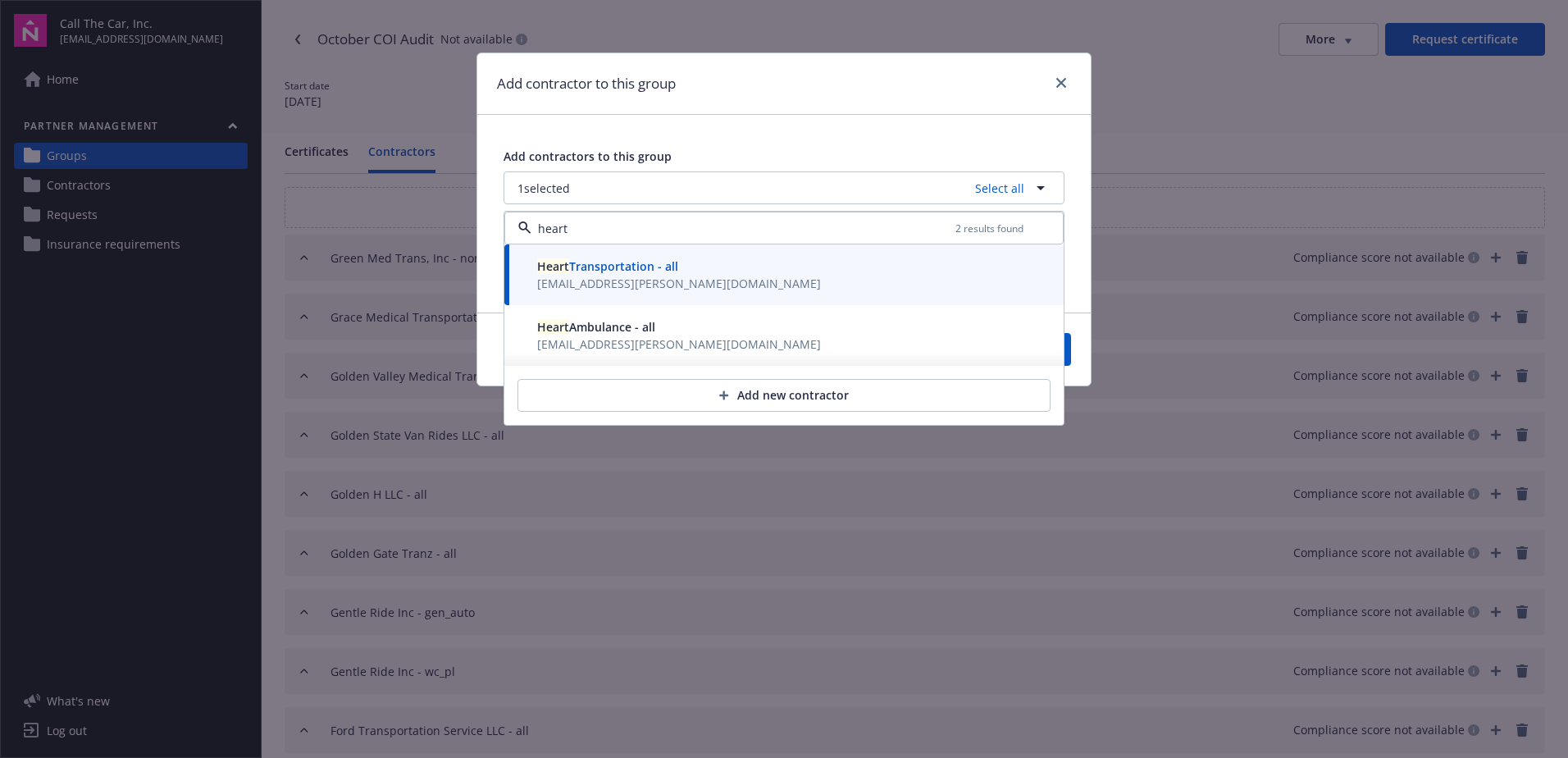
click at [620, 324] on span "Heart Ambulance - all" at bounding box center [595, 327] width 118 height 15
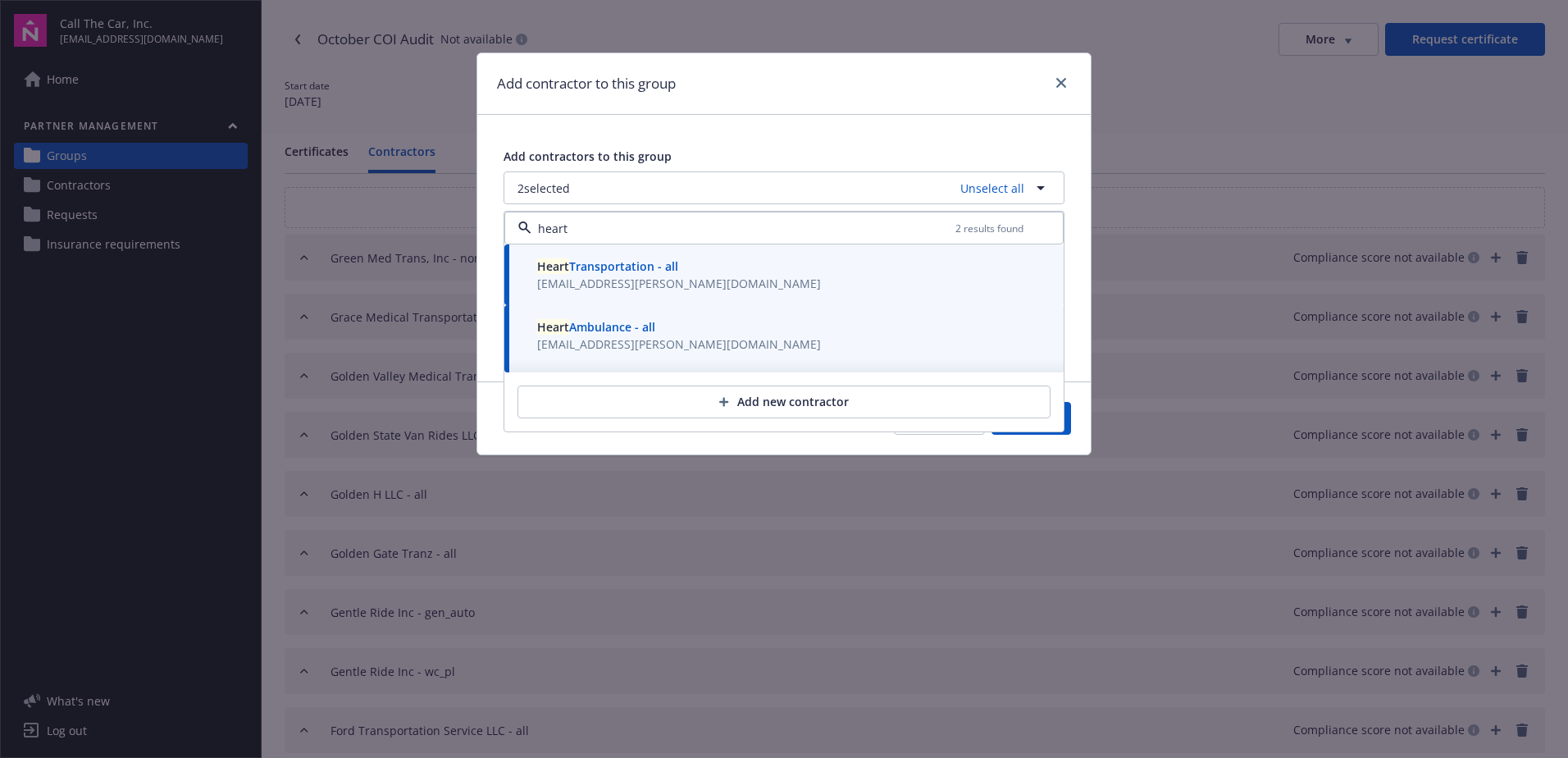
type input "heart"
click at [1069, 425] on button "Save" at bounding box center [1031, 418] width 80 height 33
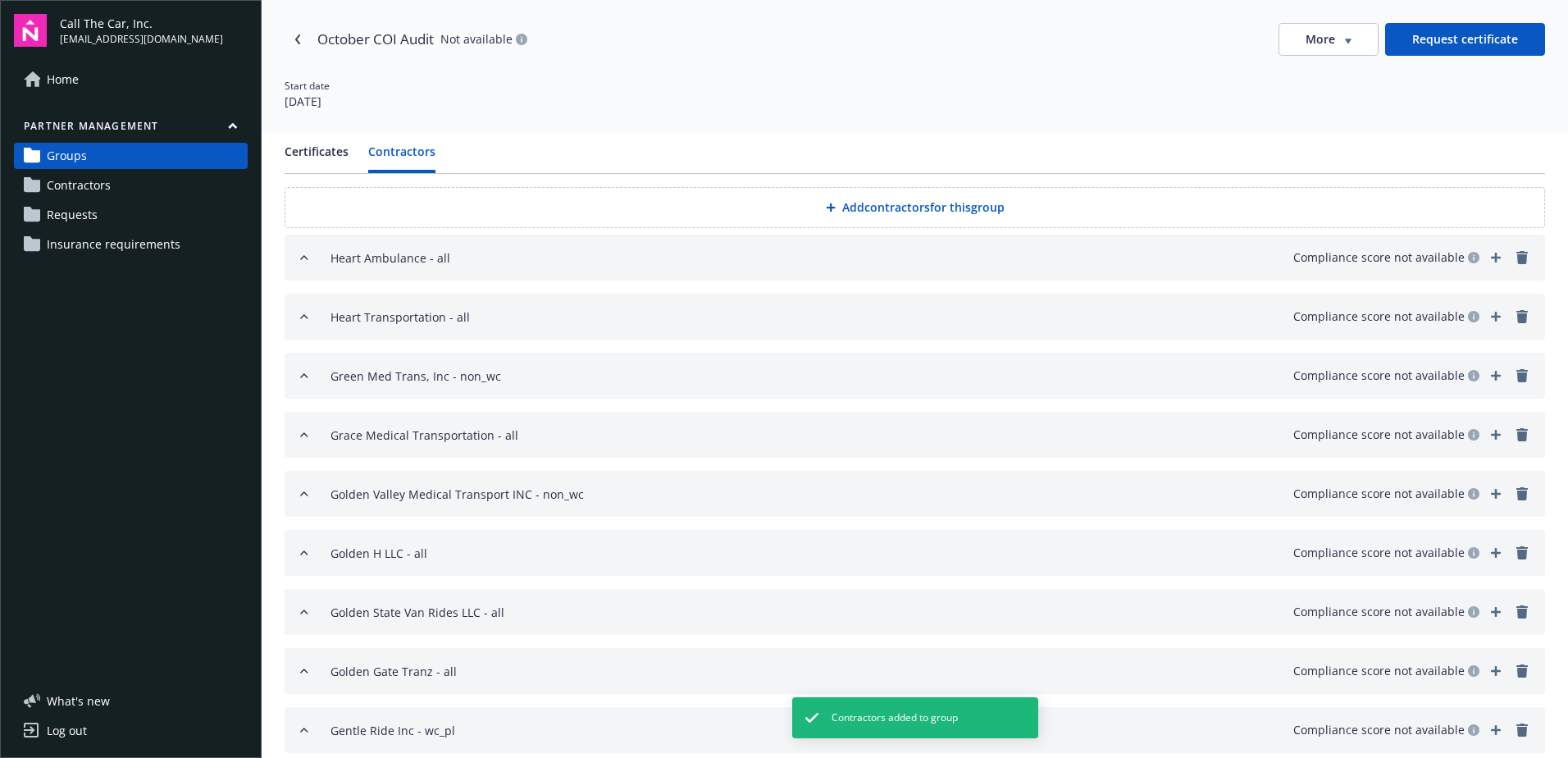
click at [880, 200] on button "Add contractors for this group" at bounding box center [914, 208] width 1261 height 41
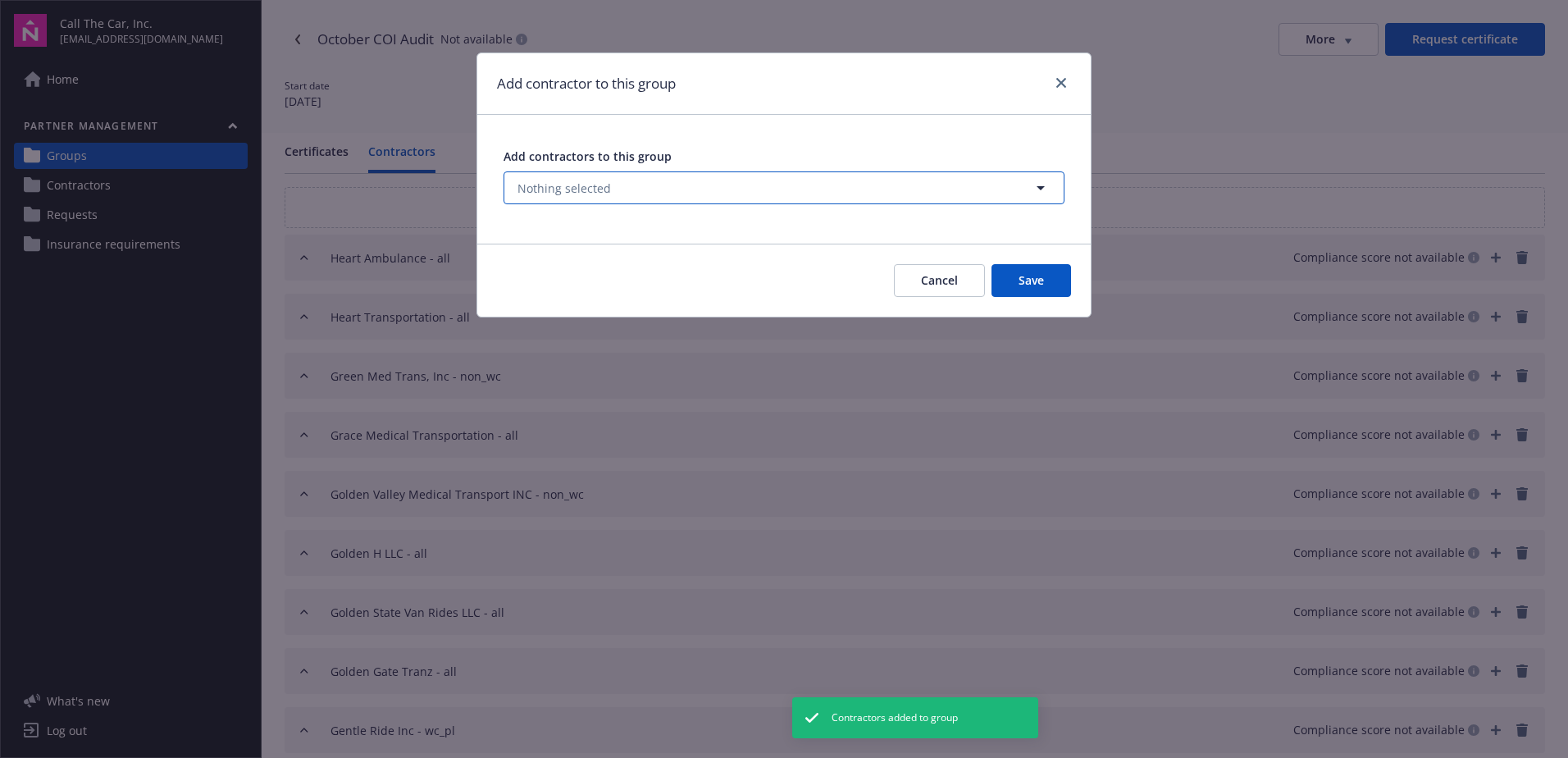
click at [612, 192] on button "Nothing selected" at bounding box center [784, 187] width 561 height 33
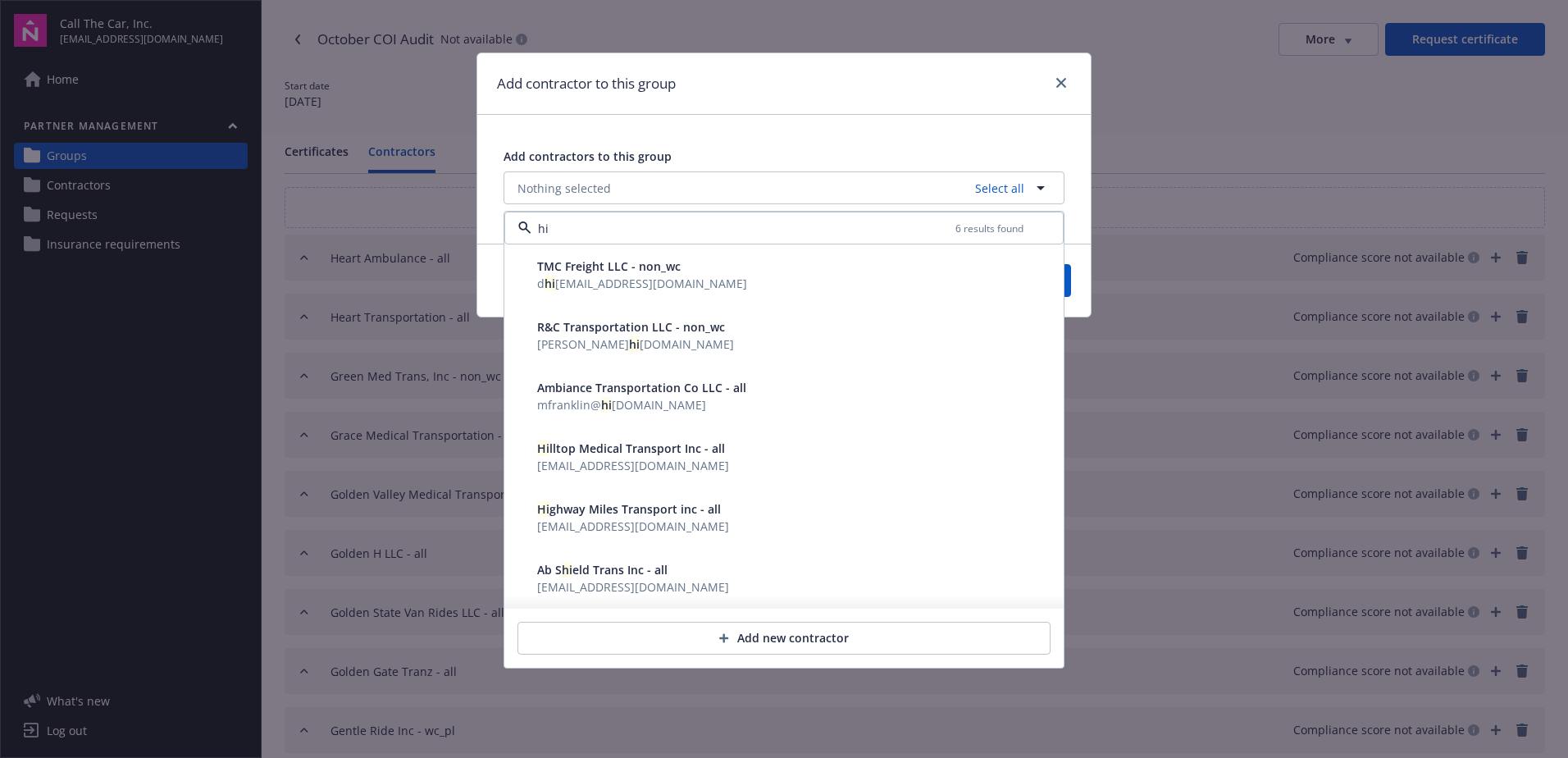
click at [598, 454] on span "Hi lltop Medical Transport Inc - all" at bounding box center [631, 449] width 188 height 15
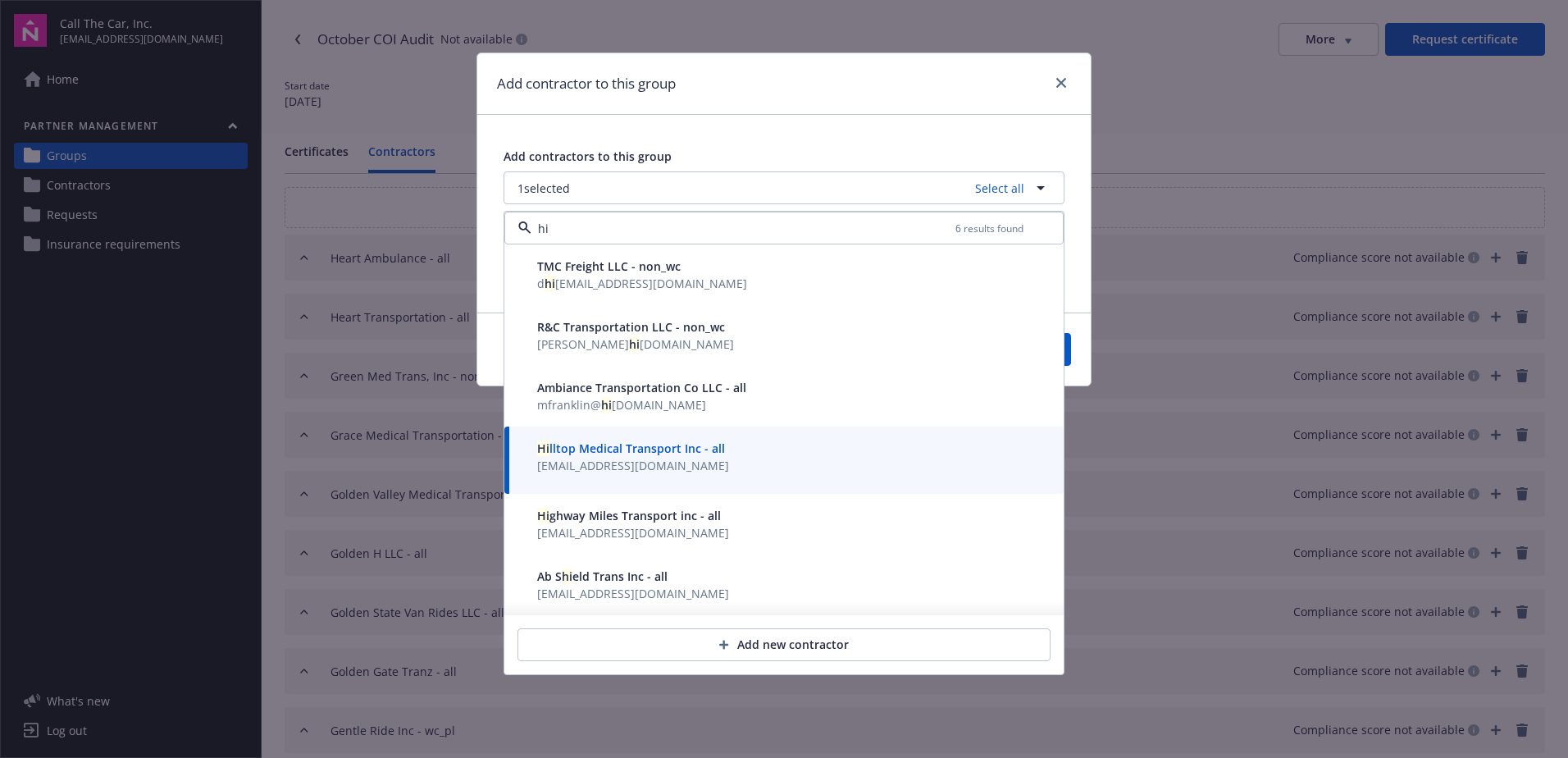
click at [591, 522] on span "Hi ghway Miles Transport inc - all" at bounding box center [628, 516] width 183 height 15
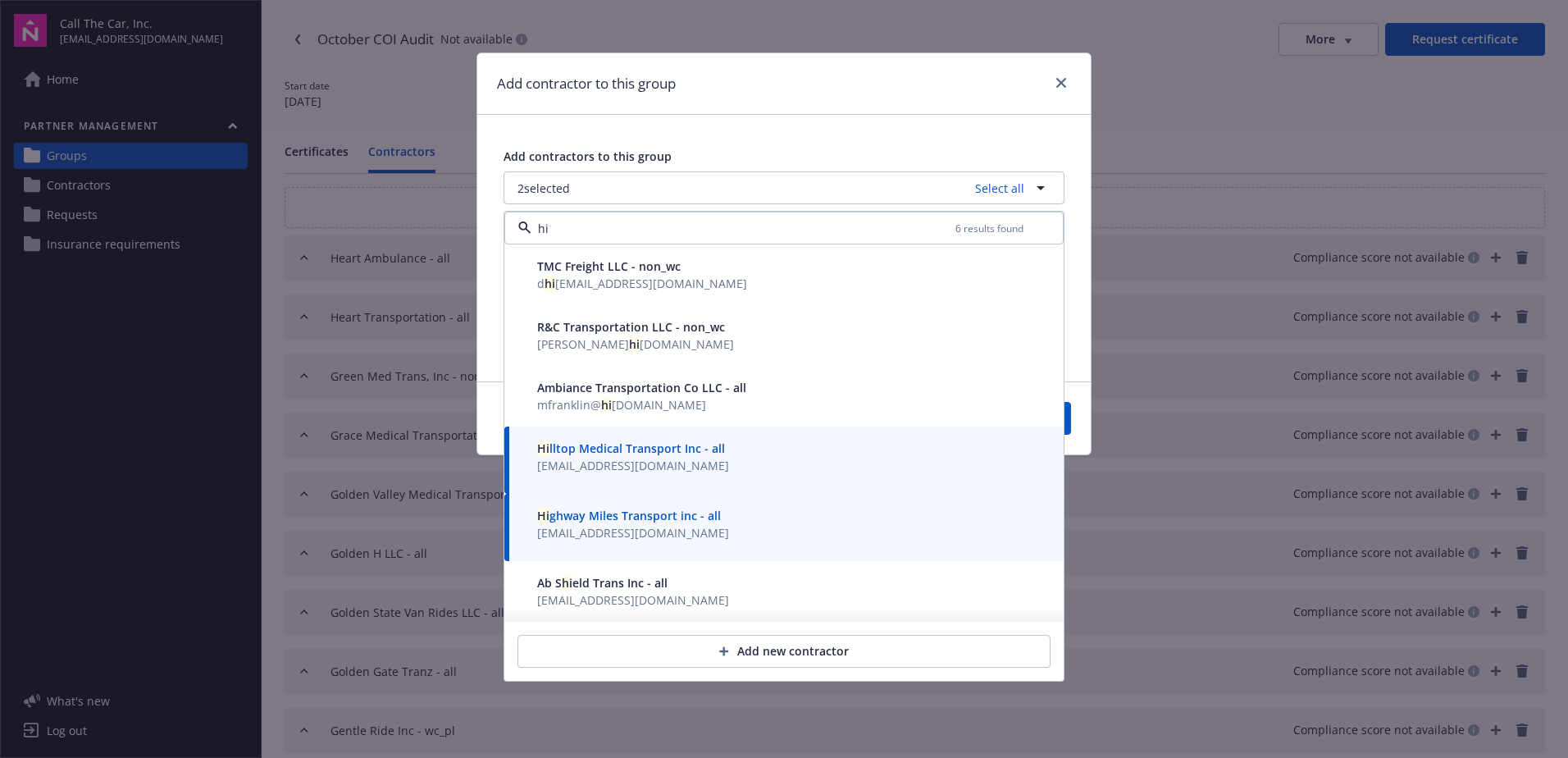
type input "hi"
click at [1072, 425] on div "Cancel Save" at bounding box center [784, 418] width 614 height 73
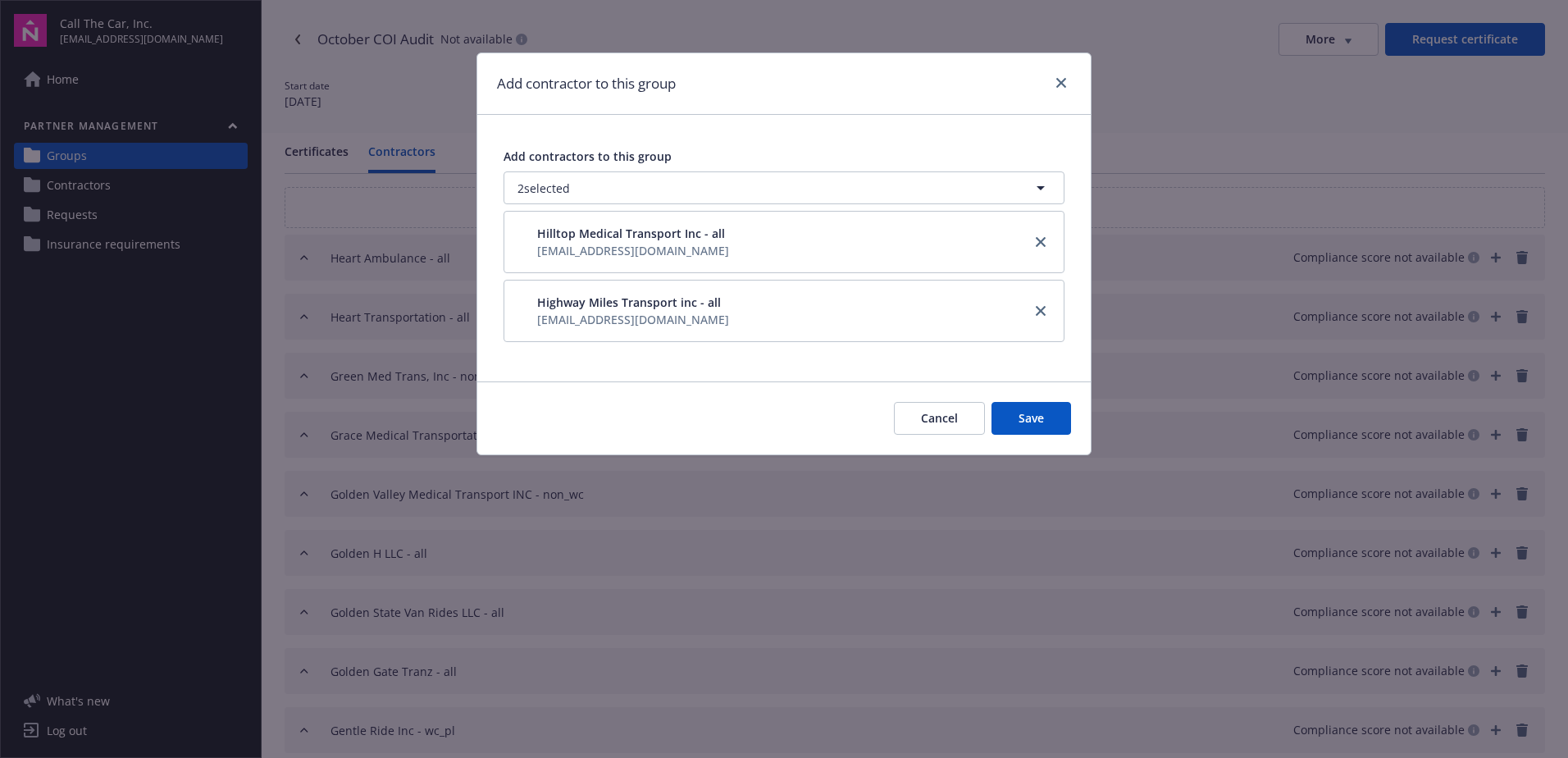
click at [1036, 413] on button "Save" at bounding box center [1031, 418] width 80 height 33
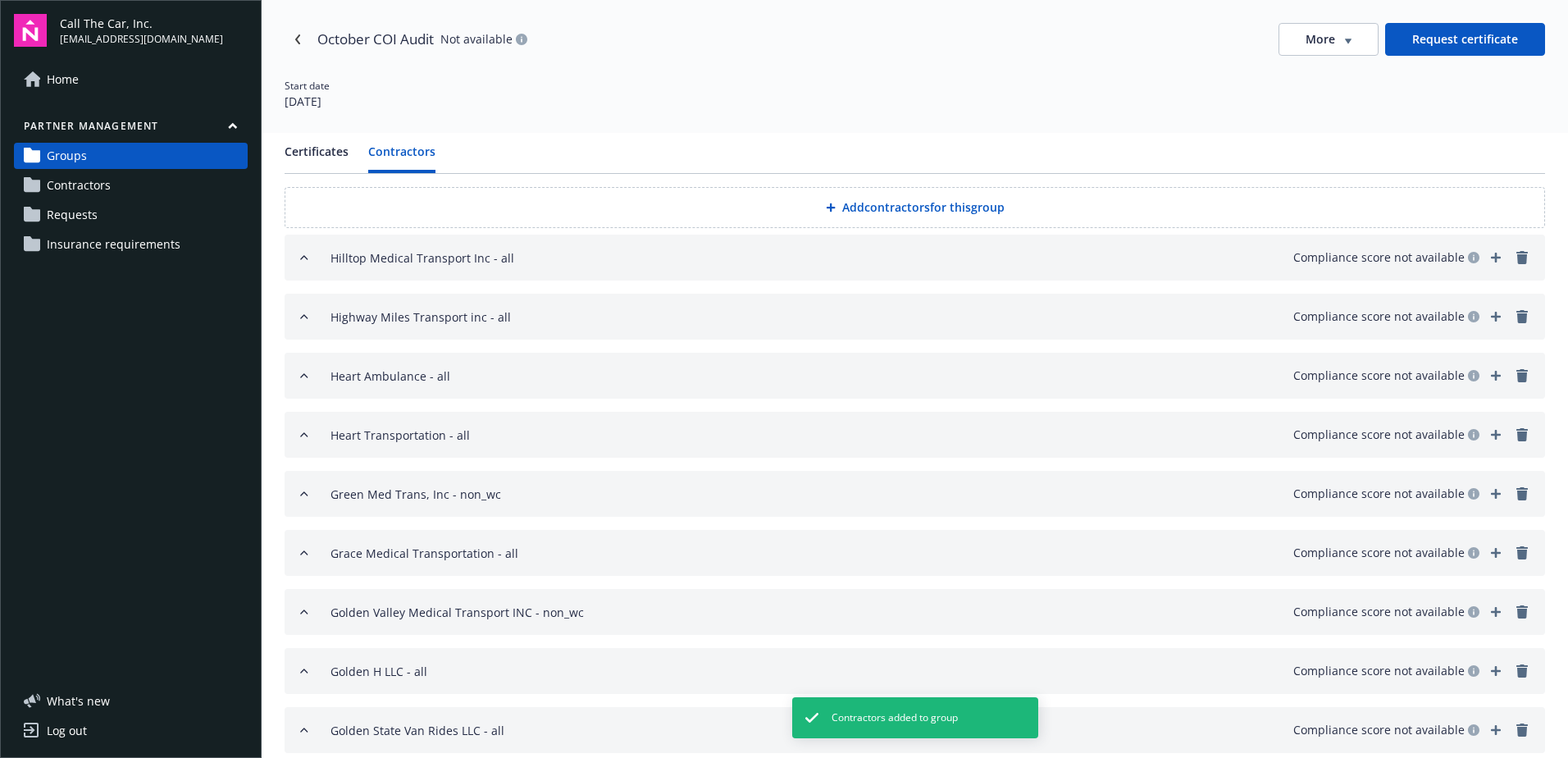
click at [901, 200] on button "Add contractors for this group" at bounding box center [914, 208] width 1261 height 41
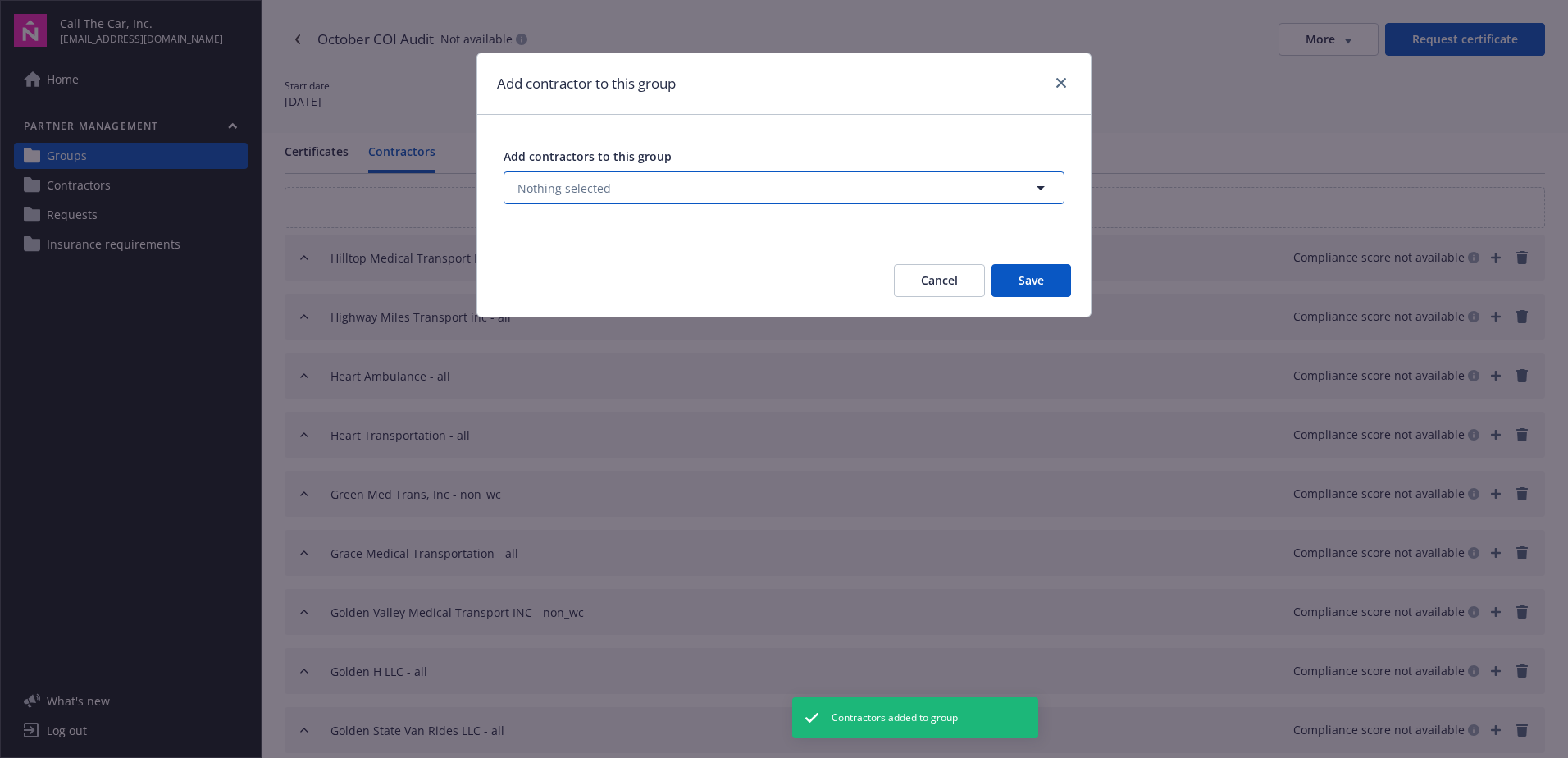
click at [633, 184] on button "Nothing selected" at bounding box center [784, 187] width 561 height 33
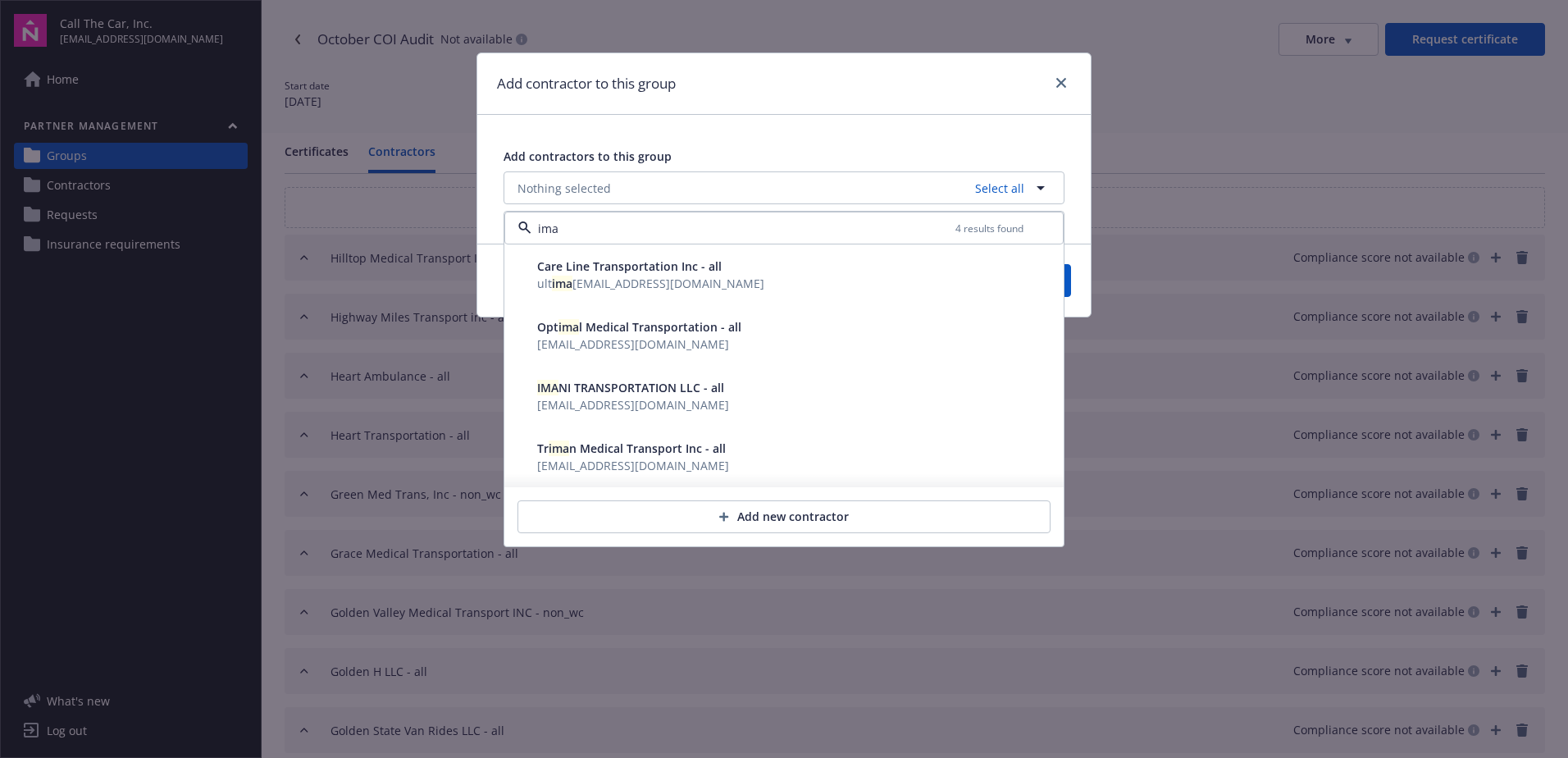
click at [585, 387] on span "IMA NI TRANSPORTATION LLC - all" at bounding box center [630, 387] width 187 height 15
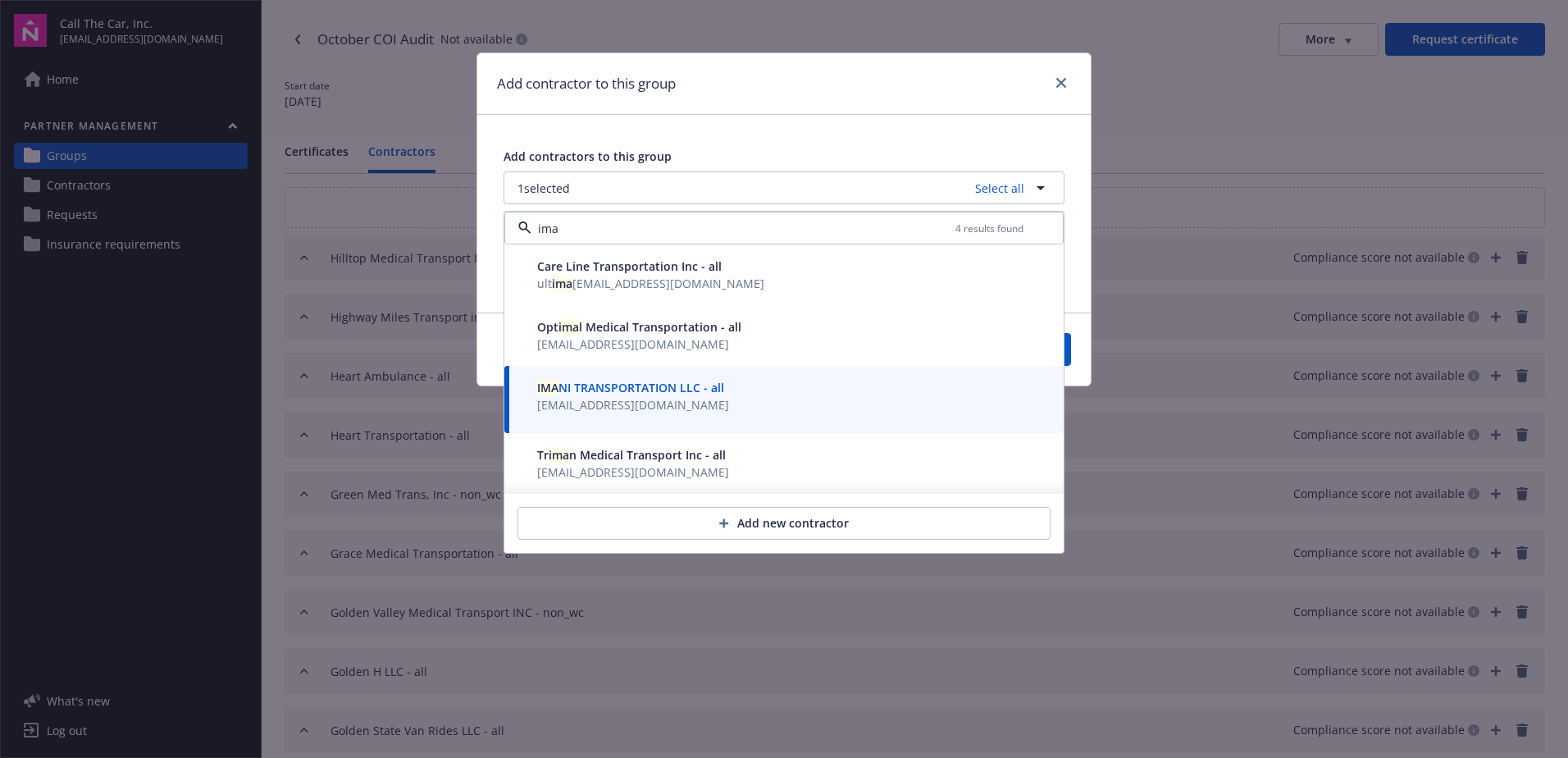
type input "ima"
click at [1069, 352] on button "Save" at bounding box center [1031, 350] width 80 height 33
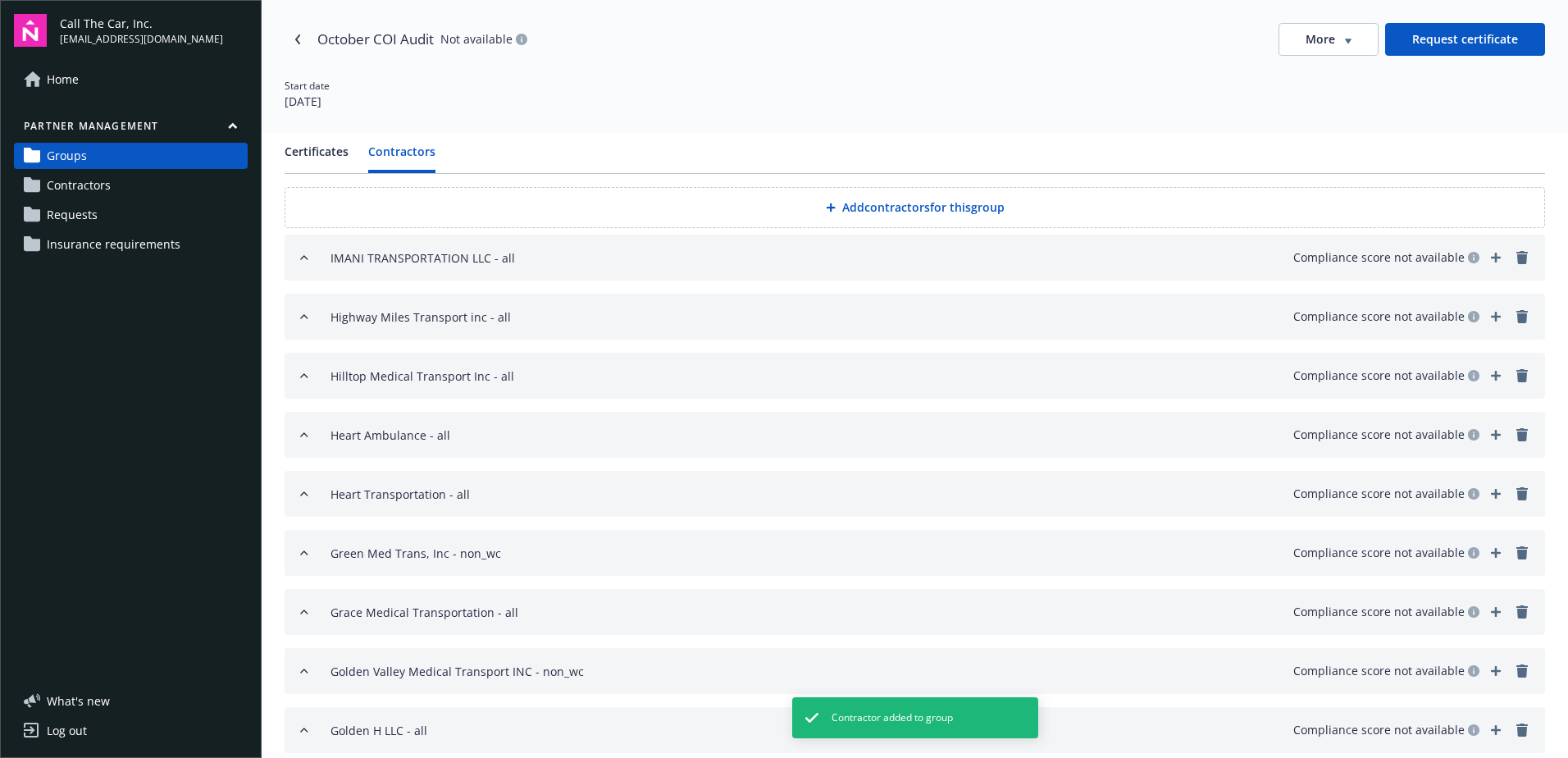
click at [857, 205] on button "Add contractors for this group" at bounding box center [914, 208] width 1261 height 41
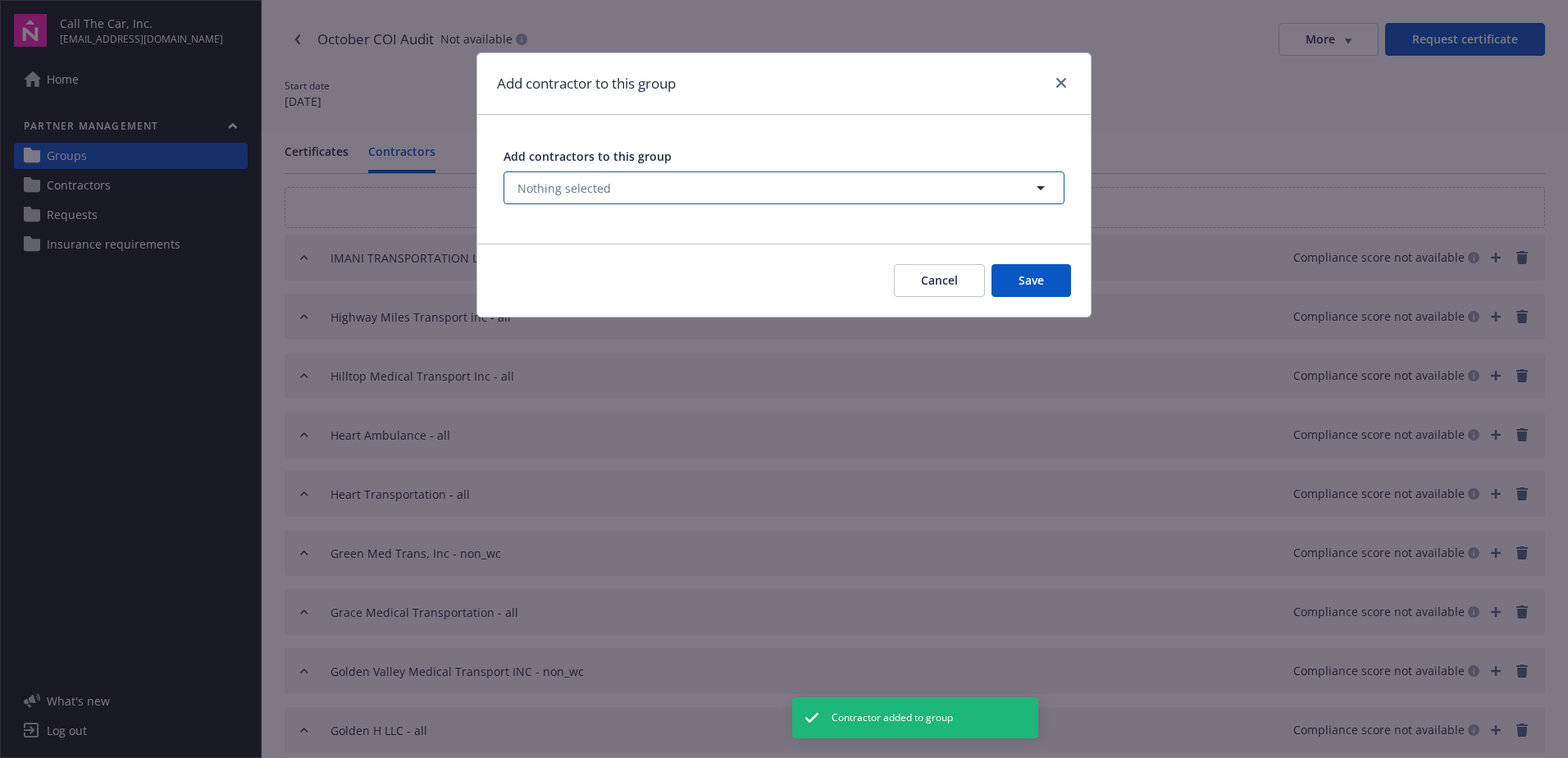
click at [570, 183] on span "Nothing selected" at bounding box center [564, 188] width 93 height 17
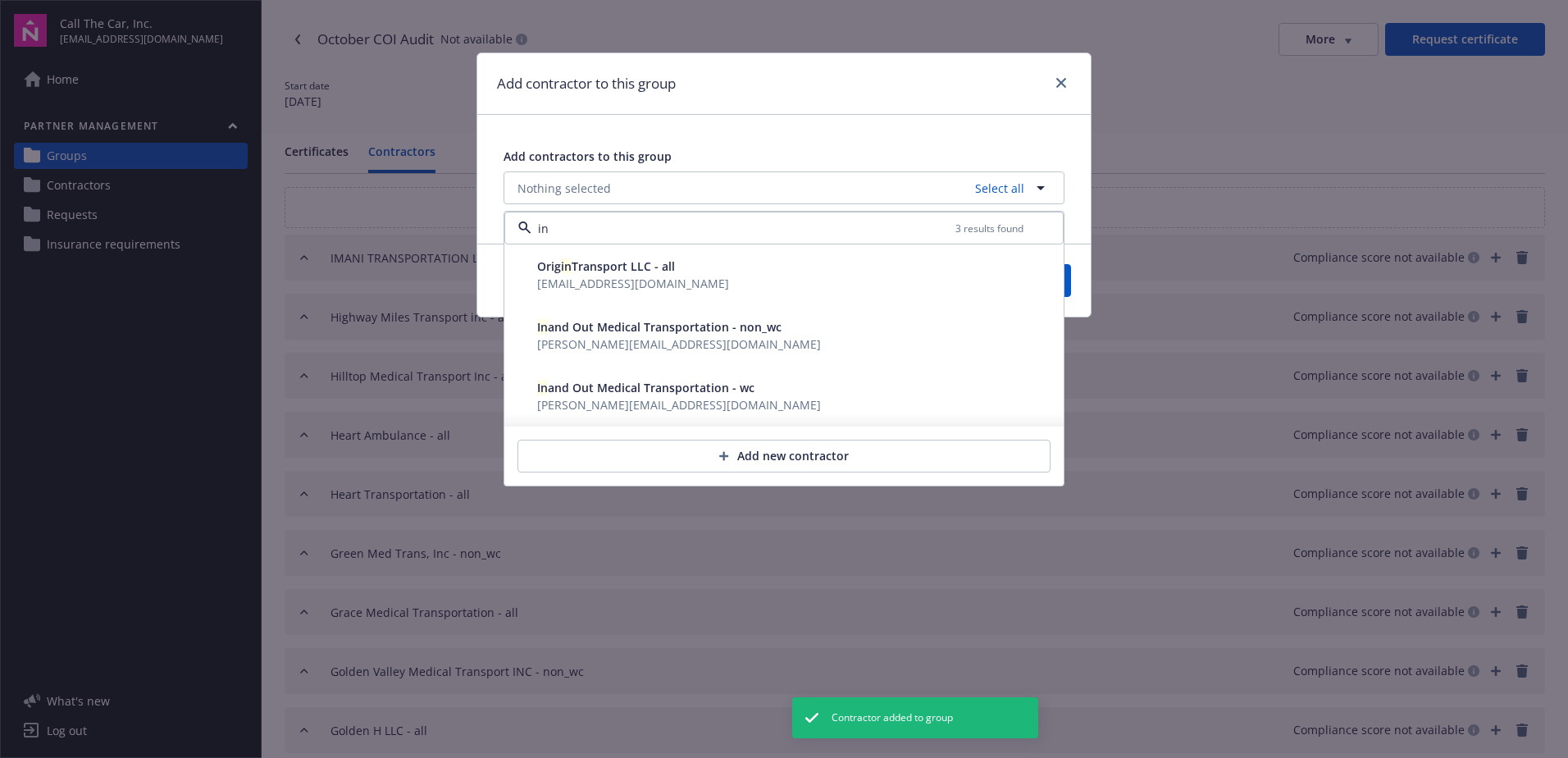
click at [586, 333] on span "In and Out Medical Transportation - non_wc" at bounding box center [659, 327] width 245 height 15
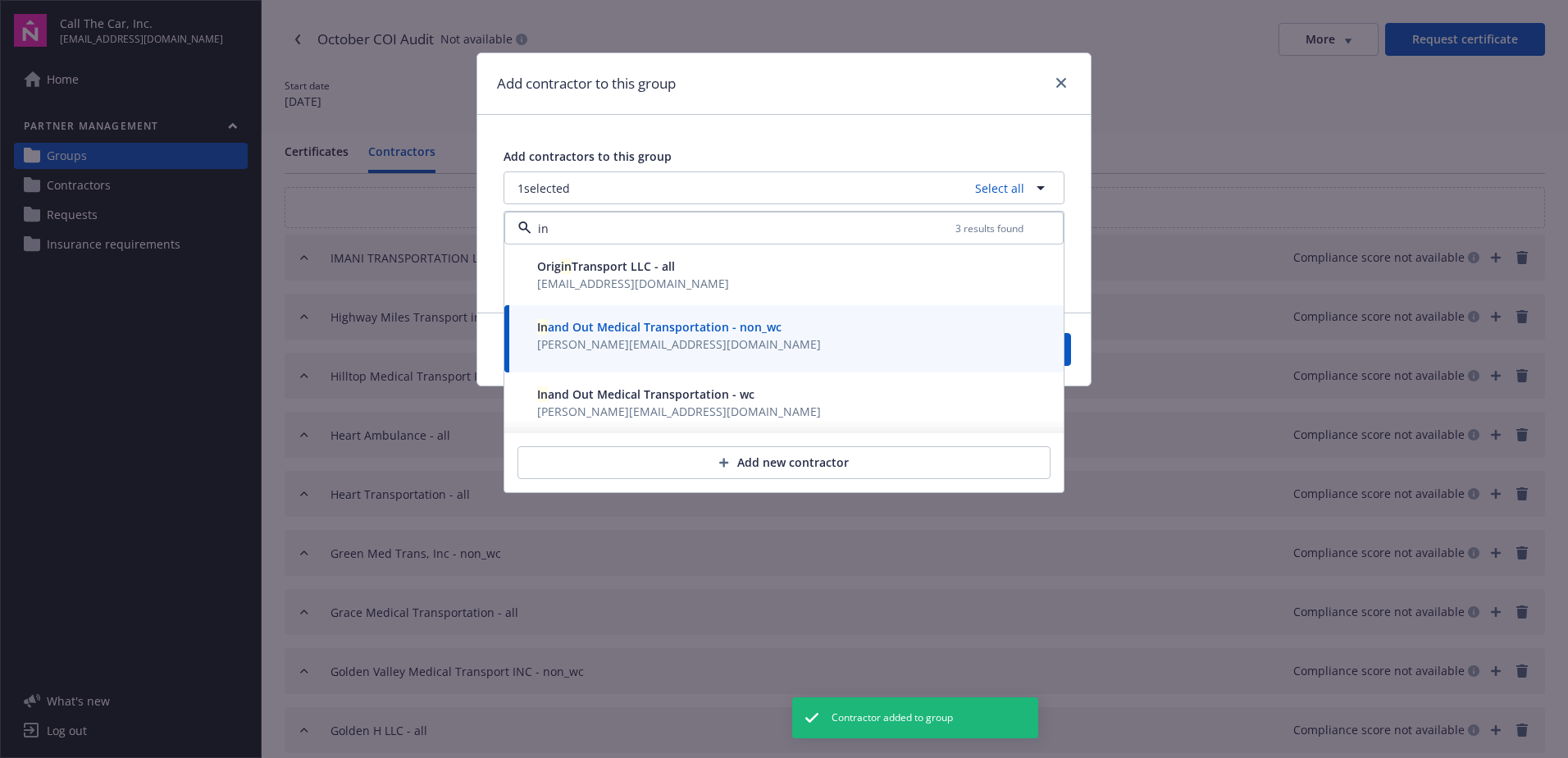
click at [580, 403] on span "kevin@cpisgroup.com" at bounding box center [678, 411] width 283 height 17
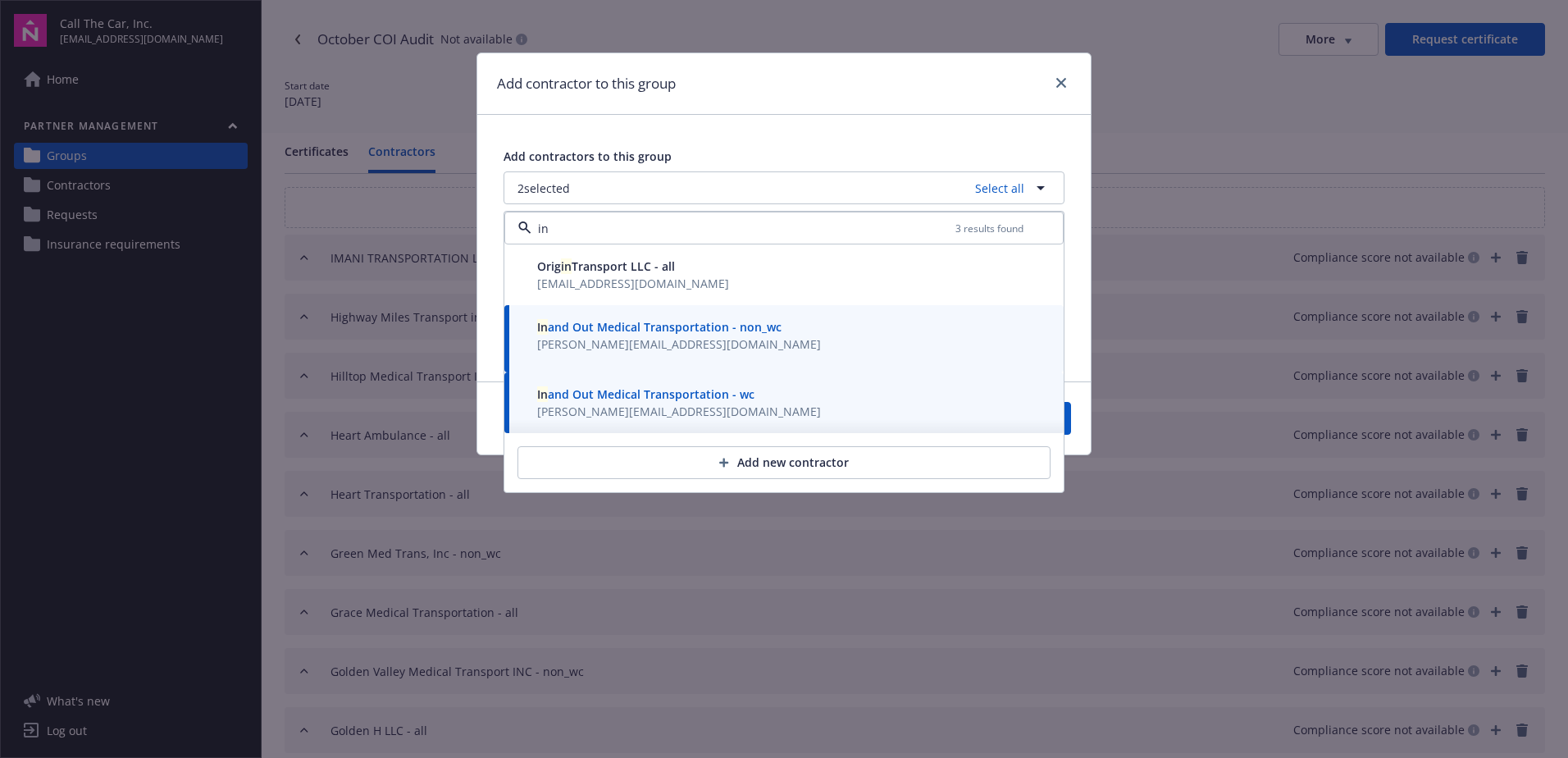
type input "in"
click at [1067, 425] on button "Save" at bounding box center [1031, 418] width 80 height 33
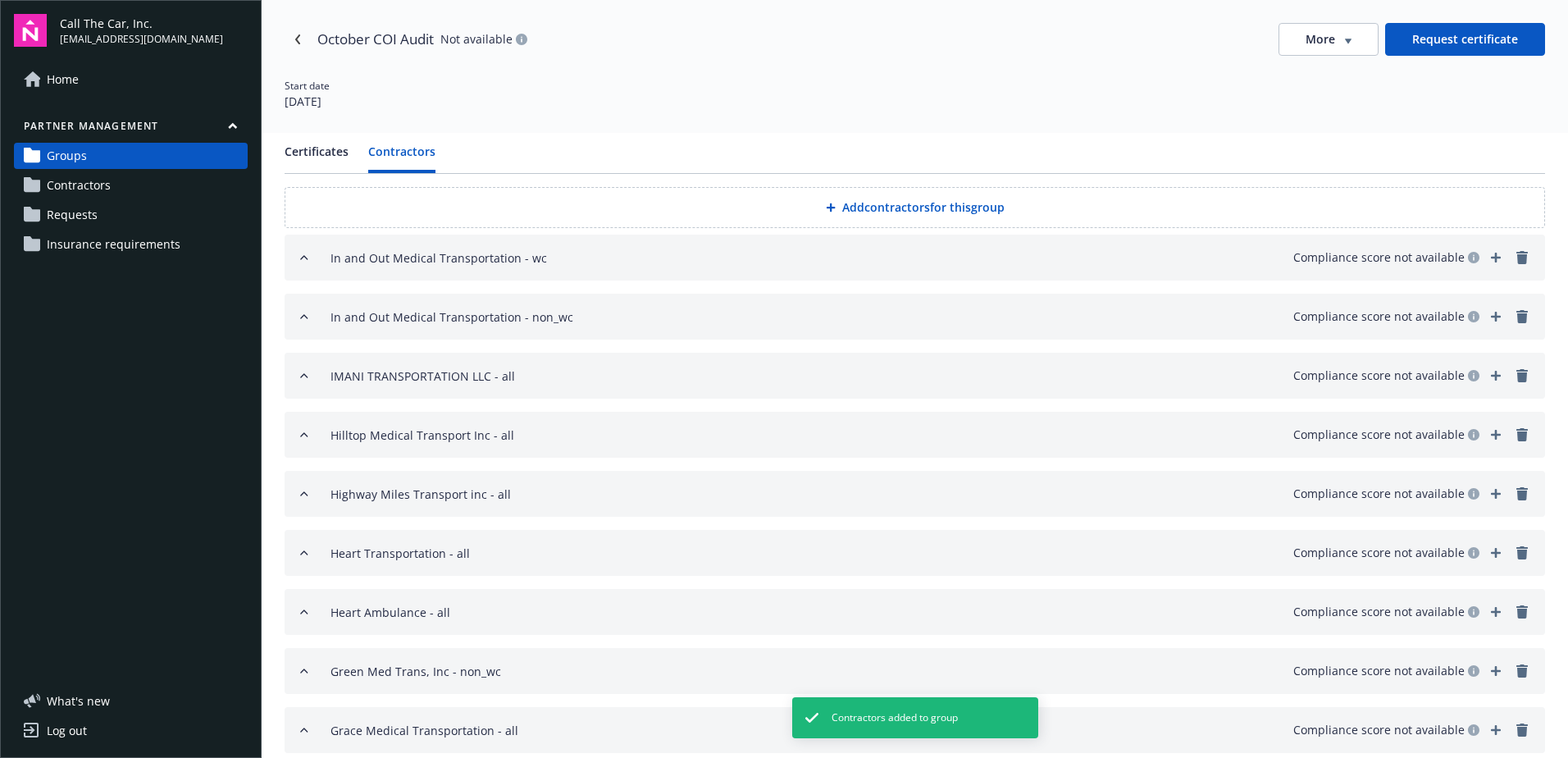
click at [838, 203] on button "Add contractors for this group" at bounding box center [914, 208] width 1261 height 41
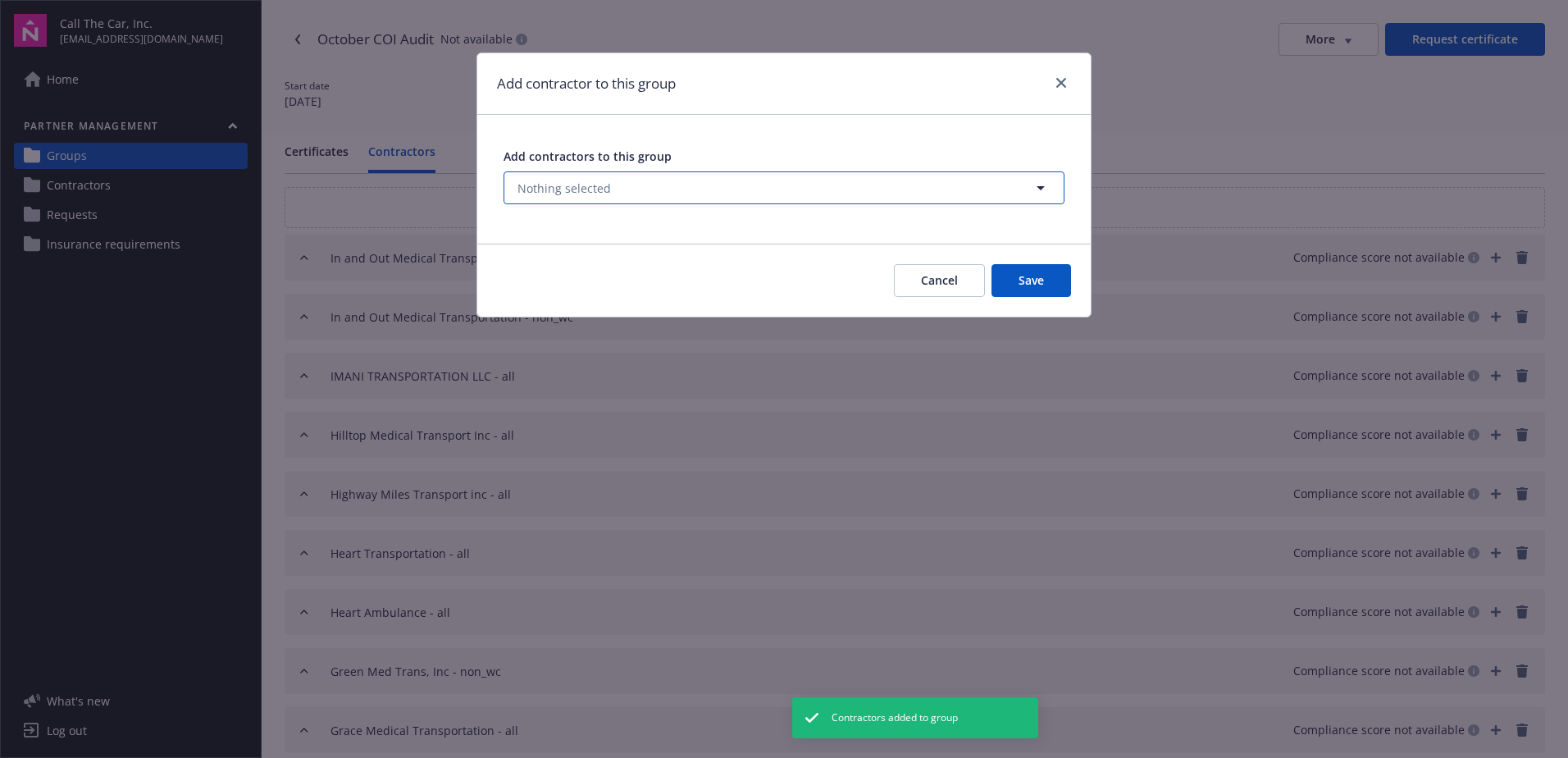
click at [618, 183] on button "Nothing selected" at bounding box center [784, 187] width 561 height 33
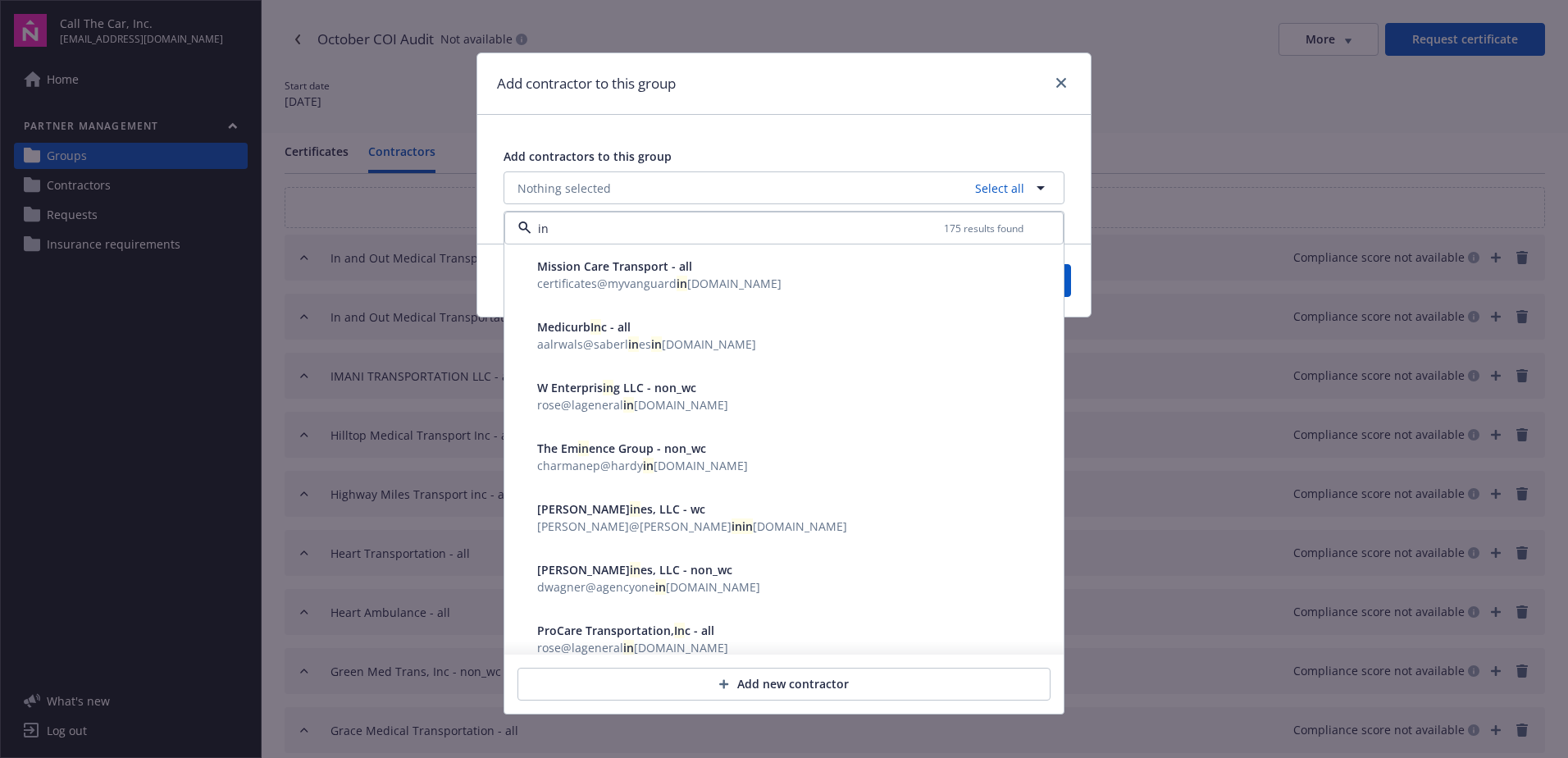
type input "i"
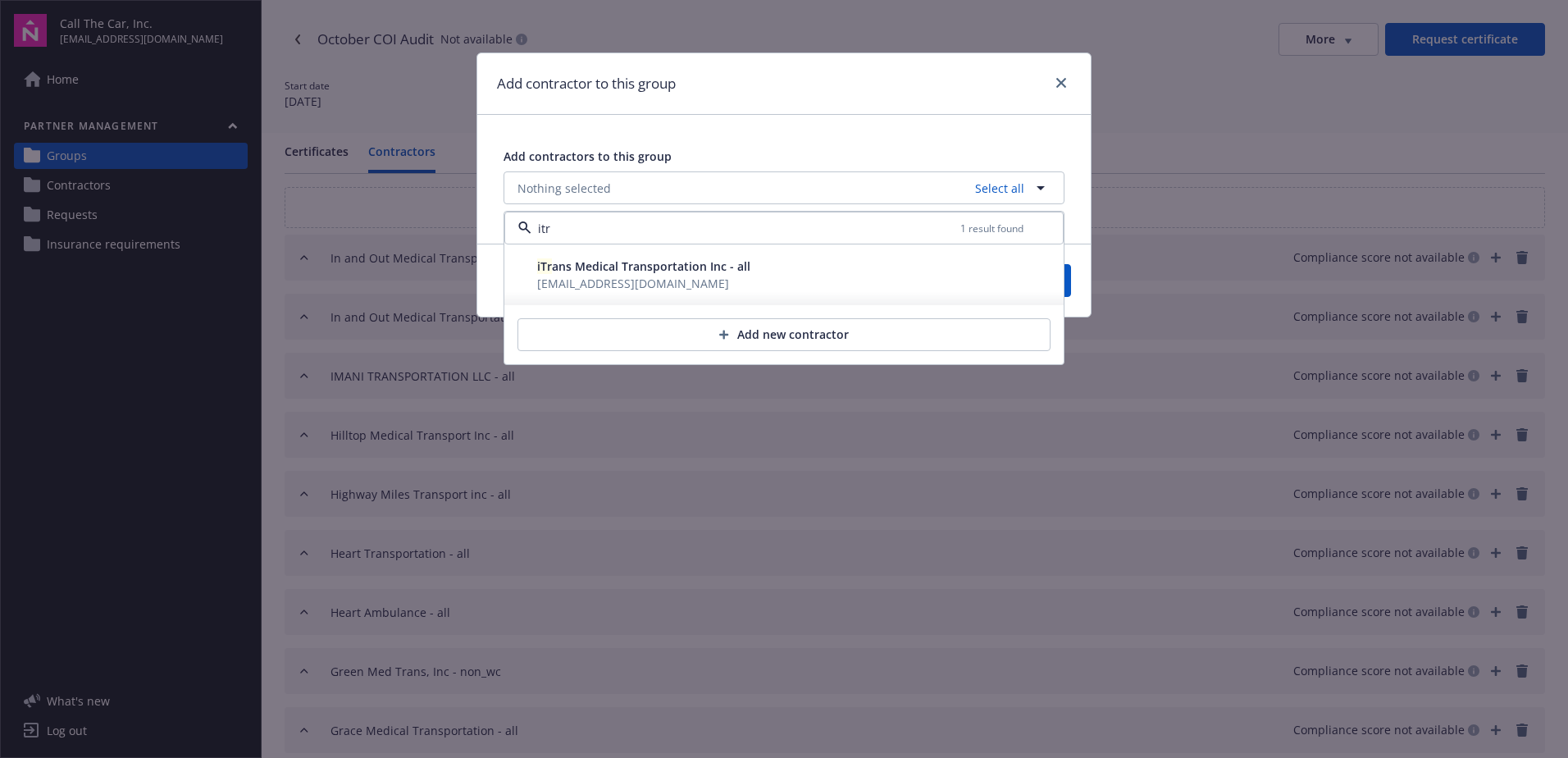
click at [578, 279] on span "amomjyan@allriskplans.com" at bounding box center [633, 283] width 192 height 15
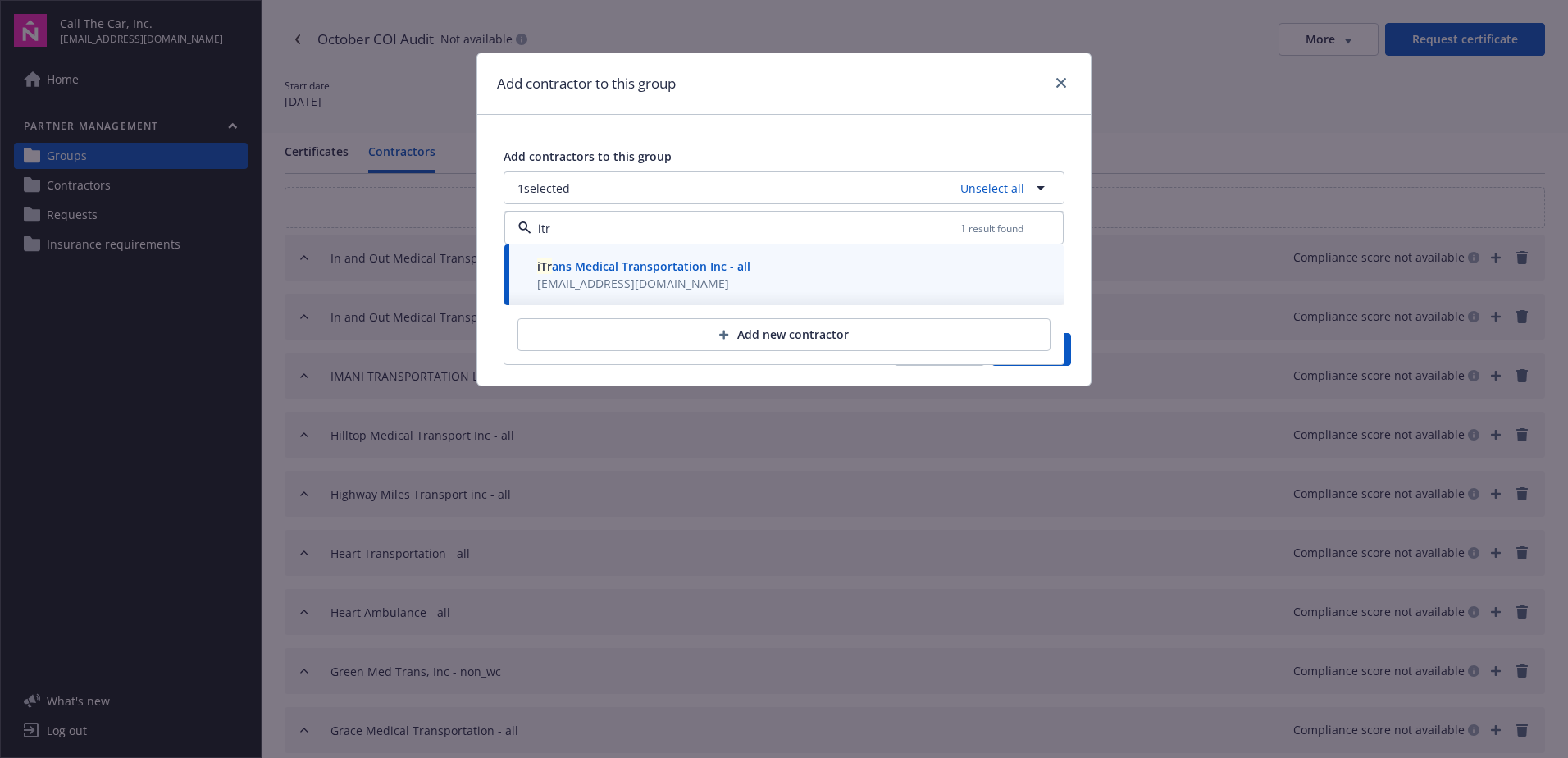
type input "itr"
click at [1068, 356] on button "Save" at bounding box center [1031, 350] width 80 height 33
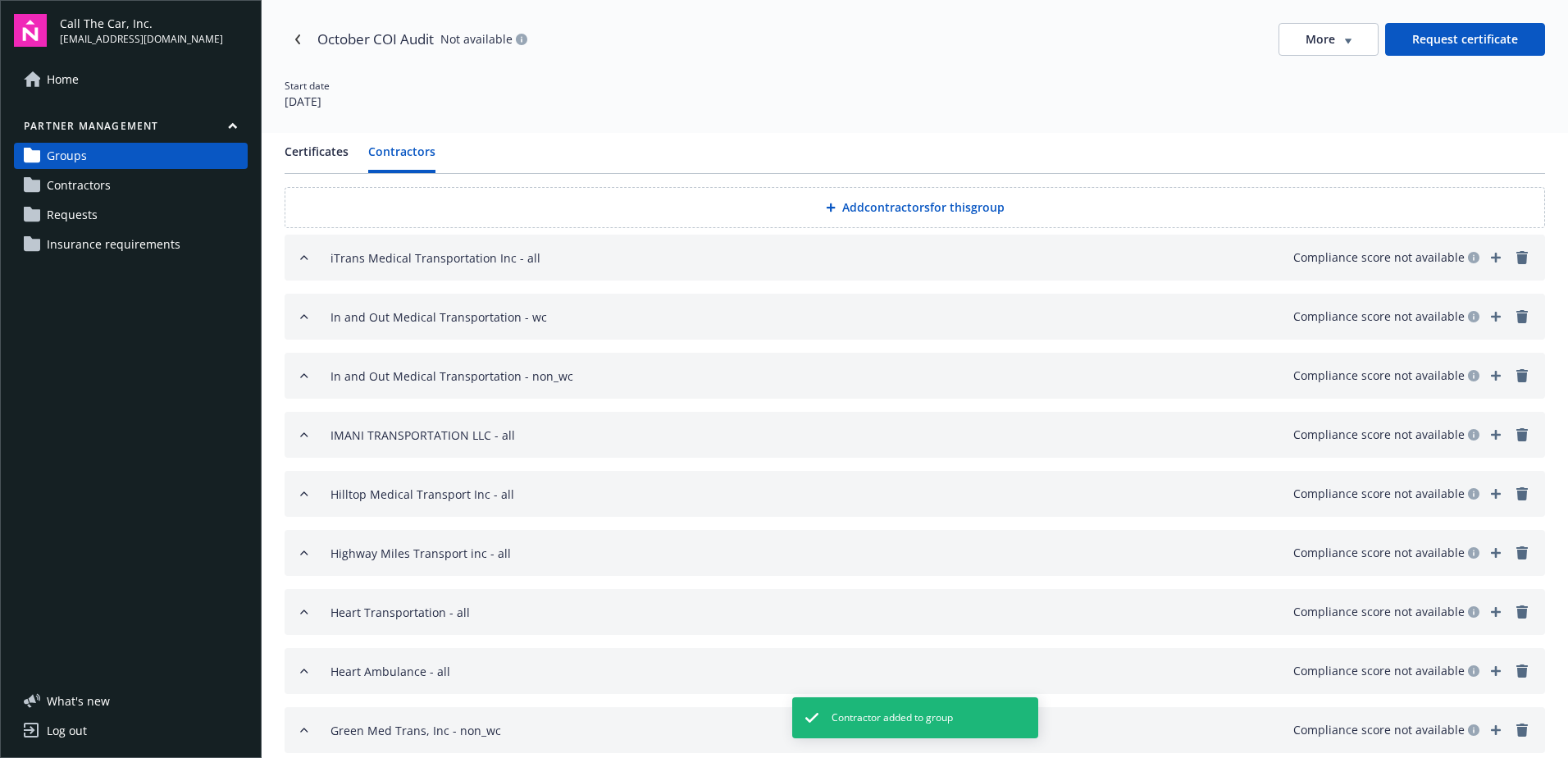
click at [862, 207] on button "Add contractors for this group" at bounding box center [914, 208] width 1261 height 41
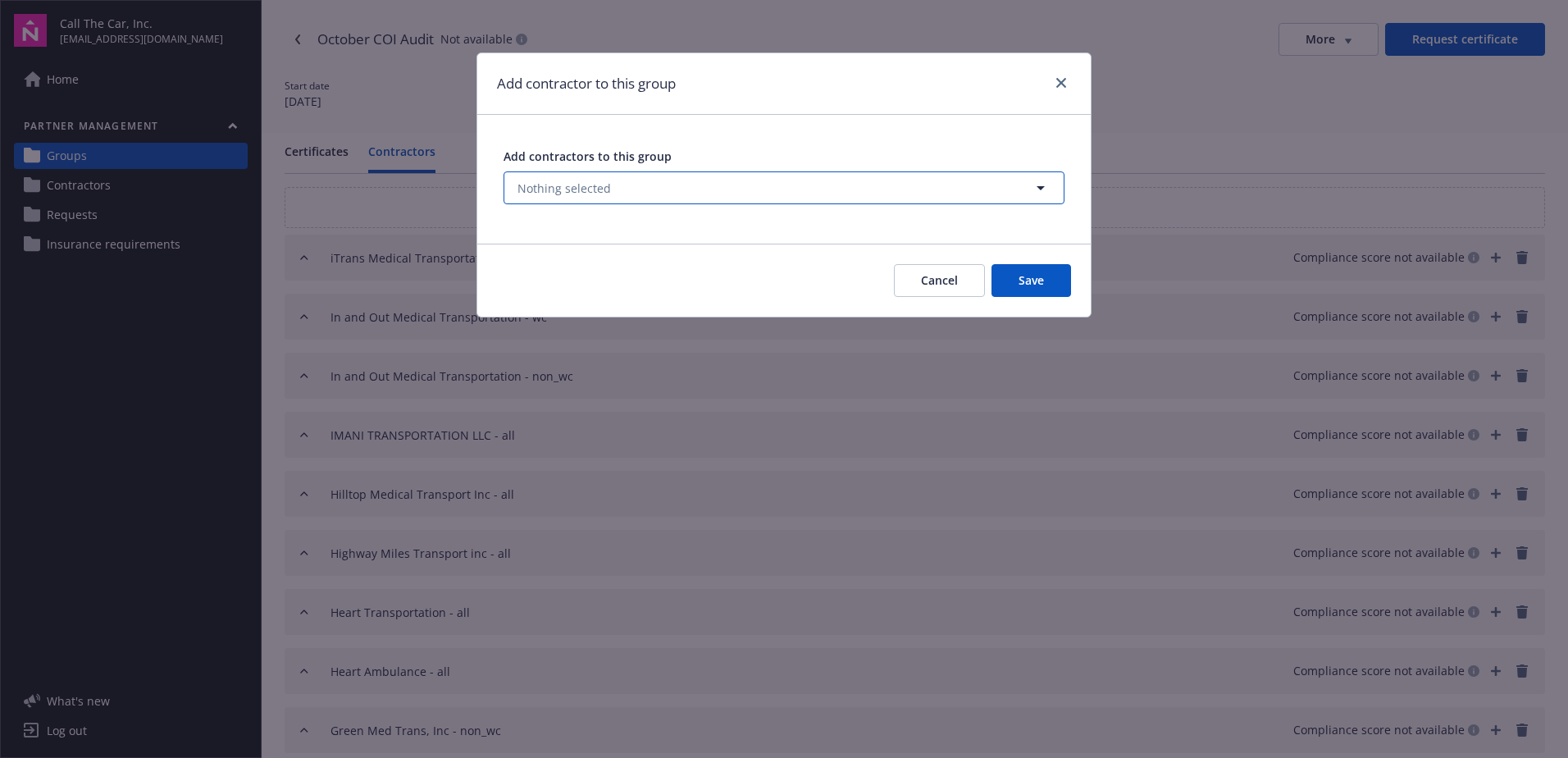
click at [699, 179] on button "Nothing selected" at bounding box center [784, 187] width 561 height 33
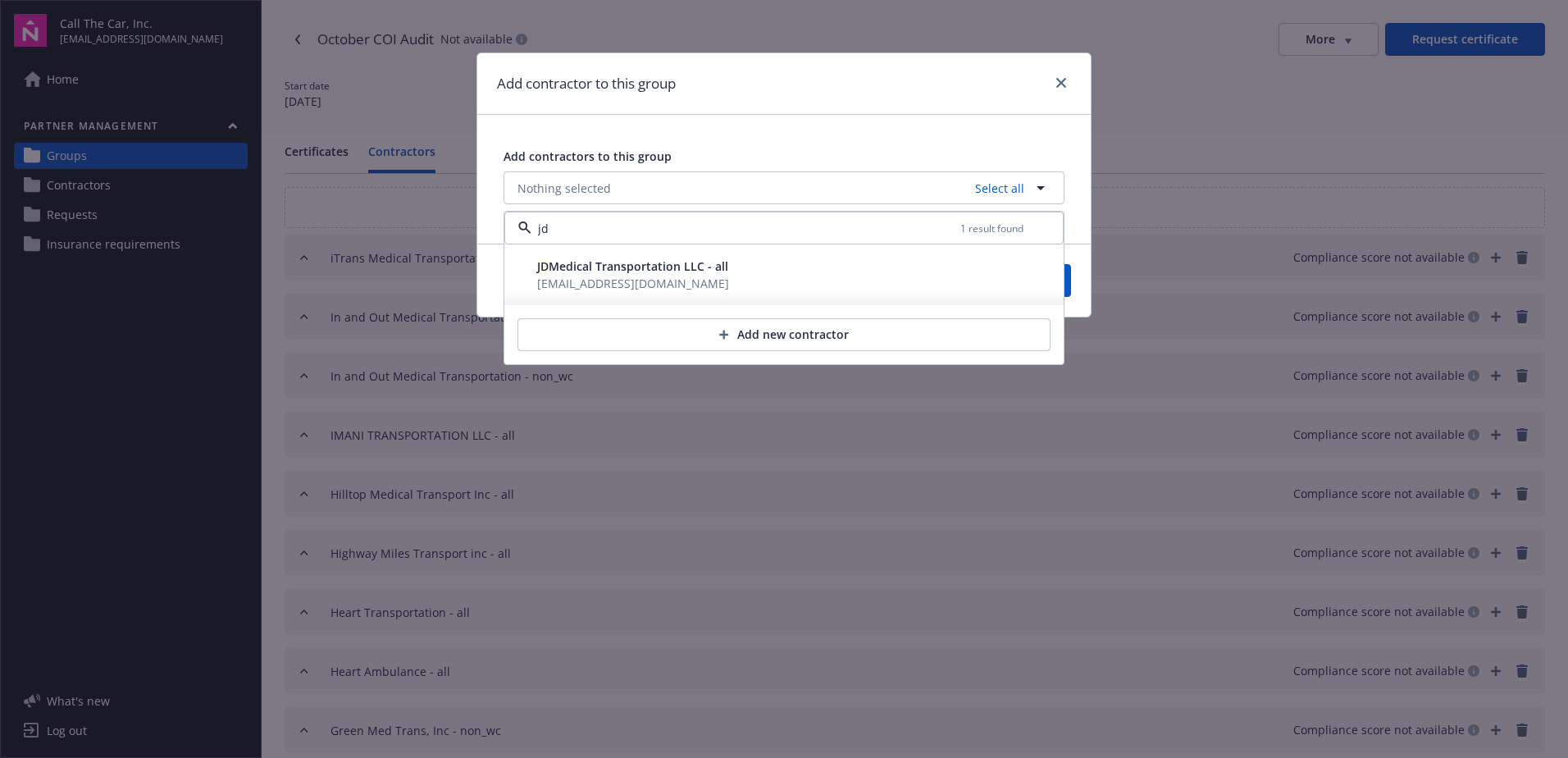
click at [637, 267] on span "JD Medical Transportation LLC - all" at bounding box center [632, 266] width 191 height 15
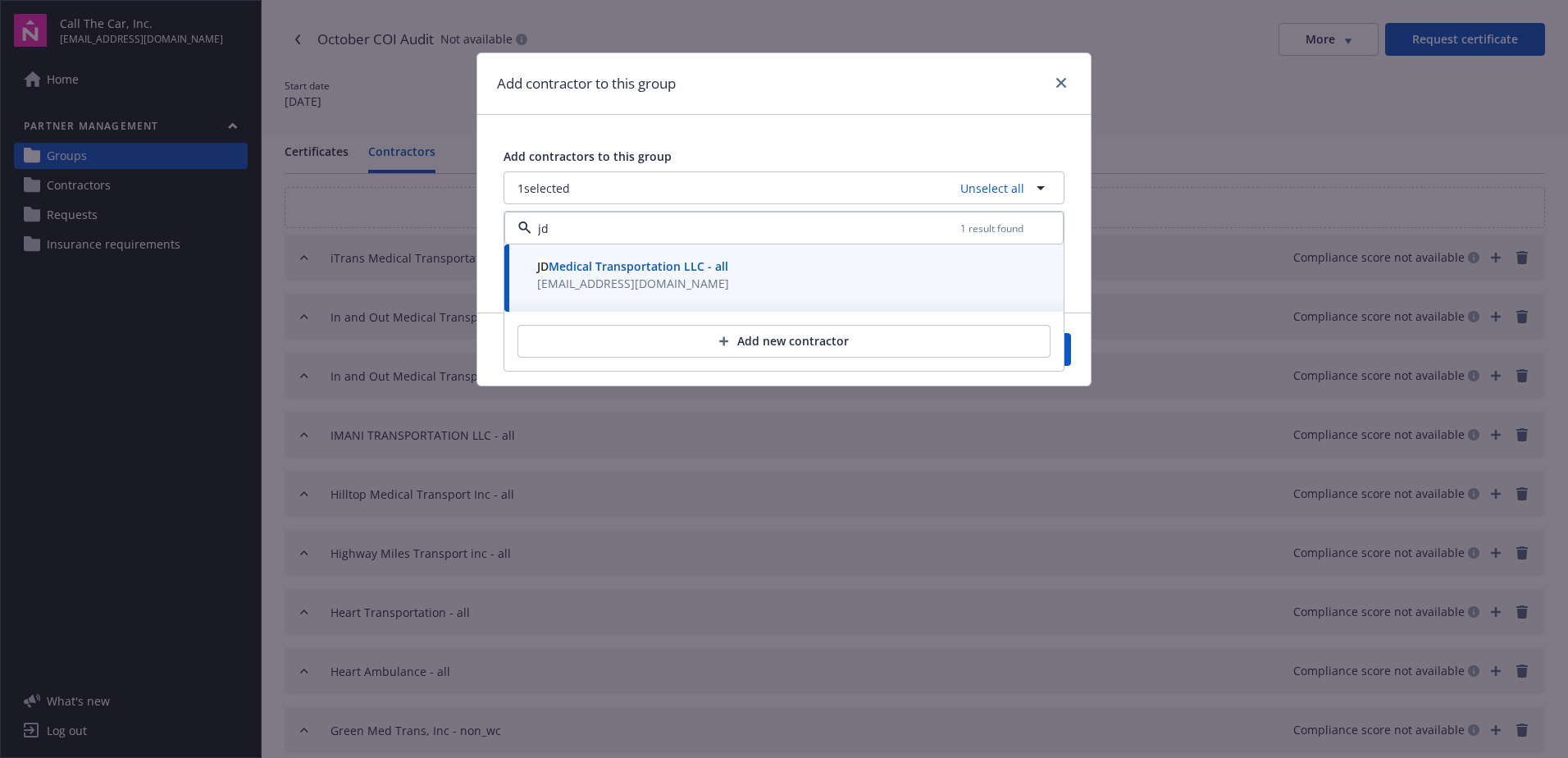
type input "jd"
click at [1065, 355] on button "Save" at bounding box center [1031, 350] width 80 height 33
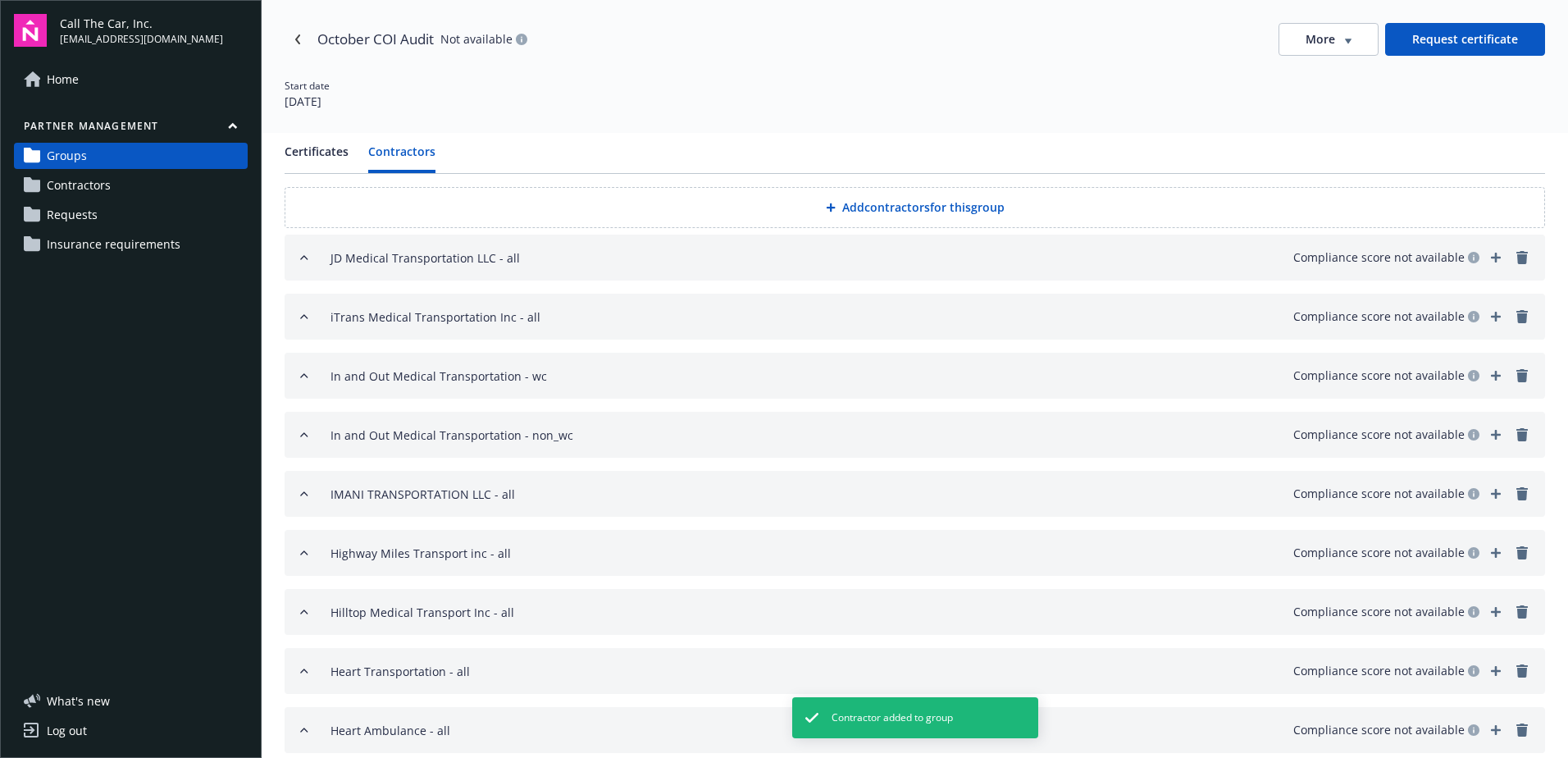
click at [913, 205] on button "Add contractors for this group" at bounding box center [914, 208] width 1261 height 41
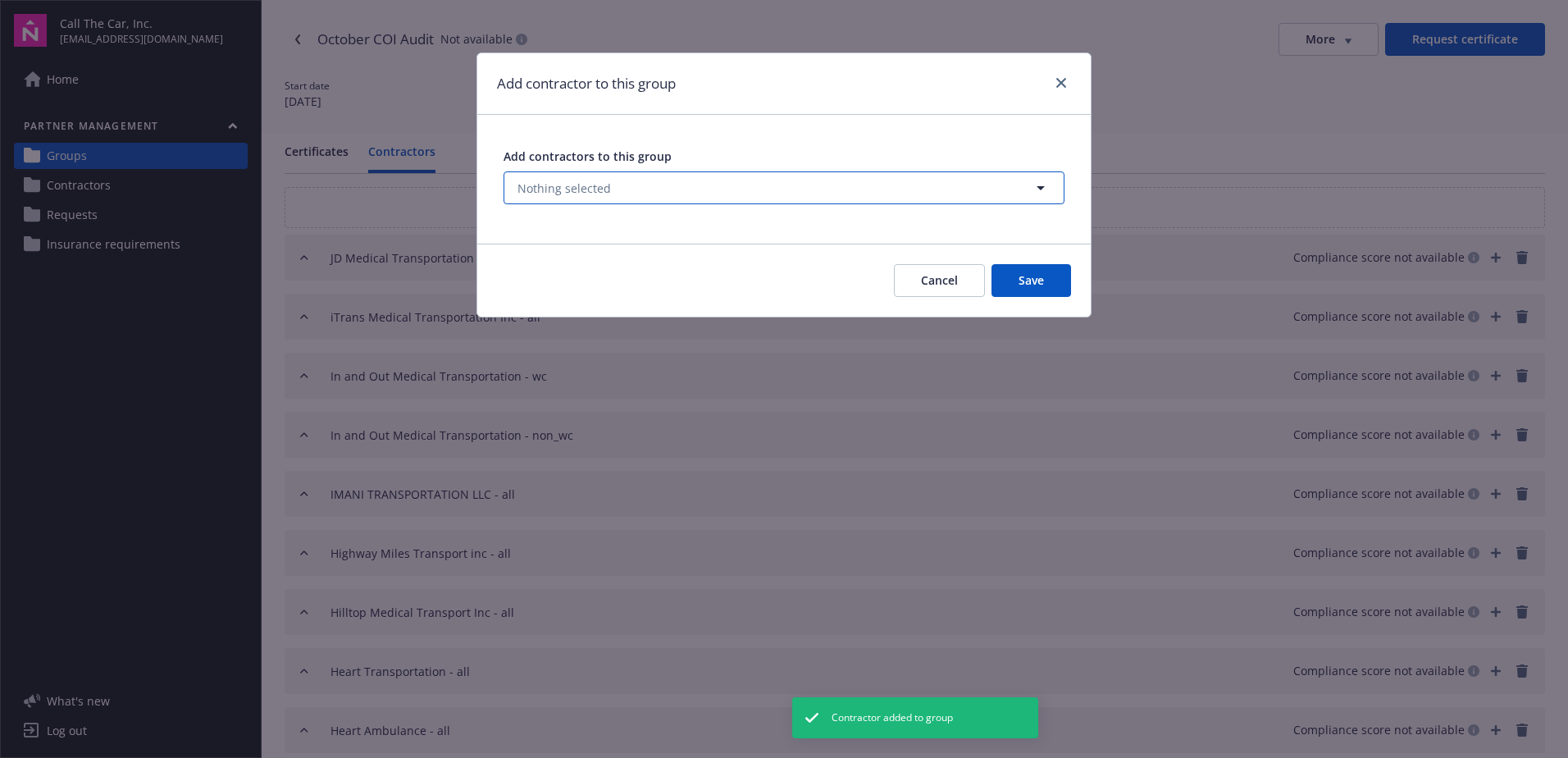
click at [588, 187] on span "Nothing selected" at bounding box center [564, 188] width 93 height 17
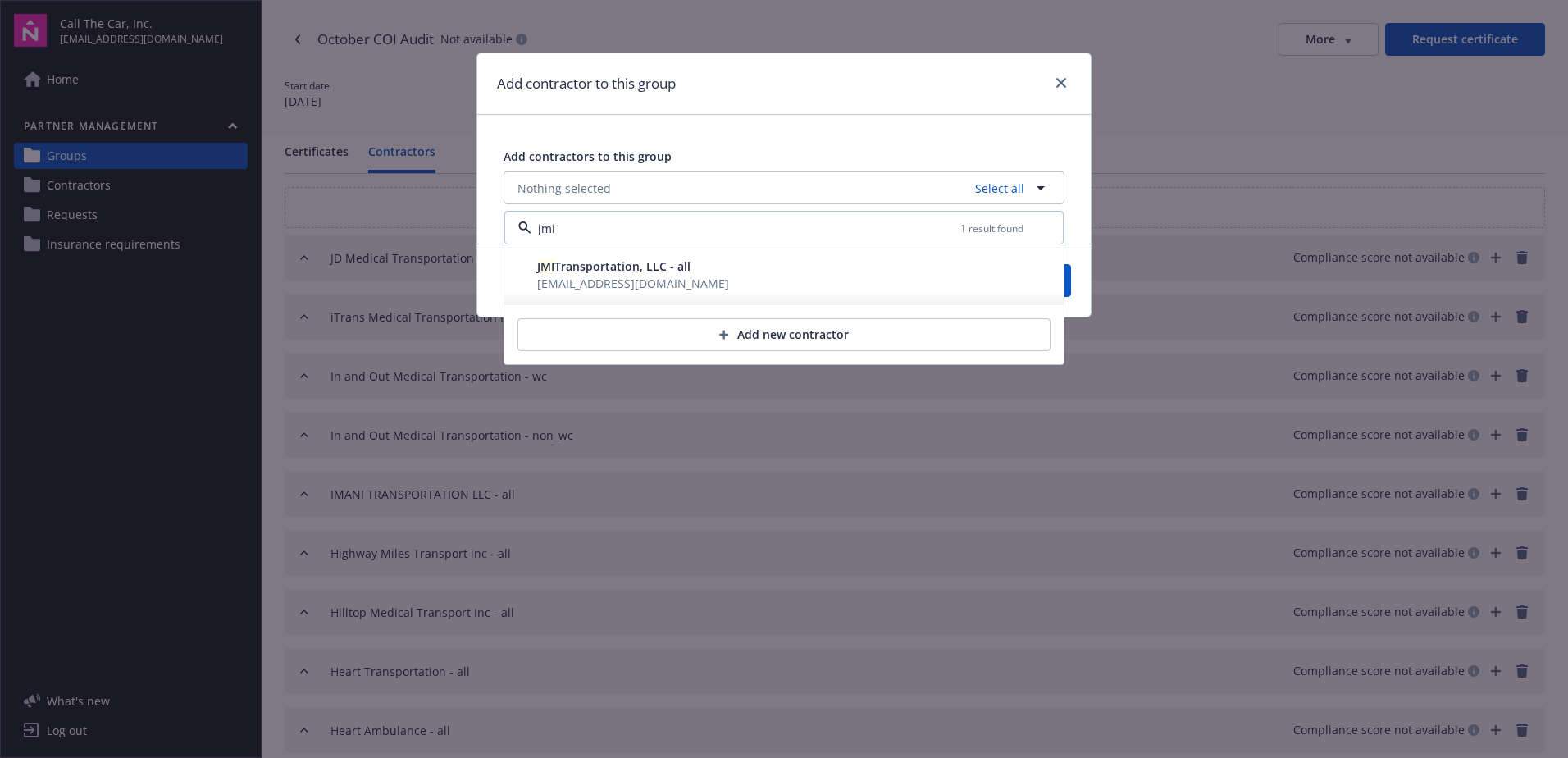
click at [589, 278] on span "rose@lageneralins.com" at bounding box center [633, 283] width 192 height 15
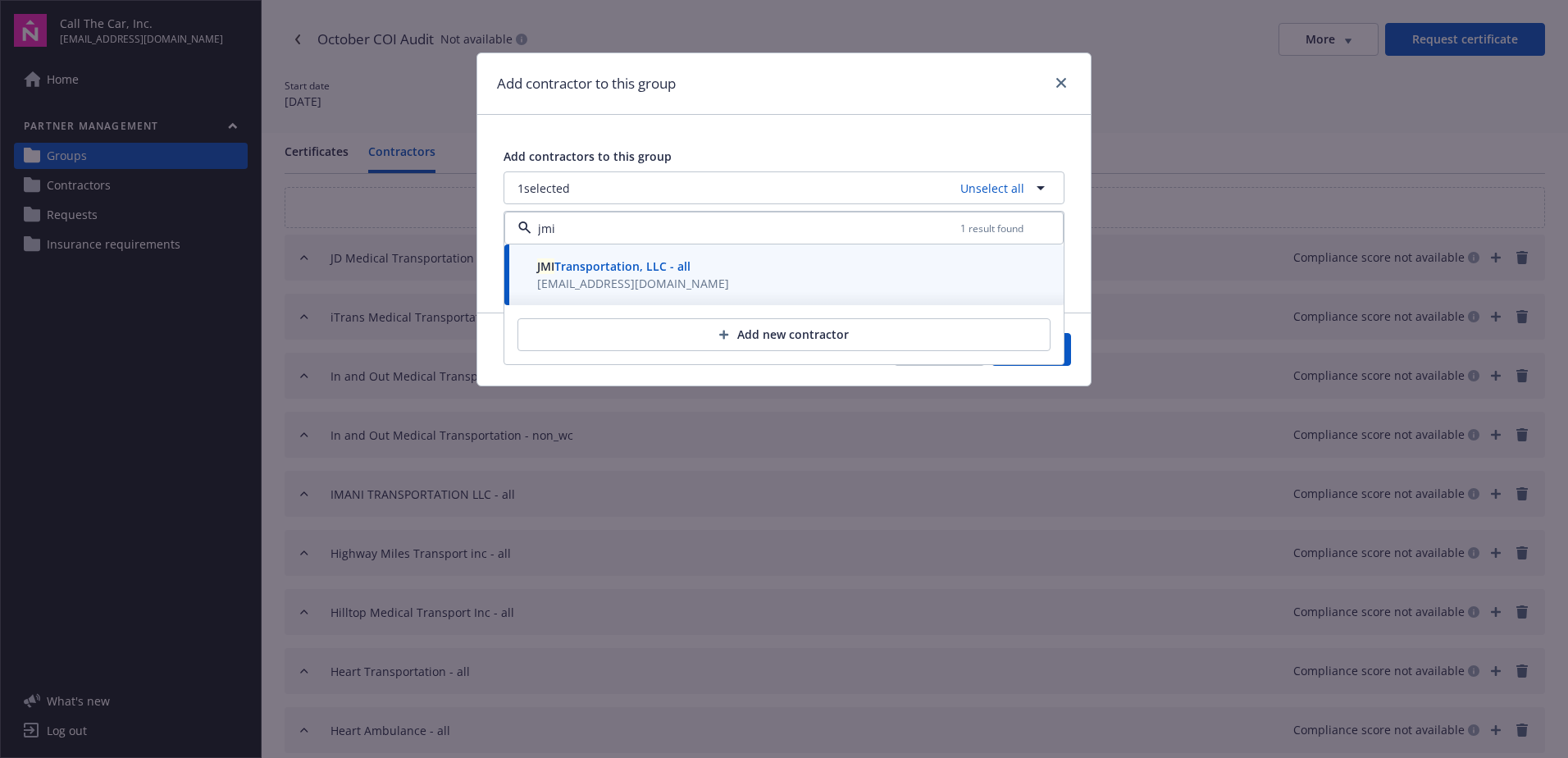
type input "jmi"
click at [1069, 350] on button "Save" at bounding box center [1031, 350] width 80 height 33
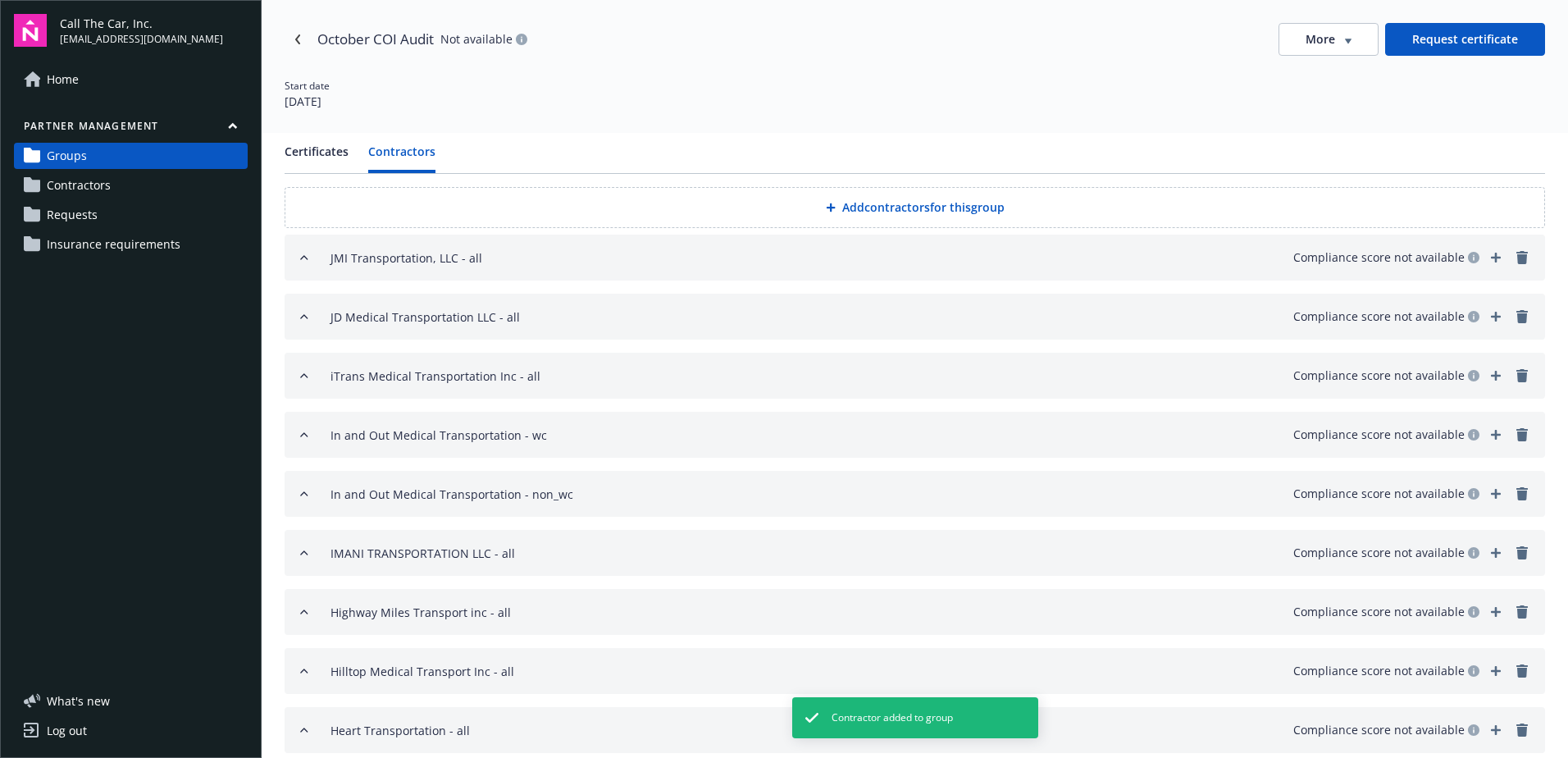
click at [855, 208] on button "Add contractors for this group" at bounding box center [914, 208] width 1261 height 41
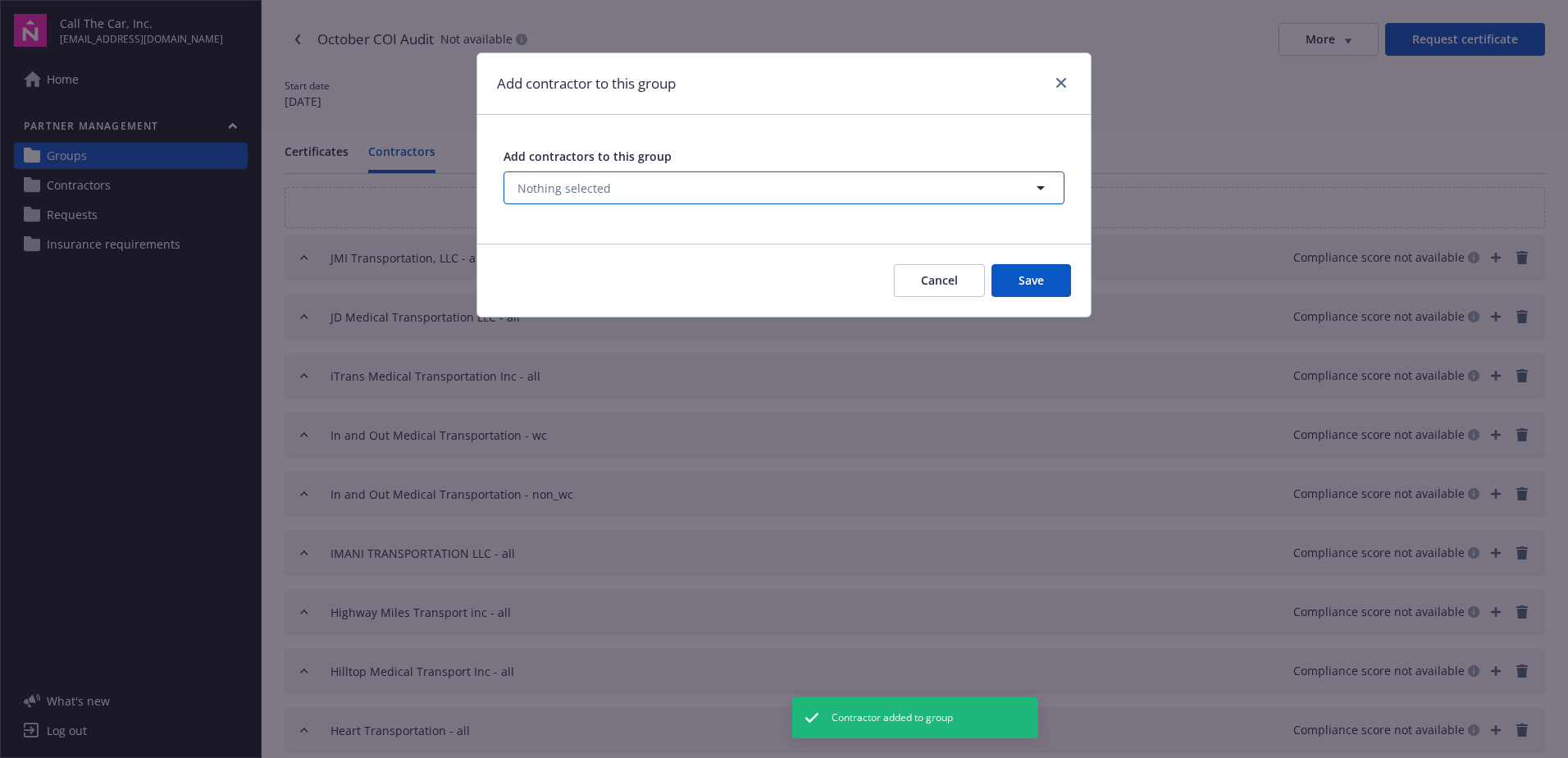
click at [603, 184] on span "Nothing selected" at bounding box center [564, 188] width 93 height 17
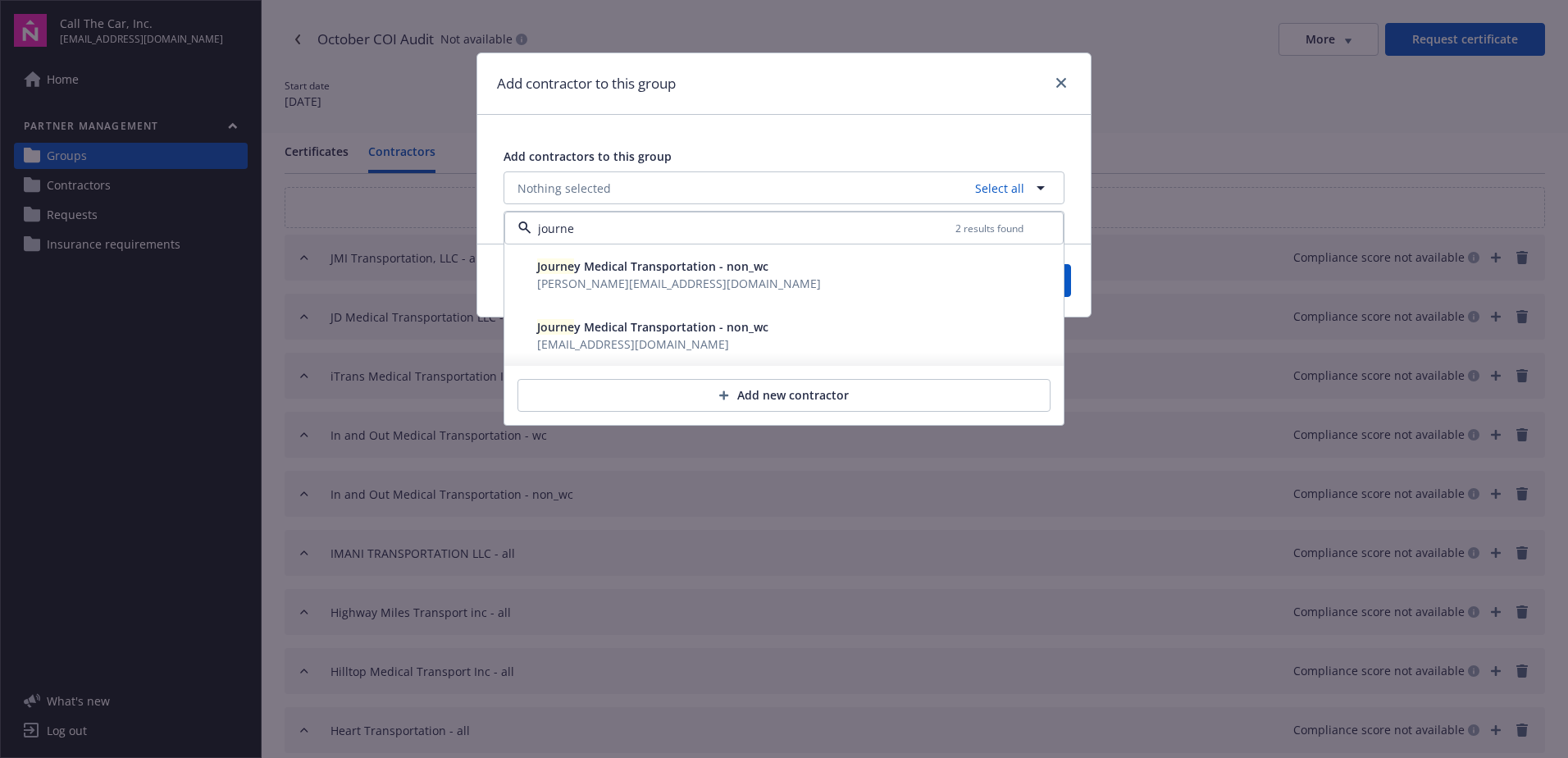
click at [663, 275] on span "jennifer@pra-lic.com" at bounding box center [678, 283] width 283 height 17
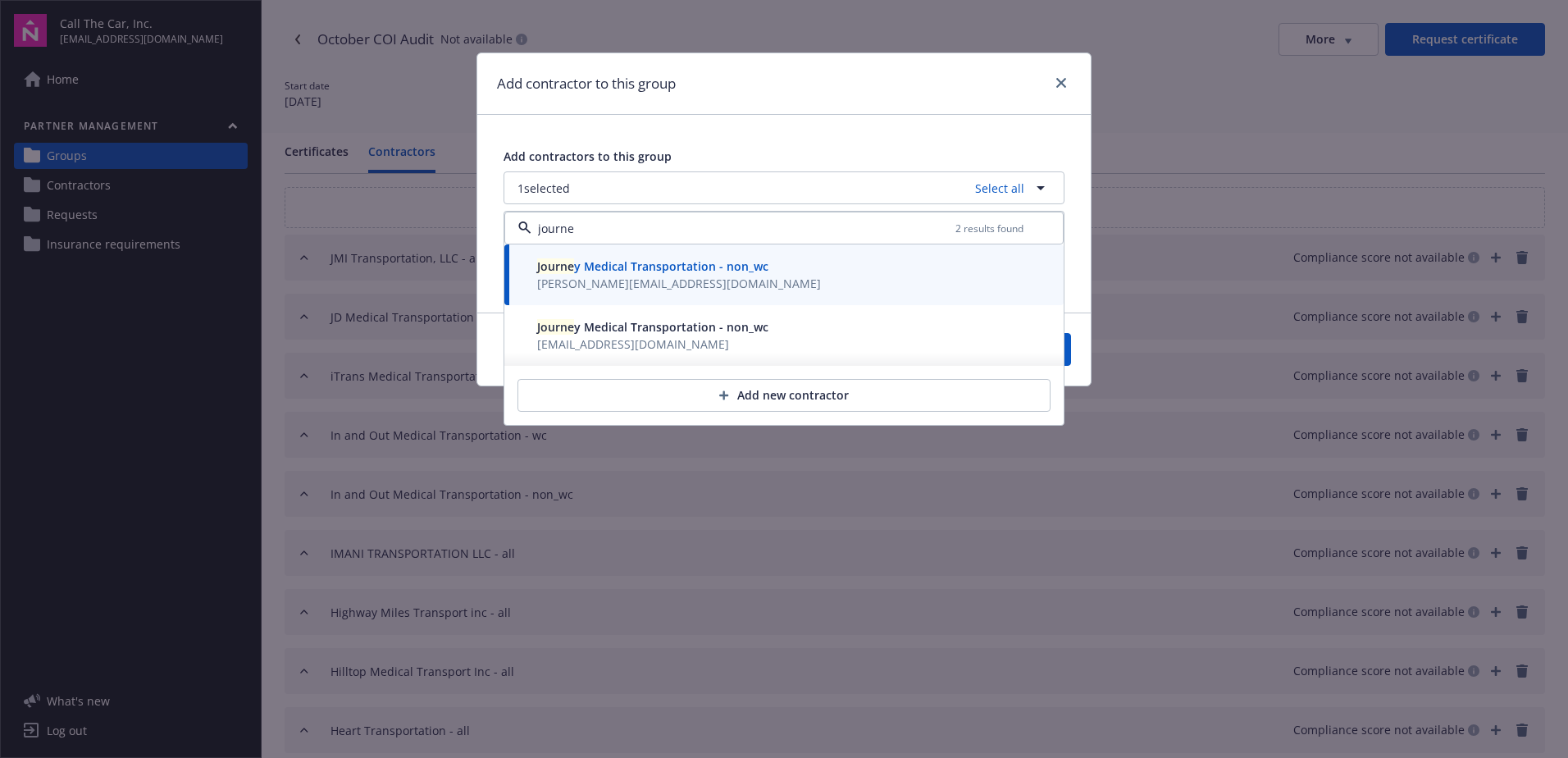
click at [636, 347] on span "elgersinsurance@gmail.com" at bounding box center [633, 344] width 192 height 15
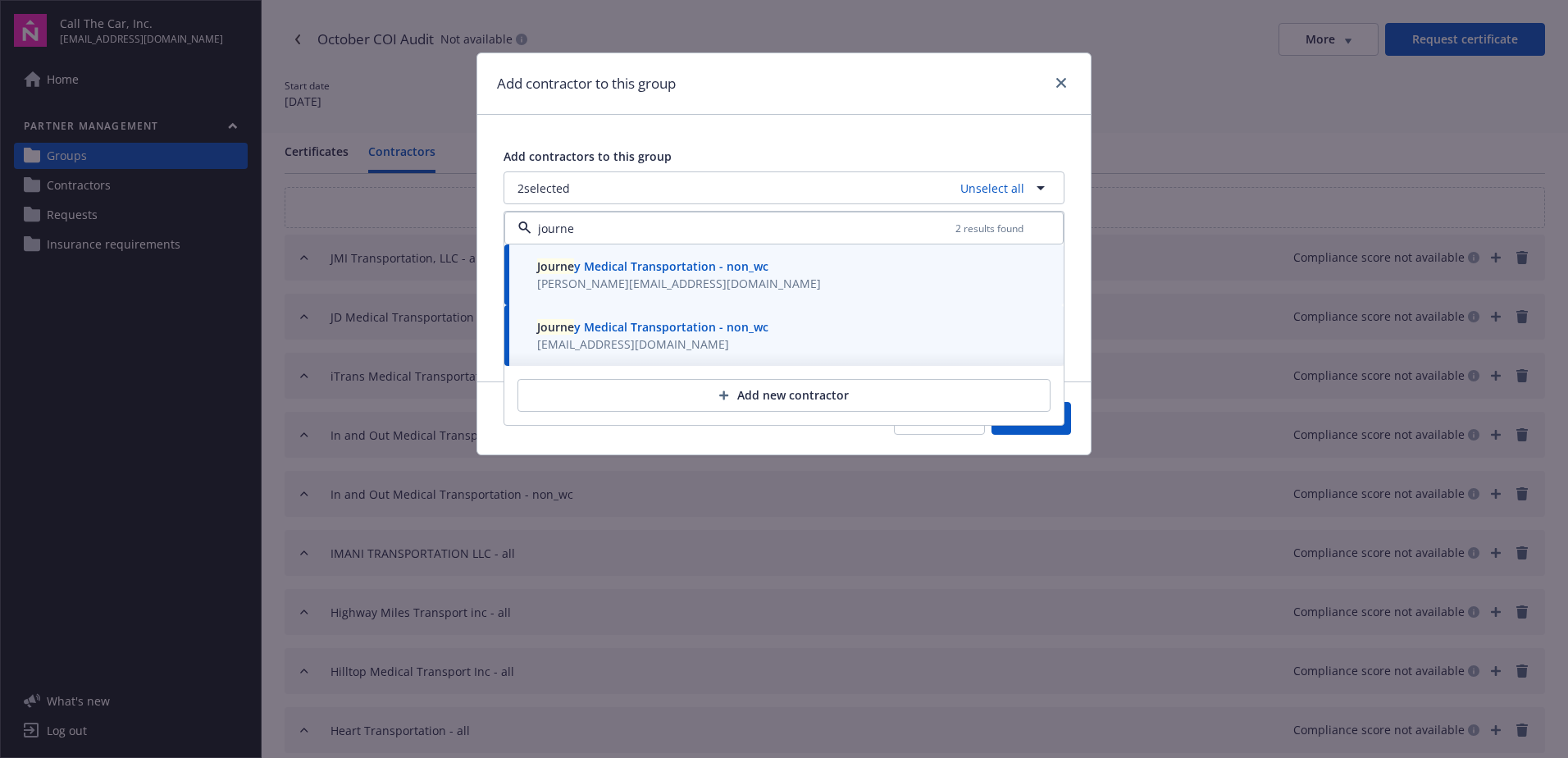
type input "journe"
click at [1065, 420] on button "Save" at bounding box center [1031, 418] width 80 height 33
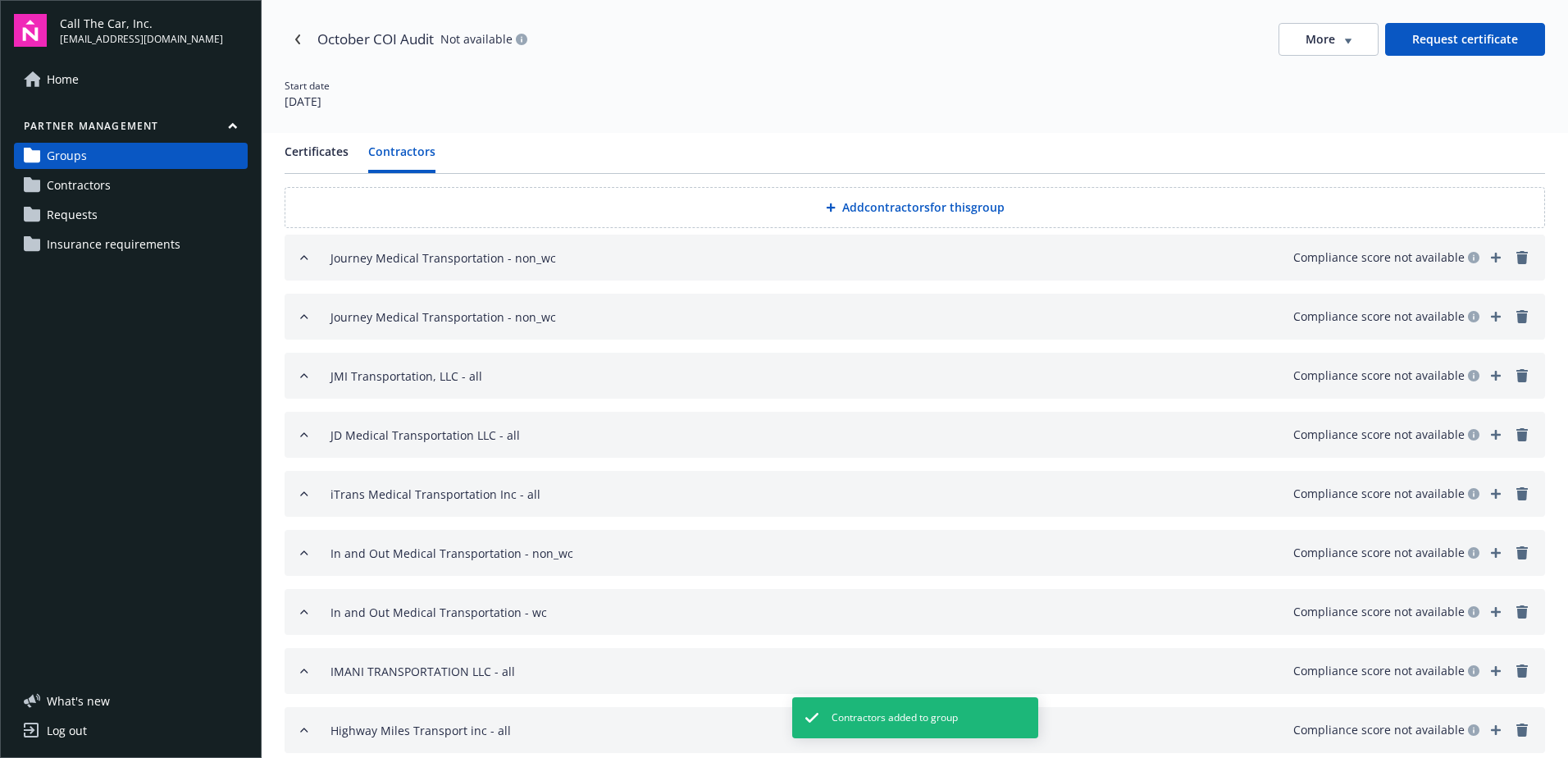
click at [854, 206] on button "Add contractors for this group" at bounding box center [914, 208] width 1261 height 41
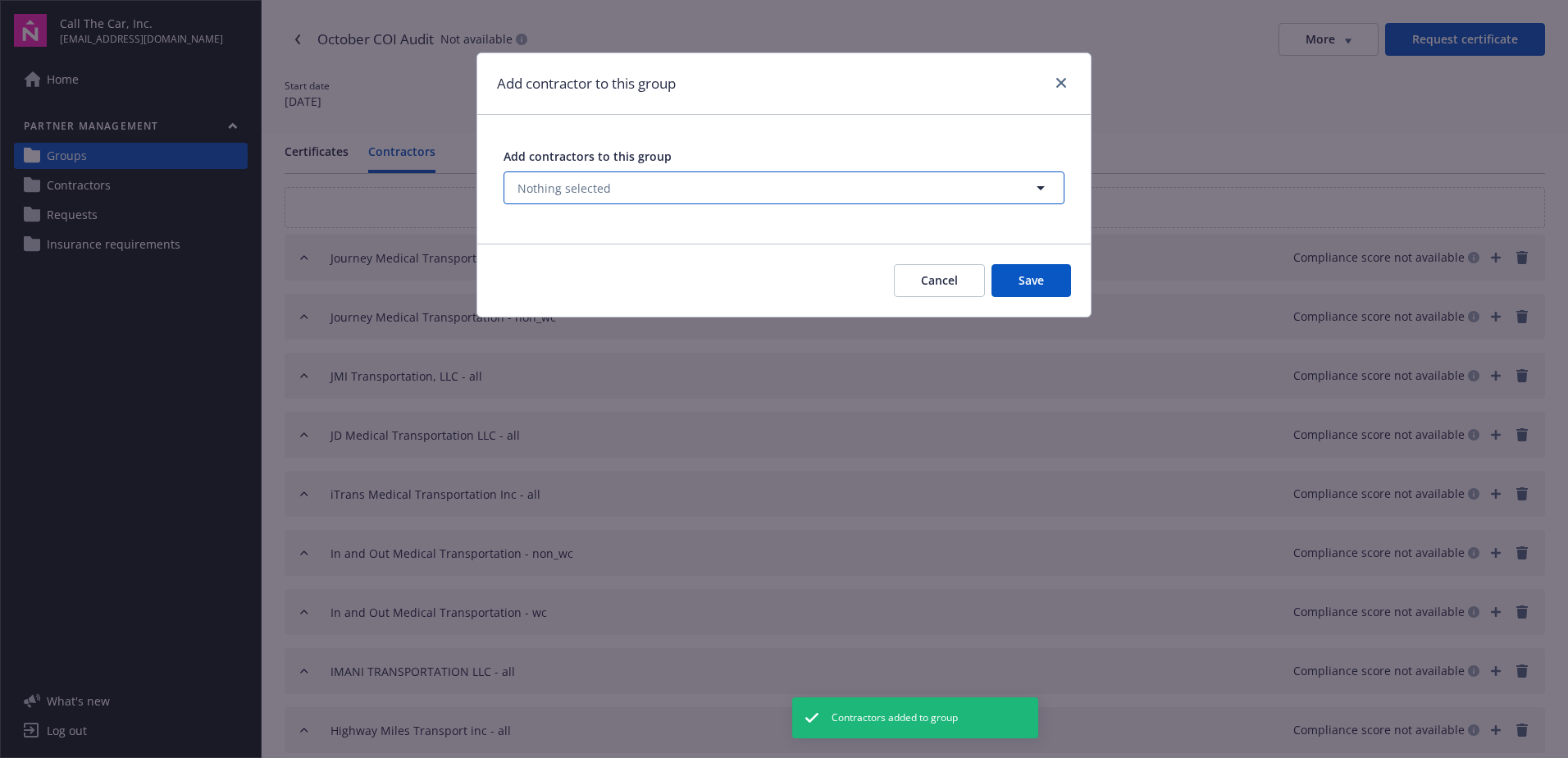
click at [761, 188] on button "Nothing selected" at bounding box center [784, 187] width 561 height 33
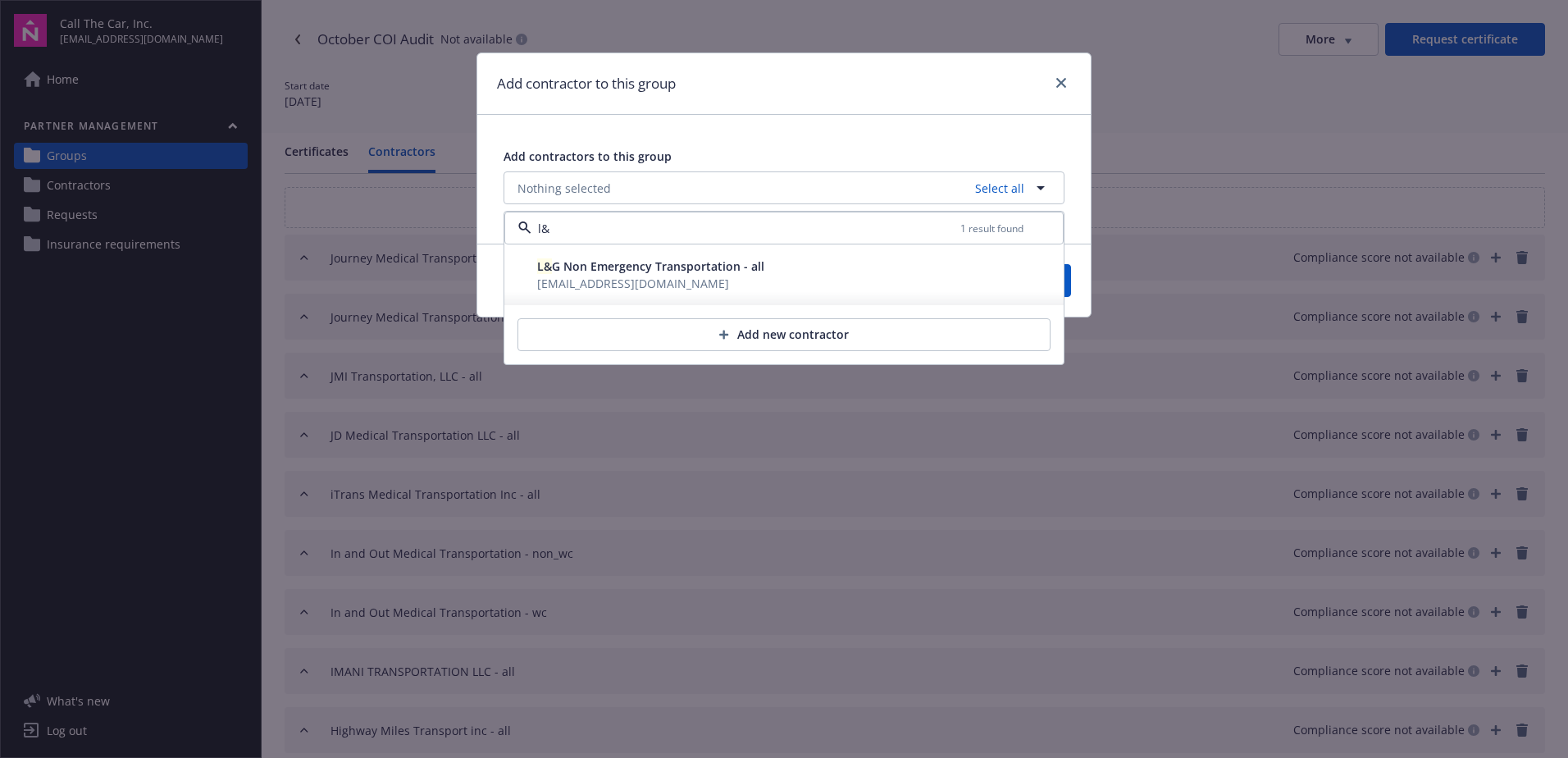
click at [687, 271] on span "L& G Non Emergency Transportation - all" at bounding box center [650, 266] width 228 height 15
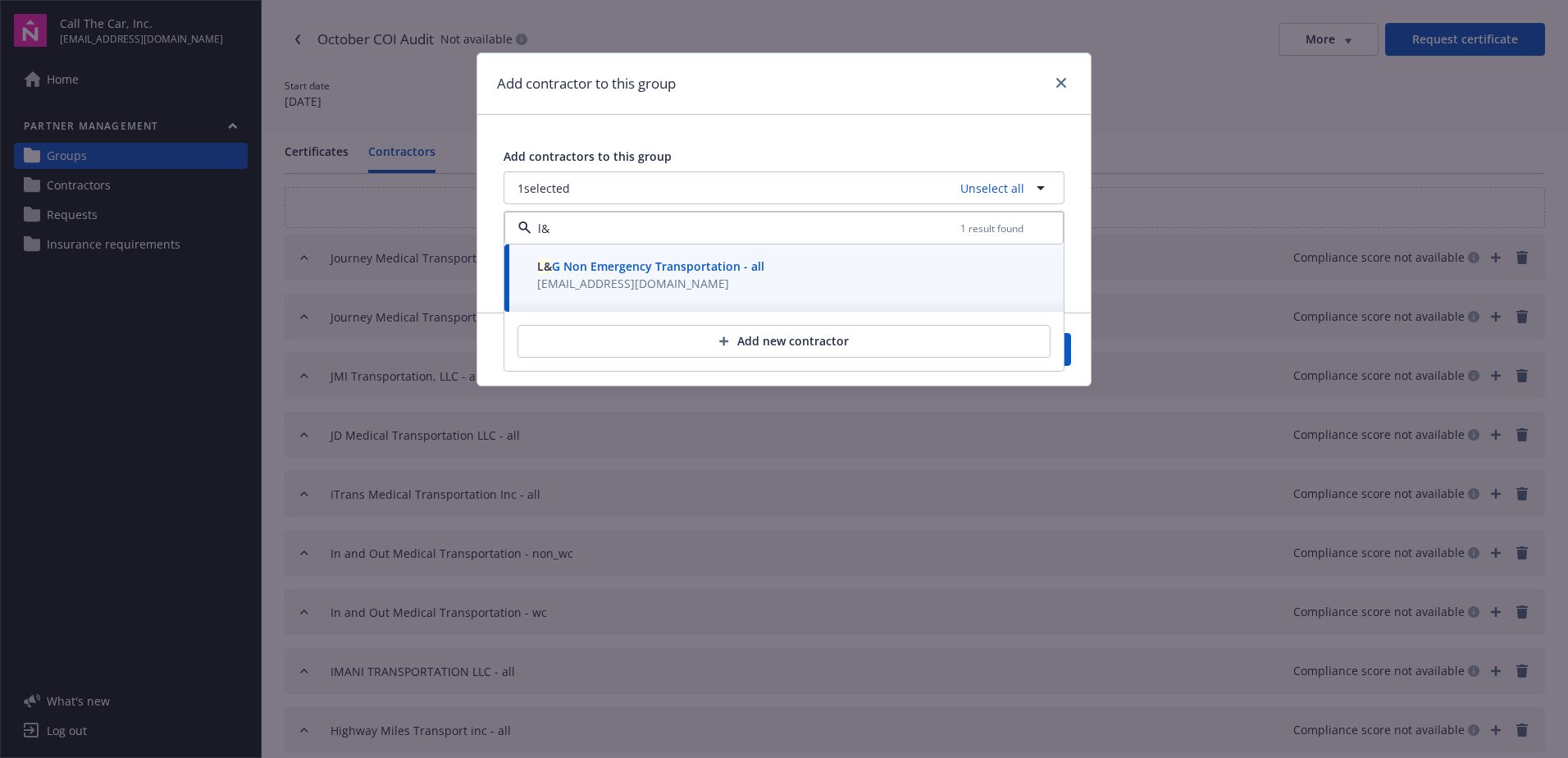
type input "l&"
click at [1068, 346] on button "Save" at bounding box center [1031, 350] width 80 height 33
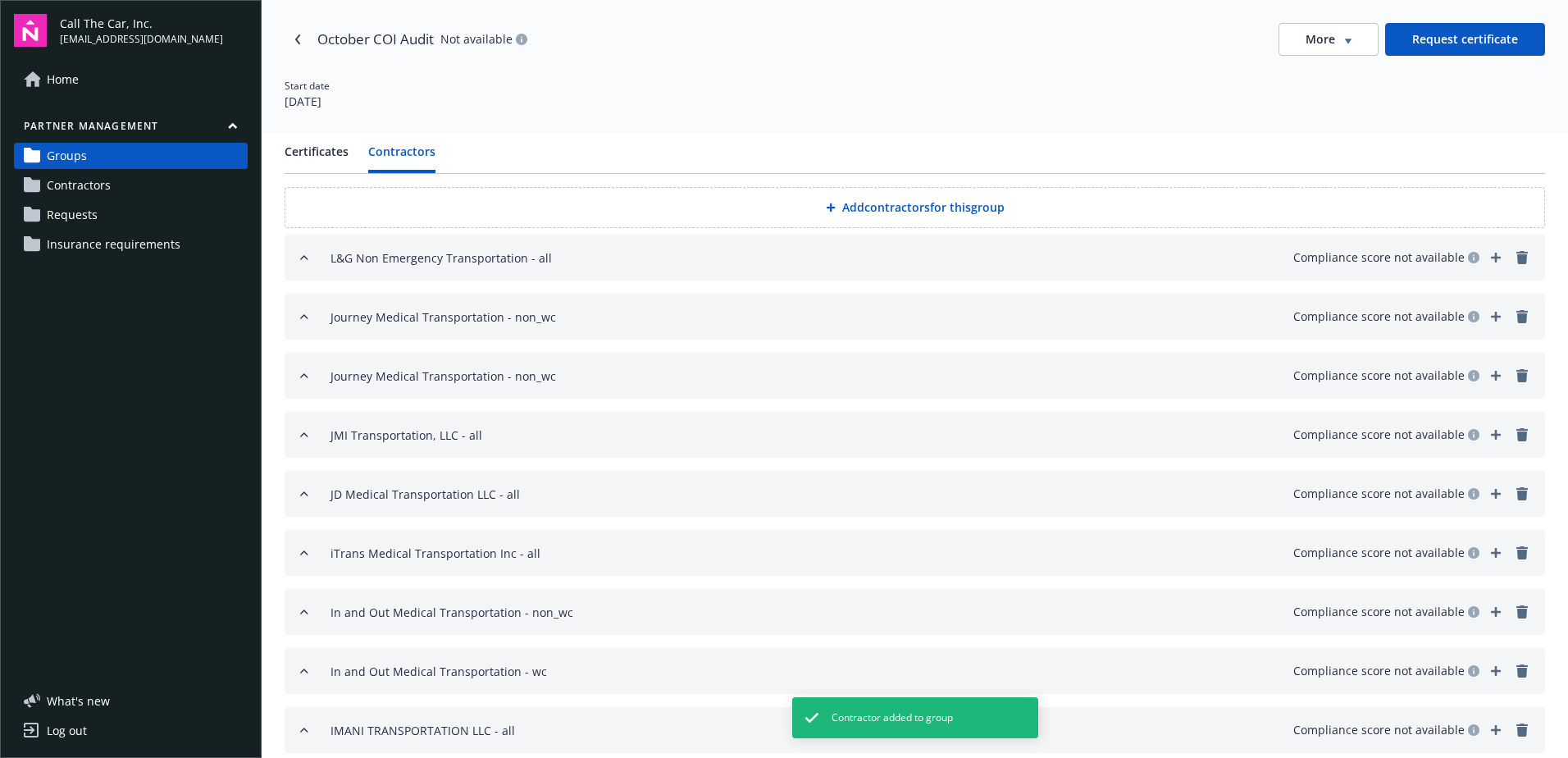
click at [892, 203] on button "Add contractors for this group" at bounding box center [914, 208] width 1261 height 41
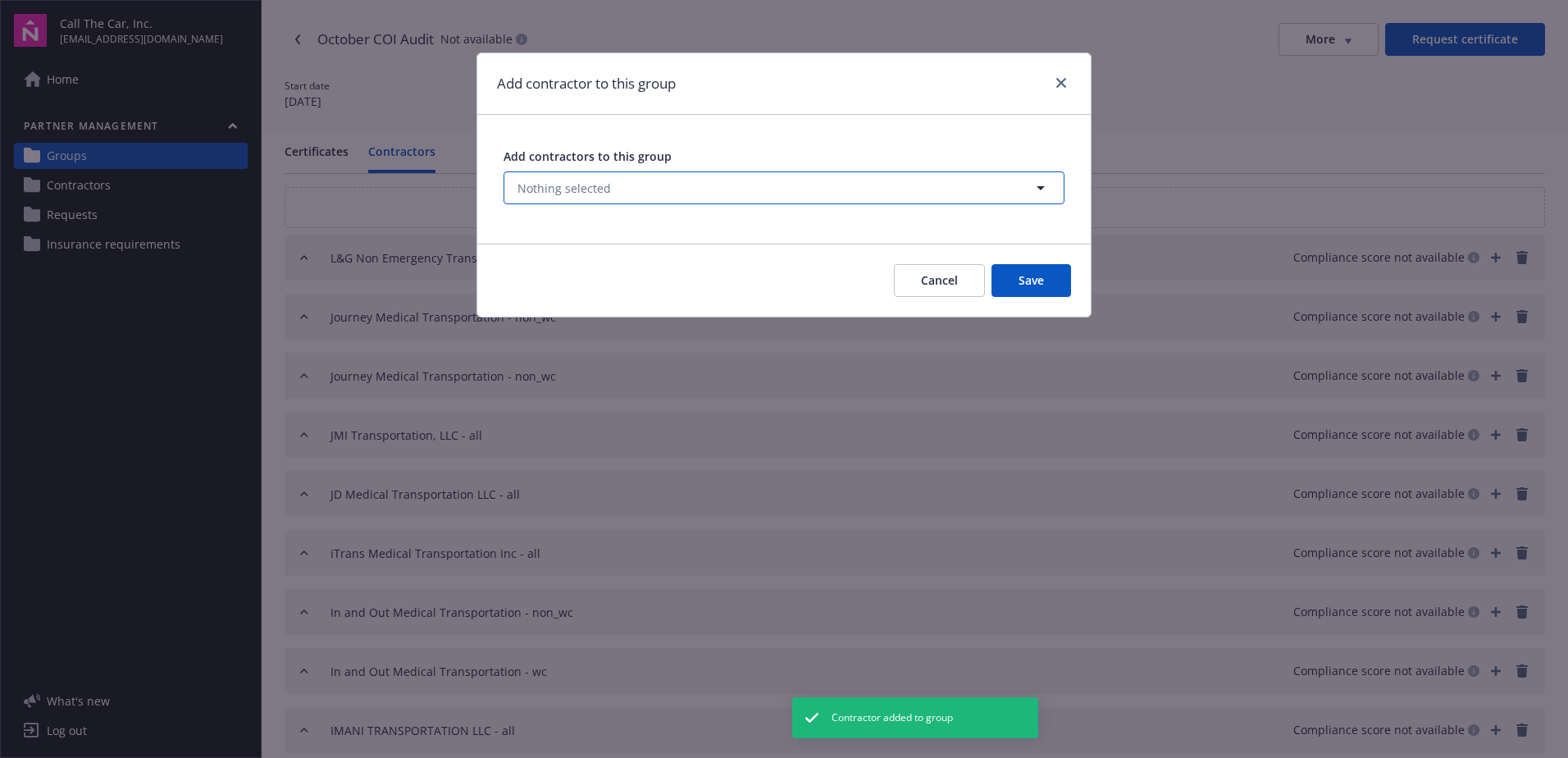
click at [670, 185] on button "Nothing selected" at bounding box center [784, 187] width 561 height 33
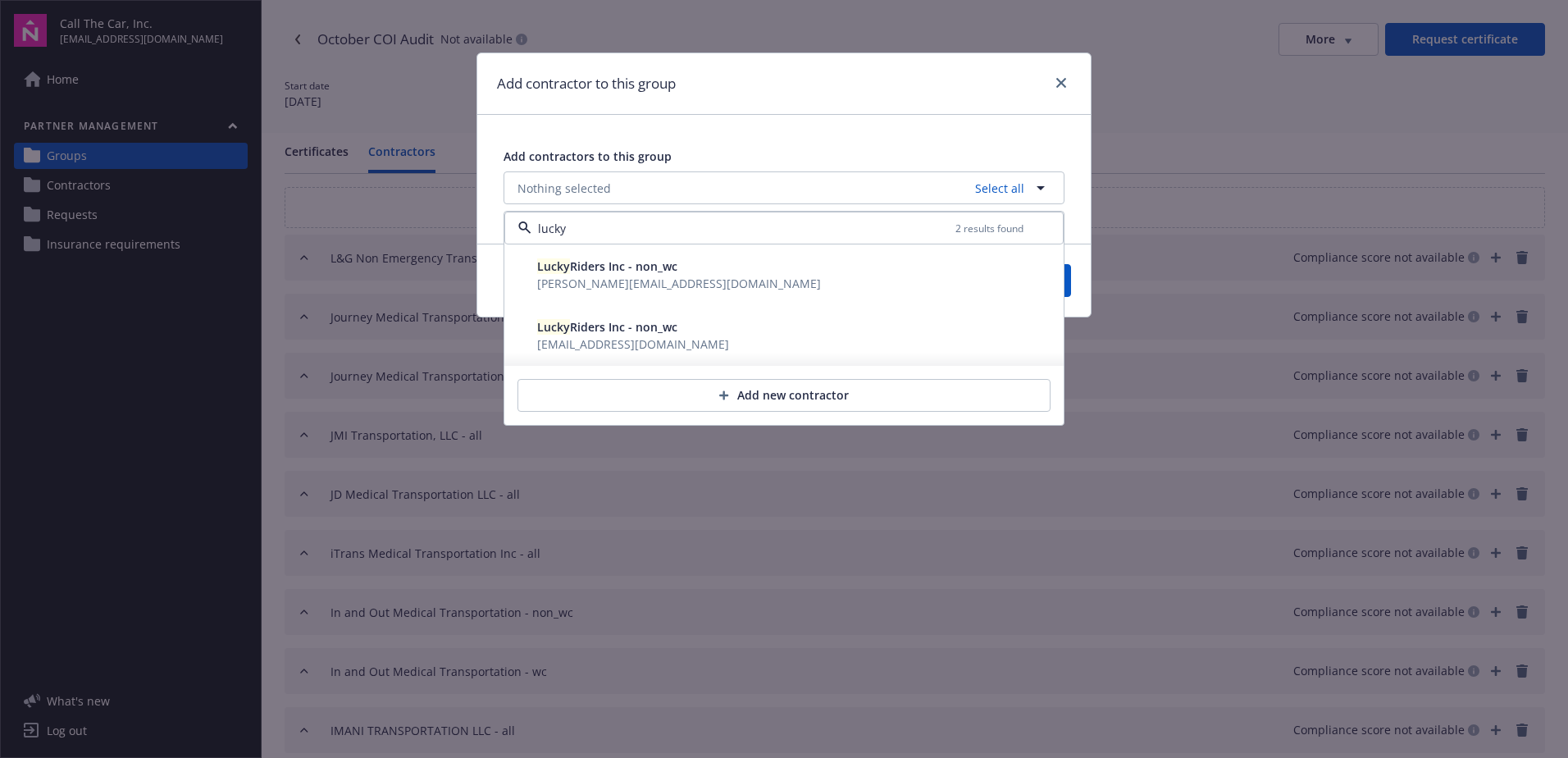
click at [632, 276] on span "mimi.z@proaction-ins.com" at bounding box center [678, 283] width 283 height 15
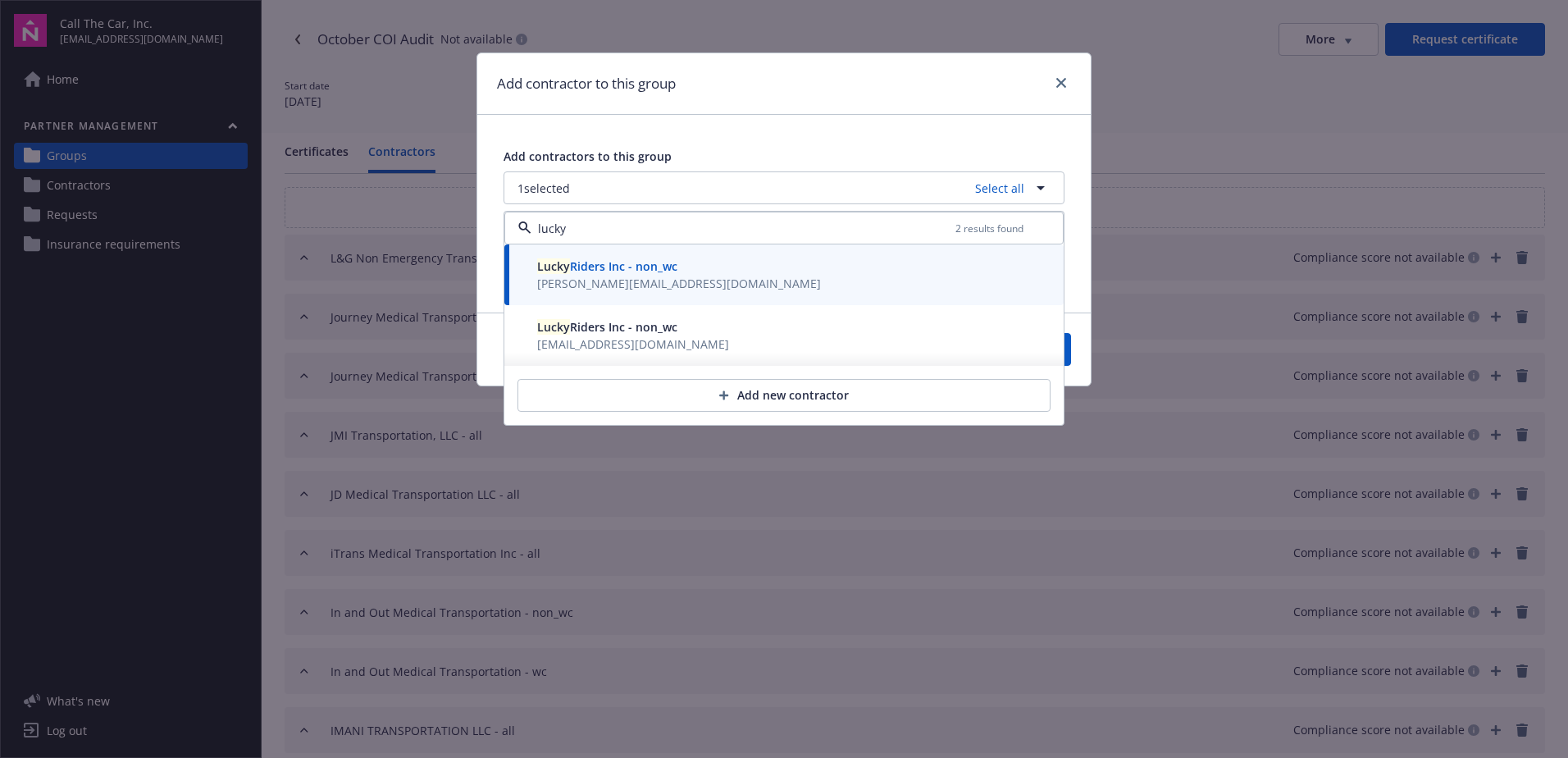
click at [613, 327] on span "Lucky Riders Inc - non_wc" at bounding box center [607, 327] width 140 height 15
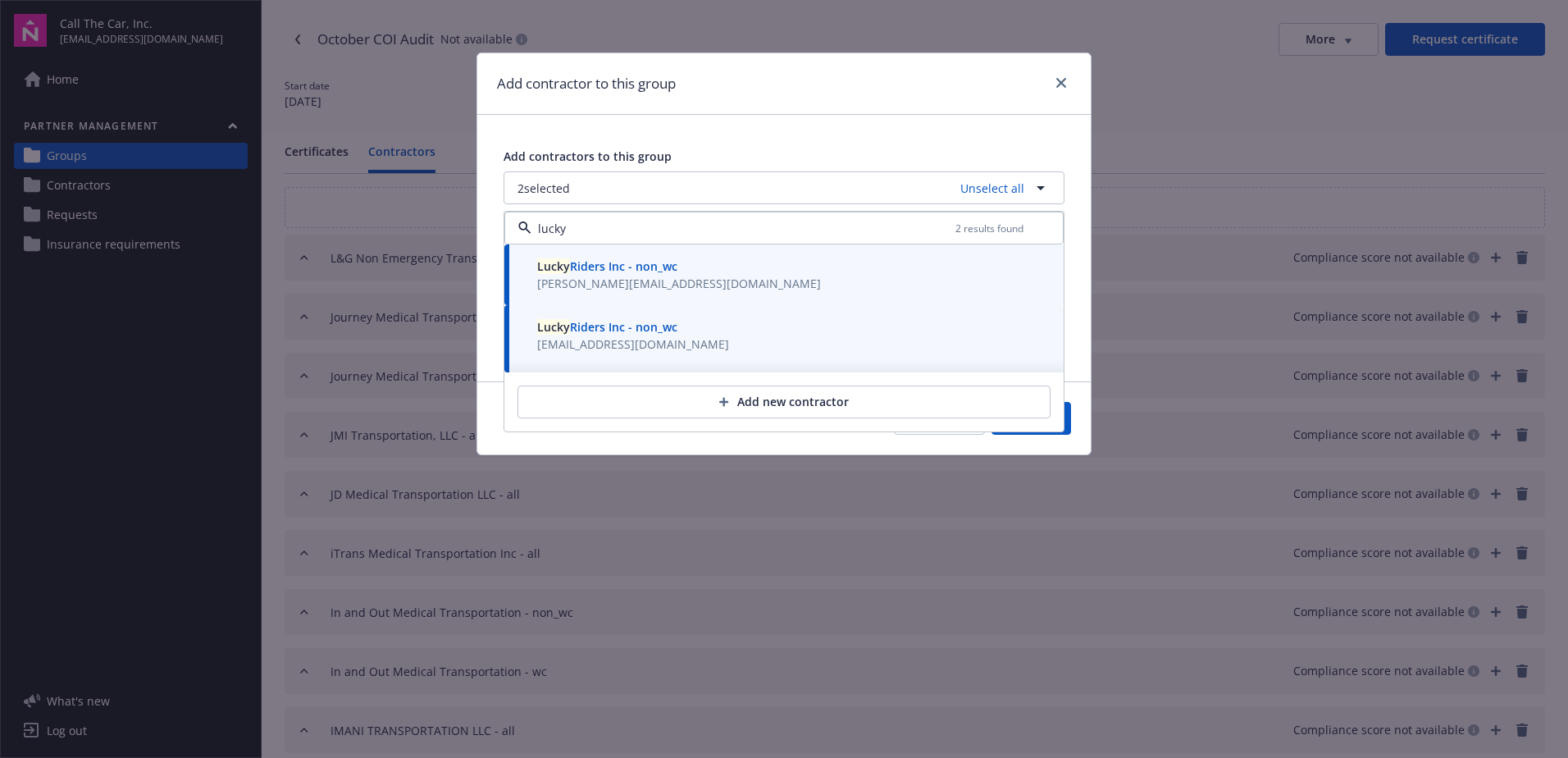
type input "lucky"
click at [1068, 428] on button "Save" at bounding box center [1031, 418] width 80 height 33
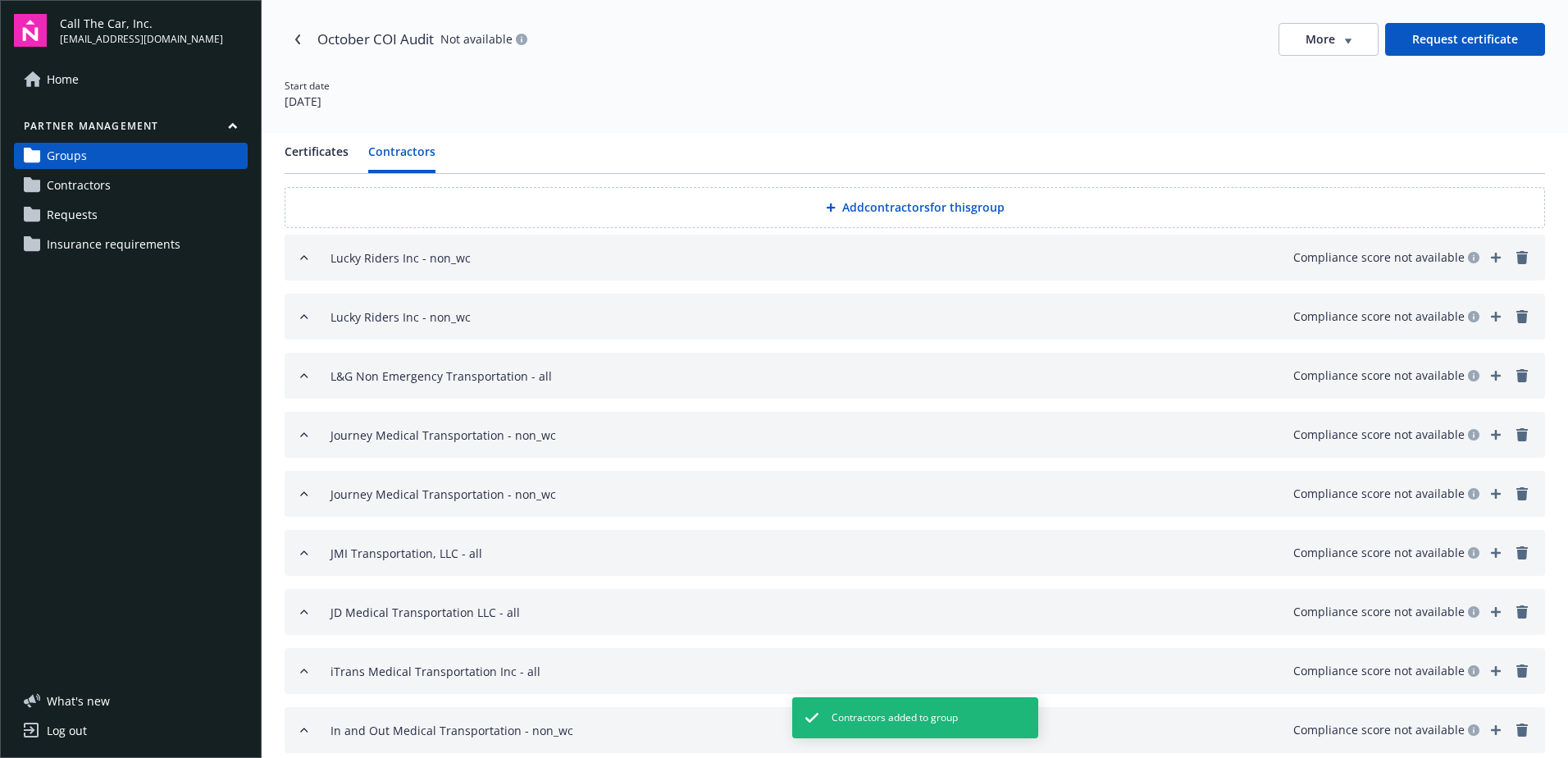
click at [849, 205] on button "Add contractors for this group" at bounding box center [914, 208] width 1261 height 41
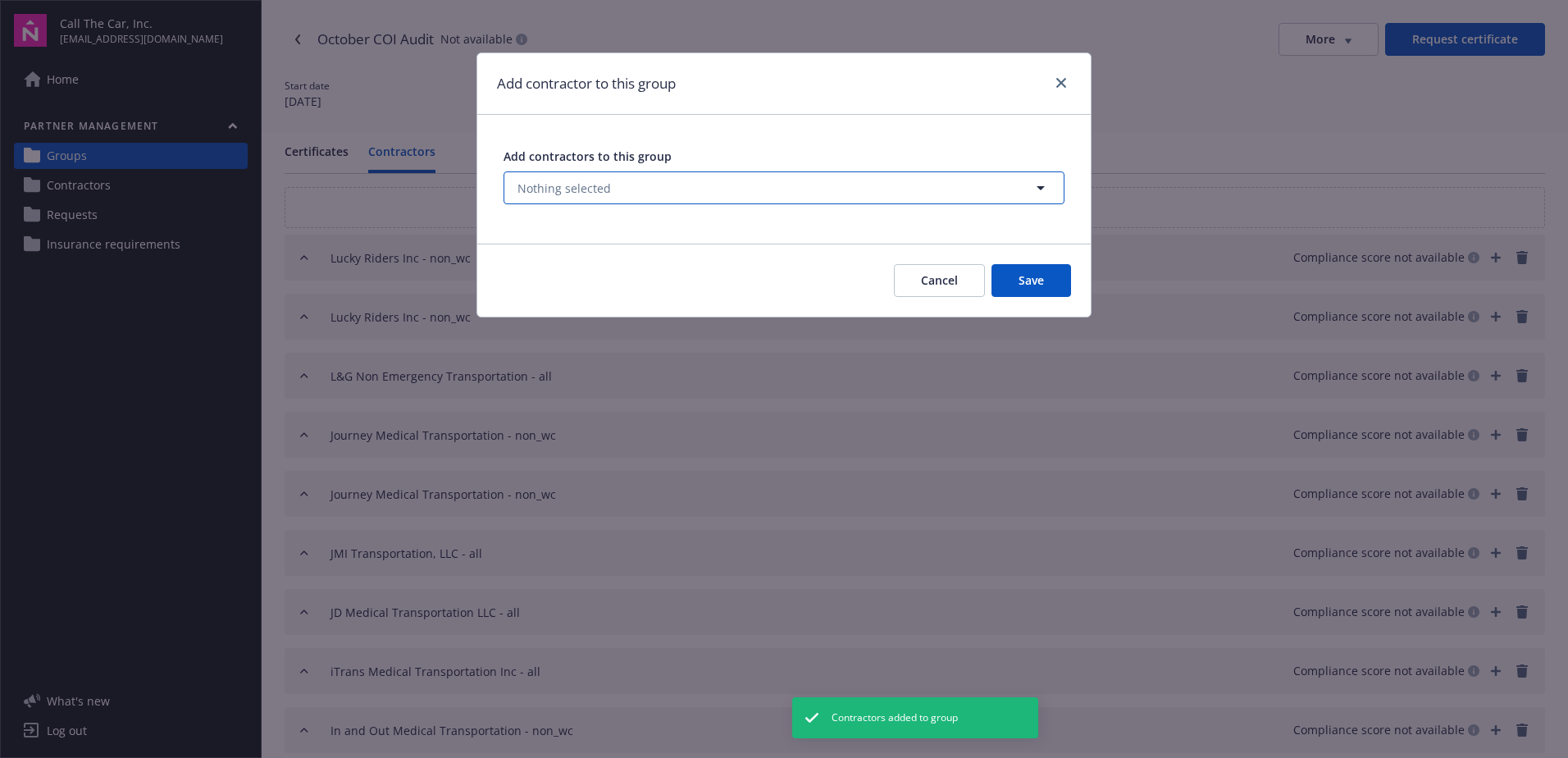
drag, startPoint x: 569, startPoint y: 186, endPoint x: 558, endPoint y: 188, distance: 11.2
click at [567, 186] on span "Nothing selected" at bounding box center [564, 188] width 93 height 17
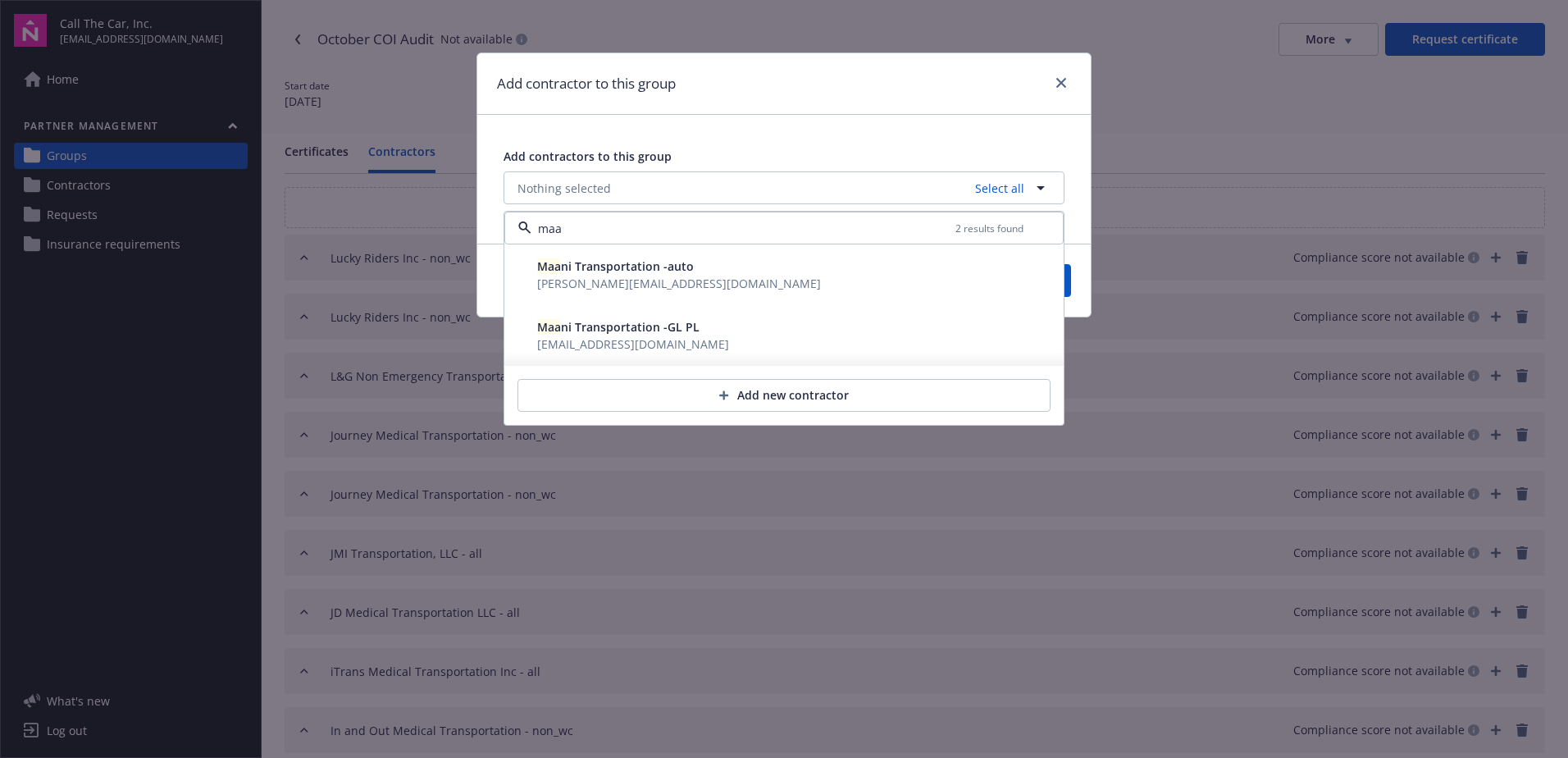
click at [595, 271] on span "Maa ni Transportation -auto" at bounding box center [615, 266] width 157 height 15
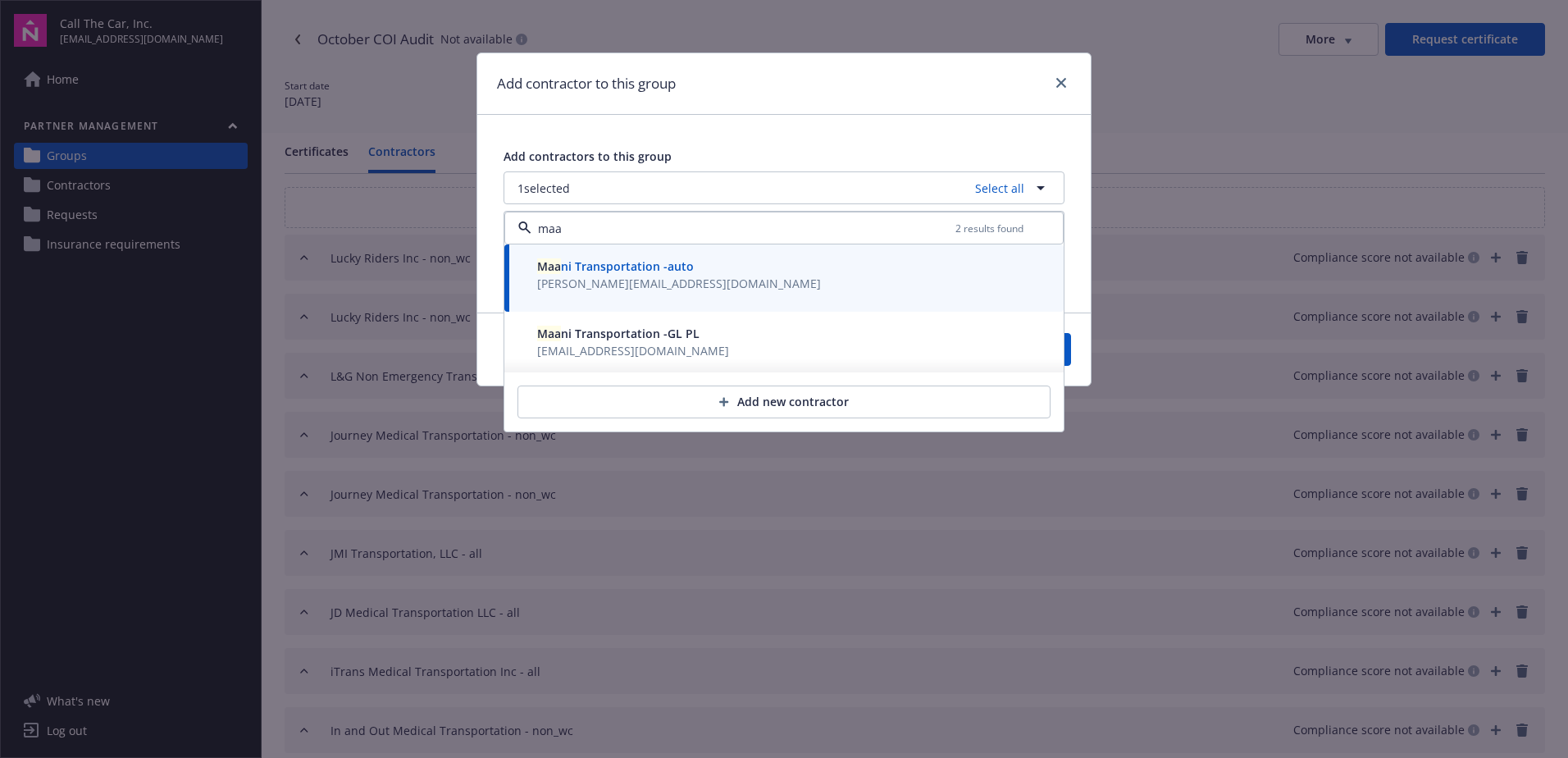
click at [588, 331] on span "Maa ni Transportation -GL PL" at bounding box center [617, 333] width 162 height 15
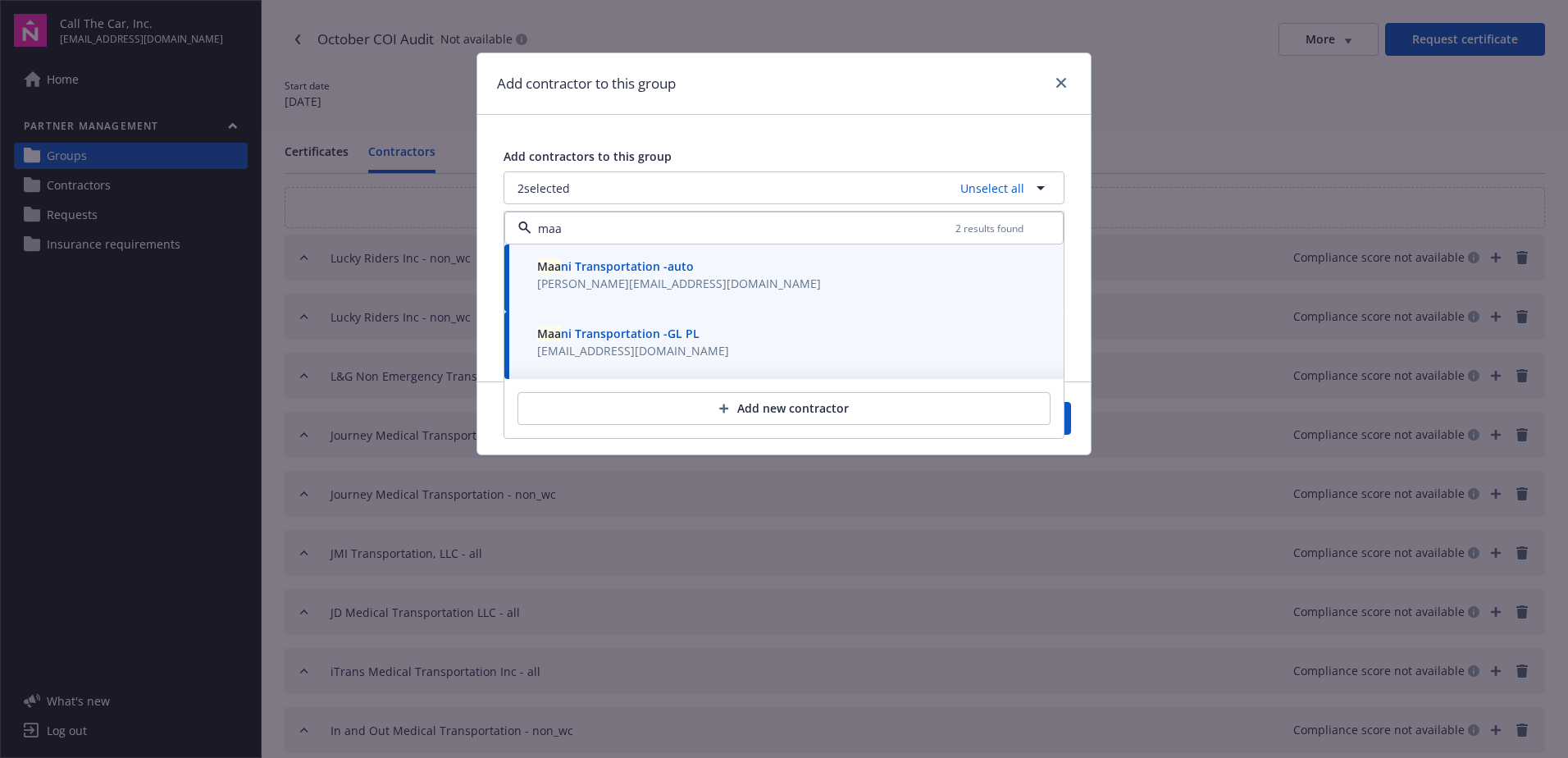
type input "maa"
click at [1071, 415] on button "Save" at bounding box center [1031, 418] width 80 height 33
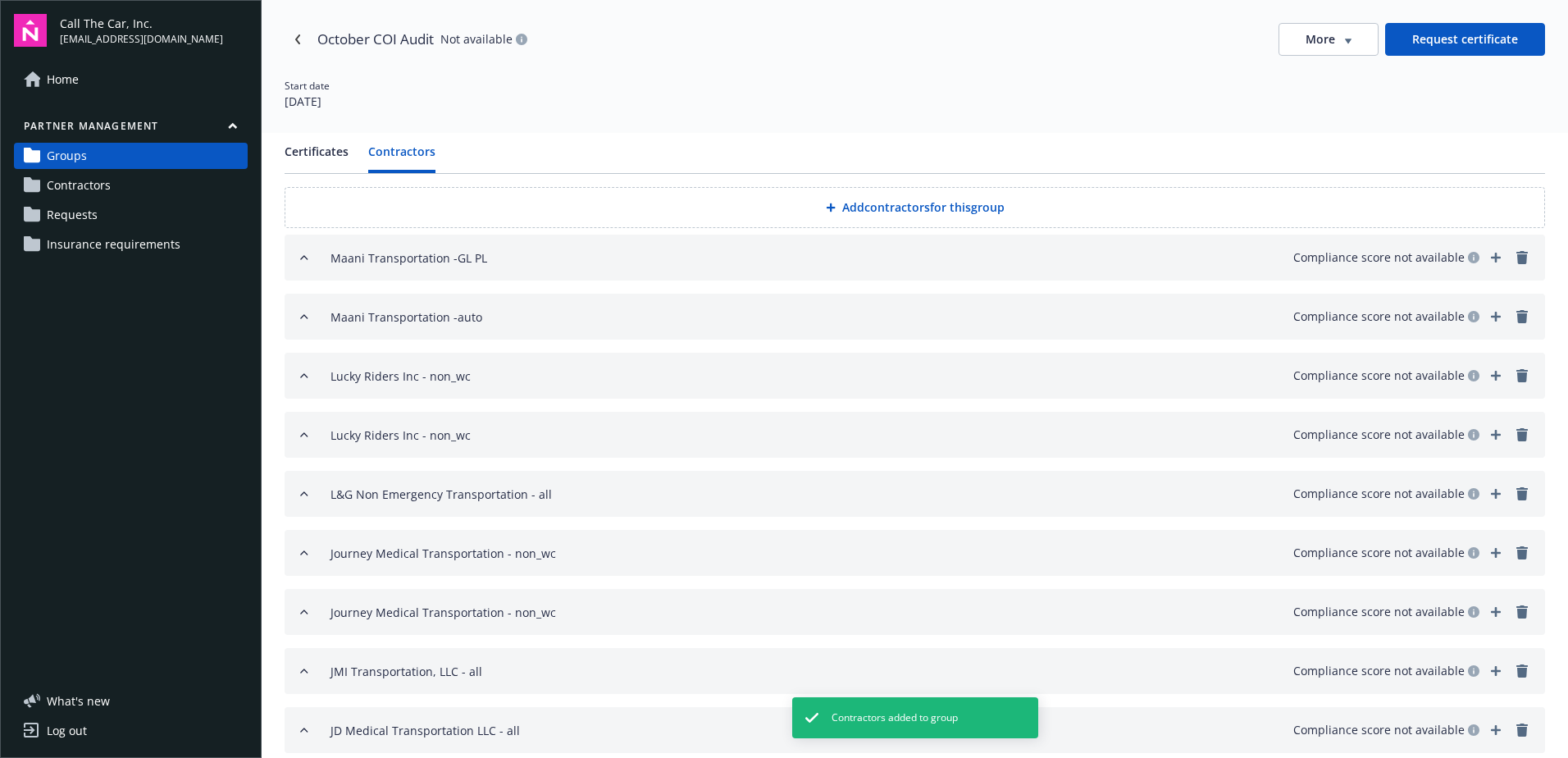
click at [868, 207] on button "Add contractors for this group" at bounding box center [914, 208] width 1261 height 41
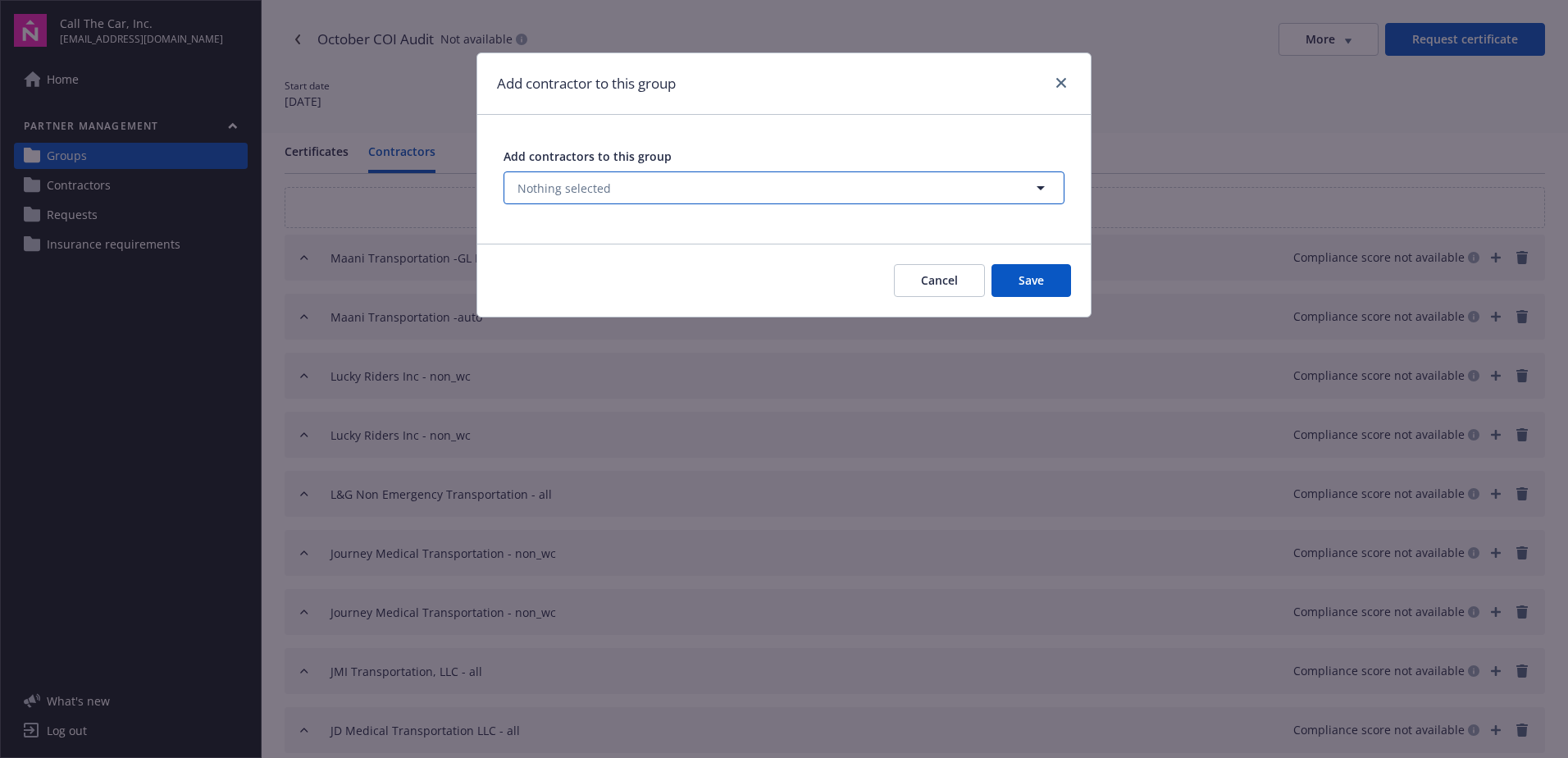
click at [572, 188] on span "Nothing selected" at bounding box center [564, 188] width 93 height 17
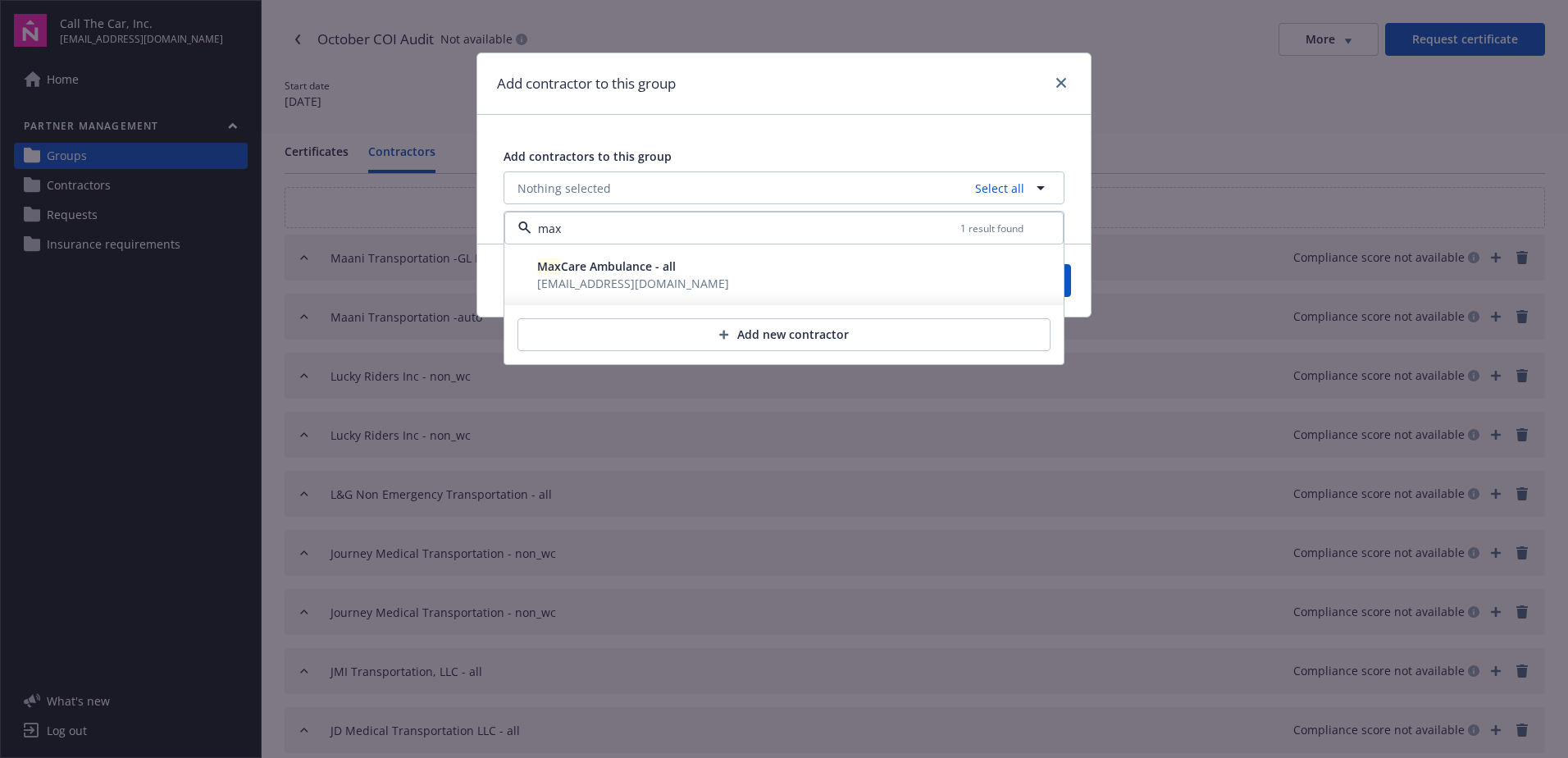
click at [587, 268] on span "Max Care Ambulance - all" at bounding box center [606, 266] width 138 height 15
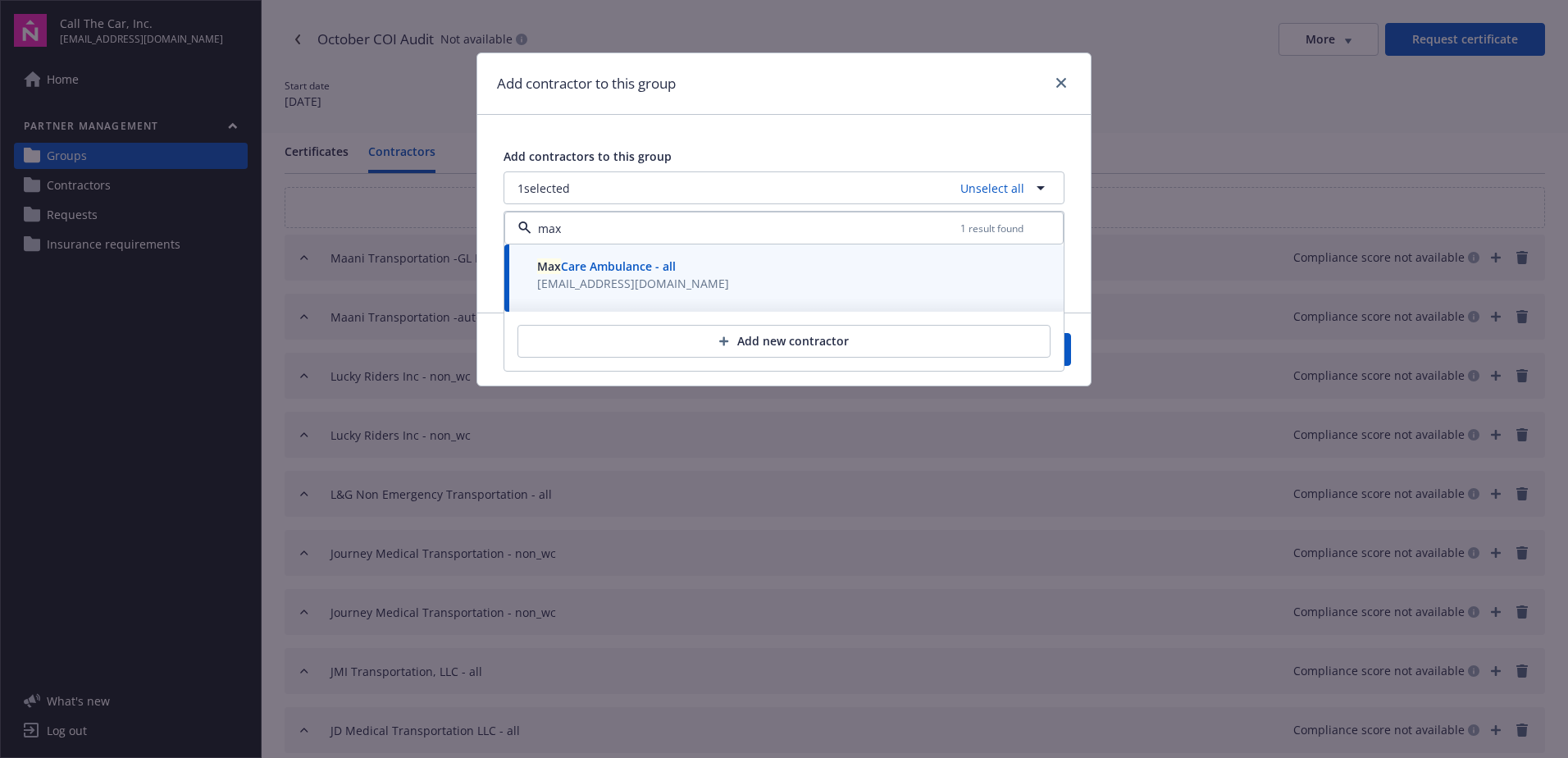
type input "max"
click at [1071, 351] on button "Save" at bounding box center [1031, 350] width 80 height 33
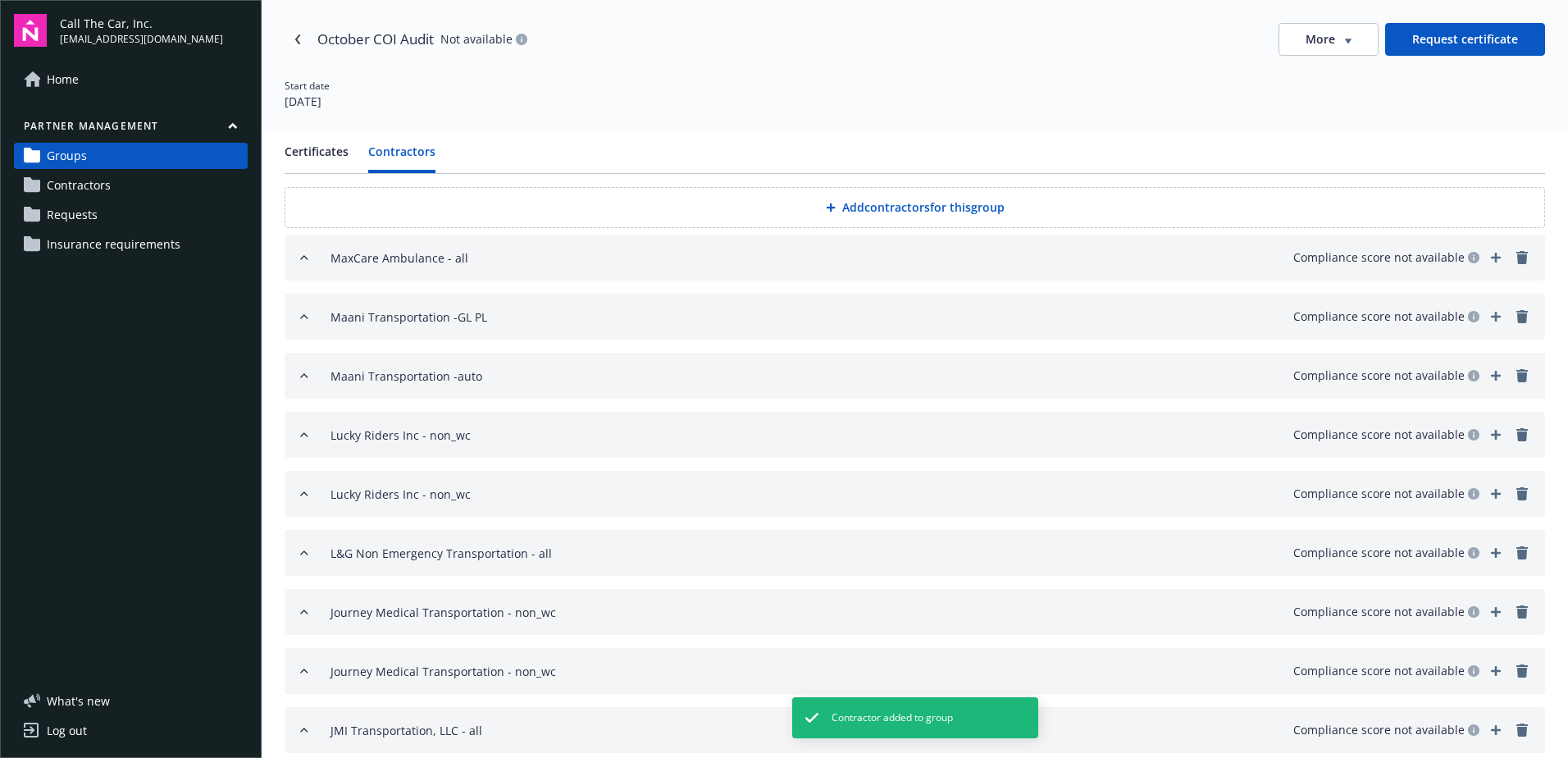
click at [868, 208] on button "Add contractors for this group" at bounding box center [914, 208] width 1261 height 41
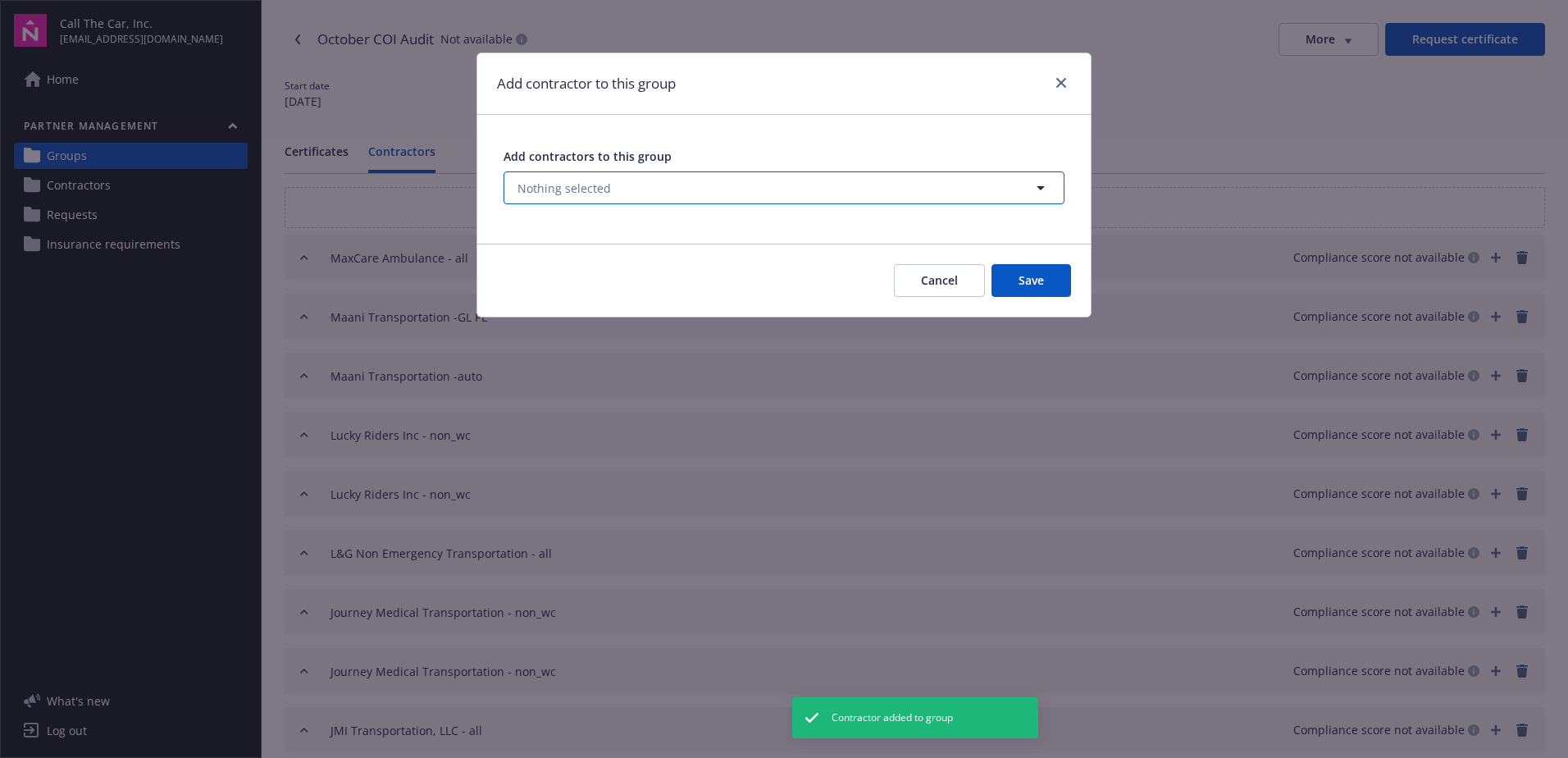
click at [619, 183] on button "Nothing selected" at bounding box center [784, 187] width 561 height 33
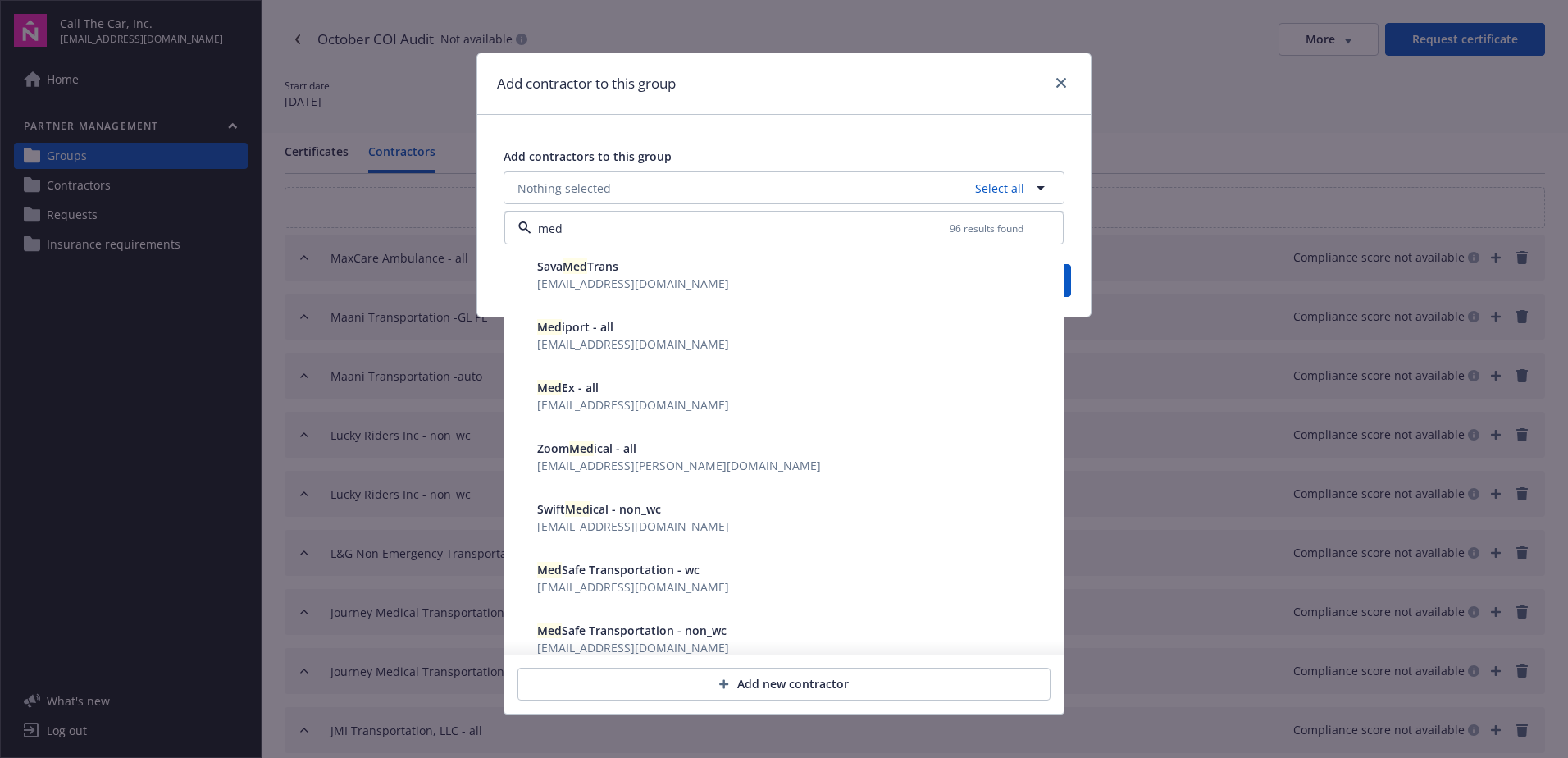
click at [559, 393] on span "Med" at bounding box center [549, 387] width 25 height 15
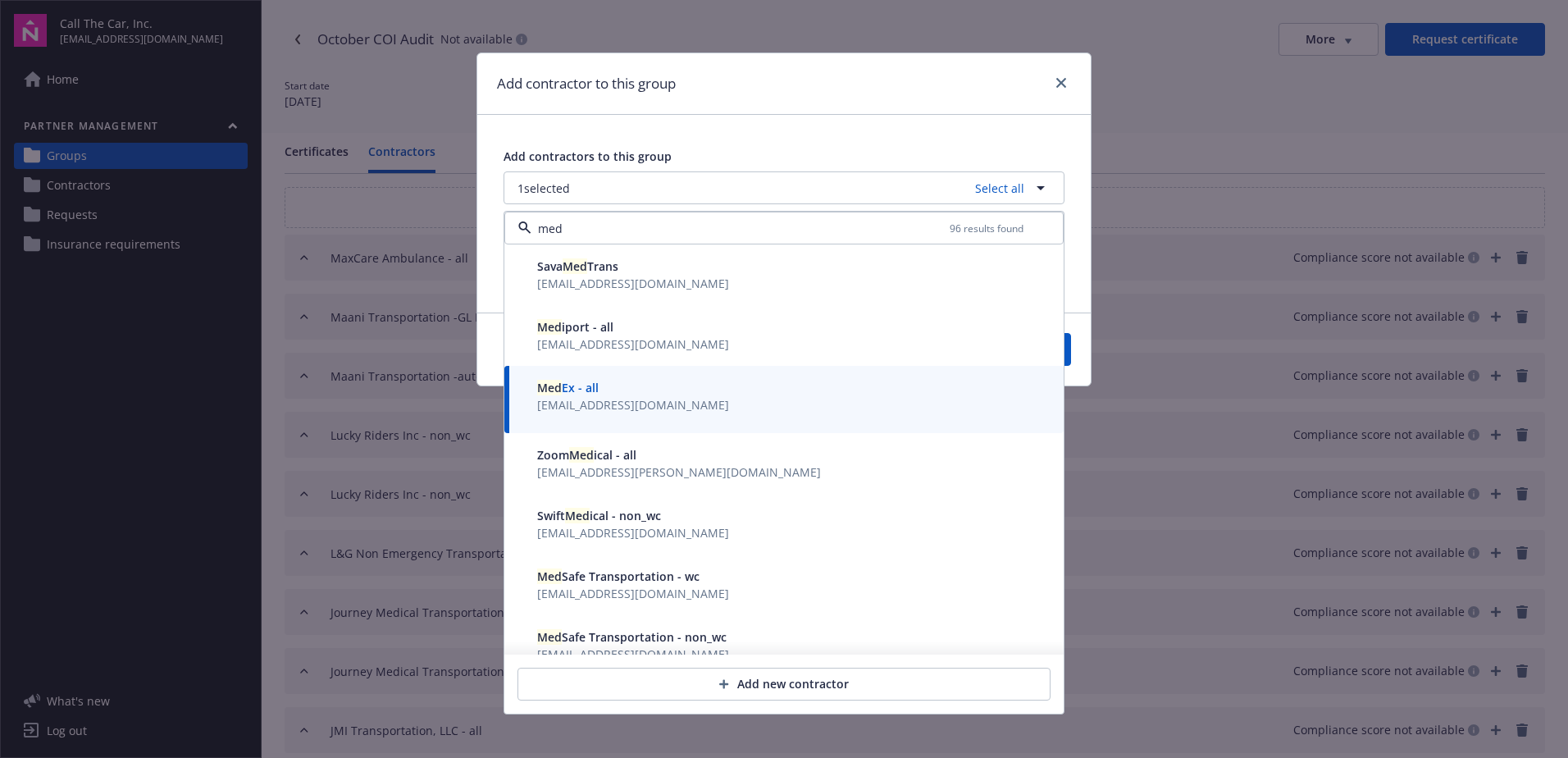
type input "med"
click at [1068, 357] on button "Save" at bounding box center [1031, 350] width 80 height 33
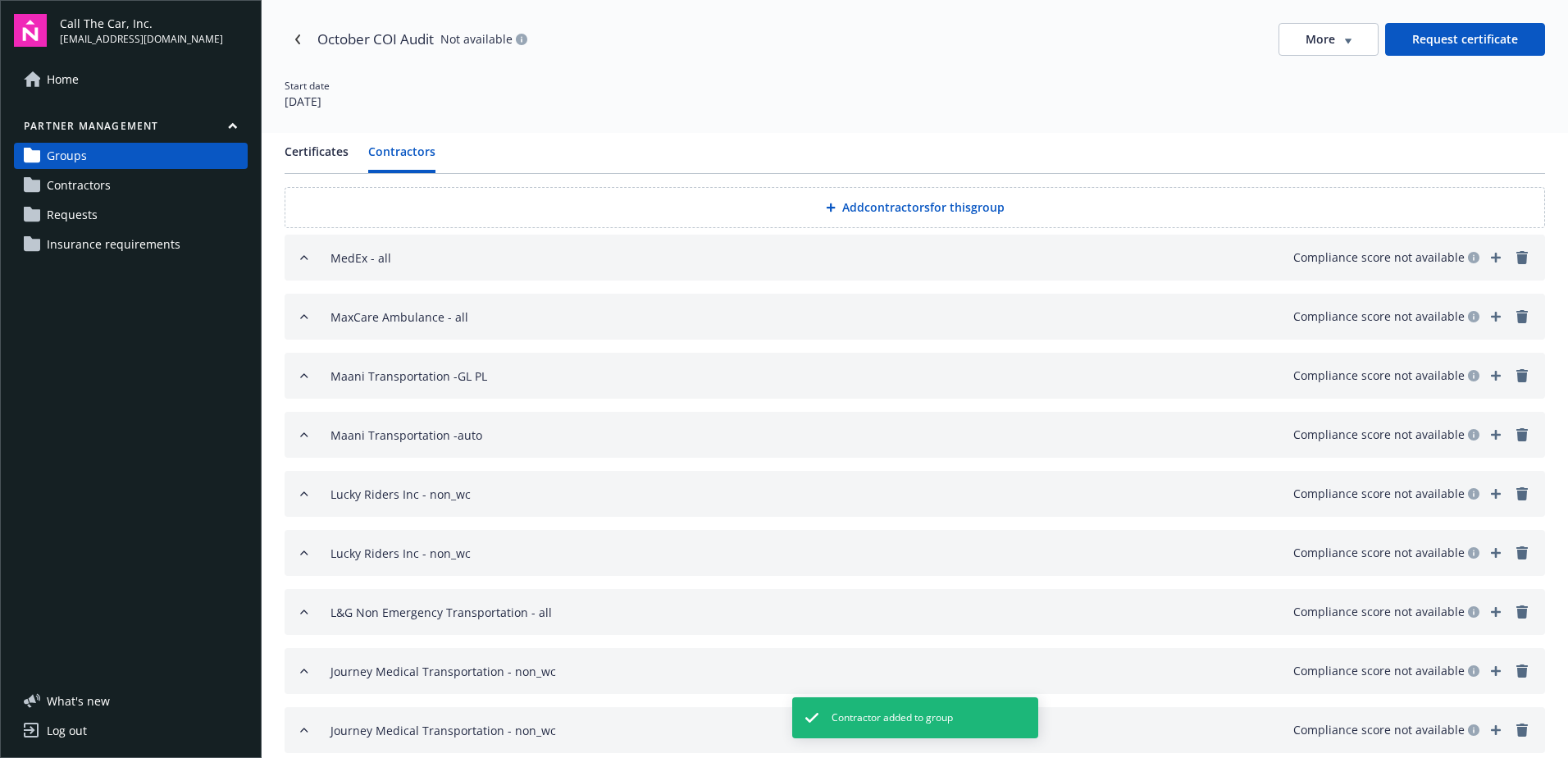
click at [879, 205] on button "Add contractors for this group" at bounding box center [914, 208] width 1261 height 41
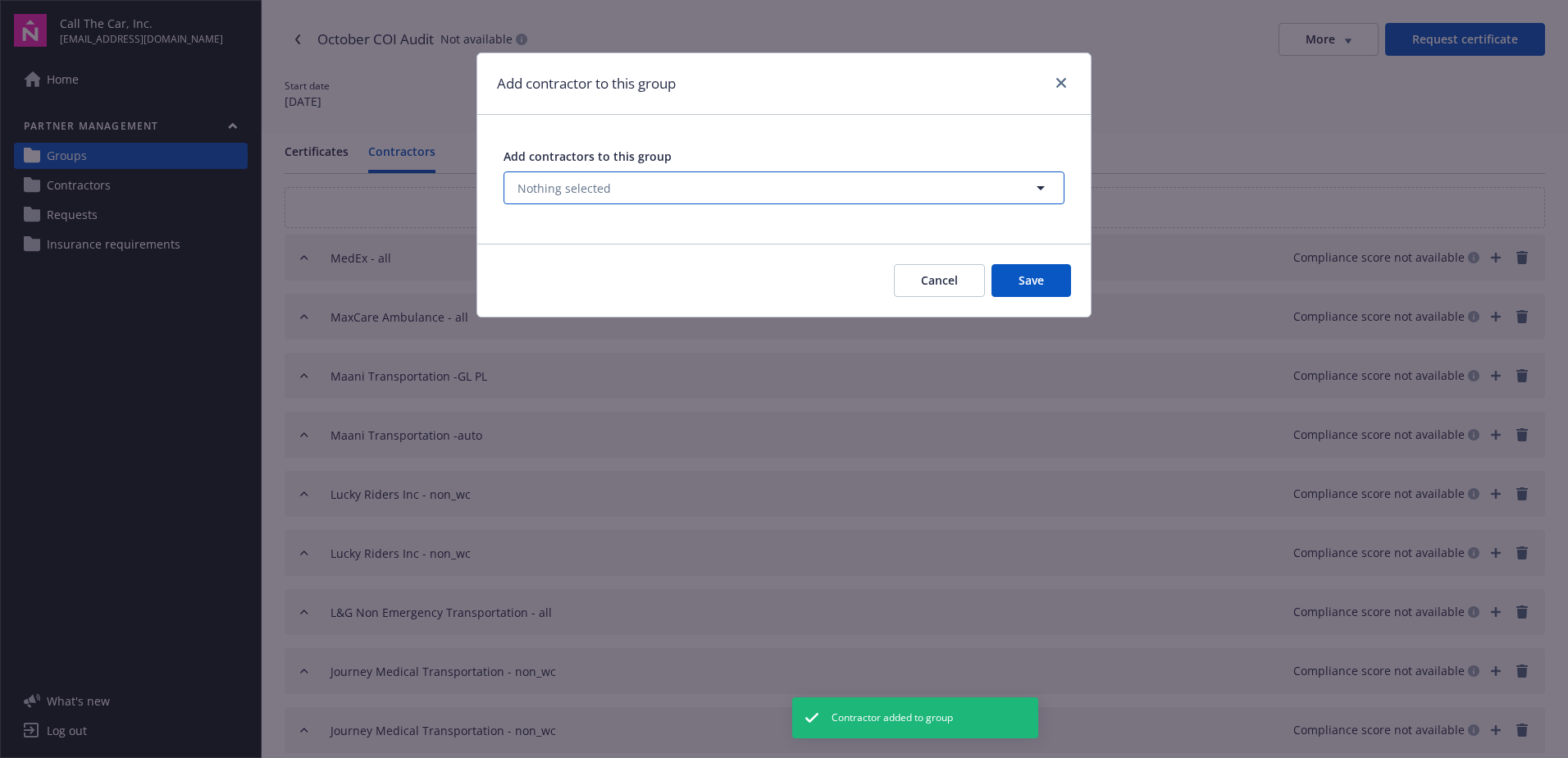
click at [618, 183] on button "Nothing selected" at bounding box center [784, 187] width 561 height 33
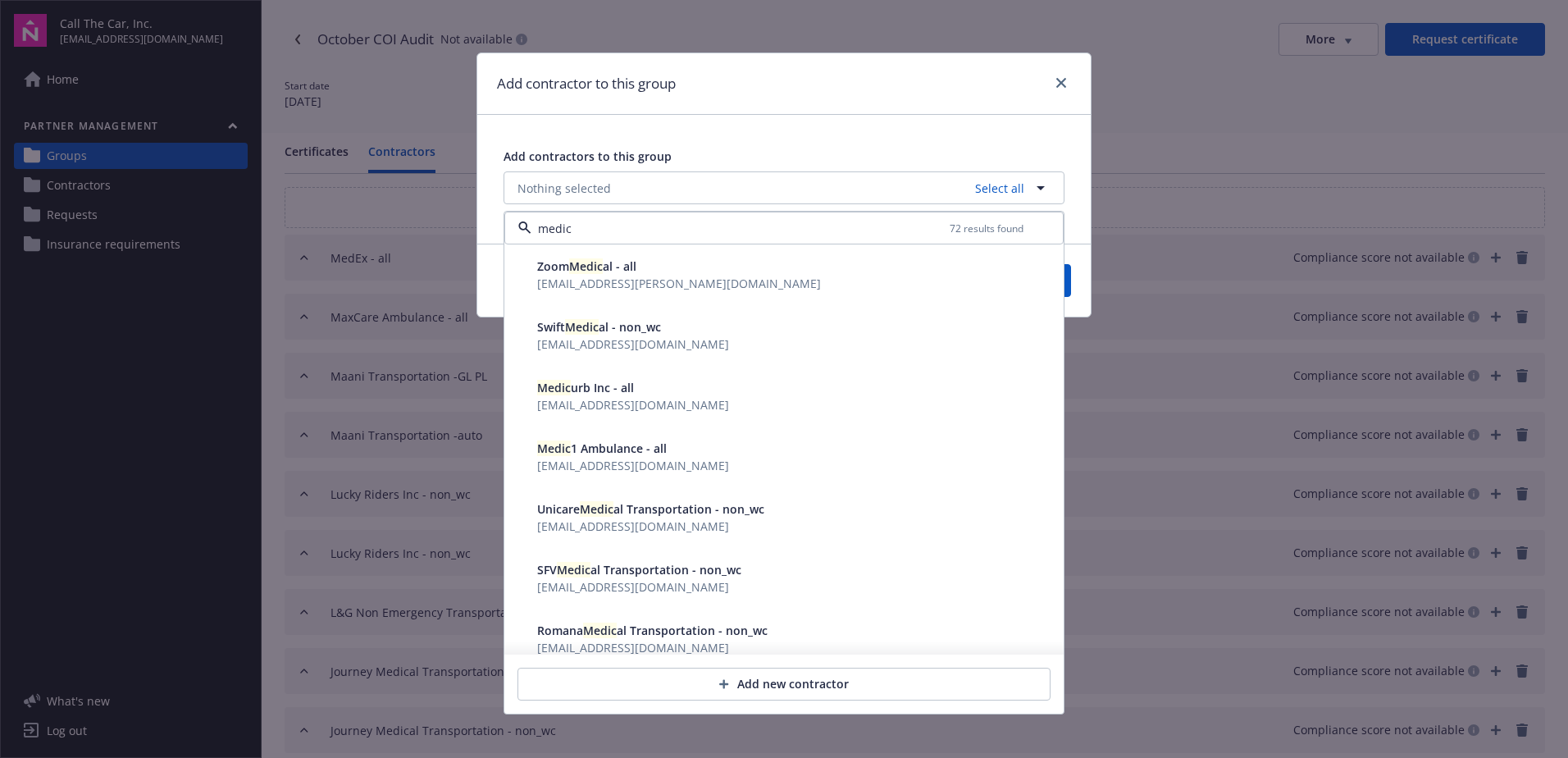
click at [576, 457] on span "walnutcreekams@heffins.com" at bounding box center [633, 466] width 192 height 17
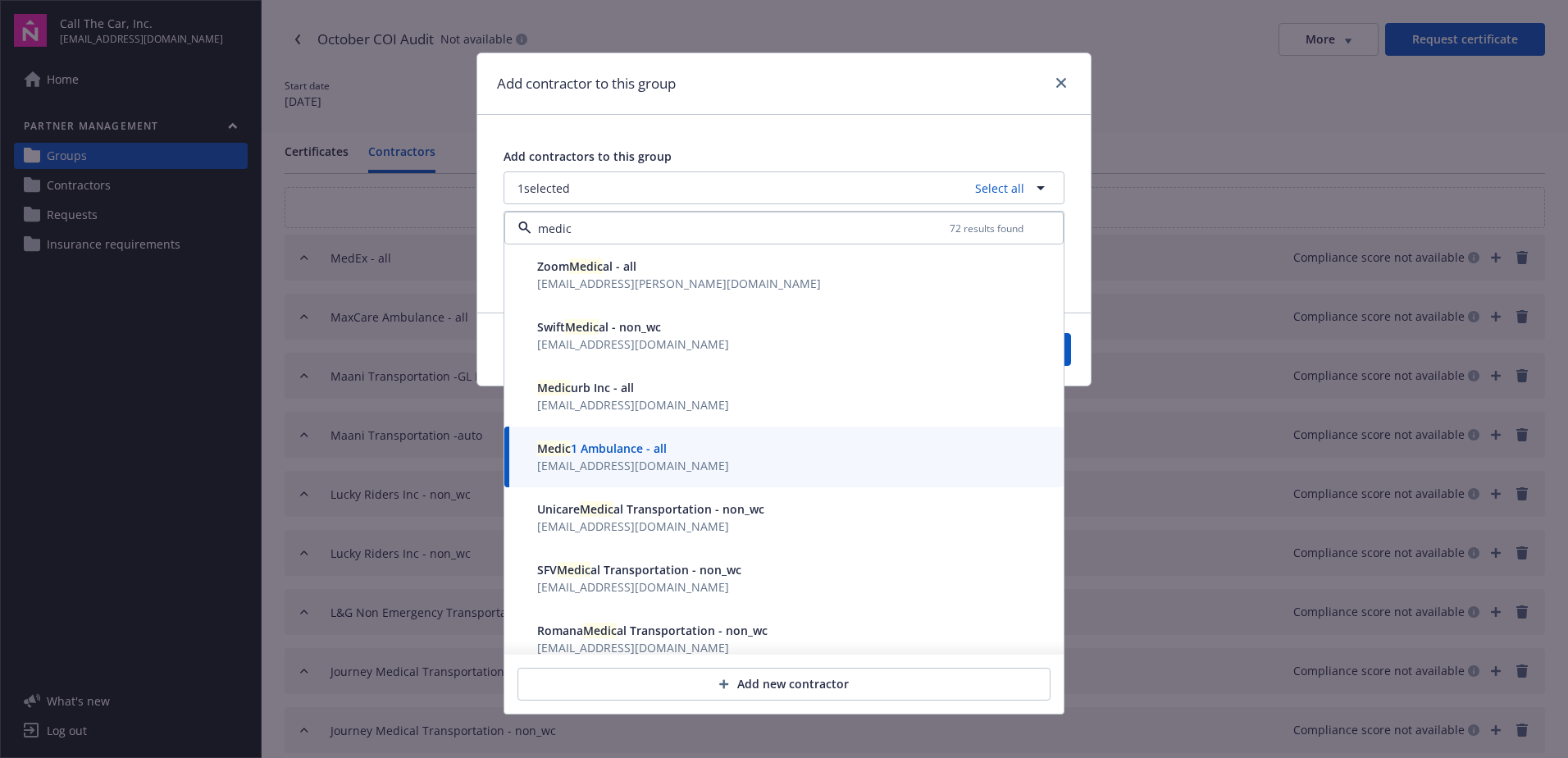
type input "medic"
click at [1064, 352] on div "medic 72 results found Zoom Medic al - all az.thorne@bbrown.com Swift Medic al …" at bounding box center [784, 462] width 561 height 503
click at [1067, 352] on button "Save" at bounding box center [1031, 350] width 80 height 33
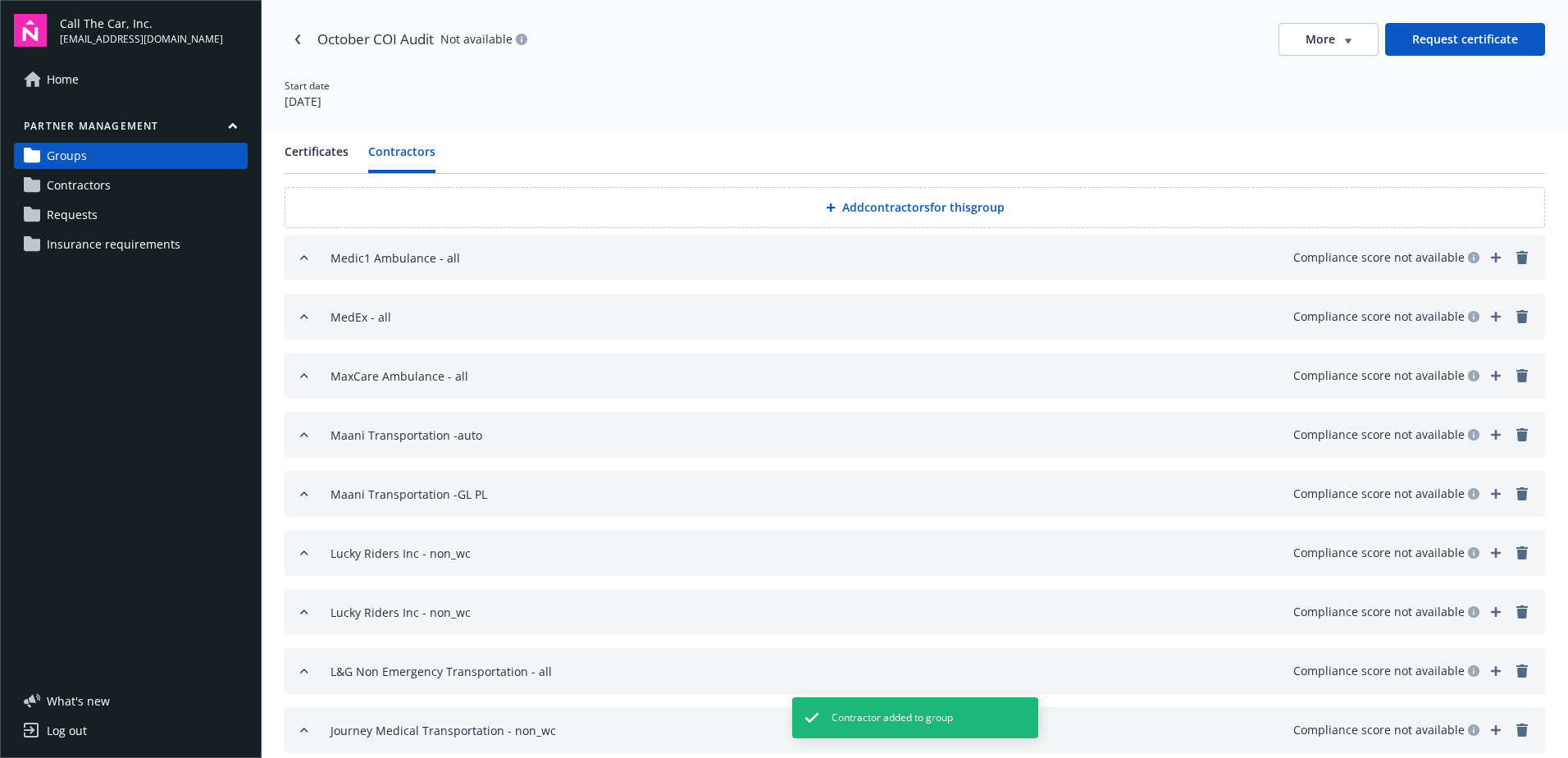
click at [871, 207] on button "Add contractors for this group" at bounding box center [914, 208] width 1261 height 41
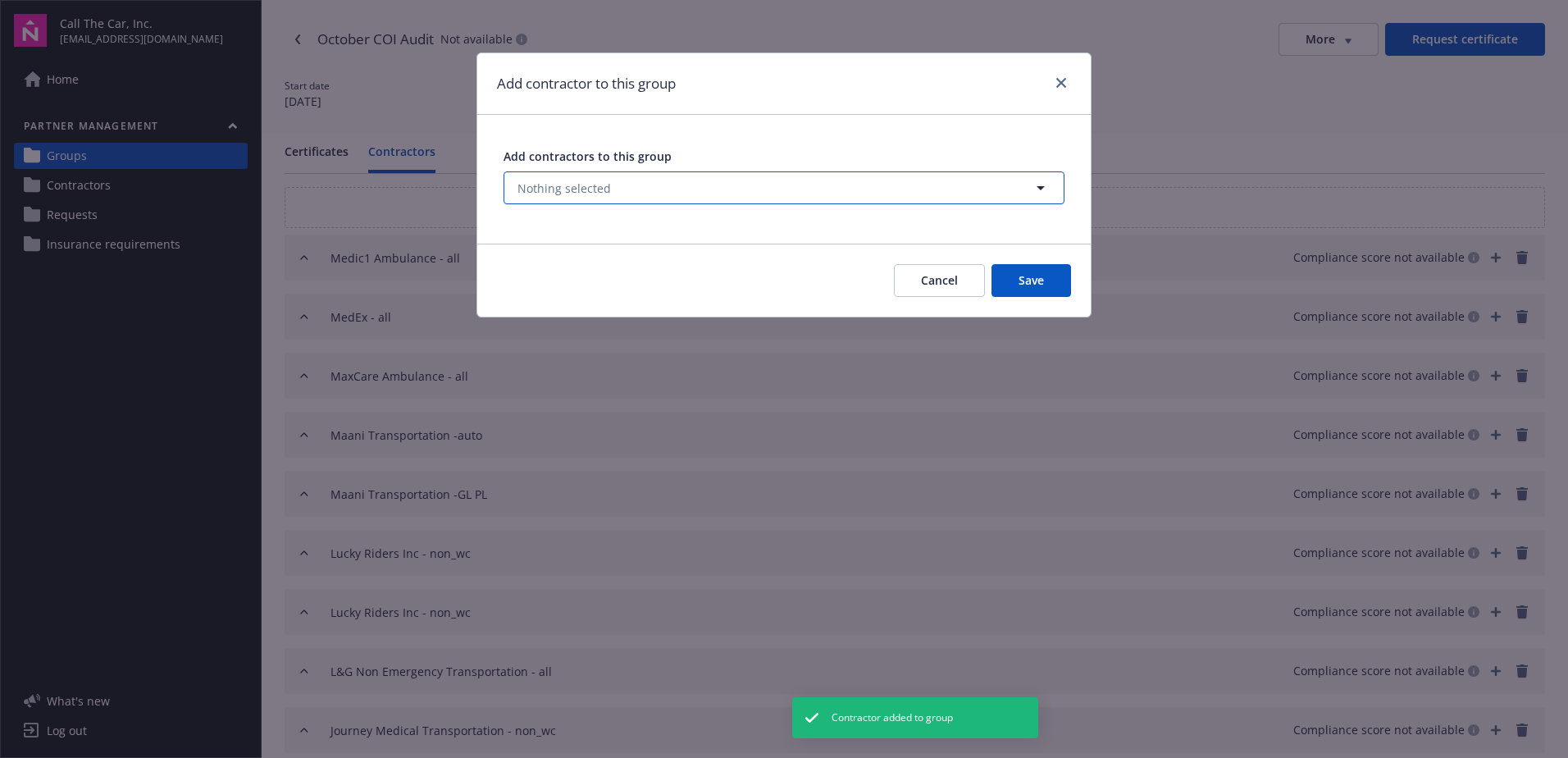
click at [646, 178] on button "Nothing selected" at bounding box center [784, 187] width 561 height 33
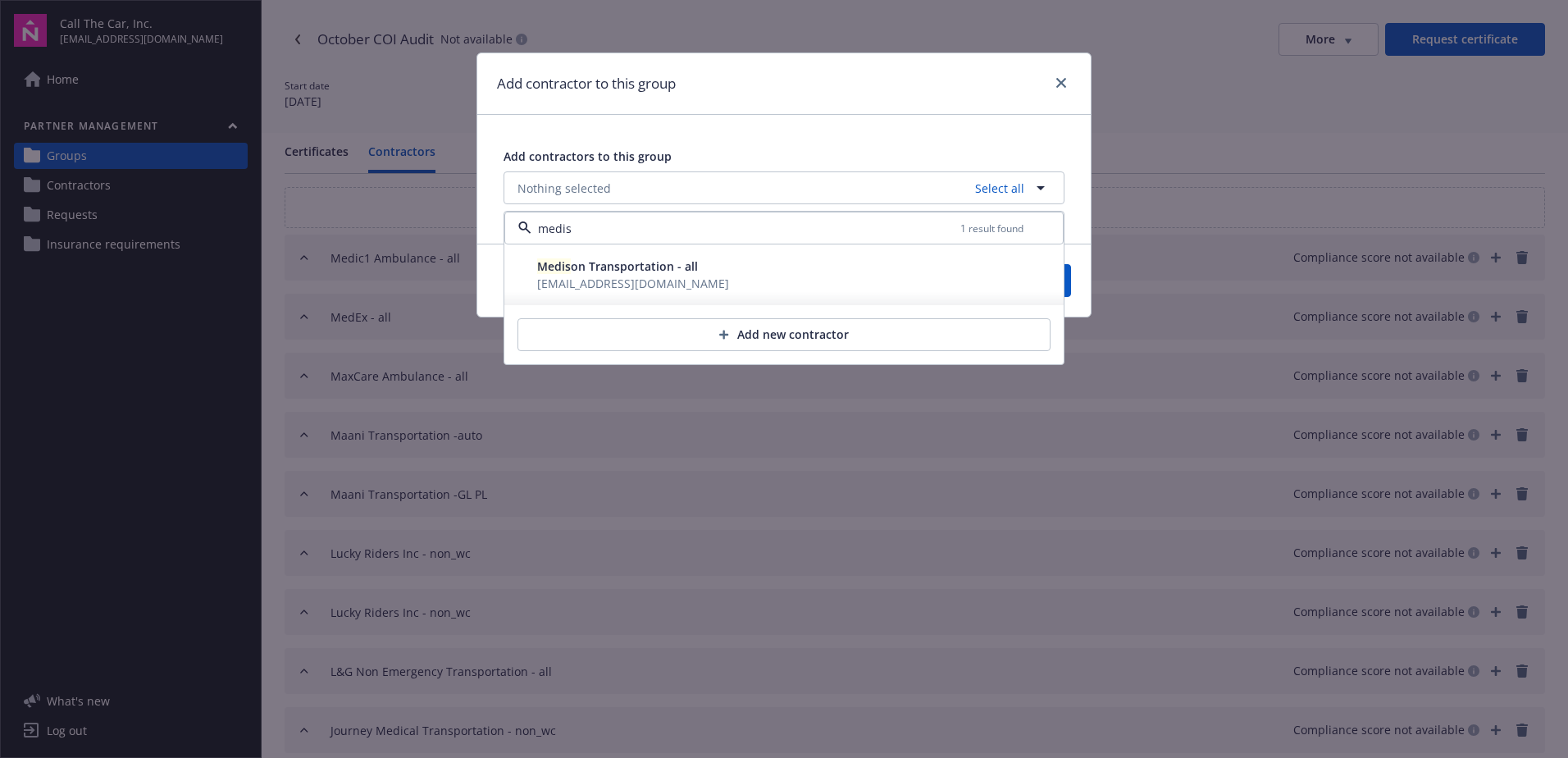
click at [593, 267] on span "Medis on Transportation - all" at bounding box center [616, 266] width 160 height 15
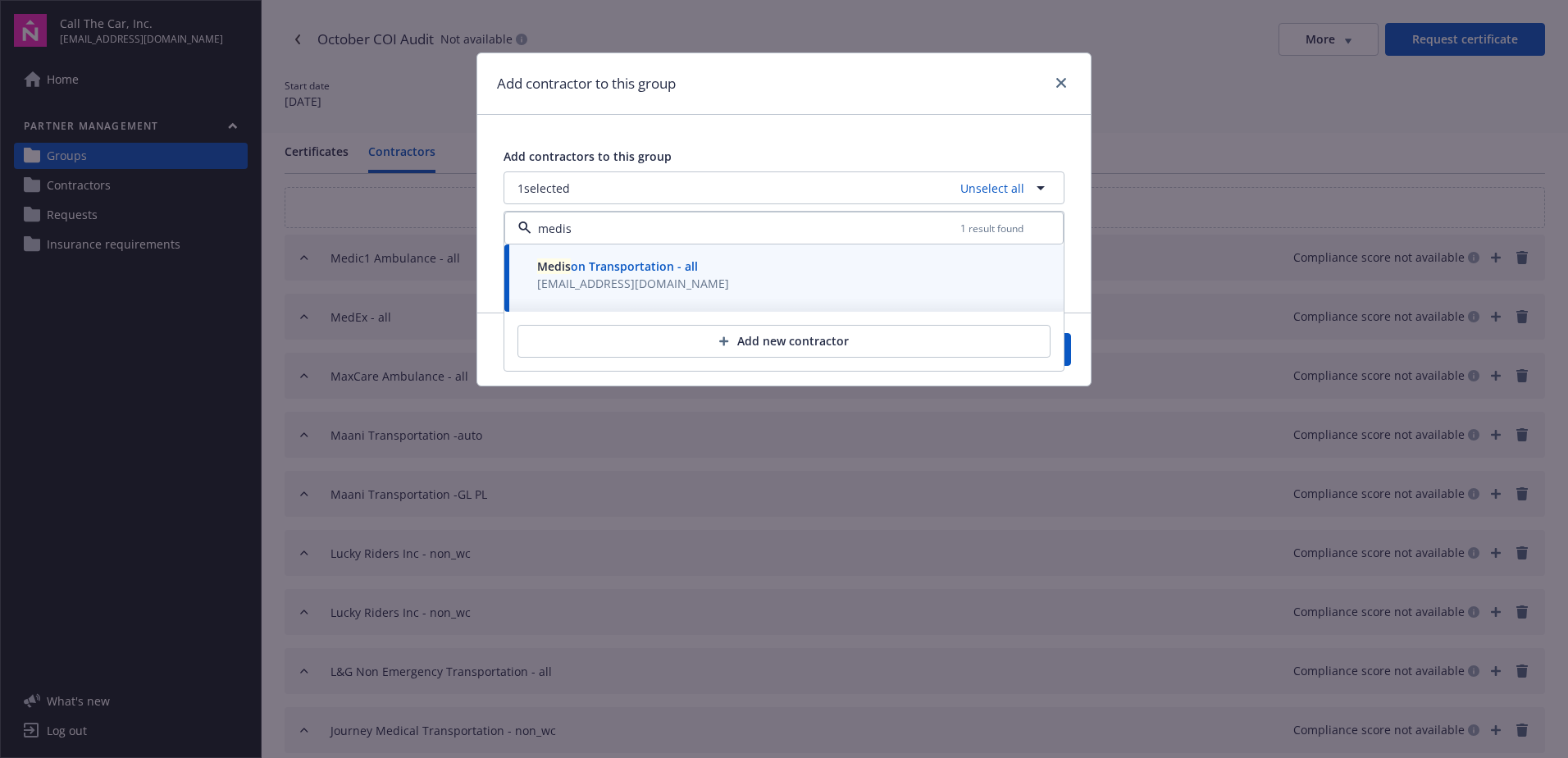
type input "medis"
click at [1073, 353] on div "Cancel Save" at bounding box center [784, 349] width 614 height 73
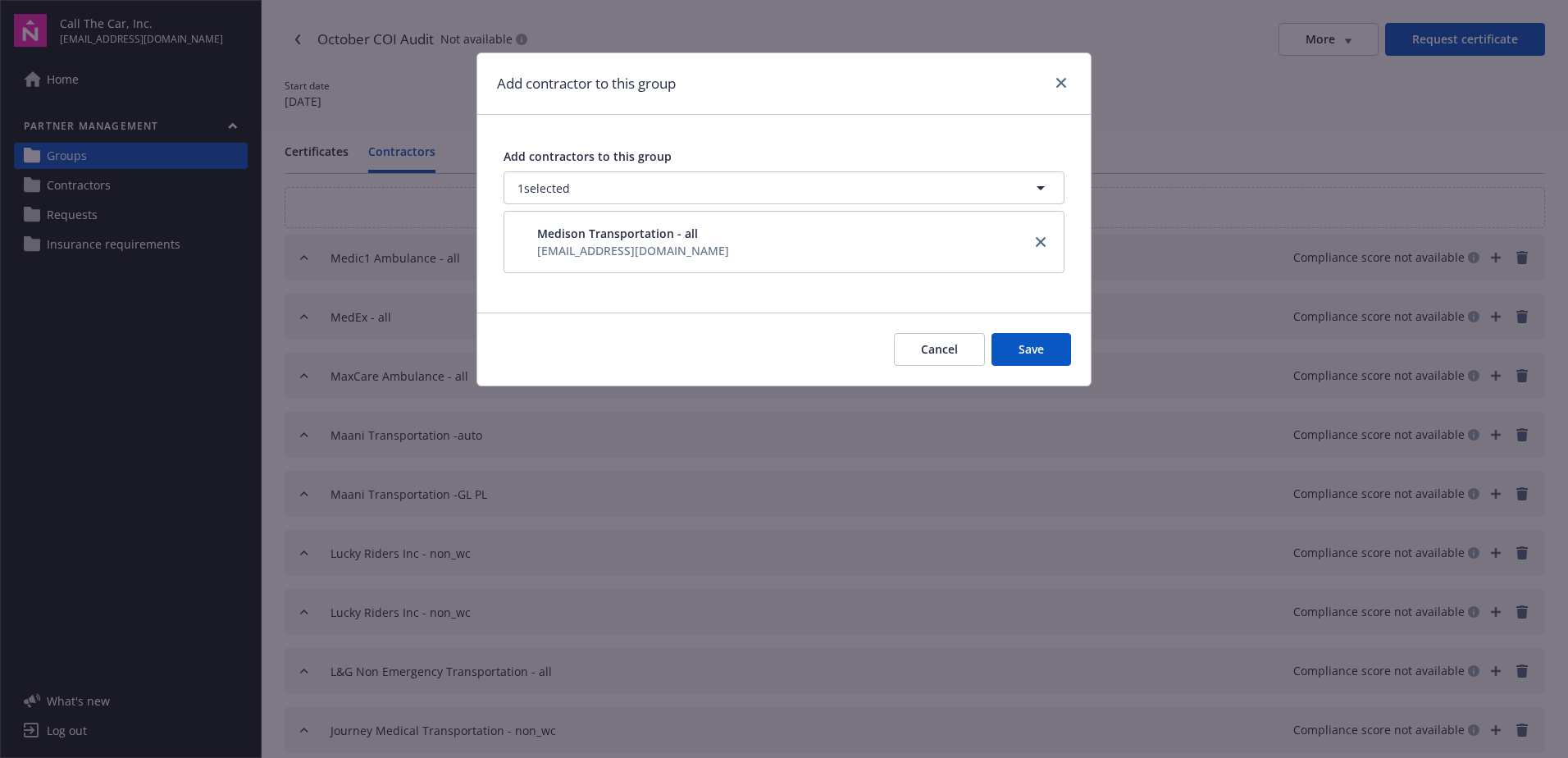
click at [1042, 353] on button "Save" at bounding box center [1031, 350] width 80 height 33
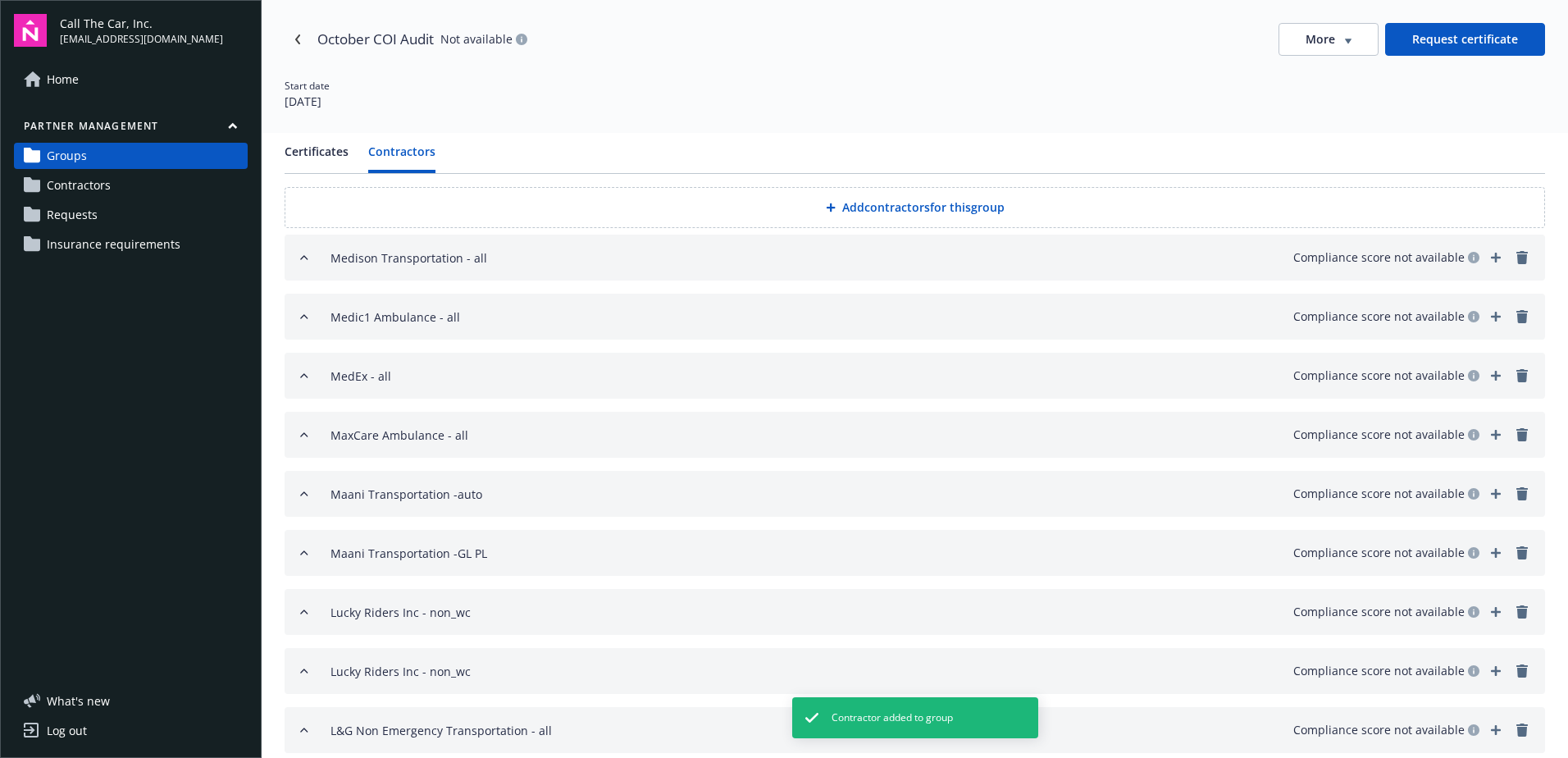
click at [882, 203] on button "Add contractors for this group" at bounding box center [914, 208] width 1261 height 41
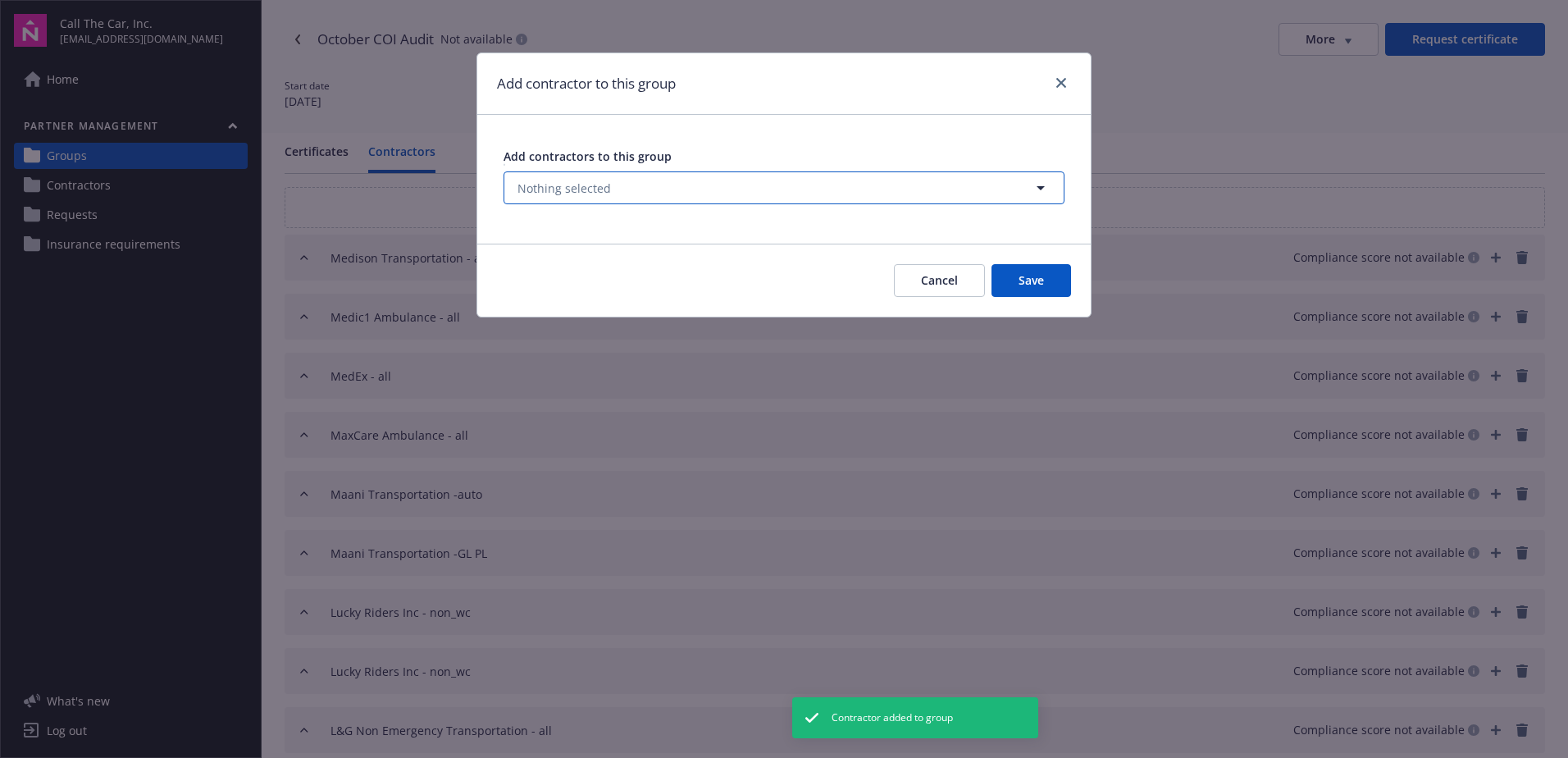
click at [595, 181] on span "Nothing selected" at bounding box center [564, 188] width 93 height 17
click at [555, 183] on span "Nothing selected" at bounding box center [564, 188] width 93 height 17
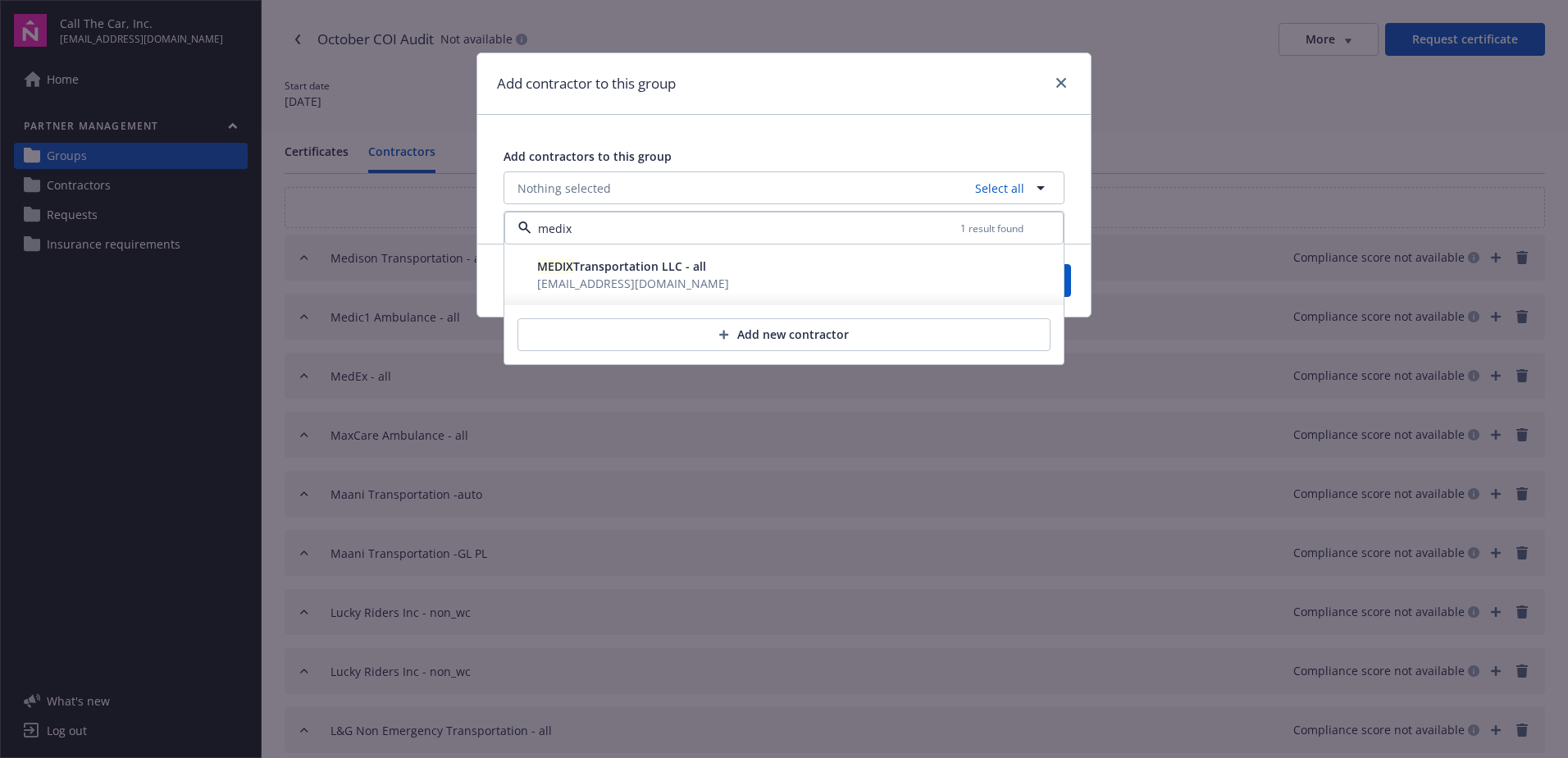
click at [635, 278] on span "policyservices@jarvisins.com" at bounding box center [633, 283] width 192 height 15
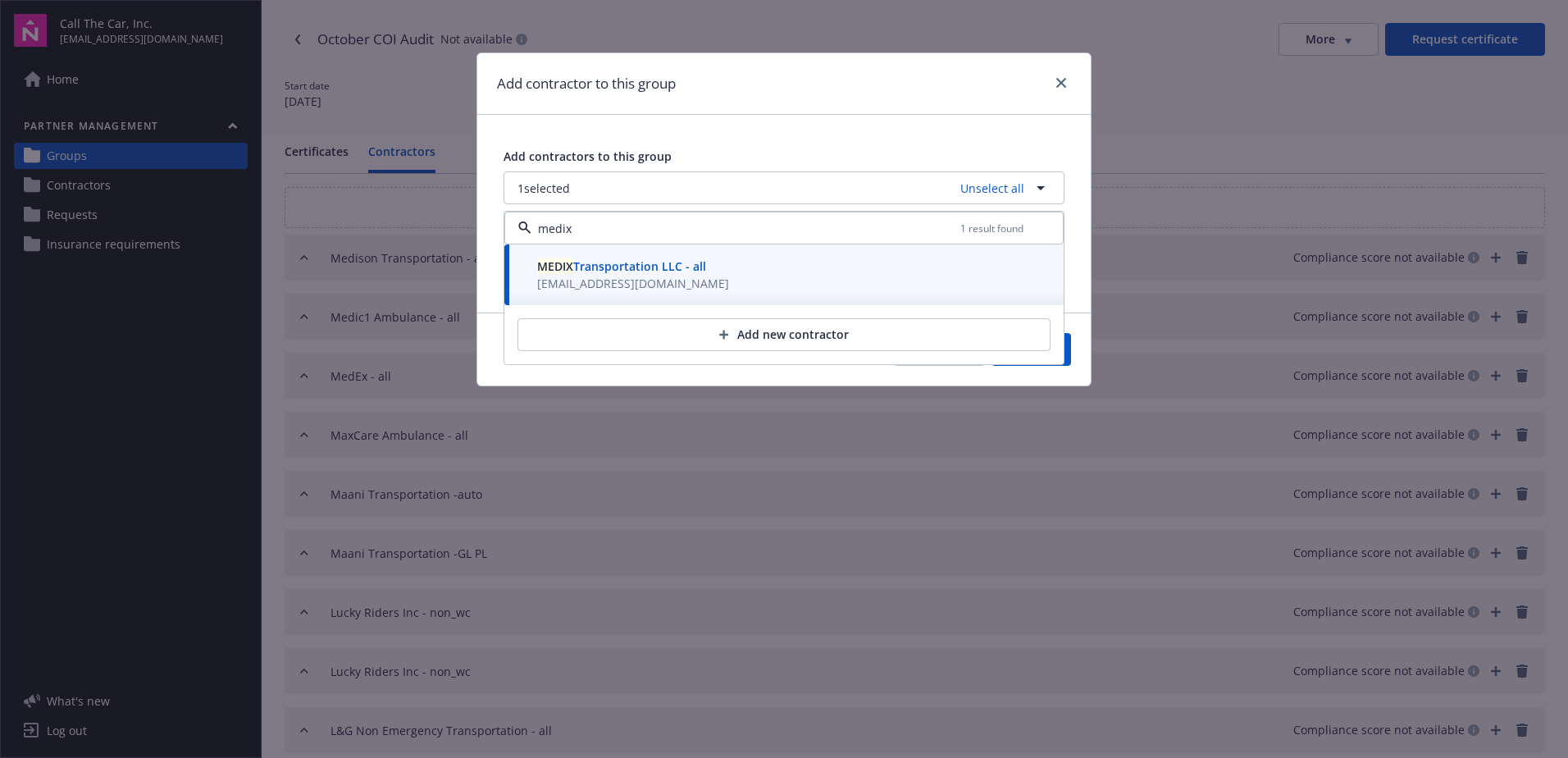
type input "medix"
click at [1070, 357] on button "Save" at bounding box center [1031, 350] width 80 height 33
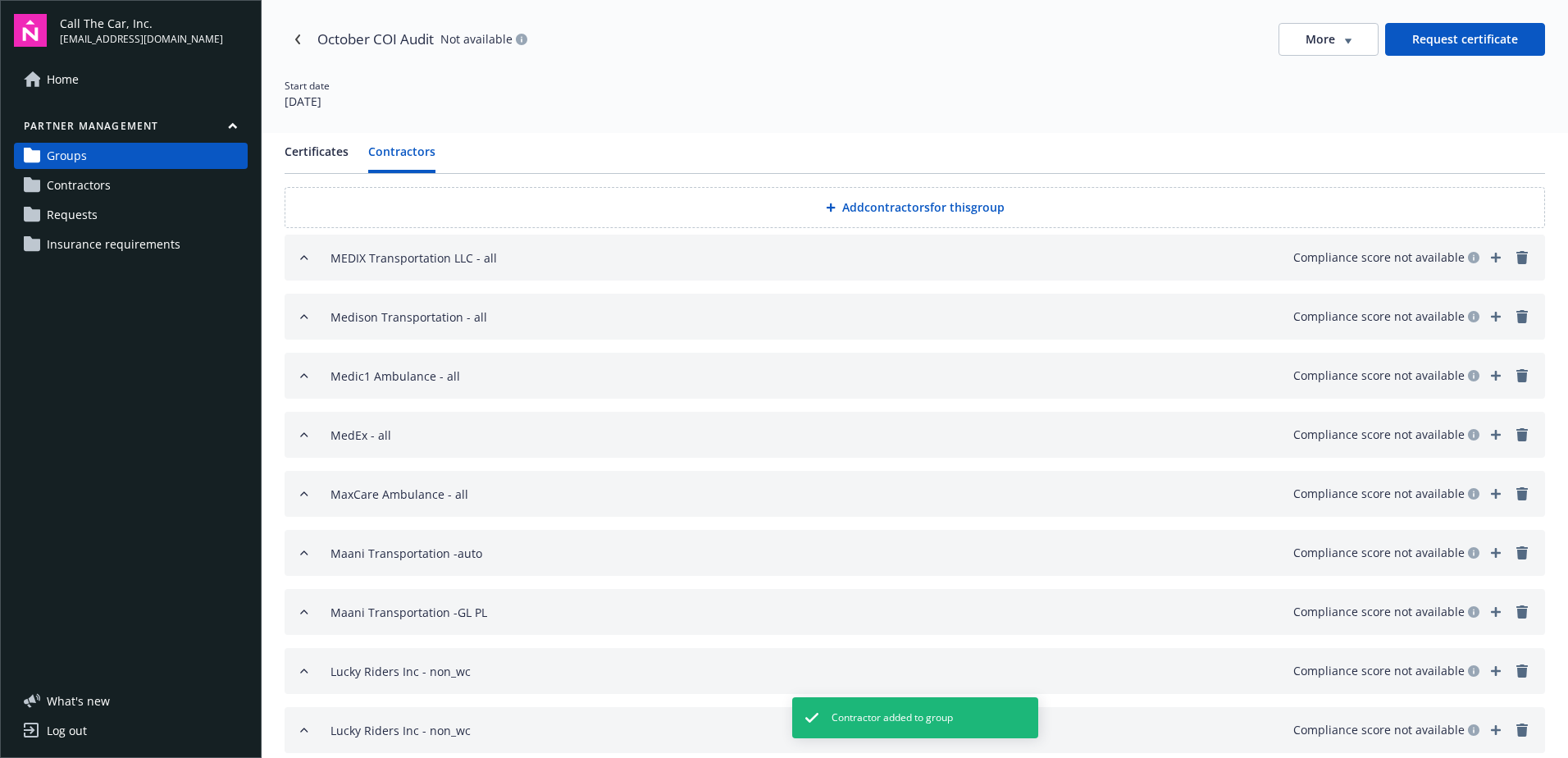
click at [902, 201] on button "Add contractors for this group" at bounding box center [914, 208] width 1261 height 41
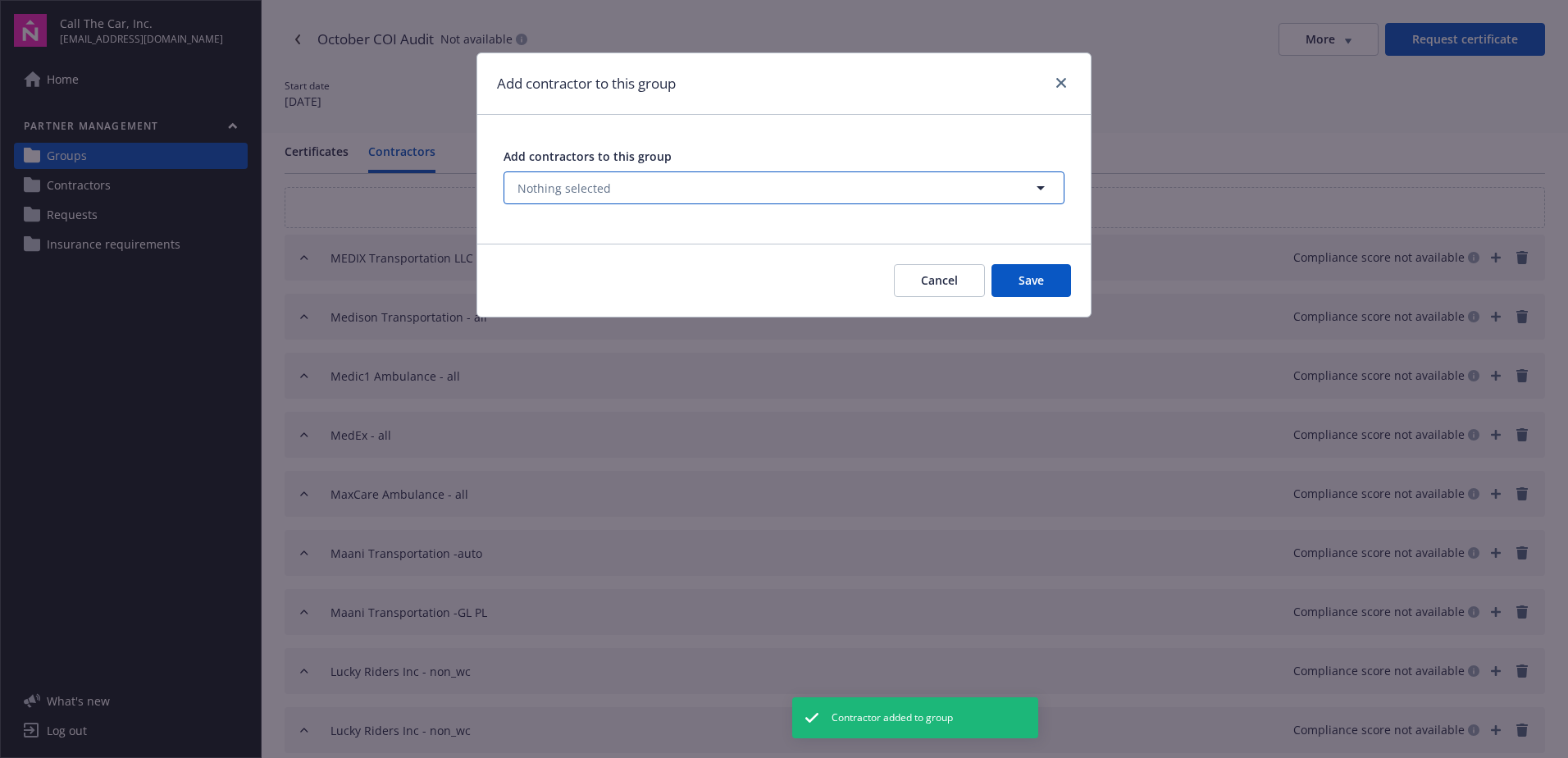
click at [599, 183] on span "Nothing selected" at bounding box center [564, 188] width 93 height 17
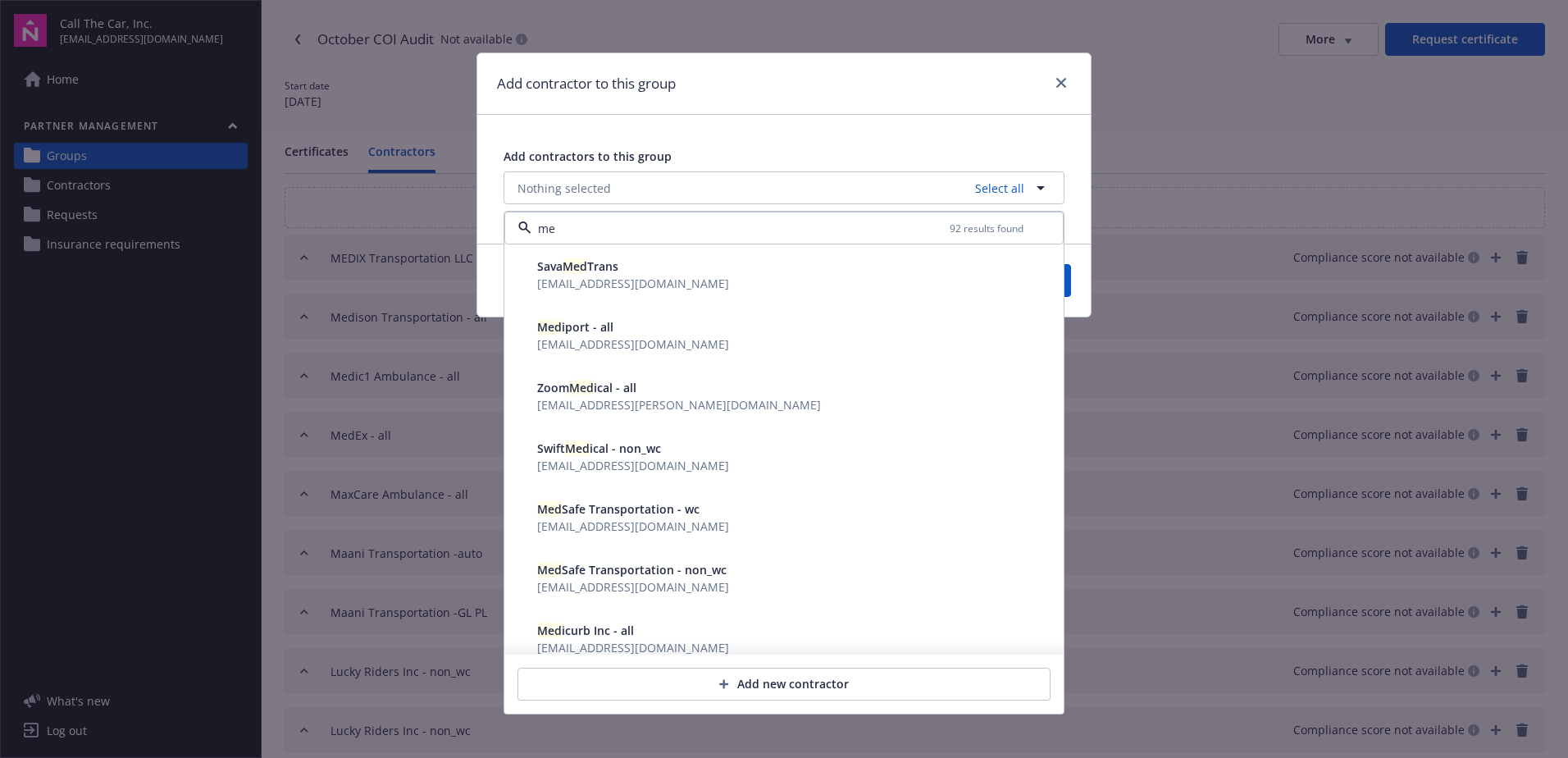
type input "m"
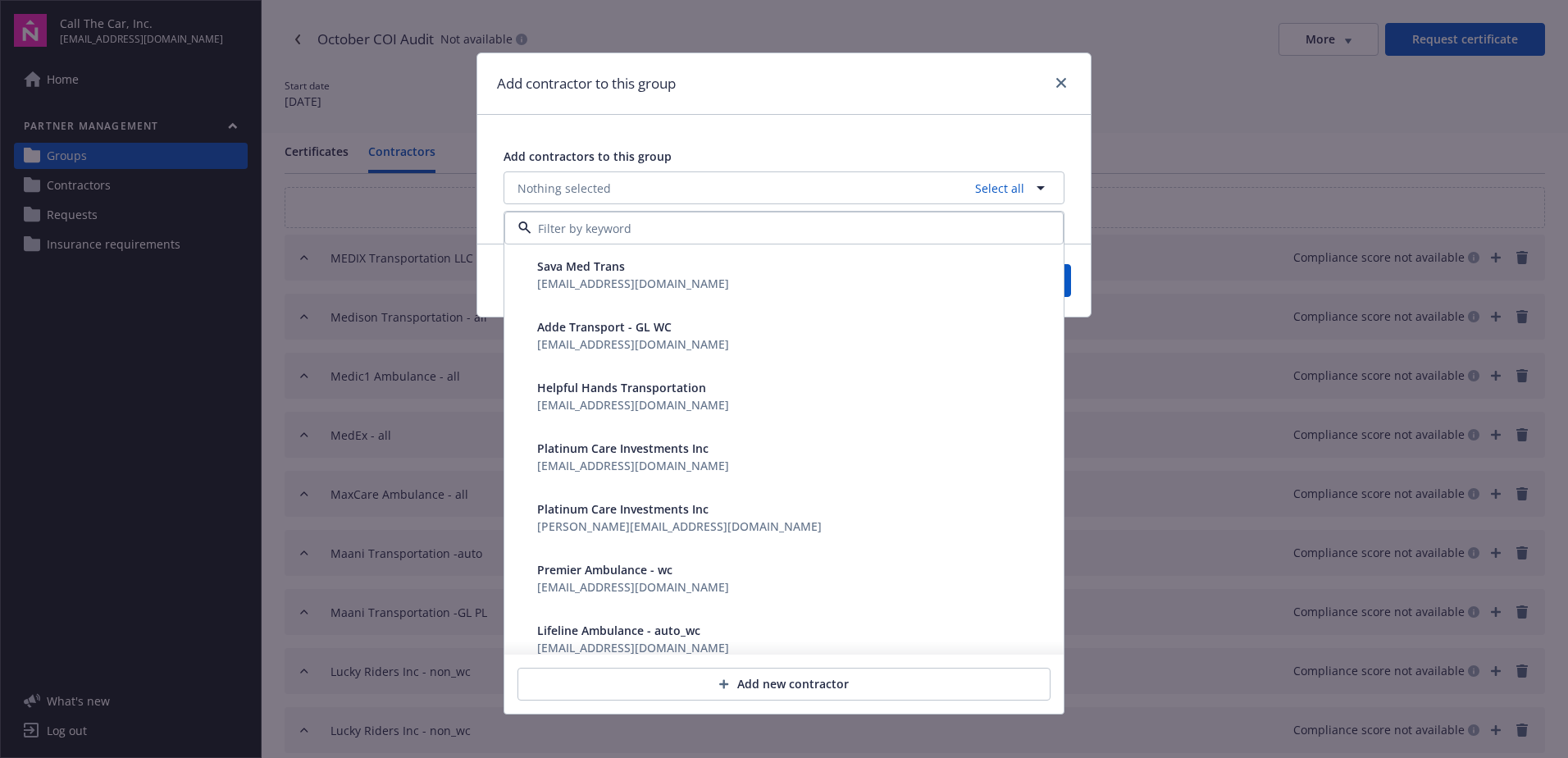
click at [560, 228] on input at bounding box center [780, 229] width 498 height 17
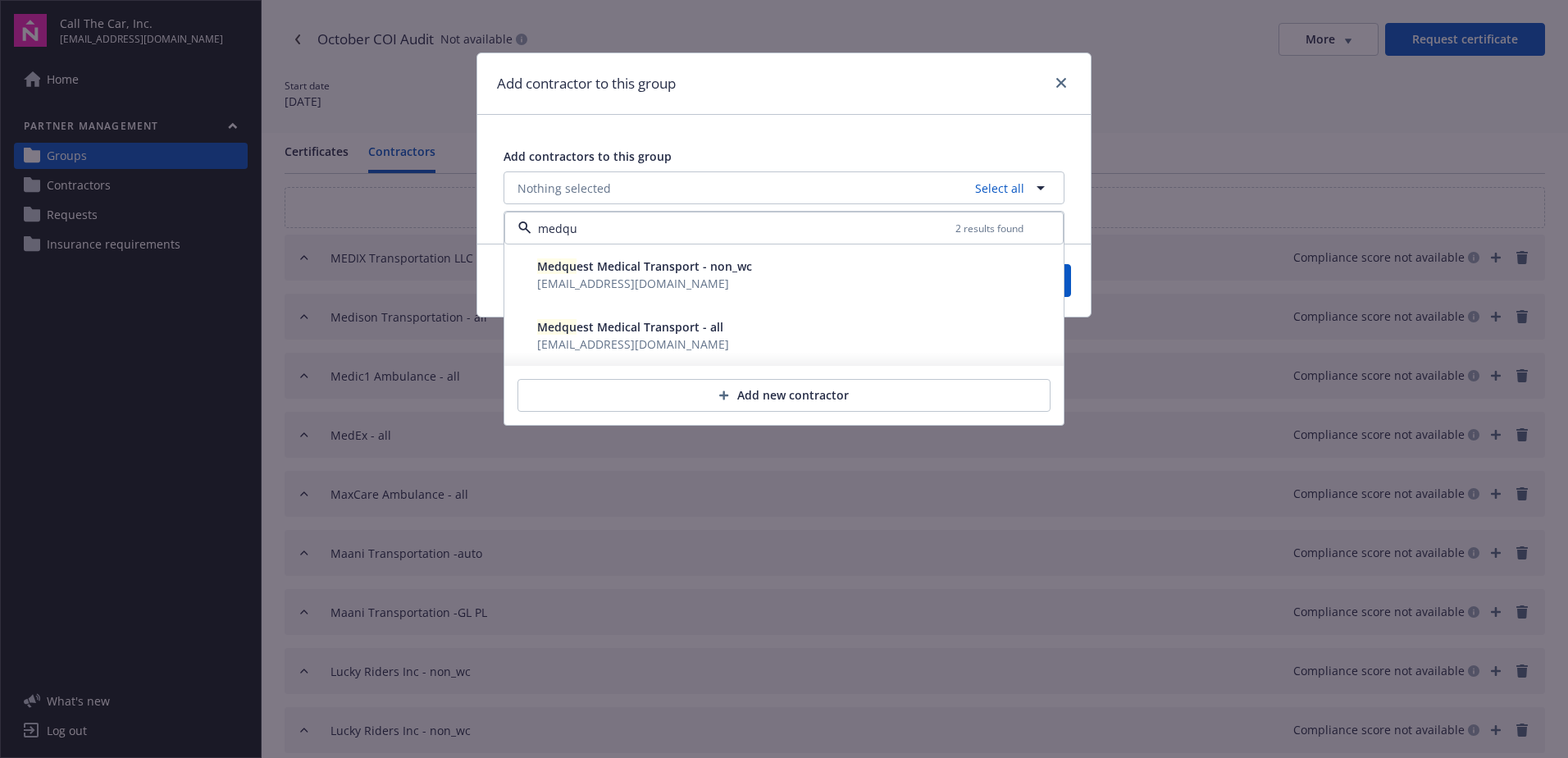
click at [581, 266] on span "Medqu est Medical Transport - non_wc" at bounding box center [644, 266] width 215 height 15
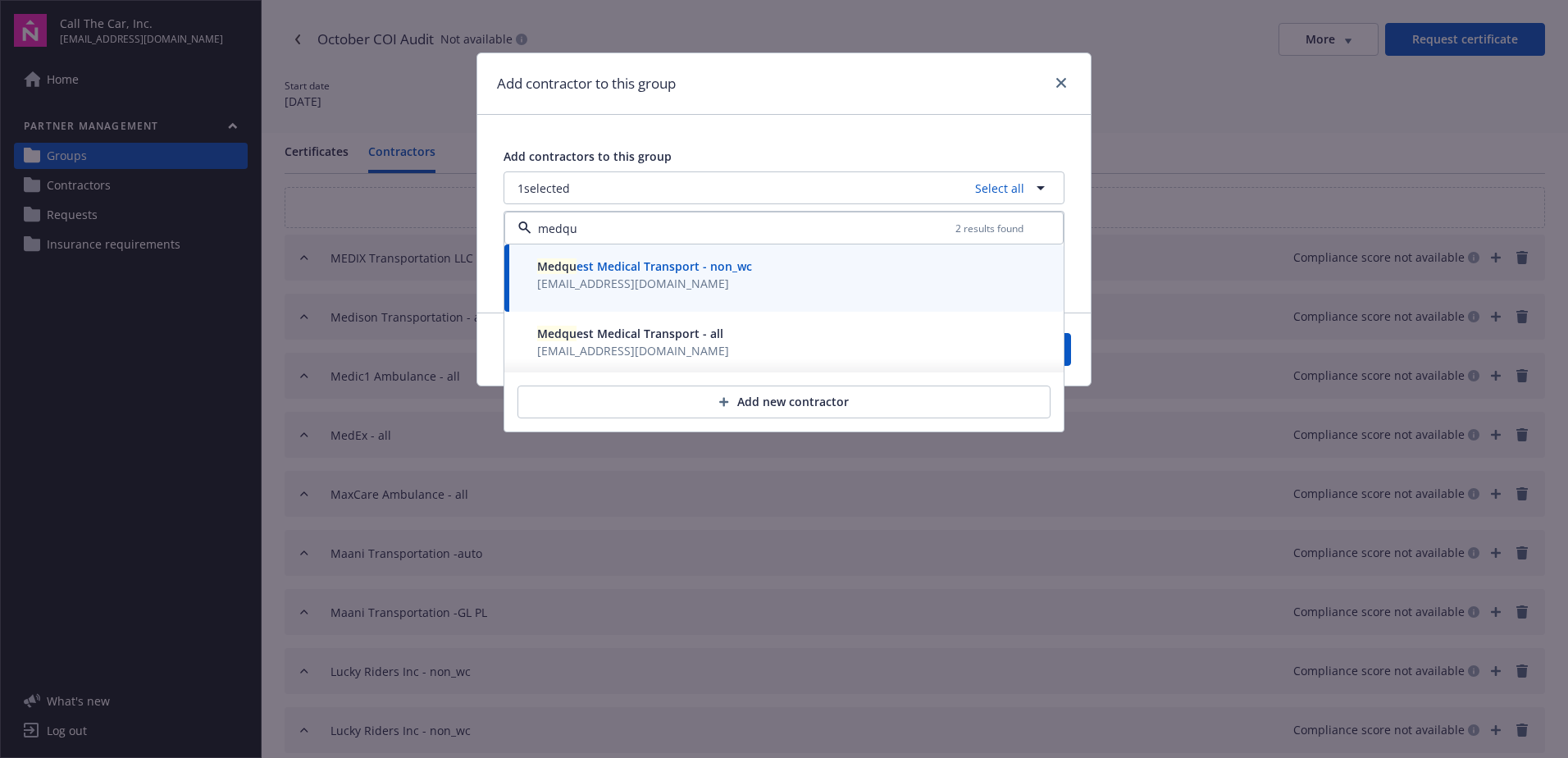
click at [577, 343] on span "info@romanempireins.com" at bounding box center [633, 351] width 192 height 15
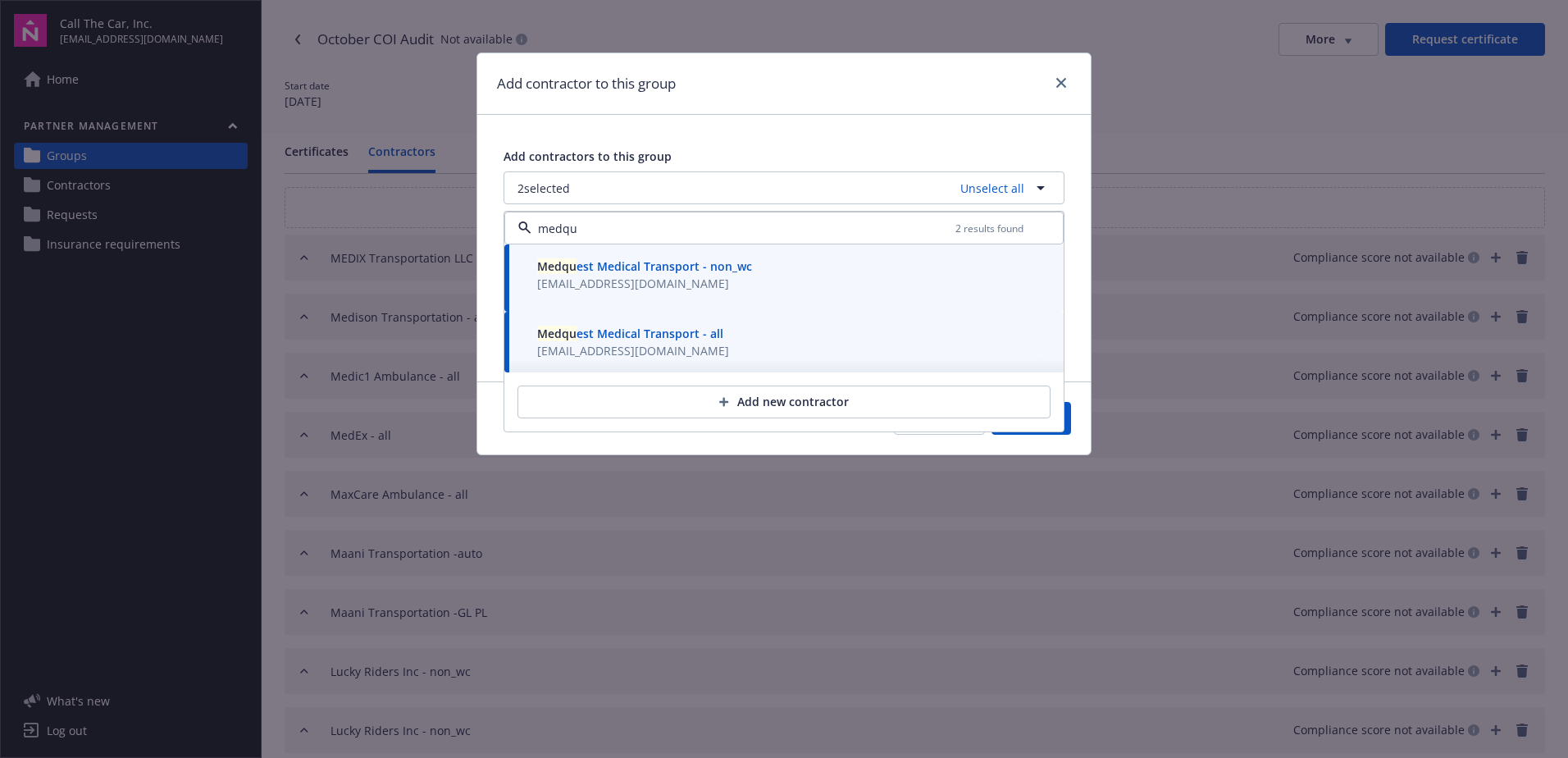
type input "medqu"
click at [1066, 420] on button "Save" at bounding box center [1031, 418] width 80 height 33
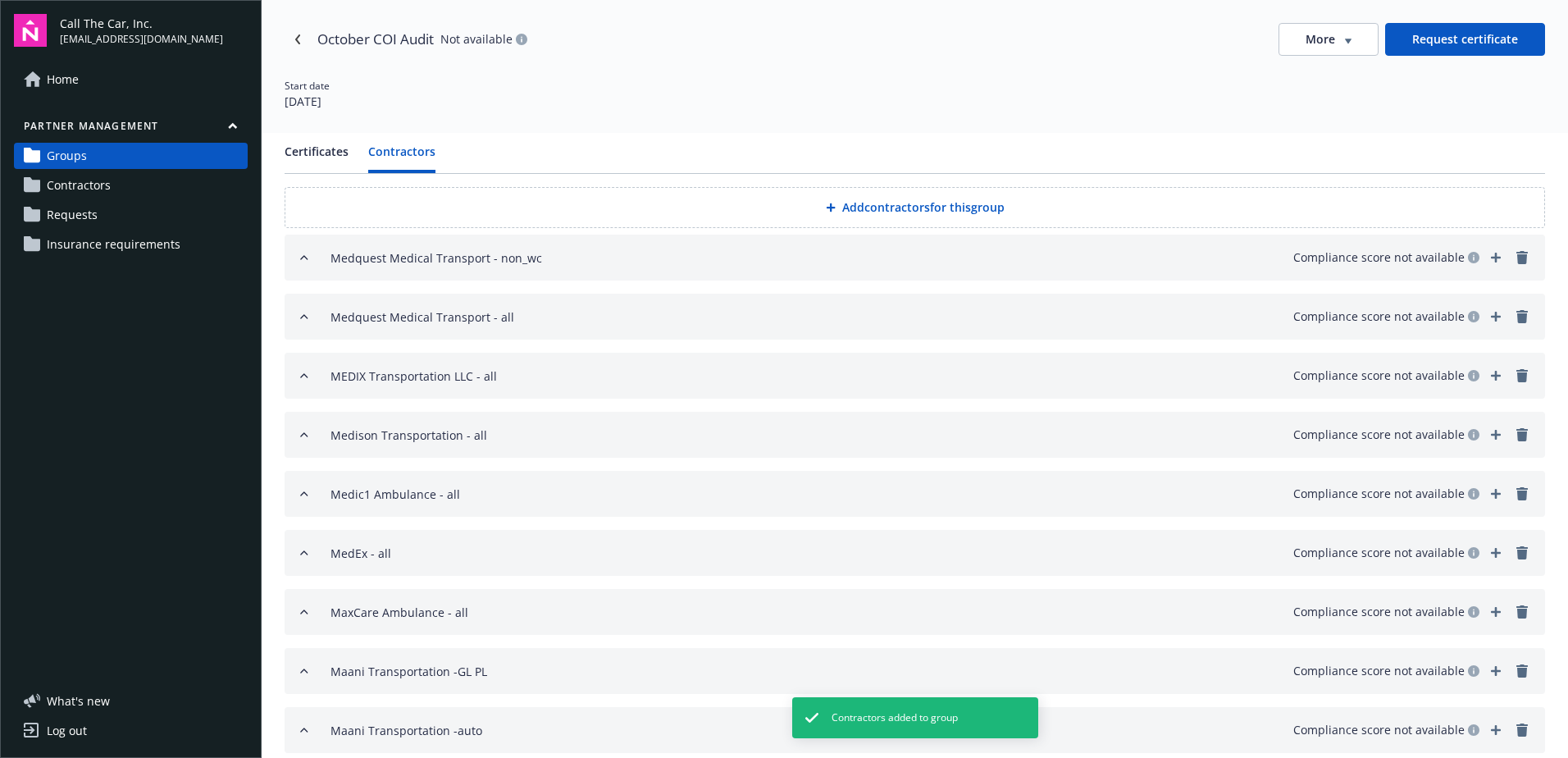
click at [851, 206] on button "Add contractors for this group" at bounding box center [914, 208] width 1261 height 41
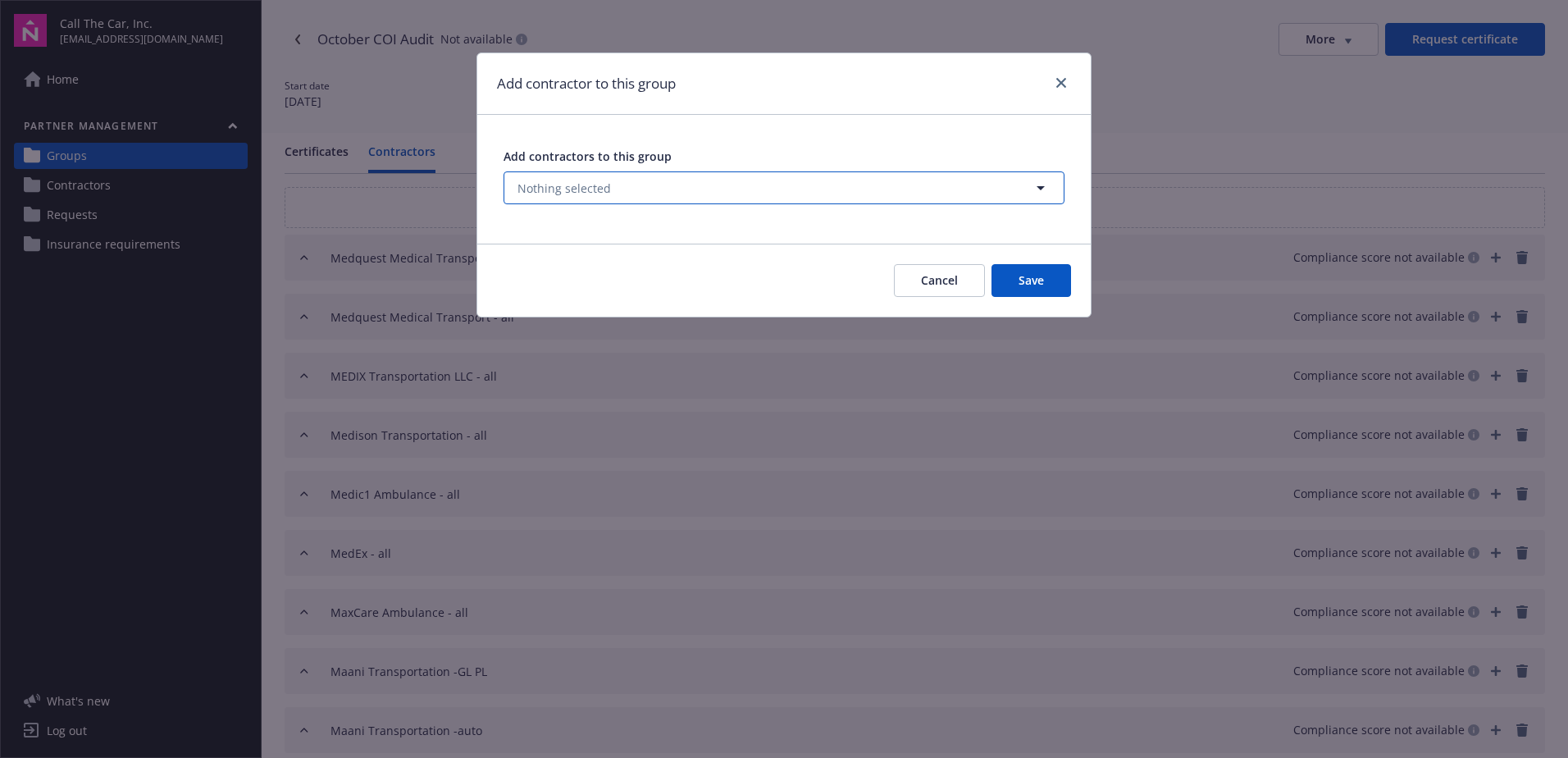
click at [546, 184] on span "Nothing selected" at bounding box center [564, 188] width 93 height 17
click at [1055, 76] on link "close" at bounding box center [1061, 83] width 19 height 19
